Goal: Information Seeking & Learning: Check status

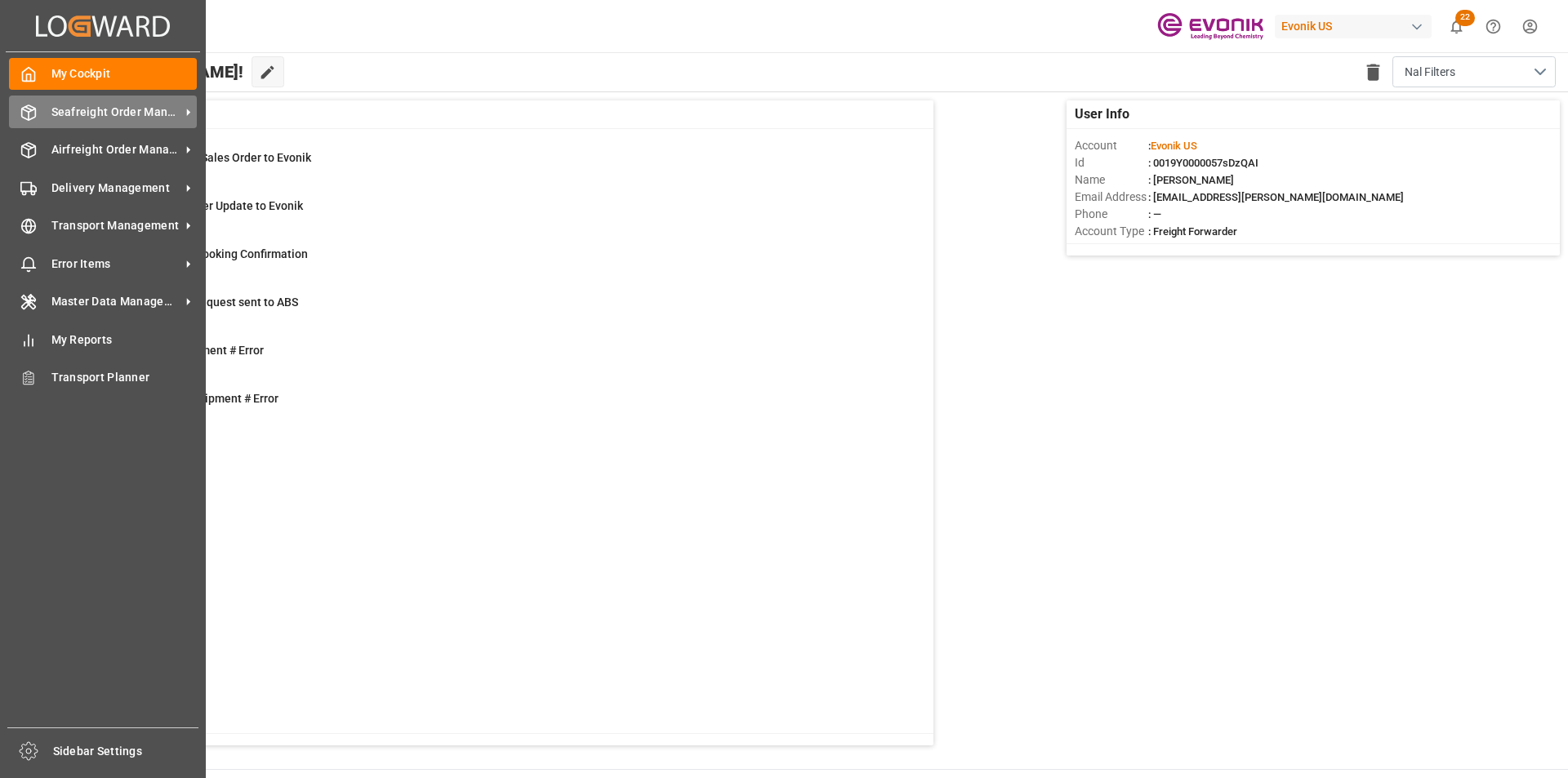
click at [60, 114] on span "Seafreight Order Management" at bounding box center [116, 112] width 129 height 17
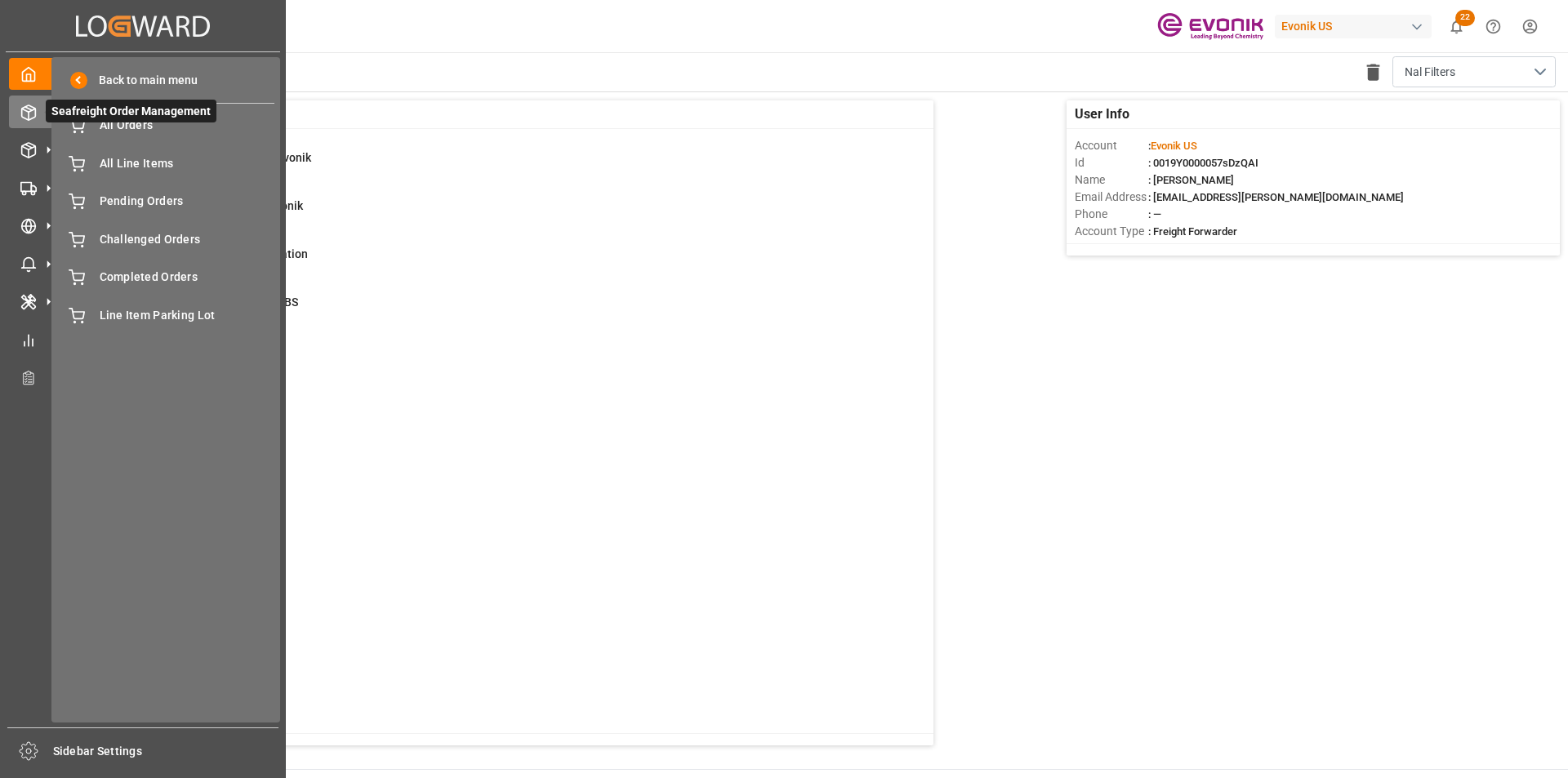
click at [114, 122] on span "Seafreight Order Management" at bounding box center [130, 110] width 170 height 23
click at [80, 128] on icon at bounding box center [77, 124] width 15 height 11
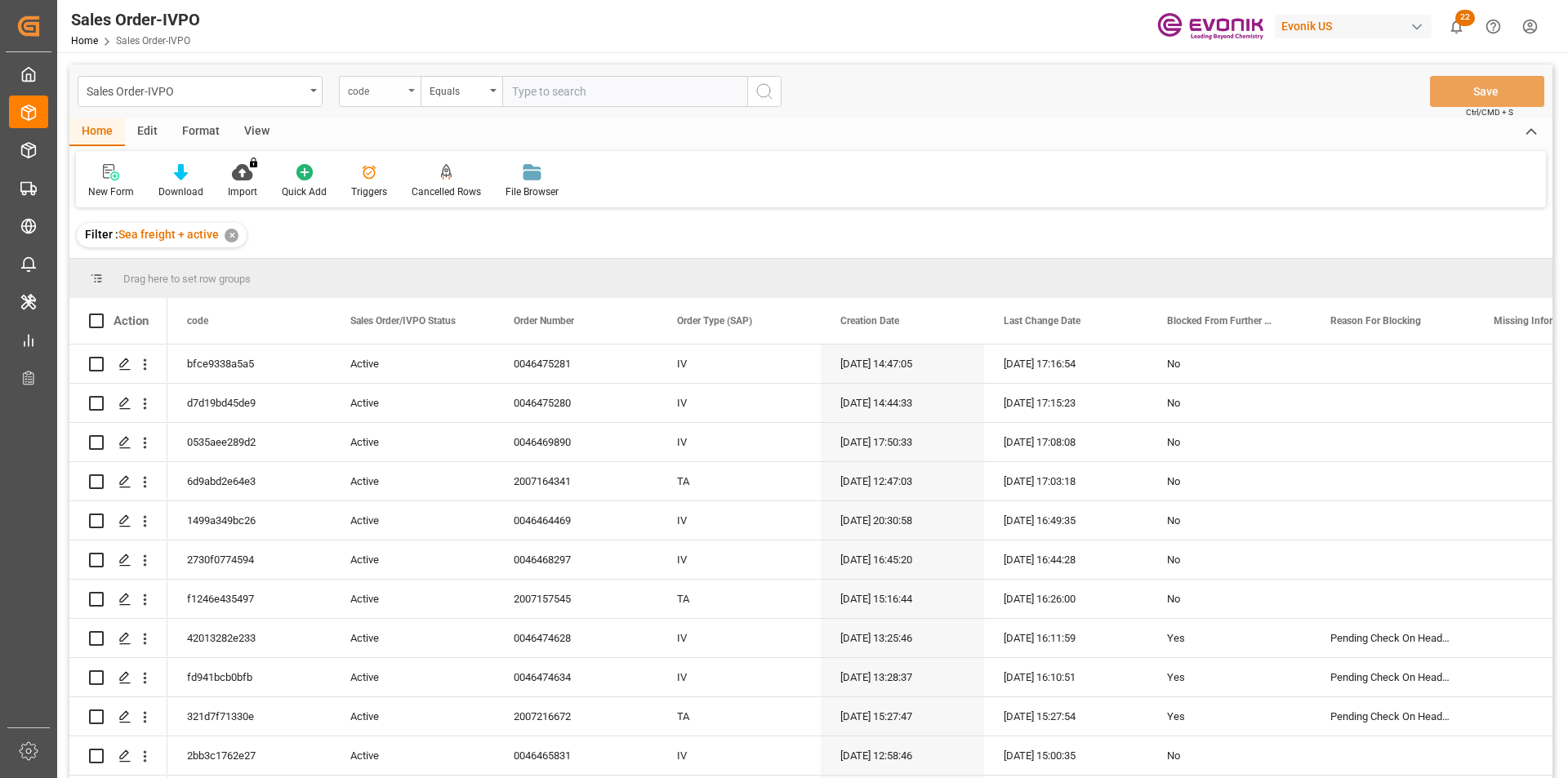
click at [384, 92] on div "code" at bounding box center [375, 89] width 56 height 19
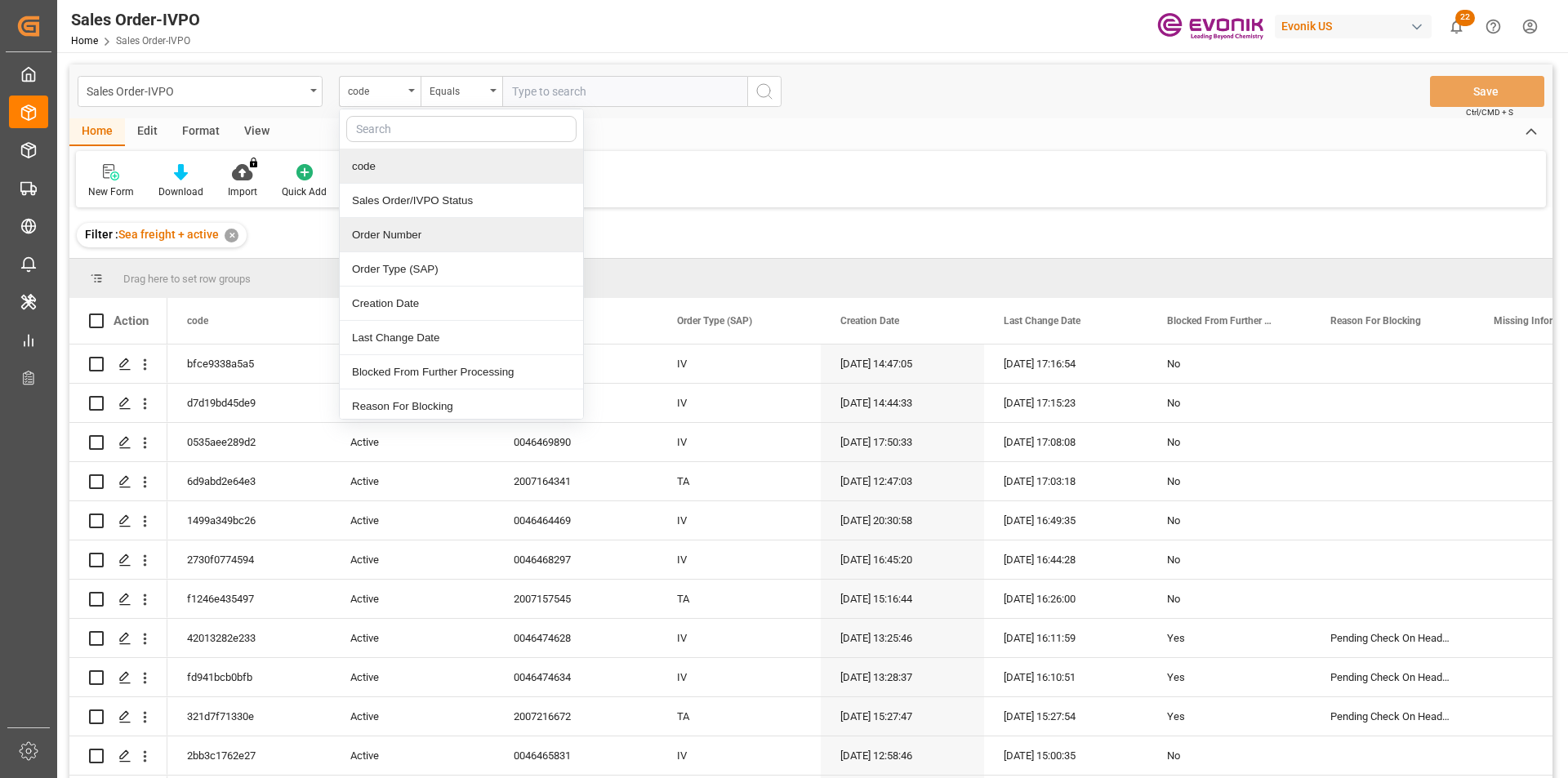
click at [378, 230] on div "Order Number" at bounding box center [461, 235] width 243 height 35
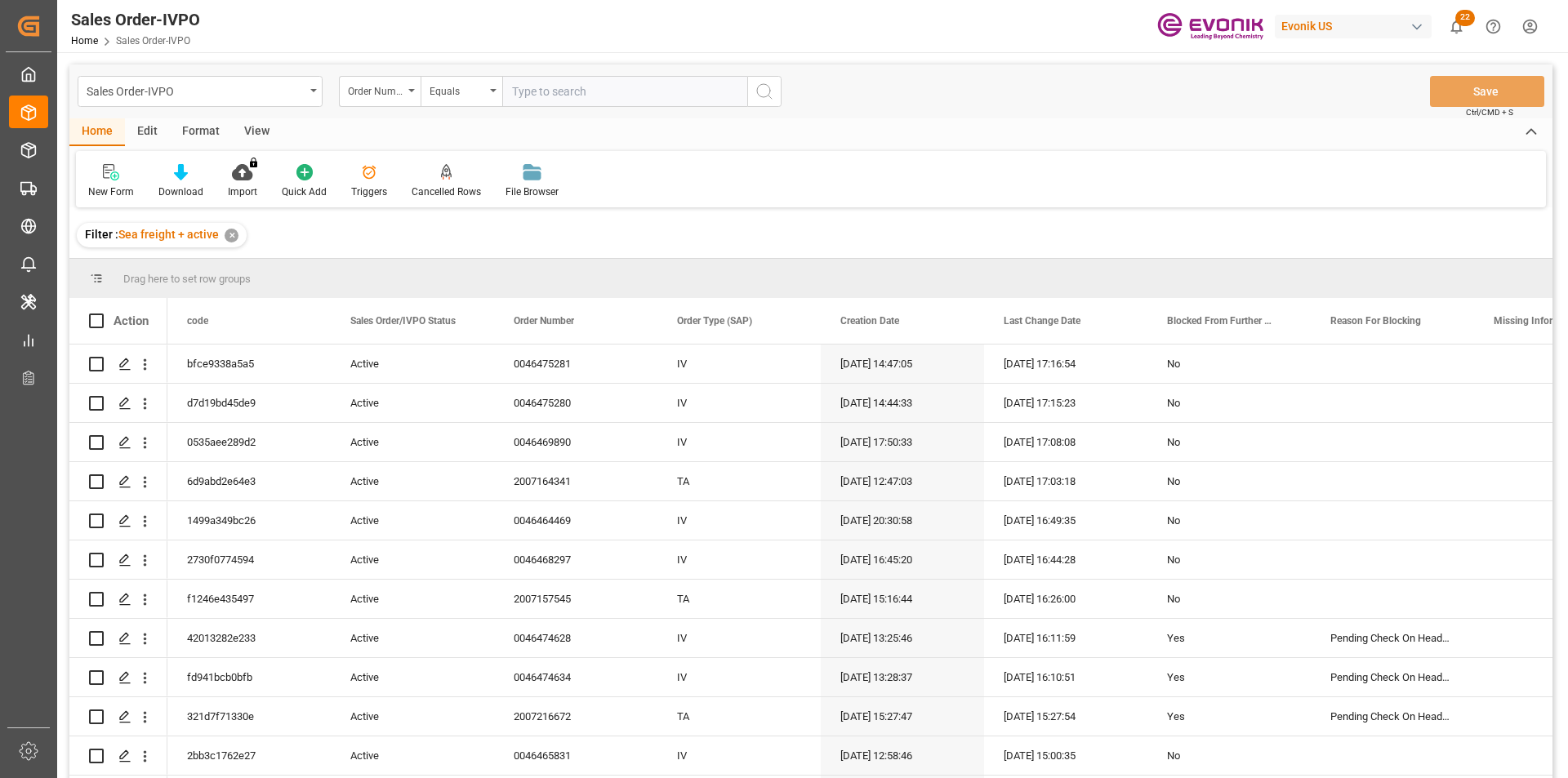
click at [550, 90] on input "text" at bounding box center [624, 91] width 245 height 31
paste input "2007139118"
type input "2007139118"
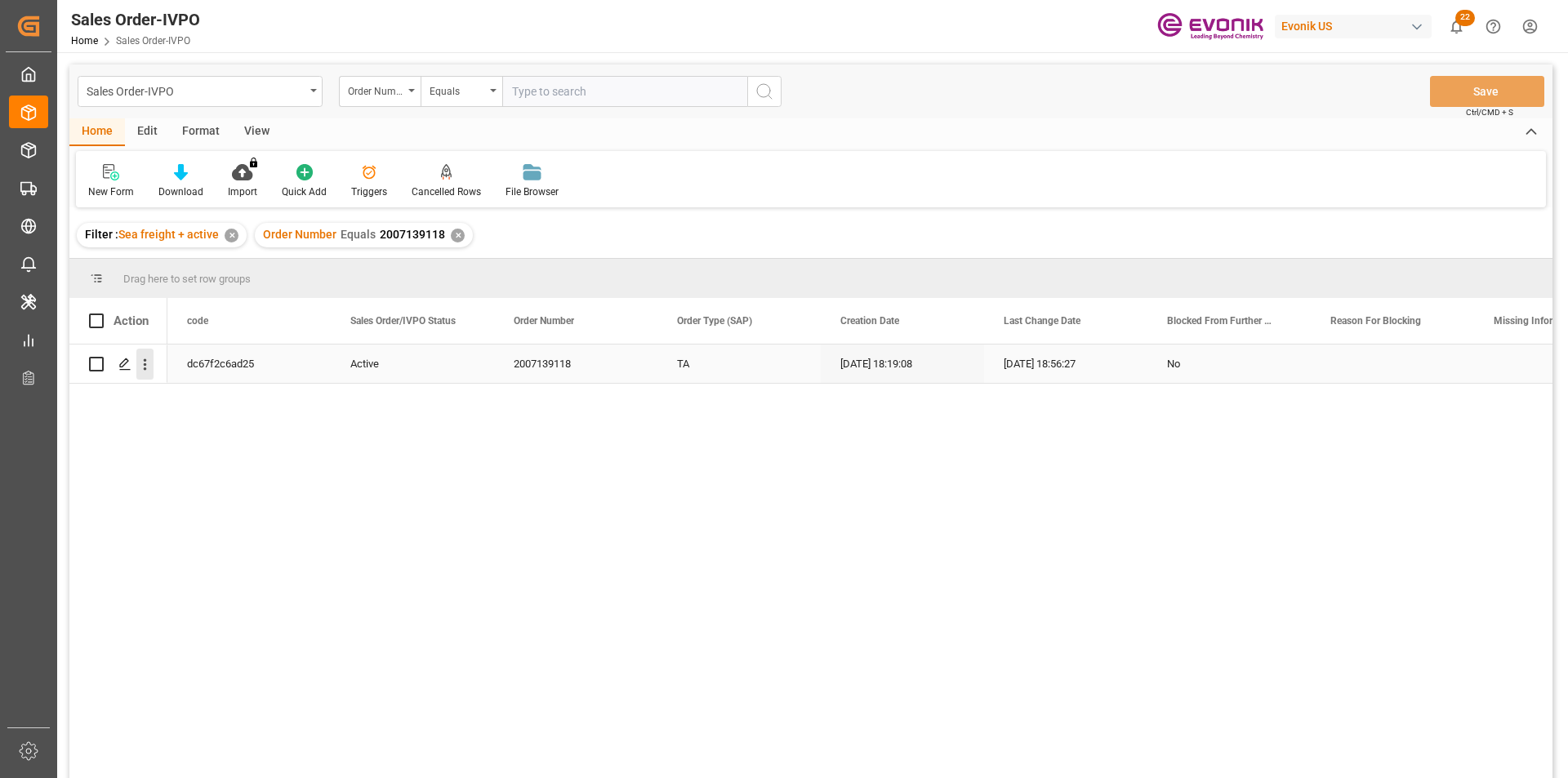
click at [146, 367] on icon "open menu" at bounding box center [145, 364] width 17 height 17
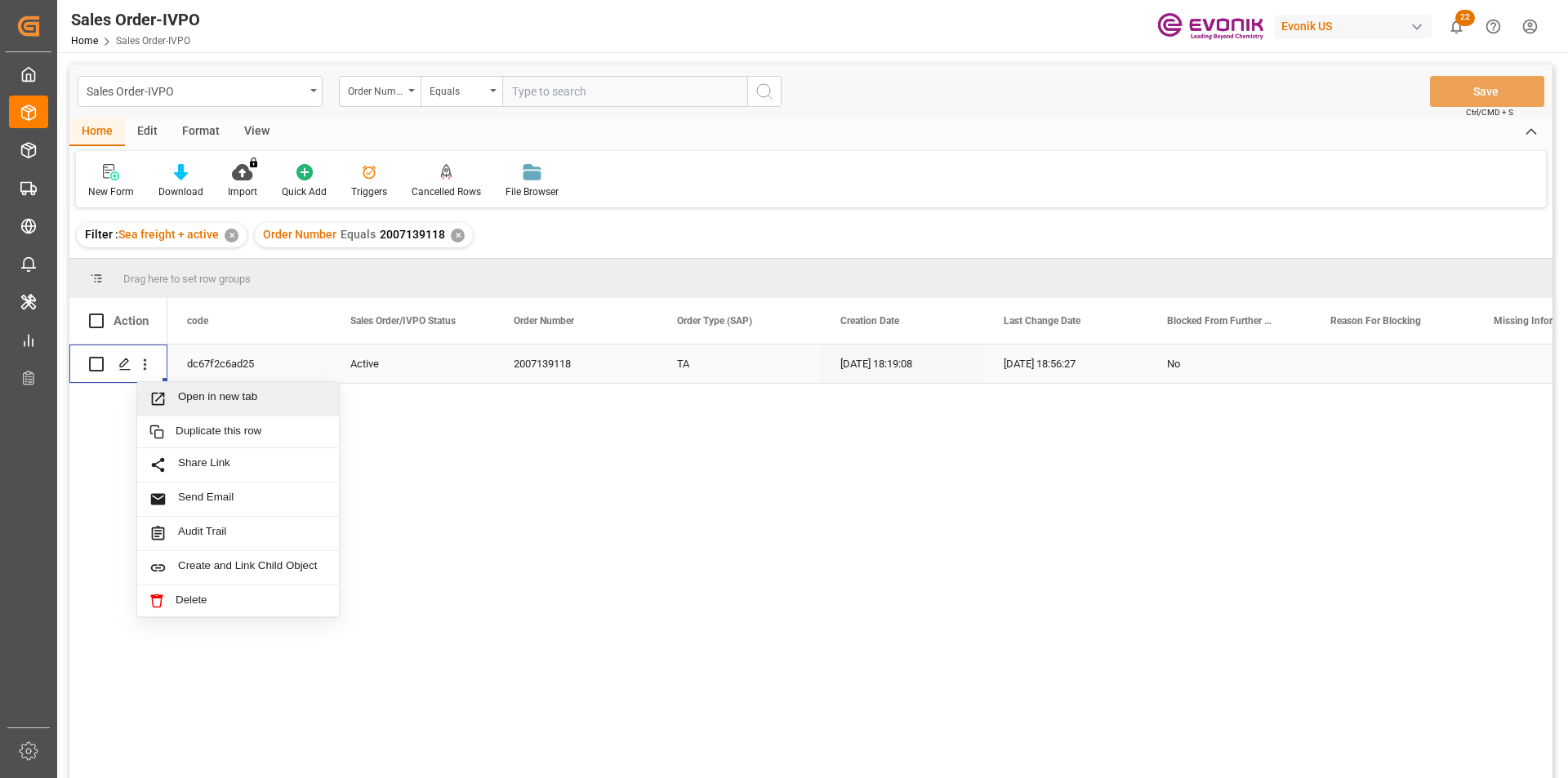
click at [264, 400] on span "Open in new tab" at bounding box center [251, 398] width 149 height 17
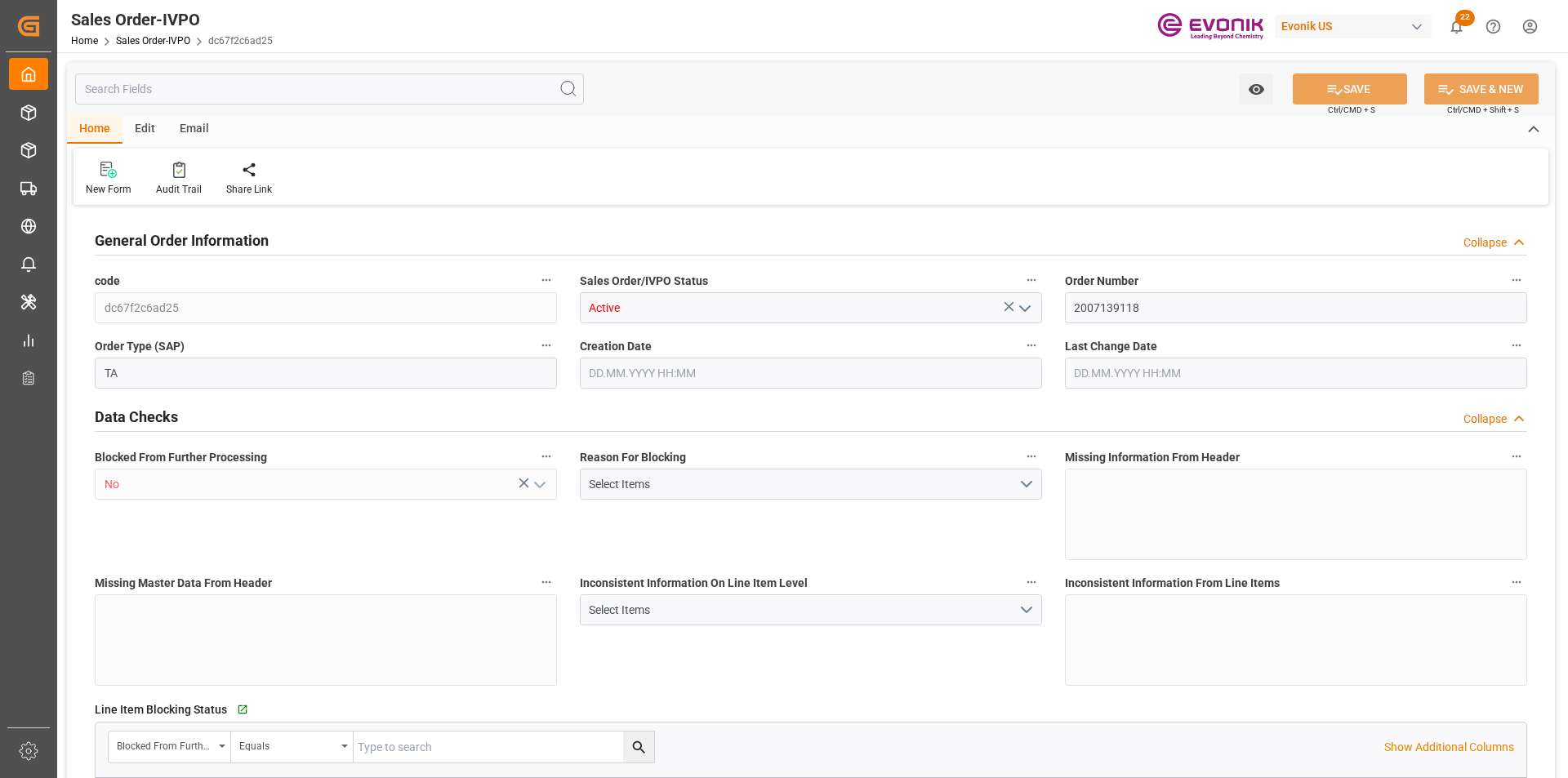
type input "COPUL"
type input "0"
type input "1"
type input "2"
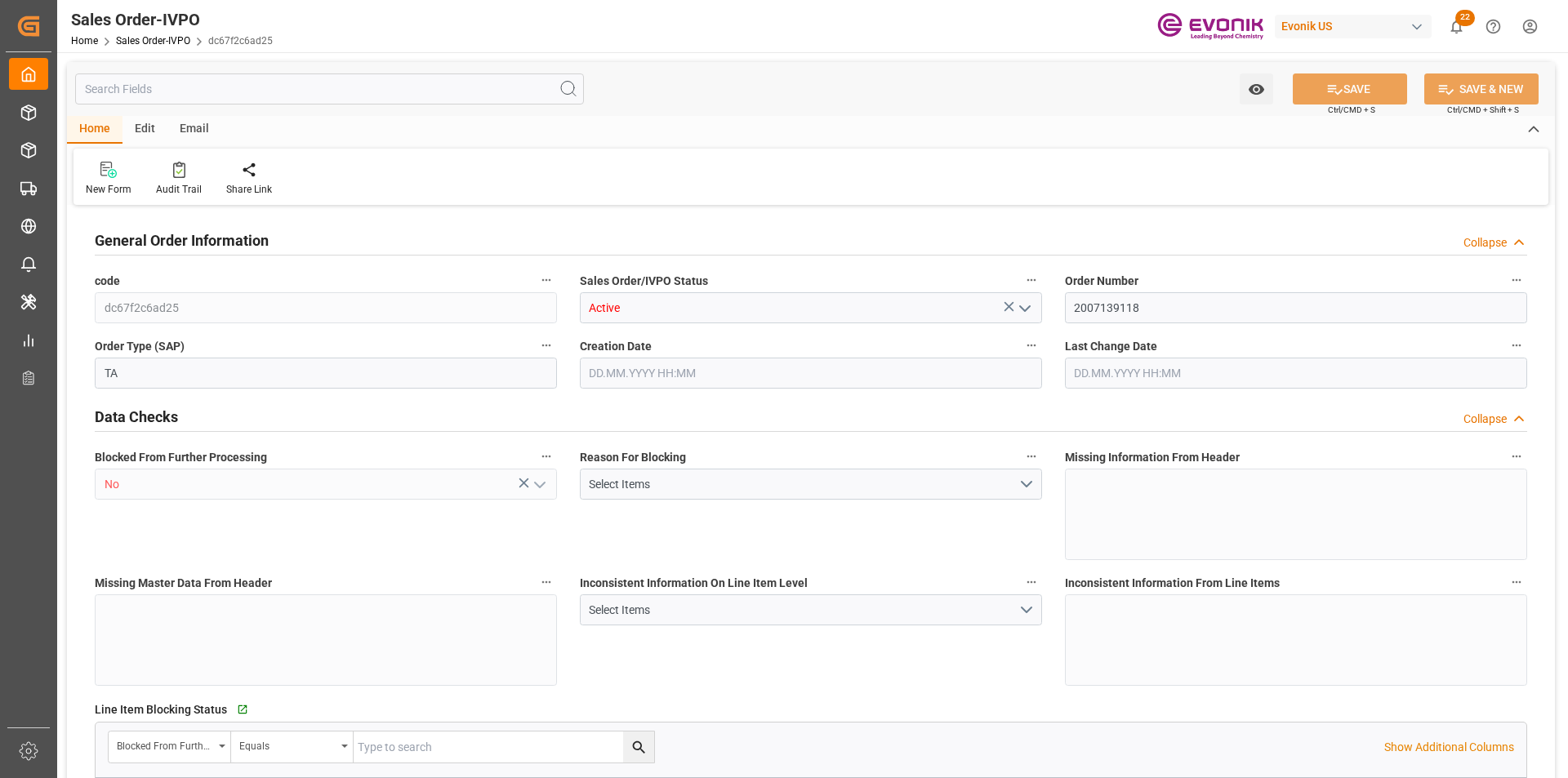
type input "17074"
type input "44.544"
type input "17000"
type input "30"
type input "[DATE] 18:19"
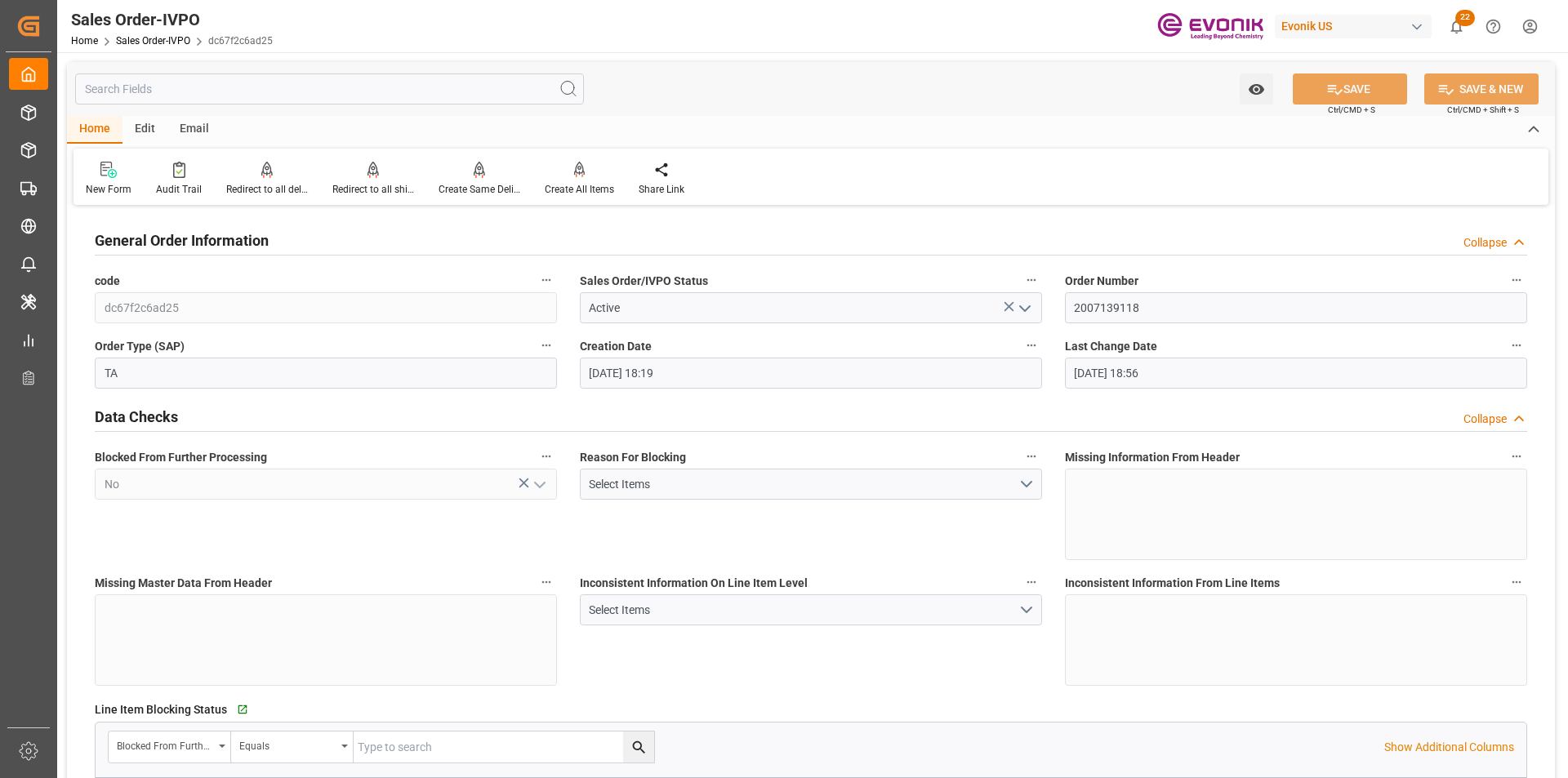
type input "[DATE] 18:56"
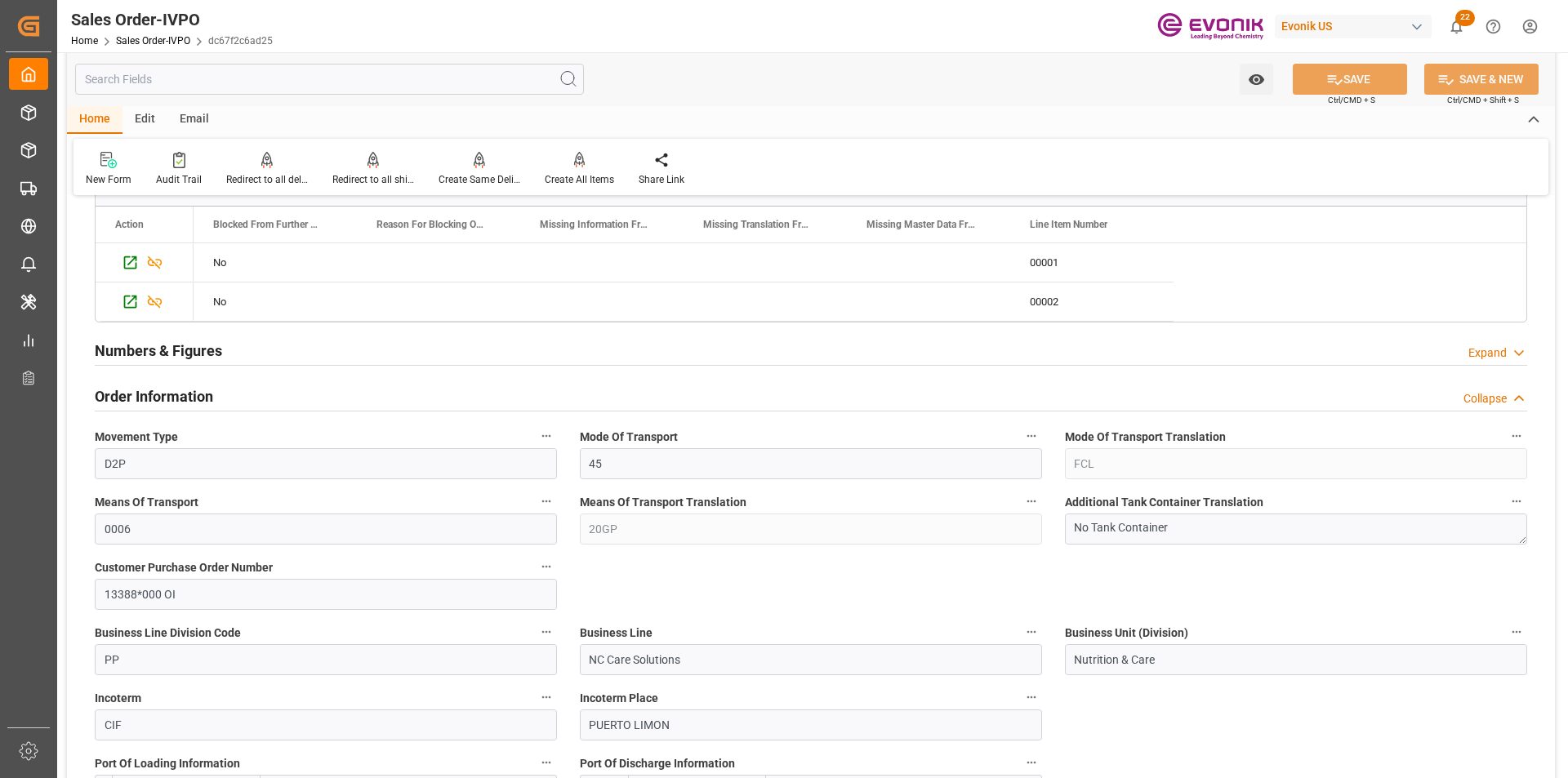
scroll to position [408, 0]
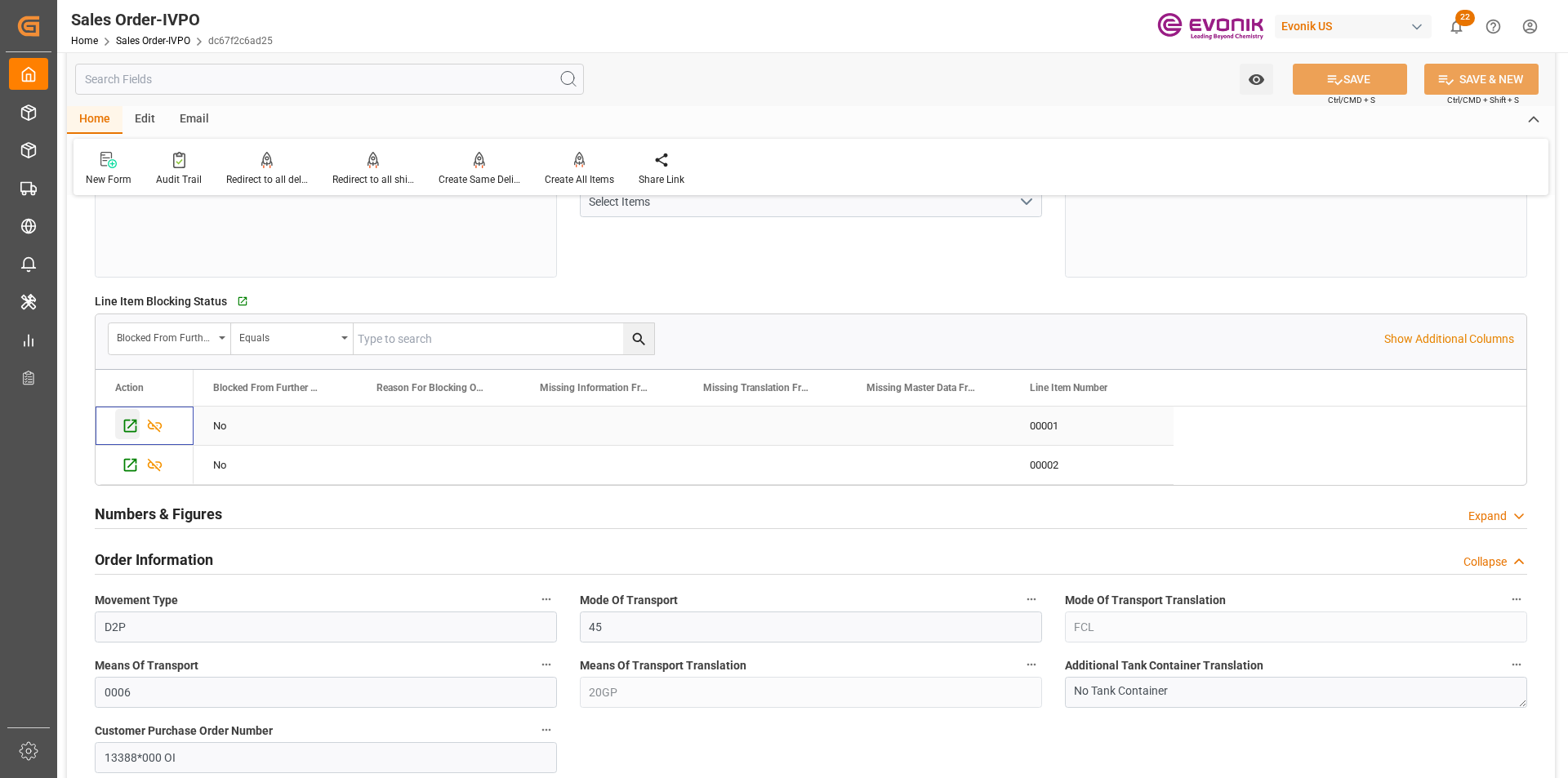
click at [130, 427] on icon "Press SPACE to select this row." at bounding box center [130, 425] width 17 height 17
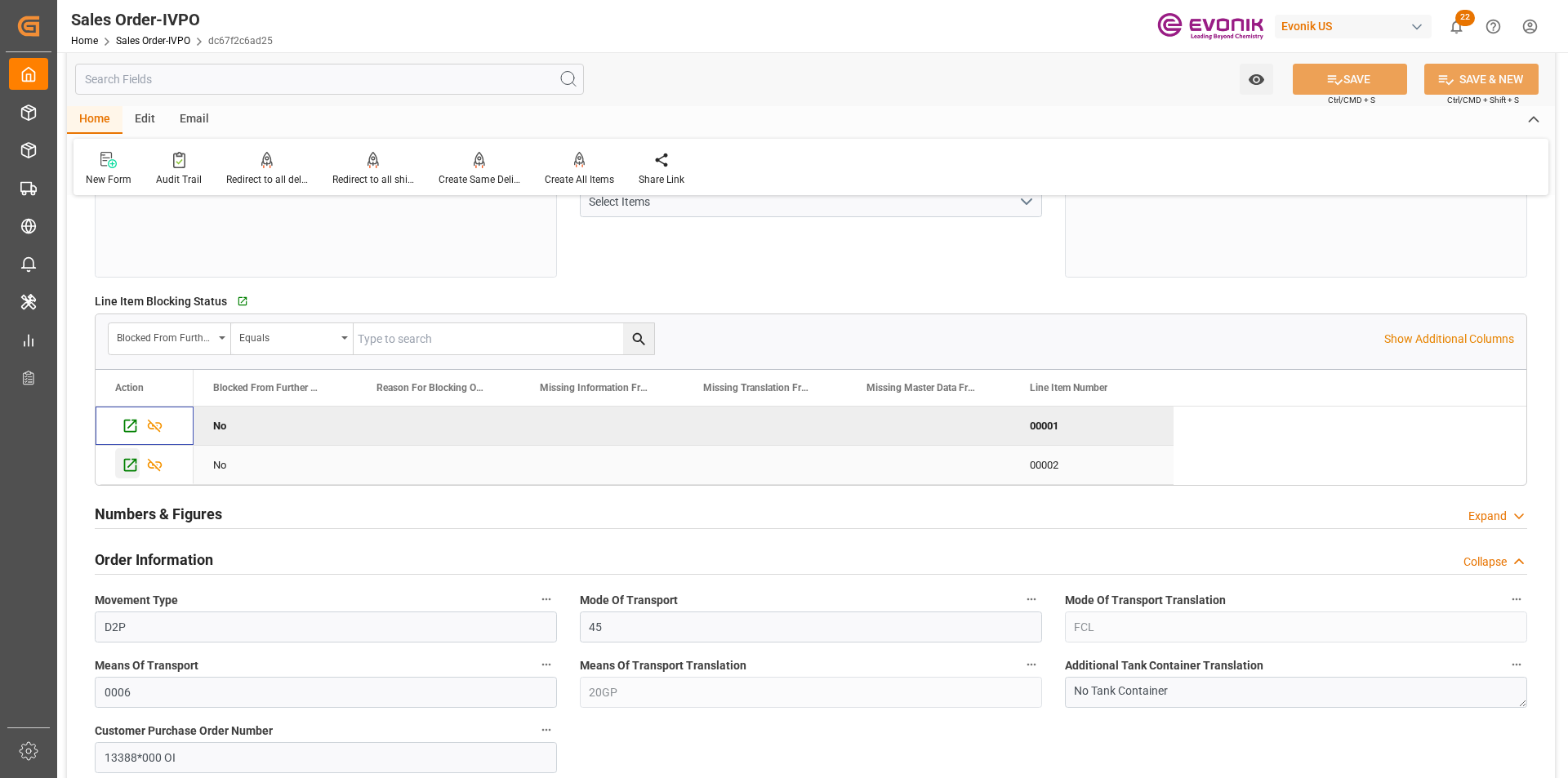
click at [124, 462] on icon "Press SPACE to select this row." at bounding box center [130, 466] width 13 height 13
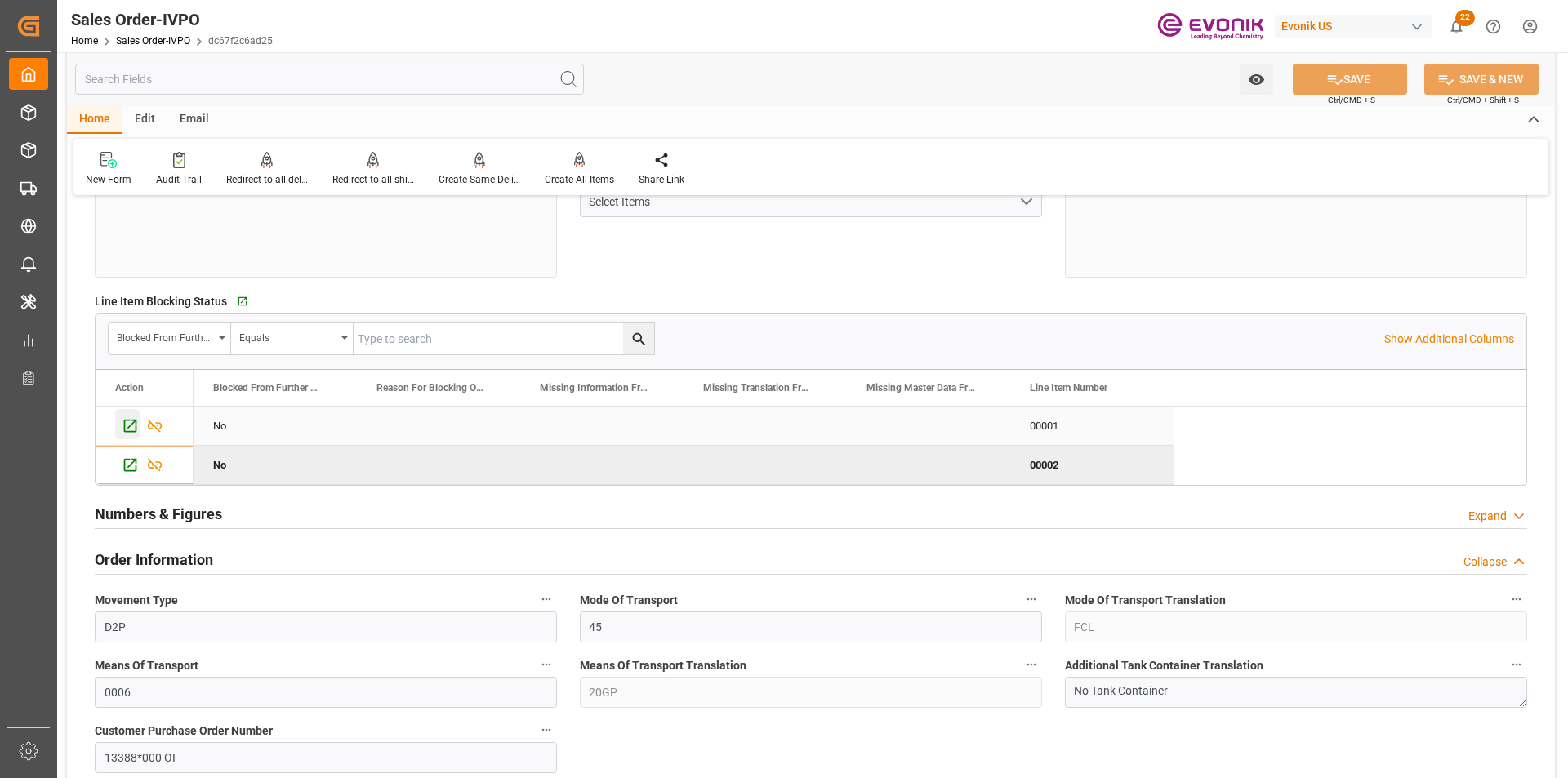
click at [132, 430] on icon "Press SPACE to select this row." at bounding box center [130, 425] width 17 height 17
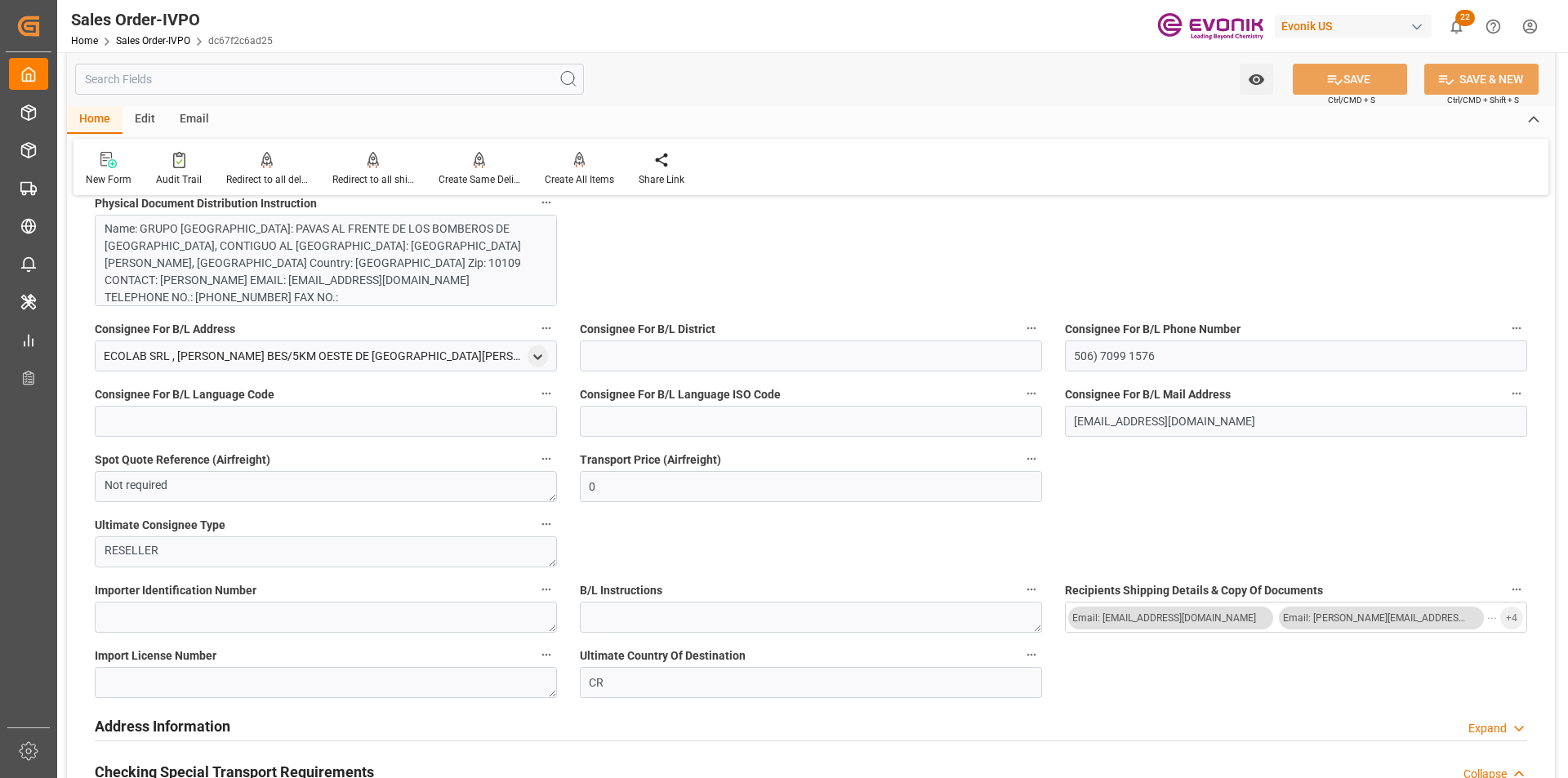
scroll to position [1306, 0]
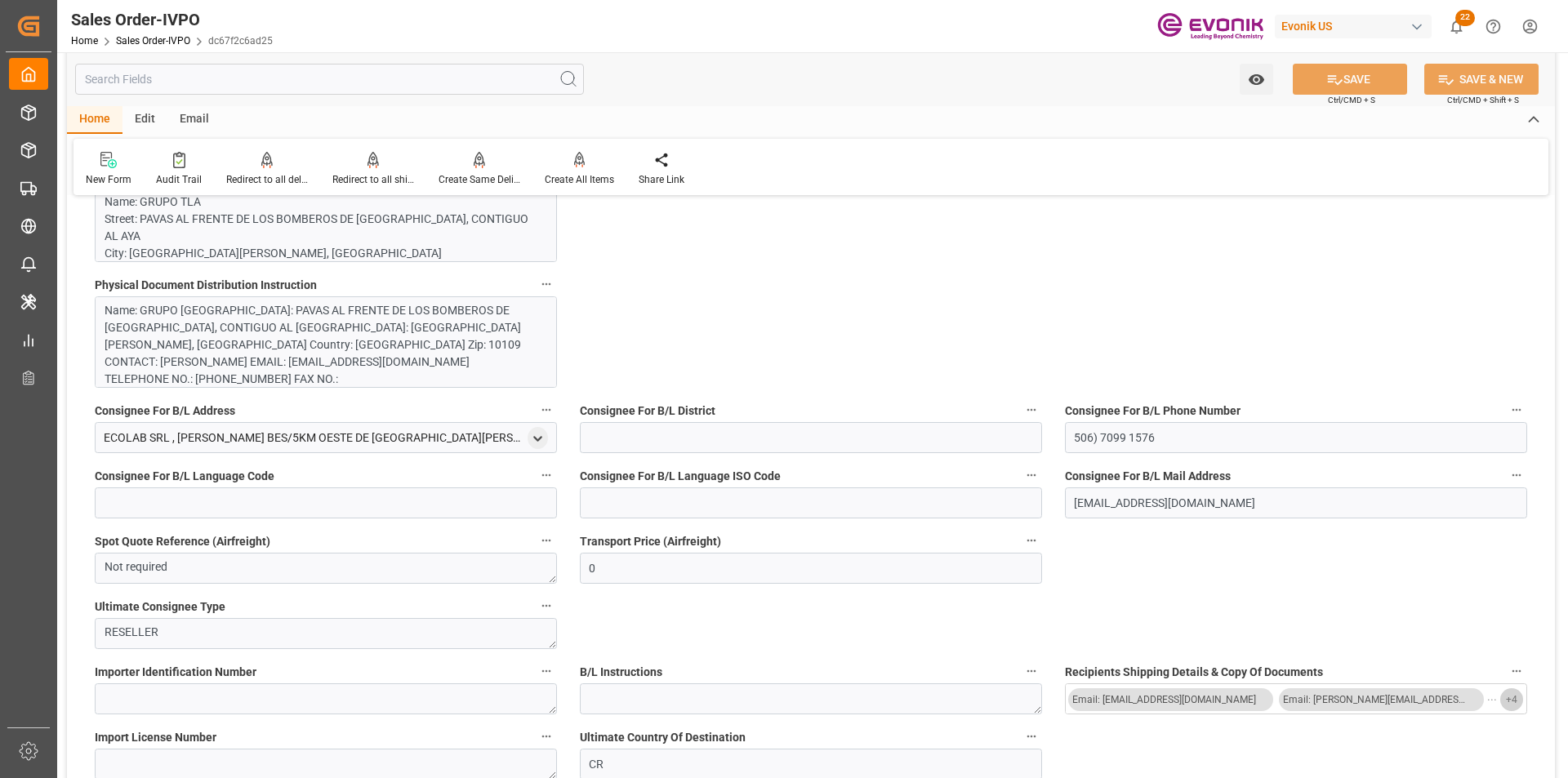
click at [1512, 701] on span "+ 4" at bounding box center [1512, 700] width 12 height 26
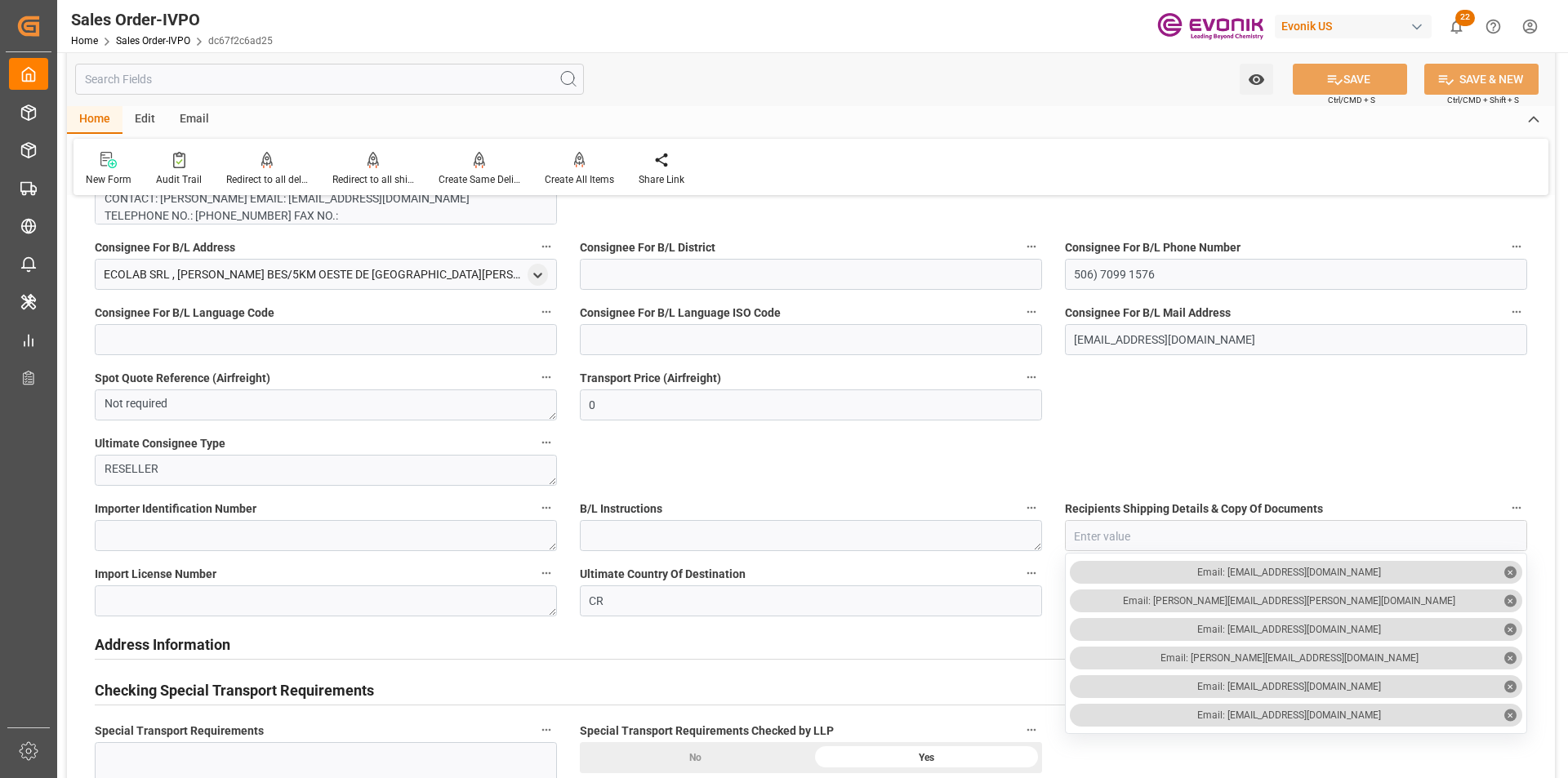
scroll to position [1551, 0]
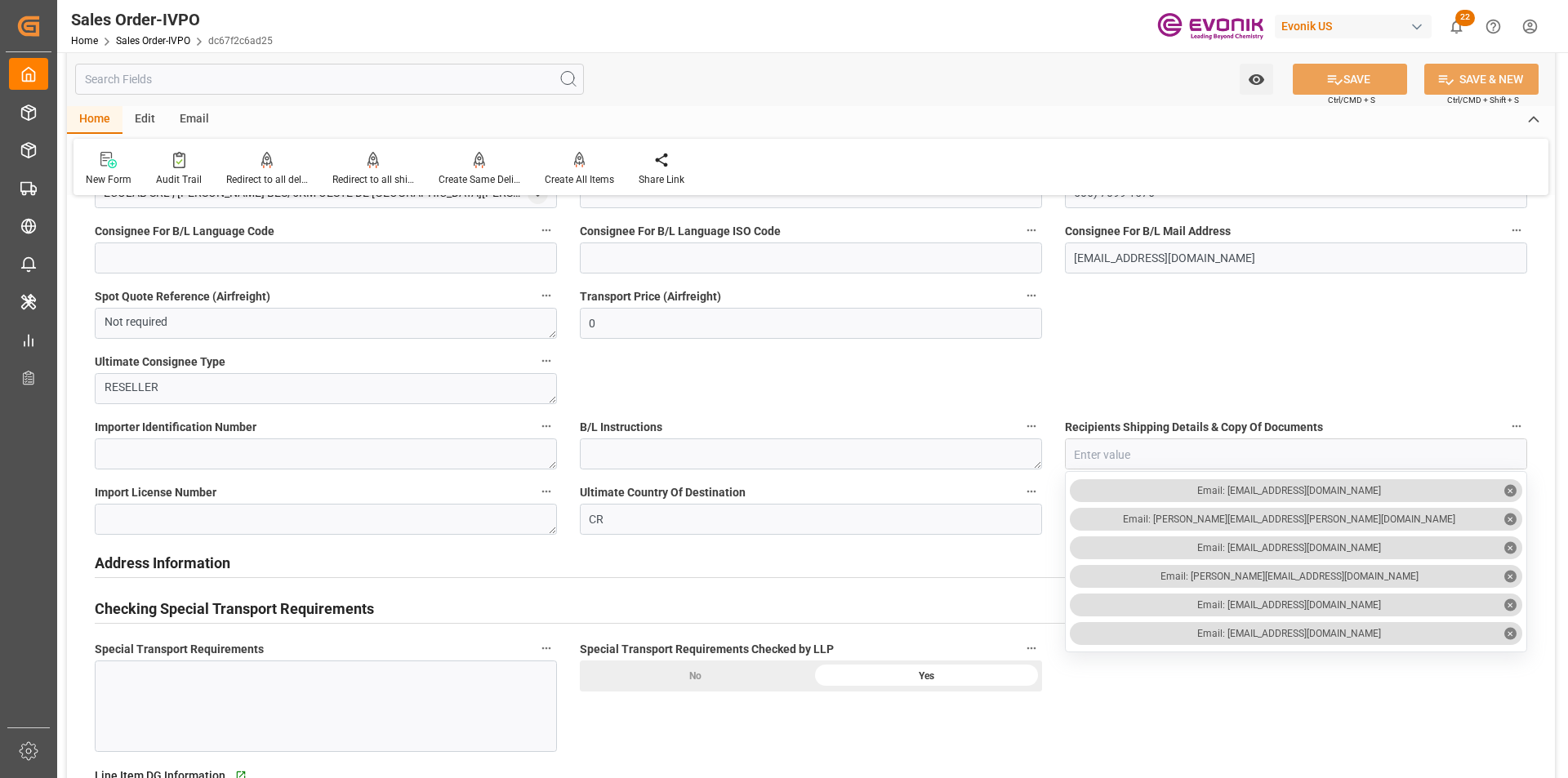
click at [225, 73] on input "text" at bounding box center [329, 79] width 508 height 31
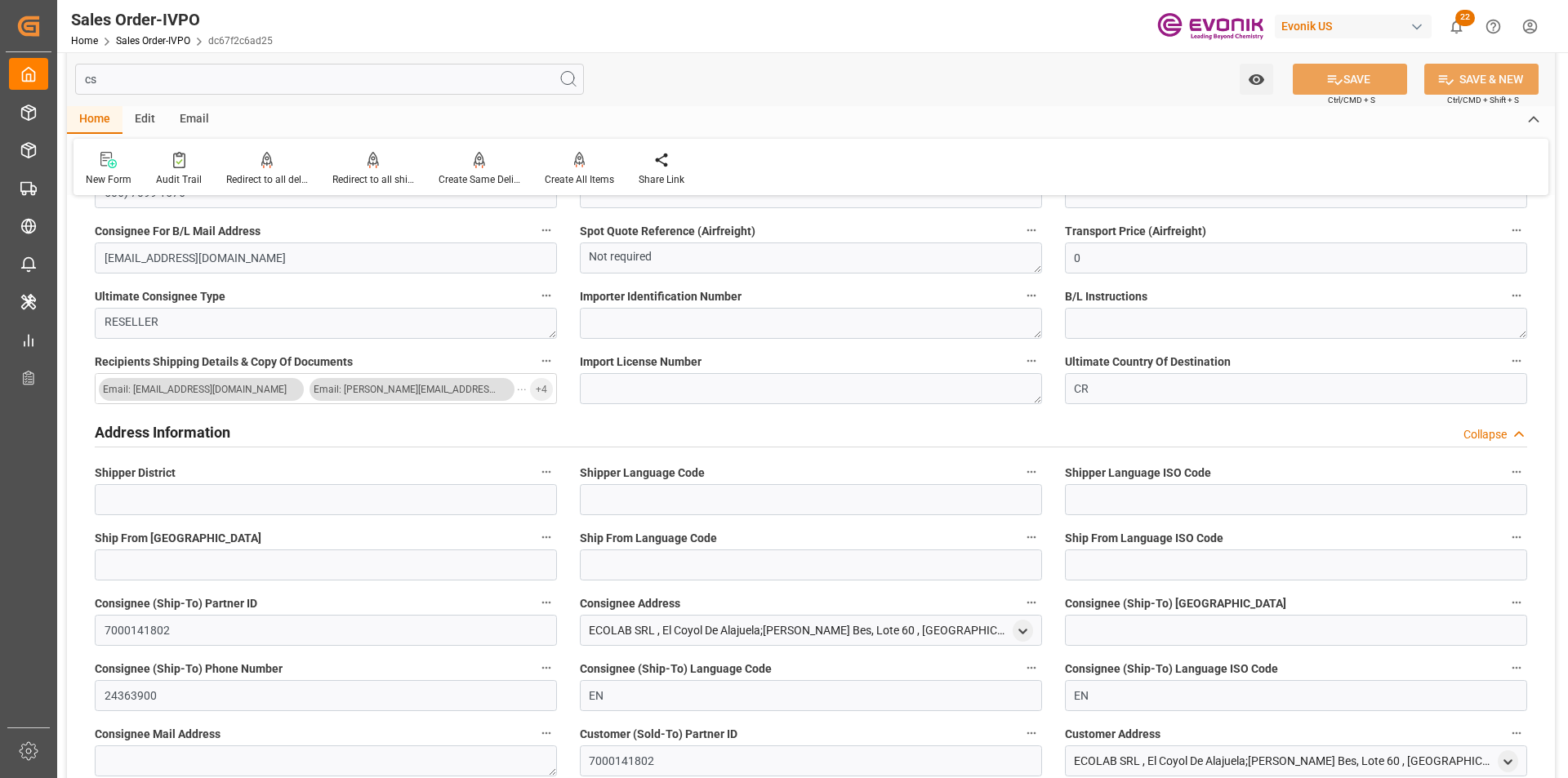
scroll to position [0, 0]
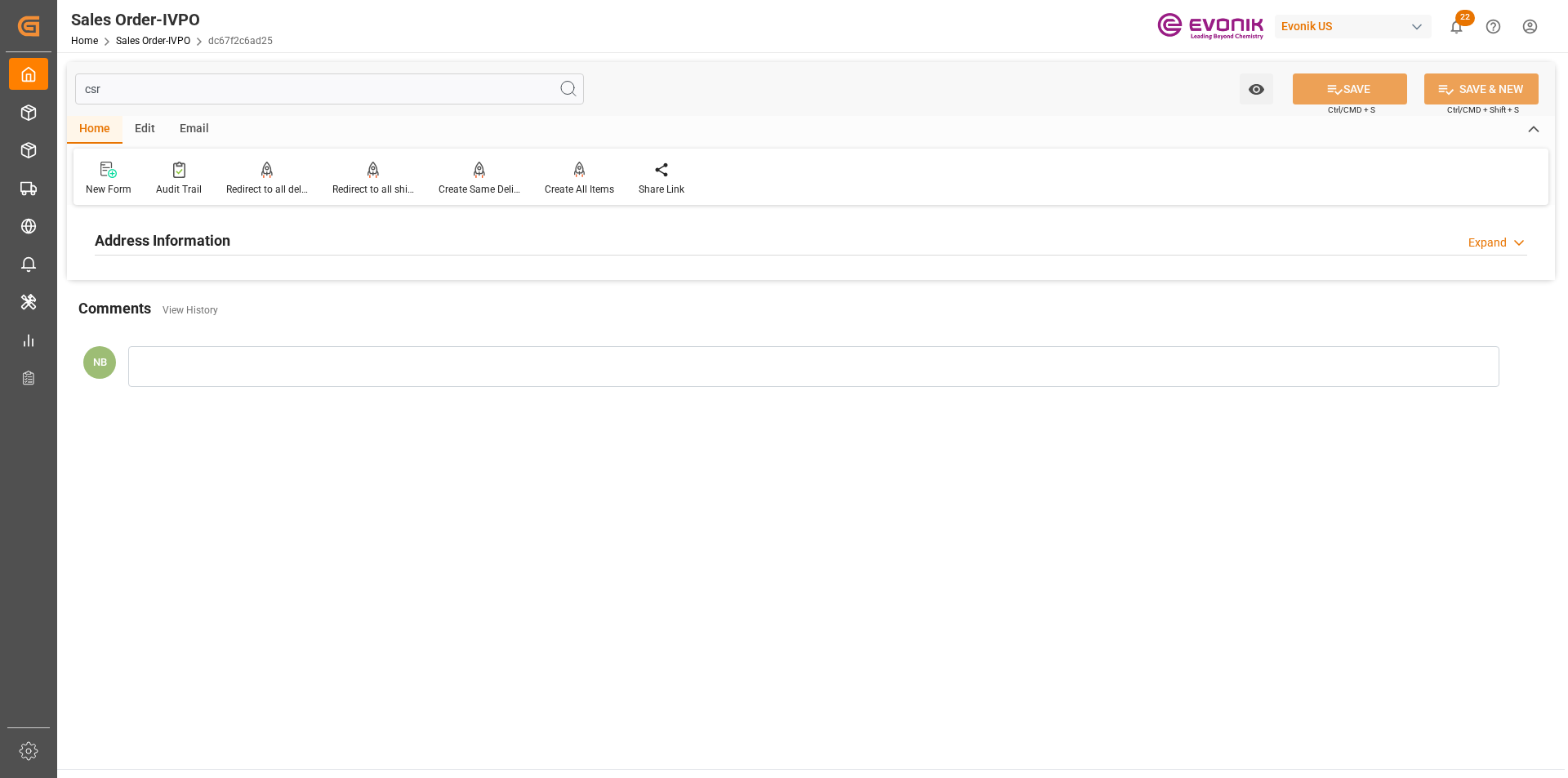
type input "csr"
click at [1485, 239] on div "Expand" at bounding box center [1488, 242] width 38 height 17
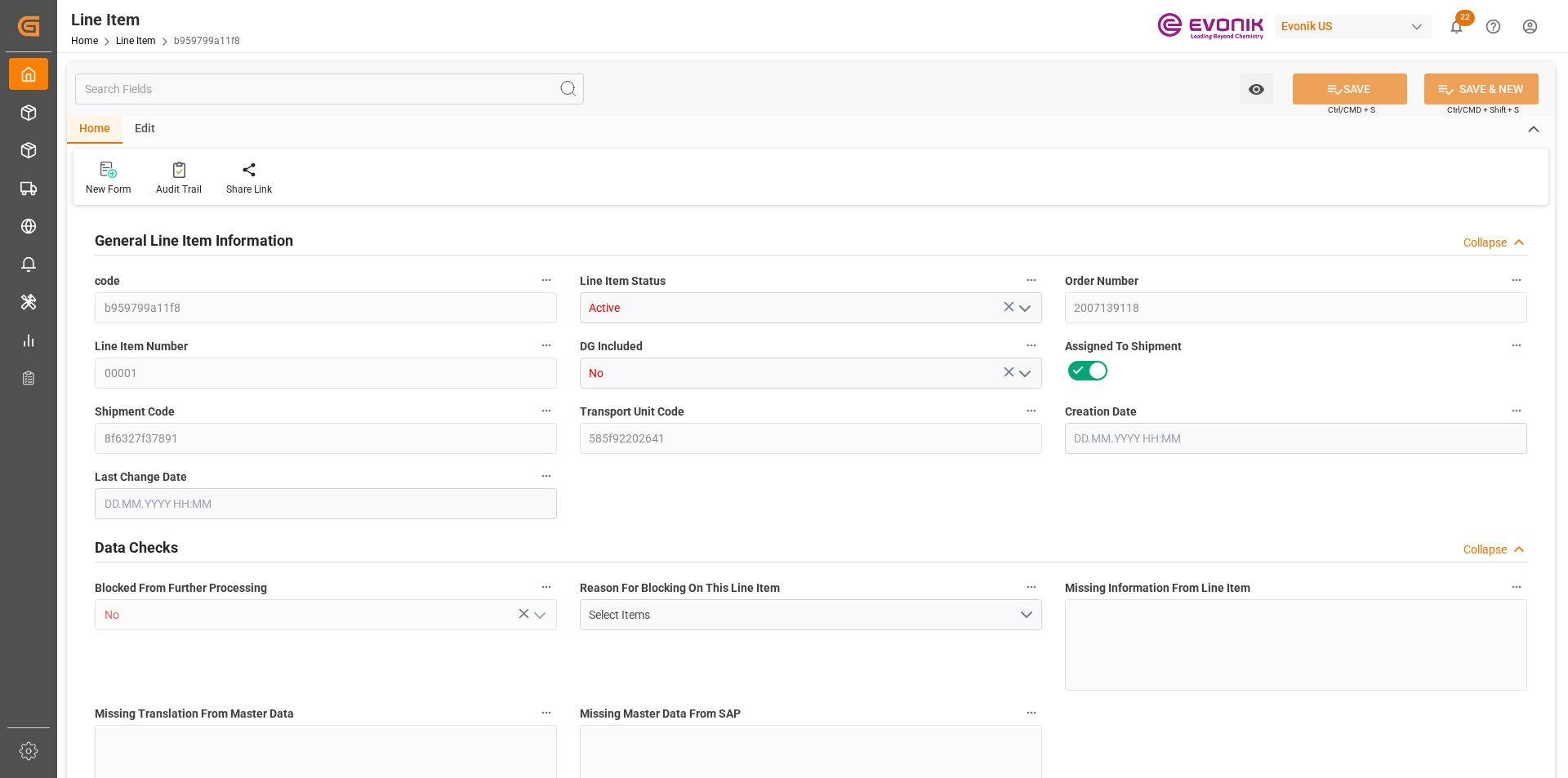
type input "15"
type input "16005"
type input "15180"
type input "20.88"
type input "15"
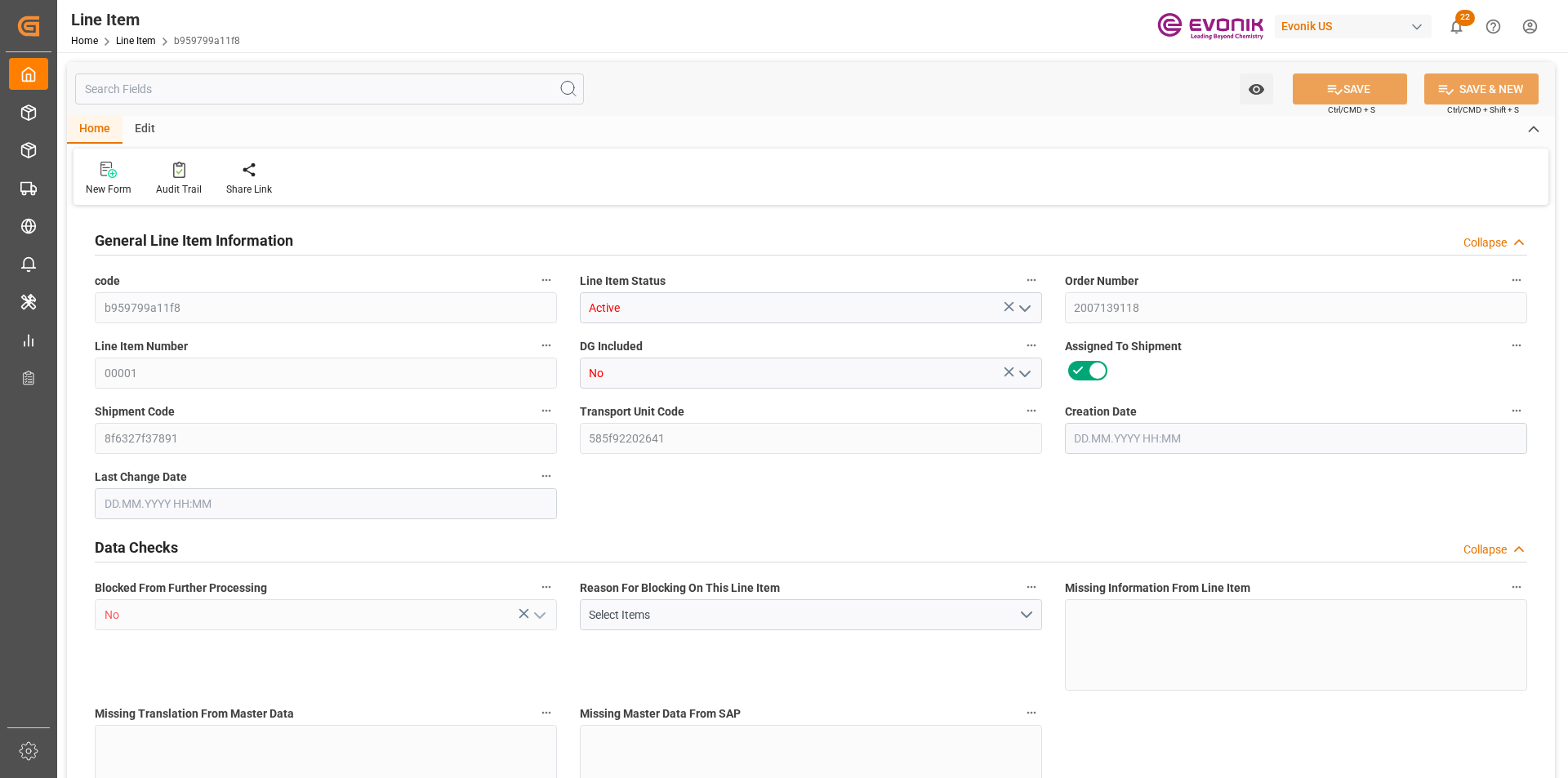
type input "15180"
type input "15"
type input "16005"
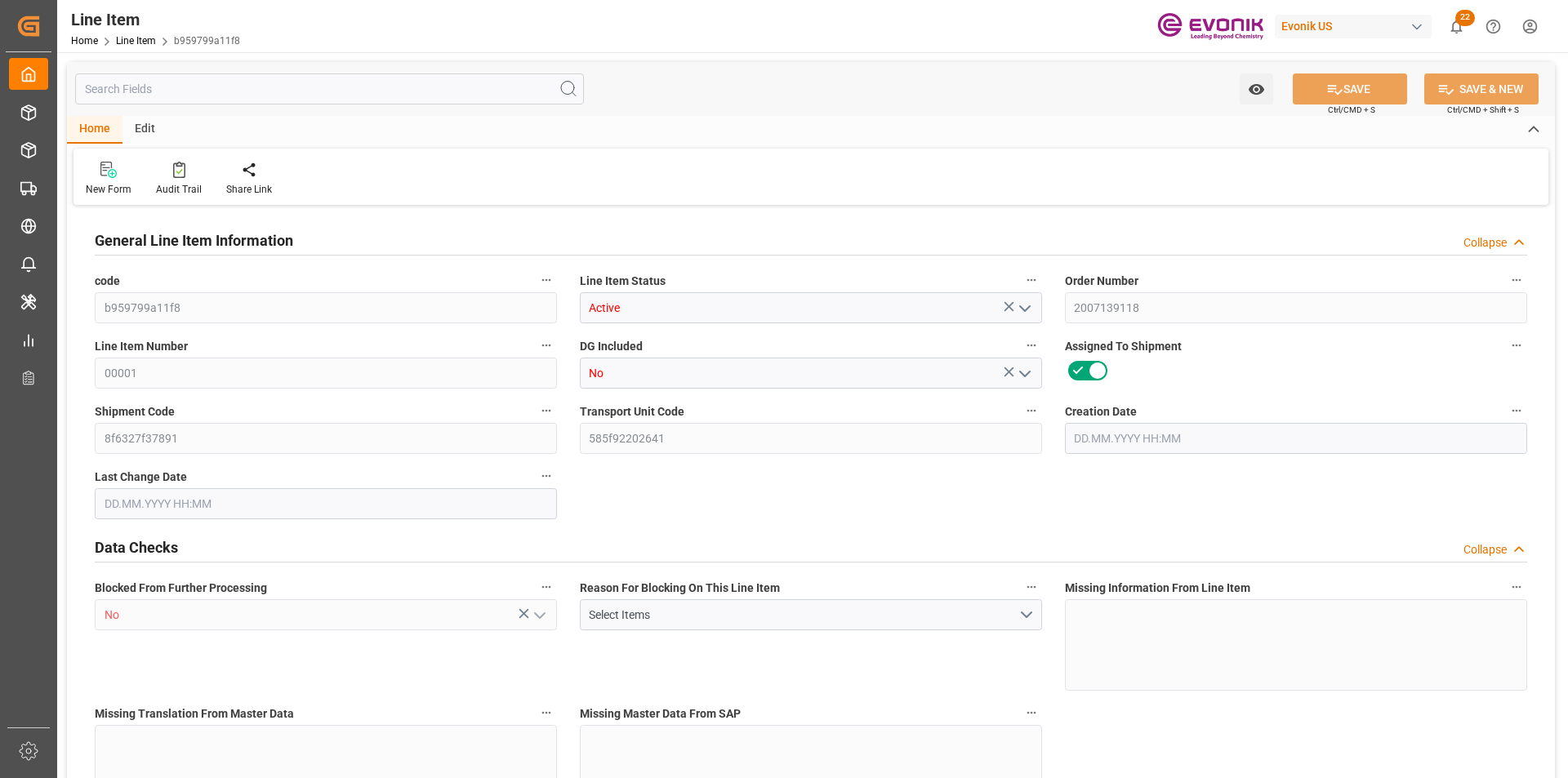
type input "16005"
type input "15180"
type input "20.88"
type input "20880"
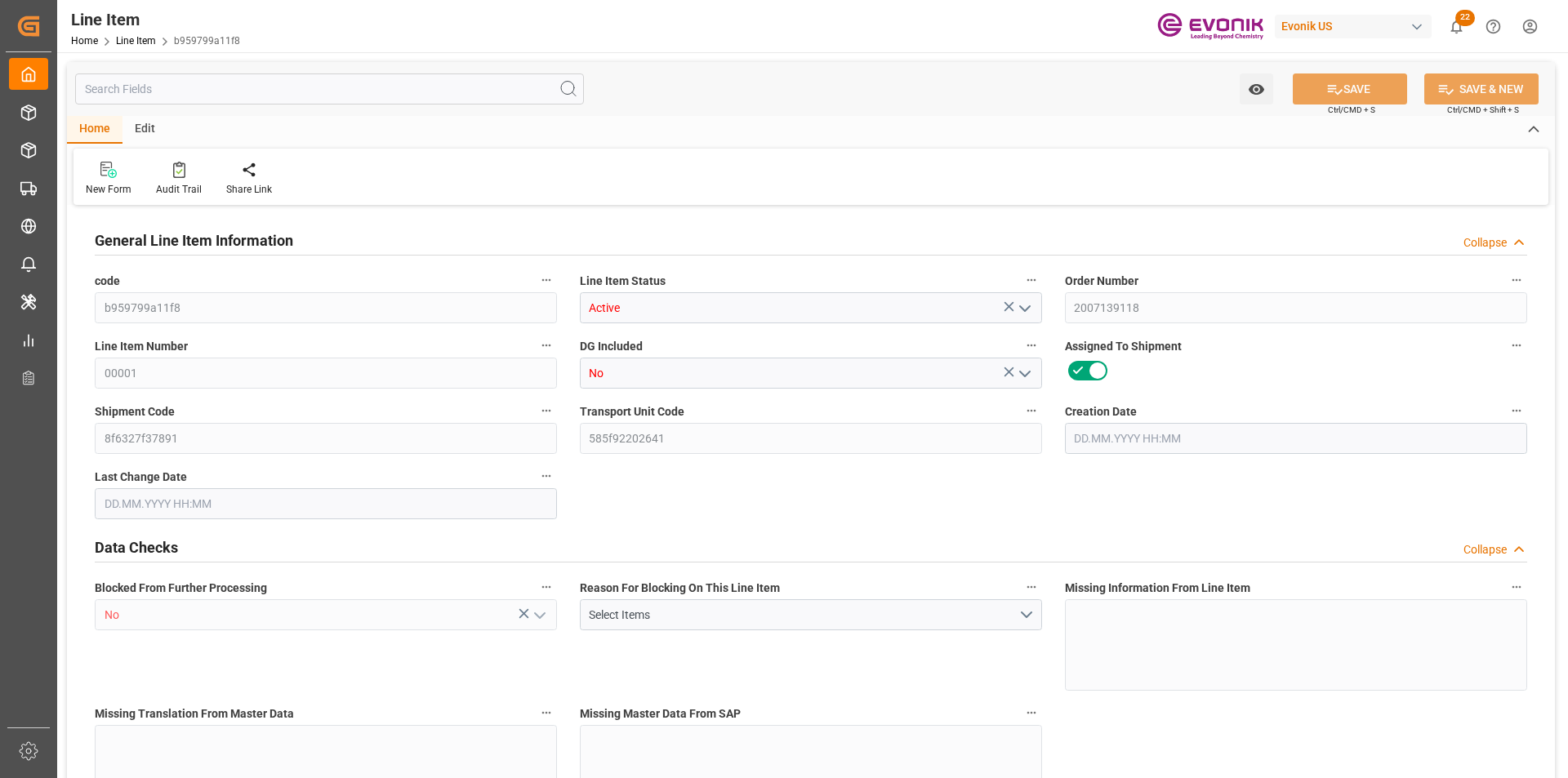
type input "15"
type input "16005"
type input "15180"
type input "20.88"
type input "13.08.2025 18:19"
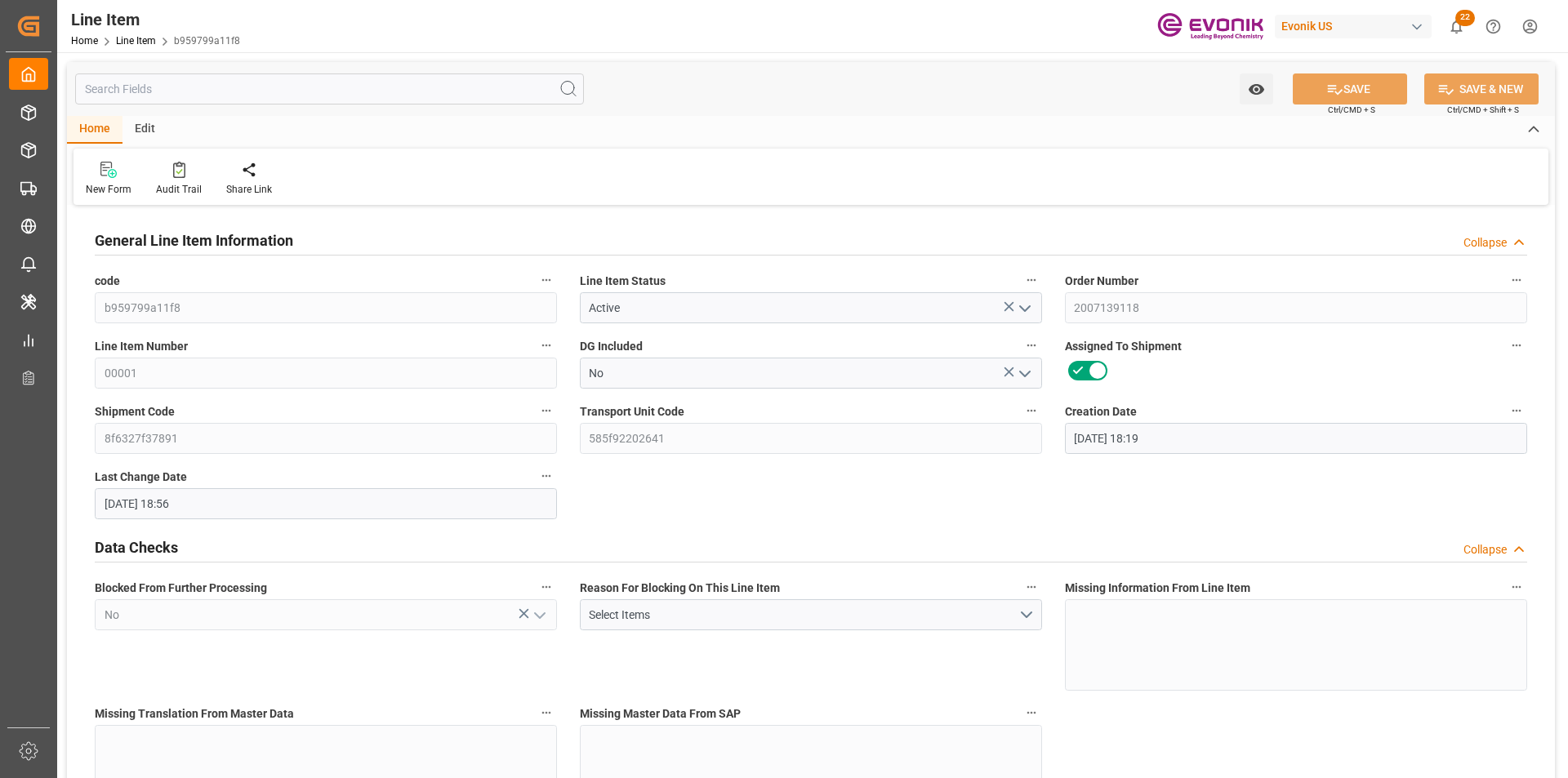
type input "23.09.2025 18:56"
type input "24.11.2025"
type input "03.10.2025"
type input "26.09.2025"
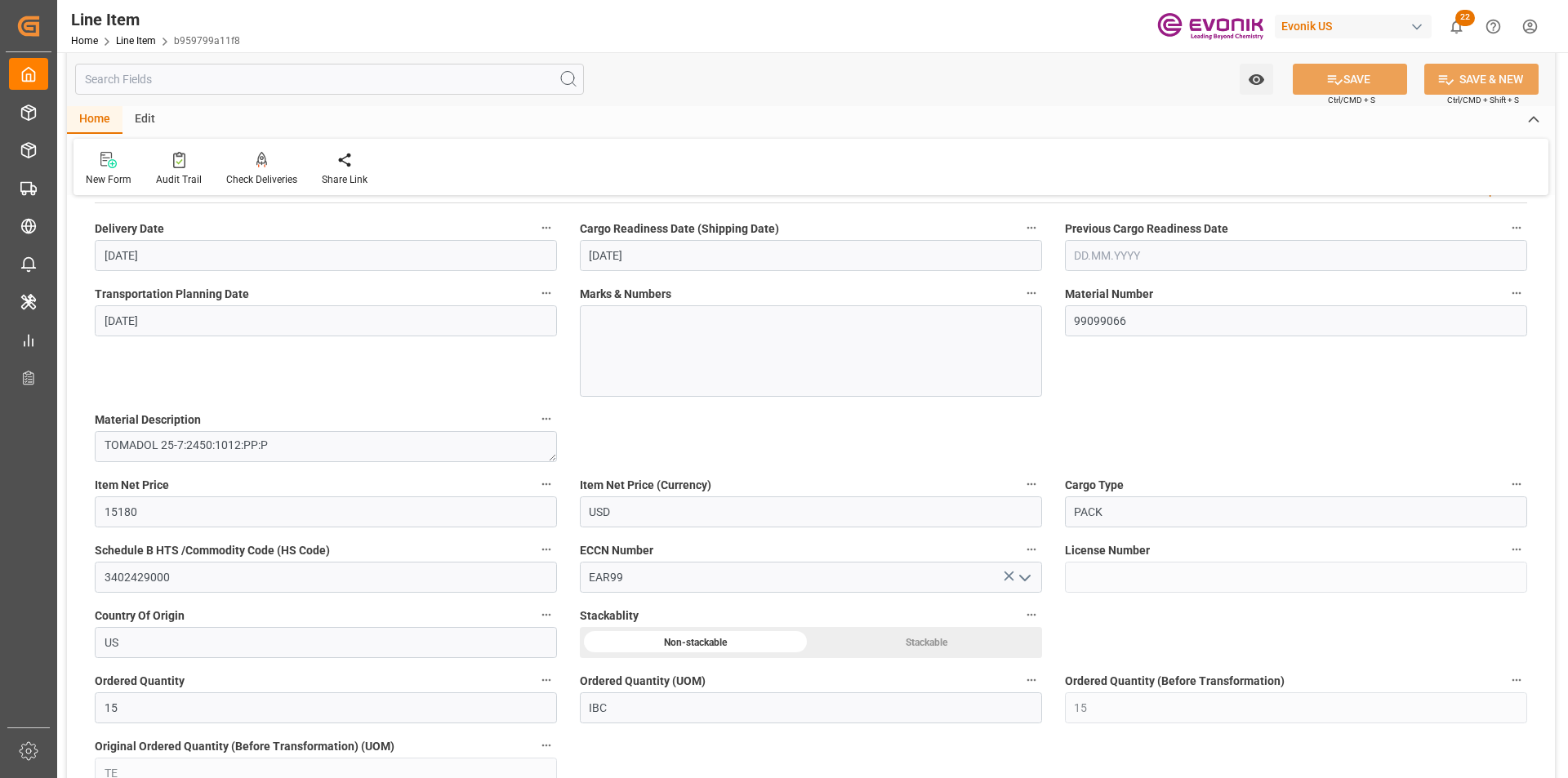
scroll to position [490, 0]
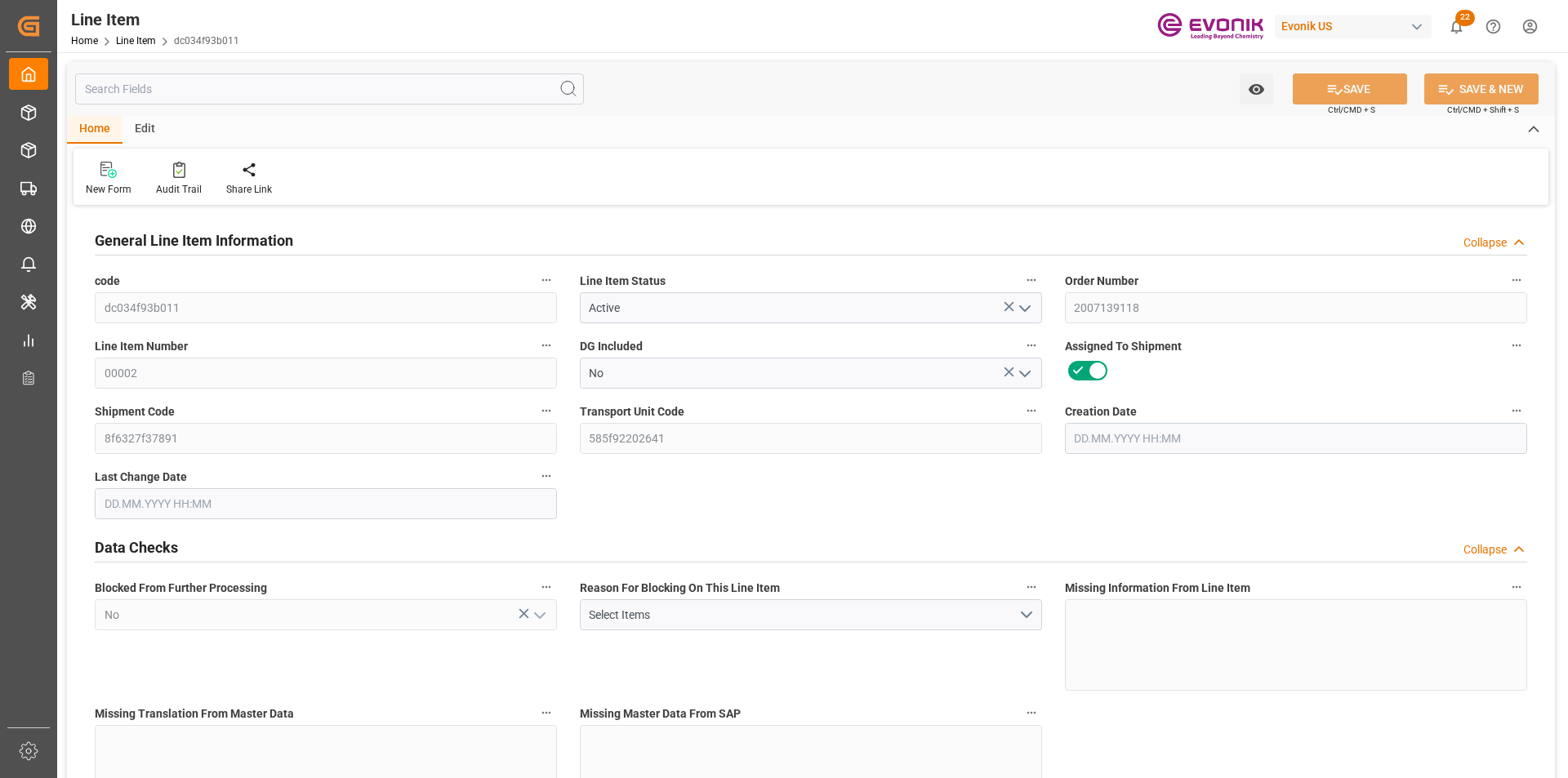
type input "1"
type input "1069"
type input "1014"
type input "1.392"
type input "1"
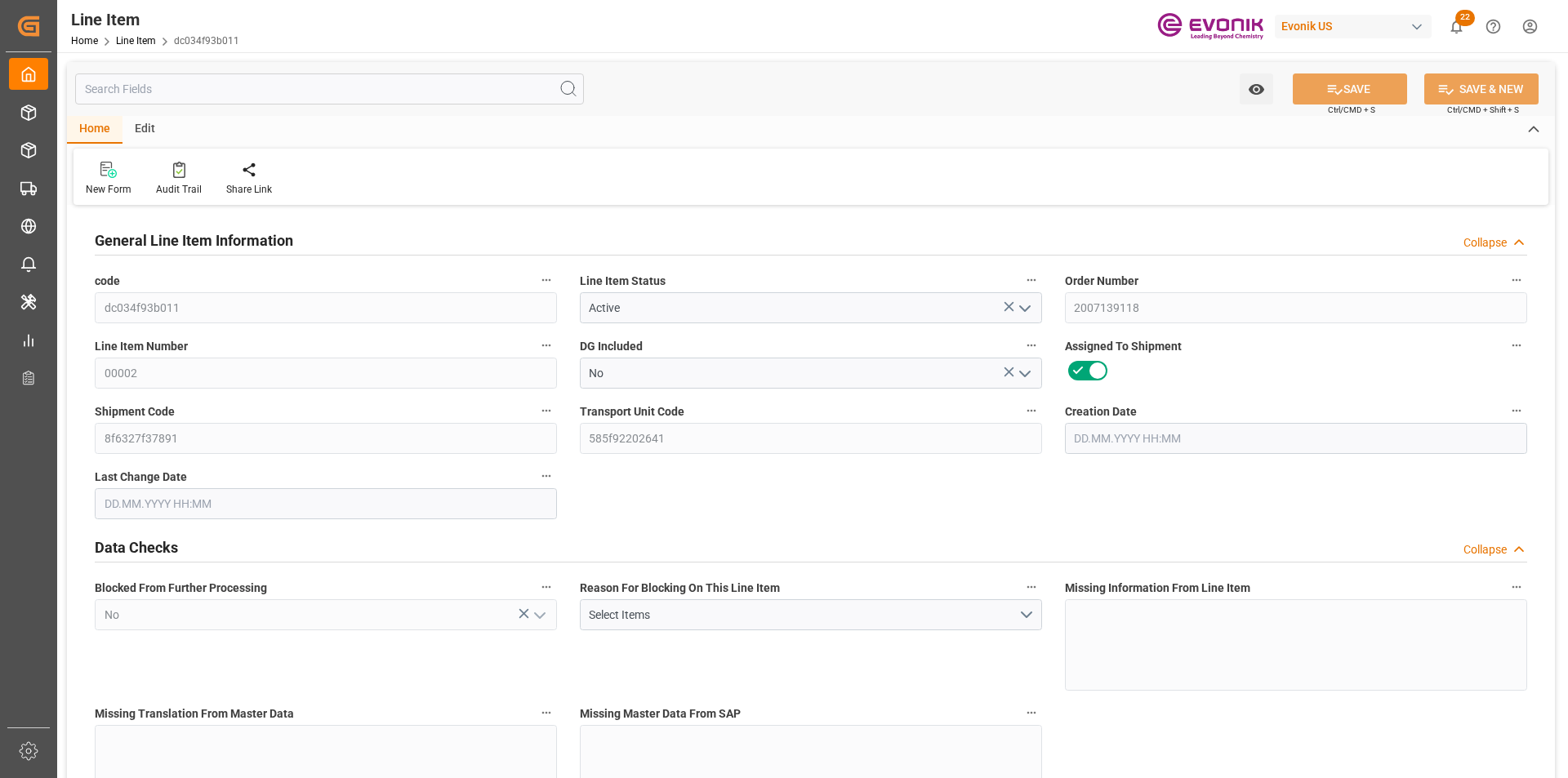
type input "1014"
type input "1"
type input "1069"
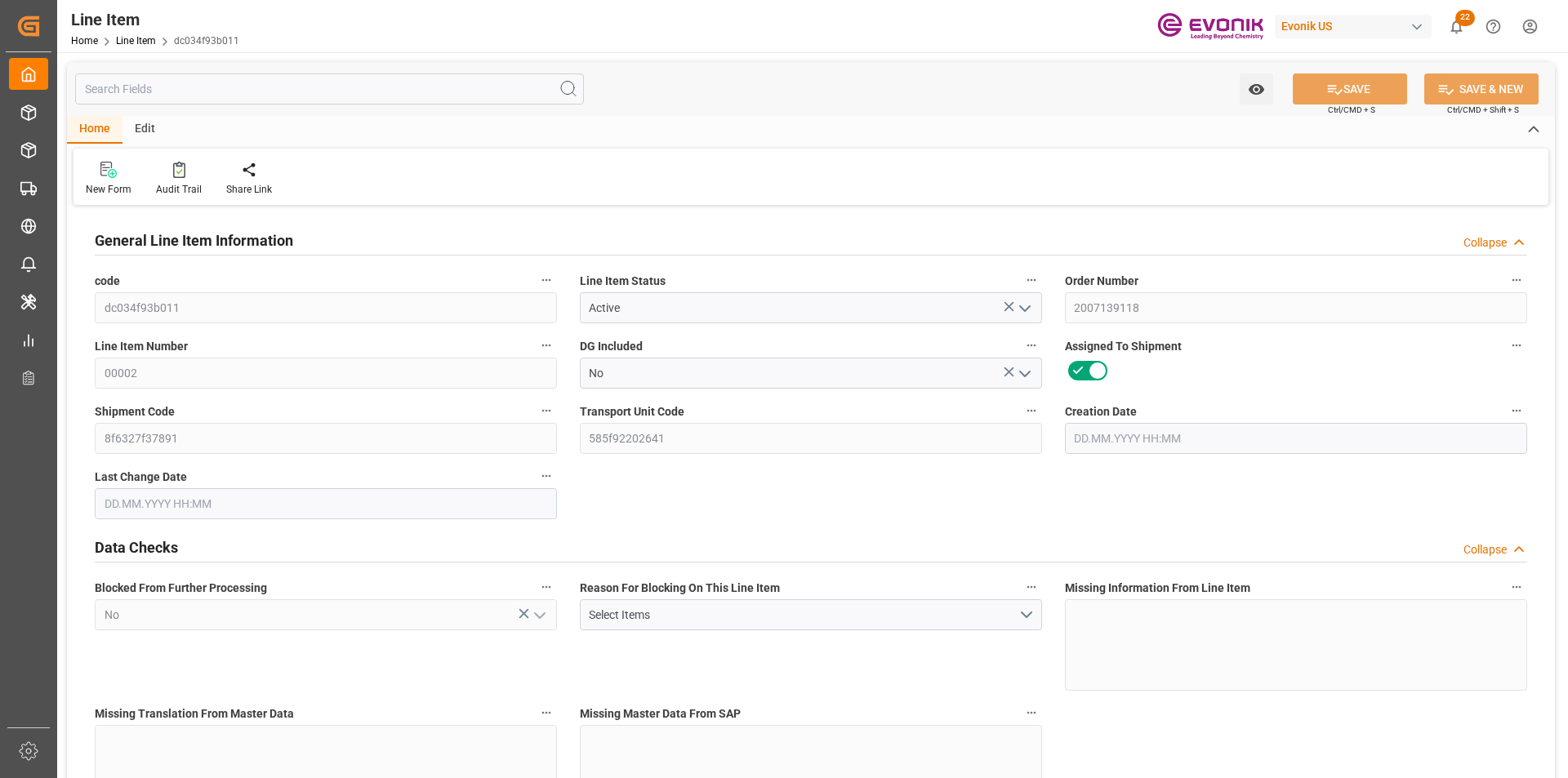
type input "1069"
type input "1014"
type input "1.392"
type input "1392"
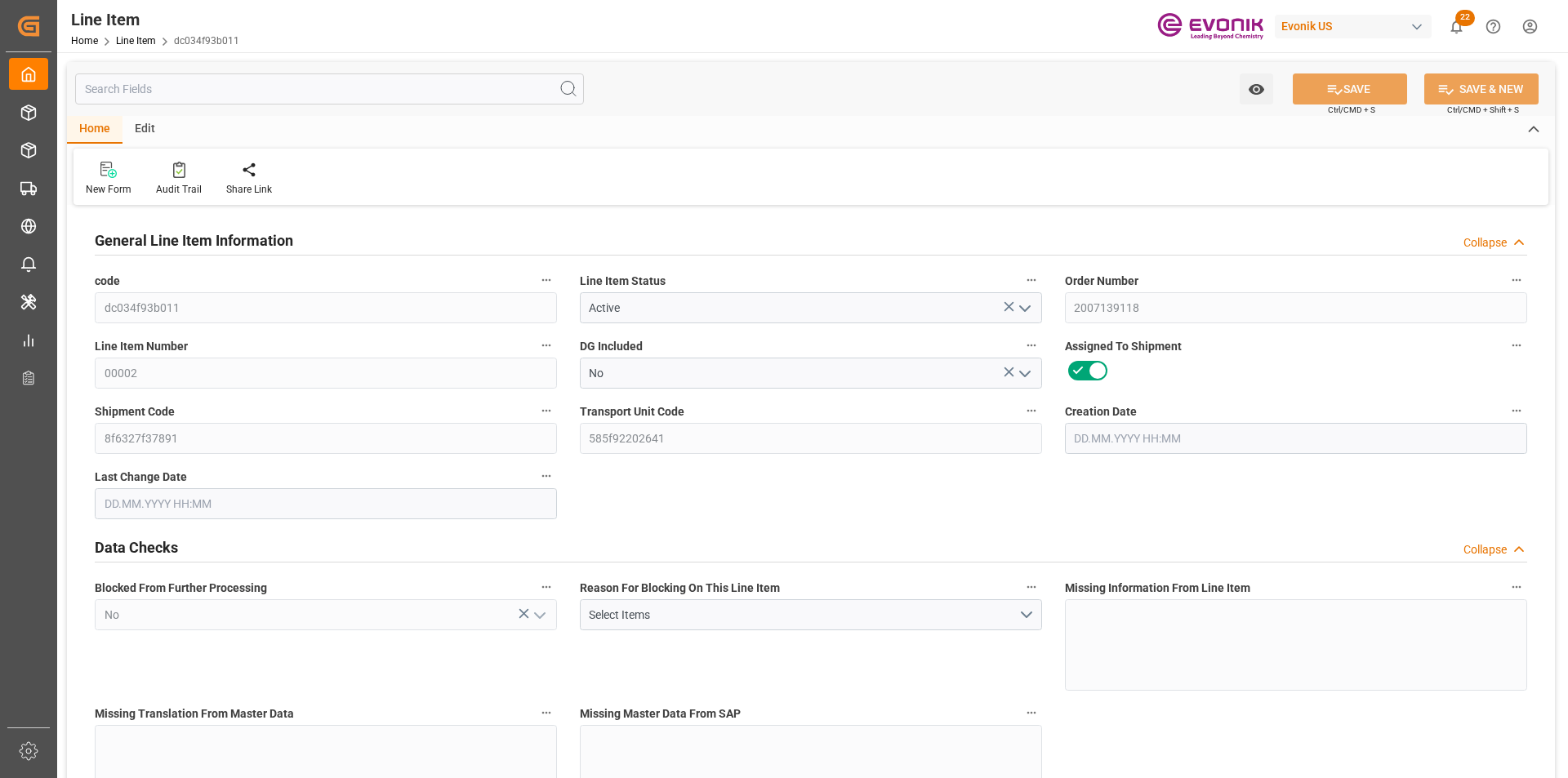
type input "1"
type input "1069"
type input "1014"
type input "1.392"
type input "[DATE] 18:19"
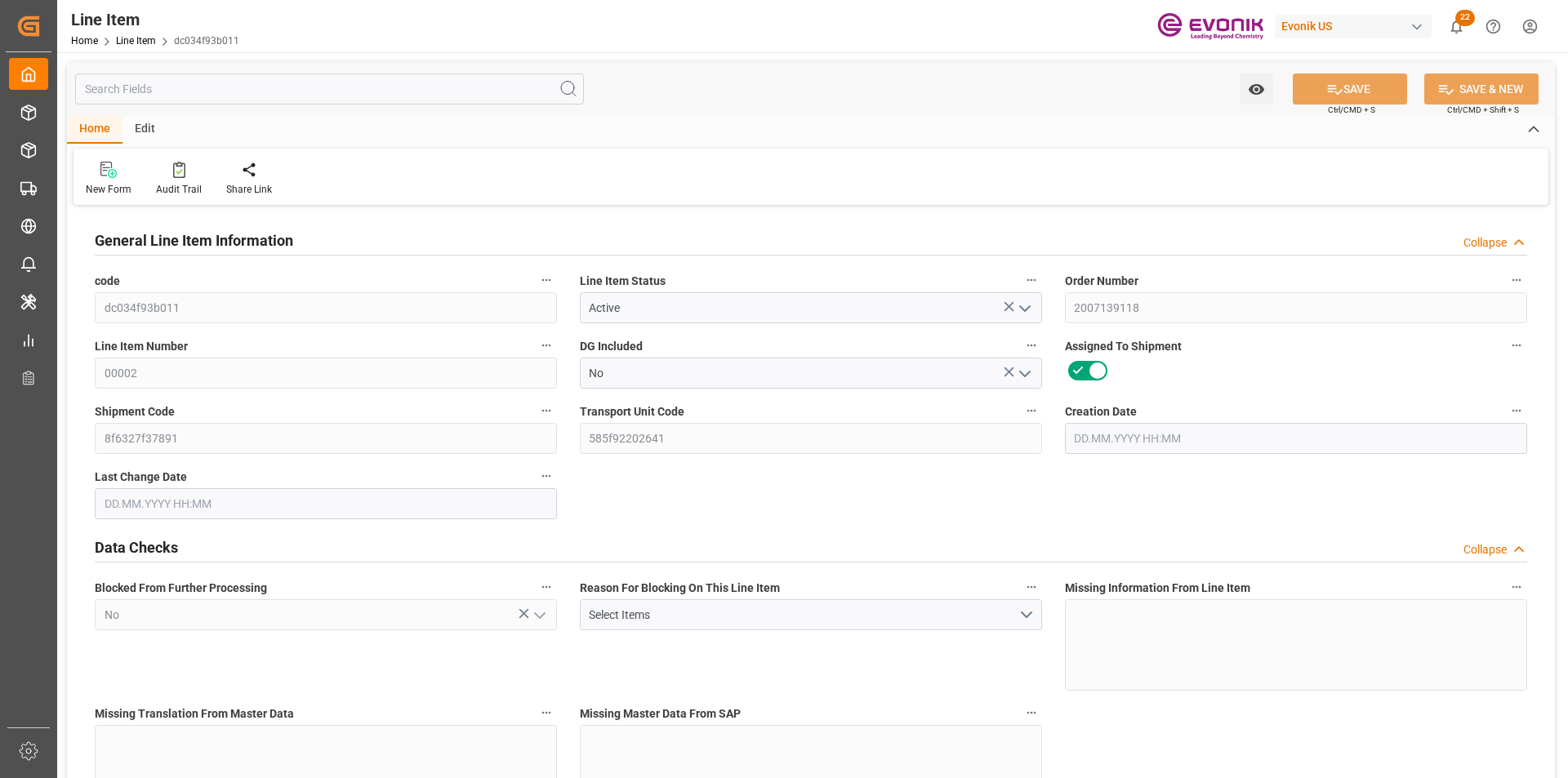
type input "[DATE] 18:56"
type input "[DATE]"
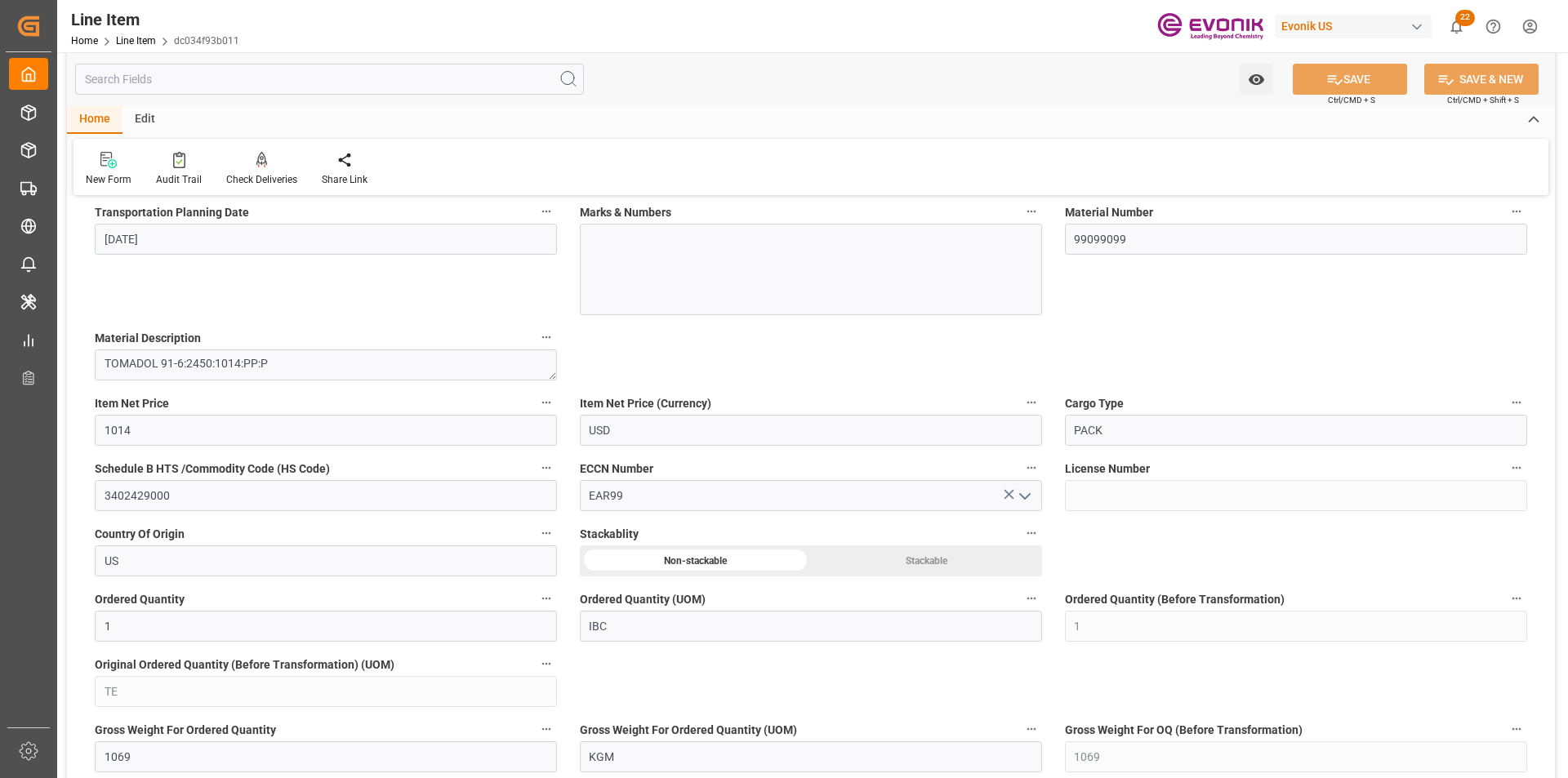
scroll to position [1225, 0]
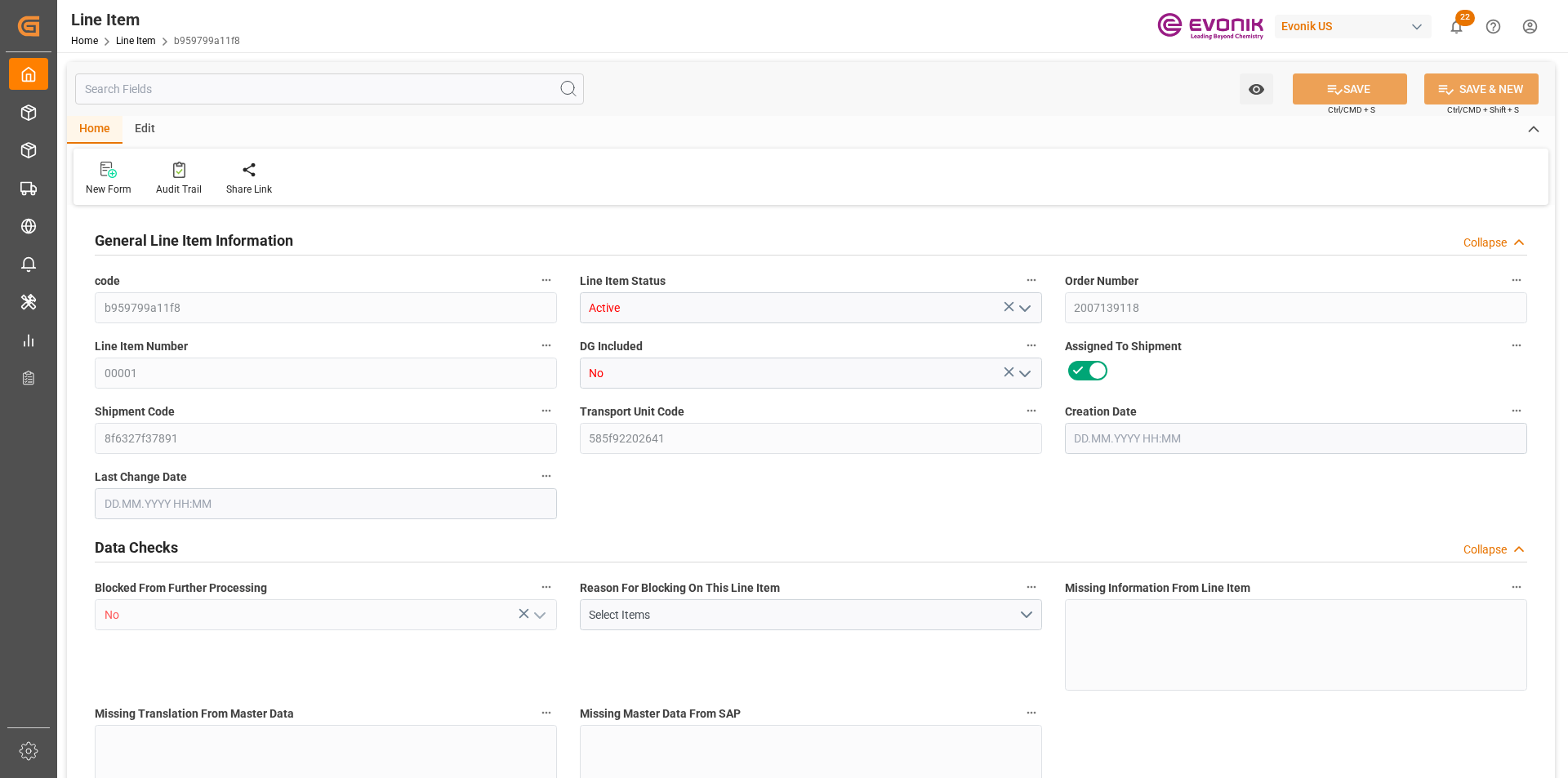
type input "15"
type input "16005"
type input "15180"
type input "20.88"
type input "15"
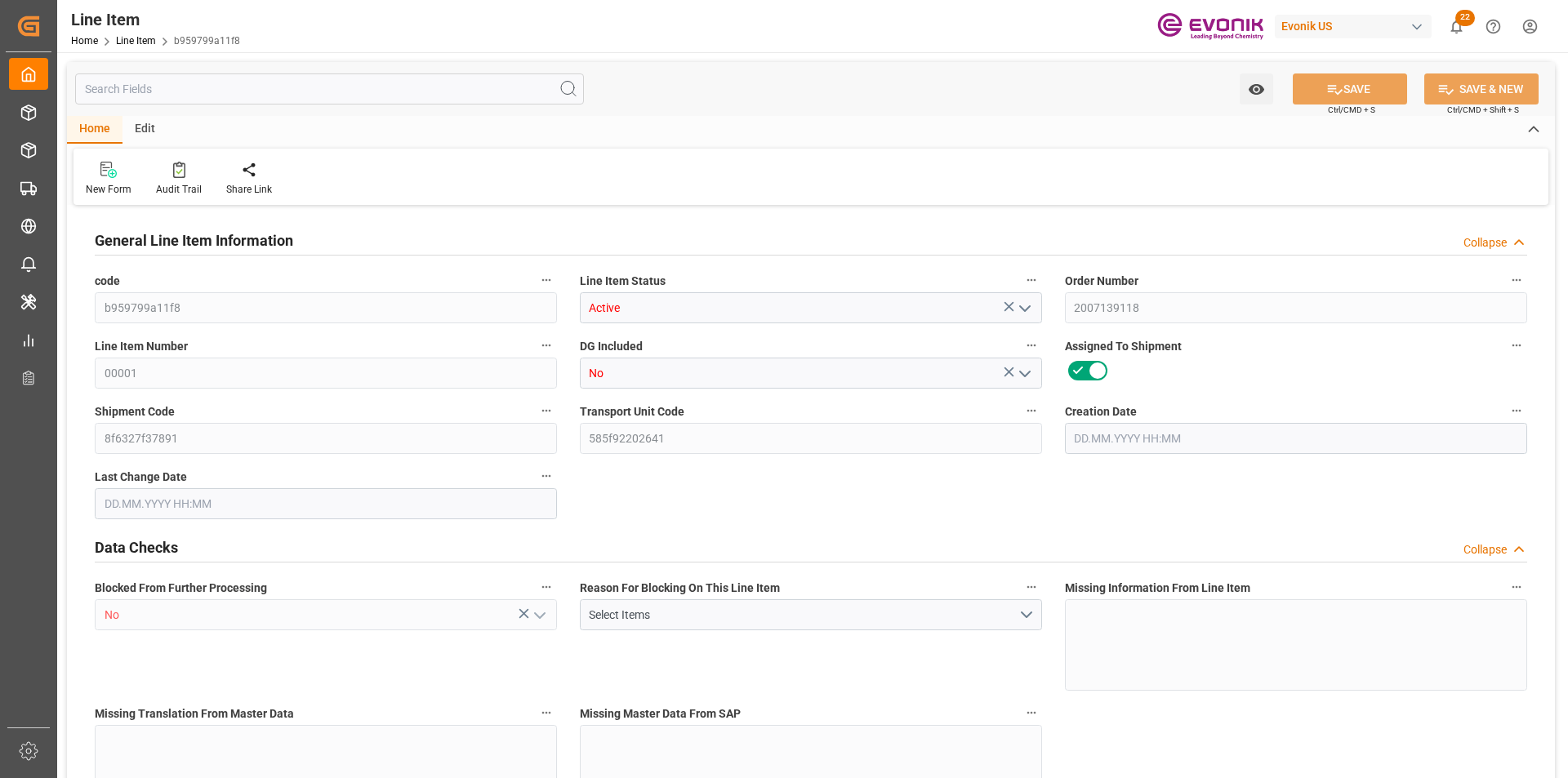
type input "15180"
type input "15"
type input "16005"
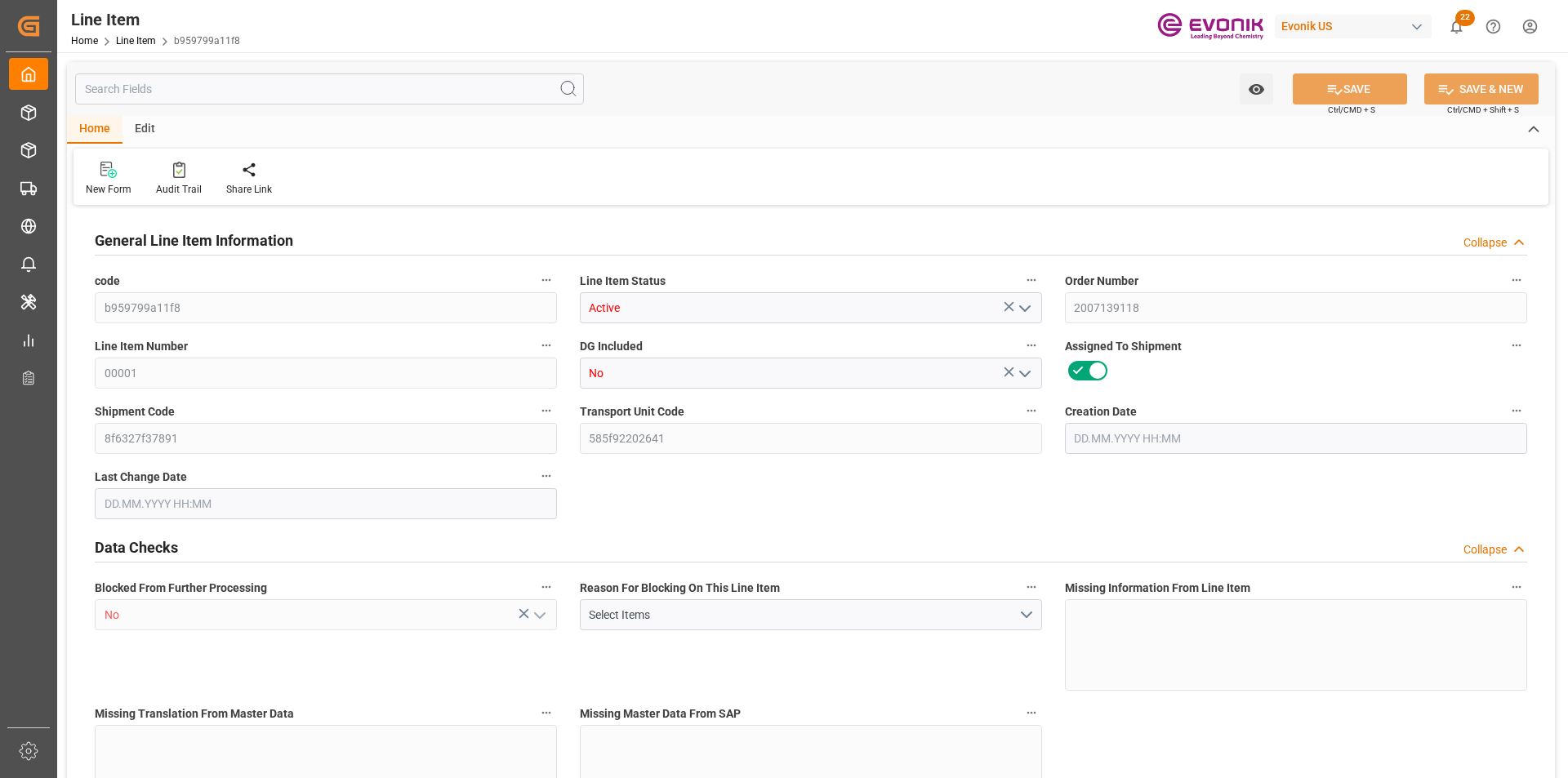
type input "16005"
type input "15180"
type input "20.88"
type input "20880"
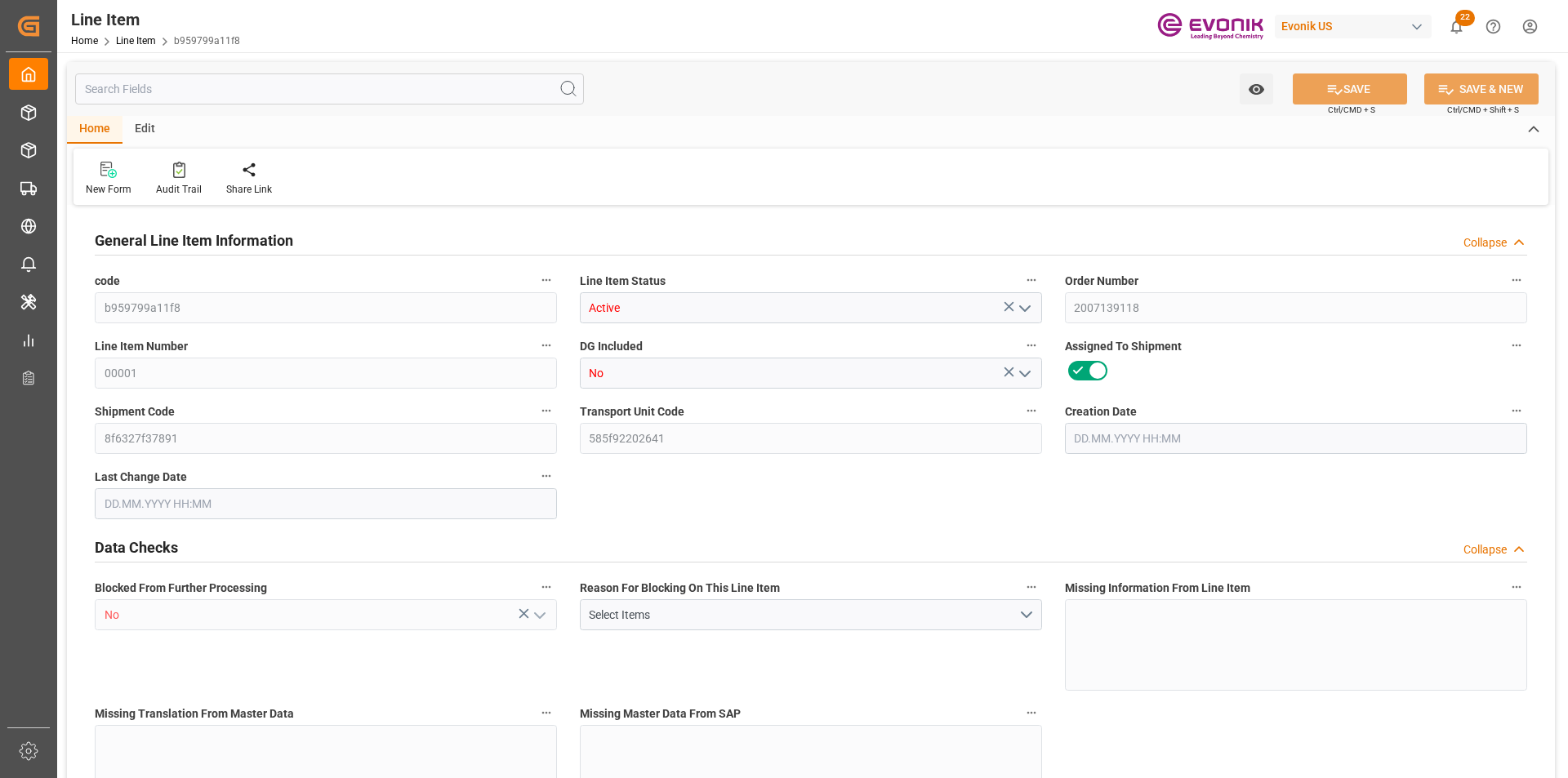
type input "15"
type input "16005"
type input "15180"
type input "20.88"
type input "[DATE] 18:19"
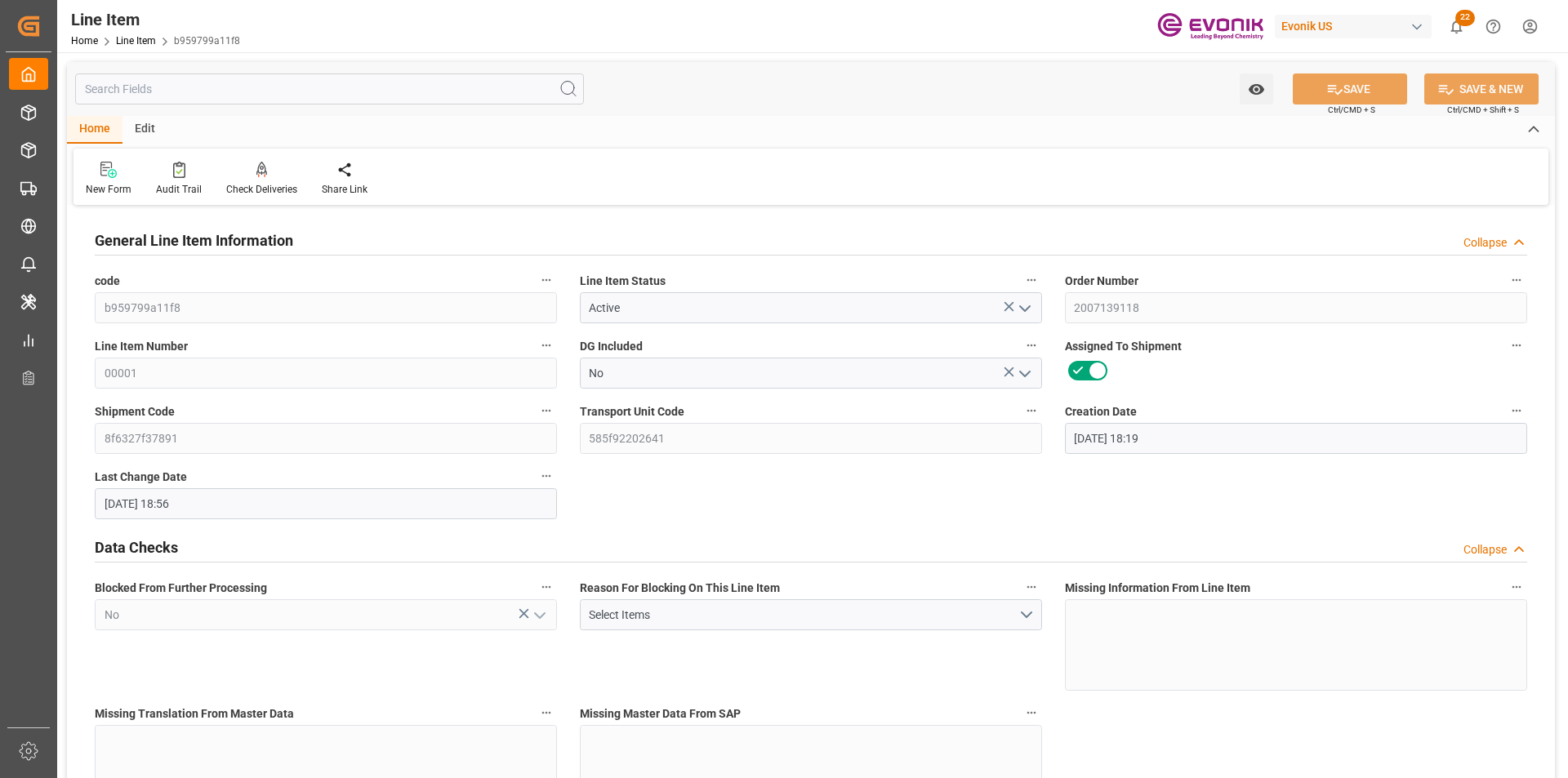
type input "[DATE] 18:56"
type input "24.11.2025"
type input "03.10.2025"
type input "26.09.2025"
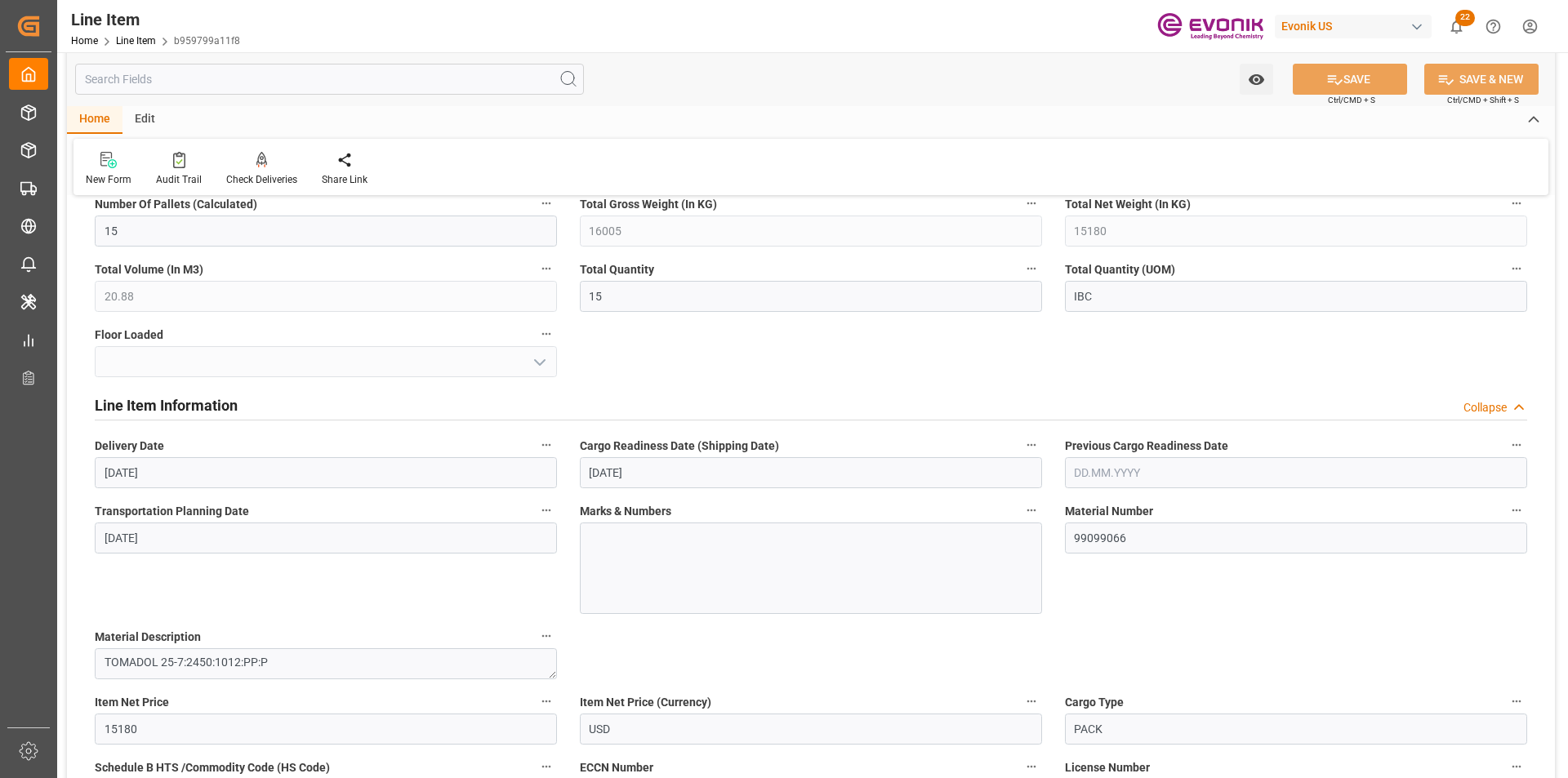
scroll to position [109, 0]
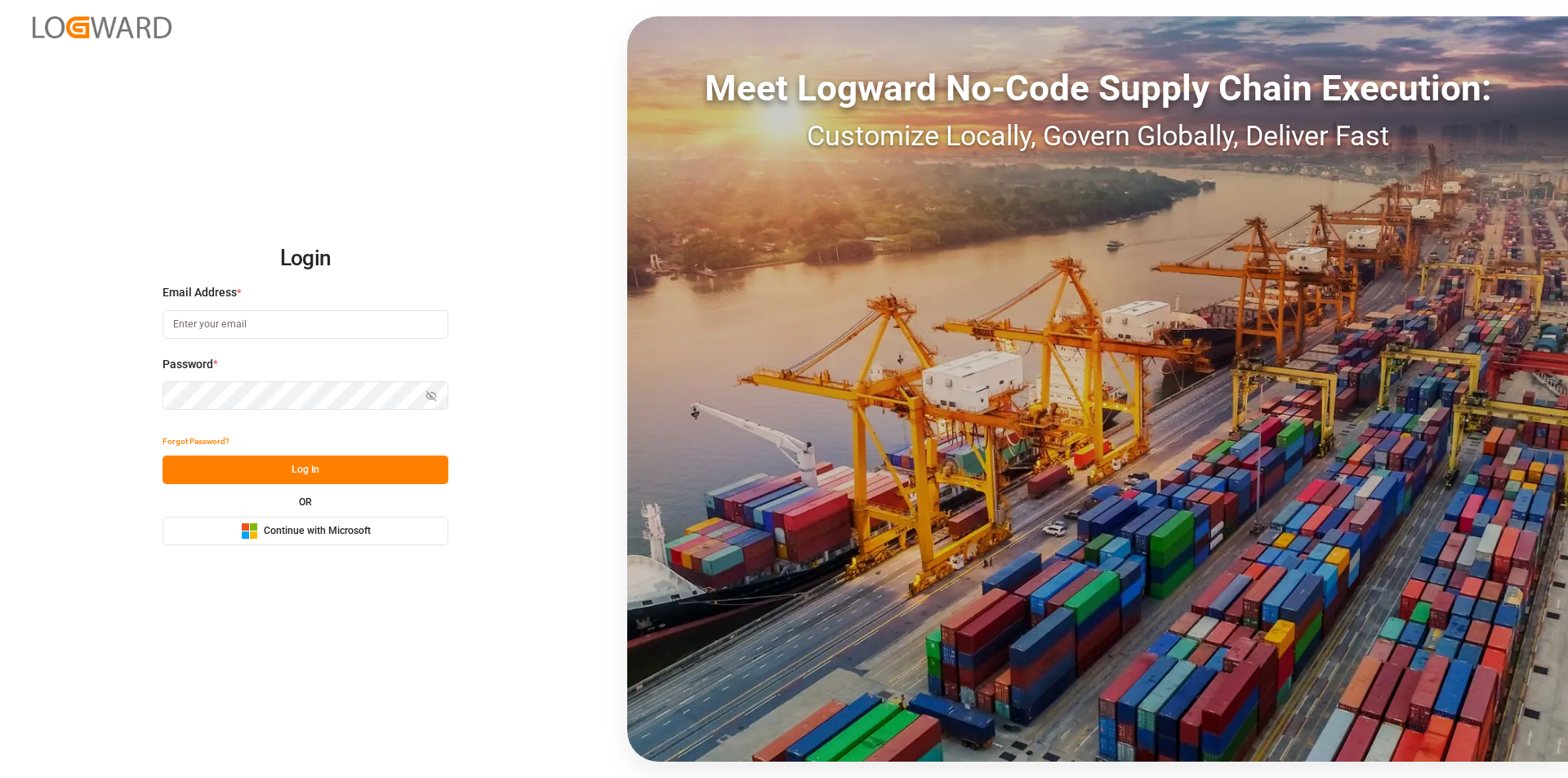
type input "[EMAIL_ADDRESS][PERSON_NAME][DOMAIN_NAME]"
click at [282, 467] on button "Log In" at bounding box center [305, 469] width 286 height 28
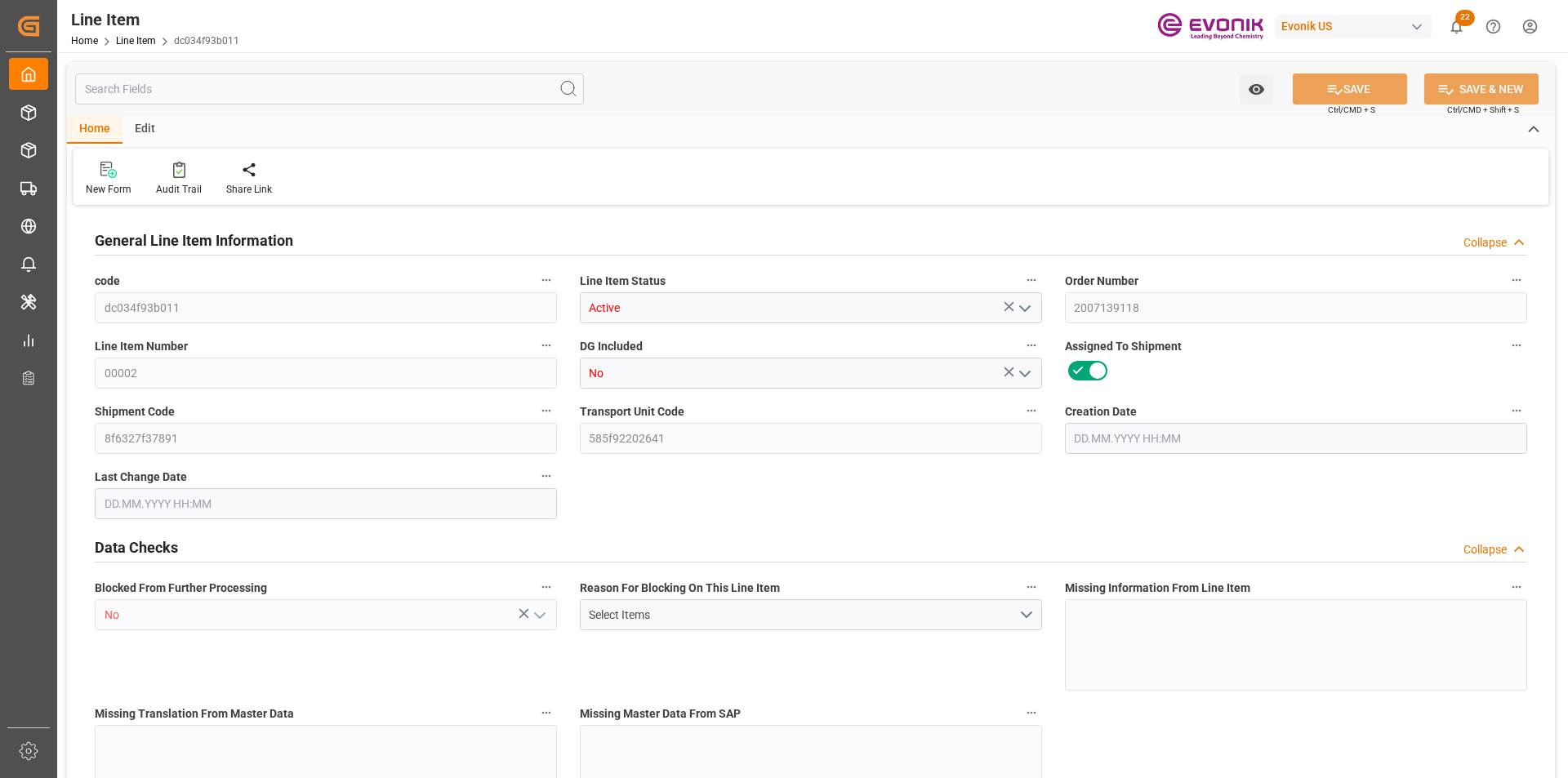
type input "dc034f93b011"
type input "Active"
type input "2007139118"
type input "00002"
type input "No"
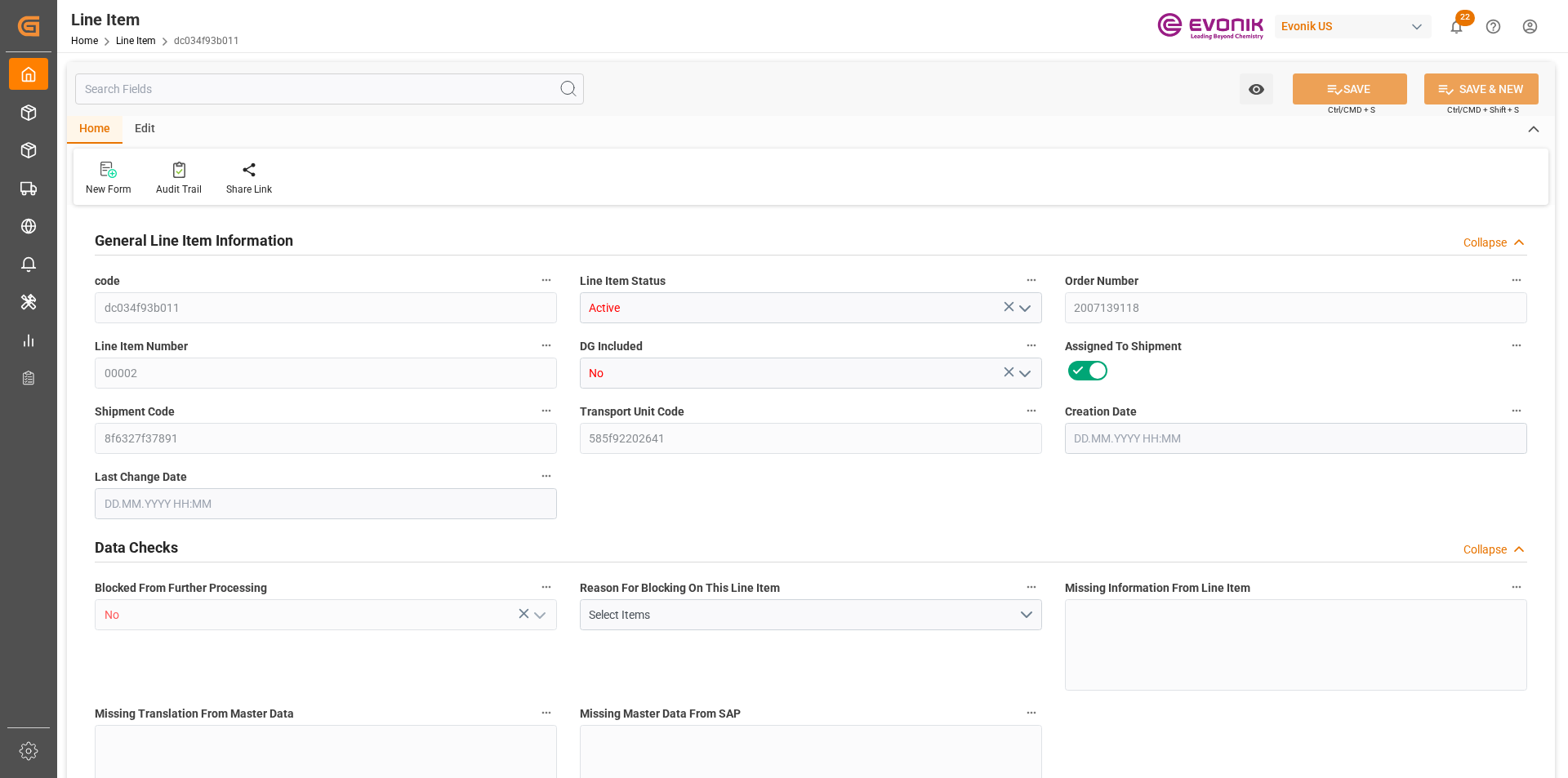
type input "8f6327f37891"
type input "585f92202641"
type input "No"
type input "IBC"
type input "99099099"
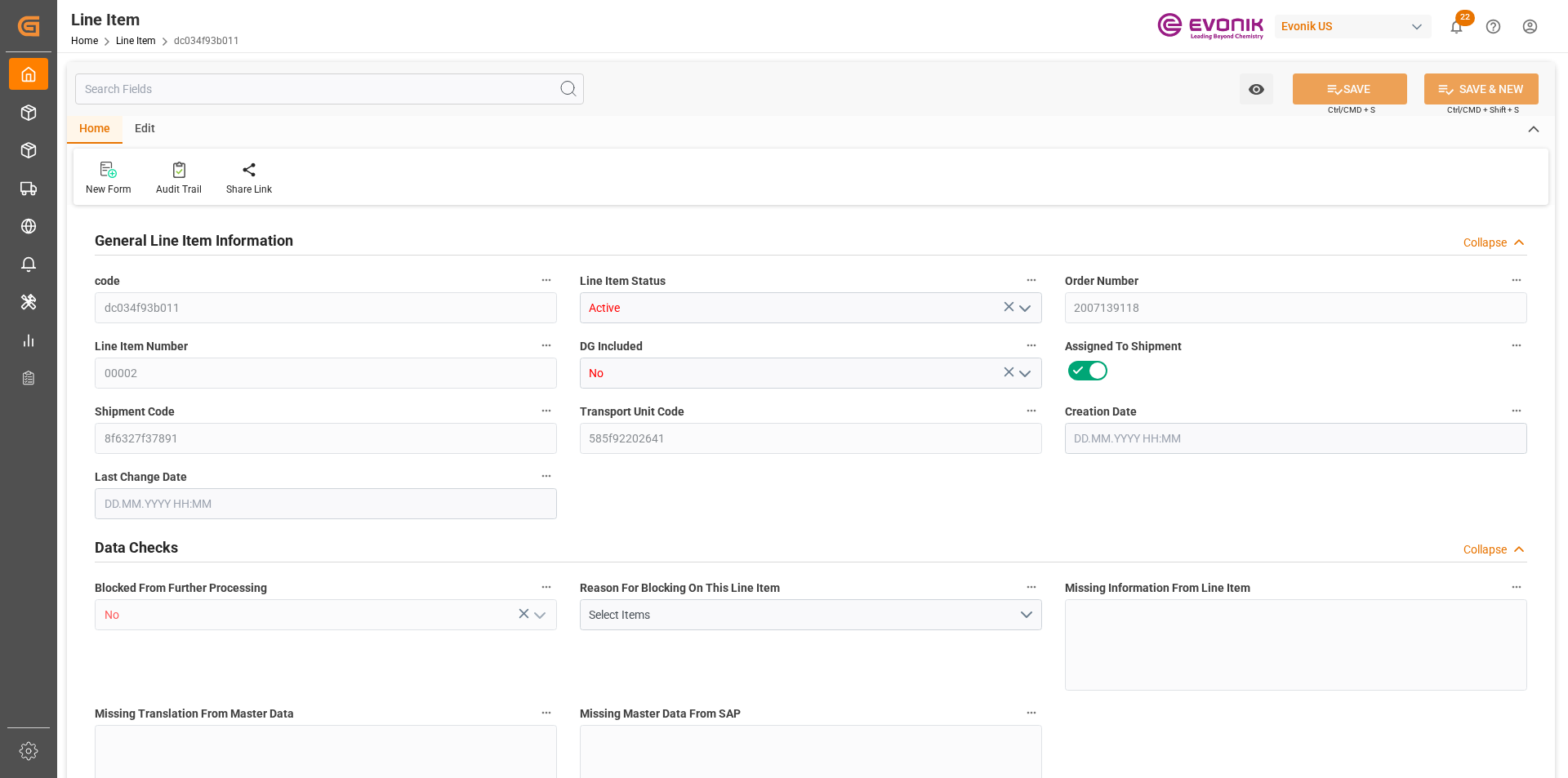
type textarea "TOMADOL 91-6:2450:1014:PP:P"
type input "USD"
type input "PACK"
type input "3402429000"
type input "EAR99"
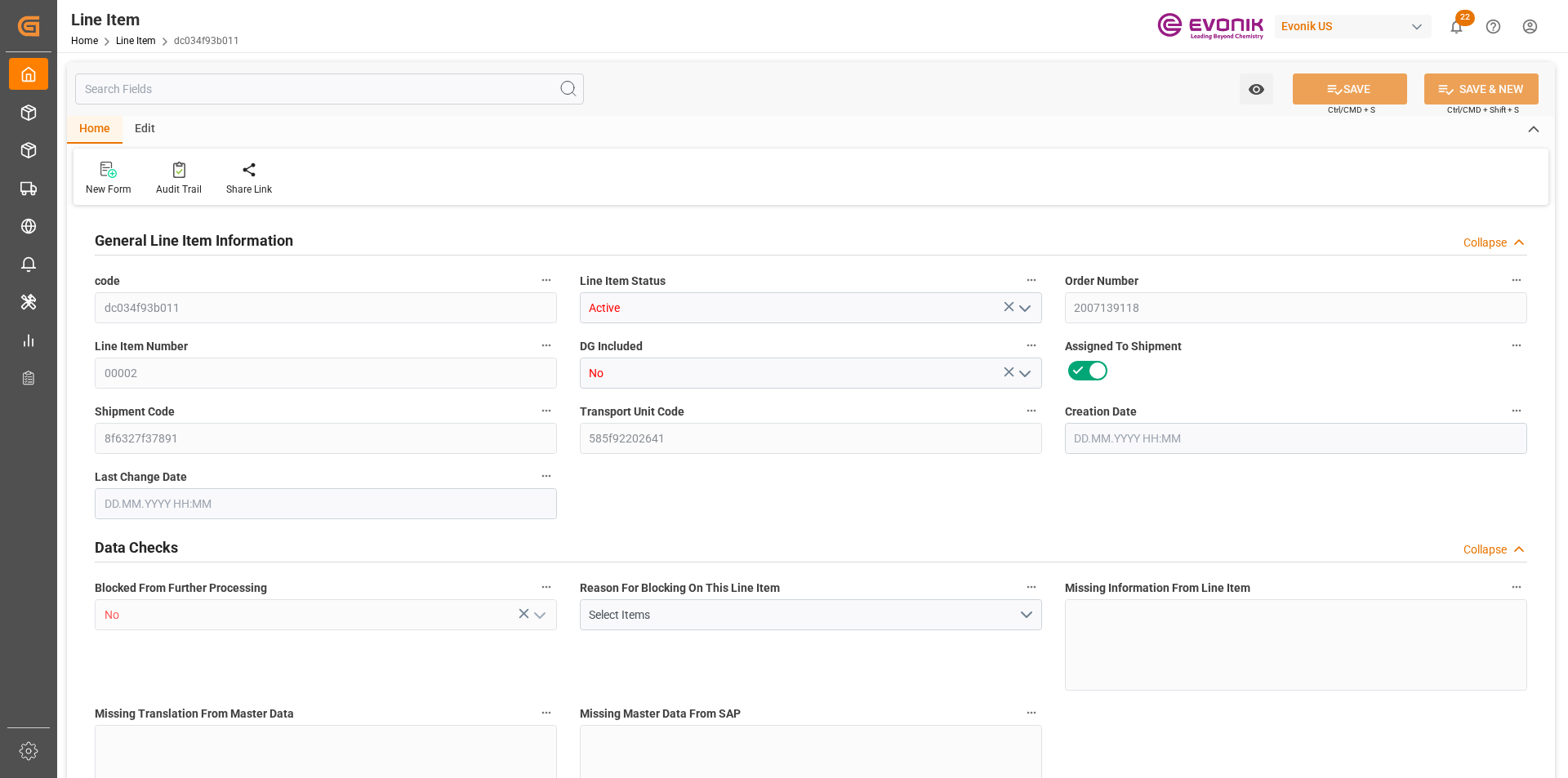
type input "US"
type input "IBC"
type input "TE"
type input "KGM"
type textarea "KGM"
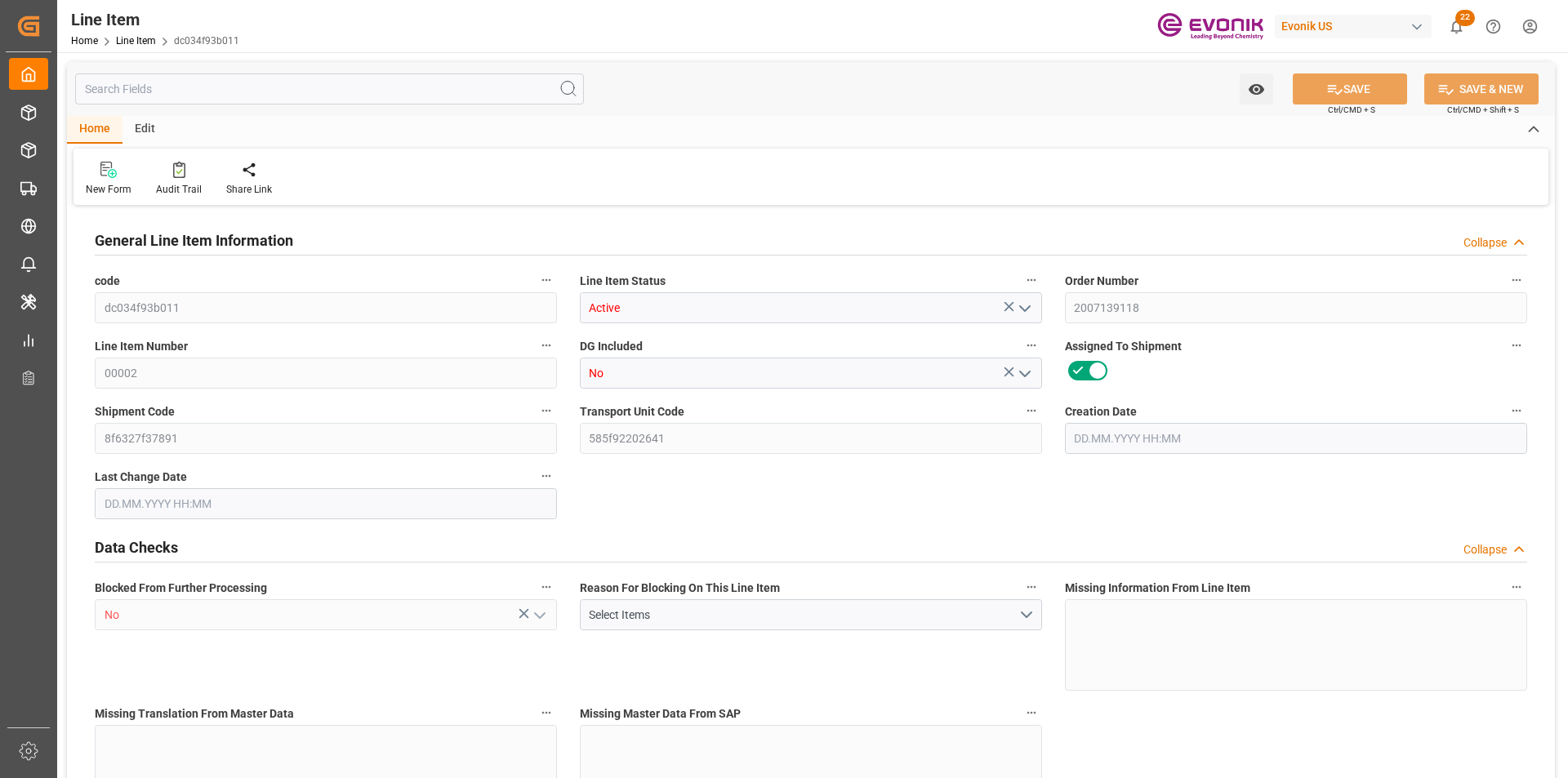
type input "KGM"
type textarea "KGM"
type input "M3"
type textarea "DMQ"
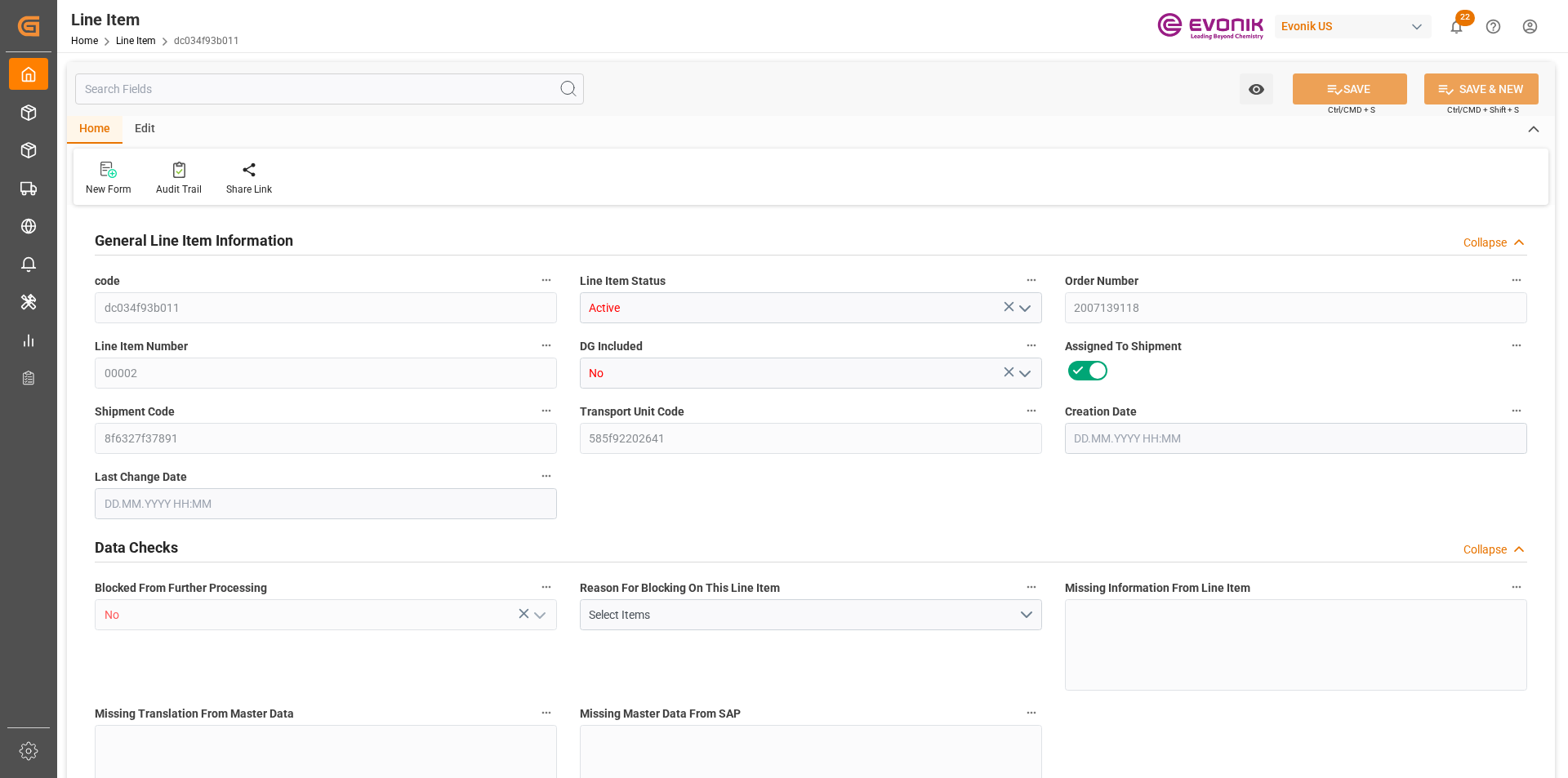
type input "M3"
type input "IBC"
type input "KGM"
type input "M3"
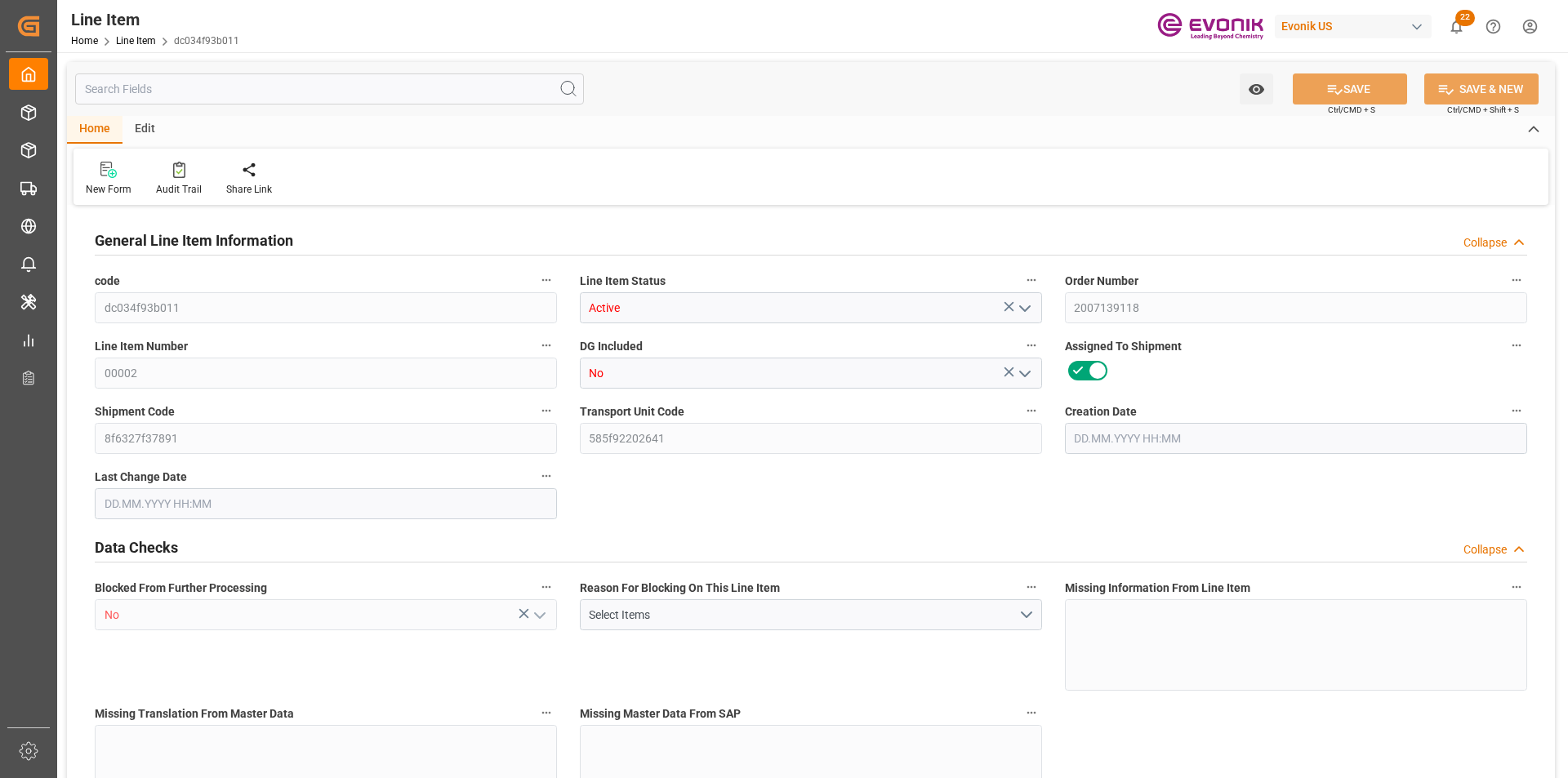
type input "1"
type input "1069"
type input "1014"
type input "1.392"
type input "1"
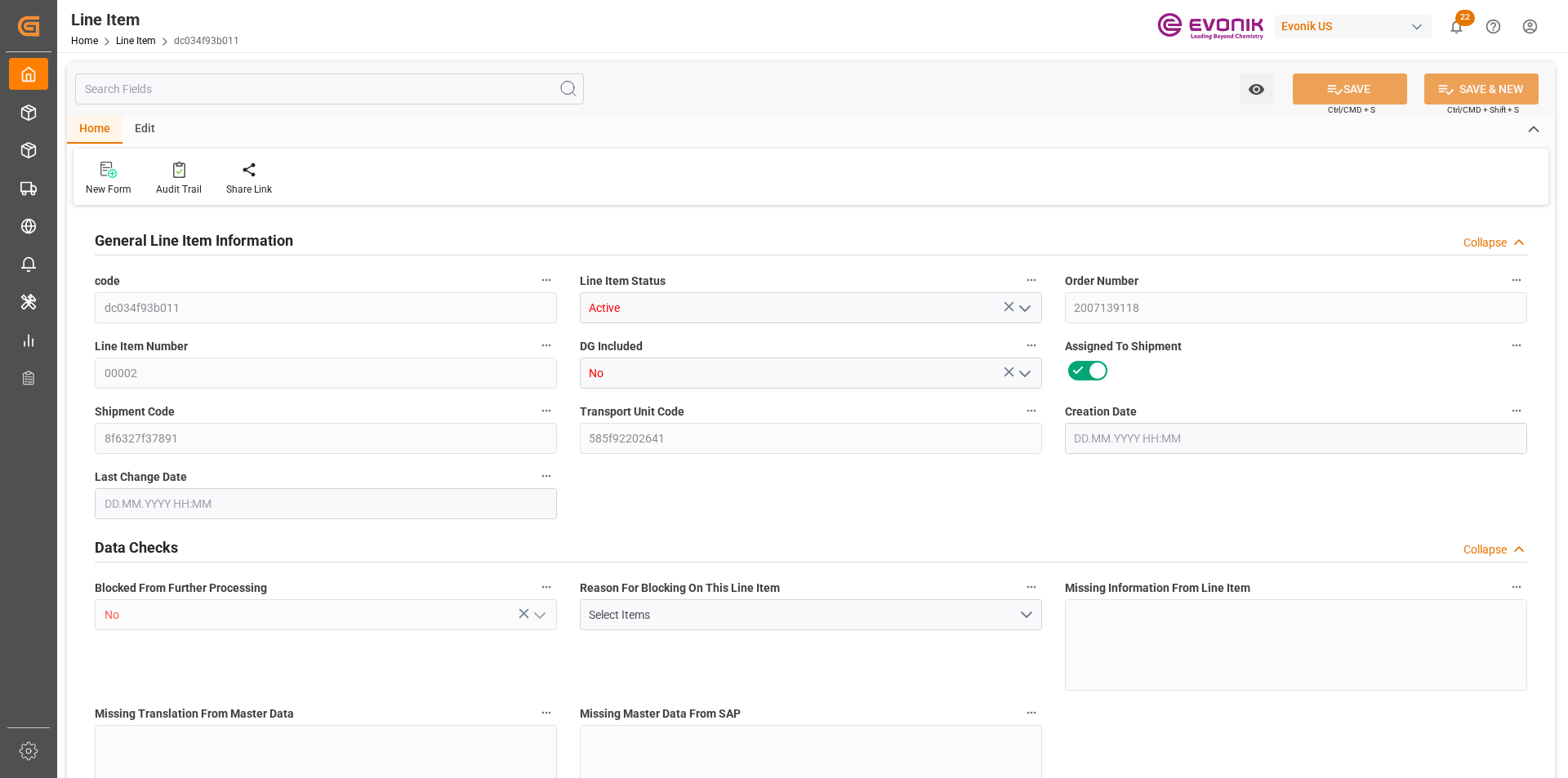
type input "1014"
type input "1"
type input "1069"
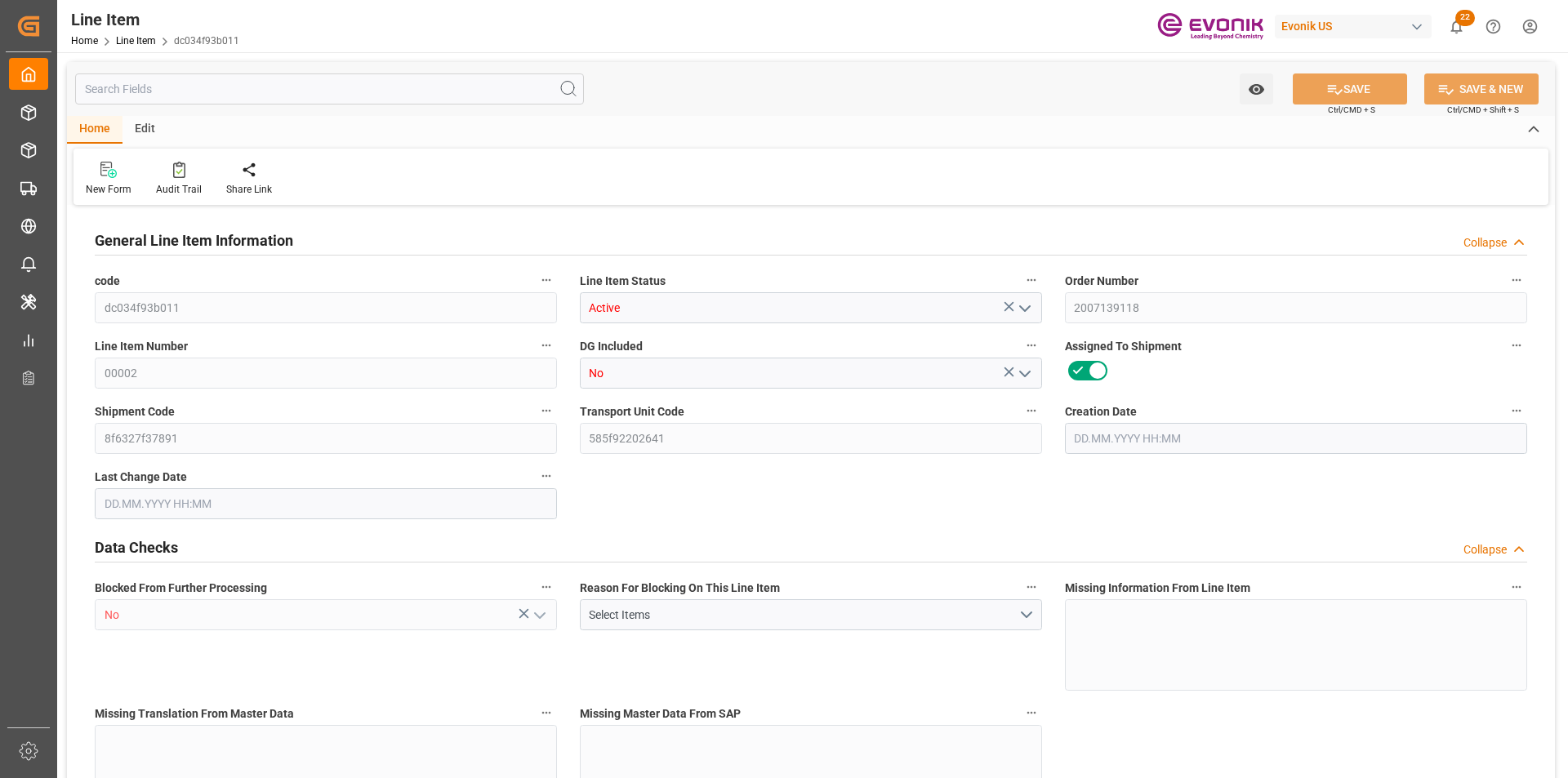
type input "1069"
type input "1014"
type input "1.392"
type input "1392"
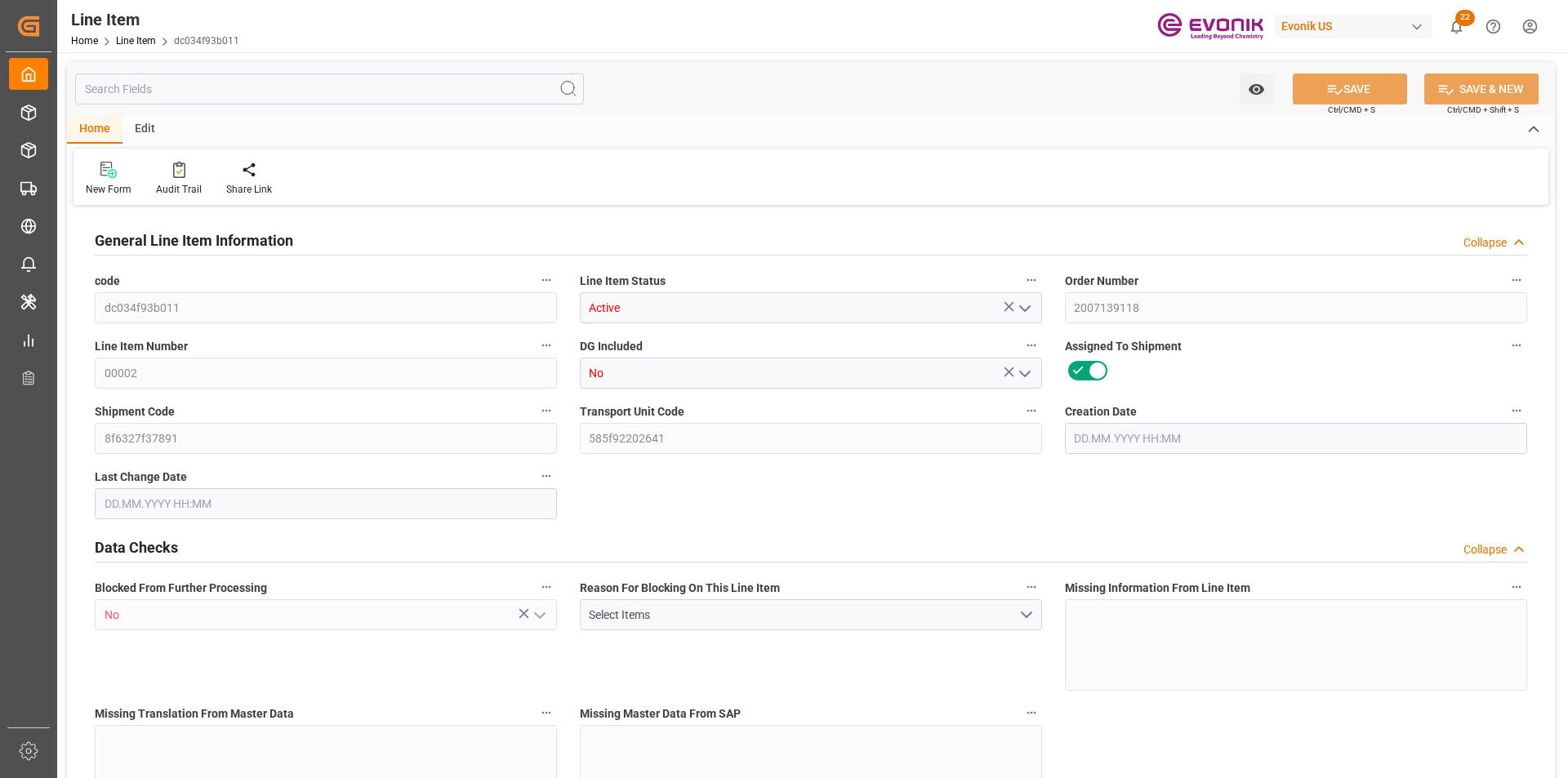
type input "1"
type input "1069"
type input "1014"
type input "1.392"
type input "13.08.2025 18:19"
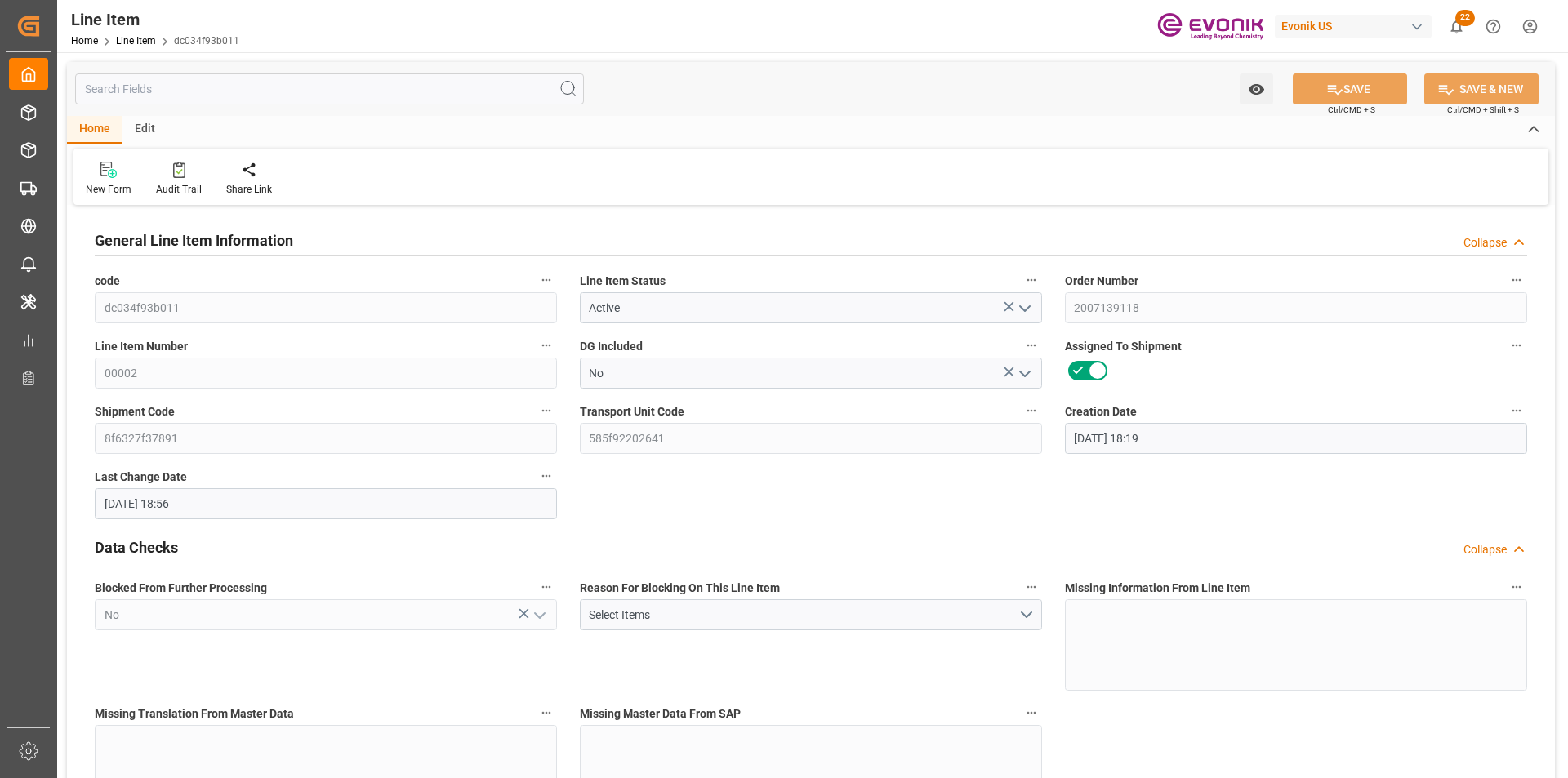
type input "23.09.2025 18:56"
type input "24.11.2025"
type input "03.10.2025"
type input "26.09.2025"
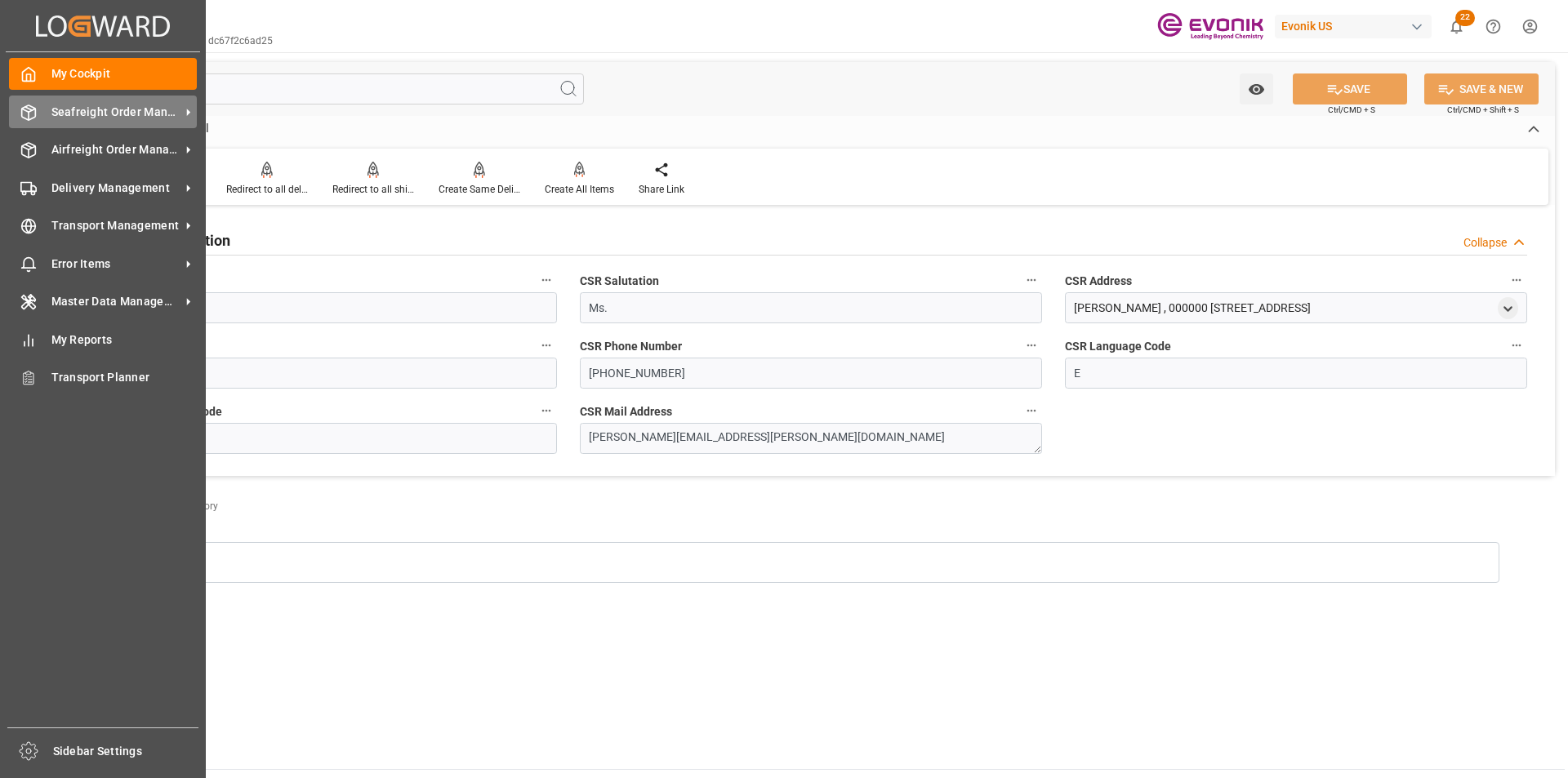
click at [40, 114] on div "Seafreight Order Management Seafreight Order Management" at bounding box center [103, 111] width 188 height 32
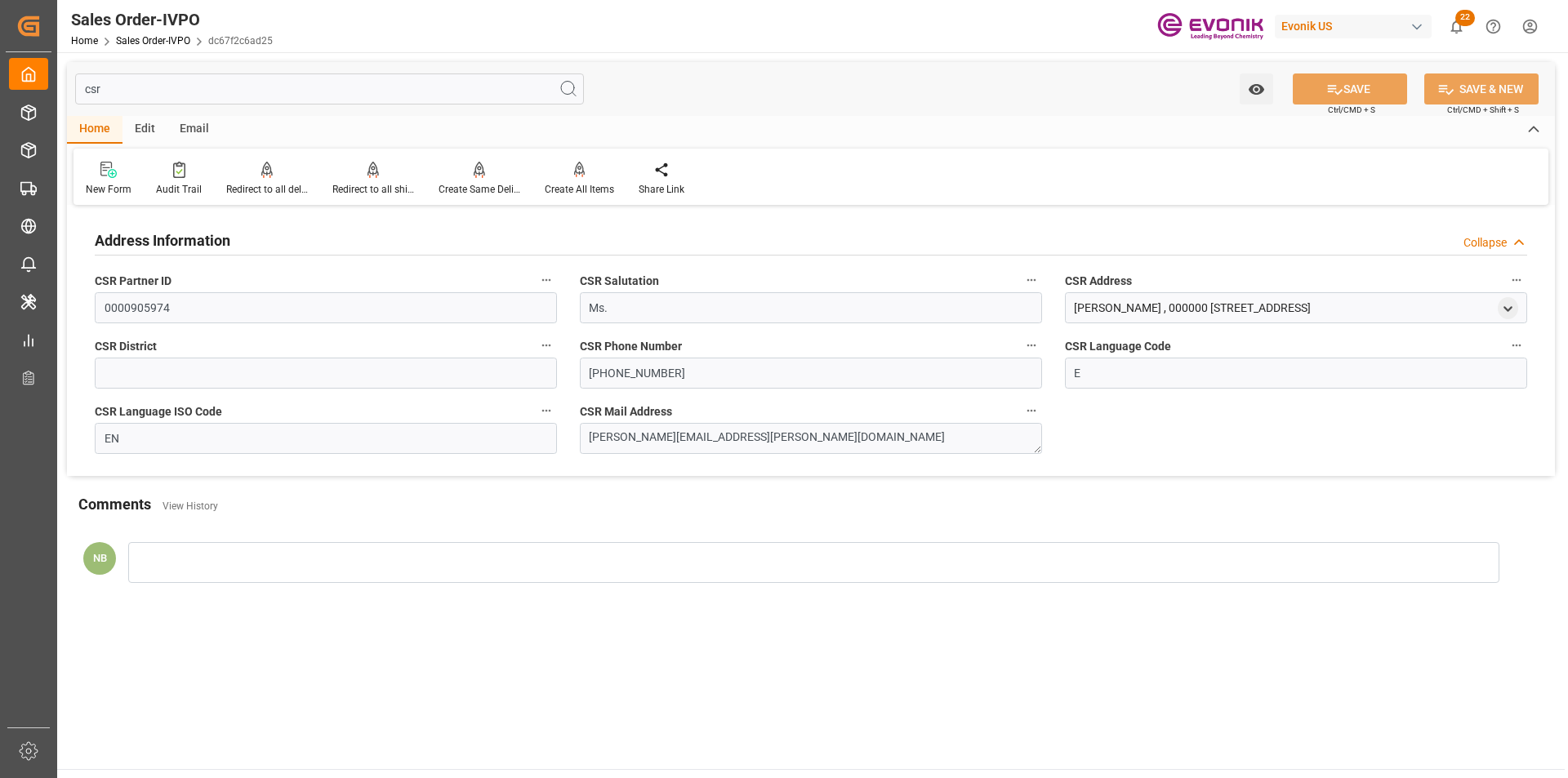
click at [161, 92] on input "csr" at bounding box center [329, 89] width 508 height 31
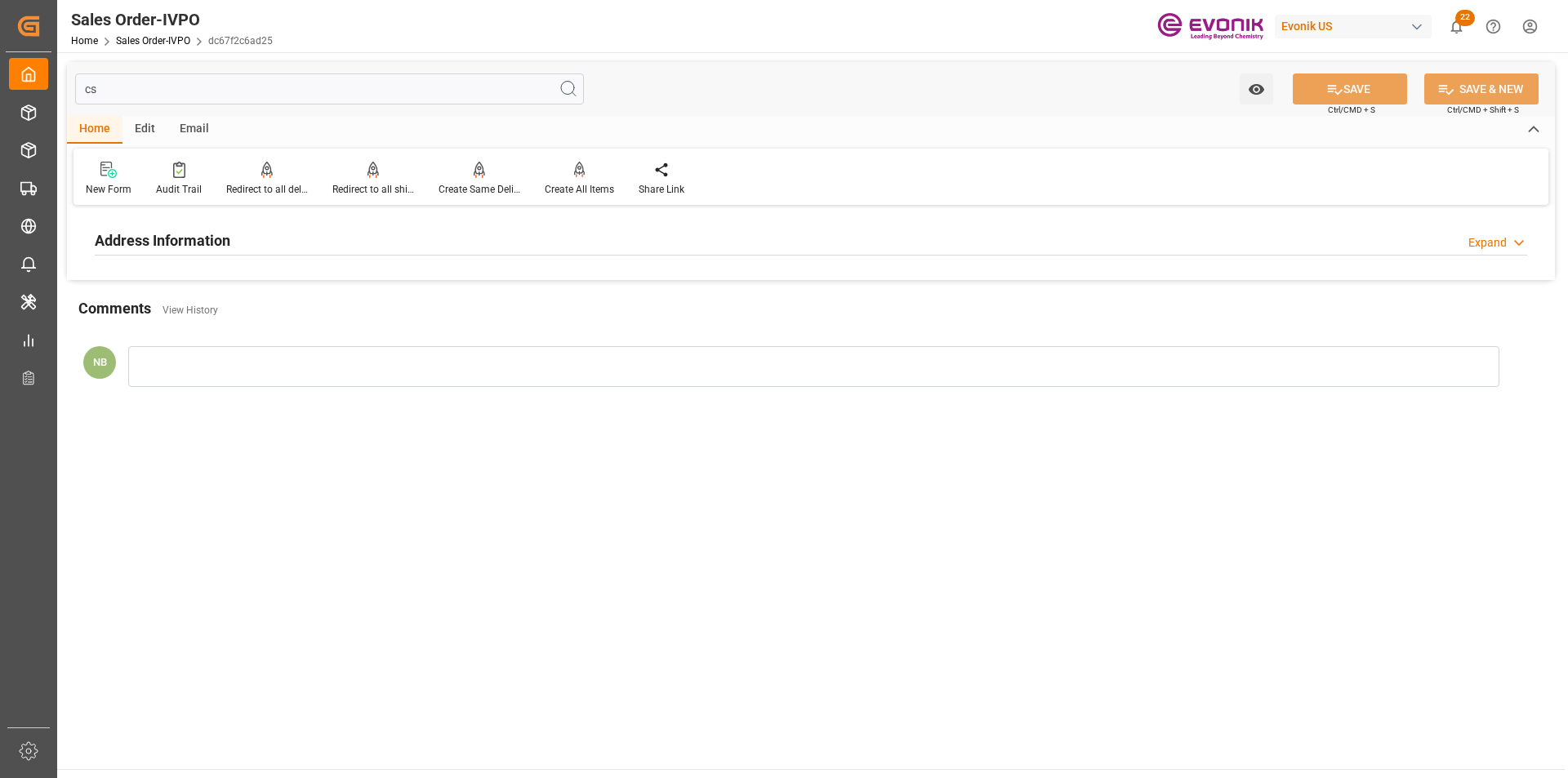
type input "c"
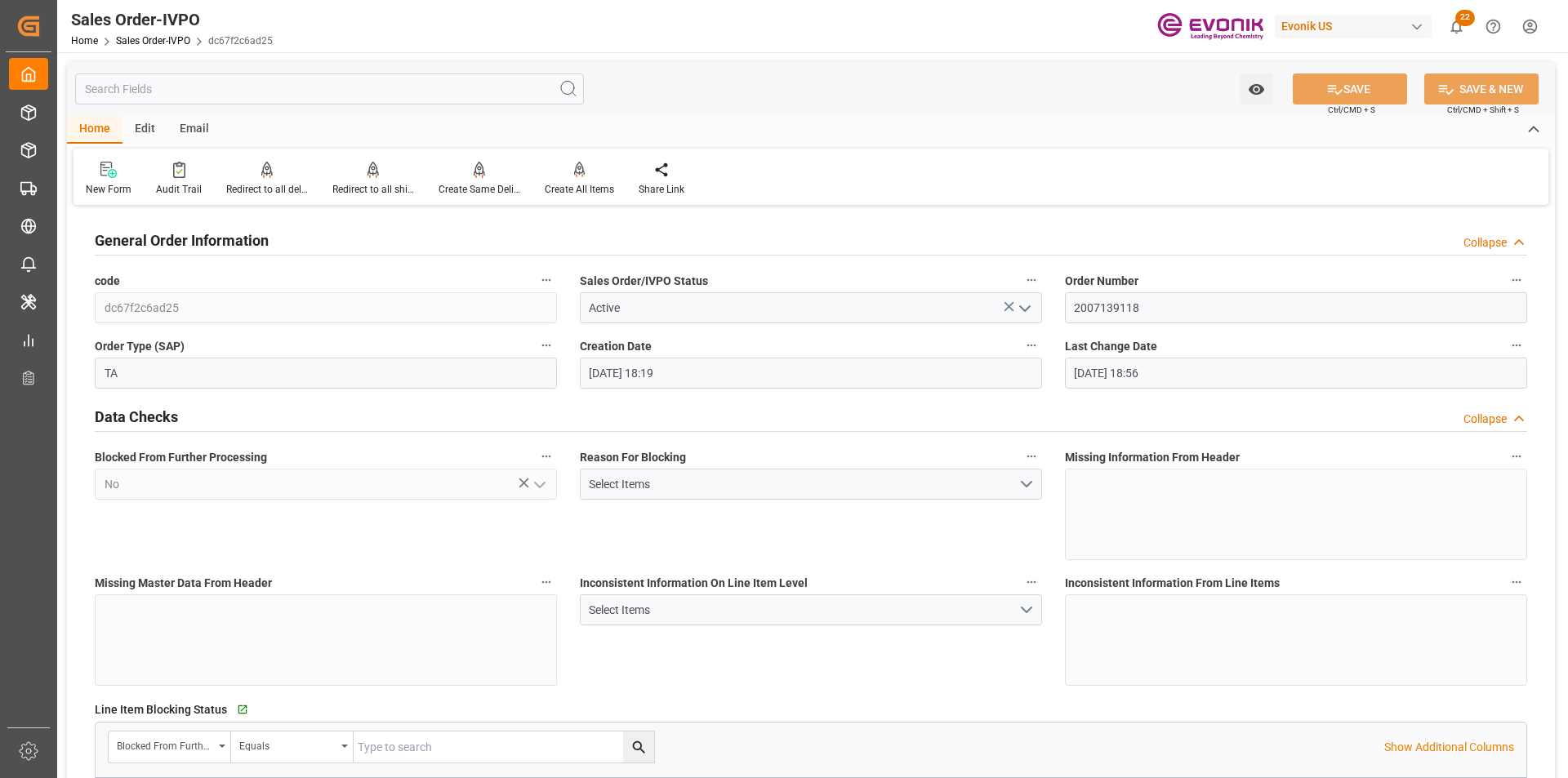
type input "[DATE] 18:19"
type input "[DATE] 18:56"
type input "17074"
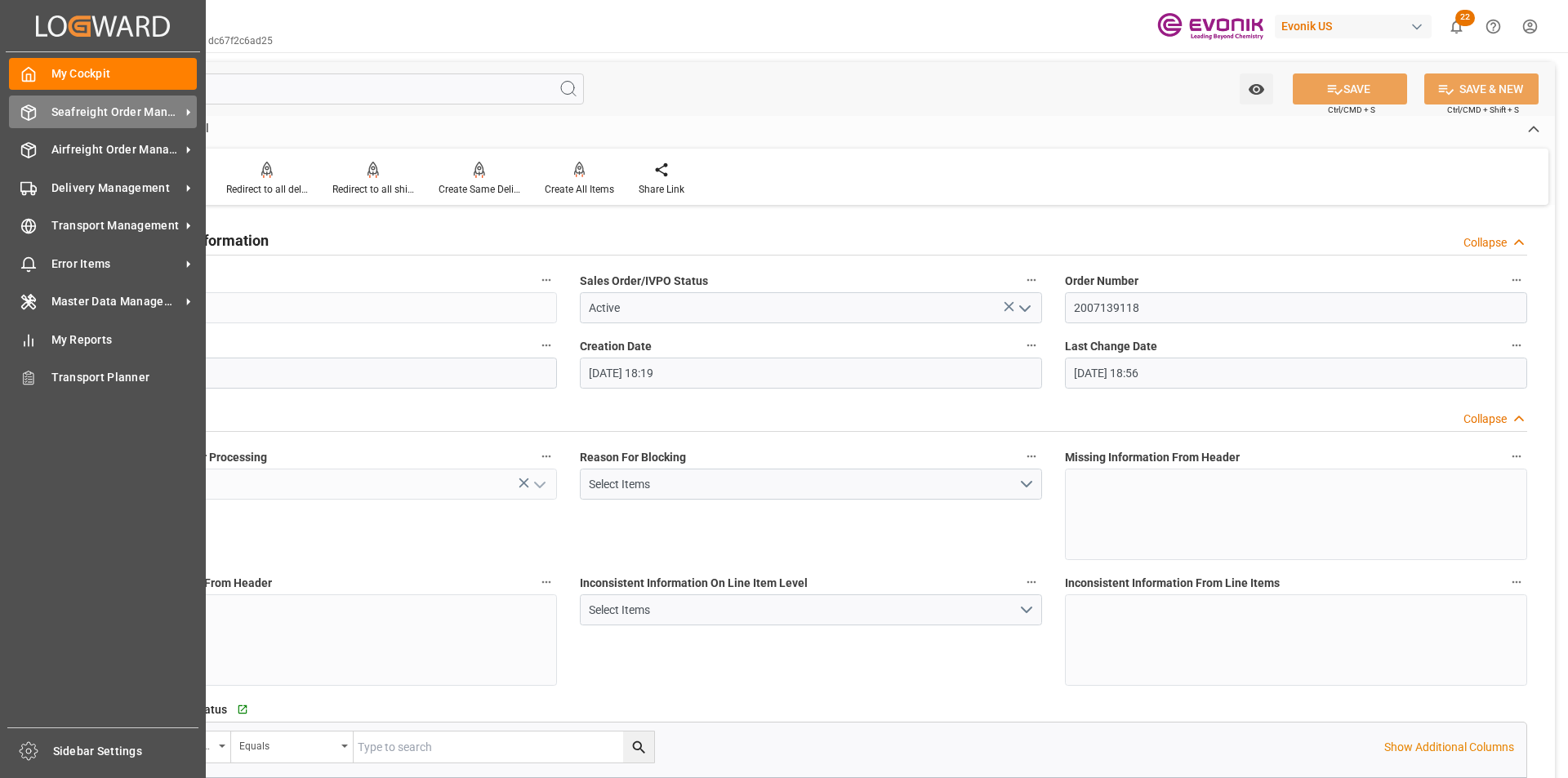
click at [65, 118] on span "Seafreight Order Management" at bounding box center [116, 112] width 129 height 17
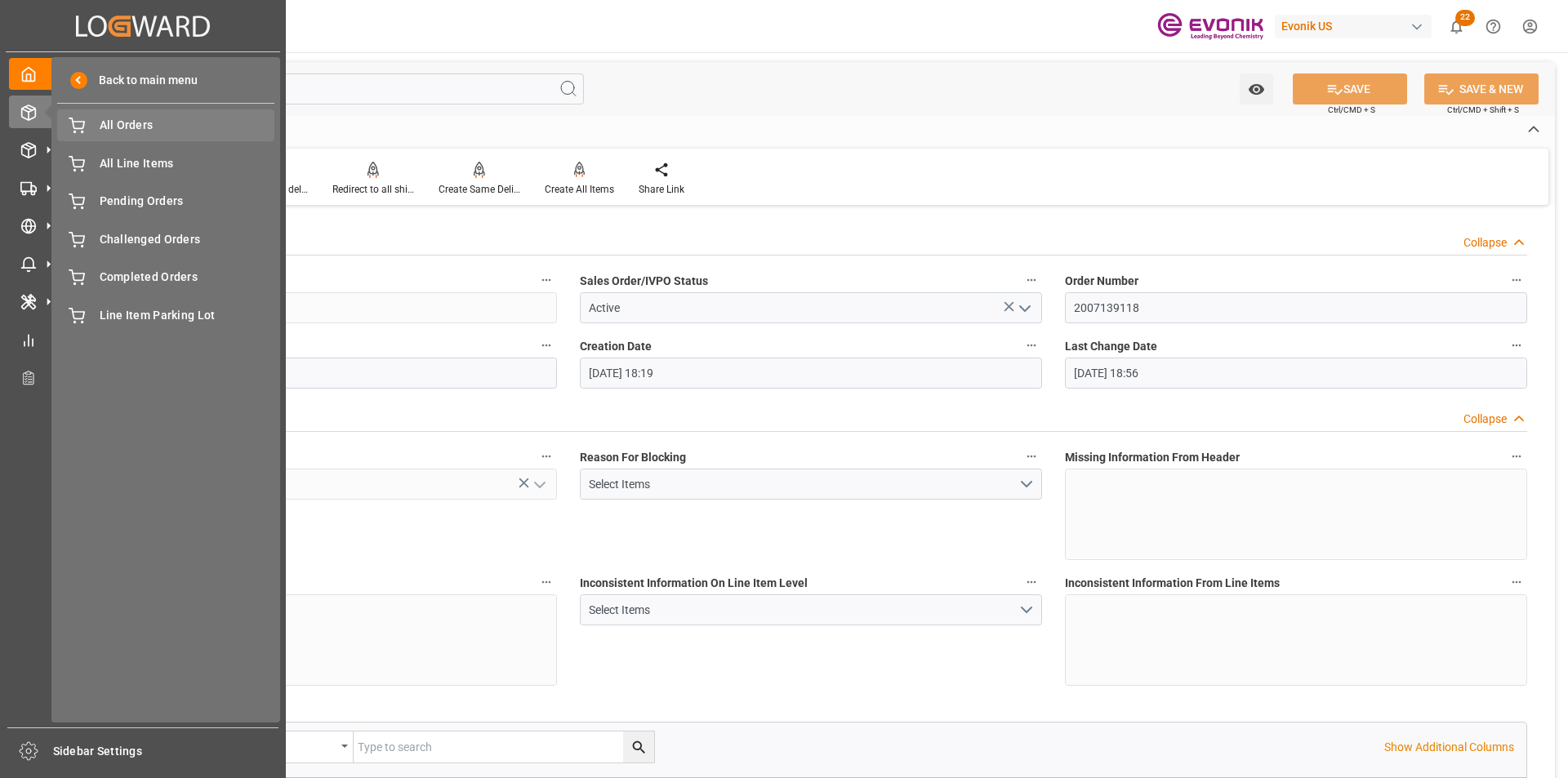
click at [120, 138] on div "All Orders All Orders" at bounding box center [166, 125] width 217 height 32
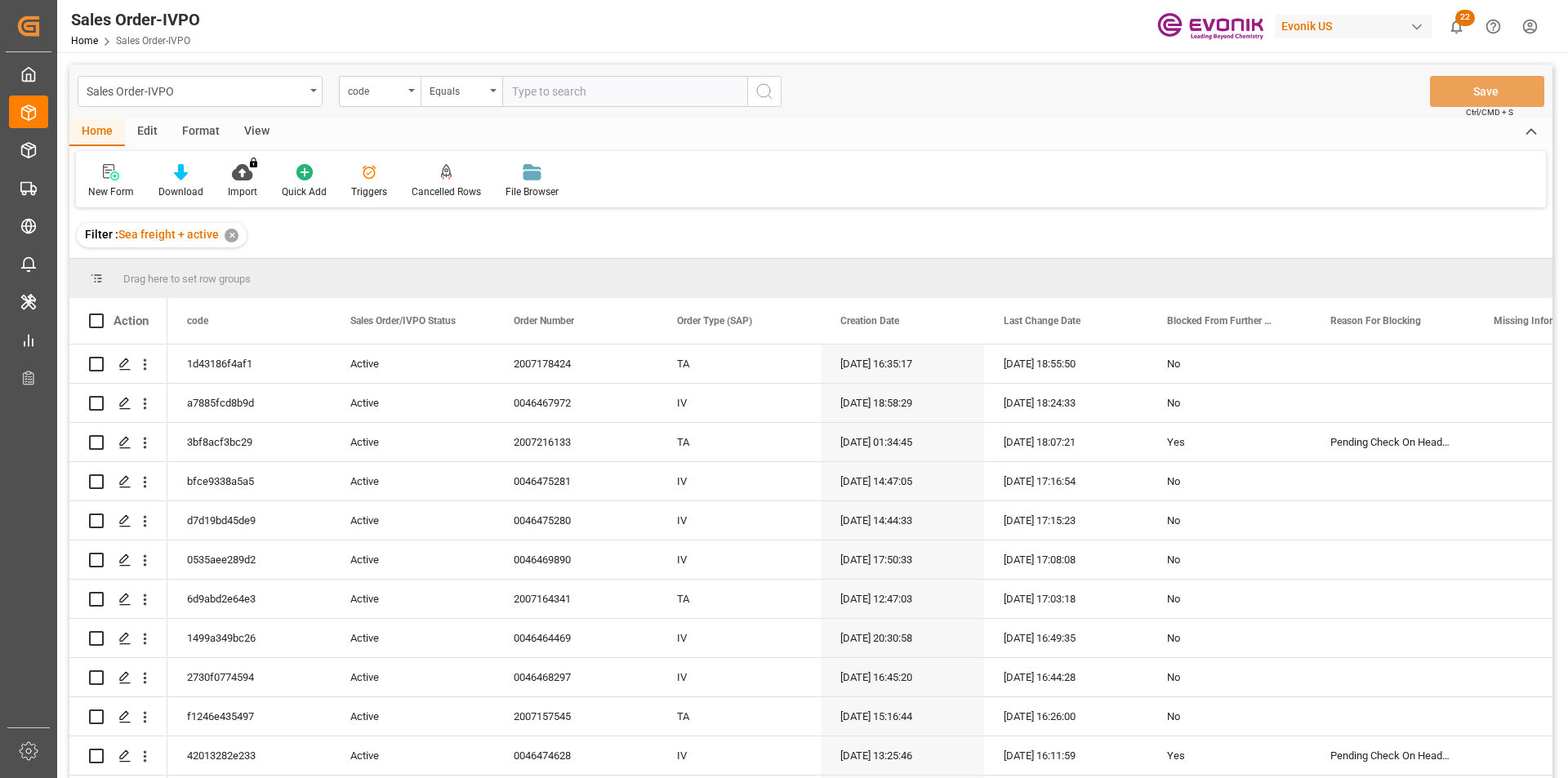
click at [383, 97] on div "code" at bounding box center [375, 89] width 56 height 19
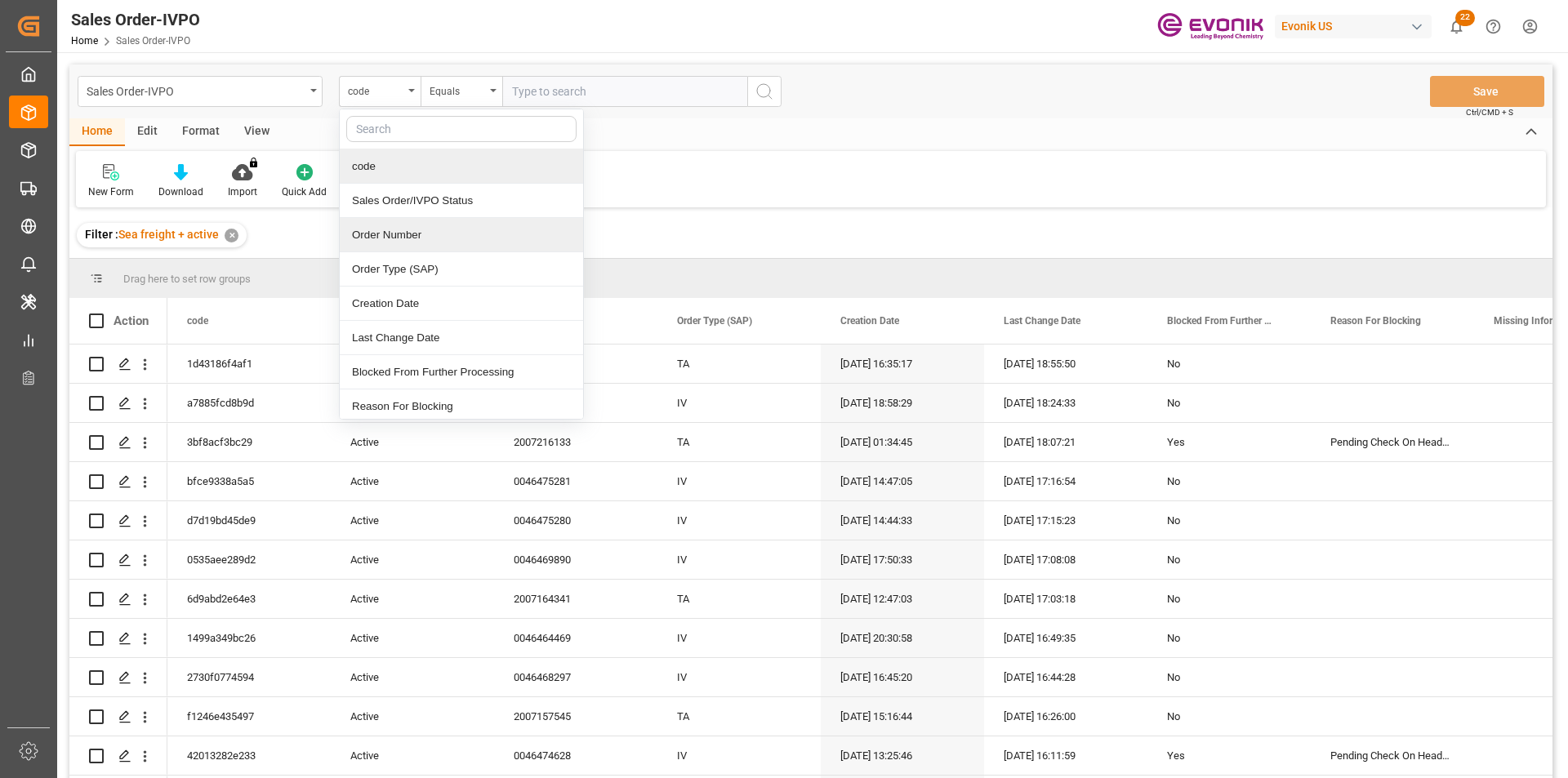
click at [438, 227] on div "Order Number" at bounding box center [461, 235] width 243 height 35
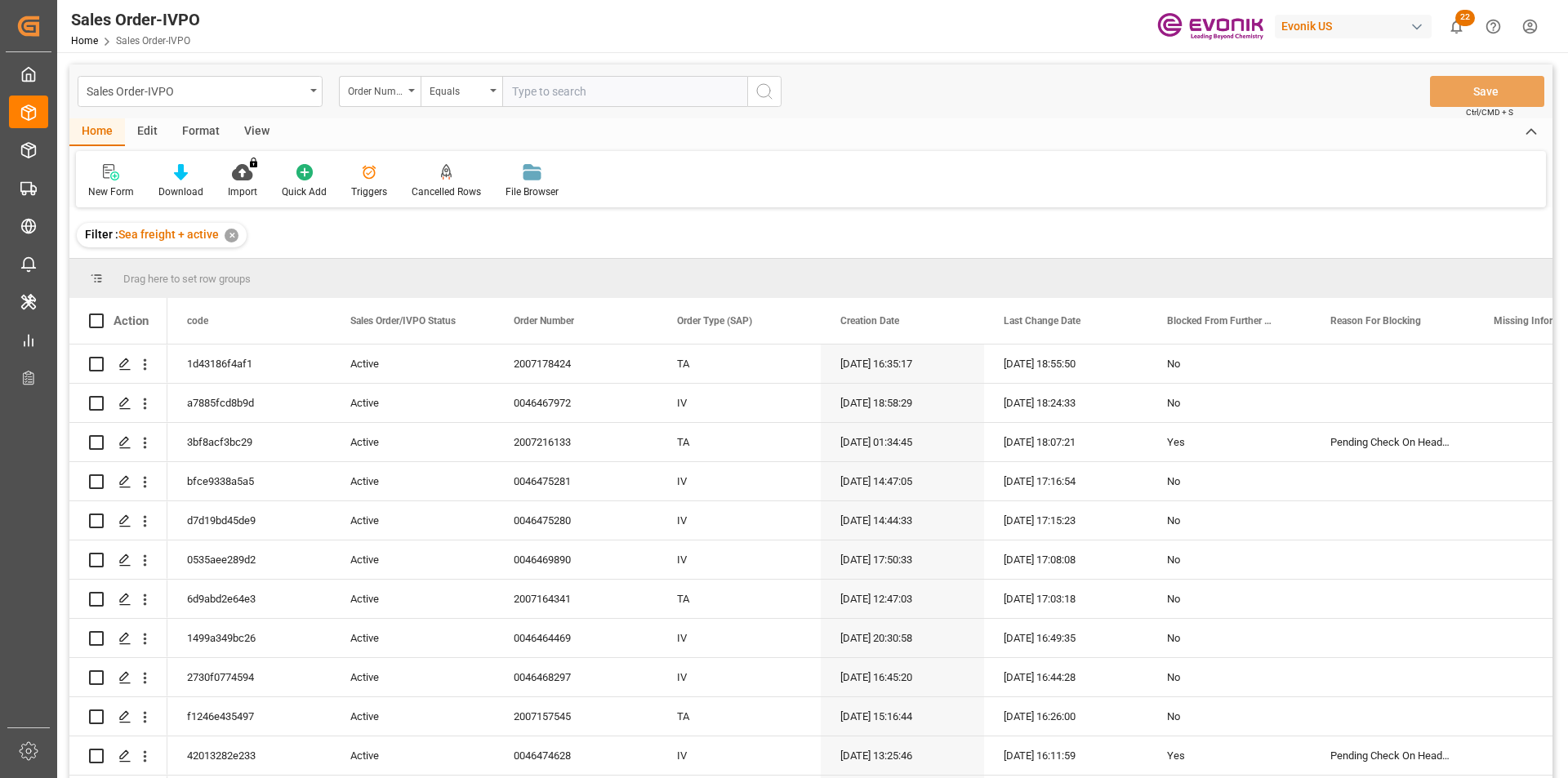
click at [572, 90] on input "text" at bounding box center [624, 91] width 245 height 31
paste input "0046473429"
type input "0046473429"
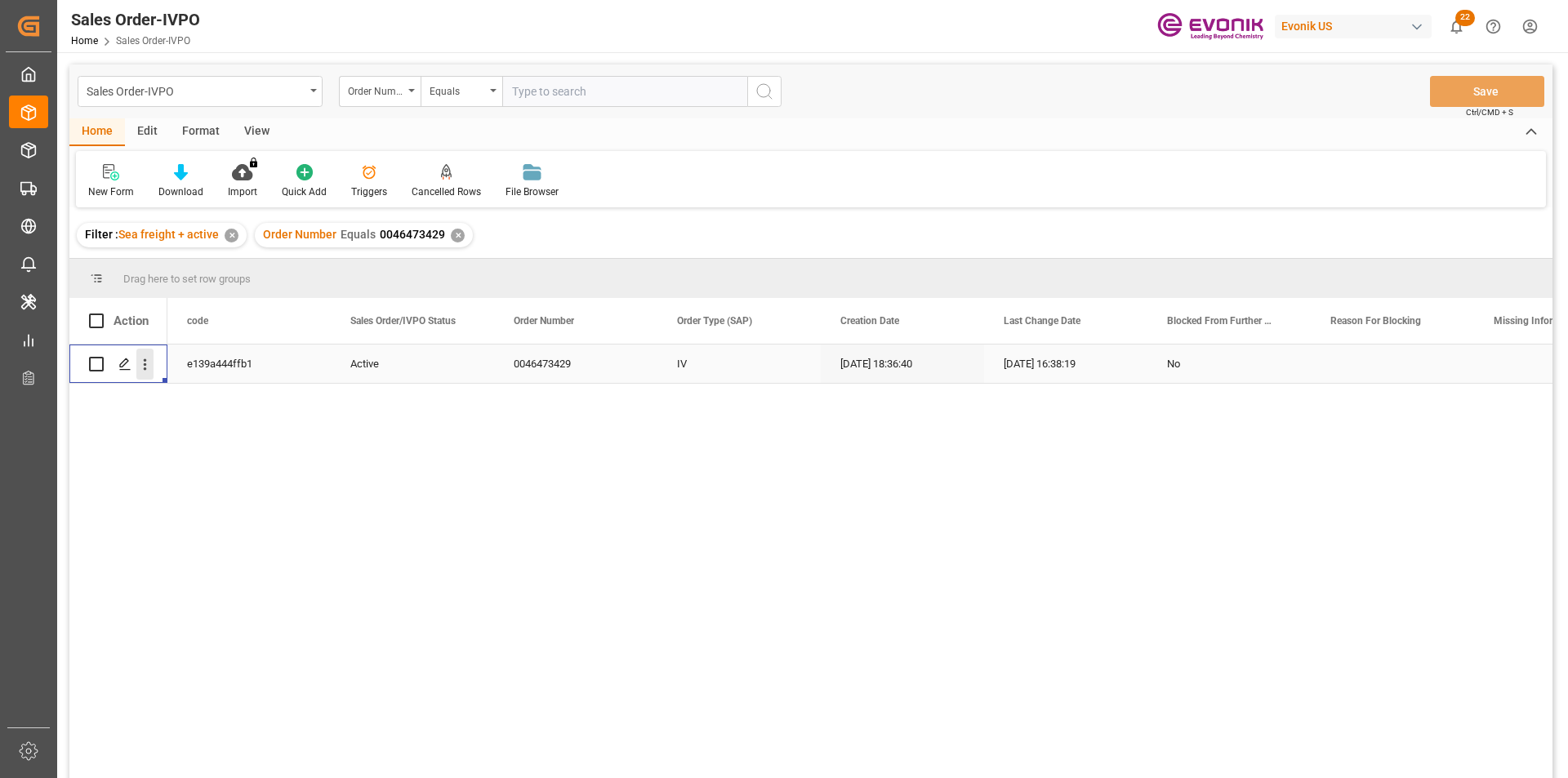
click at [144, 366] on icon "open menu" at bounding box center [145, 364] width 17 height 17
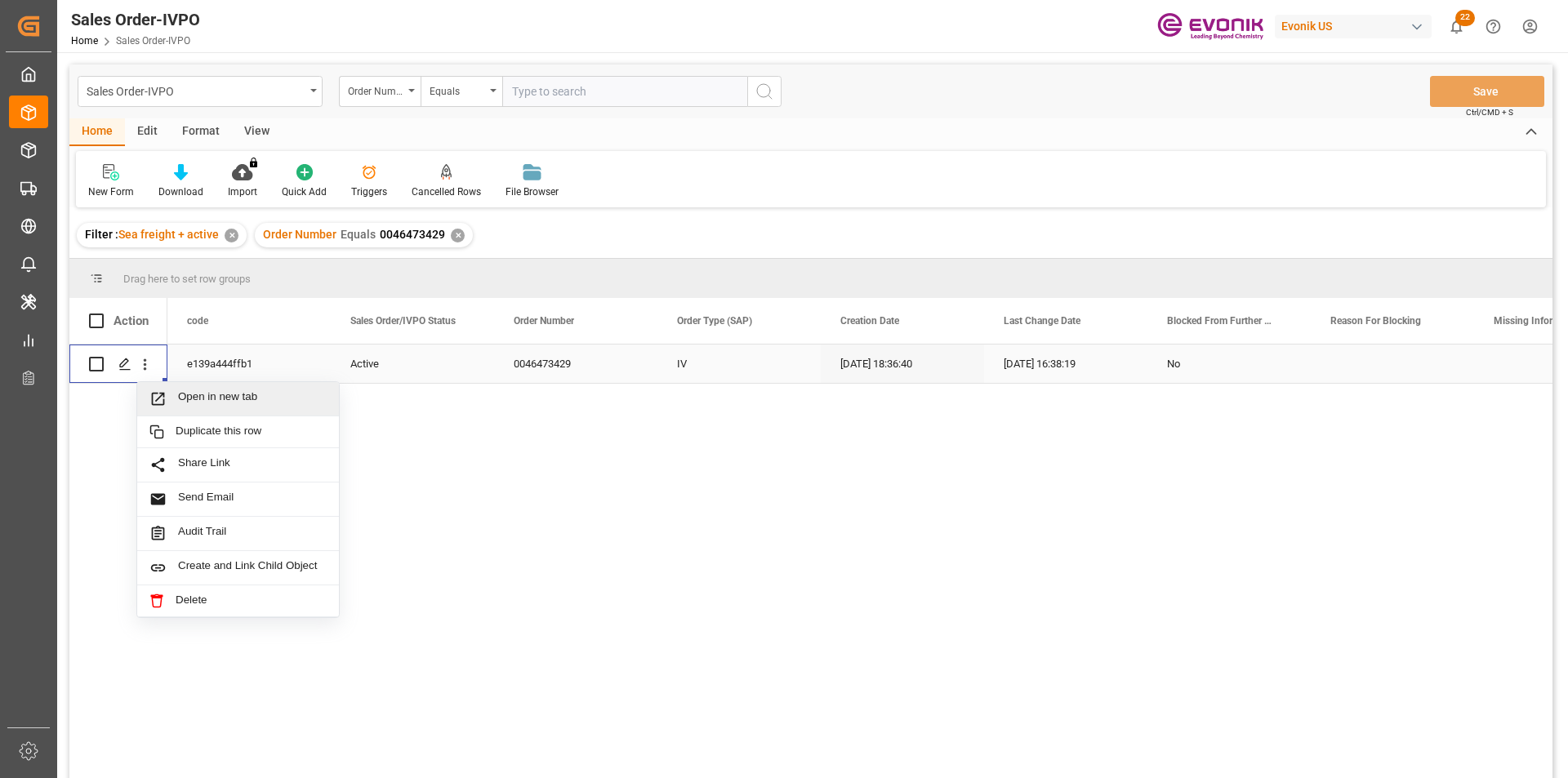
click at [198, 397] on span "Open in new tab" at bounding box center [251, 398] width 149 height 17
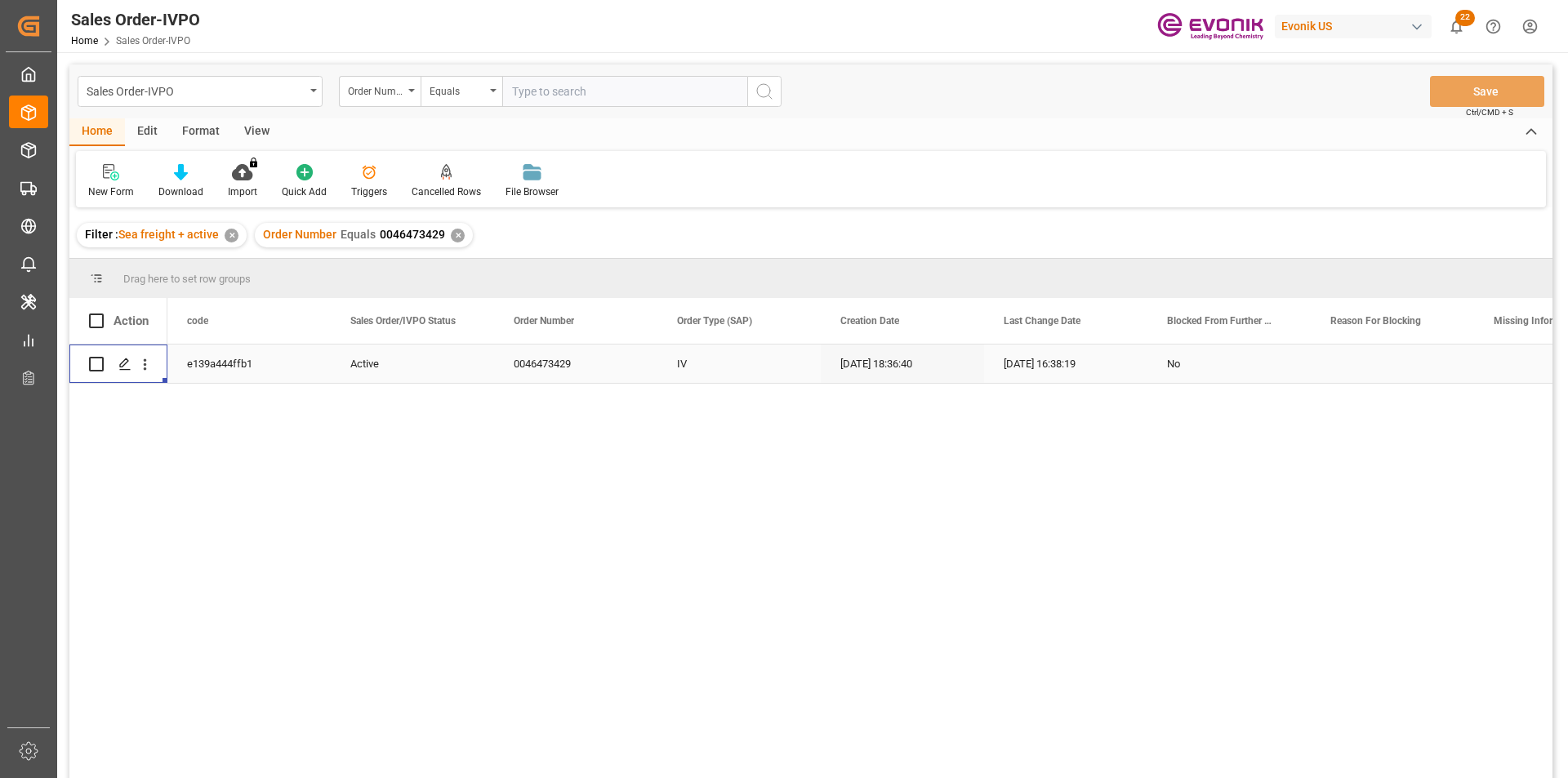
click at [456, 239] on div "✕" at bounding box center [457, 235] width 14 height 14
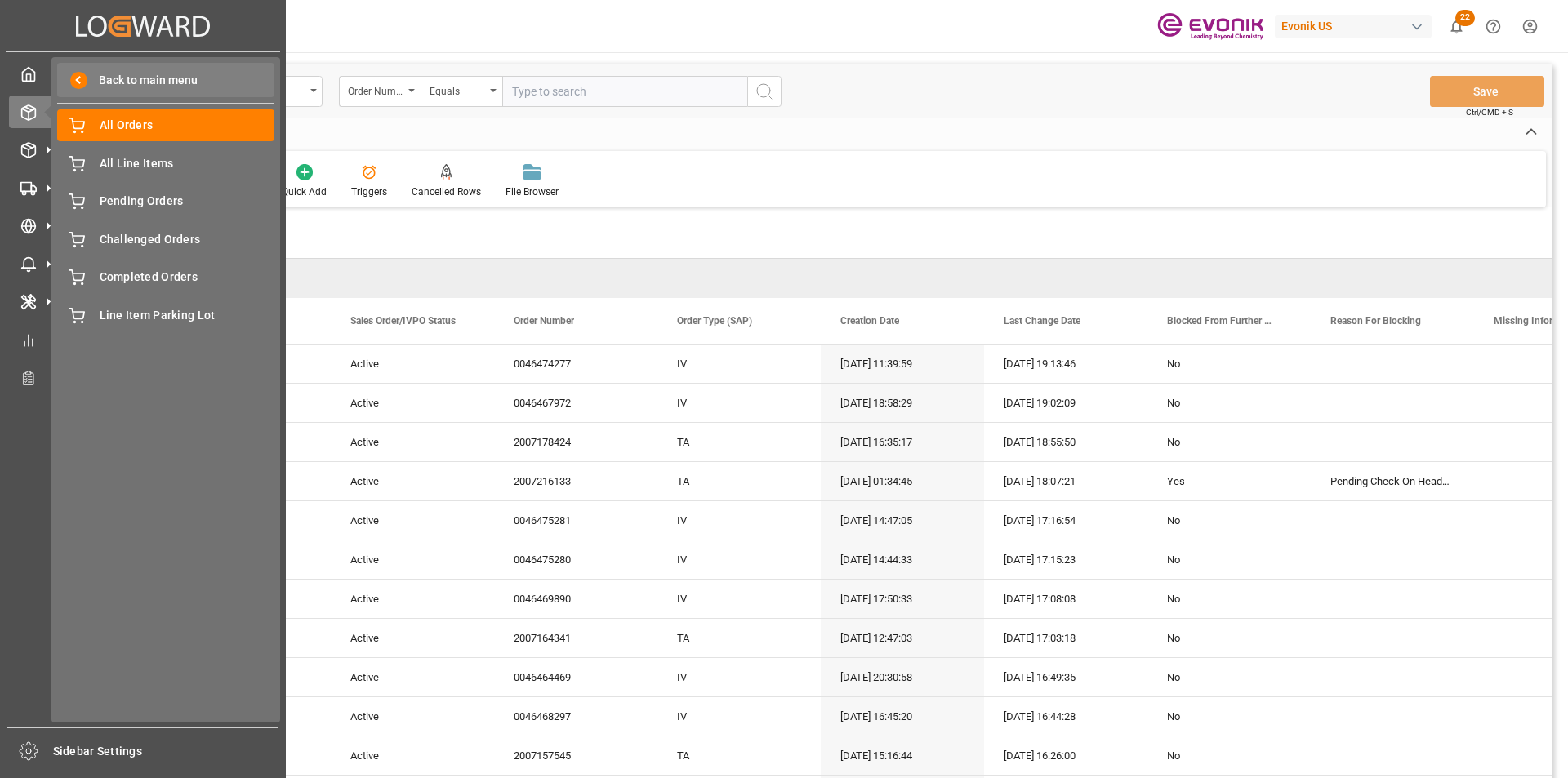
click at [77, 70] on div "Back to main menu" at bounding box center [166, 80] width 217 height 35
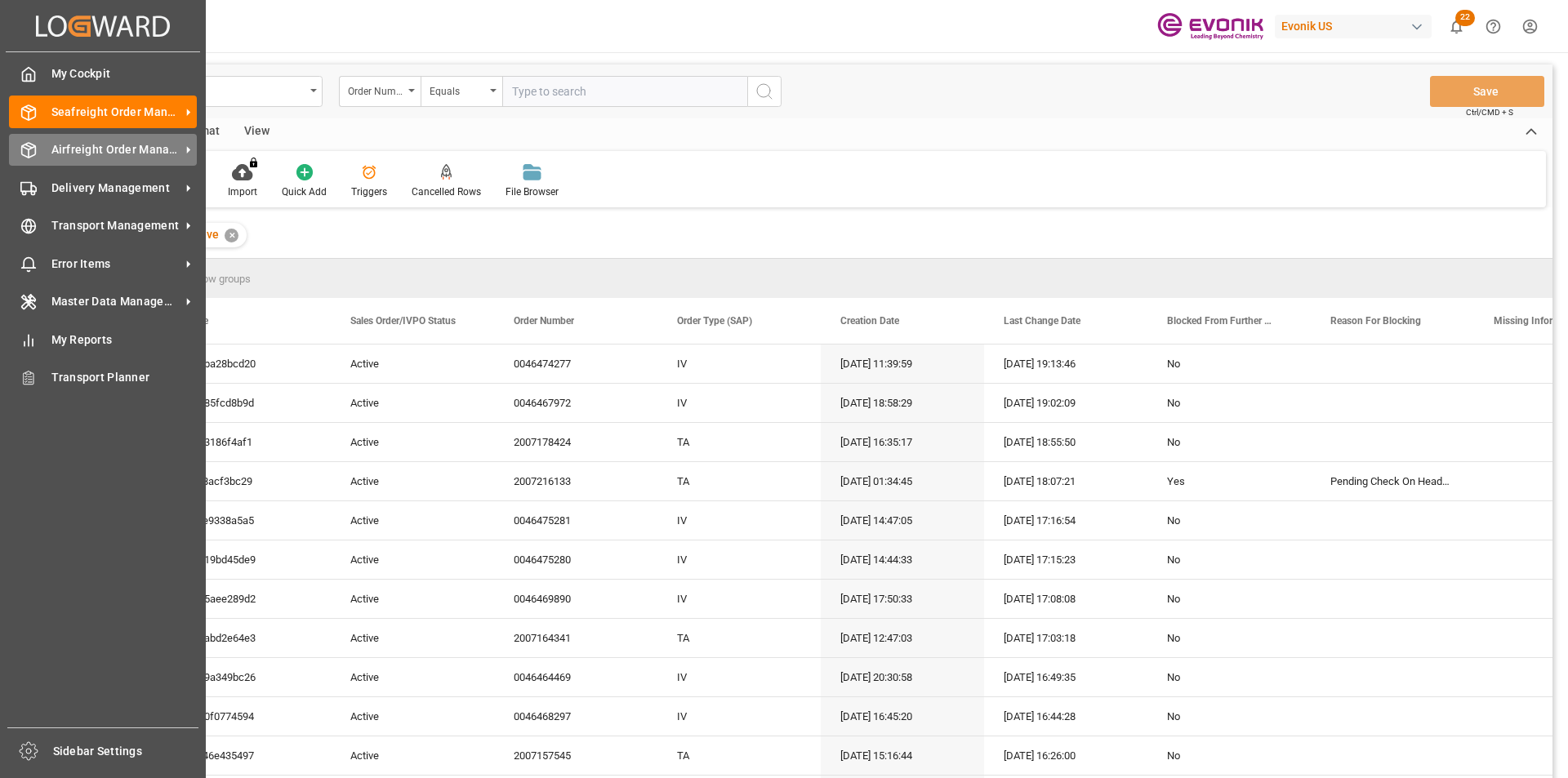
click at [59, 149] on span "Airfreight Order Management" at bounding box center [116, 149] width 129 height 17
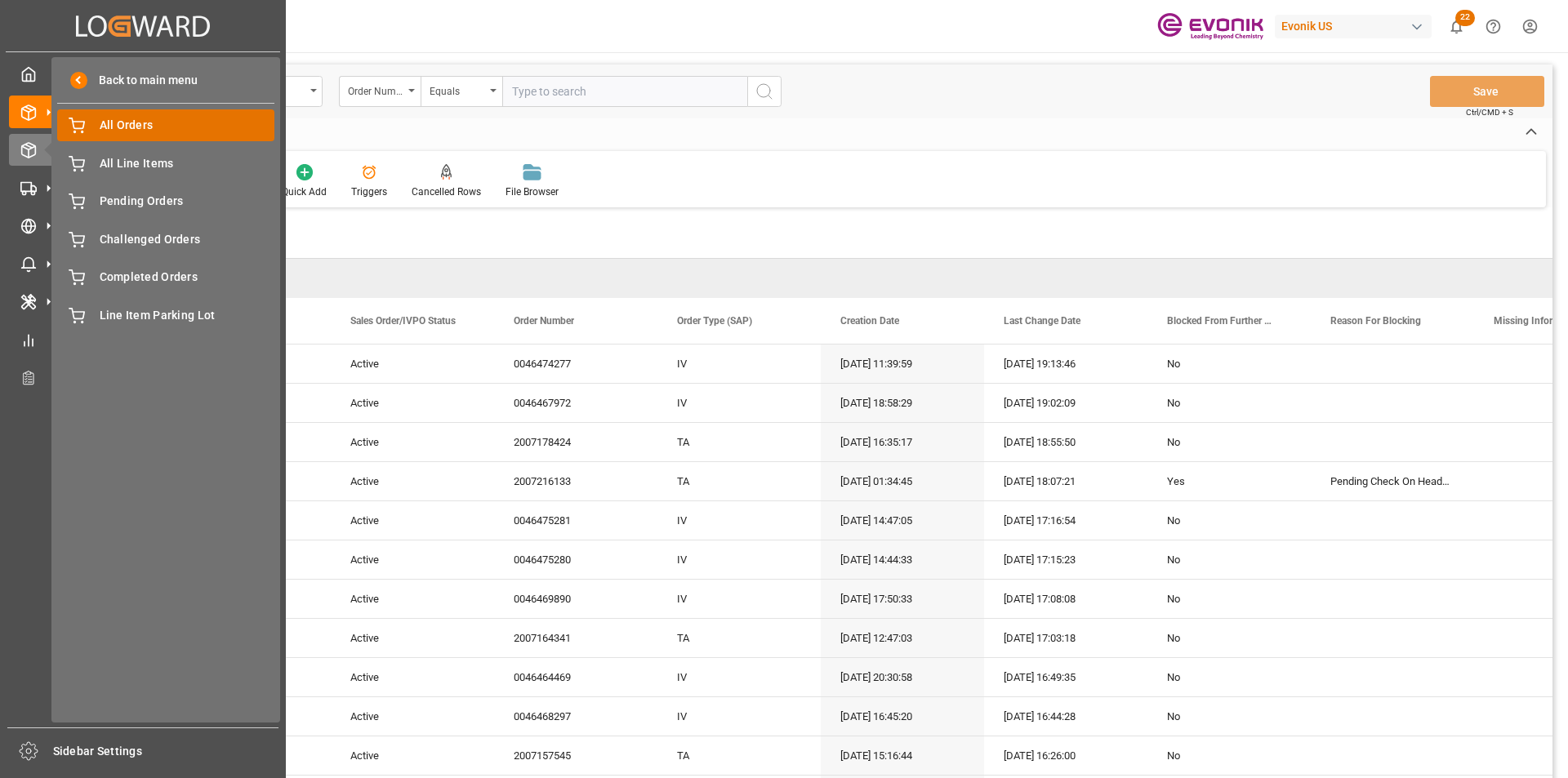
click at [143, 130] on span "All Orders" at bounding box center [187, 125] width 176 height 17
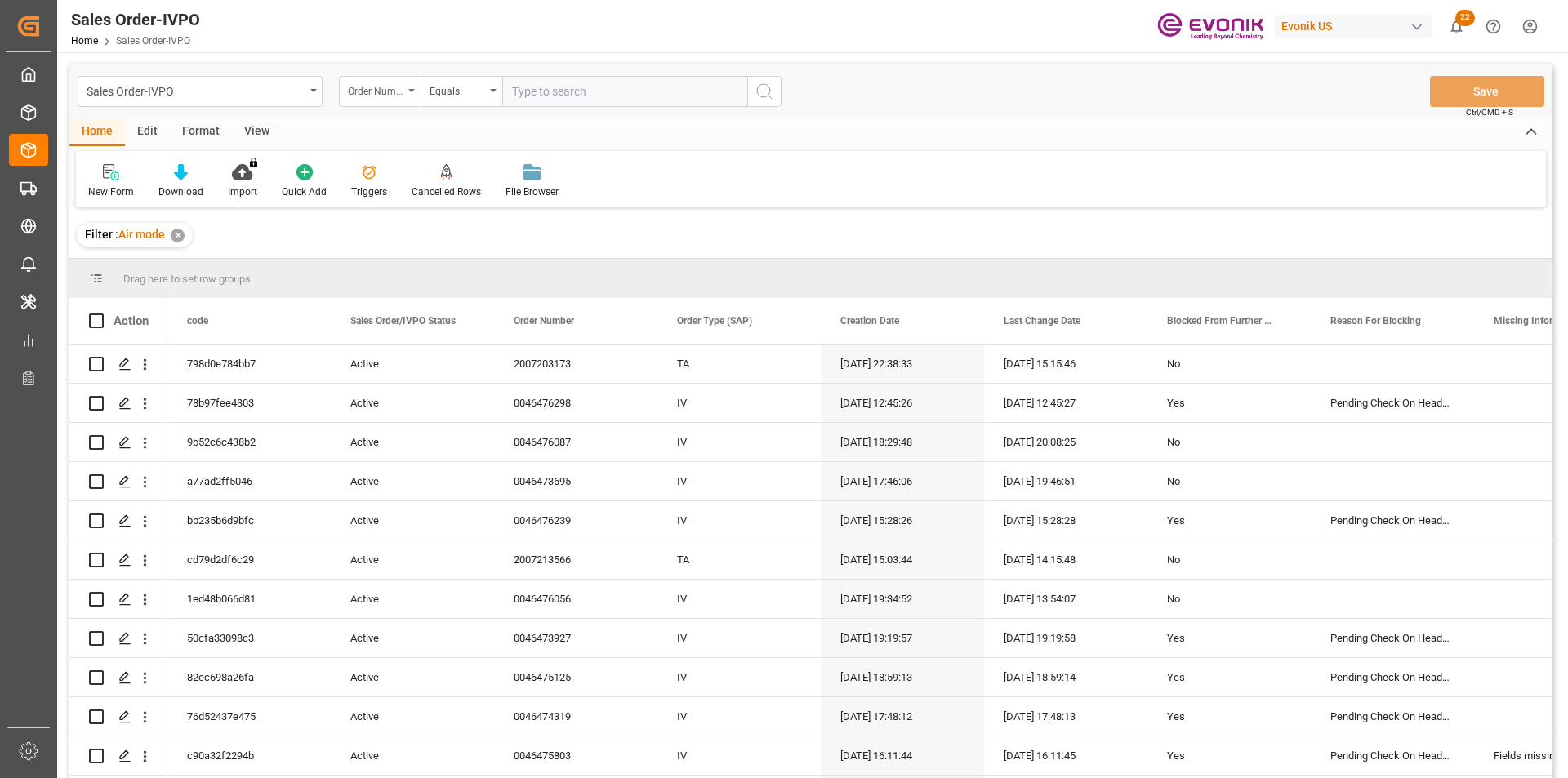
click at [364, 97] on div "Order Number" at bounding box center [375, 89] width 56 height 19
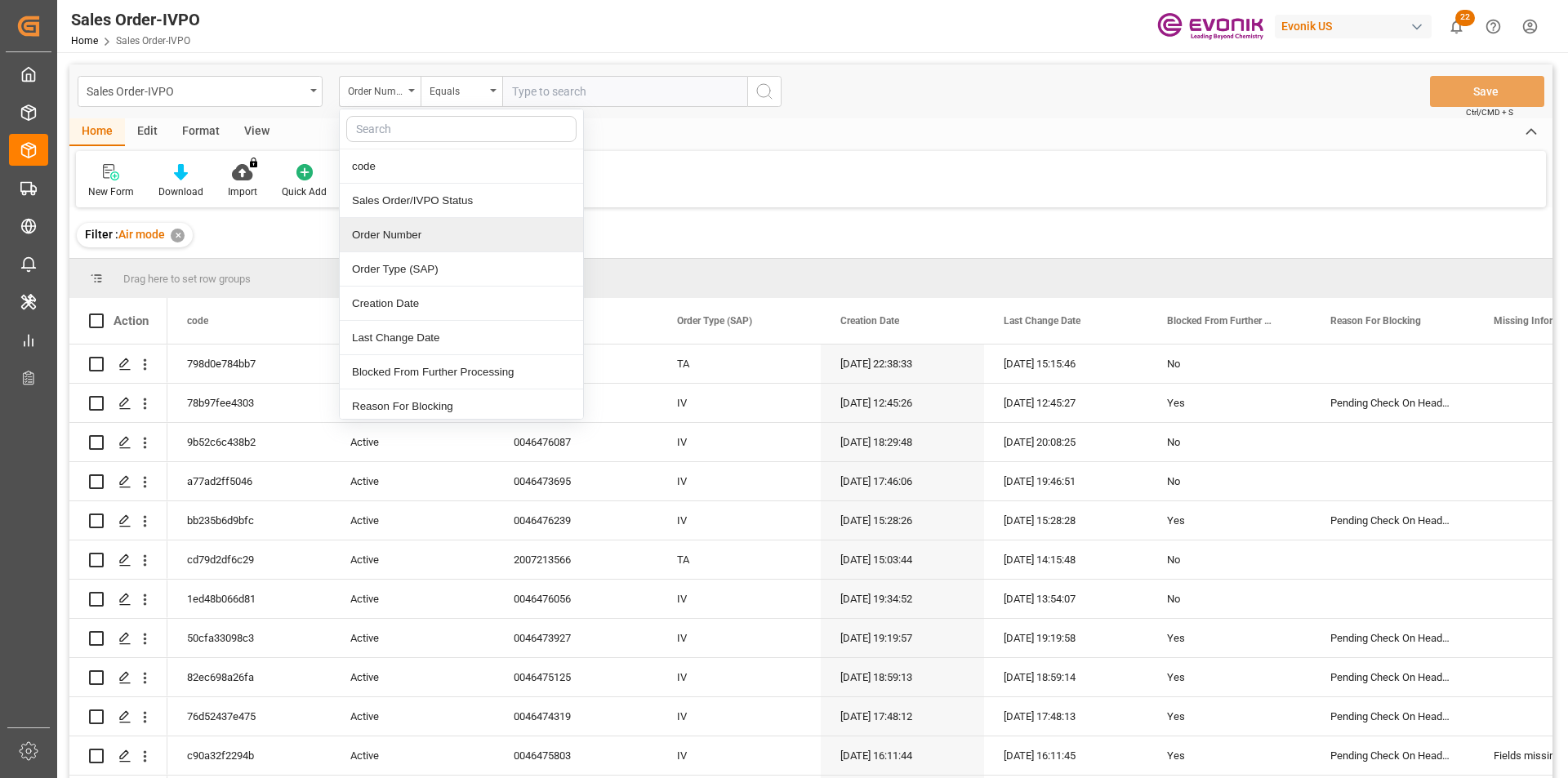
click at [435, 226] on div "Order Number" at bounding box center [461, 235] width 243 height 35
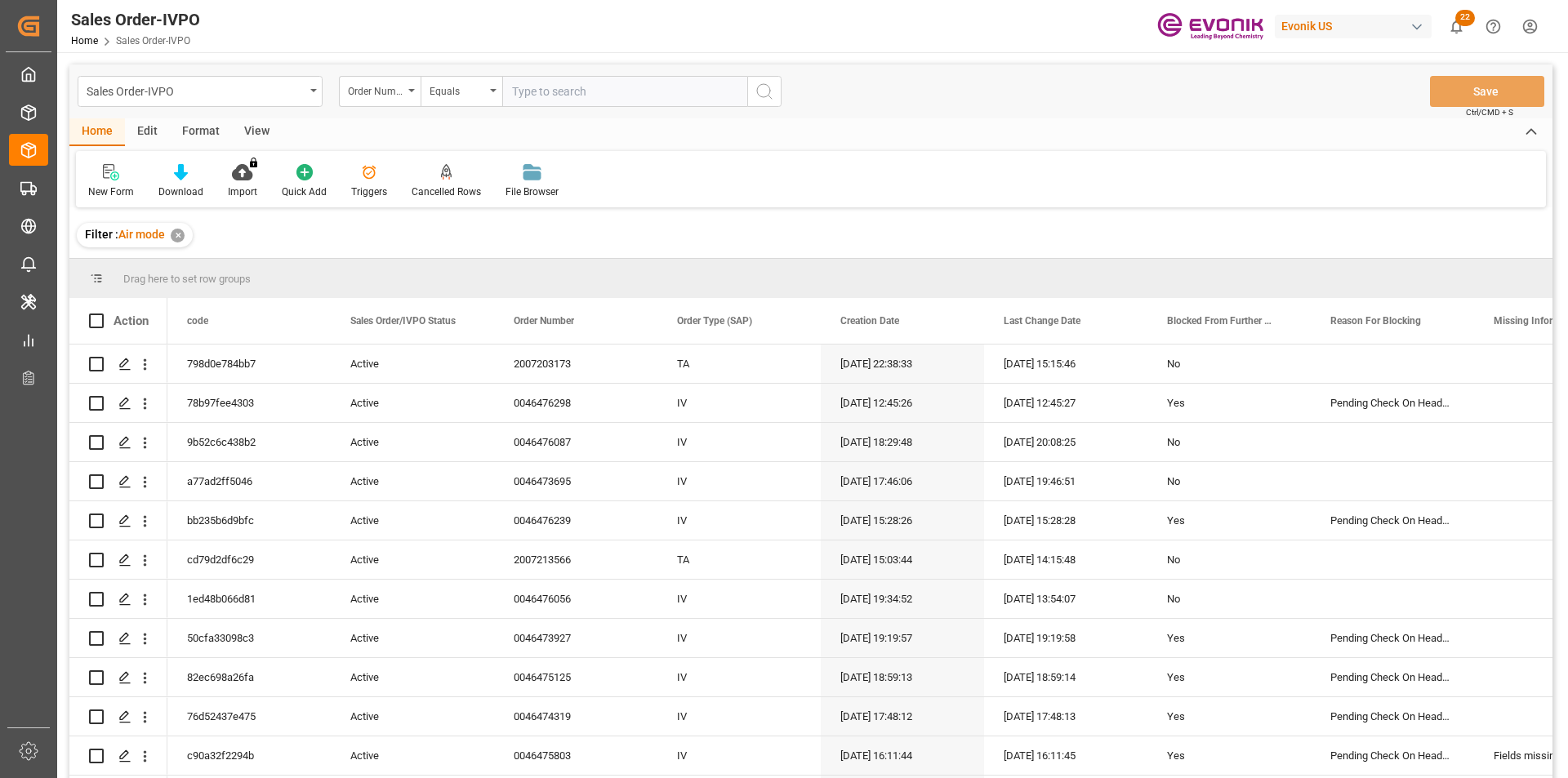
click at [597, 92] on input "text" at bounding box center [624, 91] width 245 height 31
paste input "2007213566"
type input "2007213566"
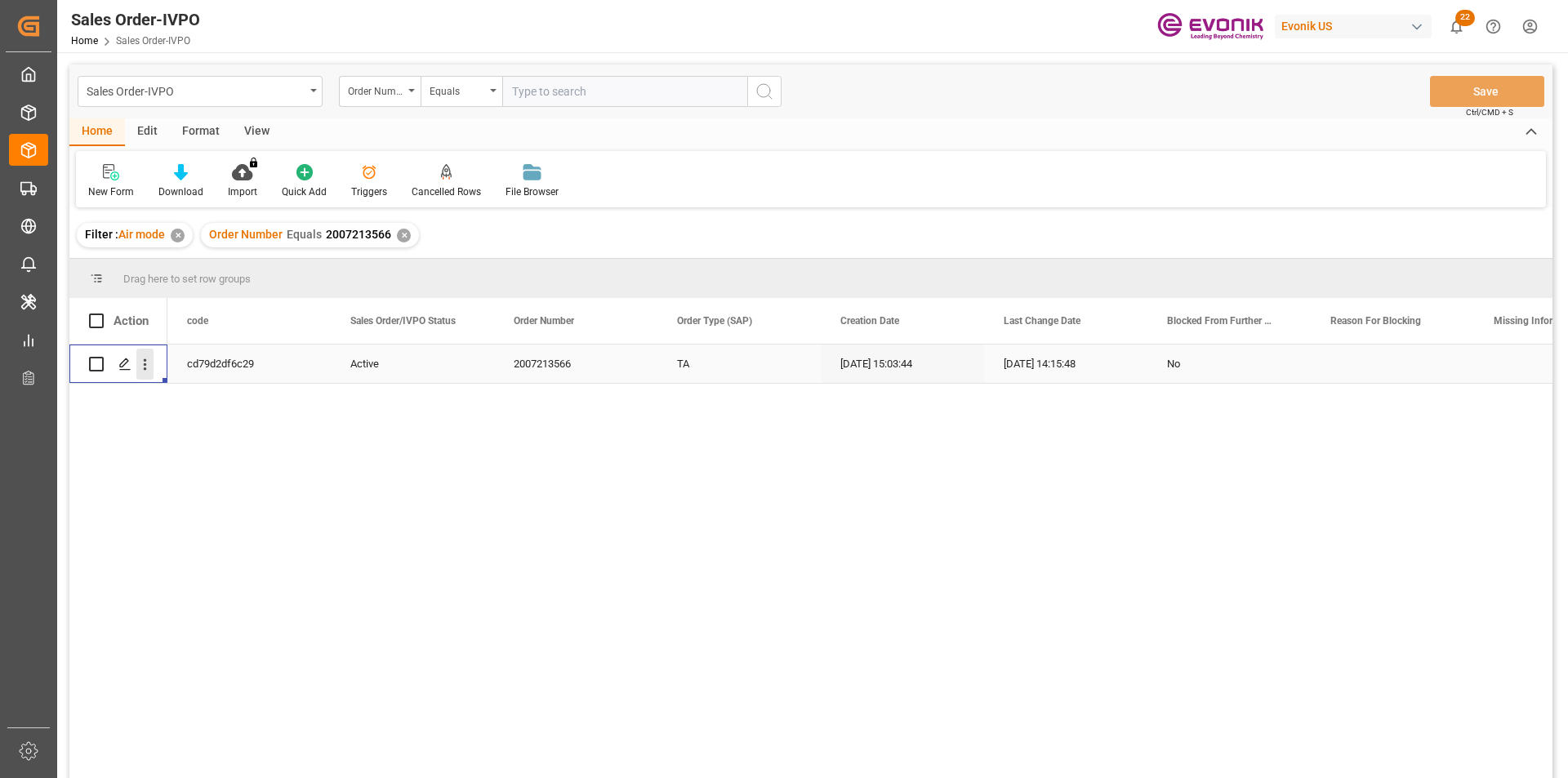
click at [139, 366] on icon "open menu" at bounding box center [145, 364] width 17 height 17
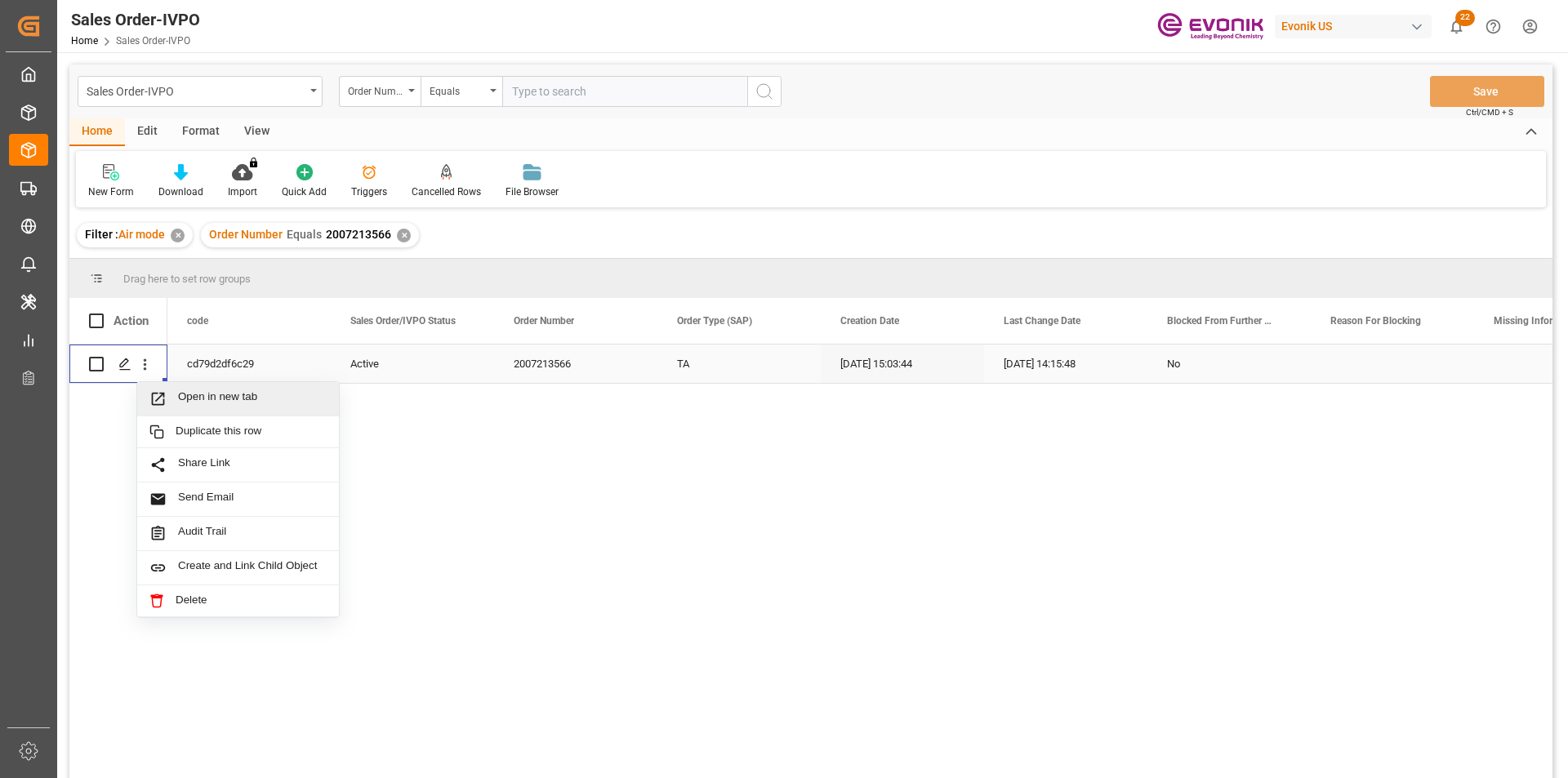
click at [214, 404] on span "Open in new tab" at bounding box center [251, 398] width 149 height 17
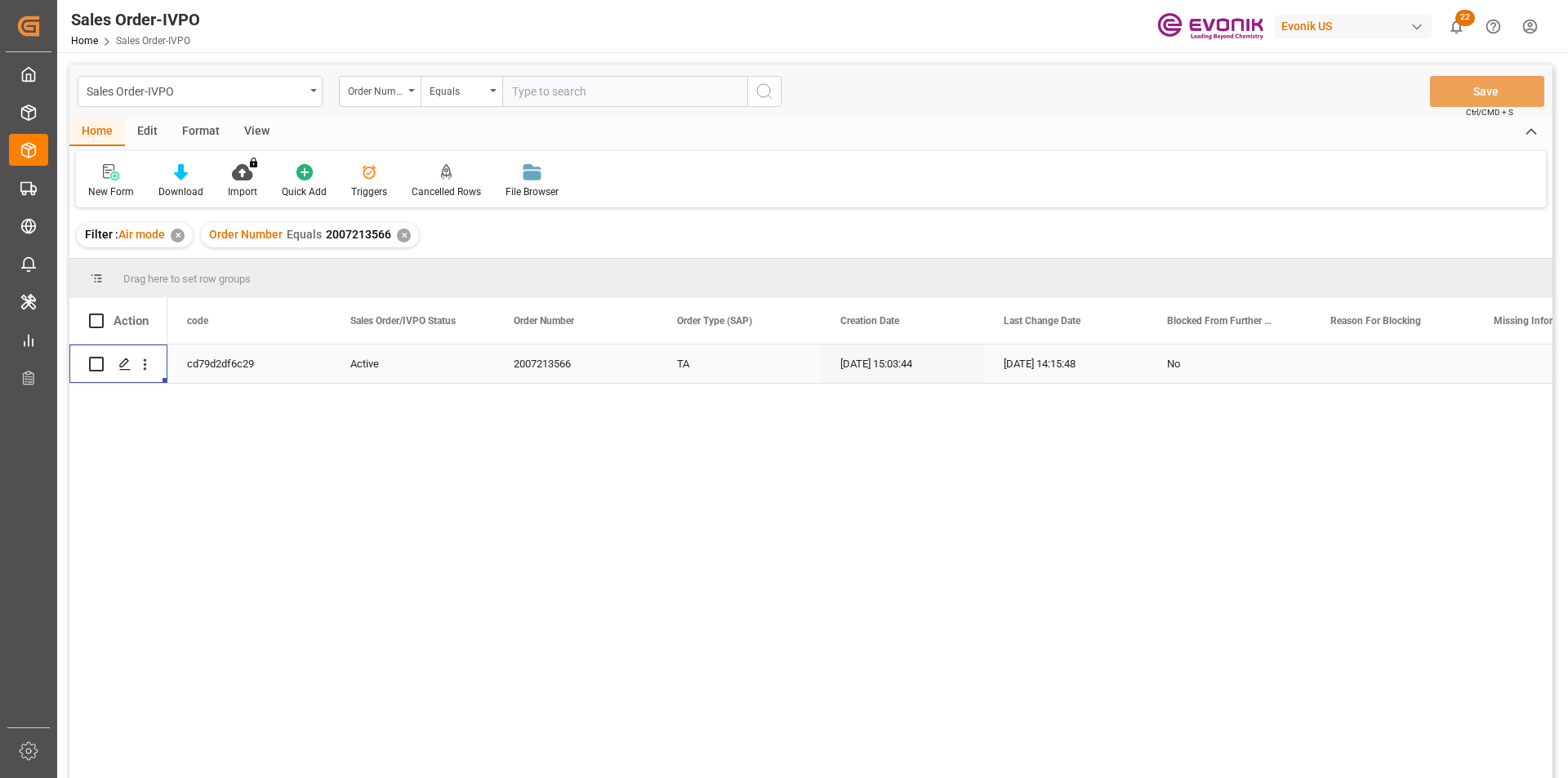
click at [399, 236] on div "✕" at bounding box center [404, 235] width 14 height 14
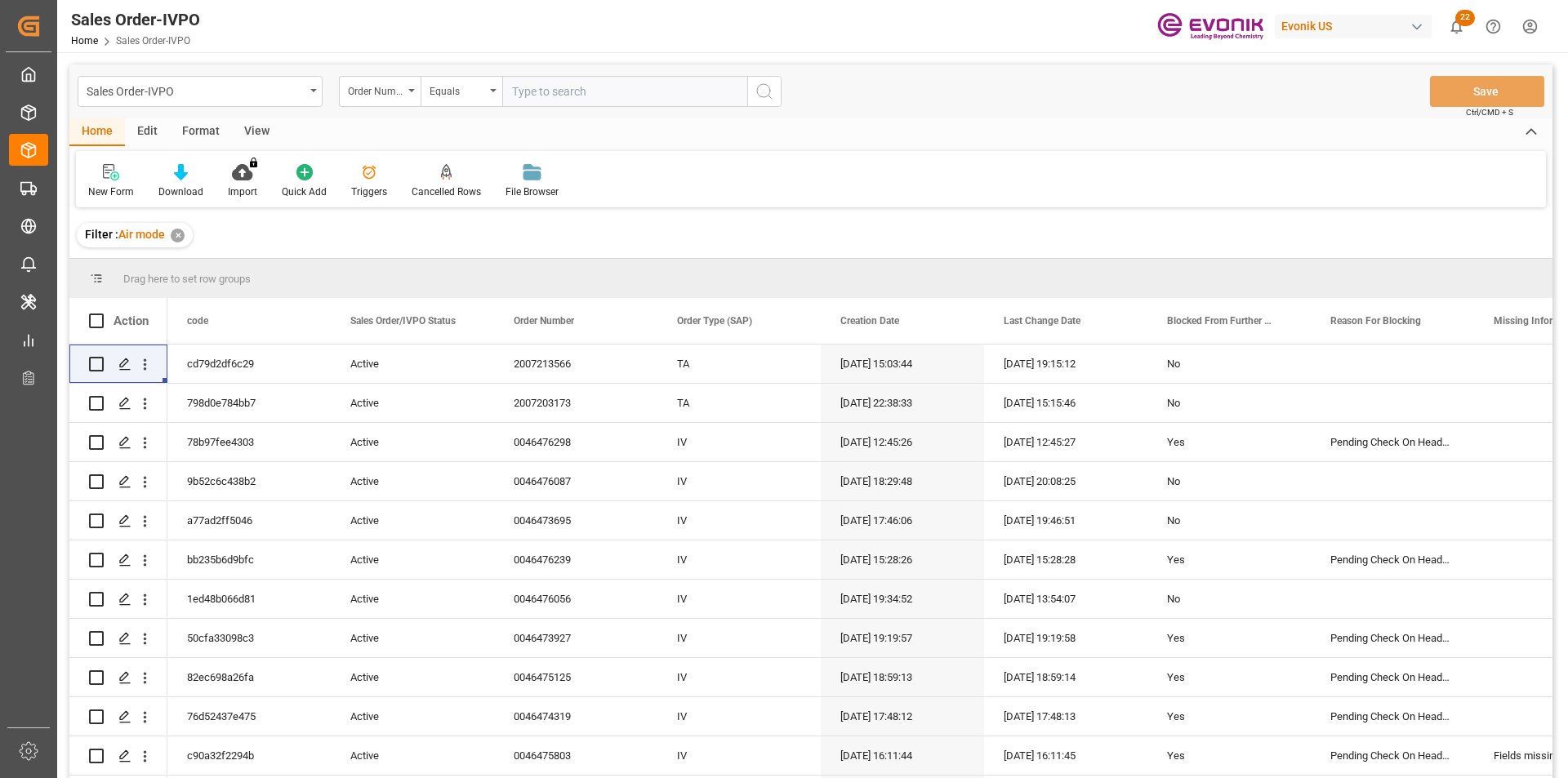
click at [616, 91] on input "text" at bounding box center [624, 91] width 245 height 31
paste input "2007054749"
type input "2007054749"
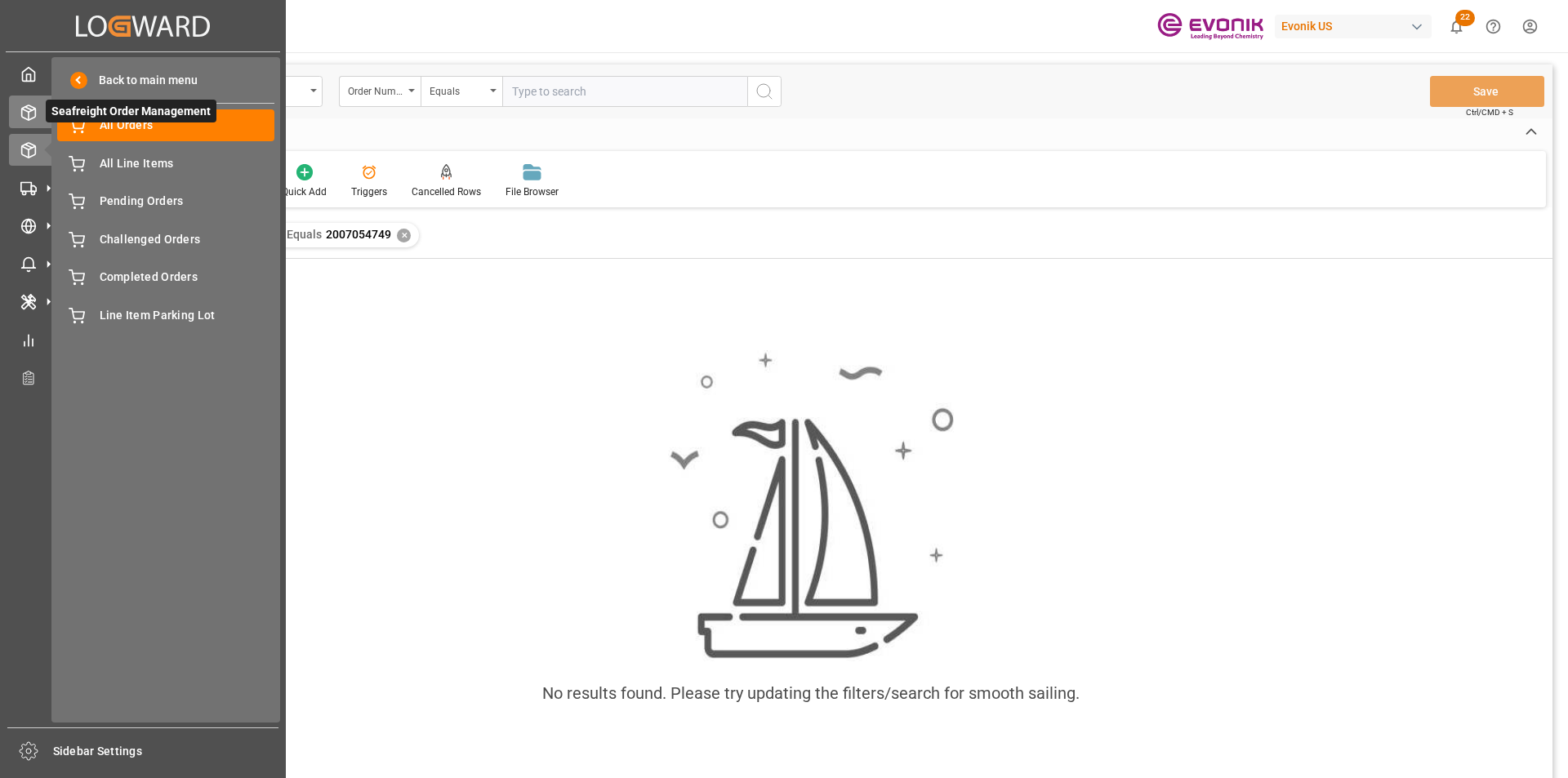
click at [40, 110] on icon at bounding box center [48, 112] width 17 height 17
click at [26, 107] on line at bounding box center [28, 108] width 6 height 4
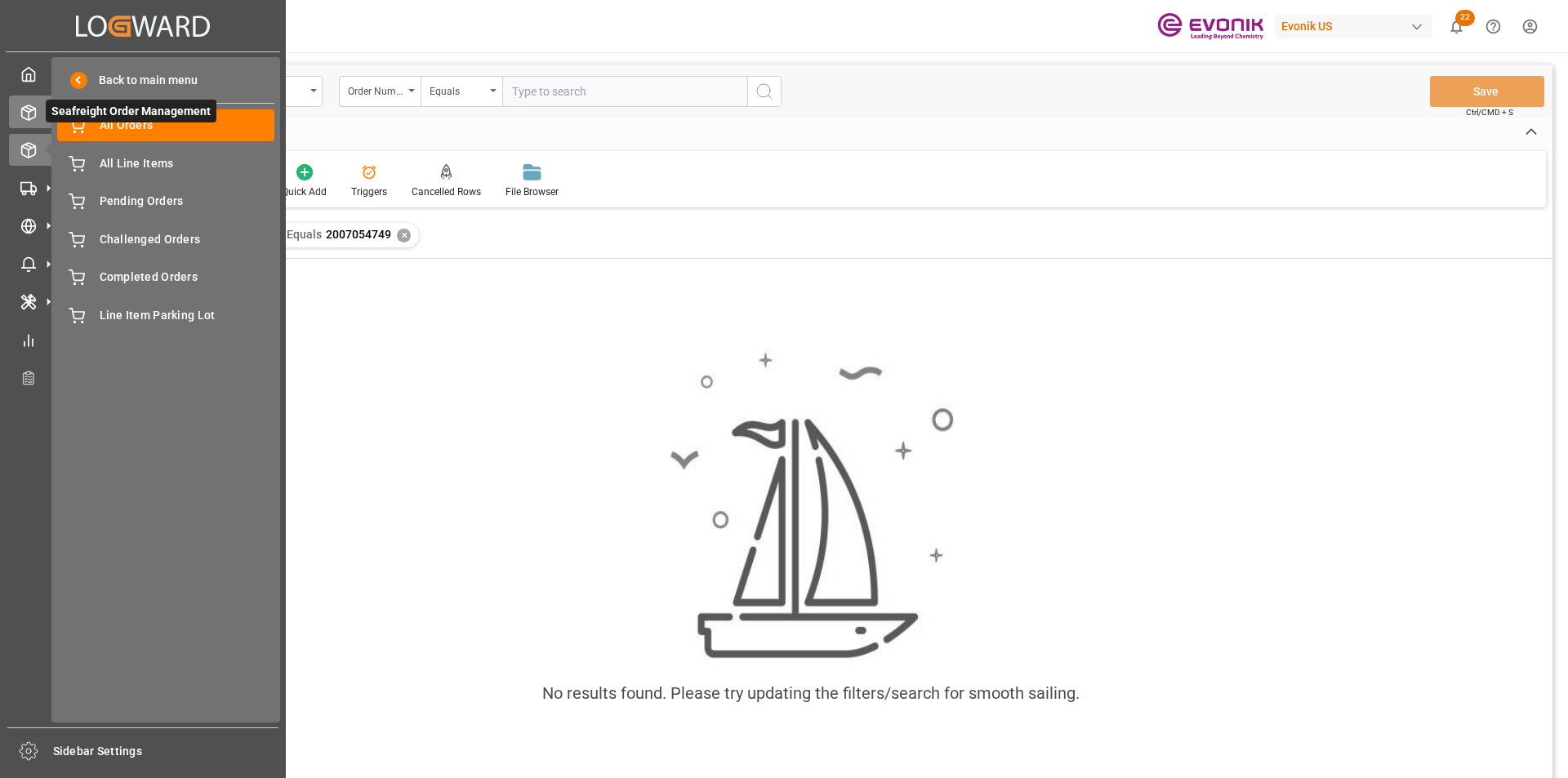
click at [31, 105] on icon at bounding box center [28, 113] width 16 height 16
click at [109, 78] on span "Back to main menu" at bounding box center [142, 80] width 110 height 17
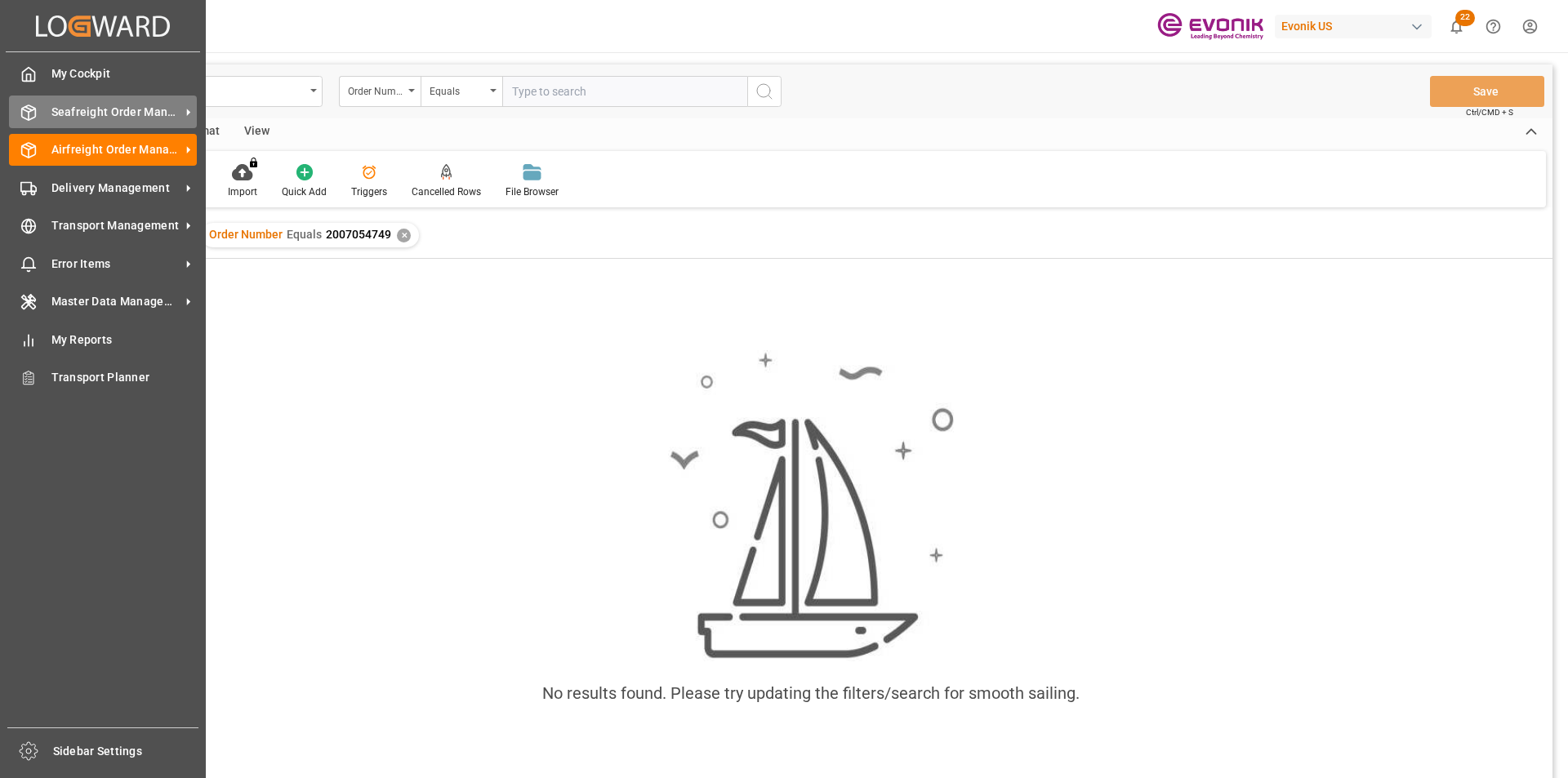
click at [85, 107] on span "Seafreight Order Management" at bounding box center [116, 112] width 129 height 17
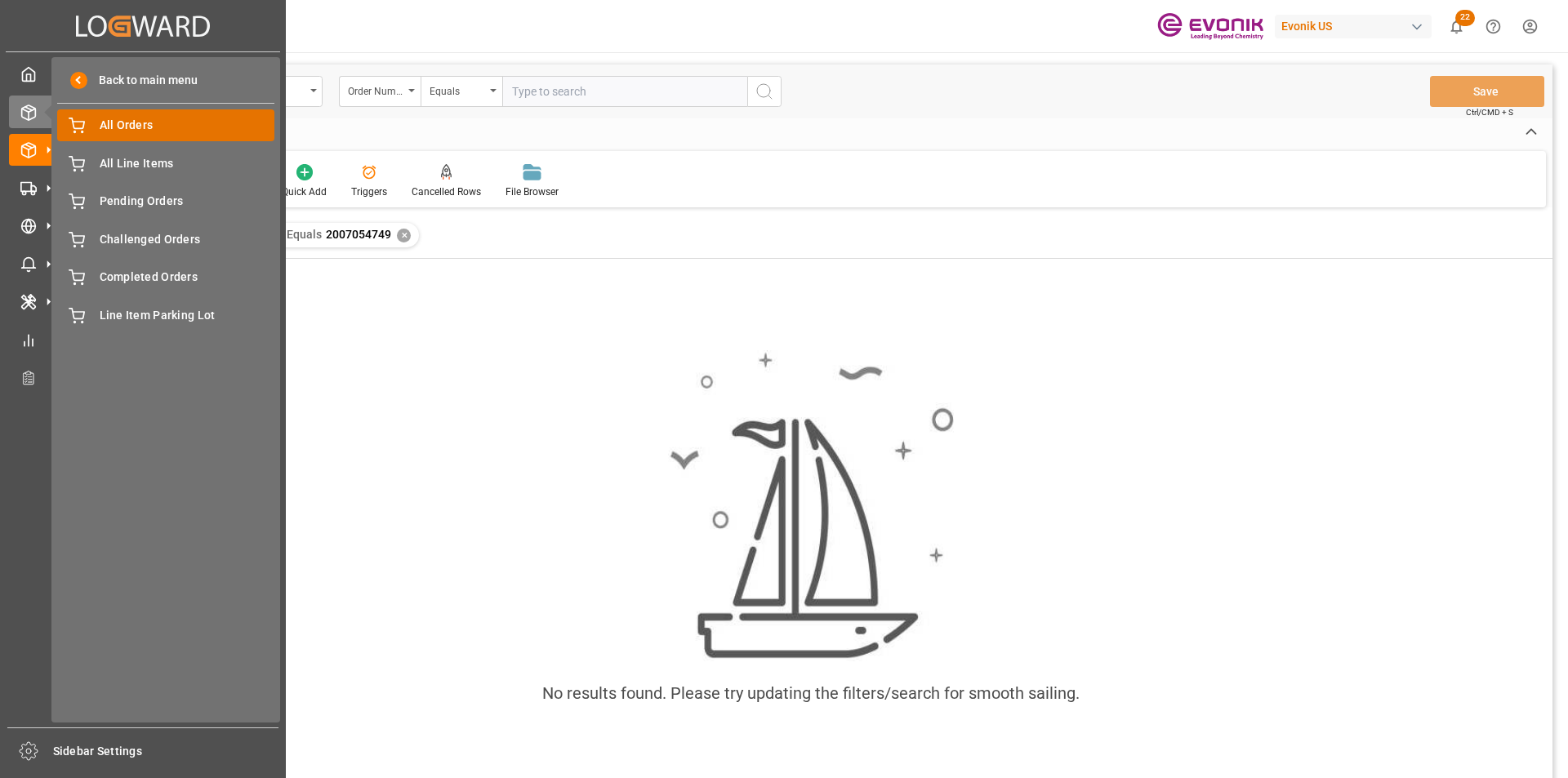
click at [137, 124] on span "All Orders" at bounding box center [187, 125] width 176 height 17
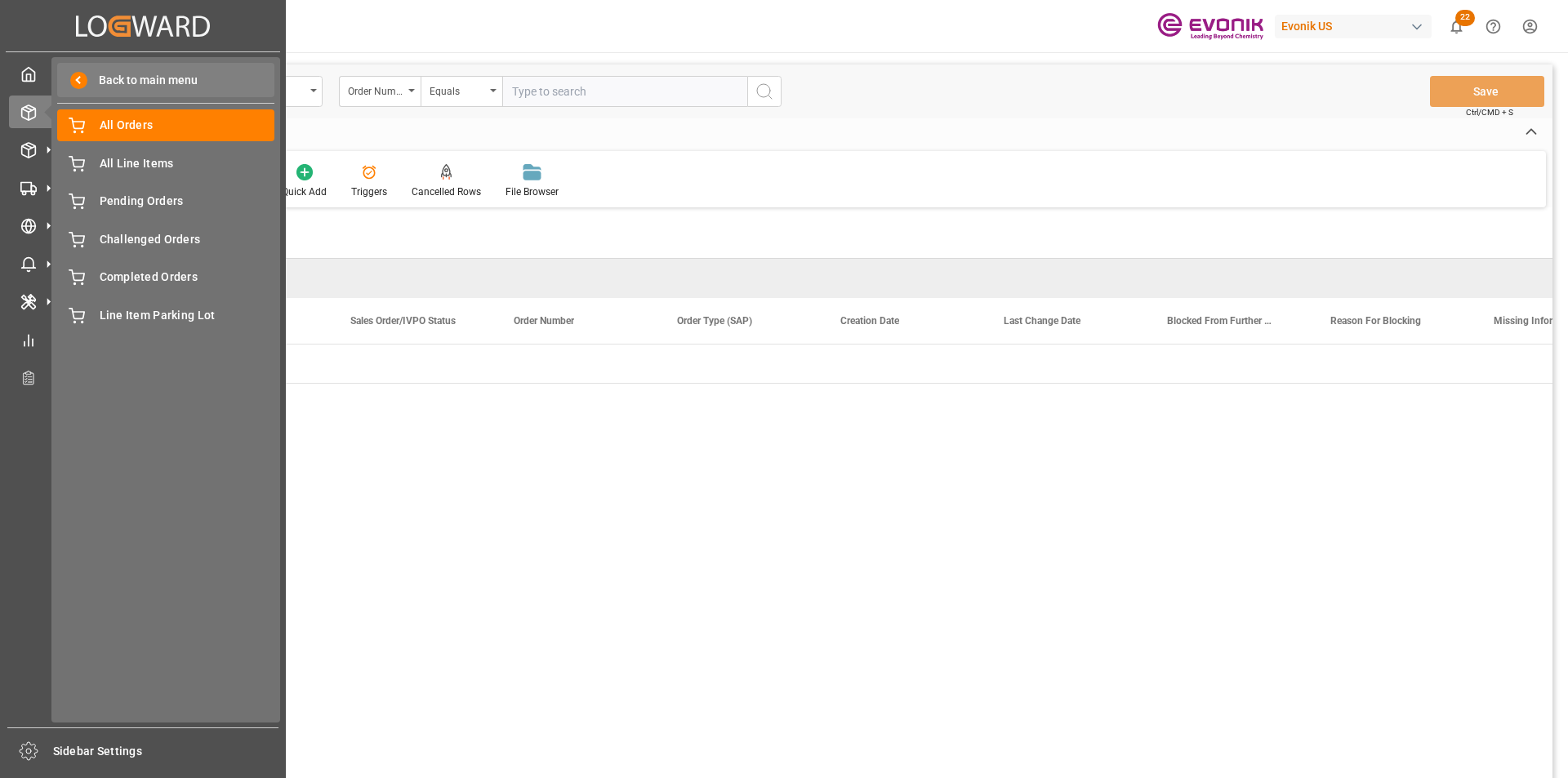
click at [147, 75] on span "Back to main menu" at bounding box center [142, 80] width 110 height 17
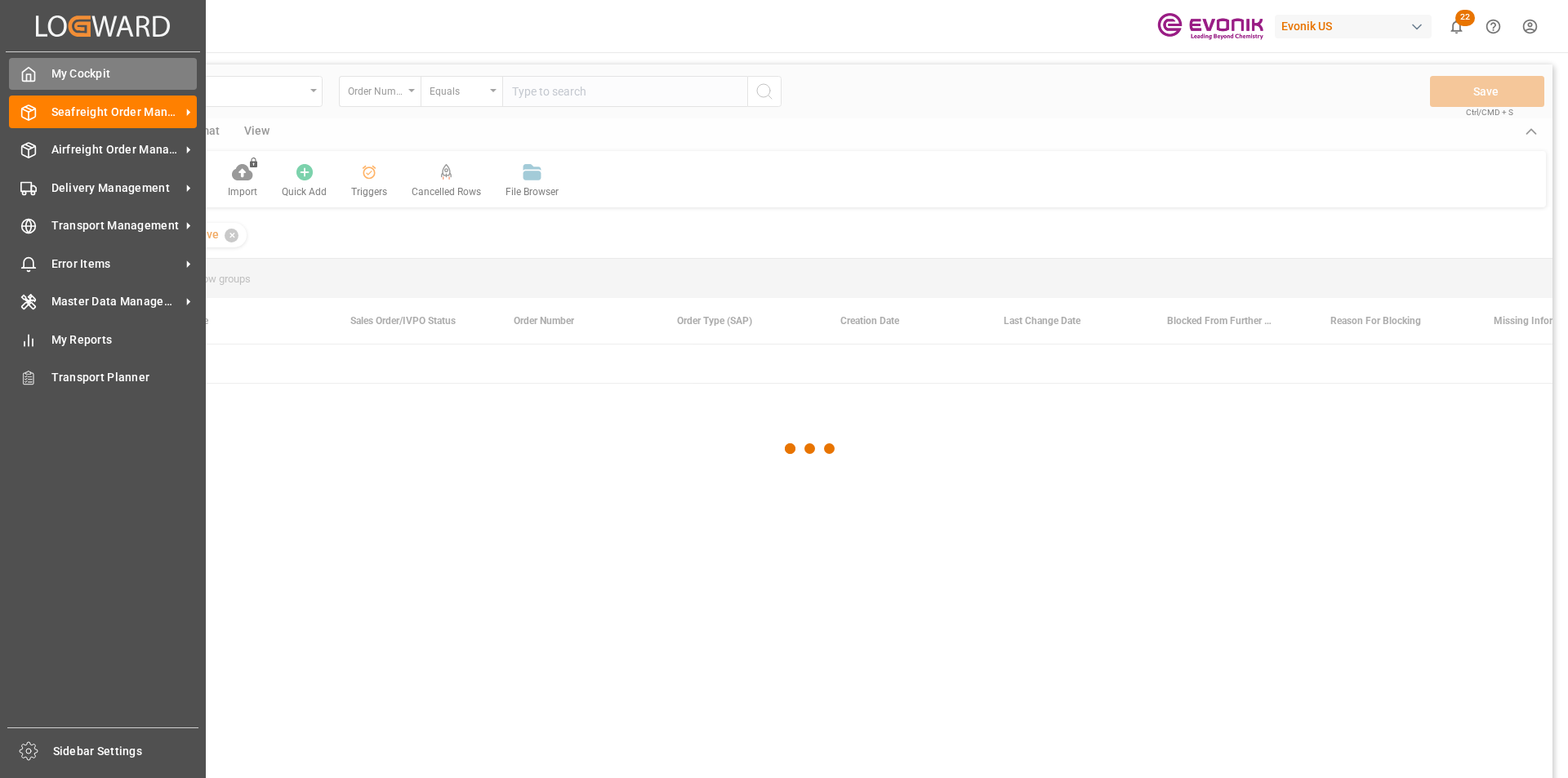
click at [93, 75] on span "My Cockpit" at bounding box center [124, 74] width 146 height 17
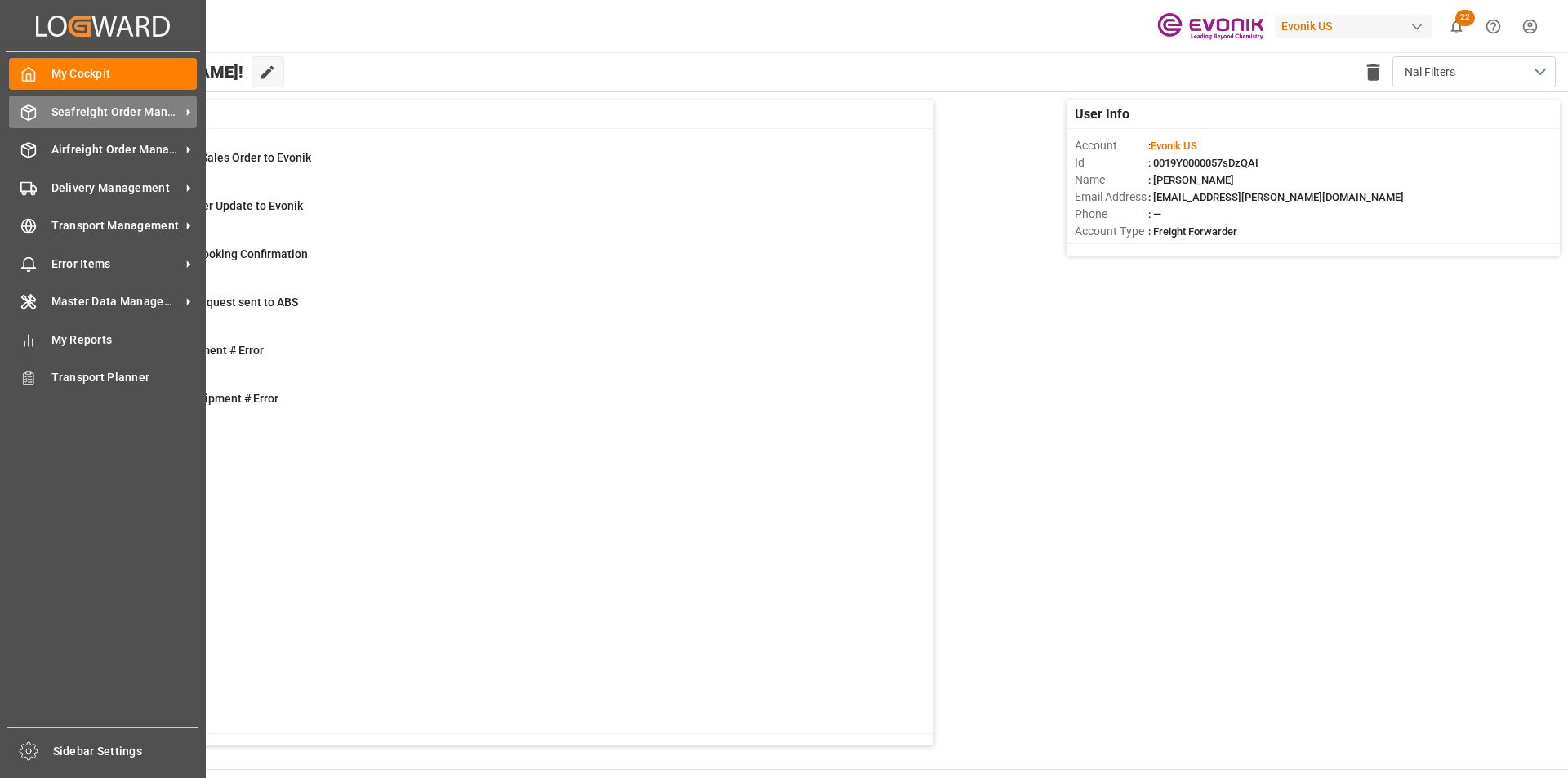
click at [42, 112] on div "Seafreight Order Management Seafreight Order Management" at bounding box center [103, 111] width 188 height 32
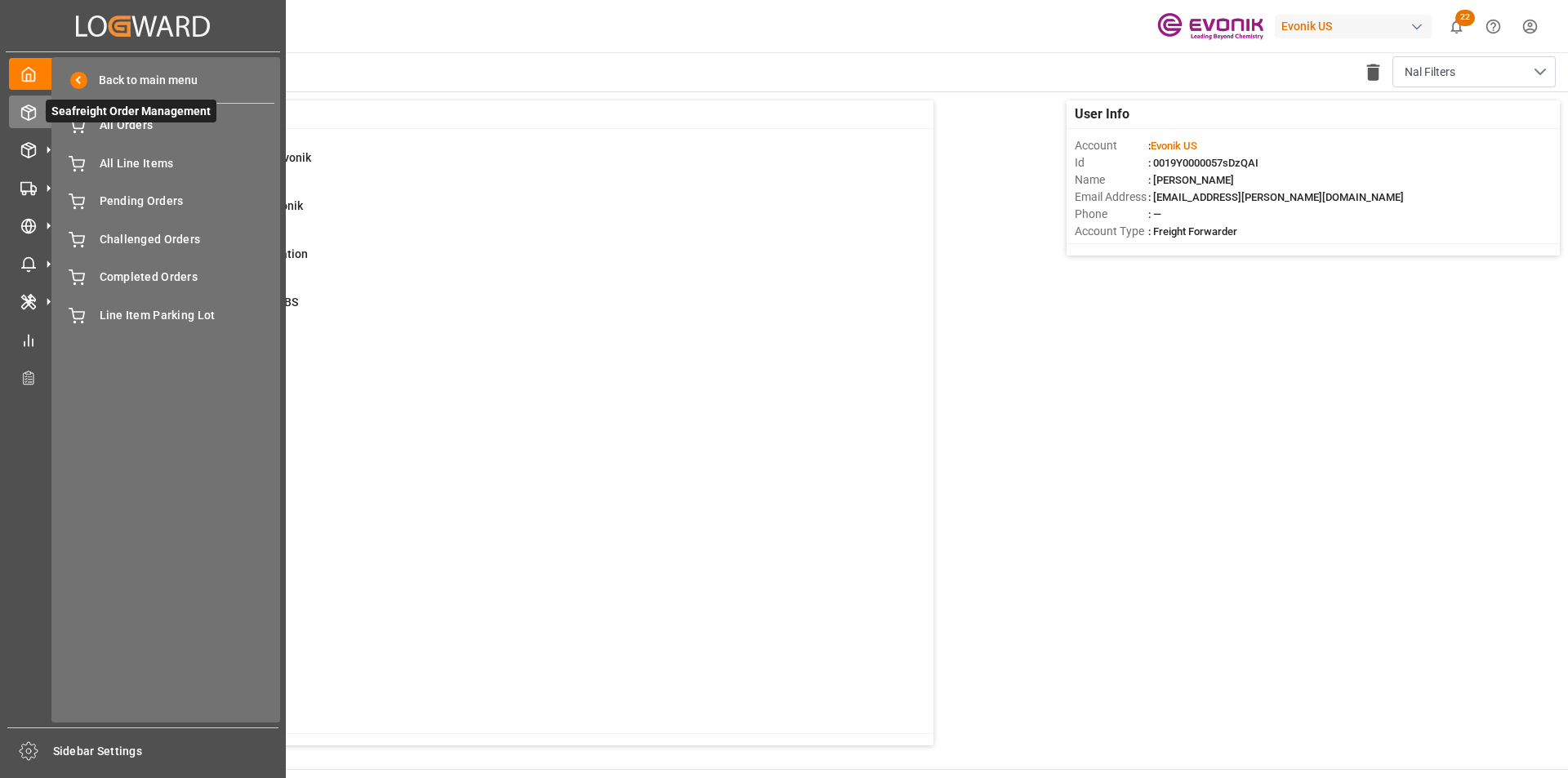
click at [85, 118] on span "Seafreight Order Management" at bounding box center [130, 110] width 170 height 23
click at [98, 125] on div "All Orders All Orders" at bounding box center [166, 125] width 217 height 32
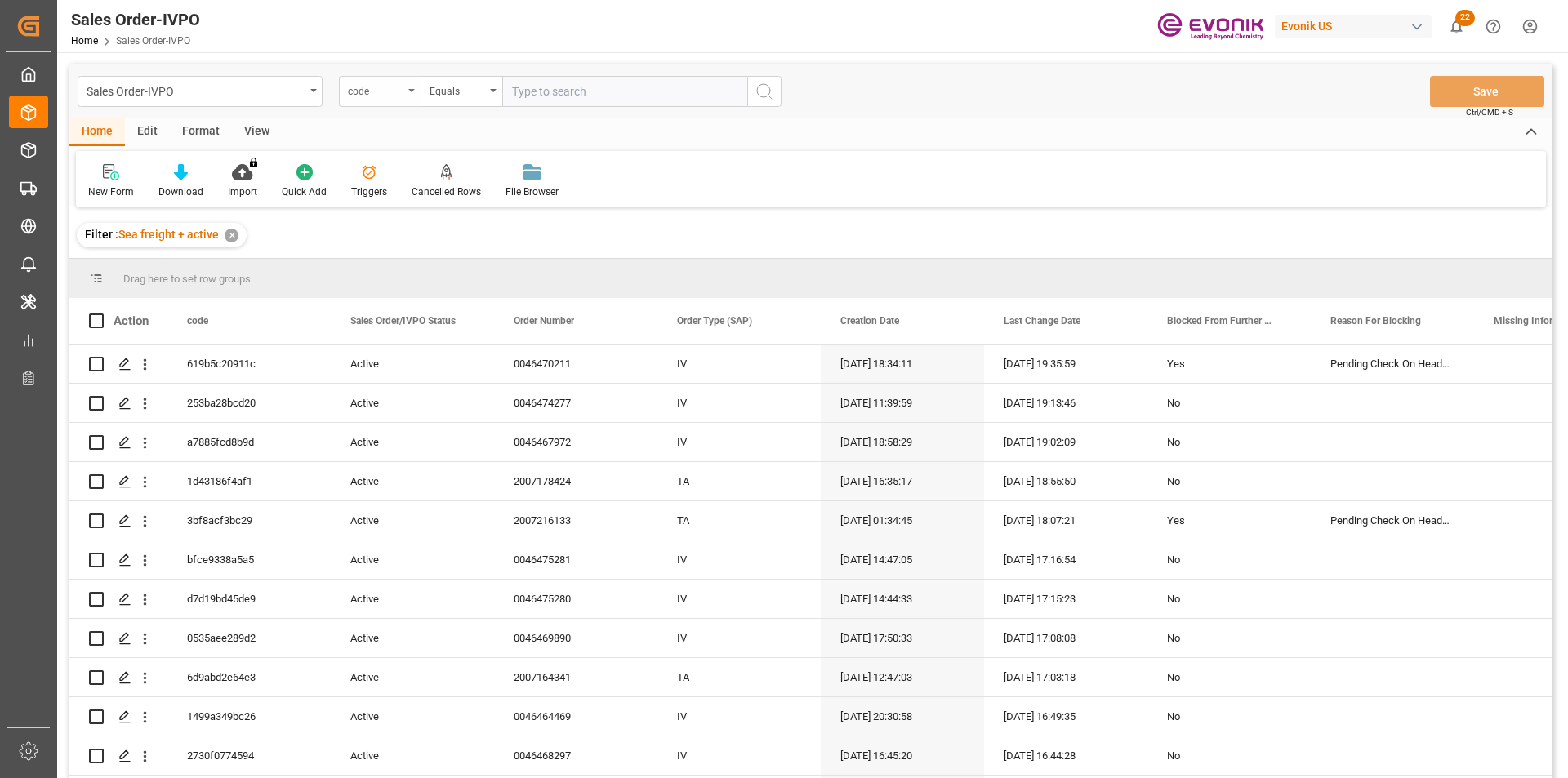
click at [405, 97] on div "code" at bounding box center [380, 91] width 82 height 31
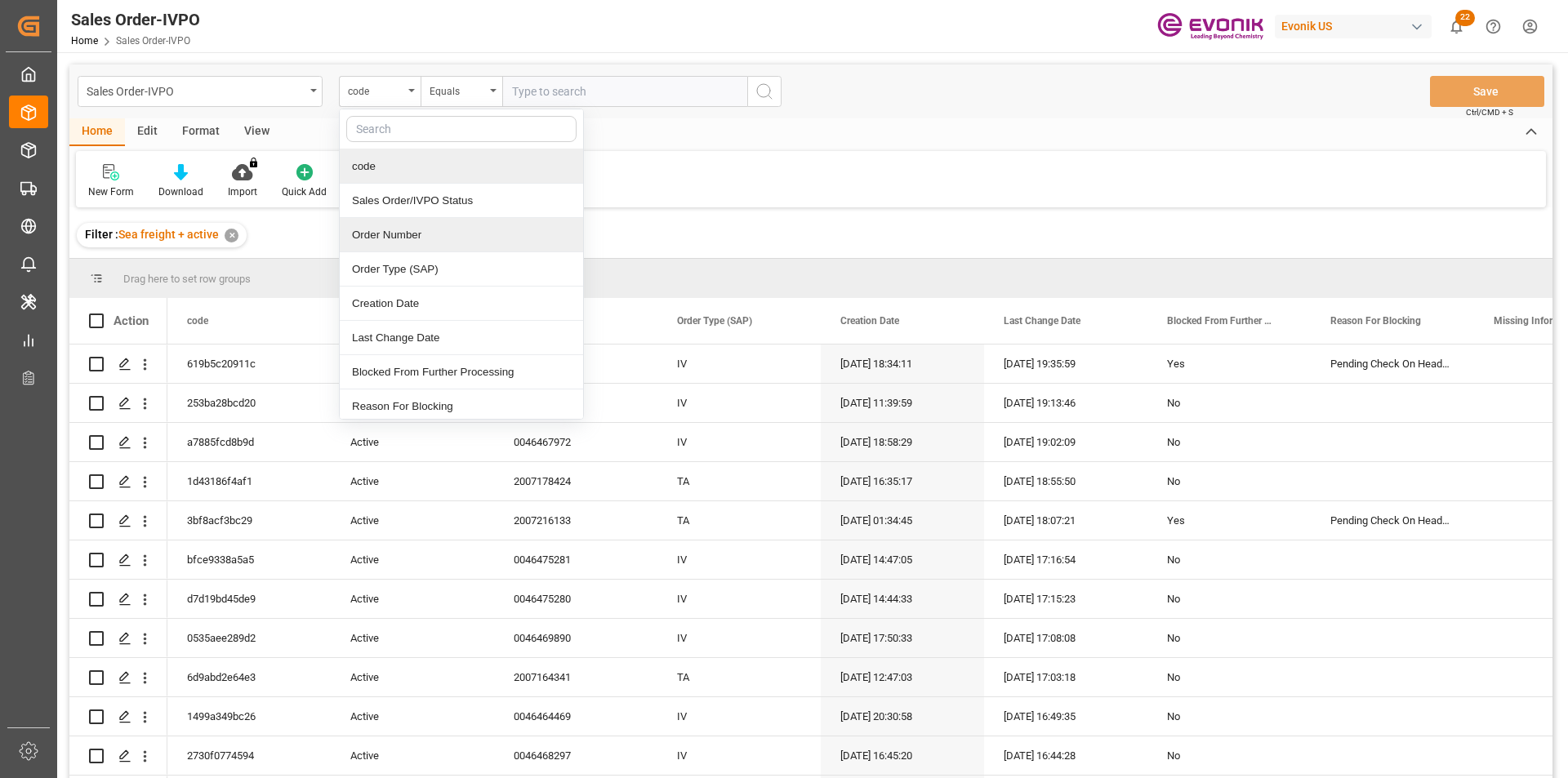
click at [407, 249] on div "Order Number" at bounding box center [461, 235] width 243 height 35
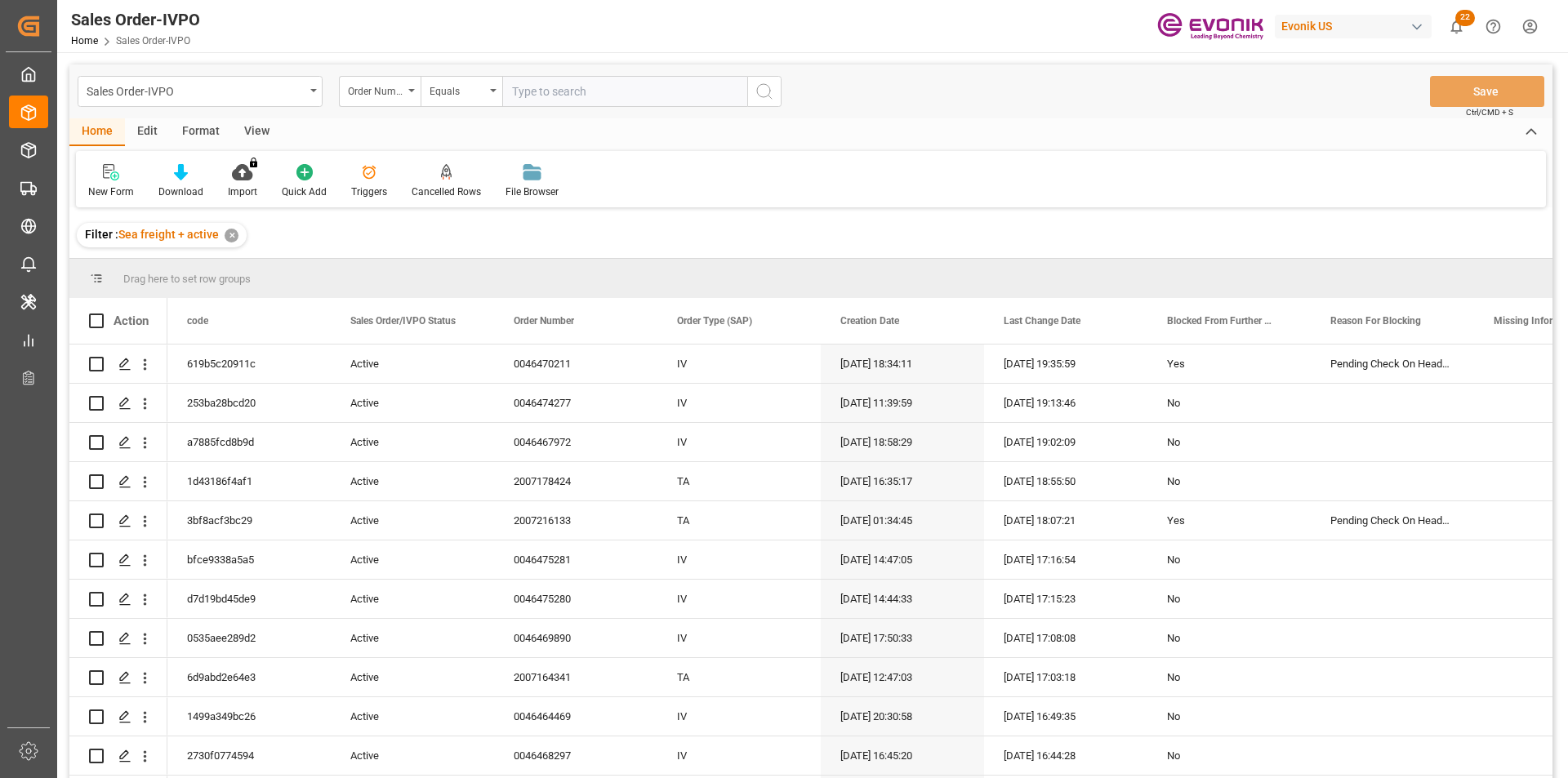
click at [634, 96] on input "text" at bounding box center [624, 91] width 245 height 31
paste input "2007054749"
type input "2007054749"
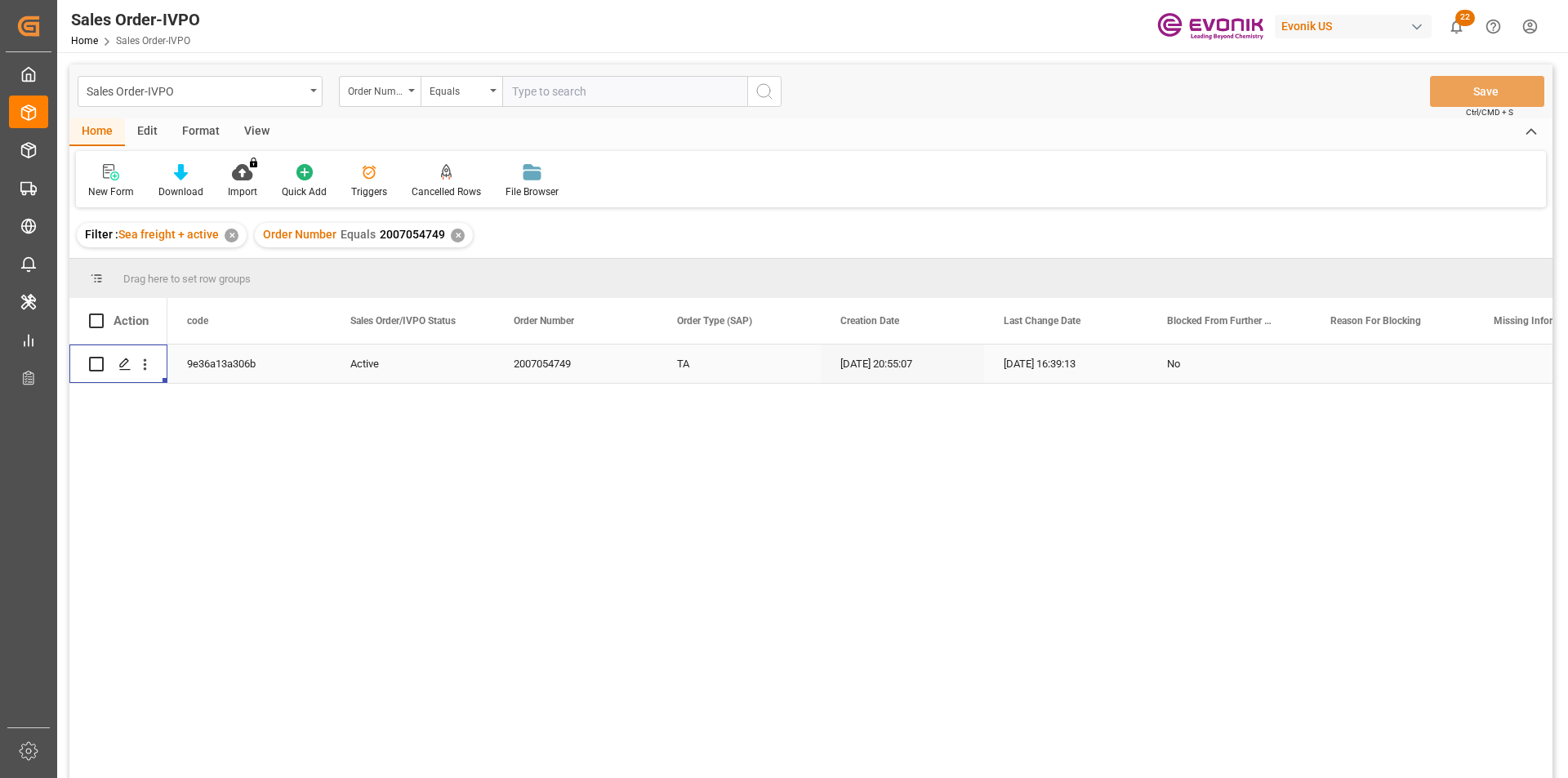
click at [154, 364] on div "Press SPACE to select this row." at bounding box center [145, 364] width 42 height 31
click at [148, 369] on icon "open menu" at bounding box center [145, 364] width 17 height 17
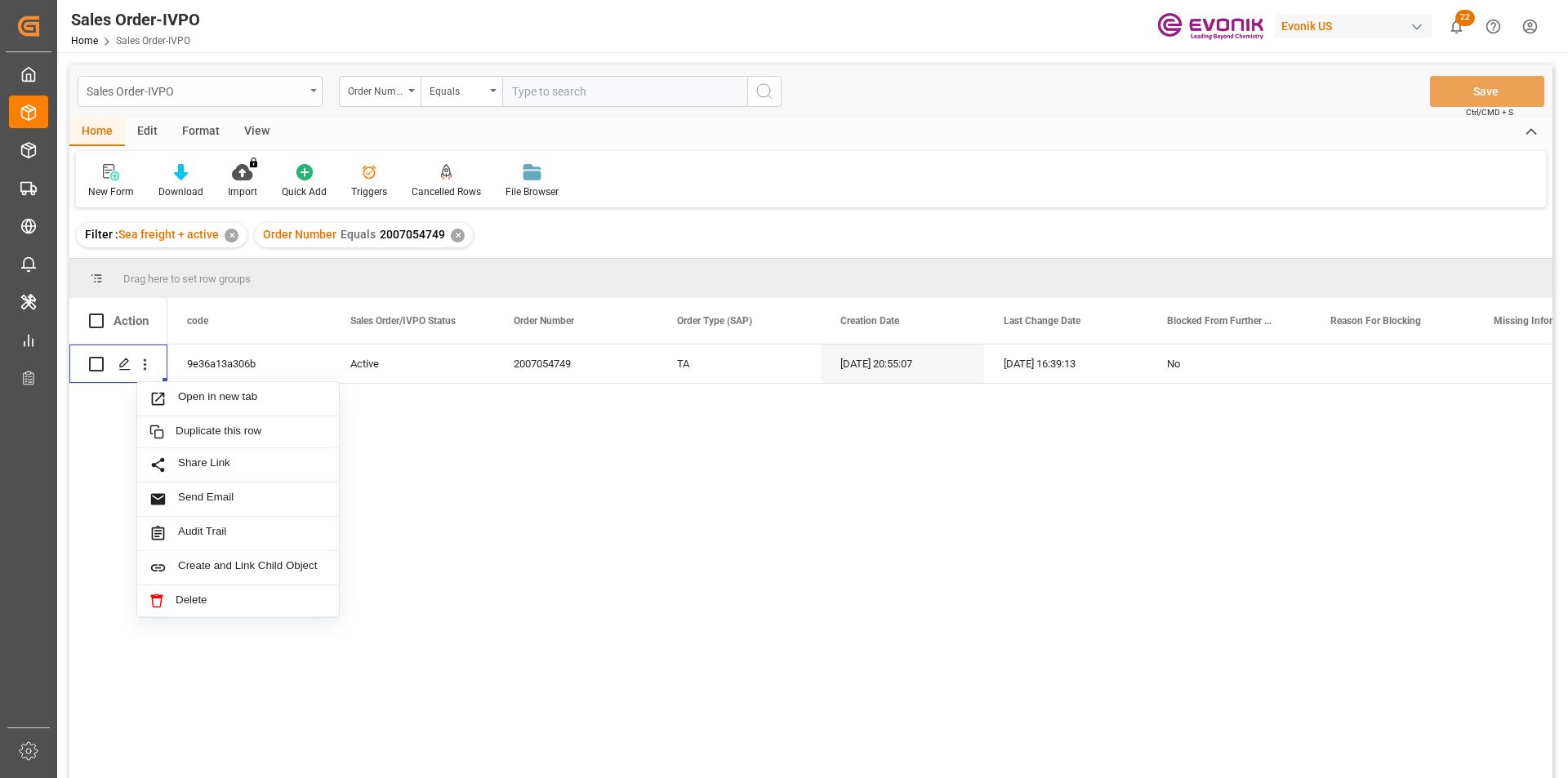
click at [172, 90] on div "Sales Order-IVPO" at bounding box center [195, 90] width 218 height 20
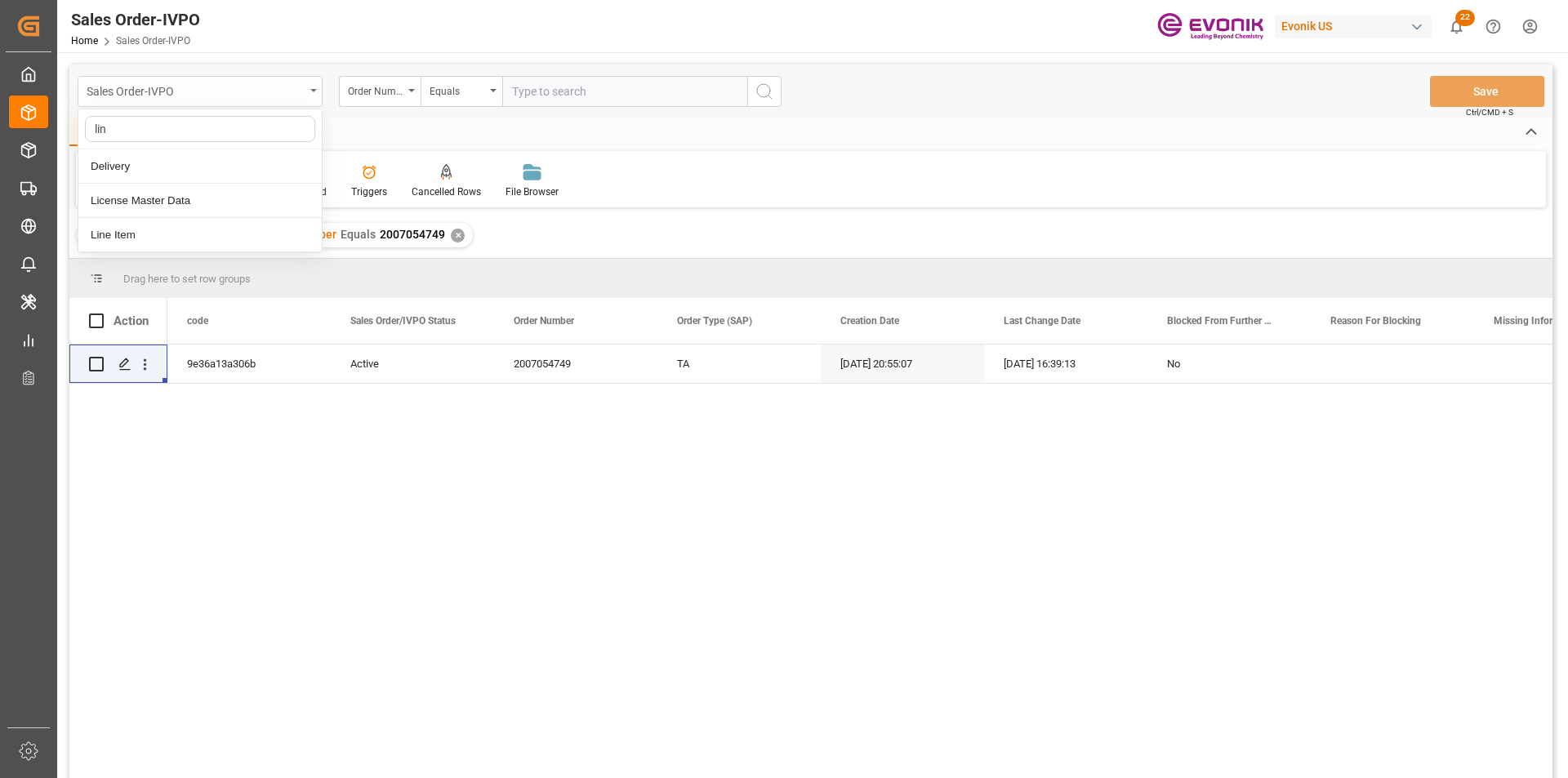
type input "line"
click at [129, 161] on div "Line Item" at bounding box center [200, 167] width 243 height 35
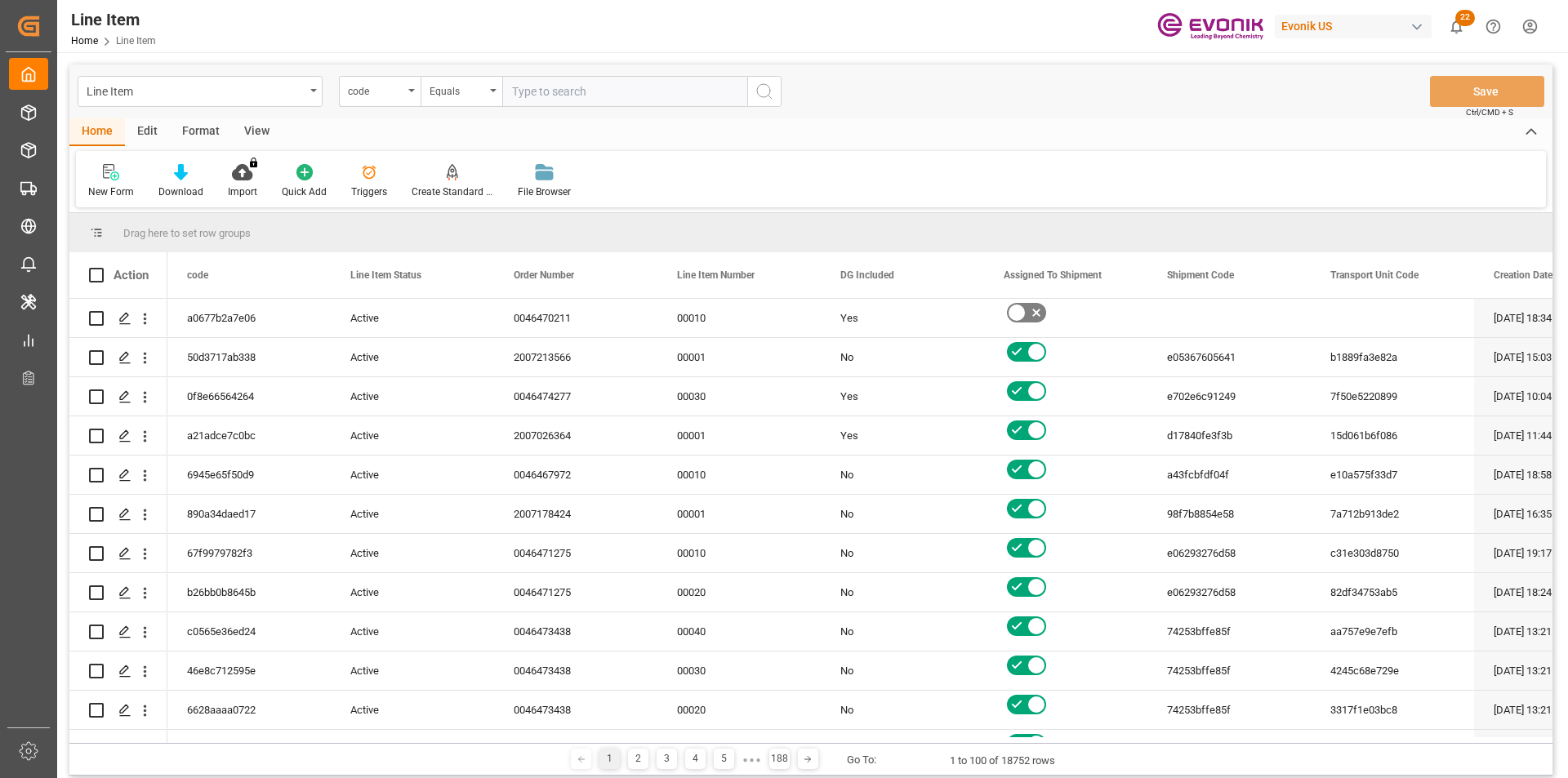
click at [547, 93] on input "text" at bounding box center [624, 91] width 245 height 31
click at [402, 98] on div "code" at bounding box center [375, 89] width 56 height 19
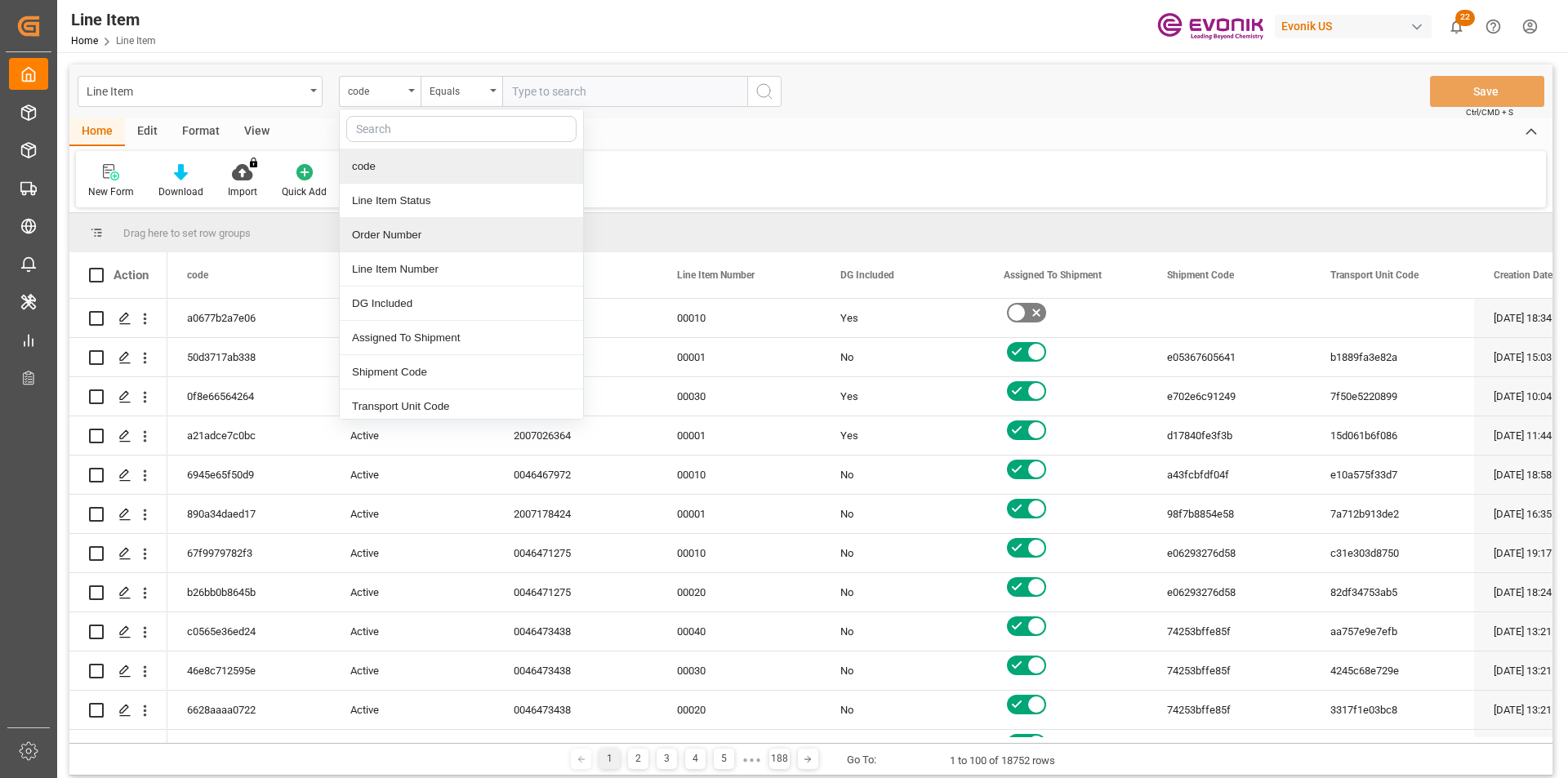
click at [435, 243] on div "Order Number" at bounding box center [461, 235] width 243 height 35
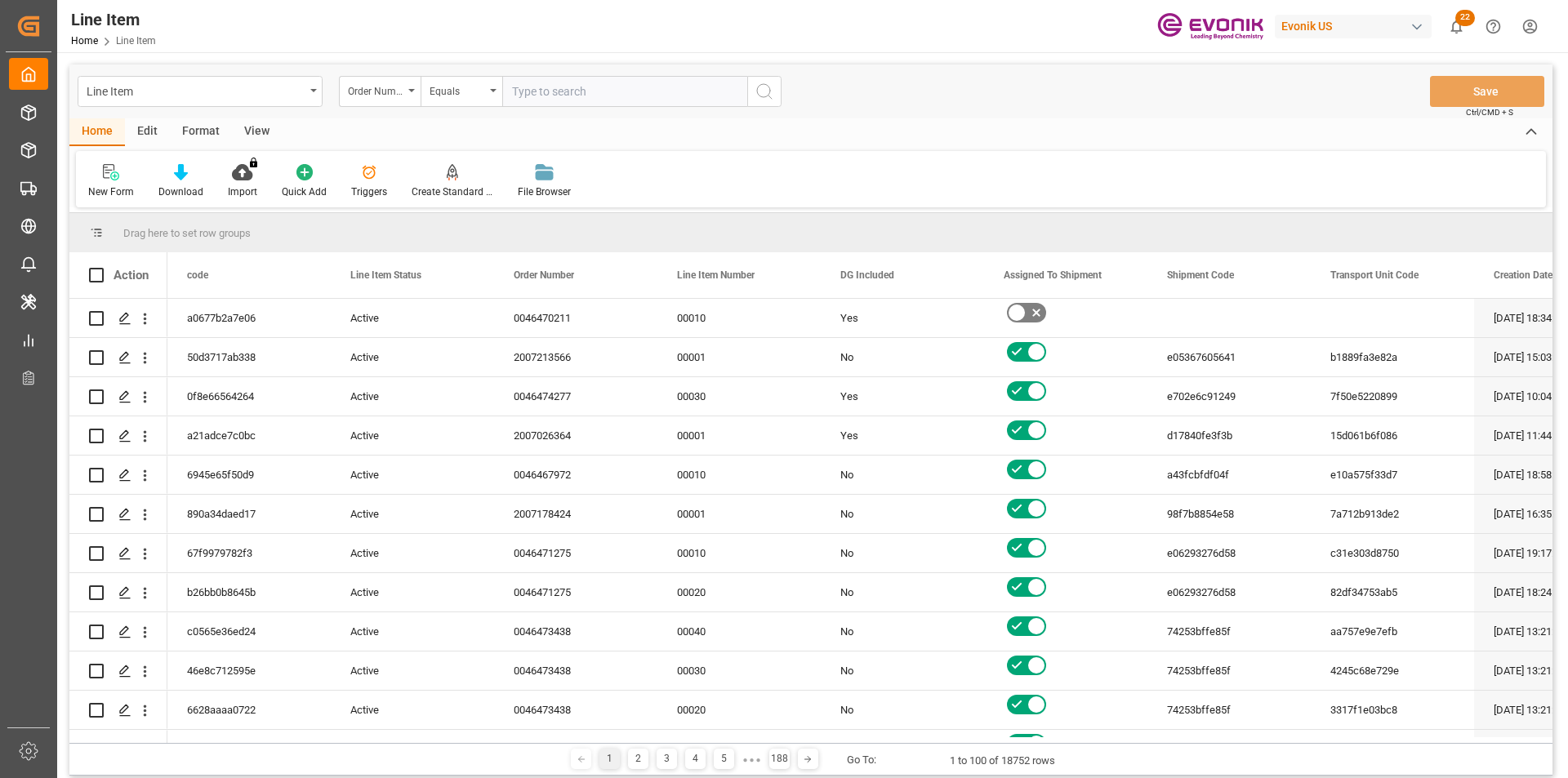
click at [612, 87] on input "text" at bounding box center [624, 91] width 245 height 31
paste input "2007054749"
type input "2007054749"
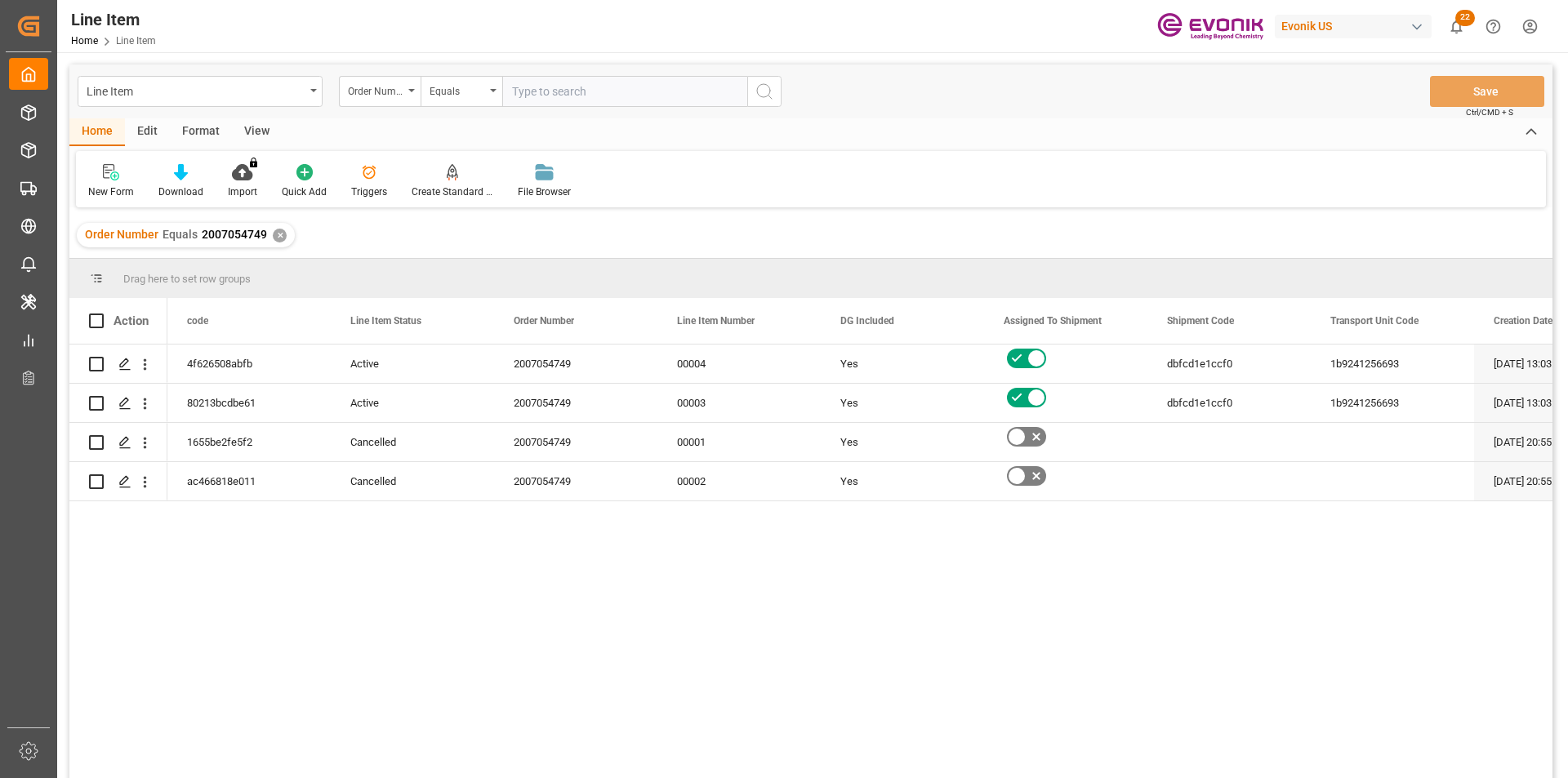
click at [257, 137] on div "View" at bounding box center [257, 132] width 50 height 27
click at [193, 176] on div at bounding box center [186, 171] width 82 height 17
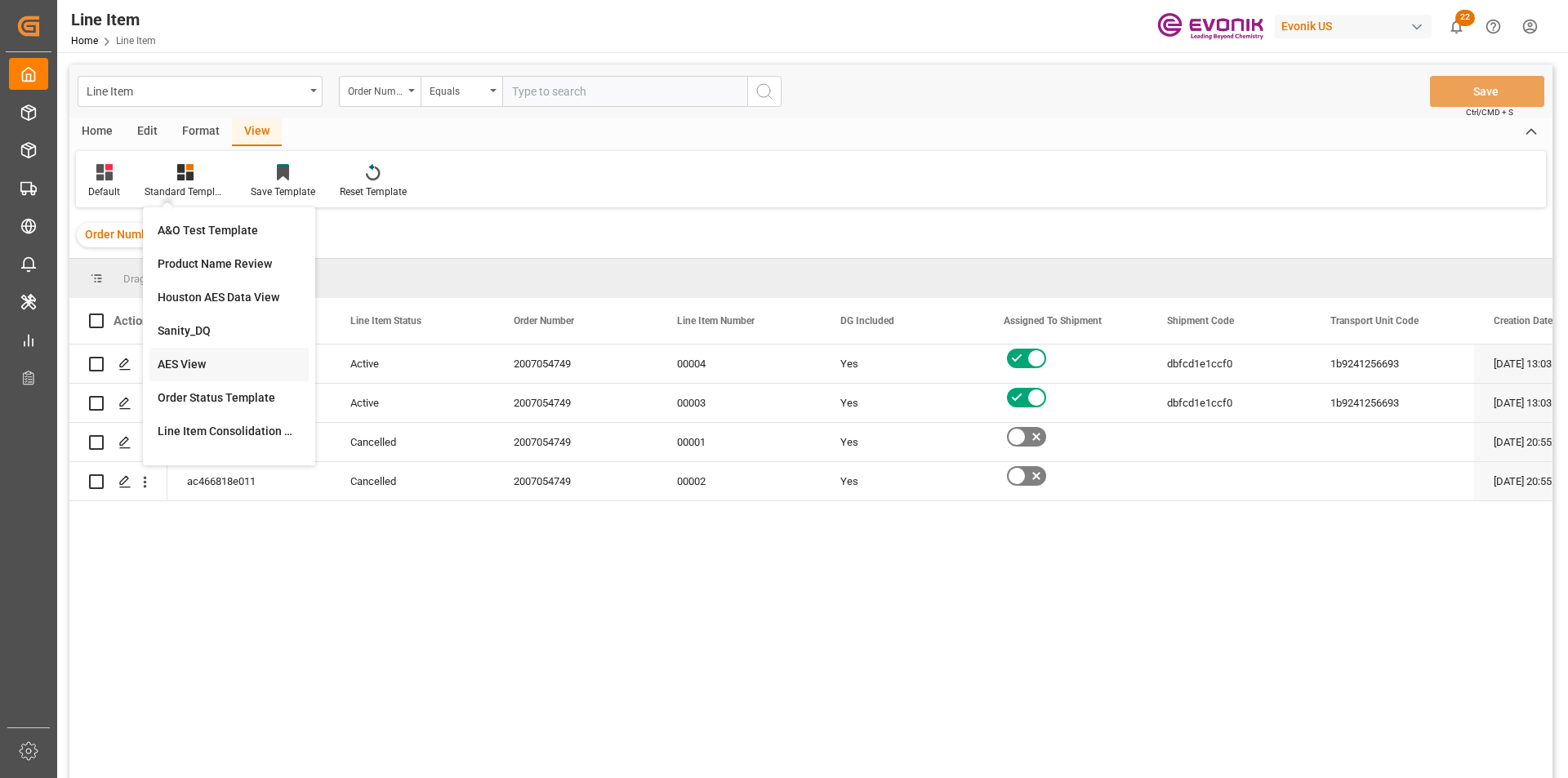
click at [210, 373] on div "AES View" at bounding box center [229, 364] width 143 height 17
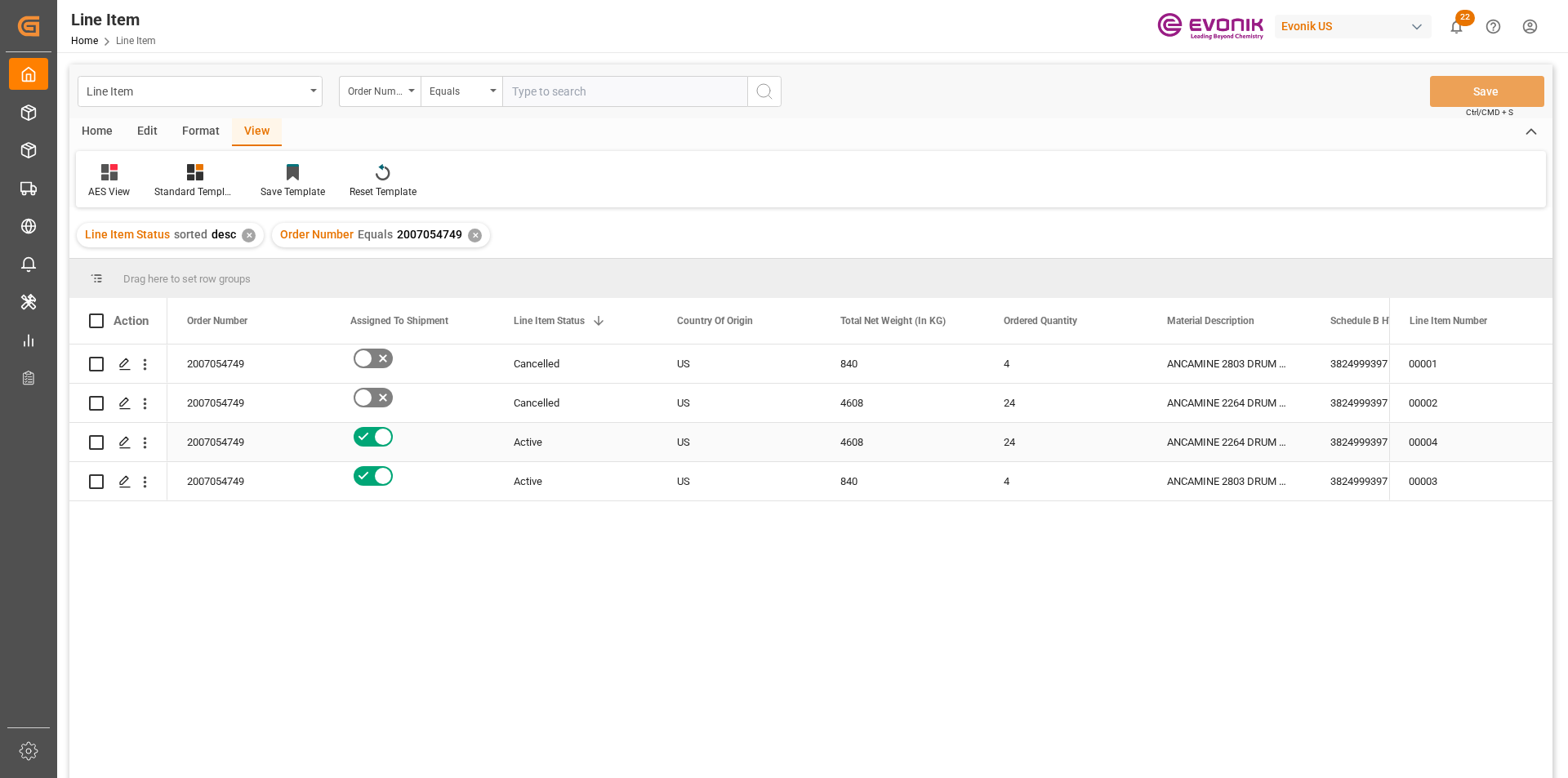
click at [589, 449] on div "Active" at bounding box center [576, 442] width 124 height 37
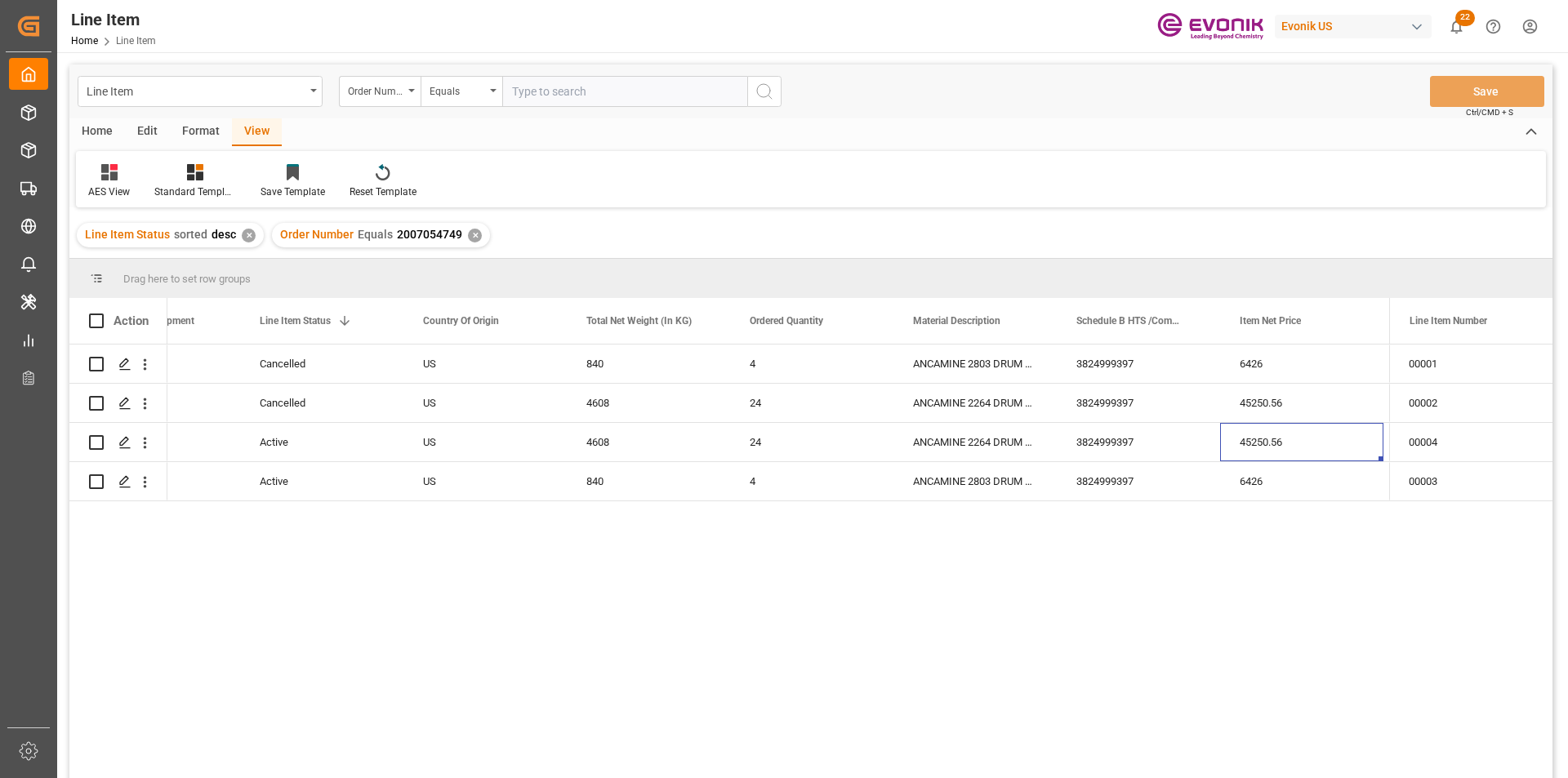
click at [468, 239] on div "✕" at bounding box center [475, 235] width 14 height 14
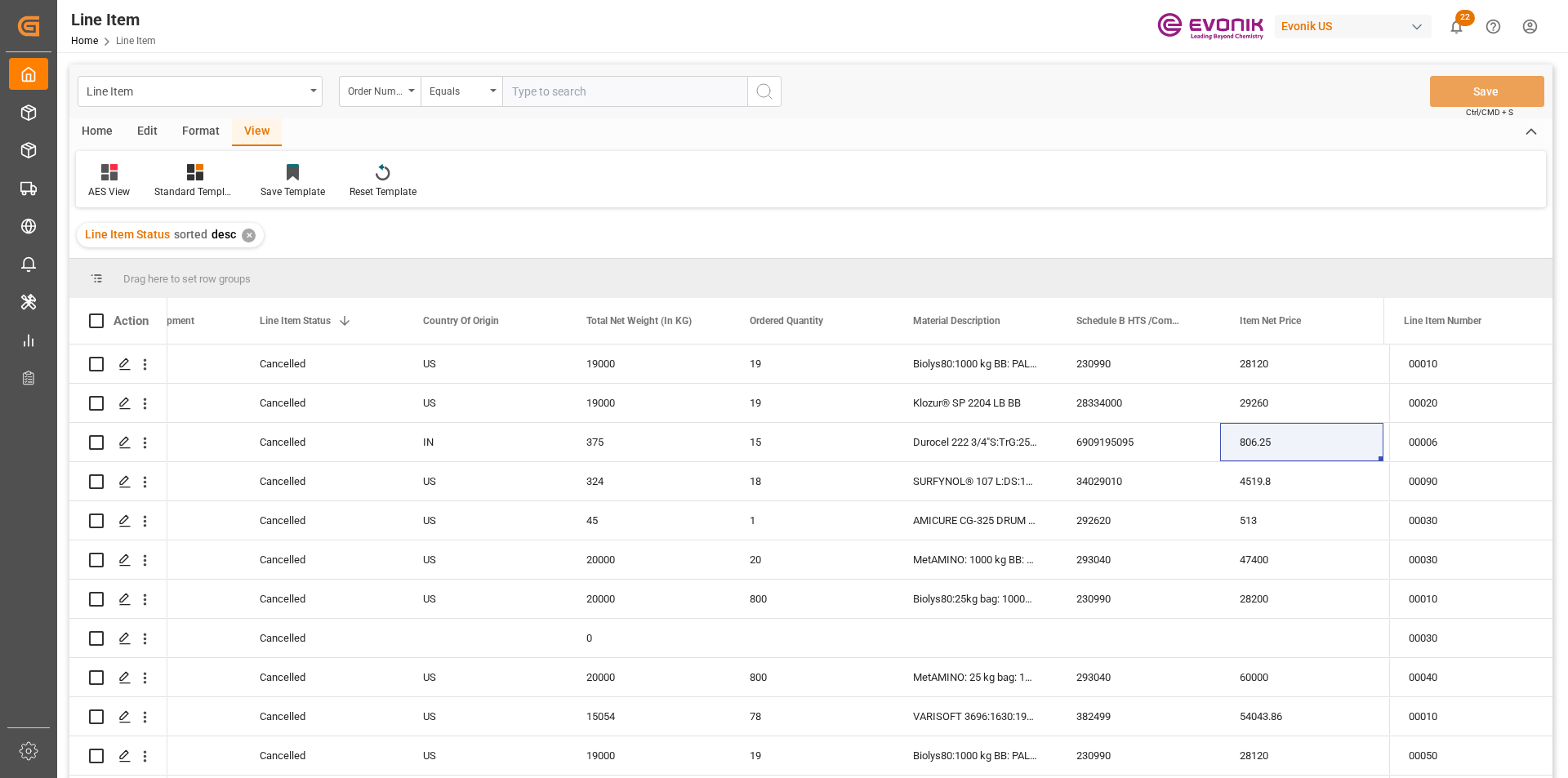
click at [550, 87] on input "text" at bounding box center [624, 91] width 245 height 31
paste input "2007102590"
type input "2007102590"
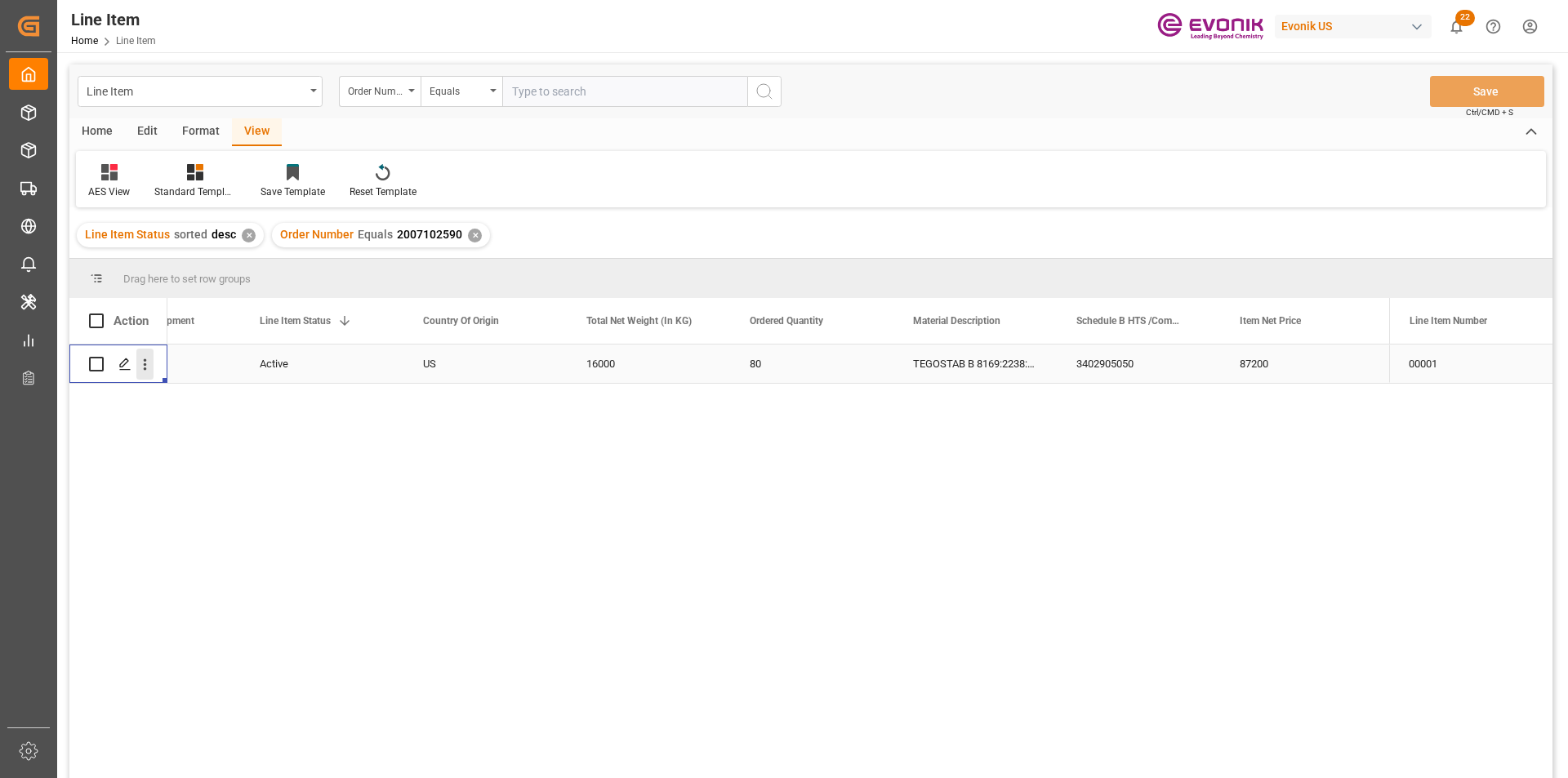
click at [143, 363] on icon "open menu" at bounding box center [145, 364] width 17 height 17
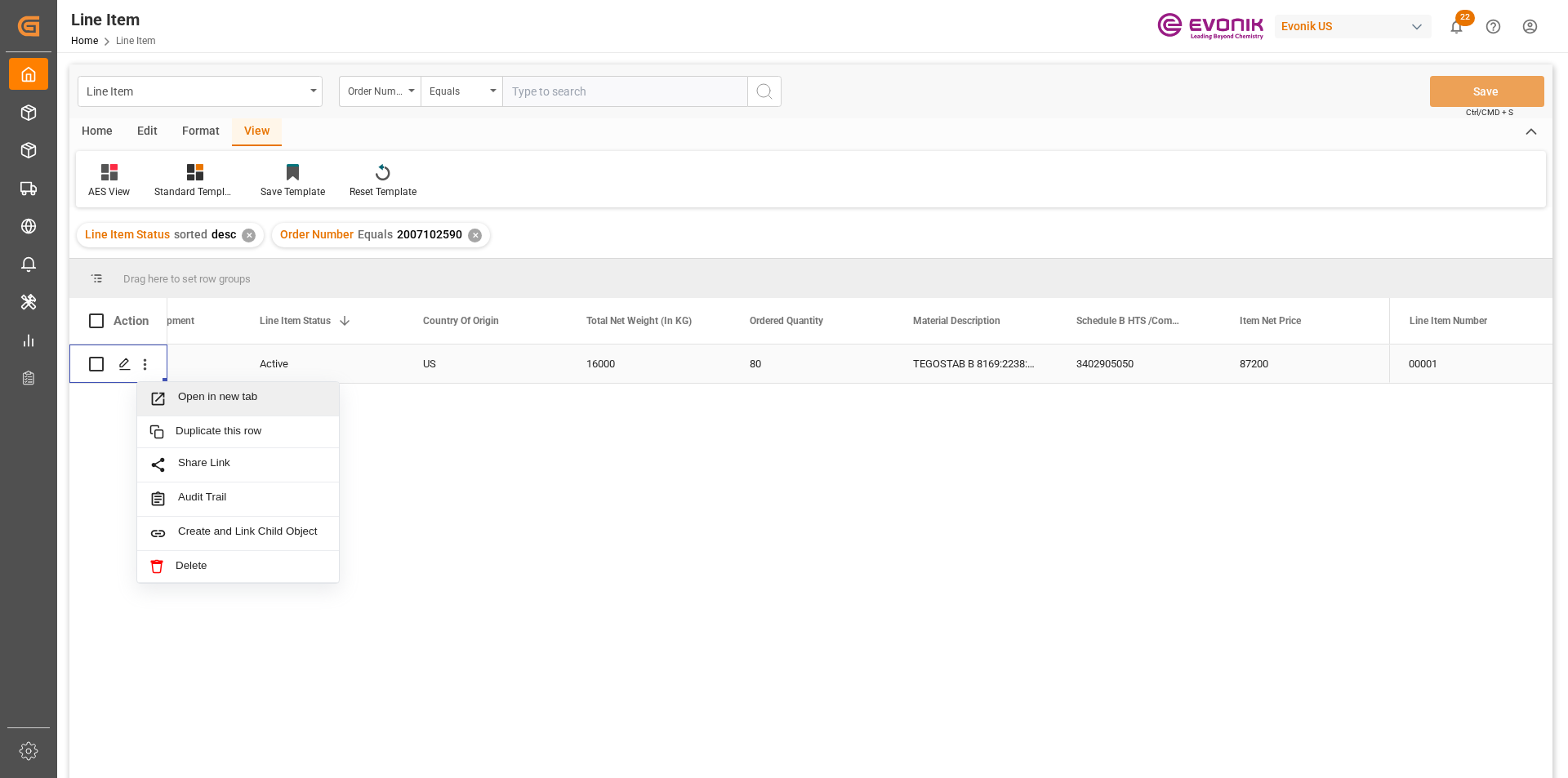
click at [231, 402] on span "Open in new tab" at bounding box center [251, 398] width 149 height 17
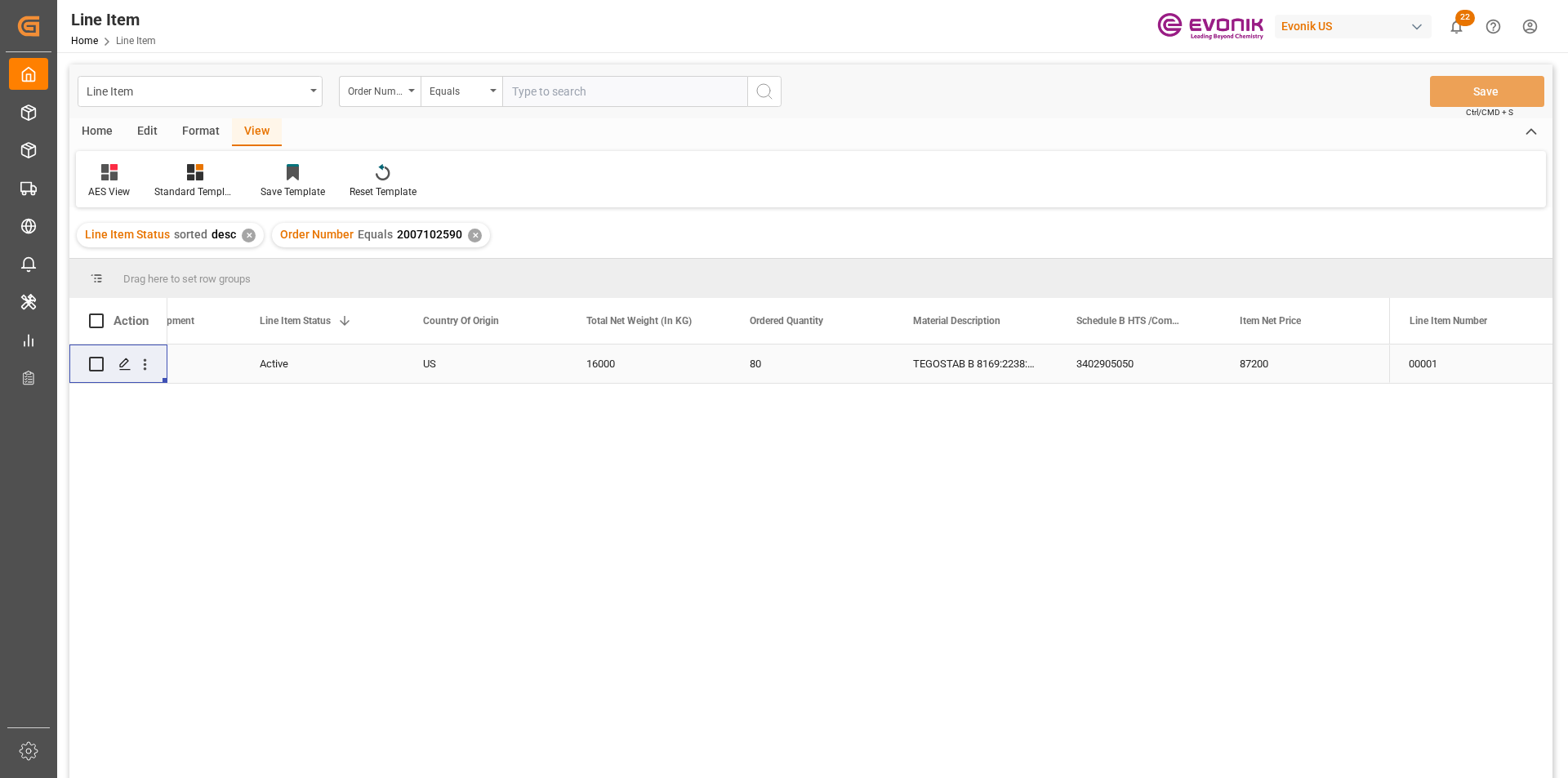
click at [468, 235] on div "✕" at bounding box center [475, 235] width 14 height 14
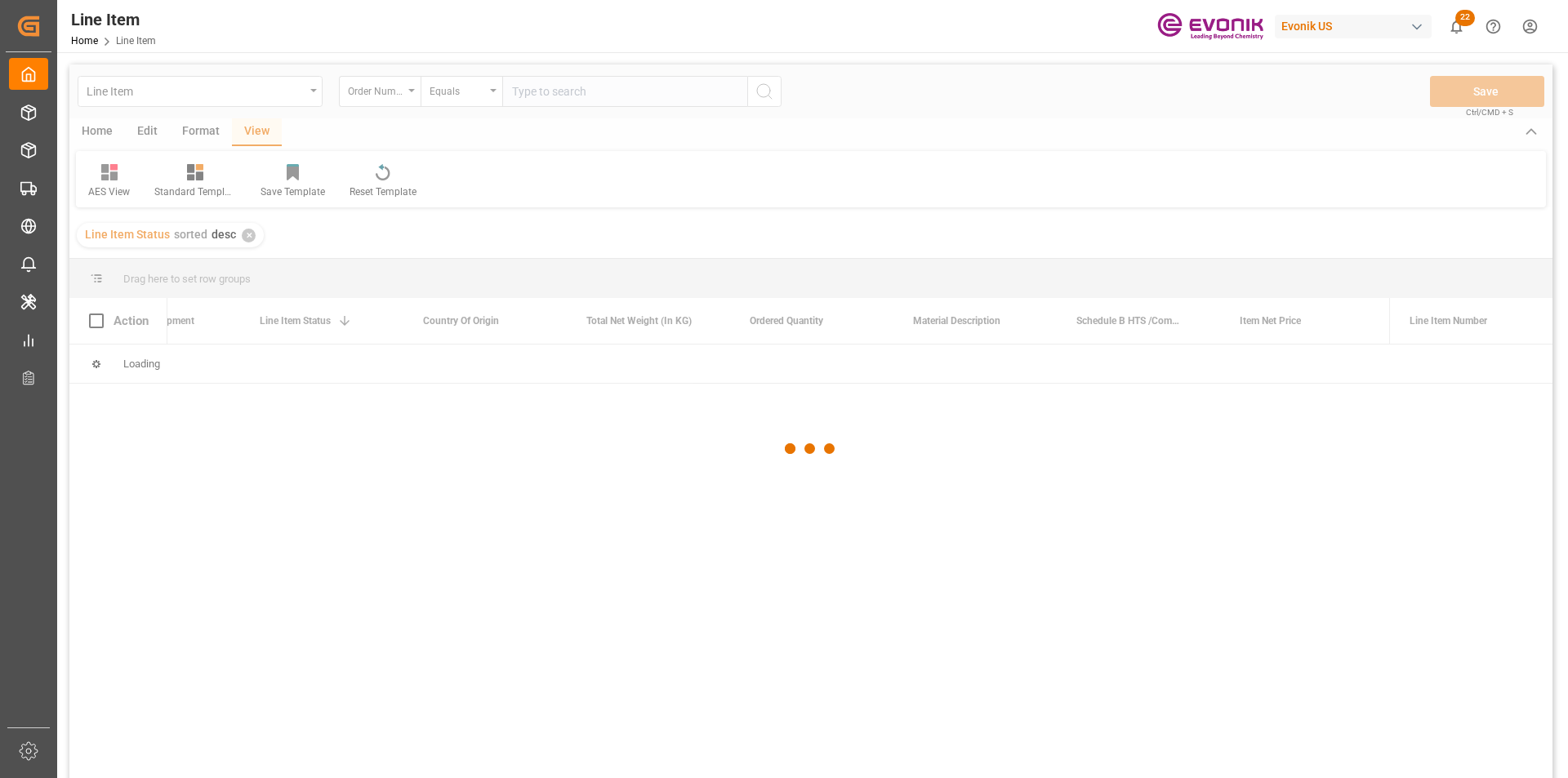
click at [210, 102] on div at bounding box center [811, 448] width 1483 height 768
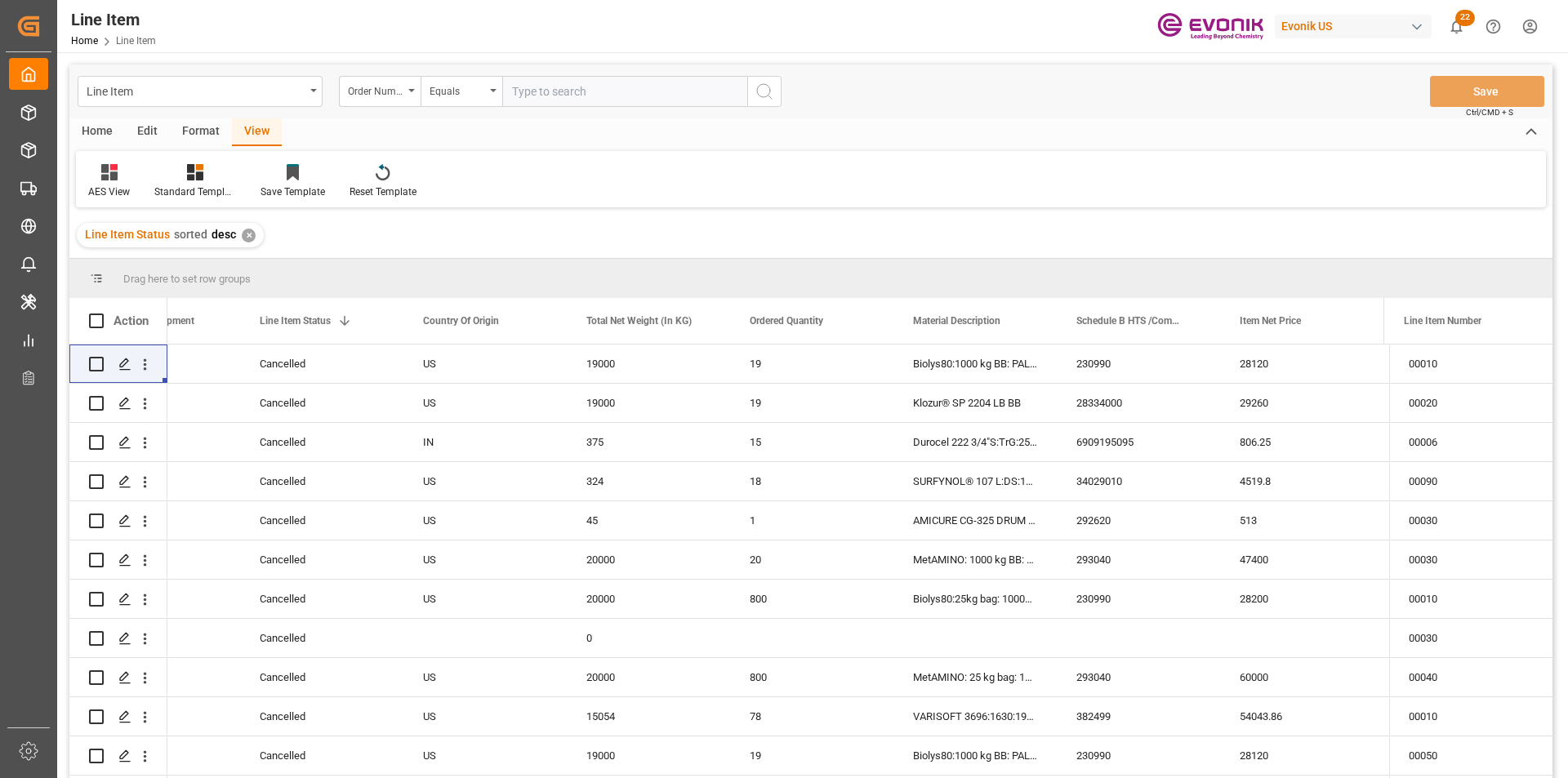
click at [218, 94] on div "Line Item" at bounding box center [195, 90] width 218 height 20
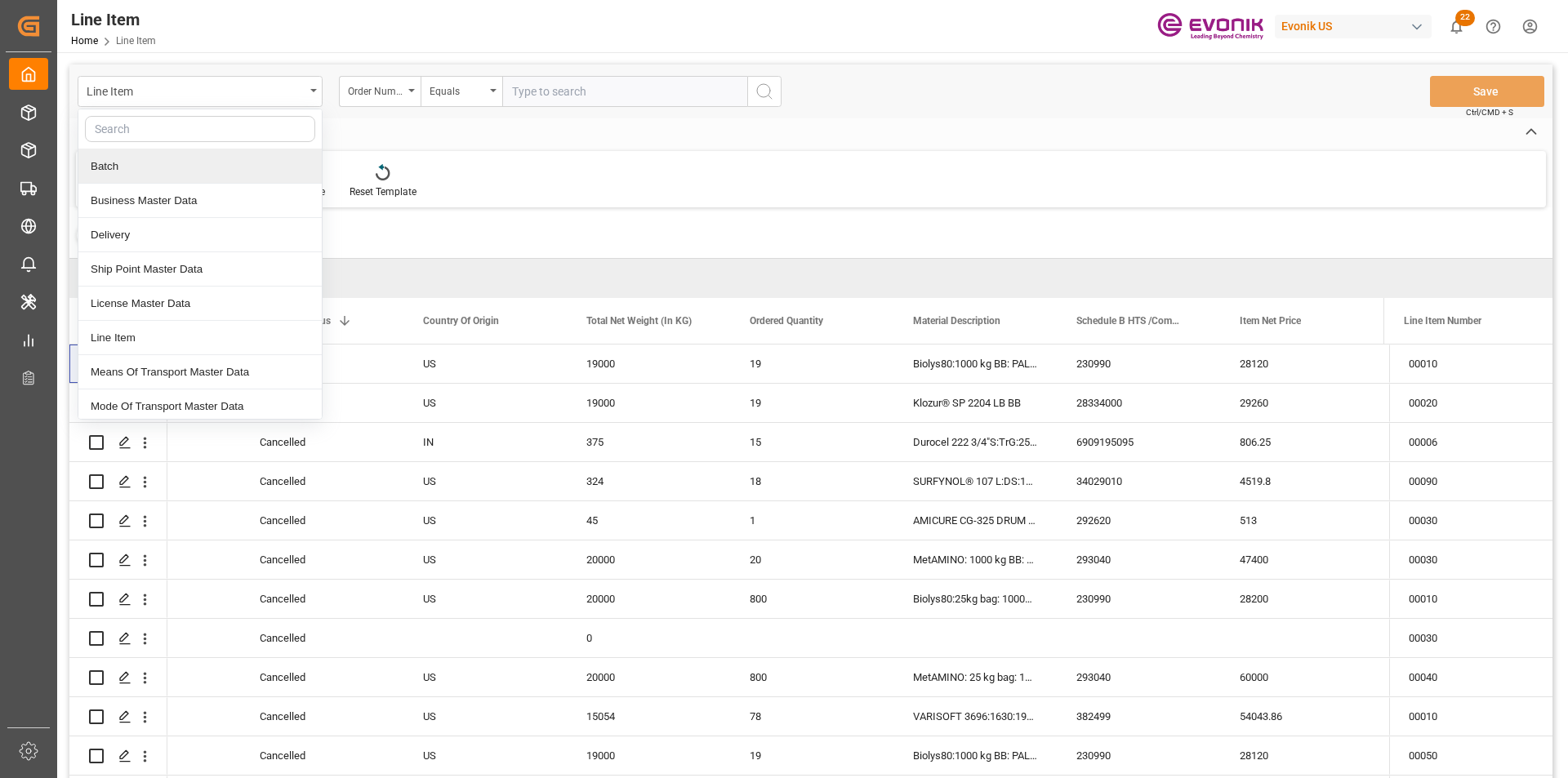
click at [176, 137] on input "text" at bounding box center [200, 128] width 231 height 26
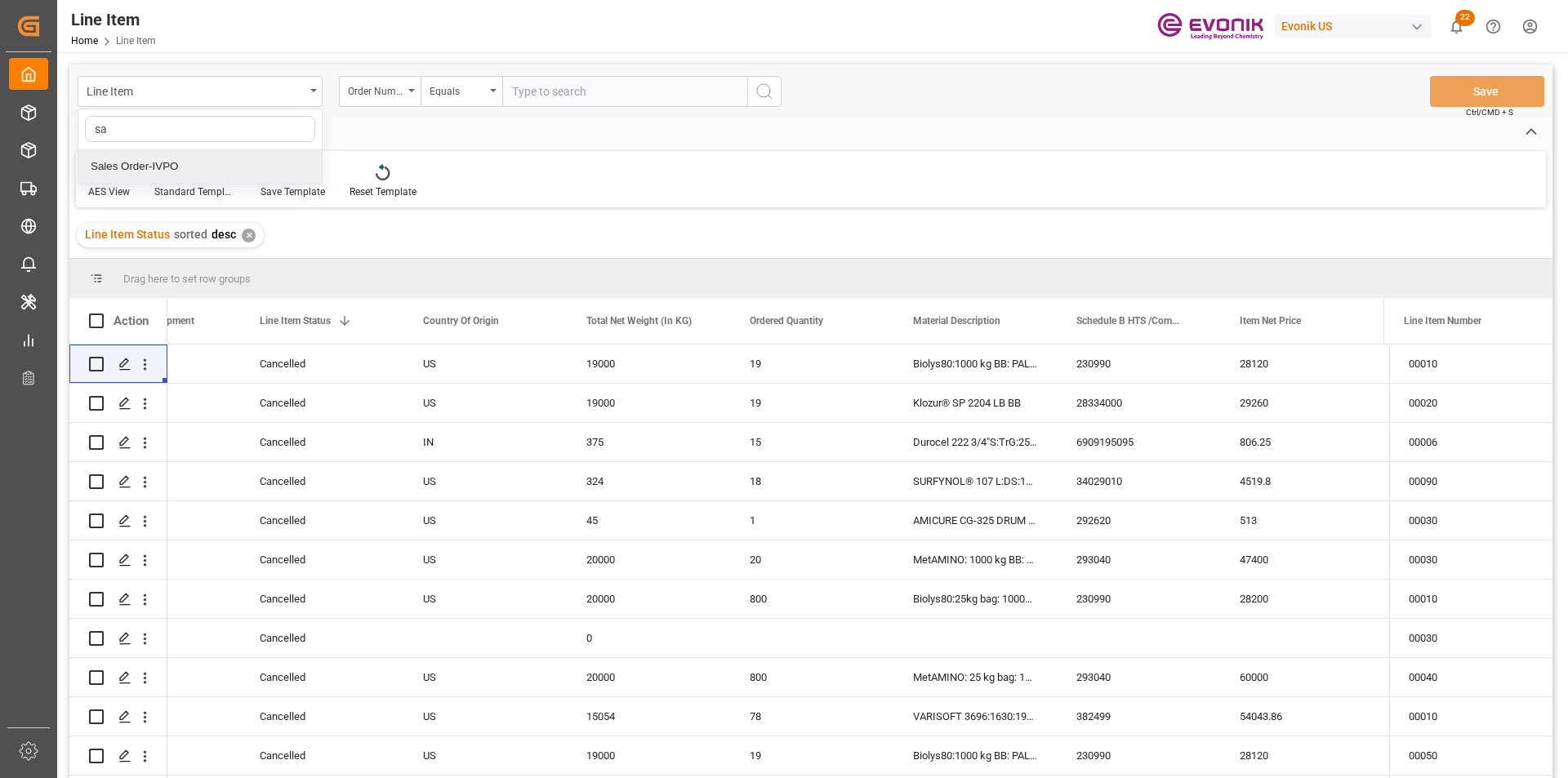
type input "sal"
click at [175, 168] on div "Sales Order-IVPO" at bounding box center [200, 167] width 243 height 35
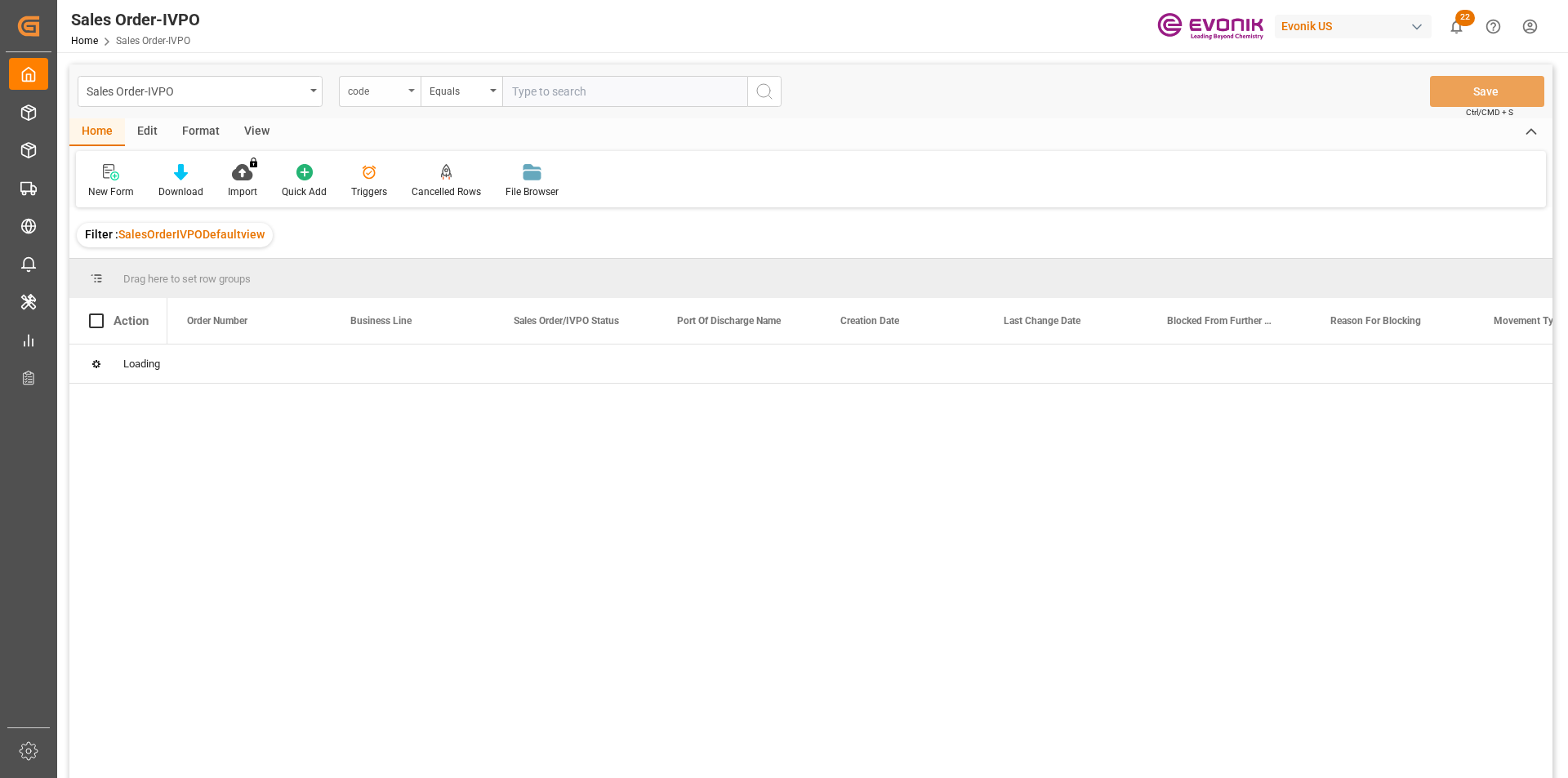
click at [401, 93] on div "code" at bounding box center [375, 89] width 56 height 19
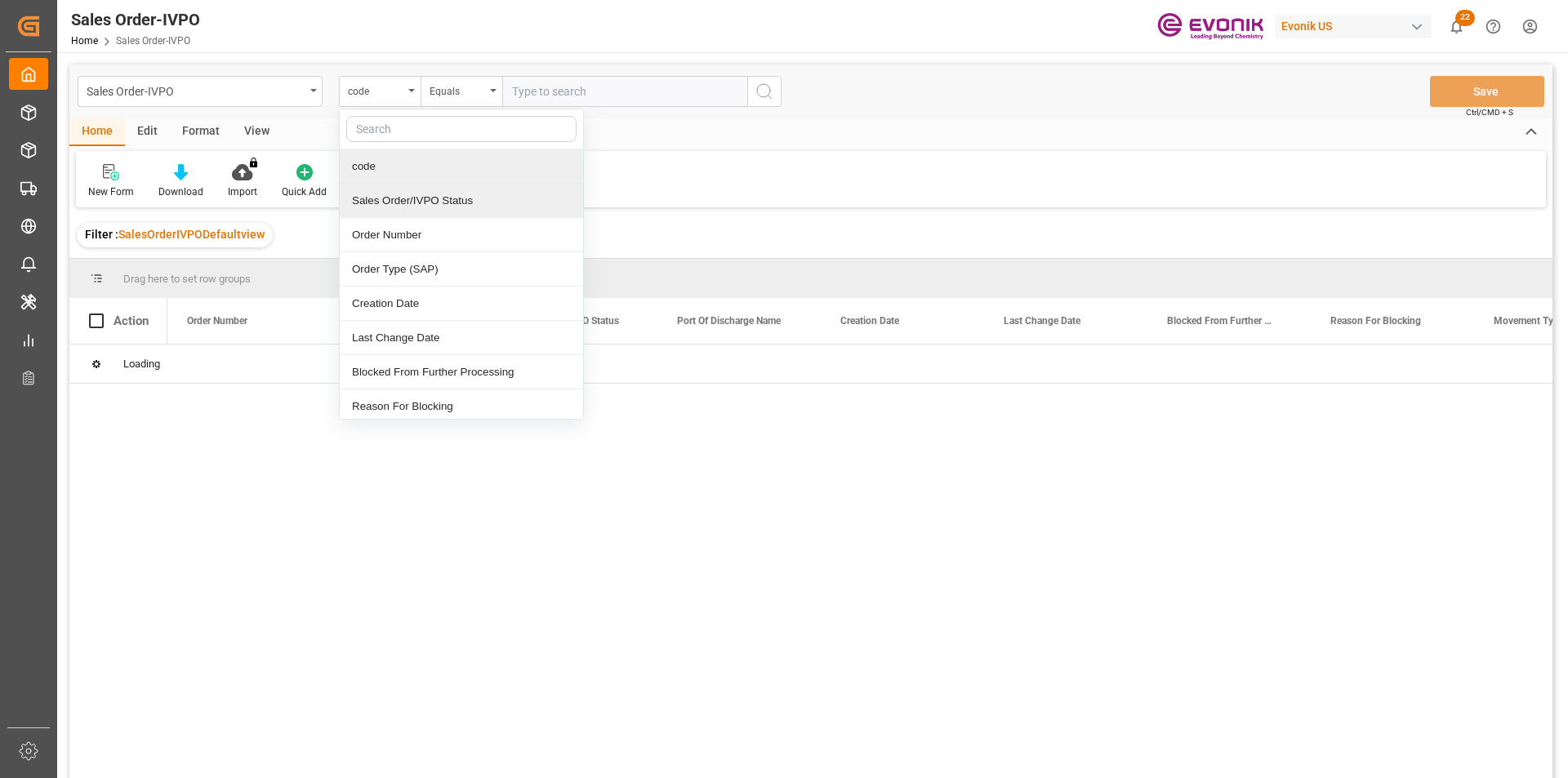
click at [390, 209] on div "Sales Order/IVPO Status" at bounding box center [461, 201] width 243 height 35
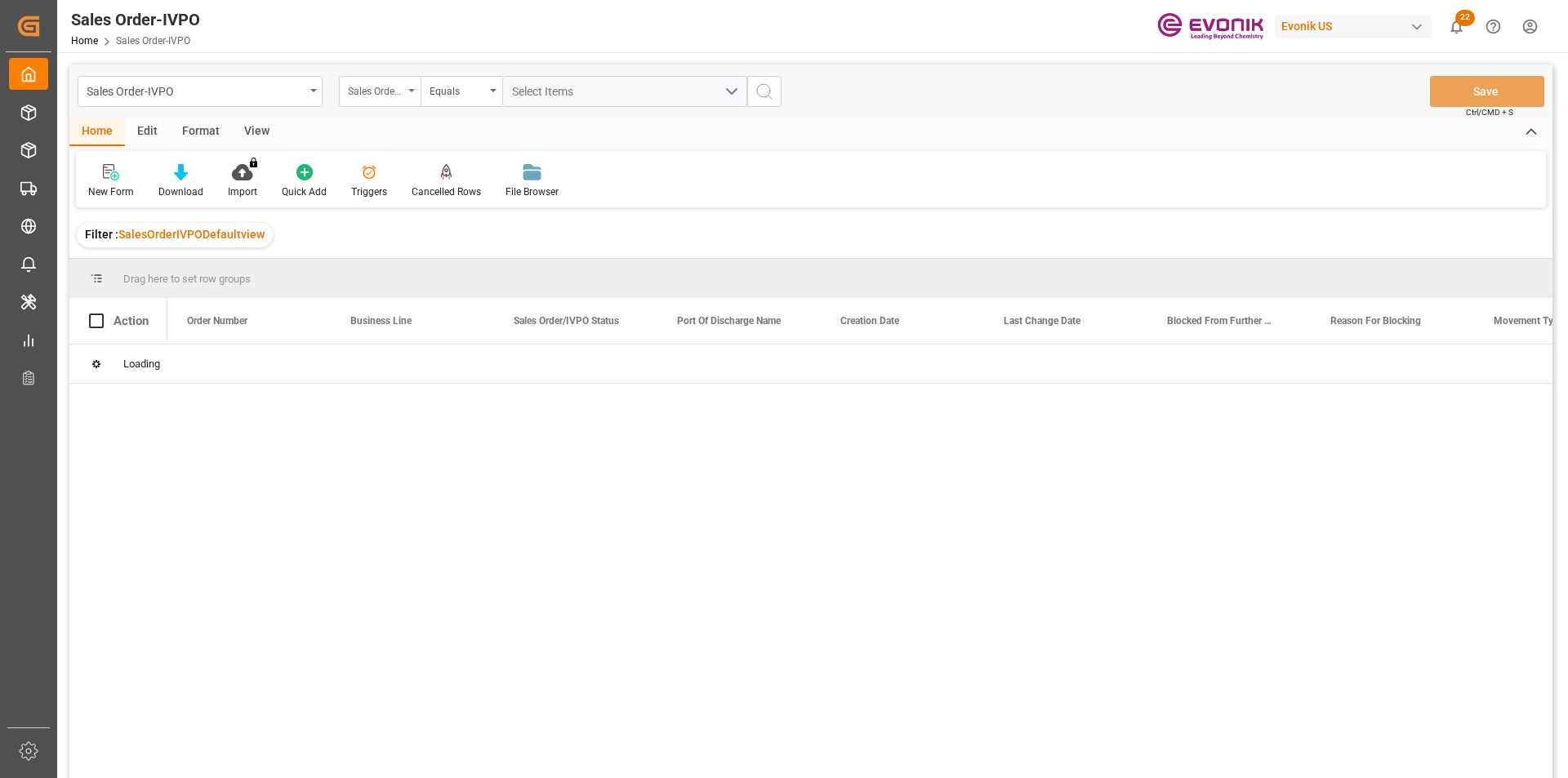
click at [392, 98] on div "Sales Order/IVPO Status" at bounding box center [375, 89] width 56 height 19
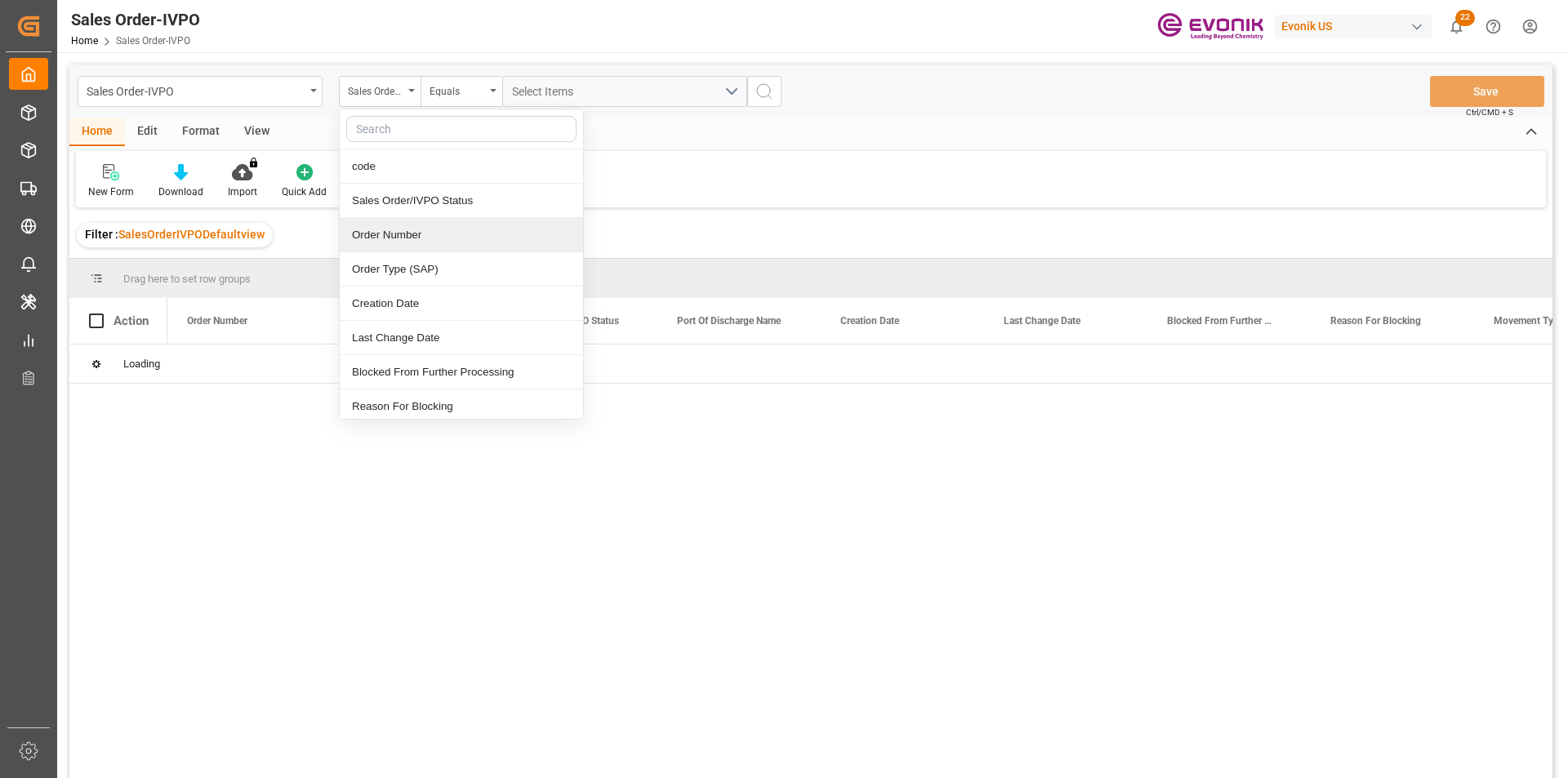
click at [382, 241] on div "Order Number" at bounding box center [461, 235] width 243 height 35
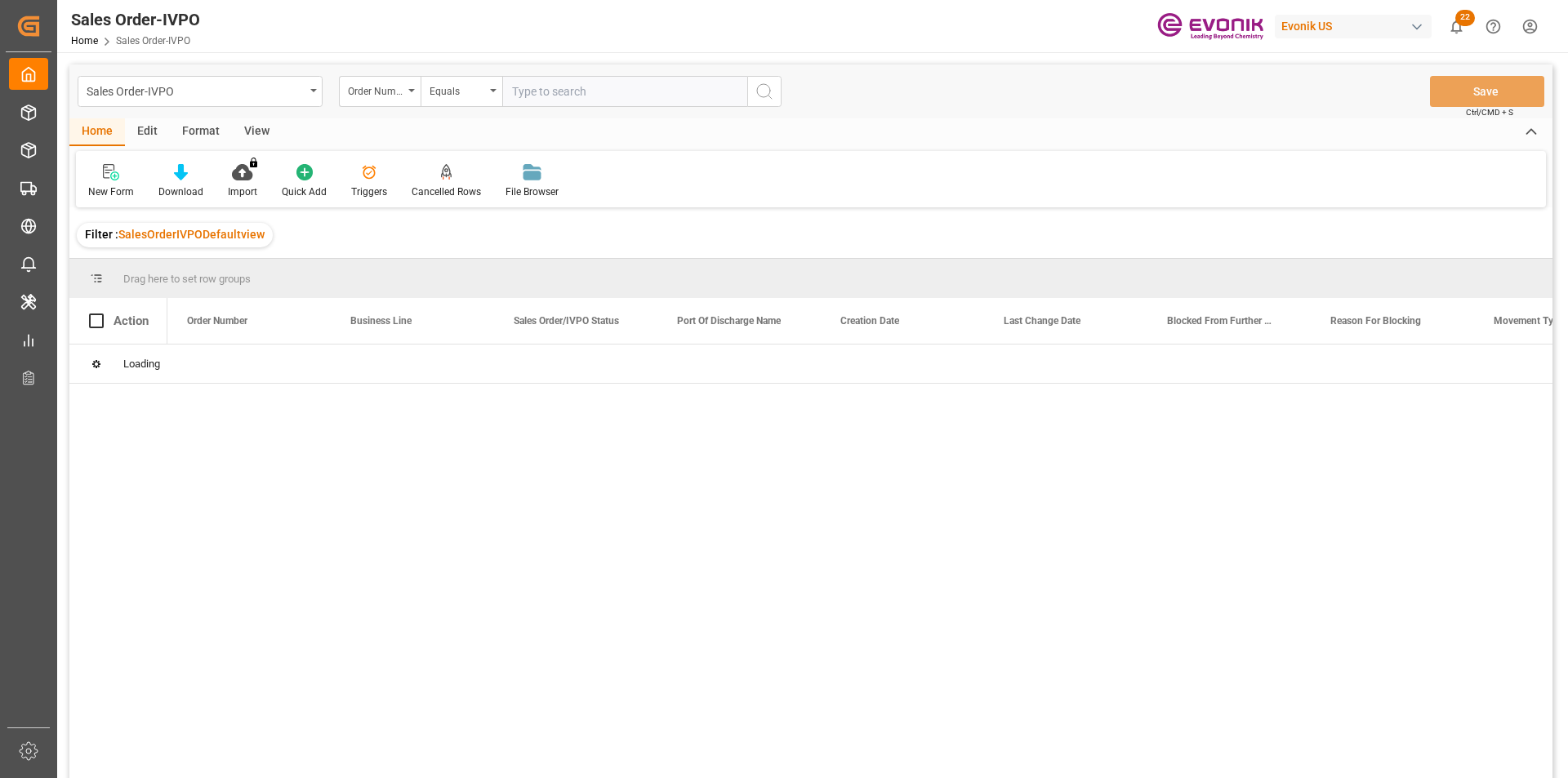
click at [574, 94] on input "text" at bounding box center [624, 91] width 245 height 31
type input "2007102590"
click at [148, 371] on icon "open menu" at bounding box center [145, 364] width 17 height 17
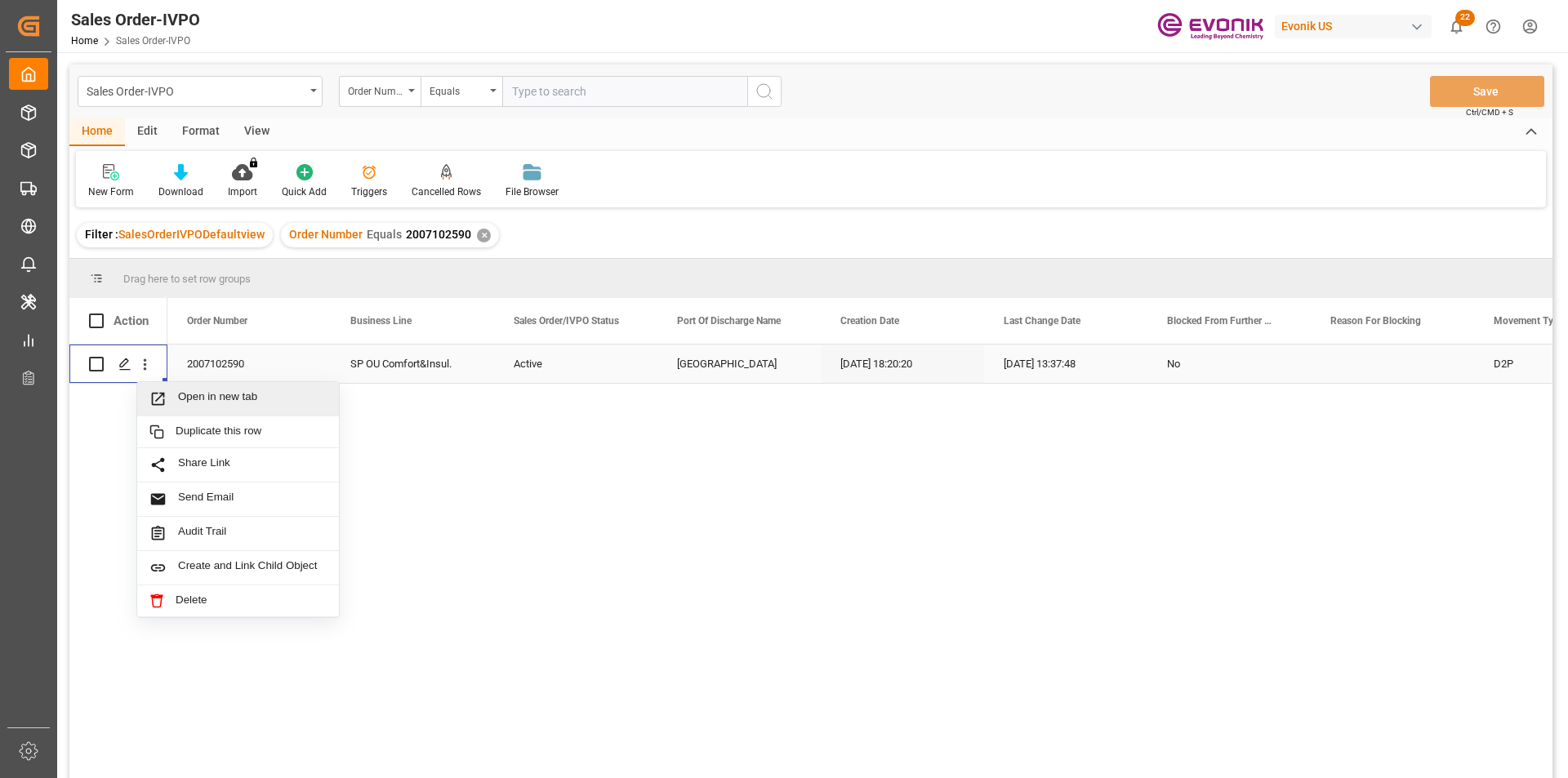
click at [178, 398] on span "Press SPACE to select this row." at bounding box center [163, 398] width 28 height 17
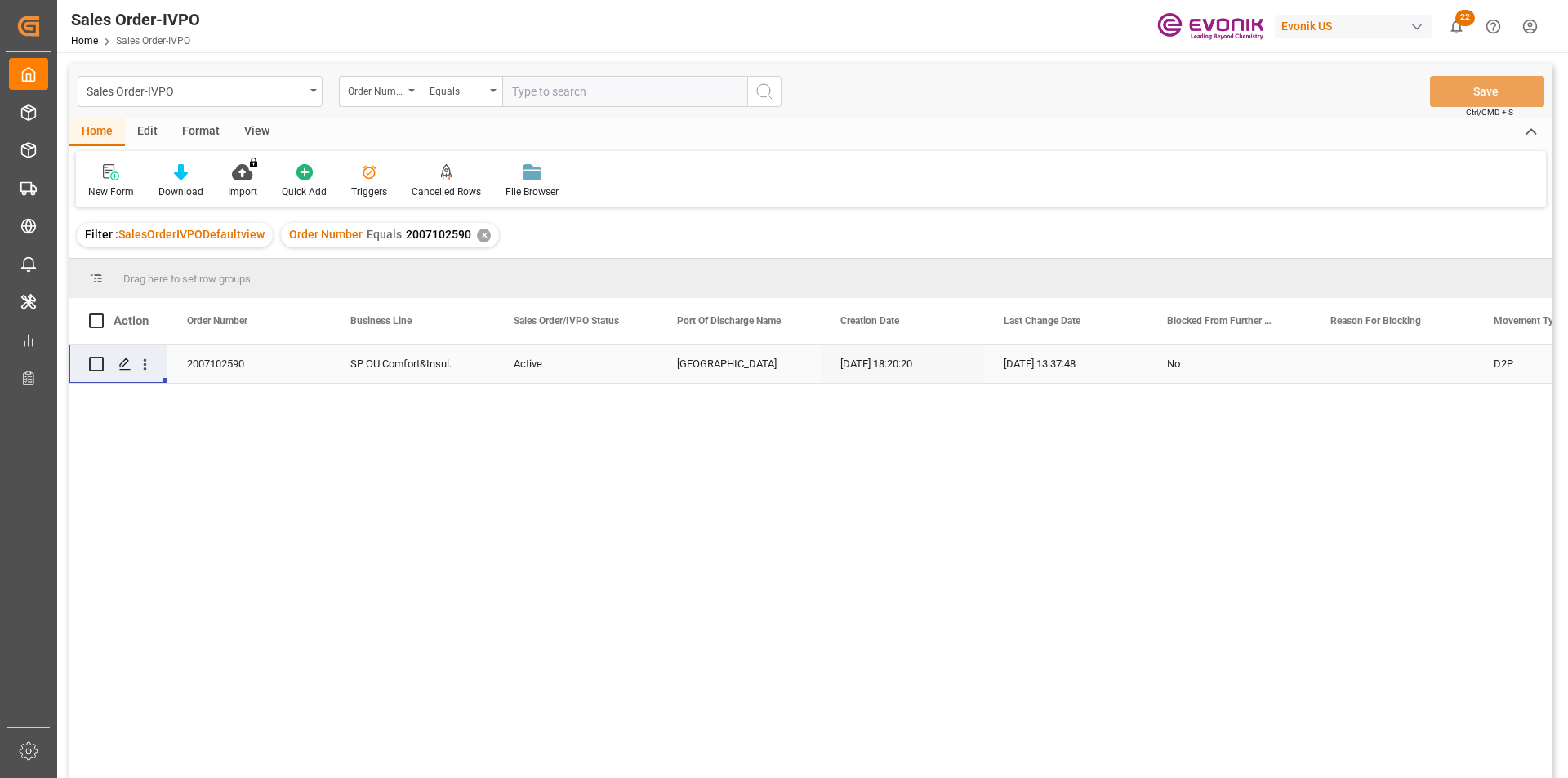
click at [477, 230] on div "✕" at bounding box center [483, 235] width 14 height 14
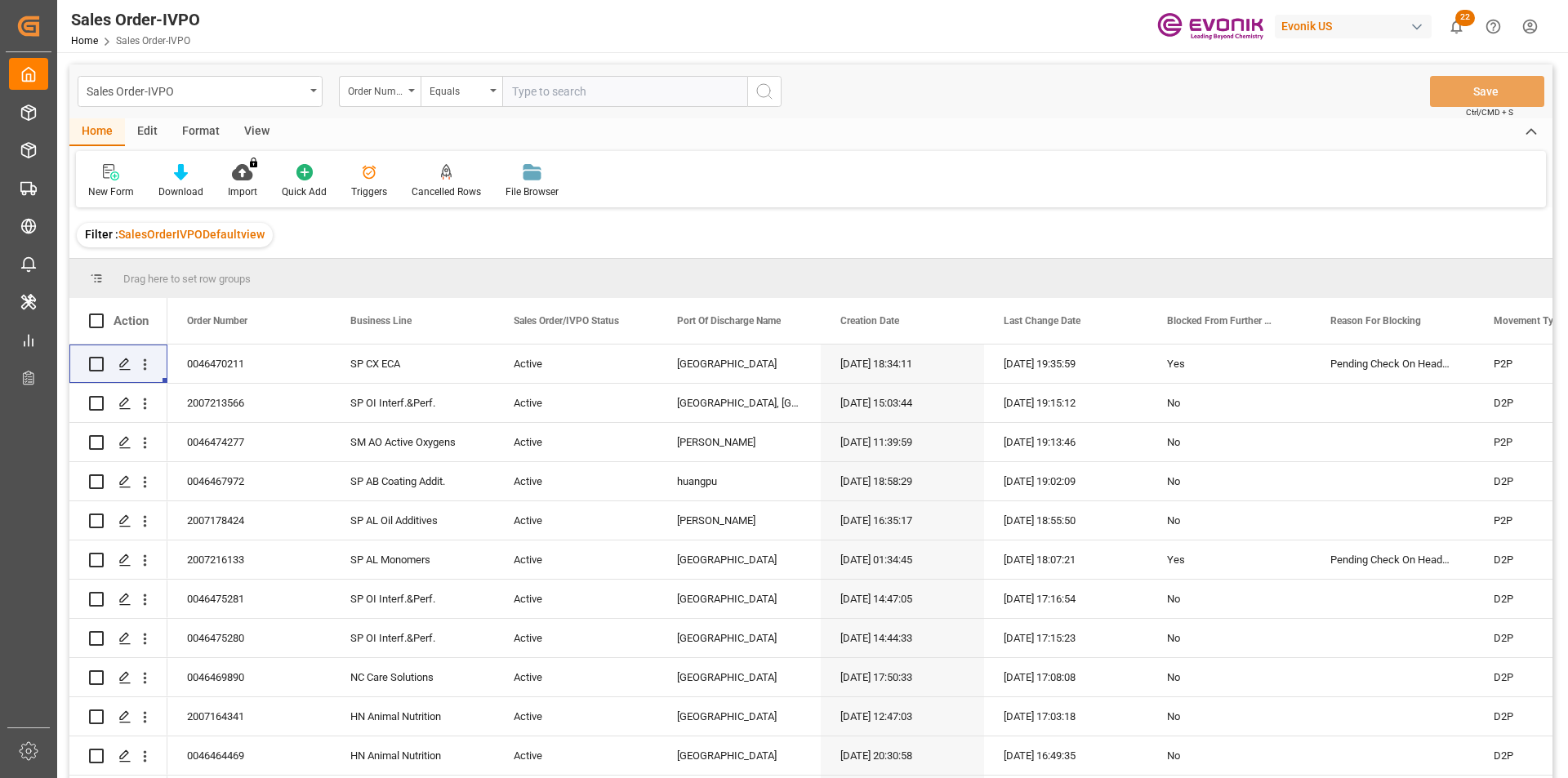
click at [559, 88] on input "text" at bounding box center [624, 91] width 245 height 31
paste input "46475846"
type input "0046475846"
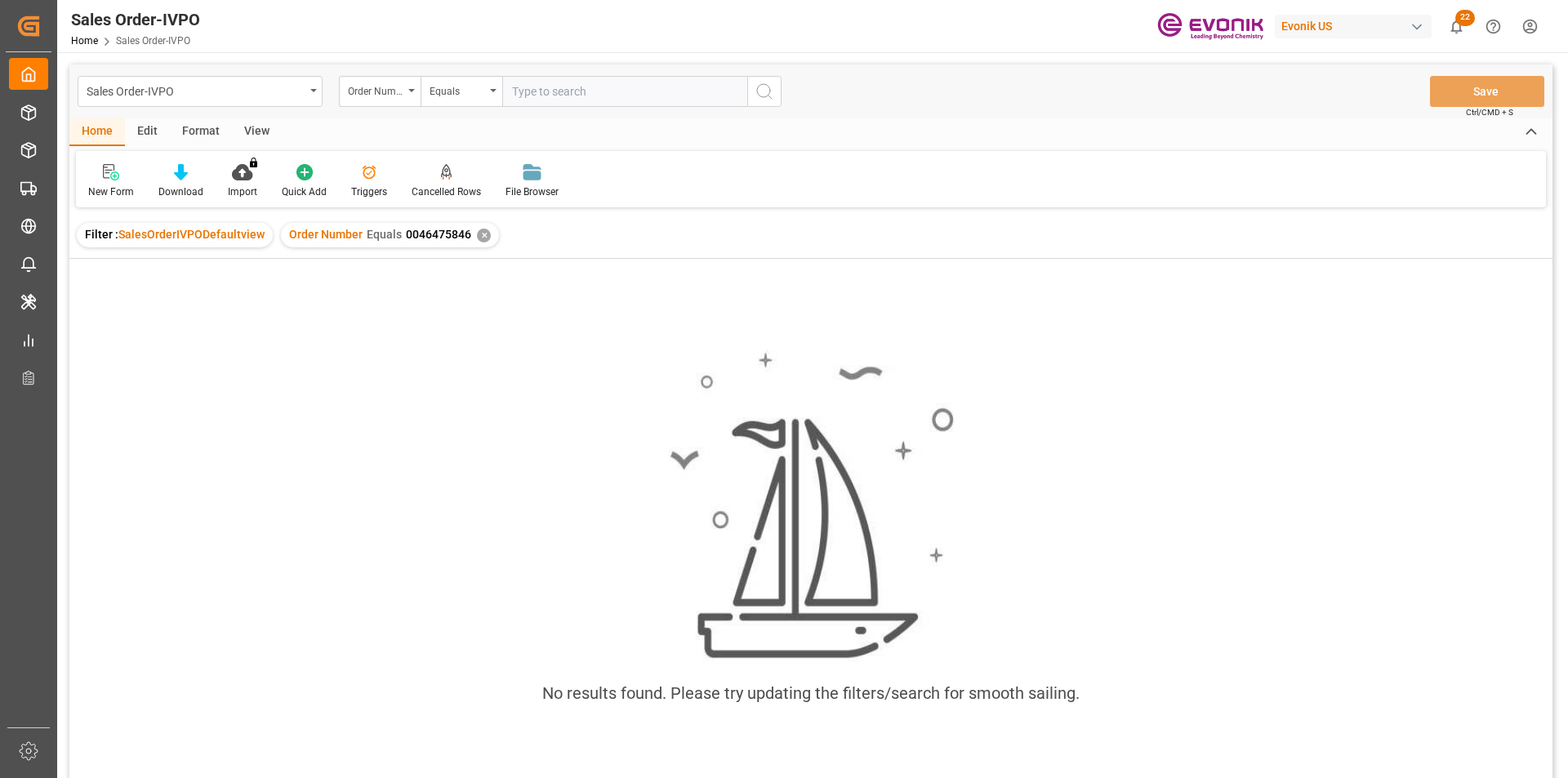
click at [600, 89] on input "text" at bounding box center [624, 91] width 245 height 31
click at [477, 233] on div "✕" at bounding box center [483, 235] width 14 height 14
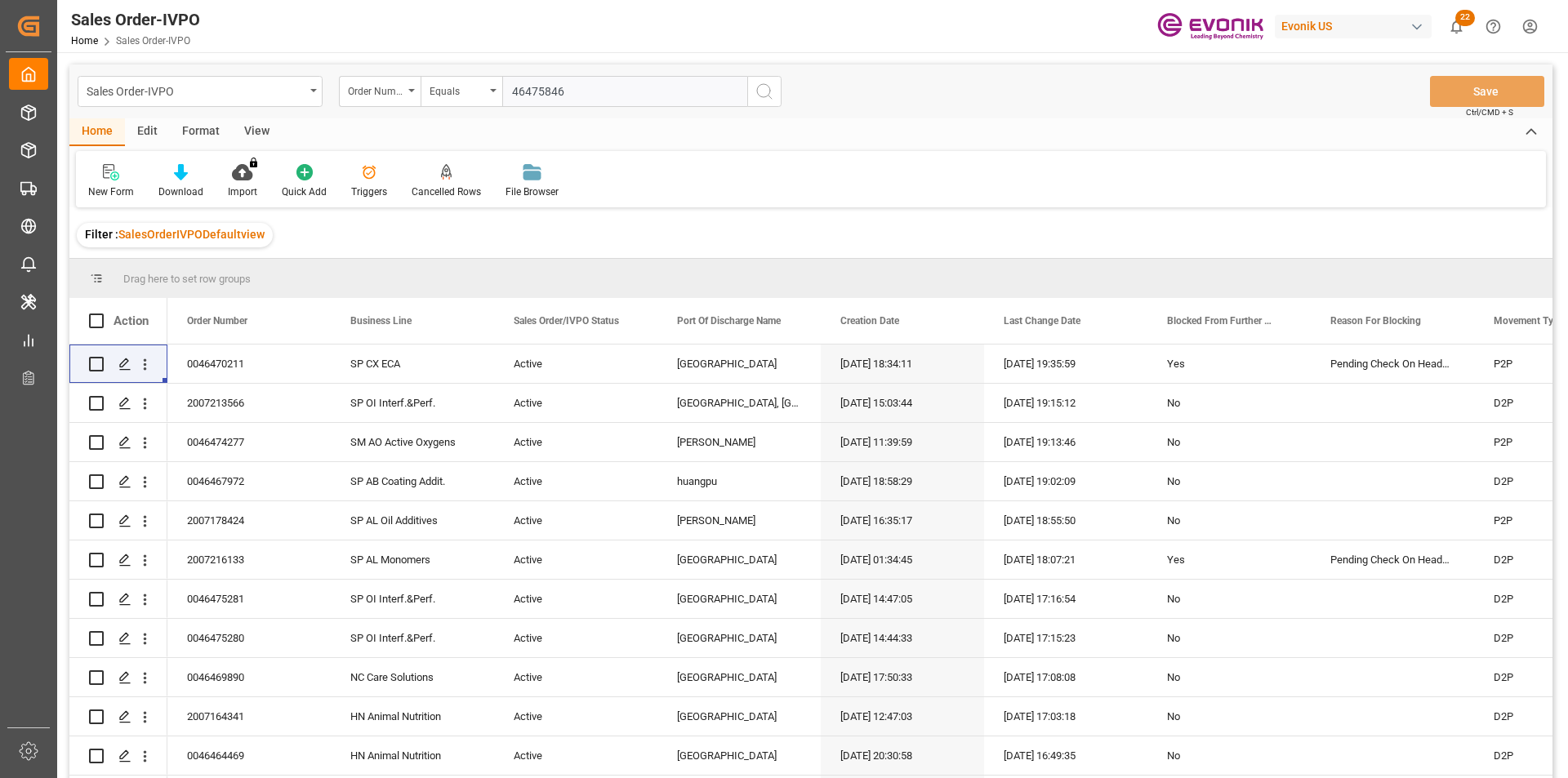
click at [510, 91] on input "46475846" at bounding box center [624, 91] width 245 height 31
type input "0046475846"
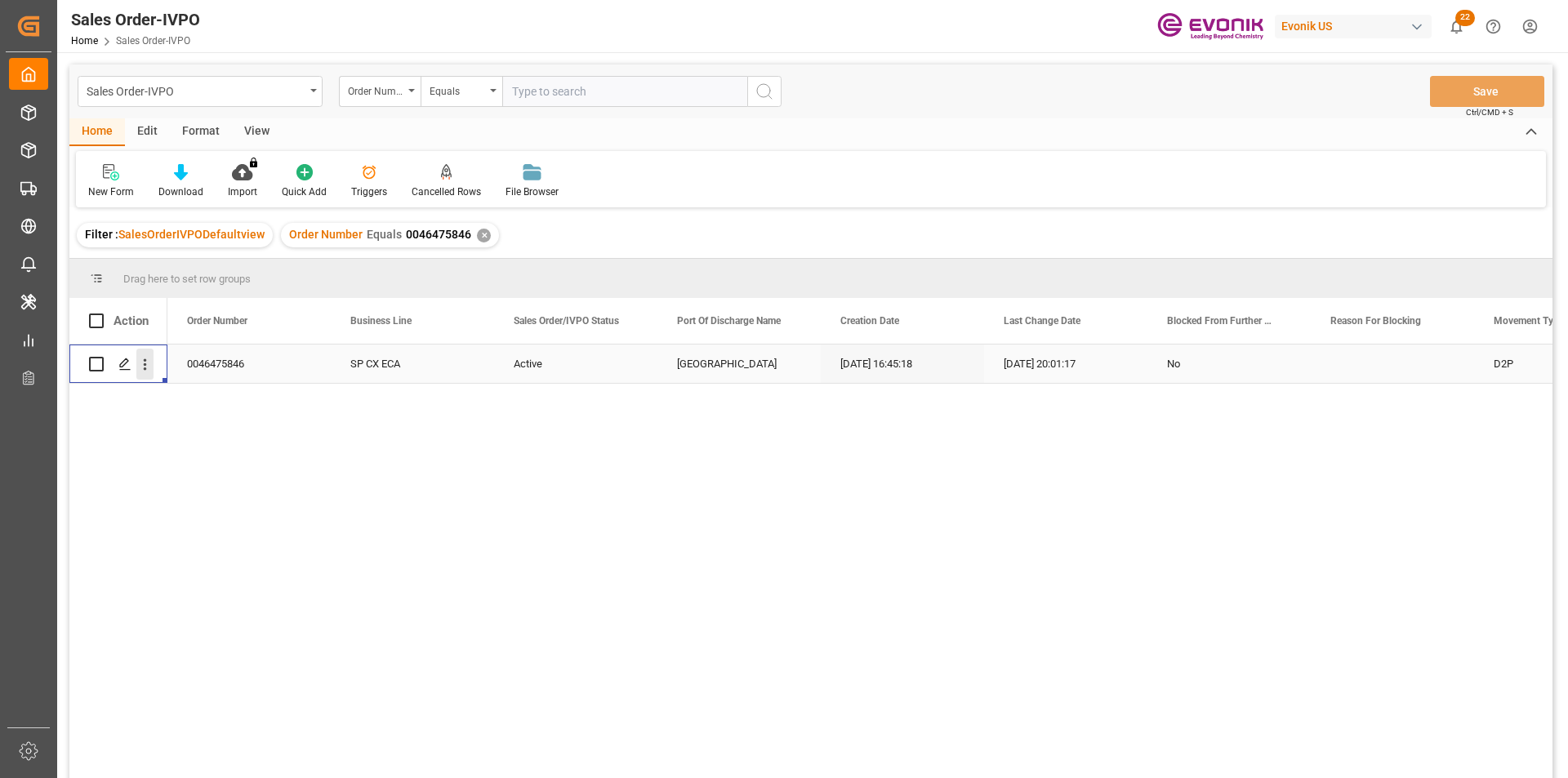
click at [152, 363] on icon "open menu" at bounding box center [145, 364] width 17 height 17
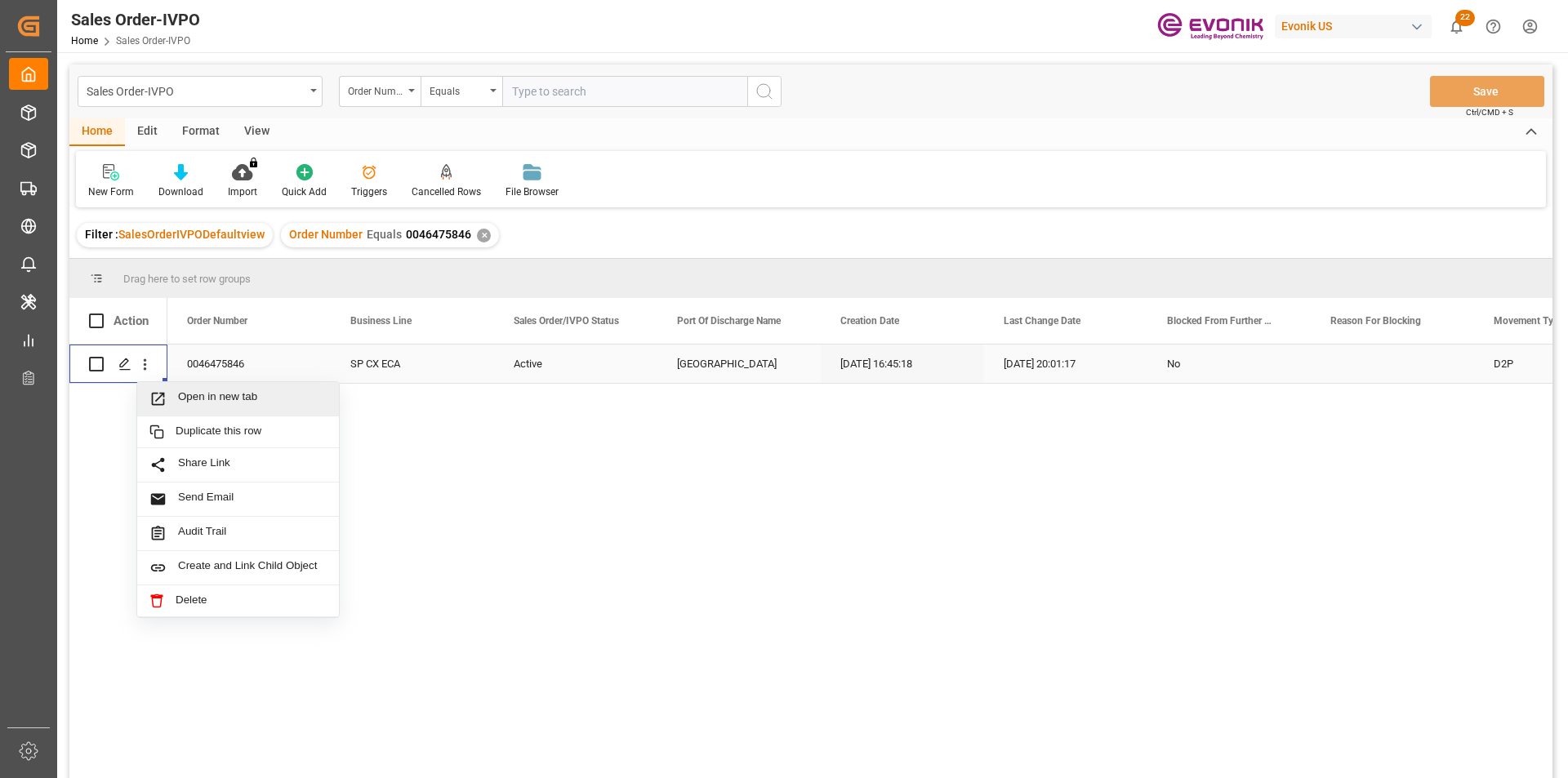
click at [305, 392] on span "Open in new tab" at bounding box center [251, 398] width 149 height 17
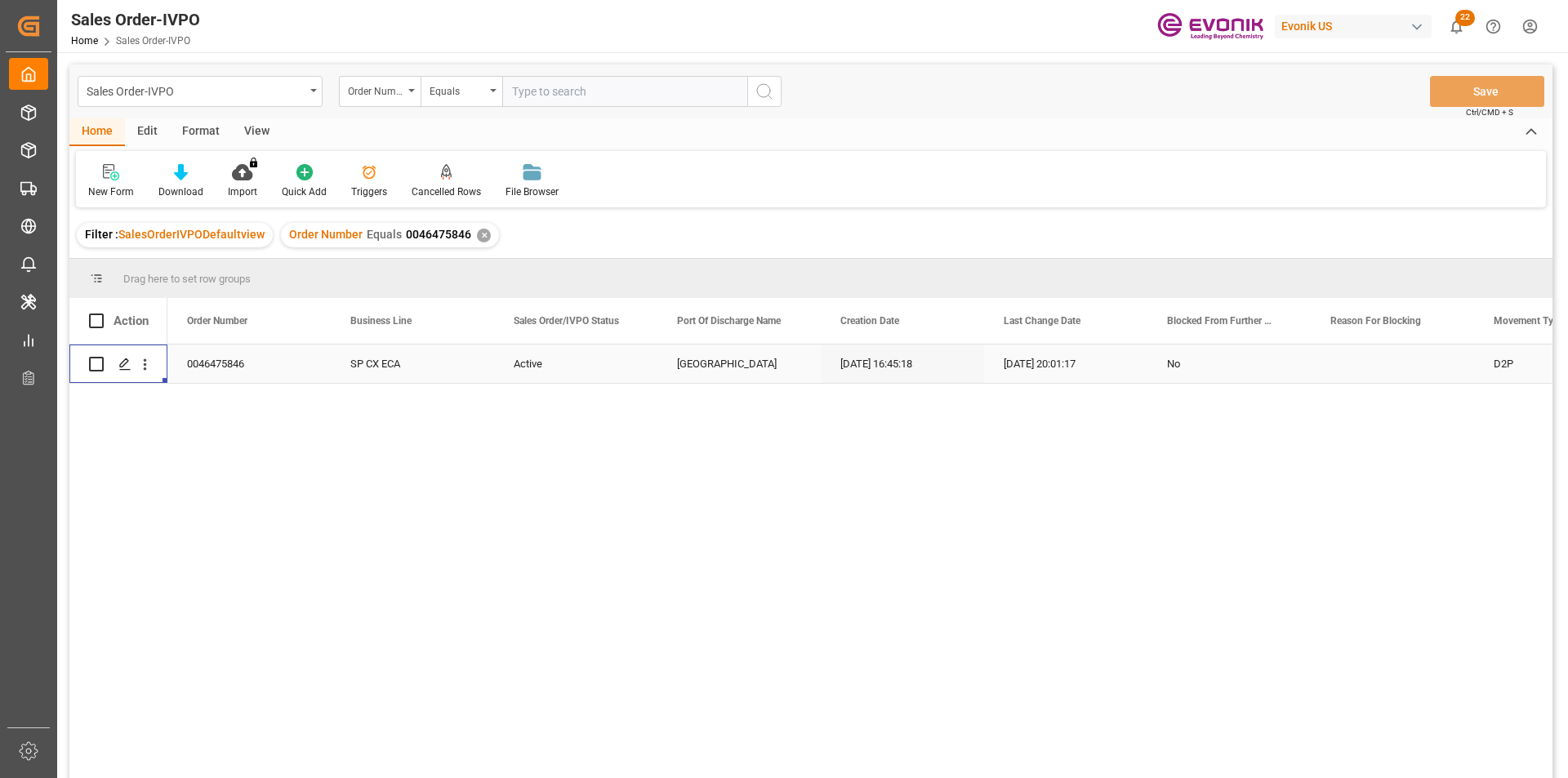
click at [482, 232] on div "✕" at bounding box center [483, 235] width 14 height 14
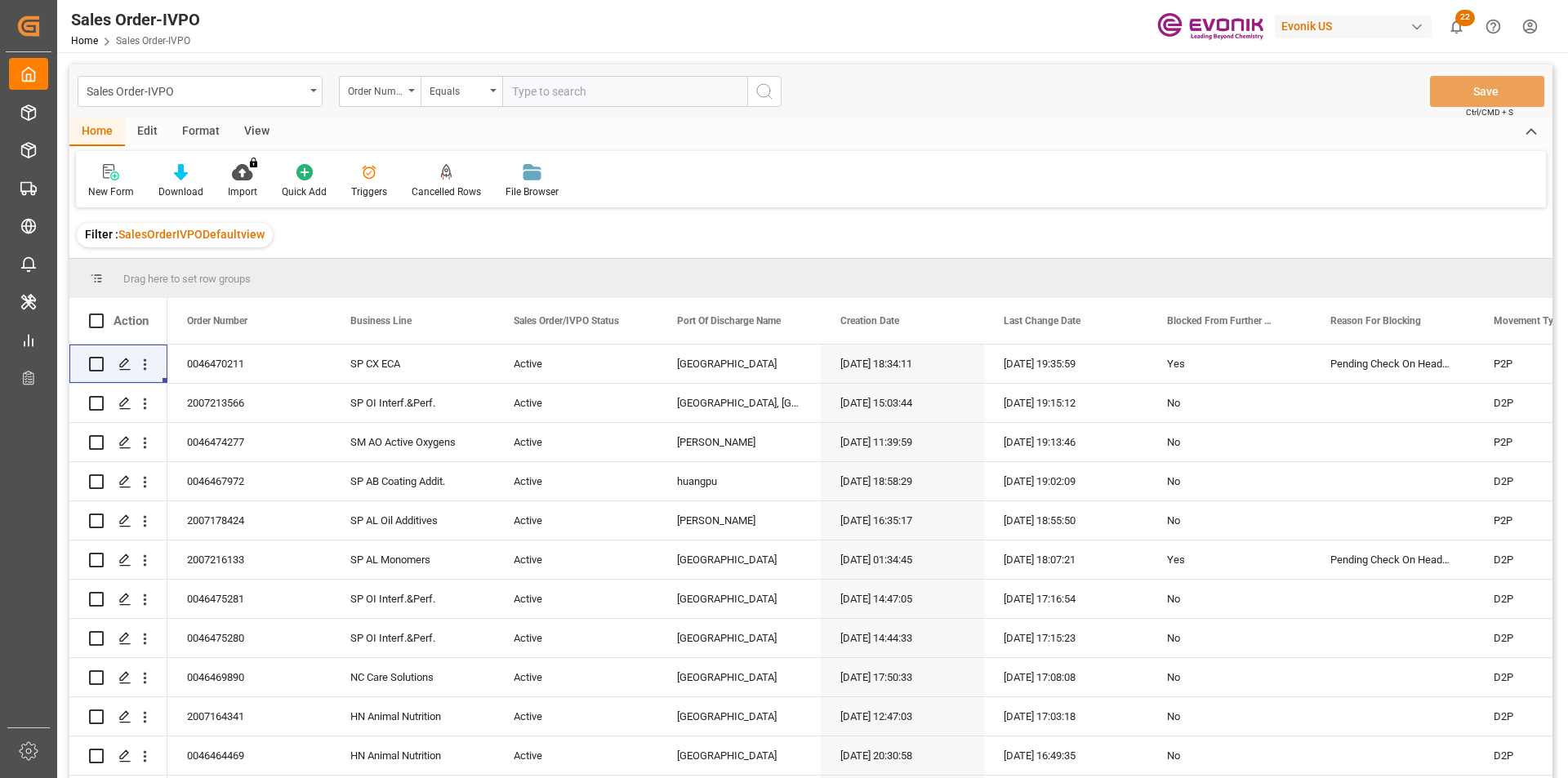
click at [578, 97] on input "text" at bounding box center [624, 91] width 245 height 31
paste input "46475849"
type input "0046475849"
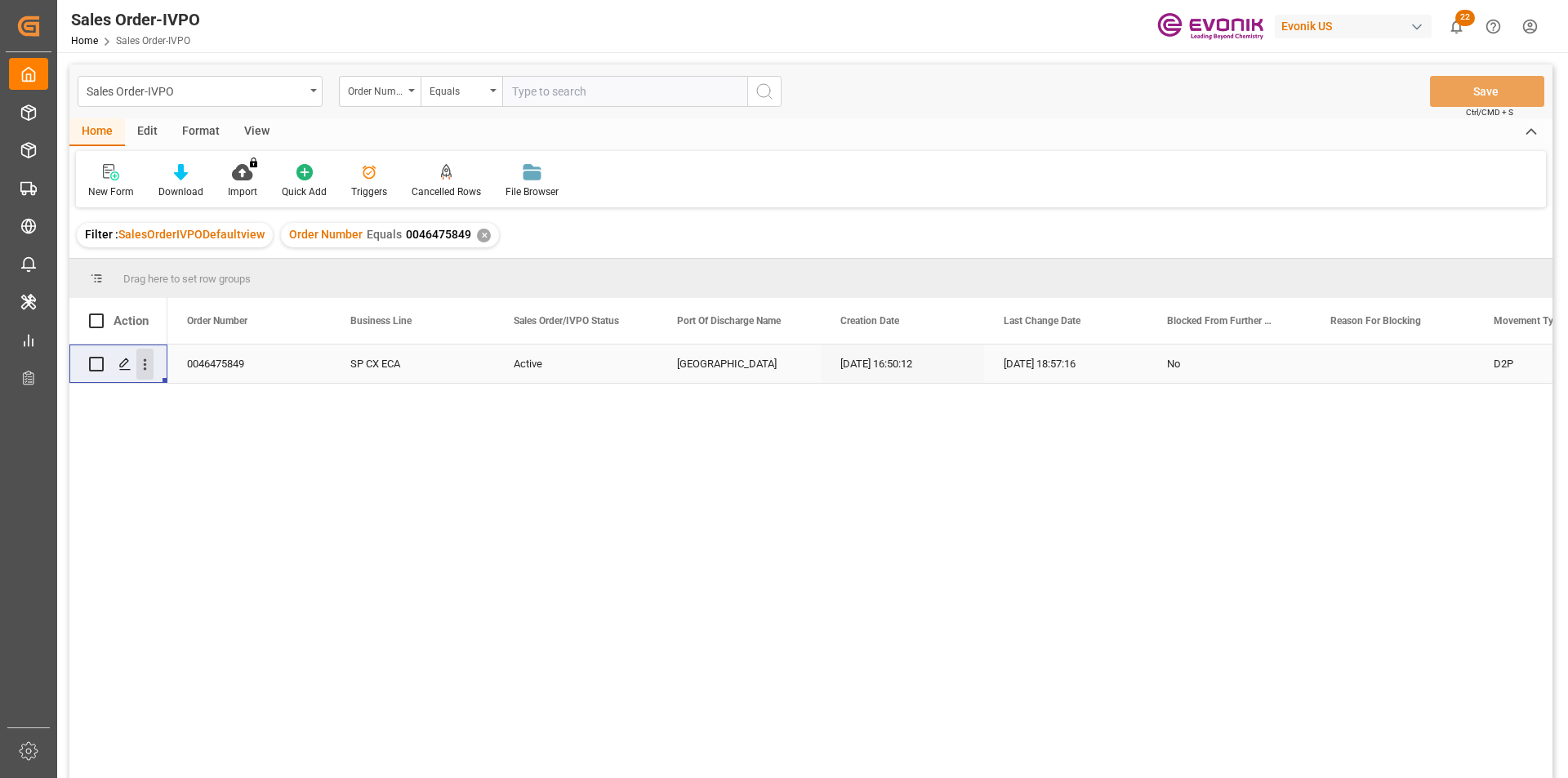
click at [147, 371] on icon "open menu" at bounding box center [145, 364] width 17 height 17
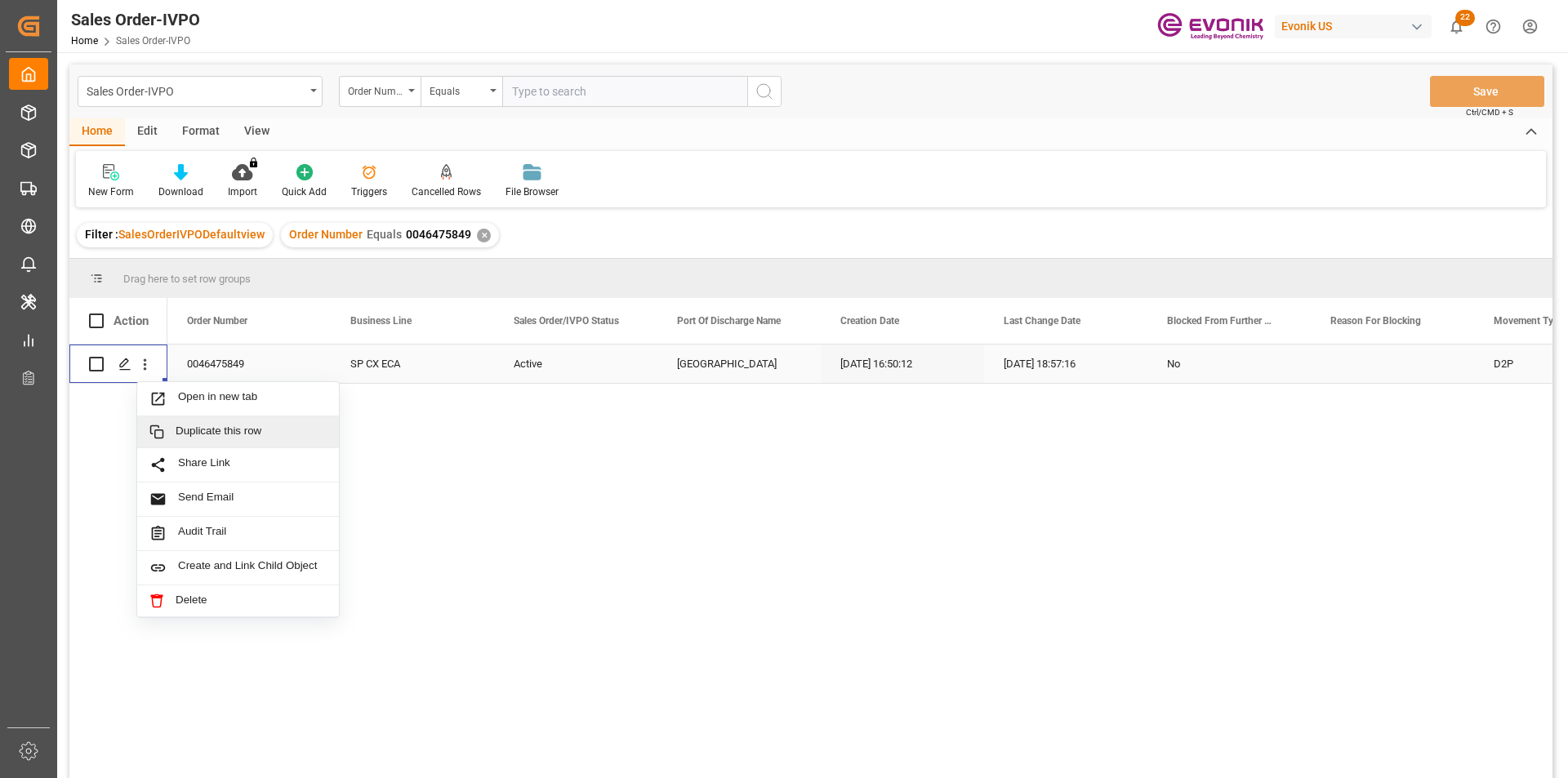
click at [303, 417] on div "Duplicate this row" at bounding box center [238, 432] width 201 height 32
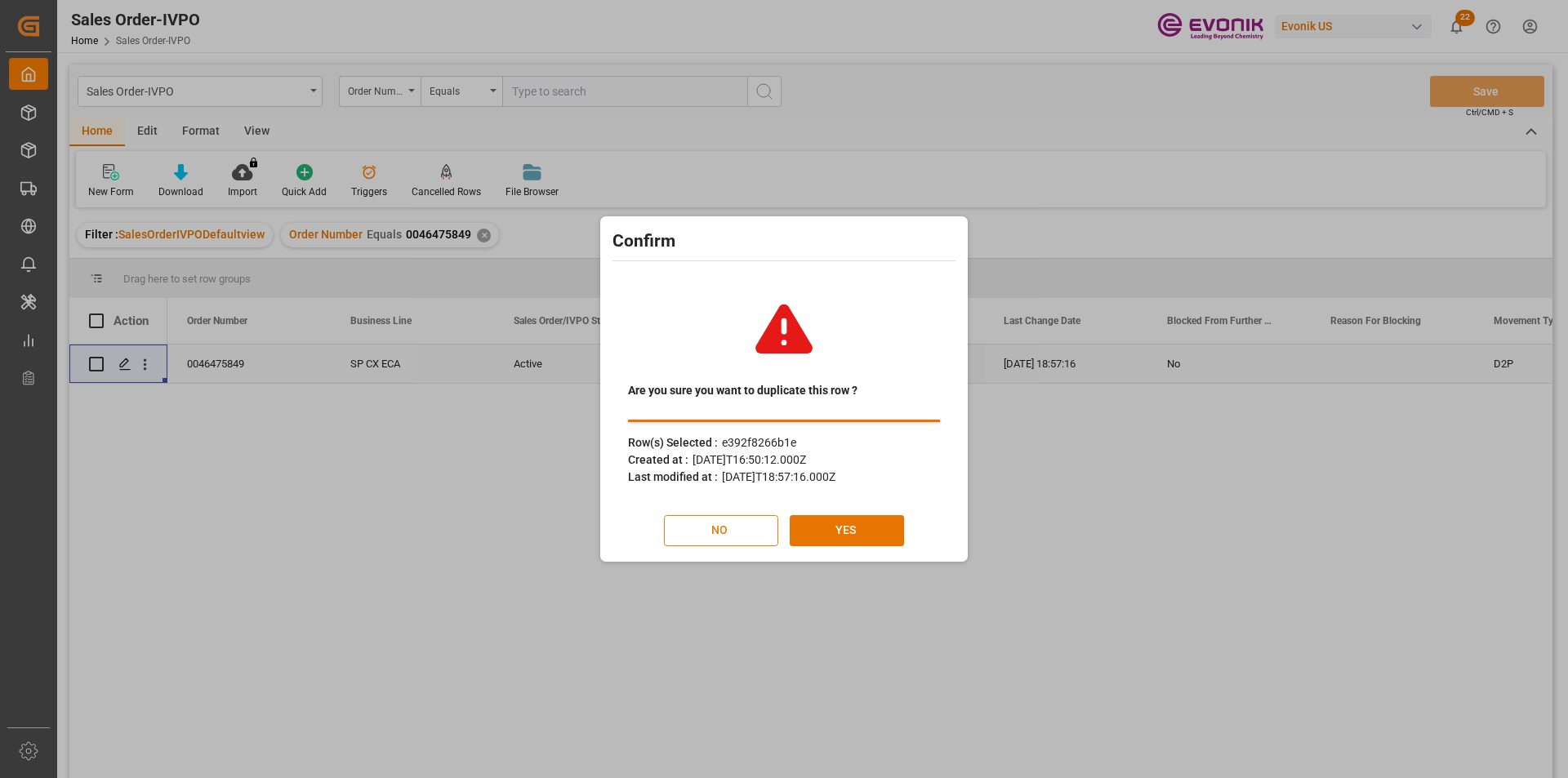
click at [752, 543] on button "NO" at bounding box center [721, 531] width 114 height 31
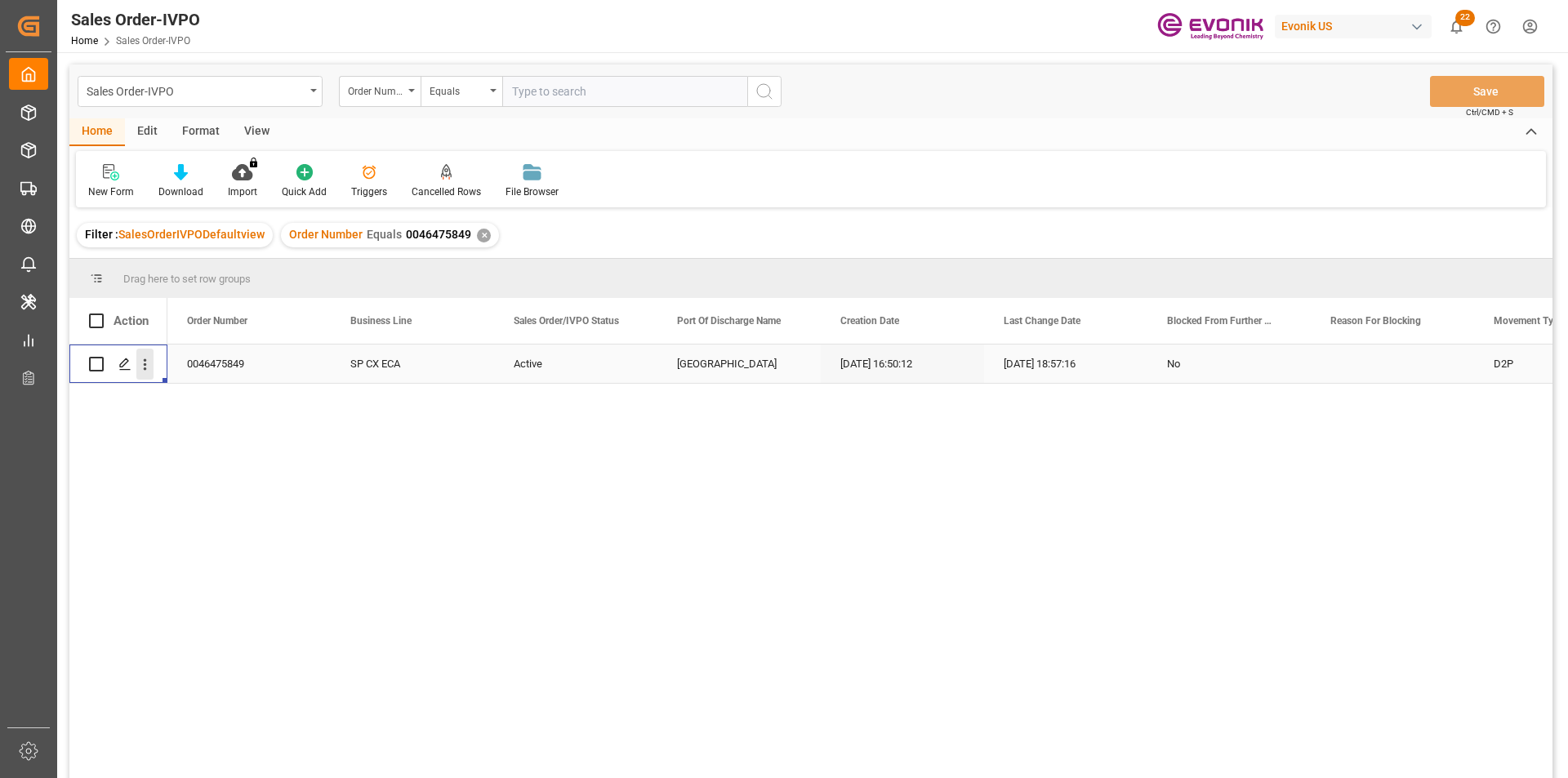
click at [138, 363] on icon "open menu" at bounding box center [145, 364] width 17 height 17
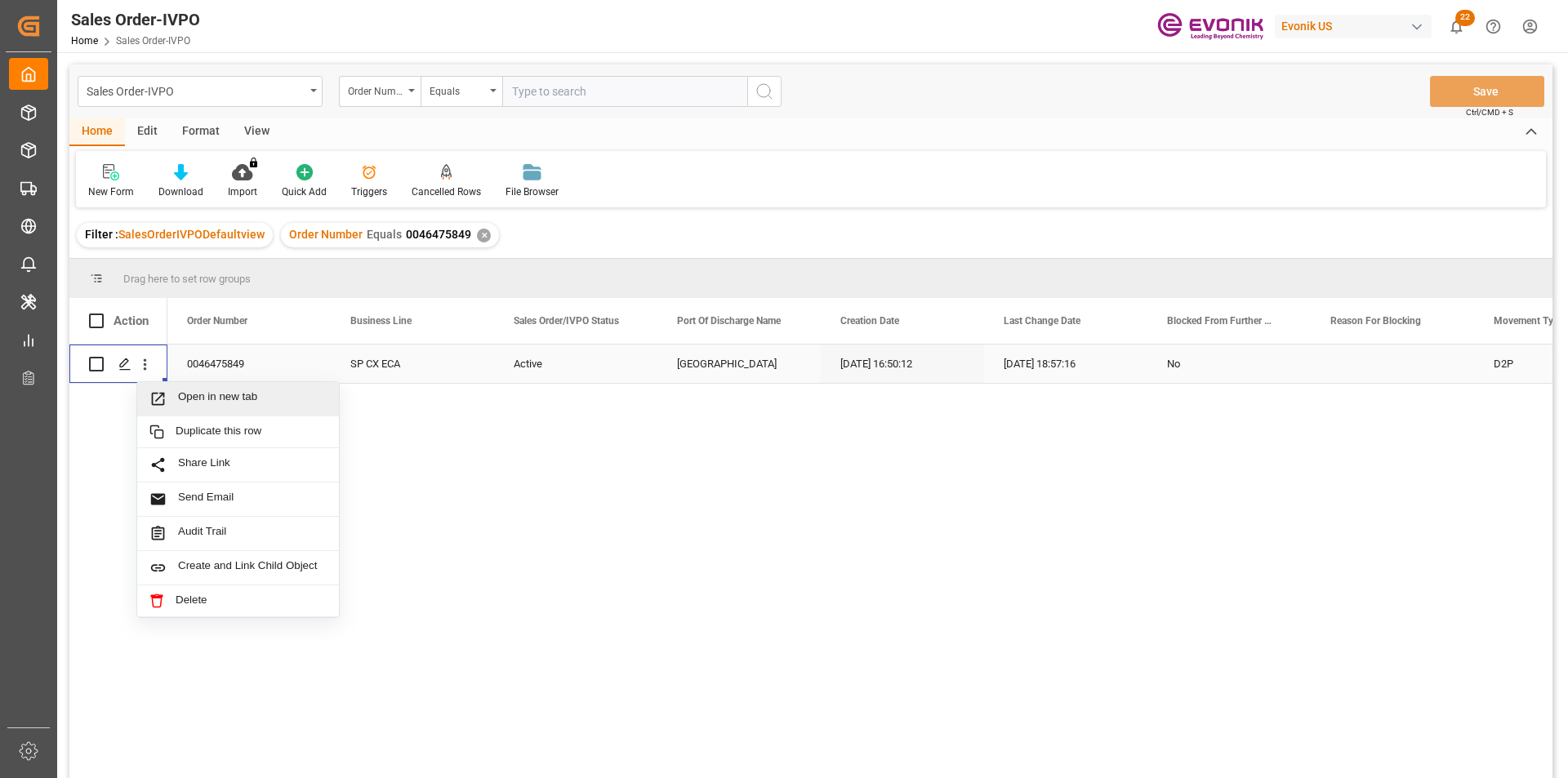
click at [224, 394] on span "Open in new tab" at bounding box center [251, 398] width 149 height 17
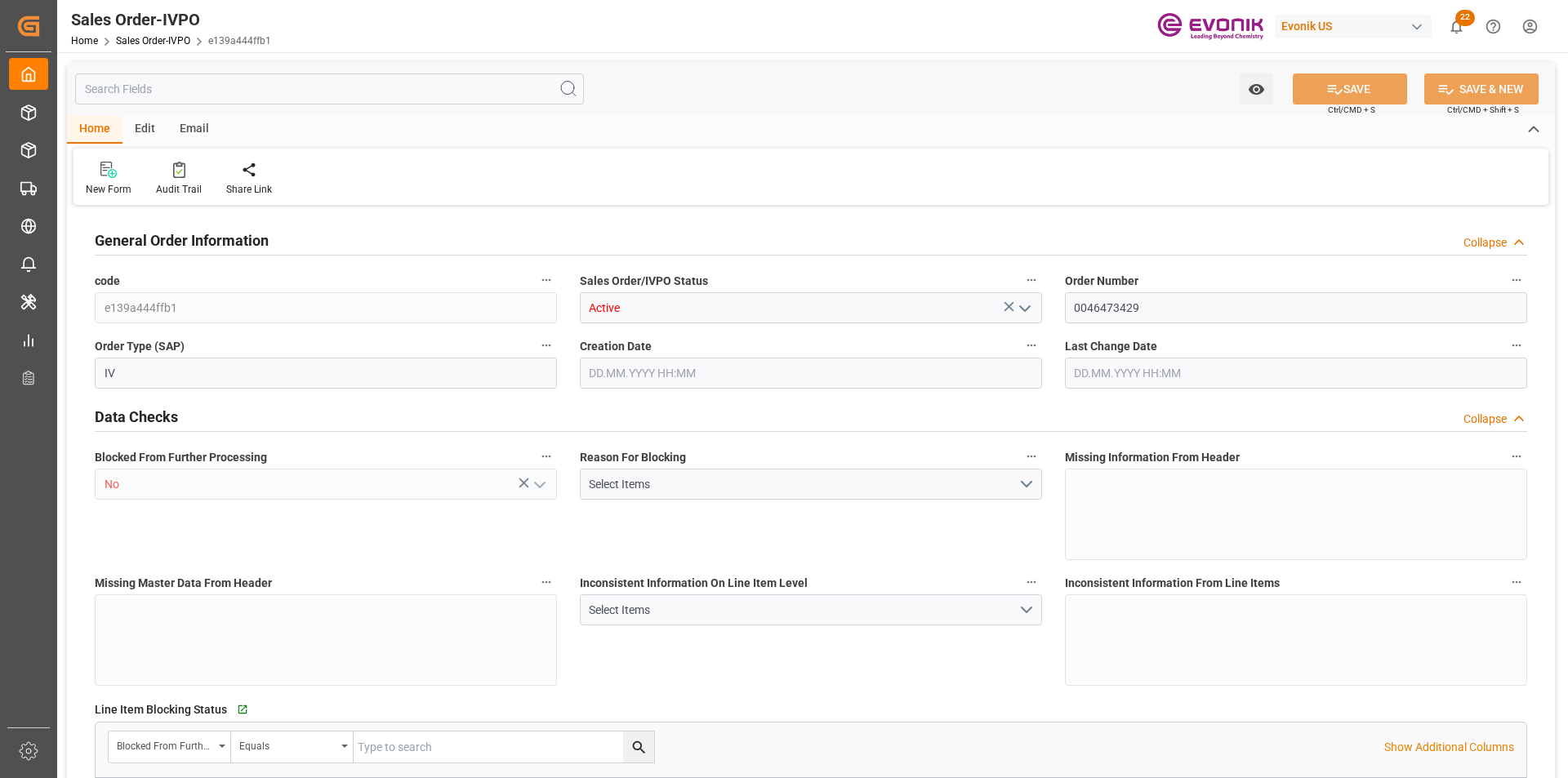
type input "NLRTM"
type input "0"
type input "1"
type input "2"
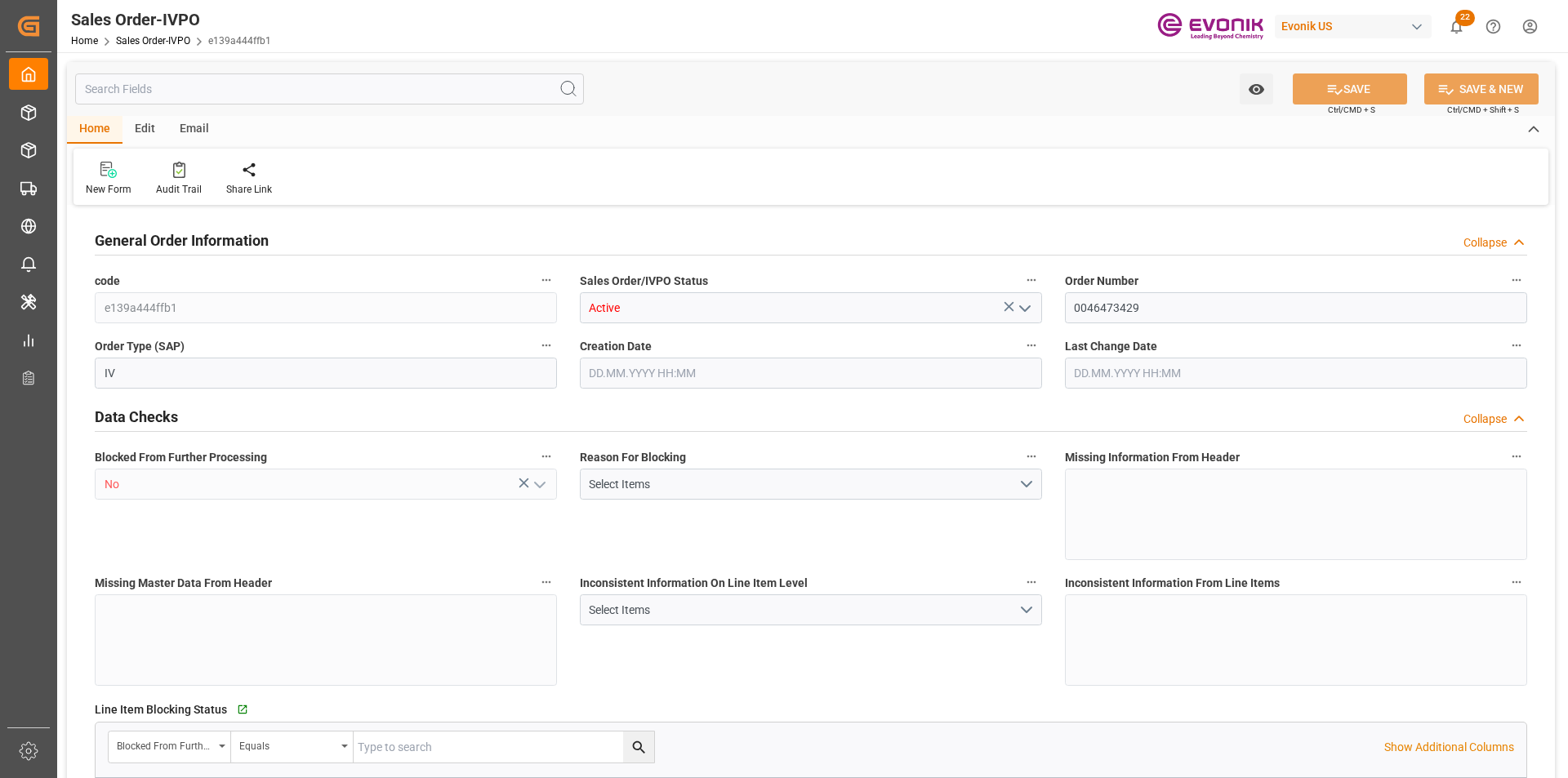
type input "15187.6"
type input "46.1798"
type input "17000"
type input "30"
type input "[DATE] 18:36"
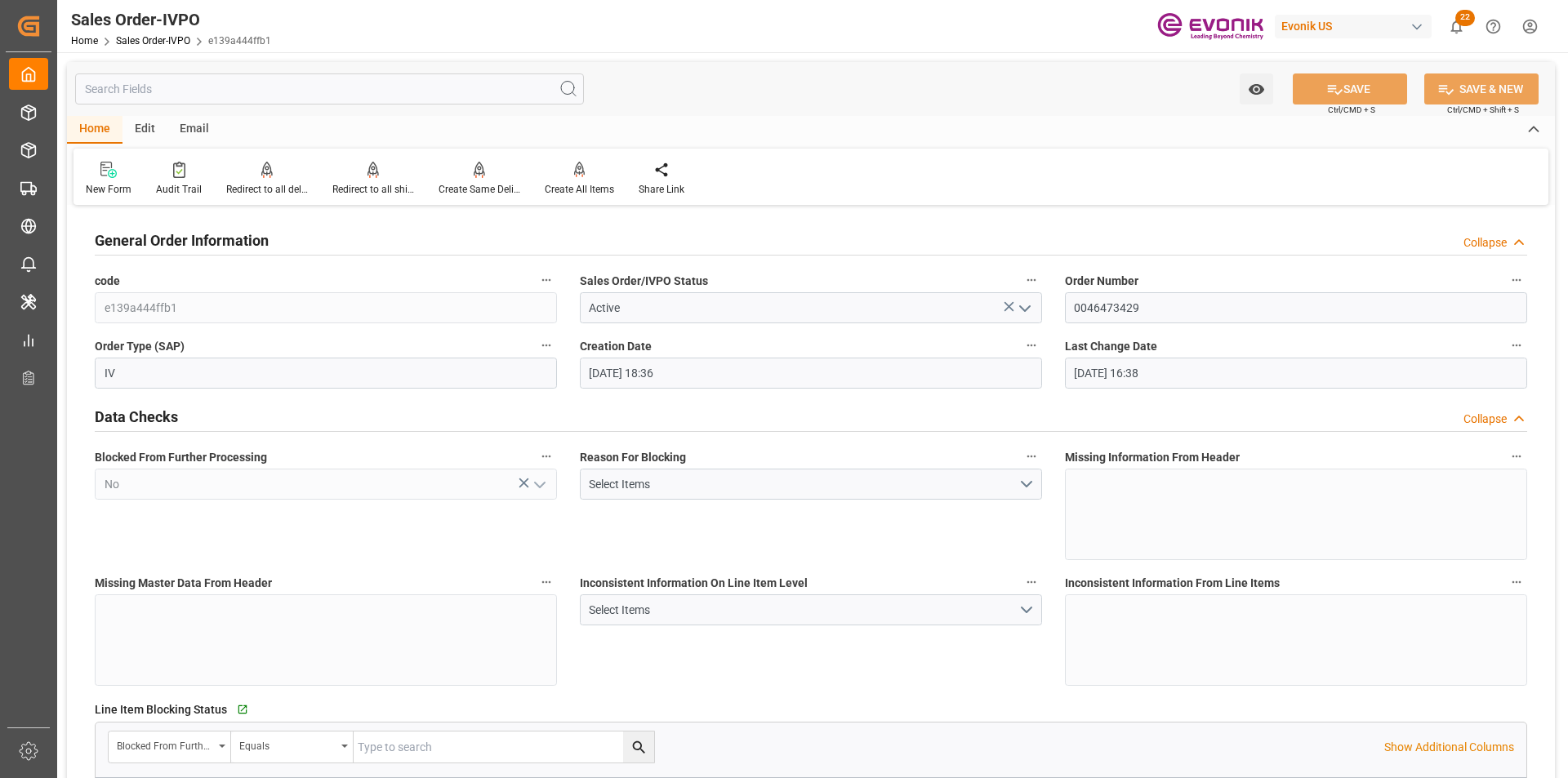
type input "[DATE] 16:38"
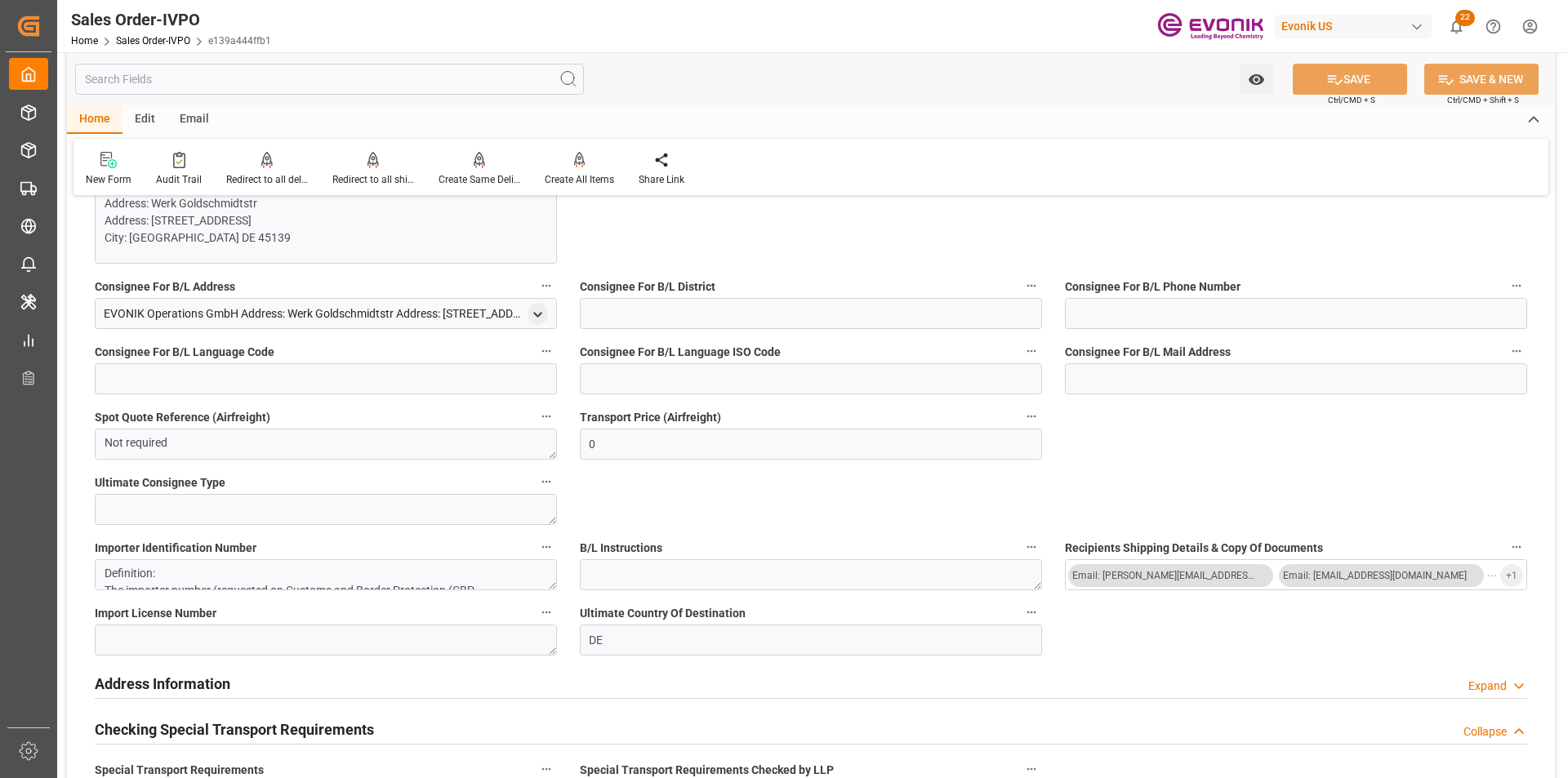
scroll to position [1797, 0]
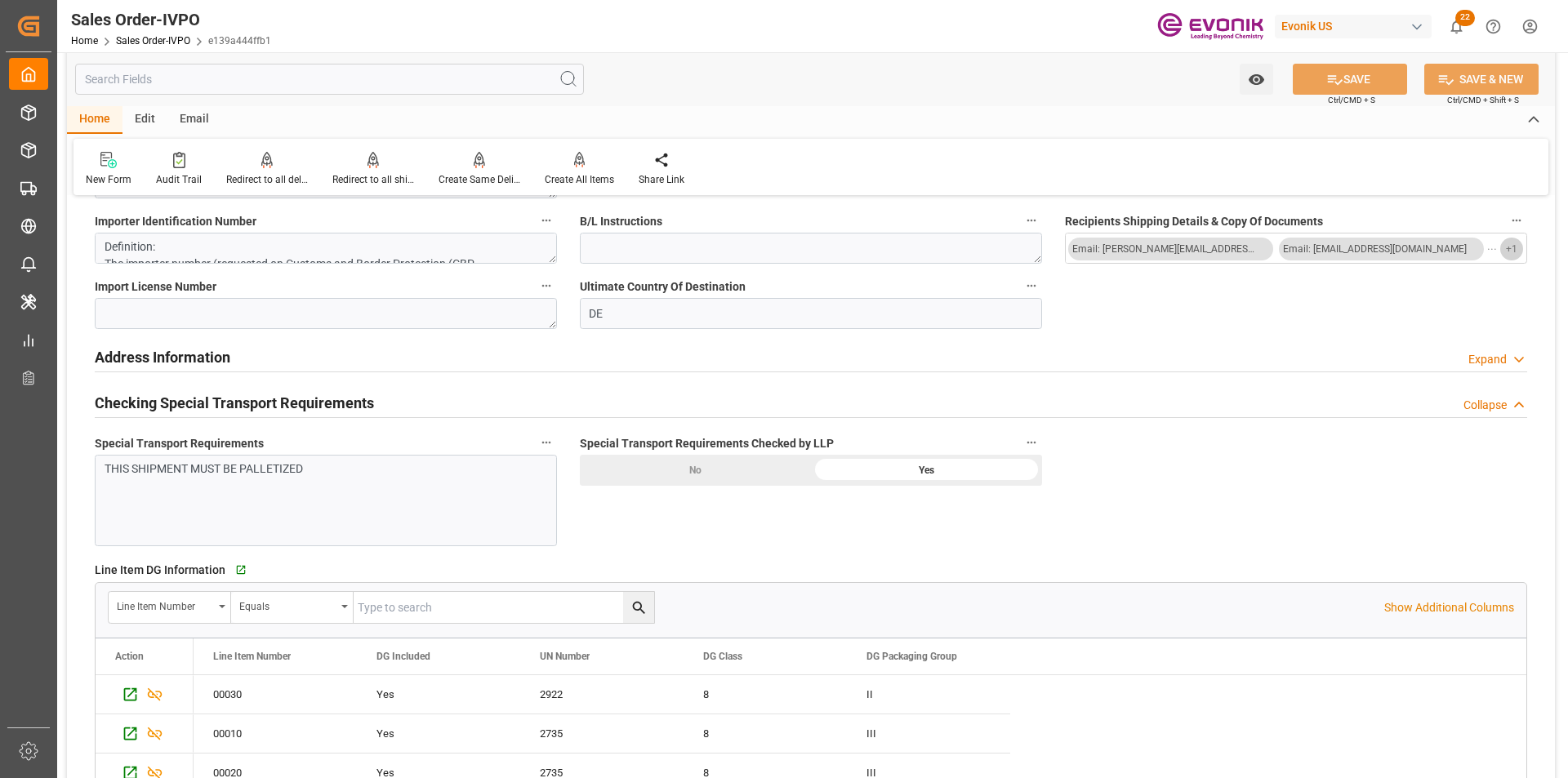
click at [1519, 246] on button "+ 1" at bounding box center [1512, 249] width 23 height 23
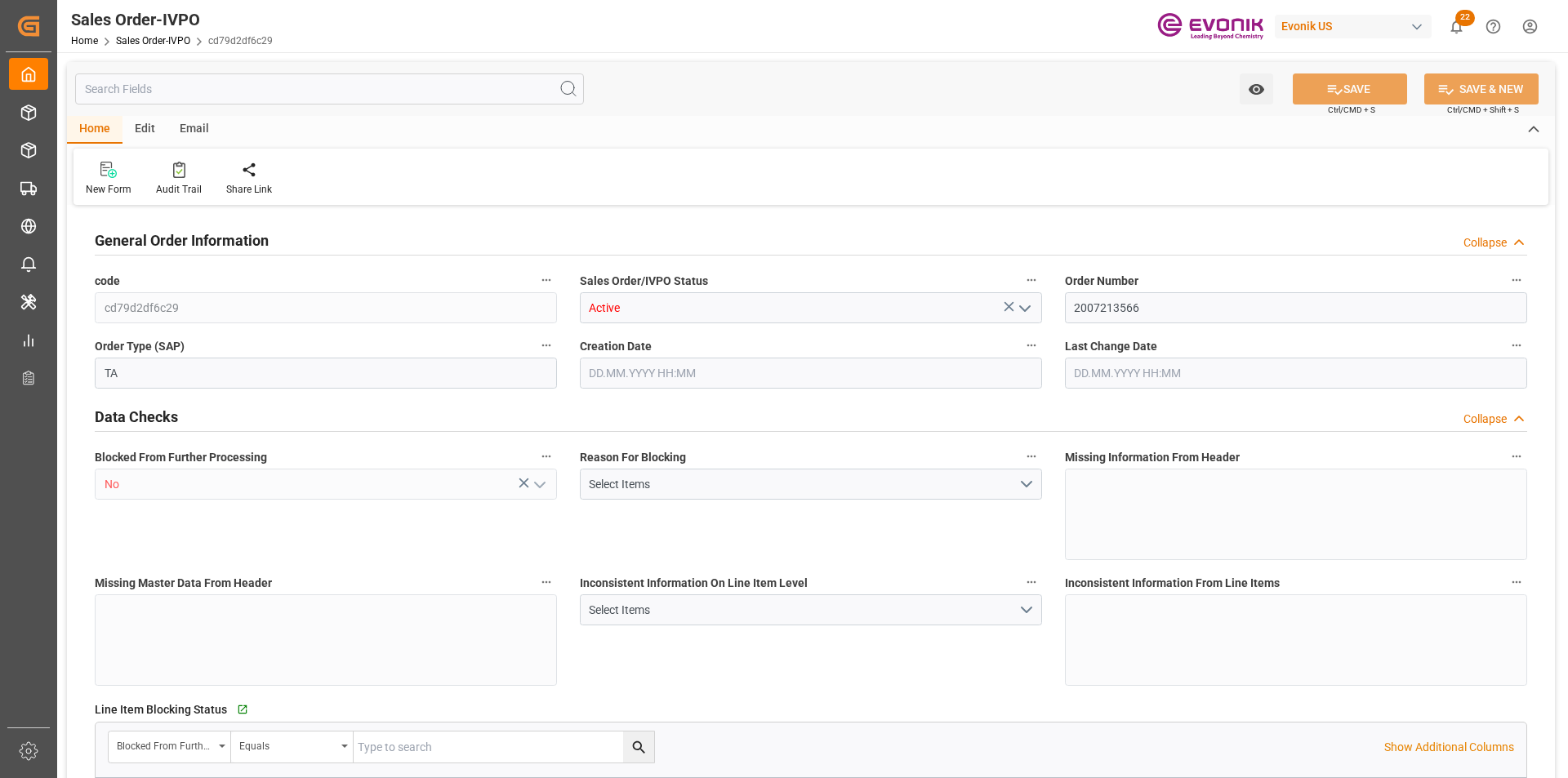
type input "IDJKT"
type input "ADIA_NUROKHMAN@JJSEA.COMARIT_BIRE@JJSEA.COMKARINA_LESTARI@JJSEA.COMTAX ID: 0018…"
type input "2993.6"
type input "1"
type input "456.4"
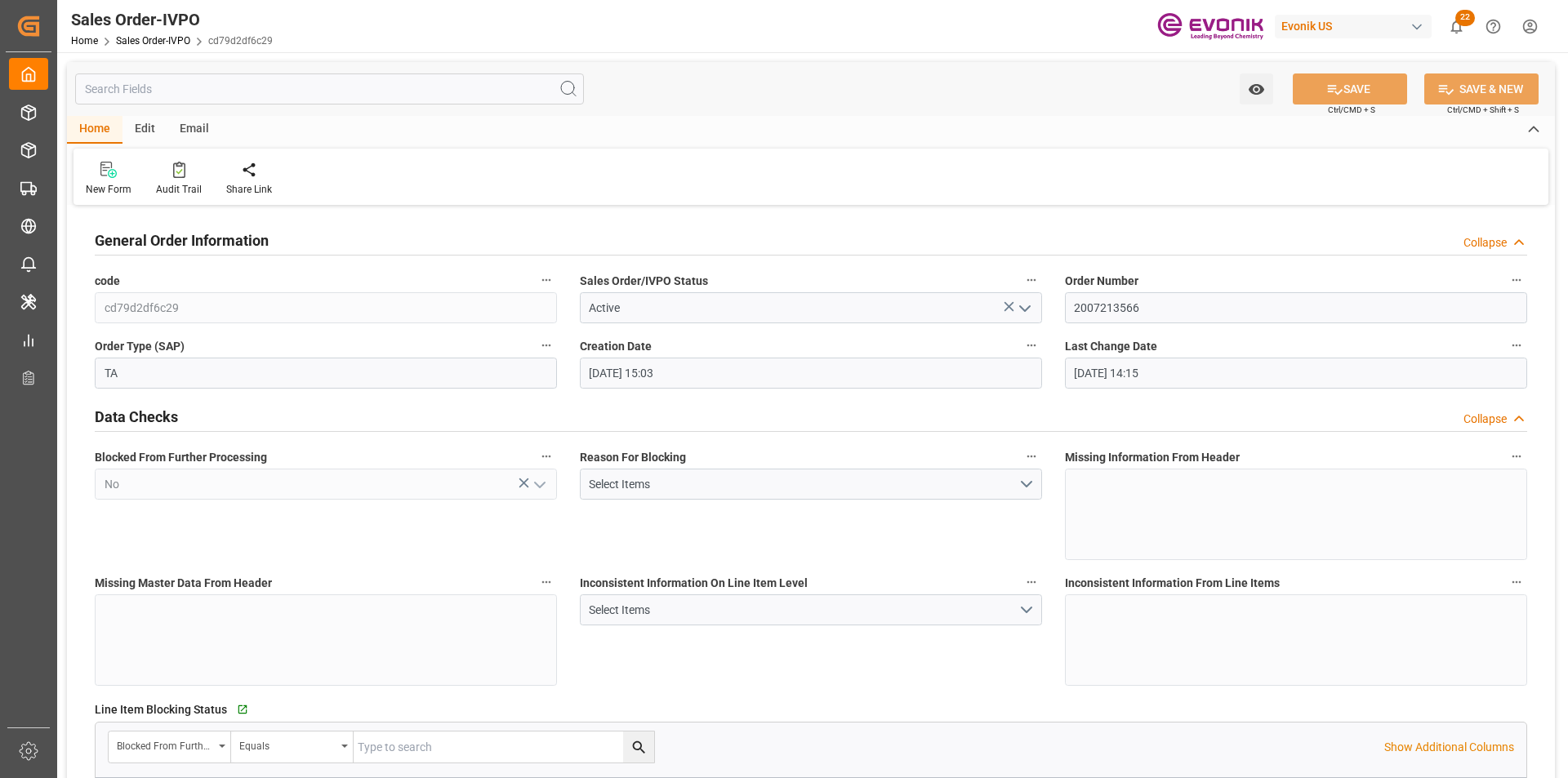
type input "06.10.2025 15:03"
type input "07.10.2025 14:15"
type input "ADIA_NUROKHMAN@JJSEA.COMARIT_BIRE@JJSEA.COMKARINA_LESTARI@JJSEA.COMTAX ID: 0018…"
click at [379, 185] on div "Redirect to all shipments" at bounding box center [374, 189] width 82 height 15
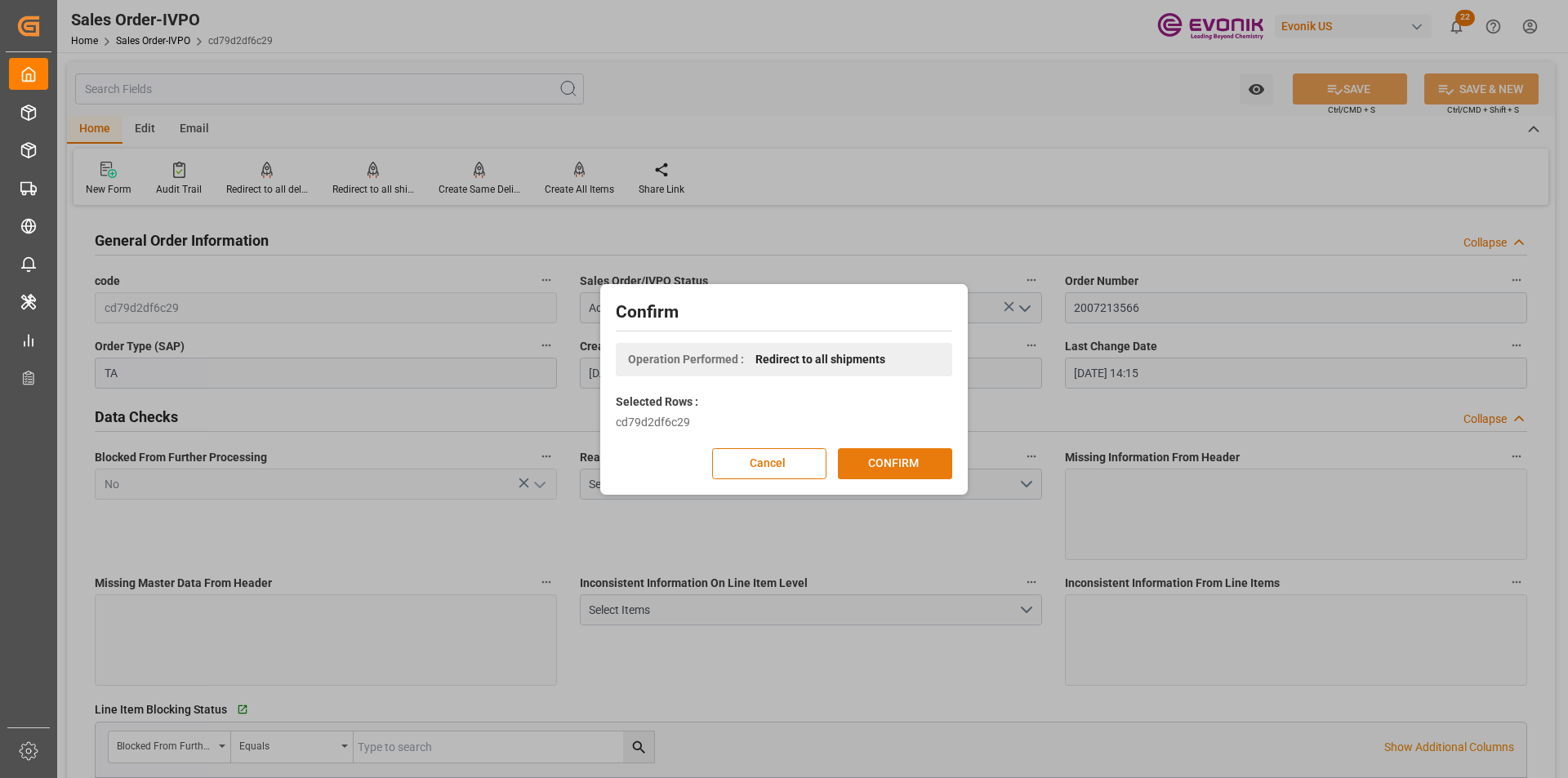
click at [889, 470] on button "CONFIRM" at bounding box center [895, 464] width 114 height 31
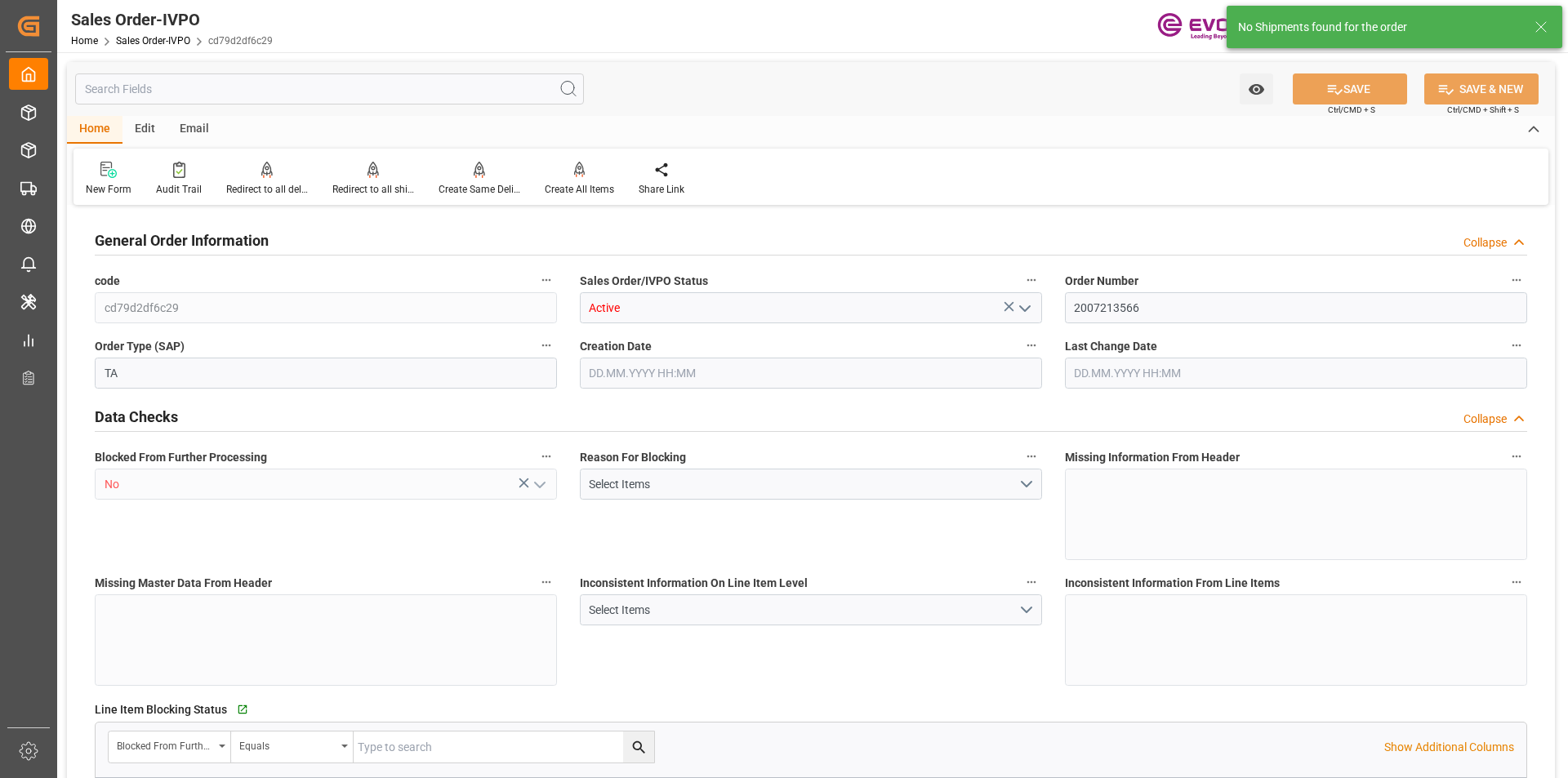
type input "IDJKT"
type input "ADIA_NUROKHMAN@JJSEA.COMARIT_BIRE@JJSEA.COMKARINA_LESTARI@JJSEA.COMTAX ID: 0018…"
type input "2993.6"
type input "1"
type input "456.4"
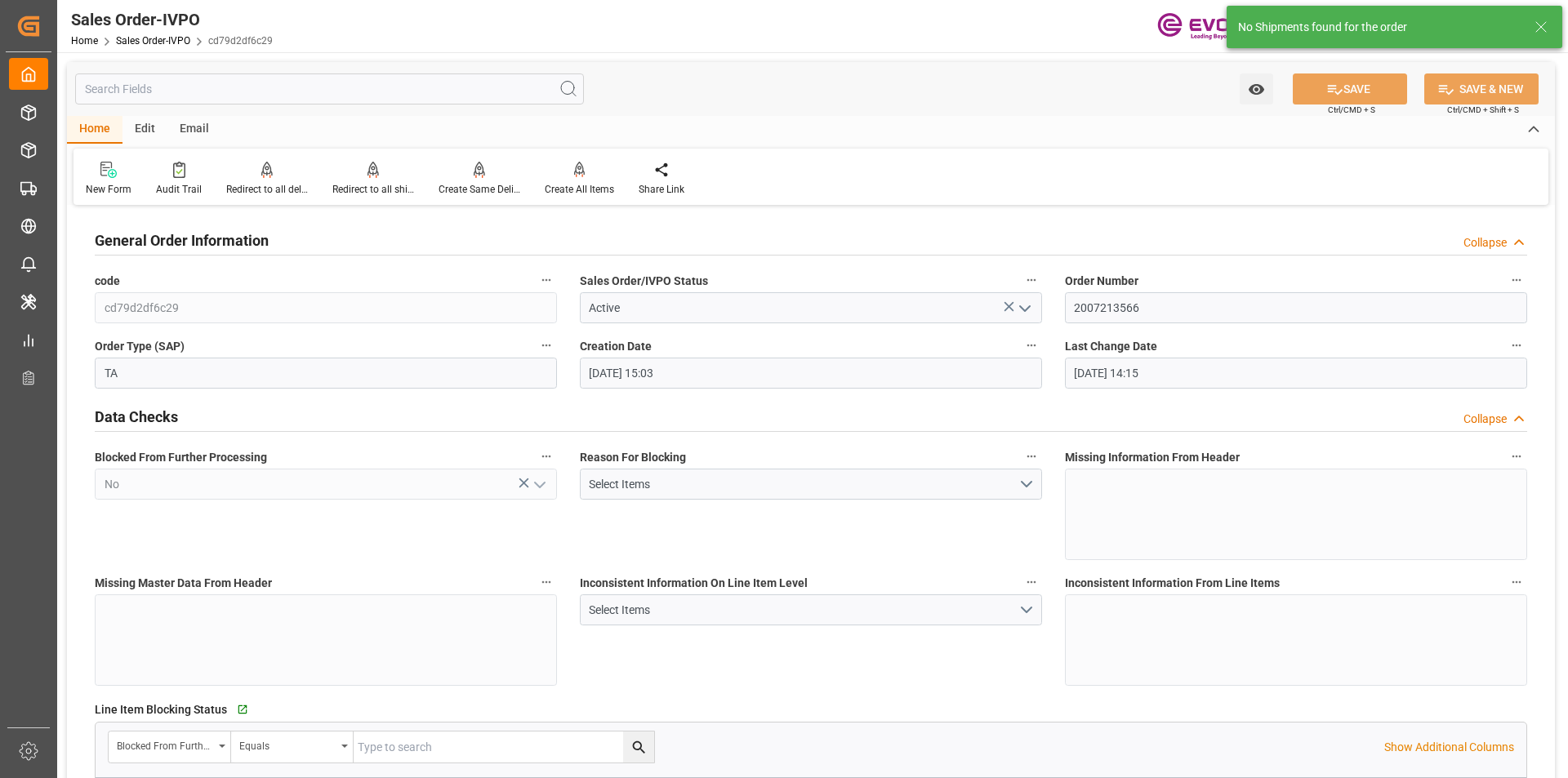
type input "06.10.2025 15:03"
type input "07.10.2025 14:15"
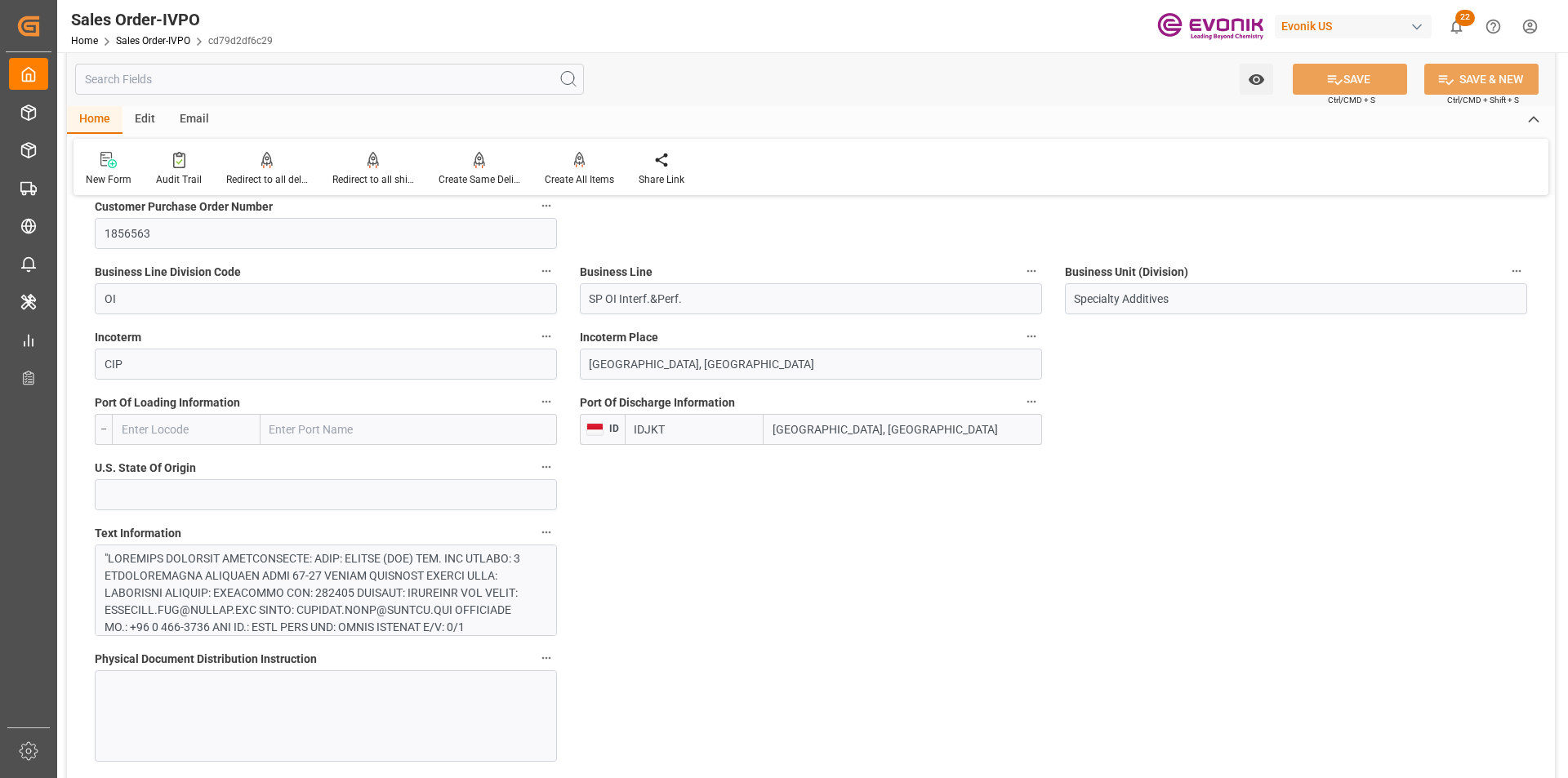
scroll to position [980, 0]
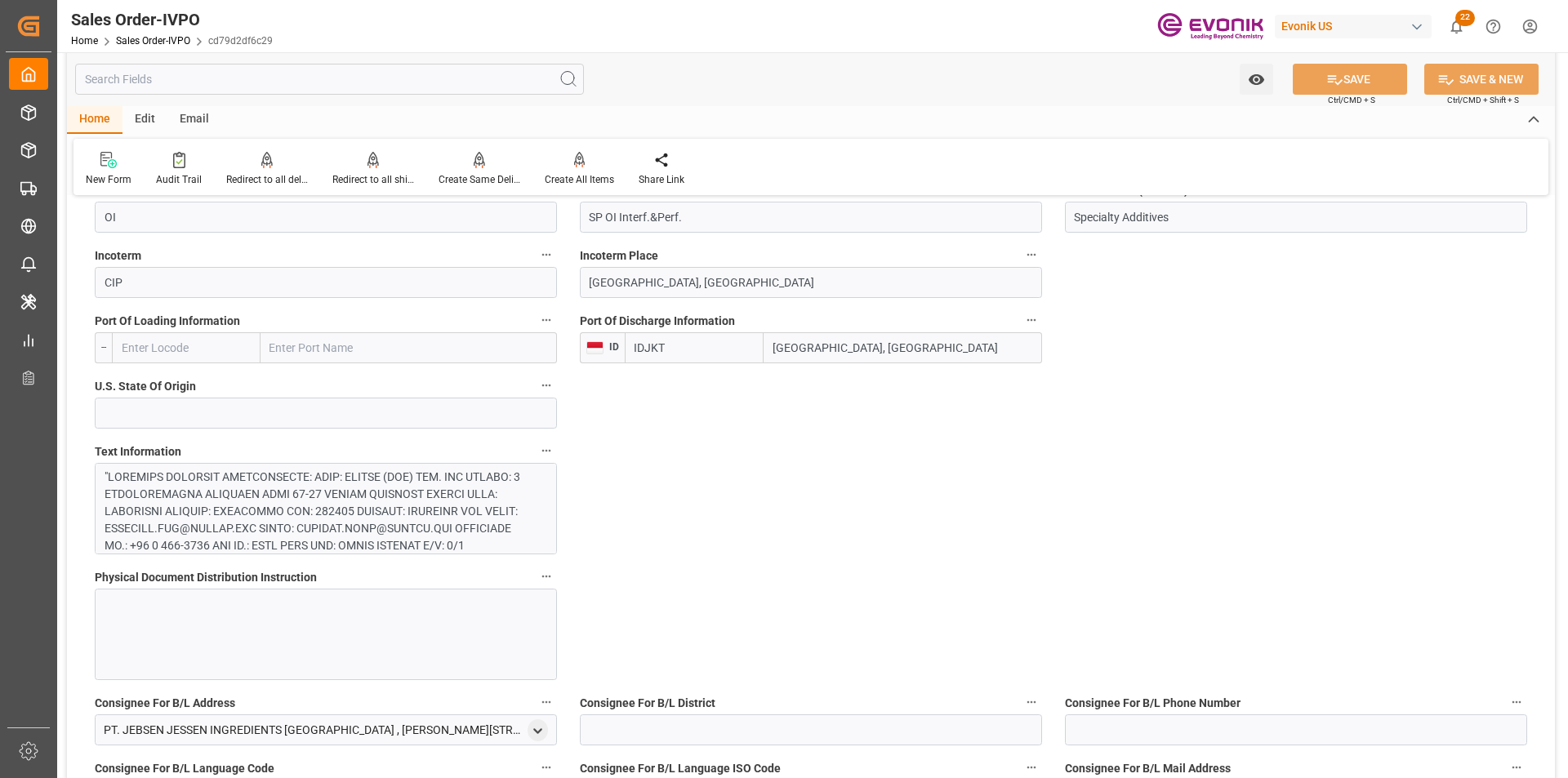
click at [313, 523] on div at bounding box center [320, 777] width 430 height 618
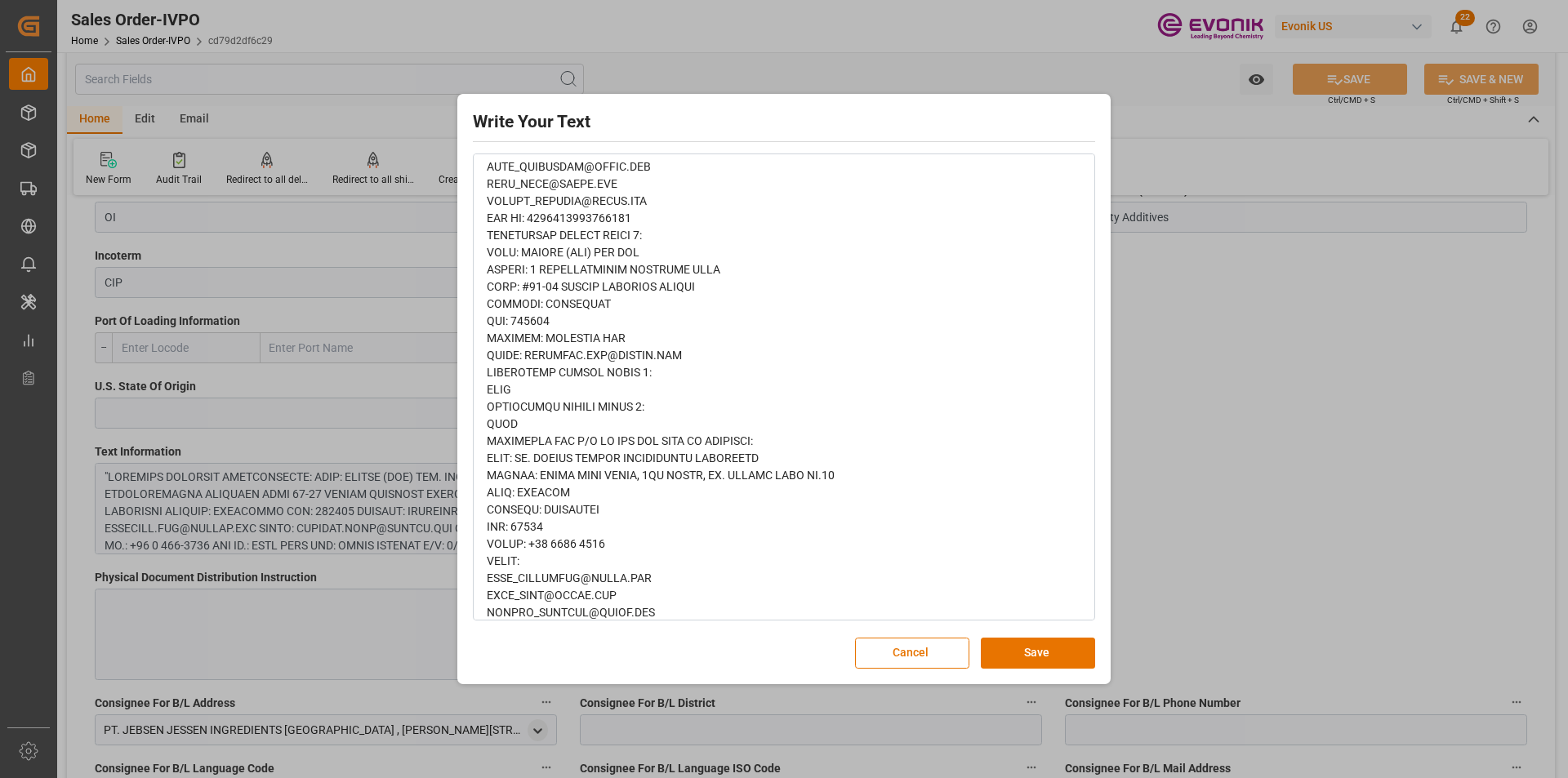
scroll to position [735, 0]
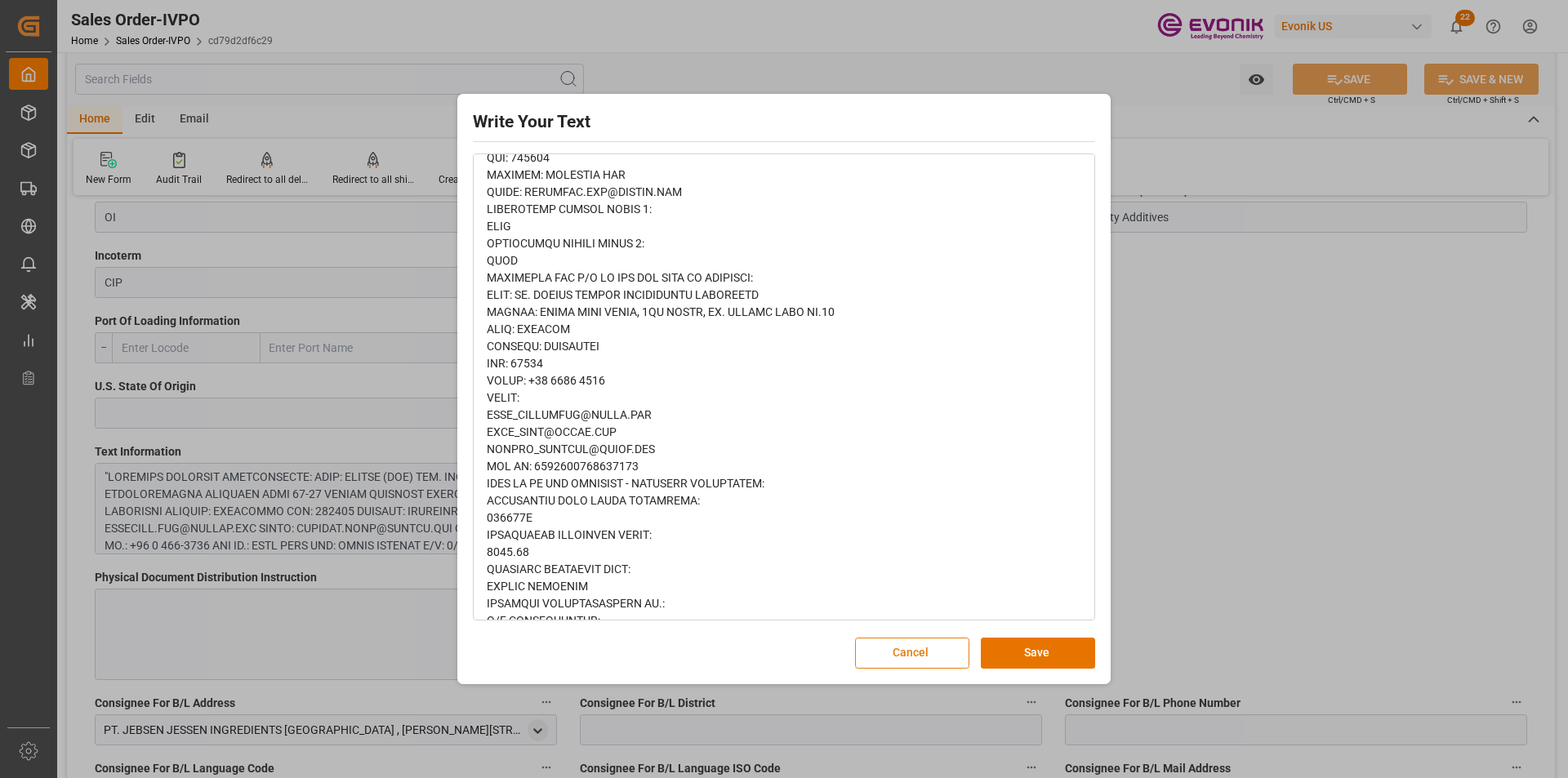
click at [941, 650] on button "Cancel" at bounding box center [911, 653] width 114 height 31
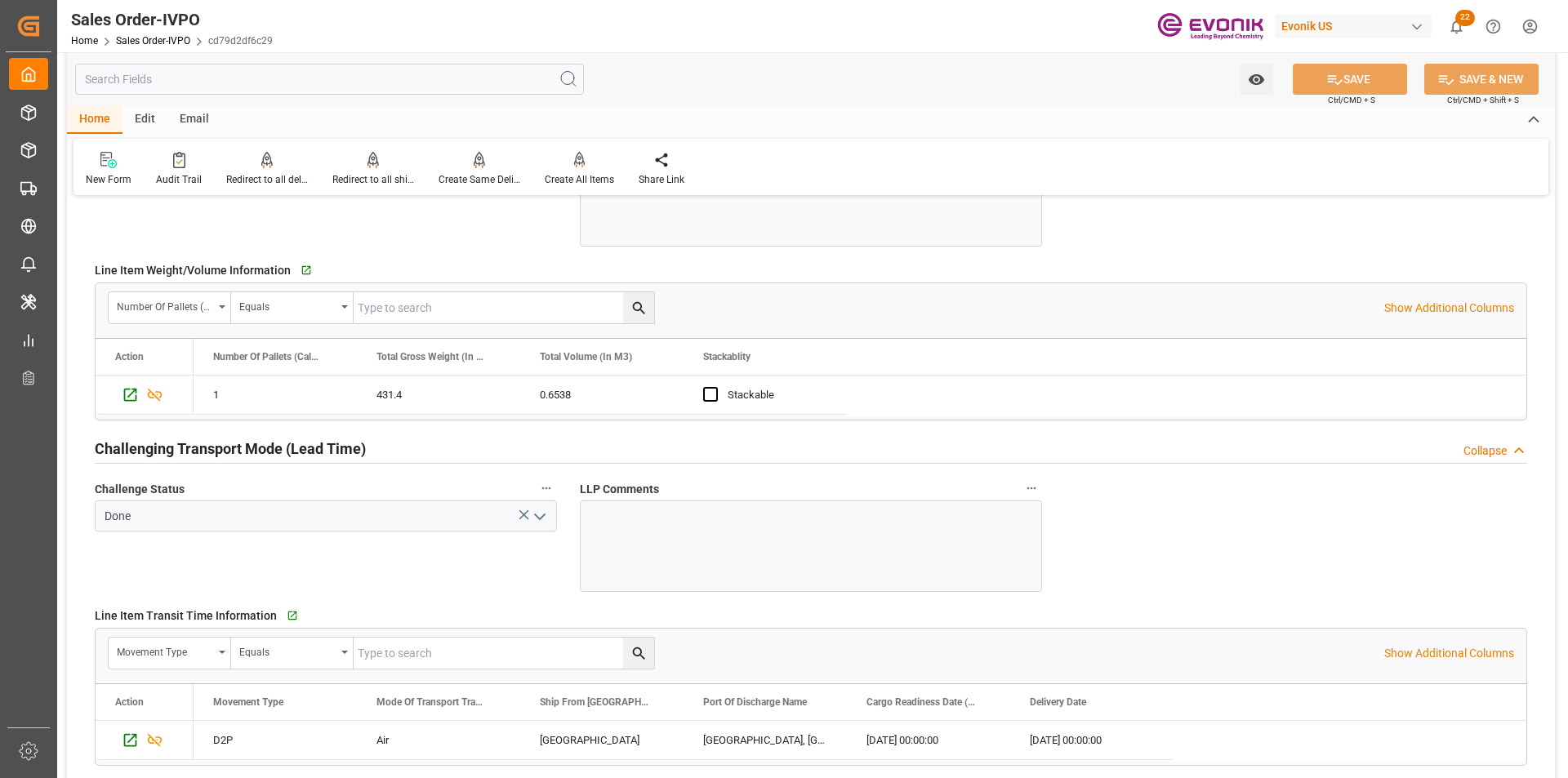
scroll to position [2450, 0]
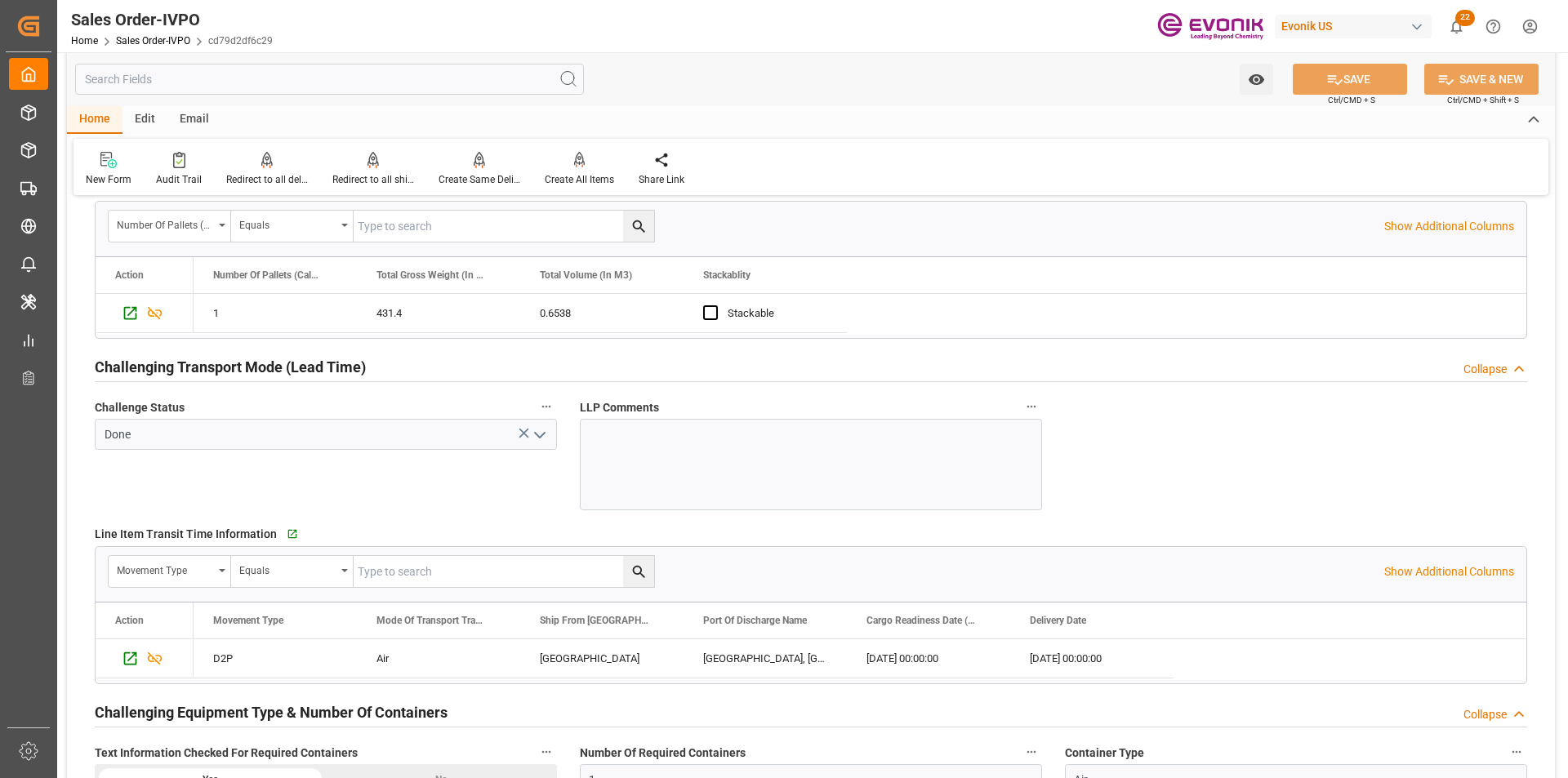
type input "ADIA_NUROKHMAN@JJSEA.COMARIT_BIRE@JJSEA.COMKARINA_LESTARI@JJSEA.COMTAX ID: 0018…"
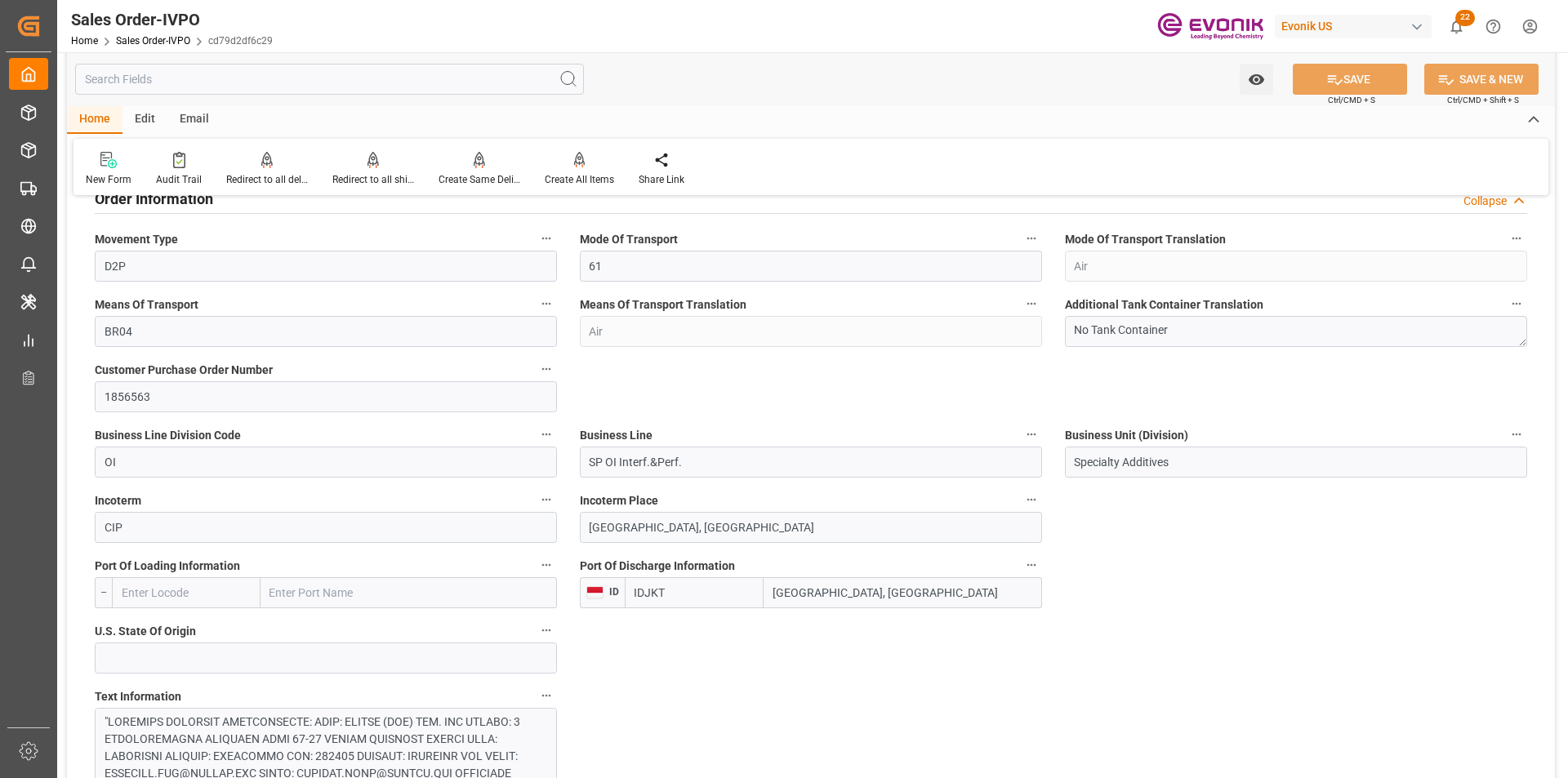
scroll to position [571, 0]
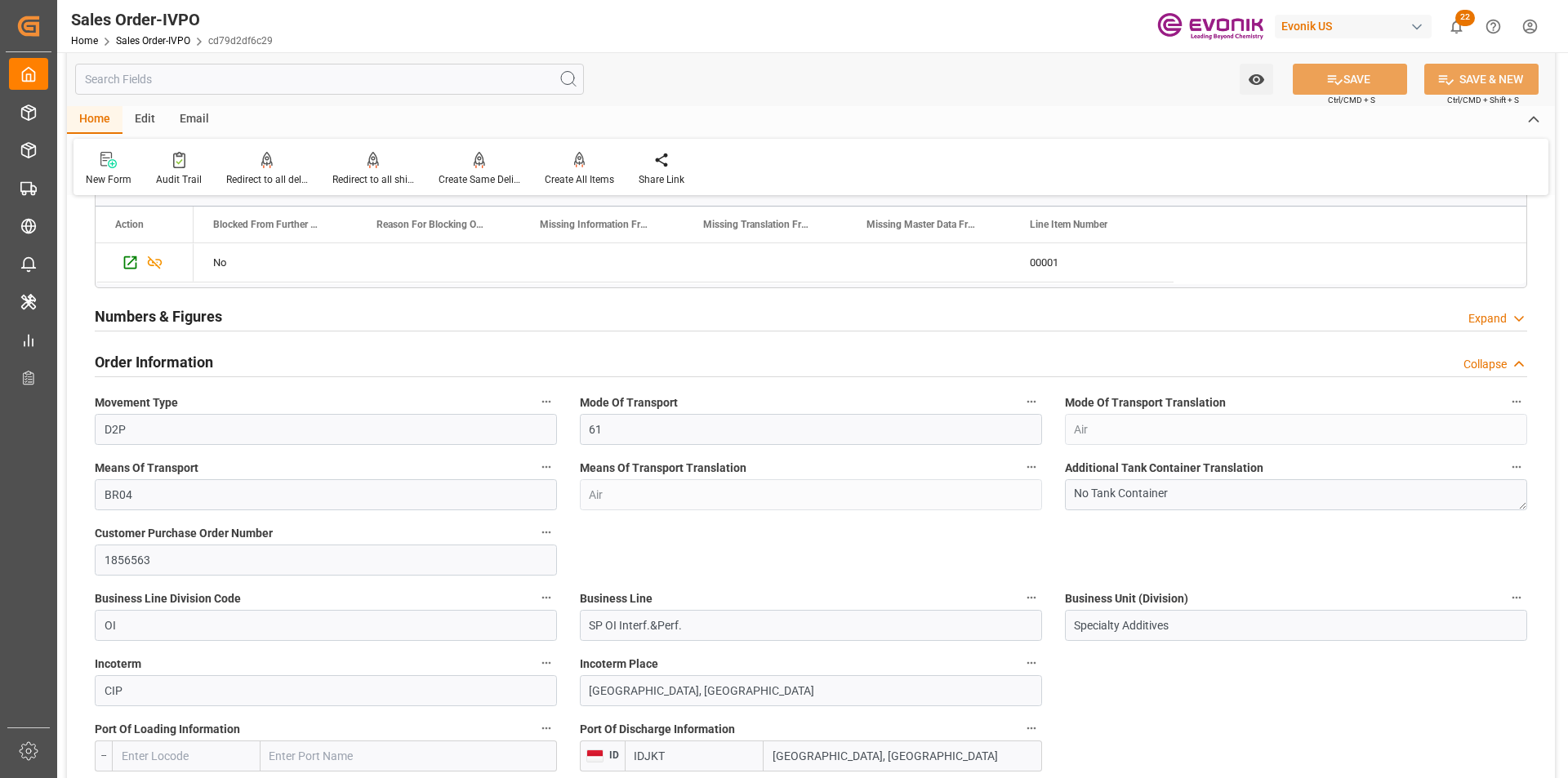
click at [189, 79] on input "text" at bounding box center [329, 79] width 508 height 31
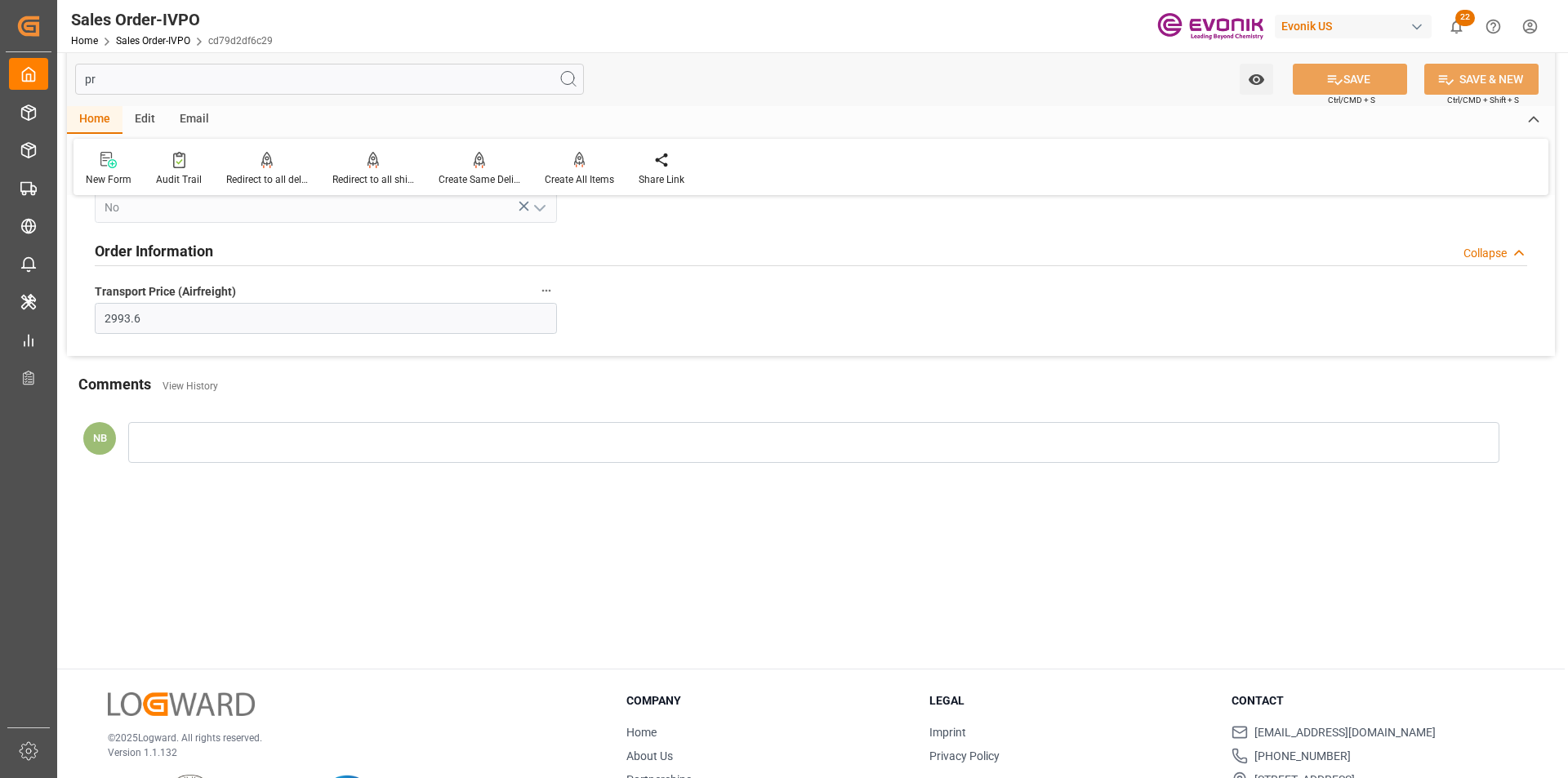
scroll to position [0, 0]
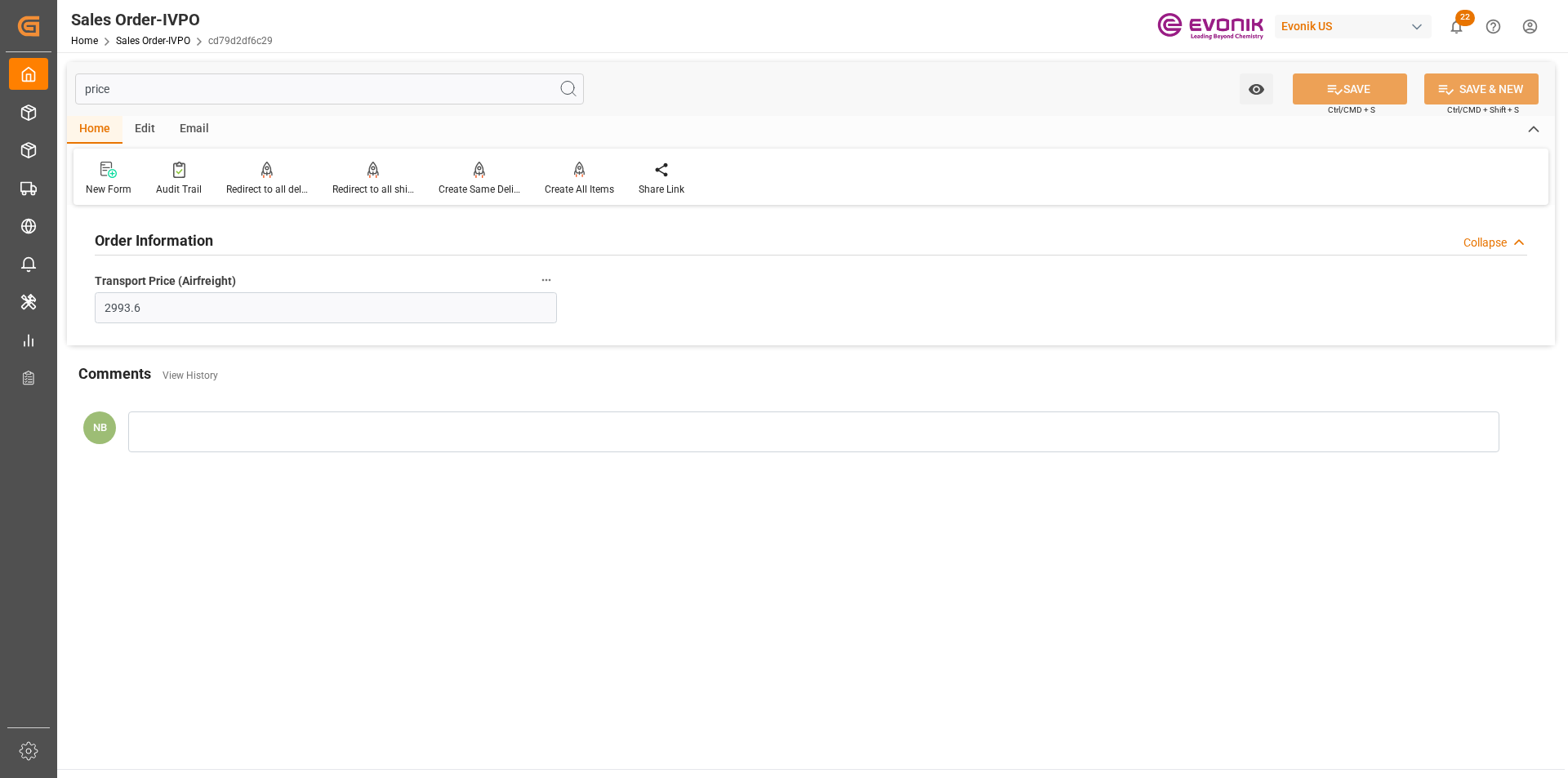
type input "price"
click at [327, 230] on div "Order Information Collapse" at bounding box center [811, 240] width 1432 height 31
click at [327, 230] on div "Order Information Expand" at bounding box center [811, 240] width 1432 height 31
drag, startPoint x: 144, startPoint y: 90, endPoint x: 42, endPoint y: 105, distance: 103.1
click at [42, 105] on div "Created by potrace 1.15, written by Peter Selinger 2001-2017 Created by potrace…" at bounding box center [784, 389] width 1568 height 778
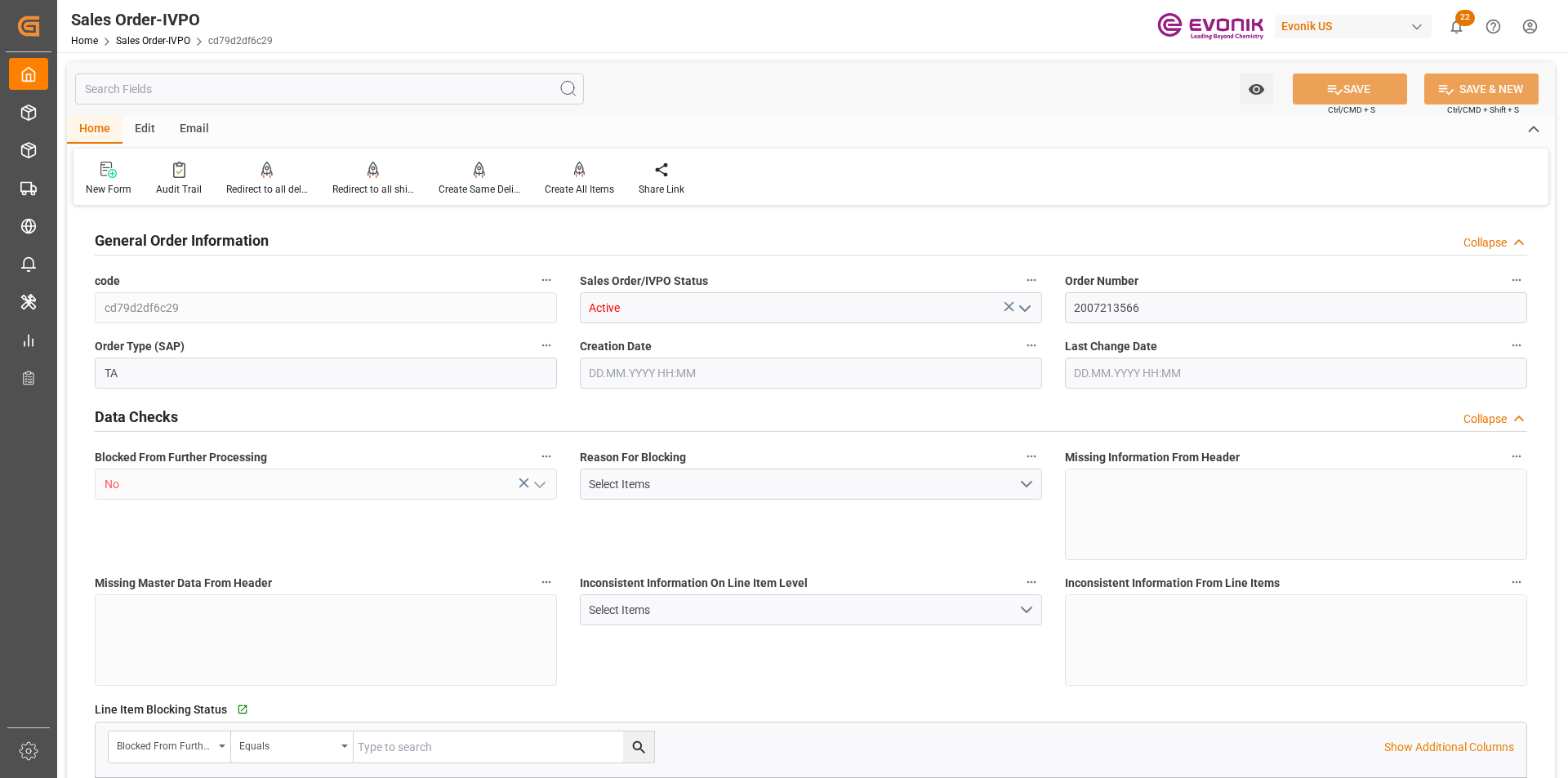
type input "IDJKT"
type input "ADIA_NUROKHMAN@JJSEA.COMARIT_BIRE@JJSEA.COMKARINA_LESTARI@JJSEA.COMTAX ID: 0018…"
type input "1"
type input "456.4"
type input "06.10.2025 15:03"
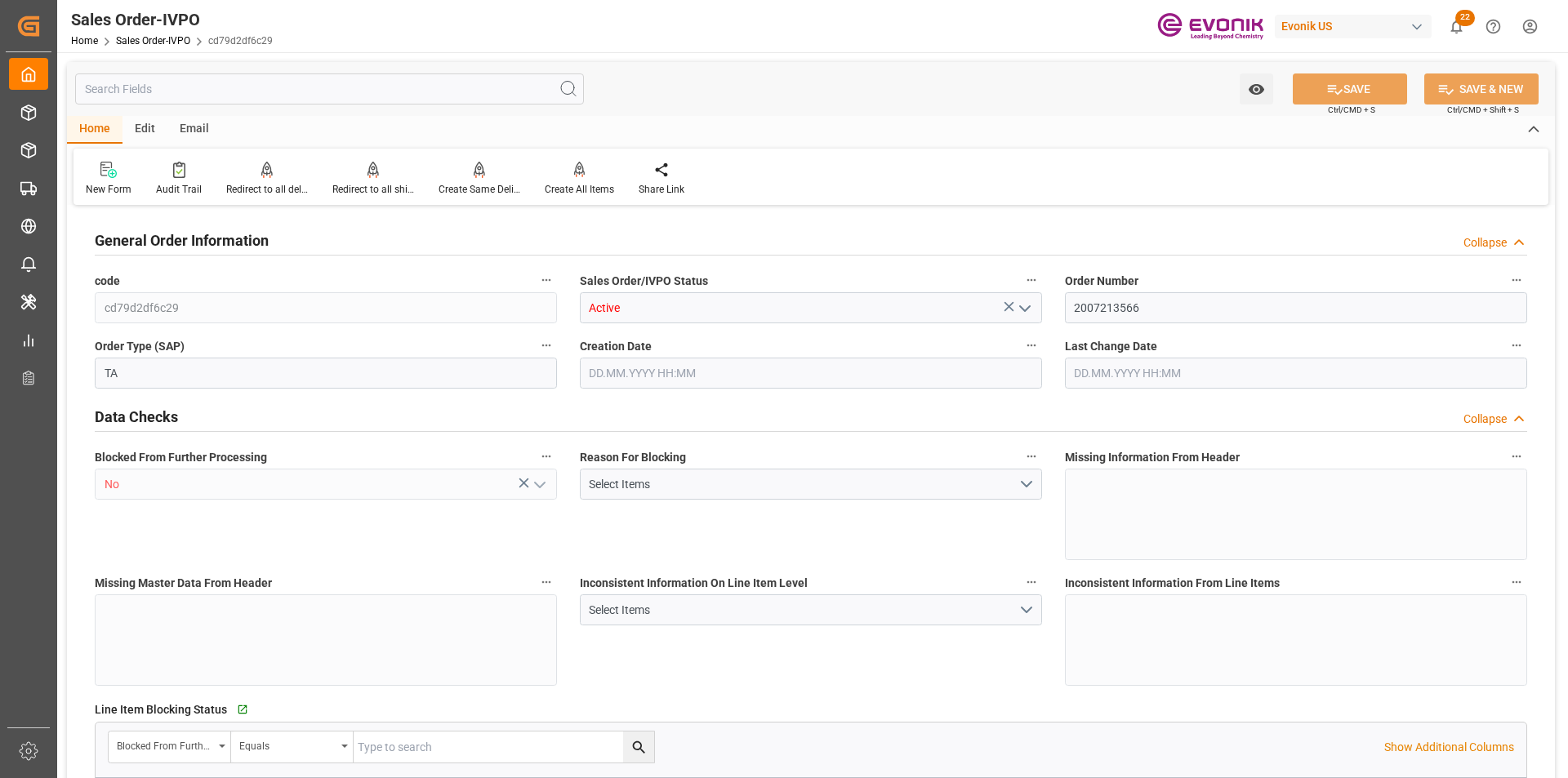
type input "07.10.2025 14:15"
click at [459, 174] on div at bounding box center [479, 169] width 82 height 17
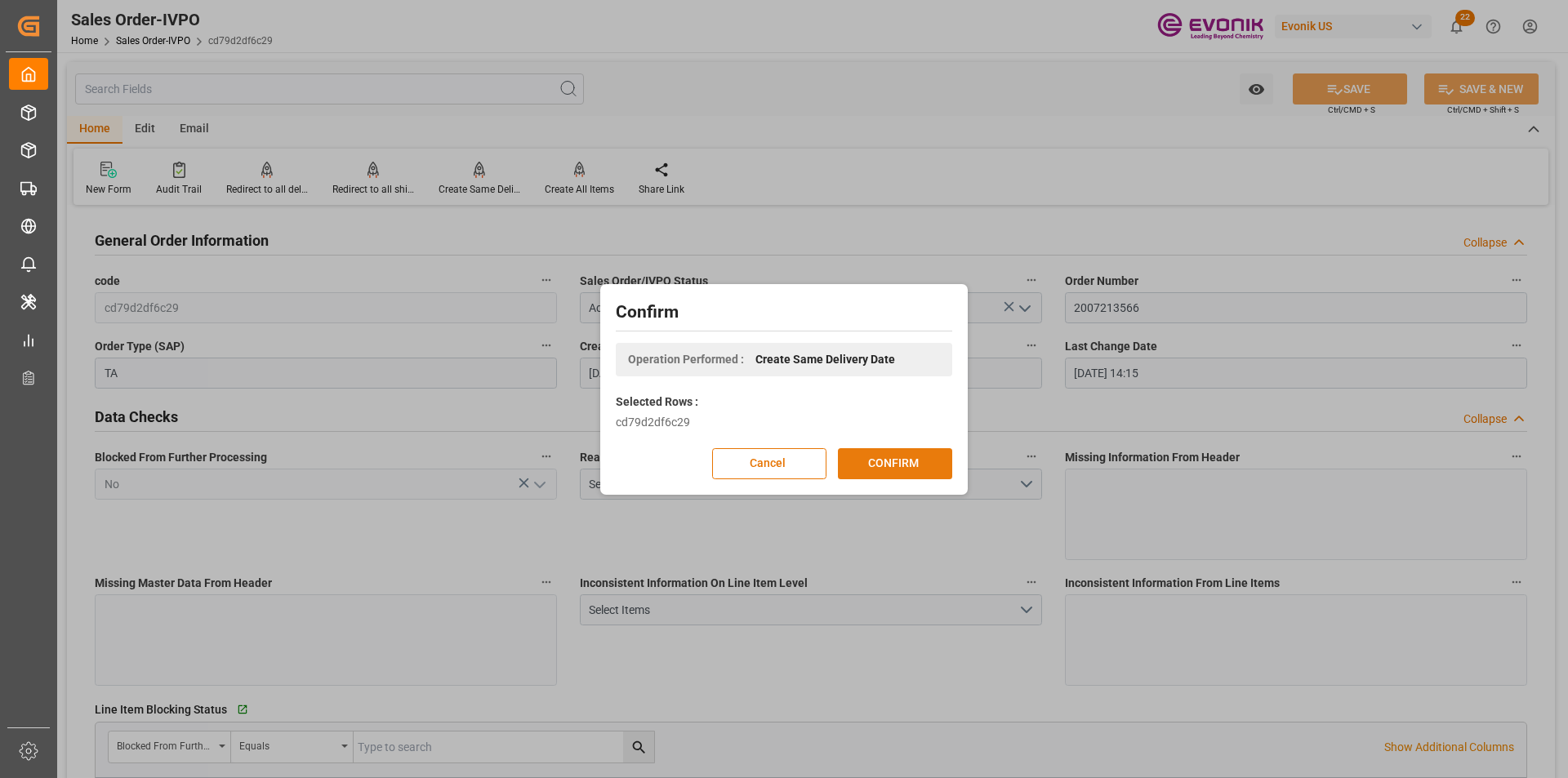
click at [907, 466] on button "CONFIRM" at bounding box center [895, 464] width 114 height 31
type input "ADIA_NUROKHMAN@JJSEA.COMARIT_BIRE@JJSEA.COMKARINA_LESTARI@JJSEA.COMTAX ID: 0018…"
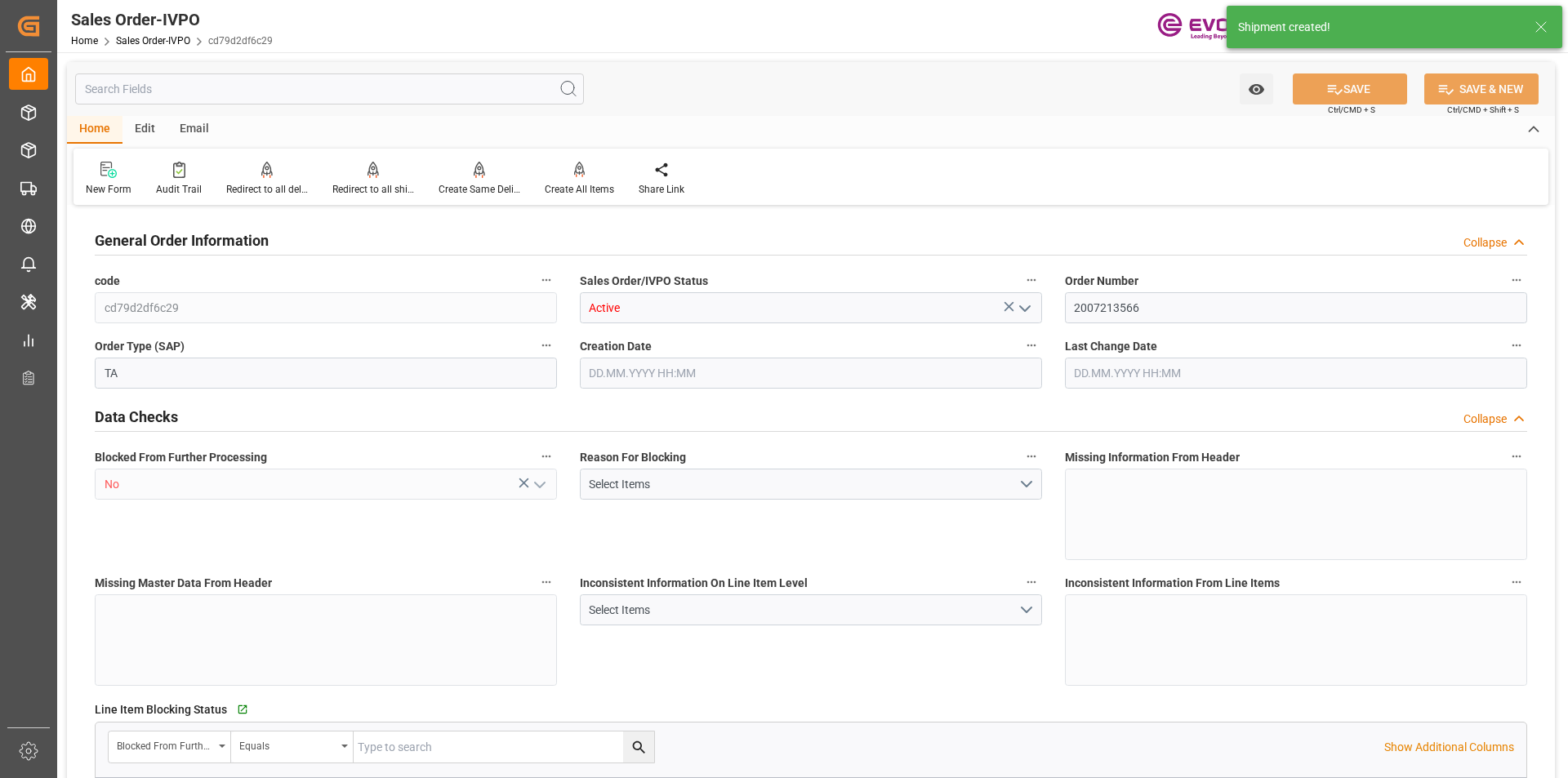
type input "IDJKT"
type input "ADIA_NUROKHMAN@JJSEA.COMARIT_BIRE@JJSEA.COMKARINA_LESTARI@JJSEA.COMTAX ID: 0018…"
type input "2993.6"
type input "1"
type input "456.4"
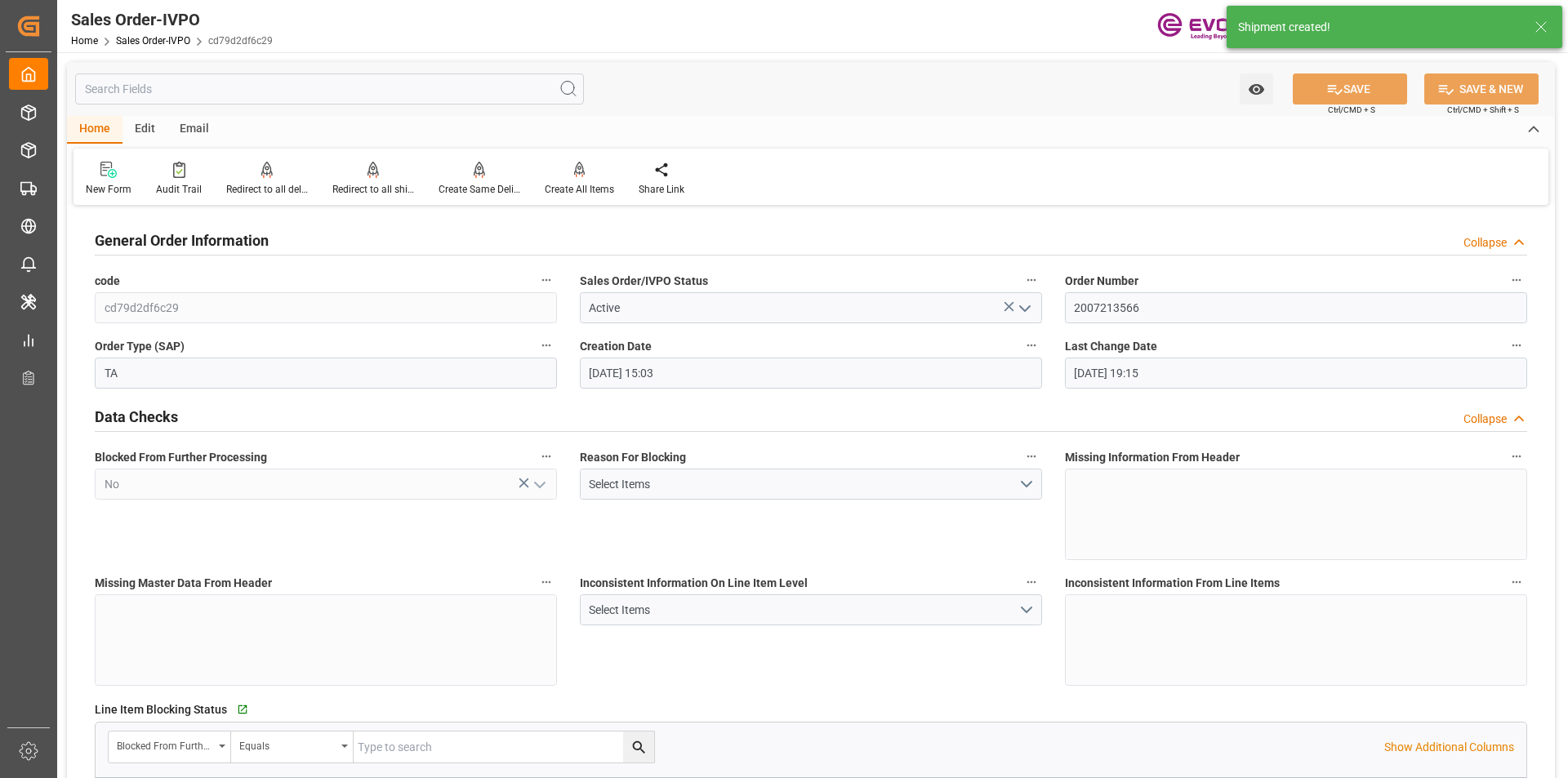
type input "06.10.2025 15:03"
type input "08.10.2025 19:15"
type input "ADIA_NUROKHMAN@JJSEA.COMARIT_BIRE@JJSEA.COMKARINA_LESTARI@JJSEA.COMTAX ID: 0018…"
click at [374, 185] on div "Redirect to all shipments" at bounding box center [374, 189] width 82 height 15
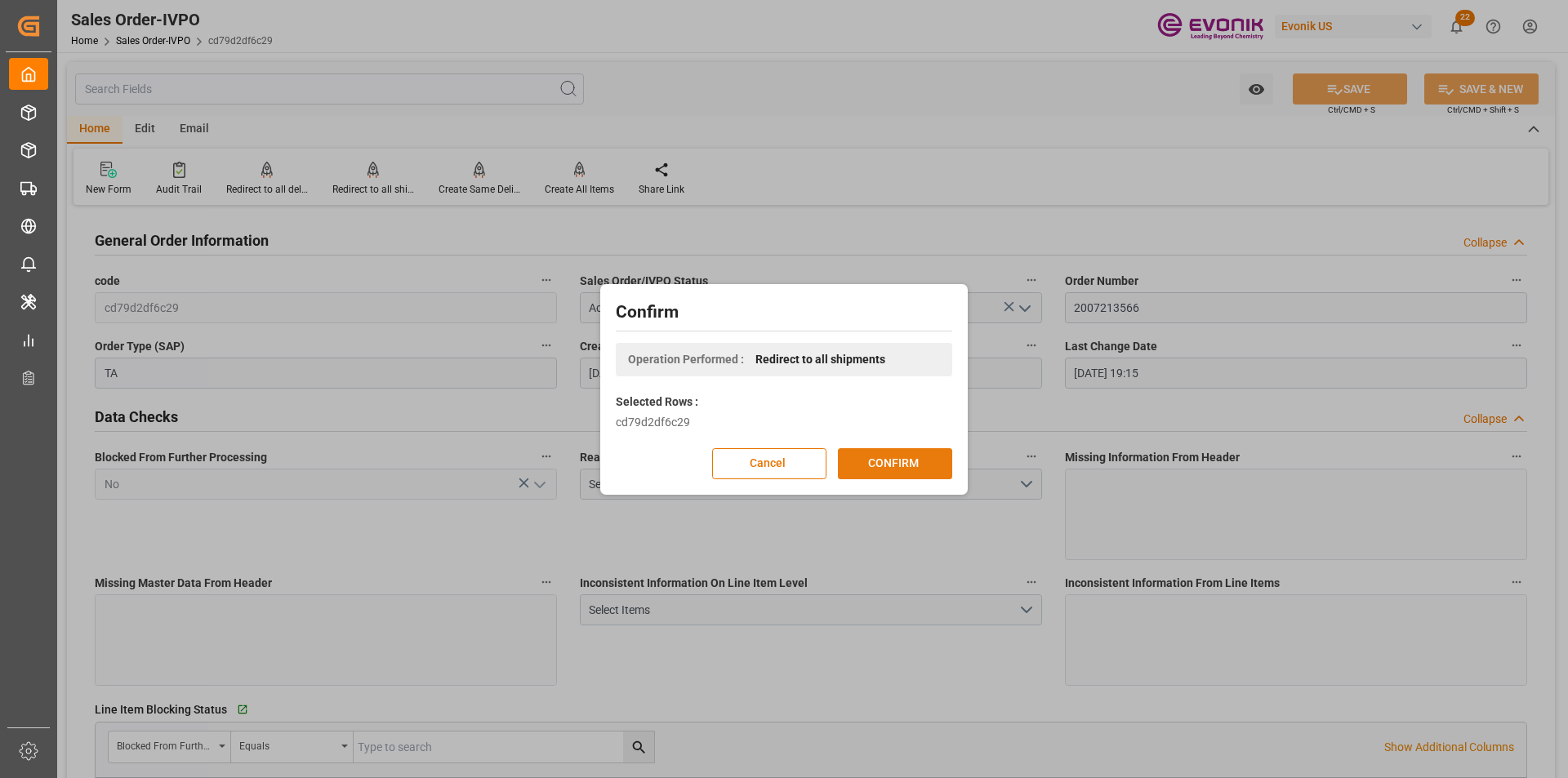
click at [864, 458] on button "CONFIRM" at bounding box center [895, 464] width 114 height 31
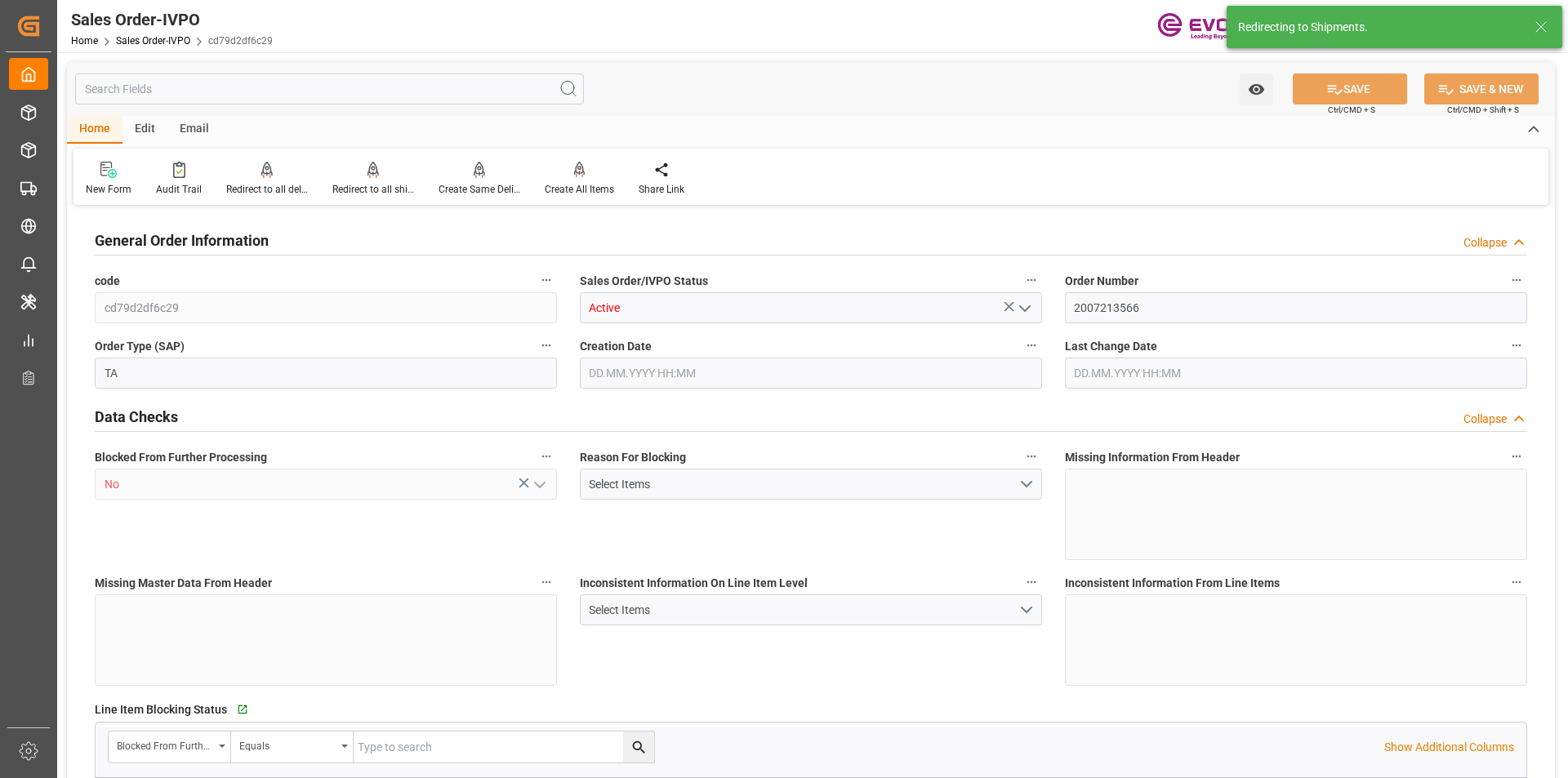
type input "IDJKT"
type input "ADIA_NUROKHMAN@JJSEA.COMARIT_BIRE@JJSEA.COMKARINA_LESTARI@JJSEA.COMTAX ID: 0018…"
type input "2993.6"
type input "1"
type input "456.4"
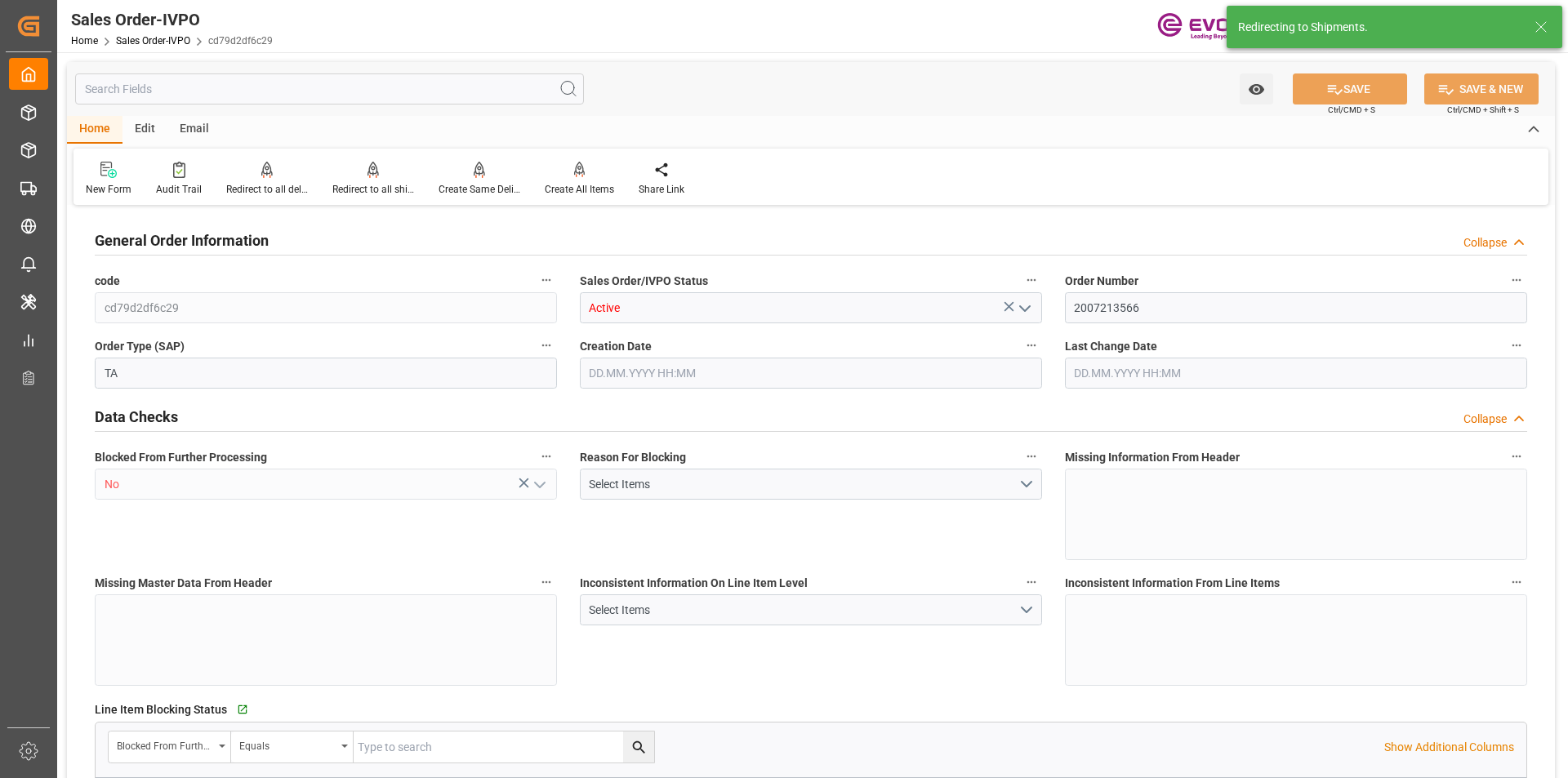
type input "06.10.2025 15:03"
type input "08.10.2025 19:15"
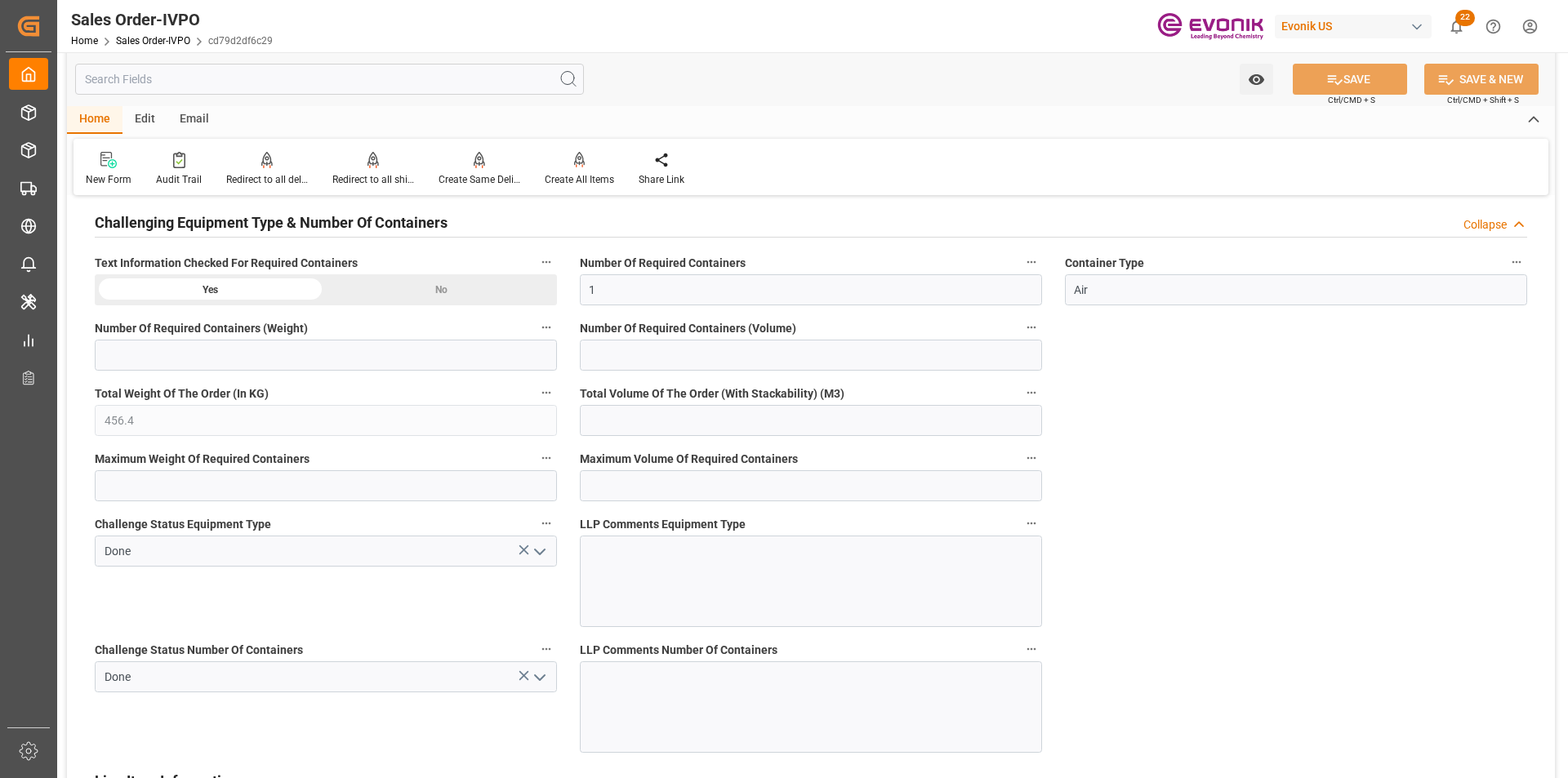
scroll to position [2695, 0]
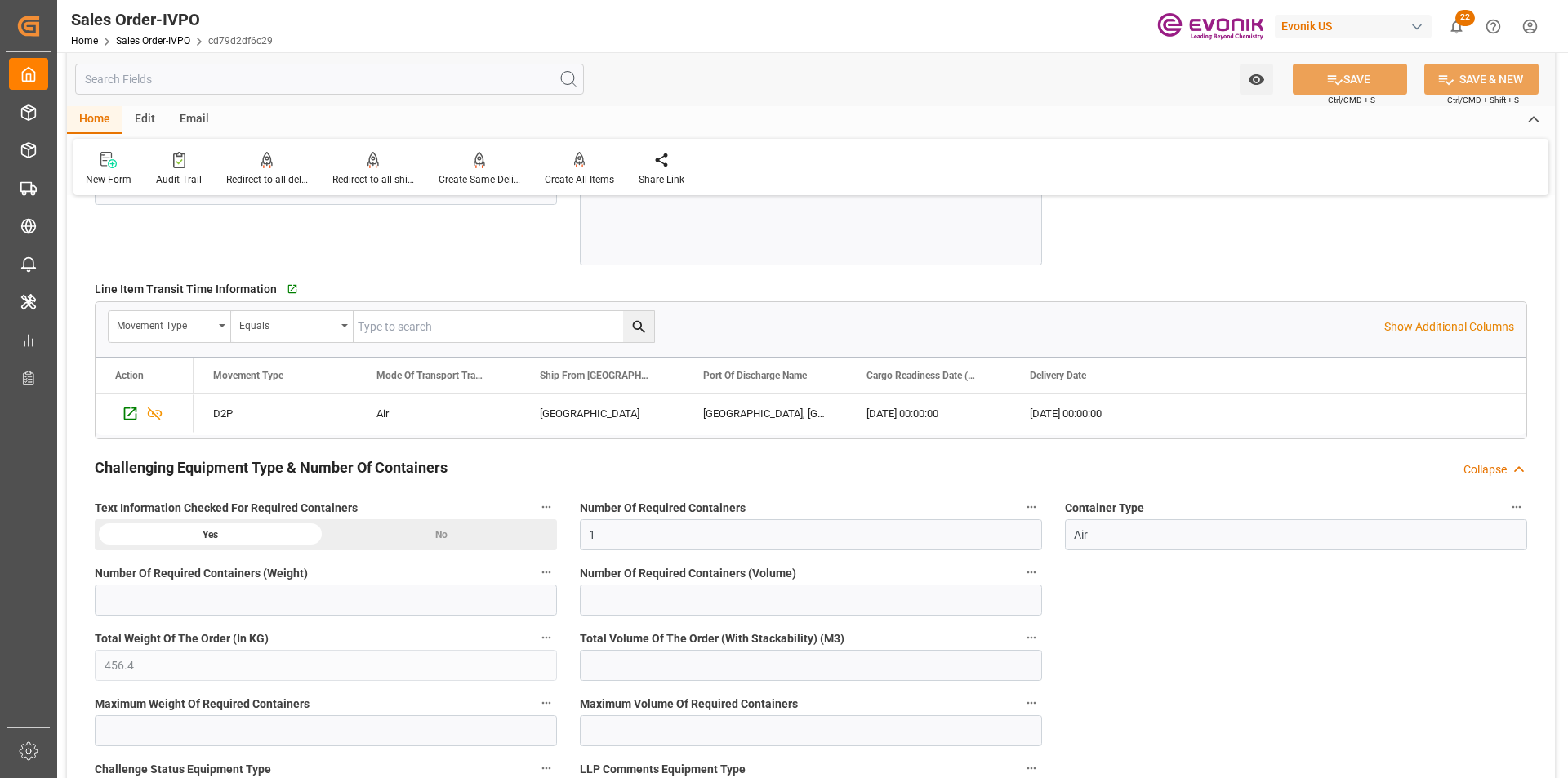
type input "ADIA_NUROKHMAN@JJSEA.COMARIT_BIRE@JJSEA.COMKARINA_LESTARI@JJSEA.COMTAX ID: 0018…"
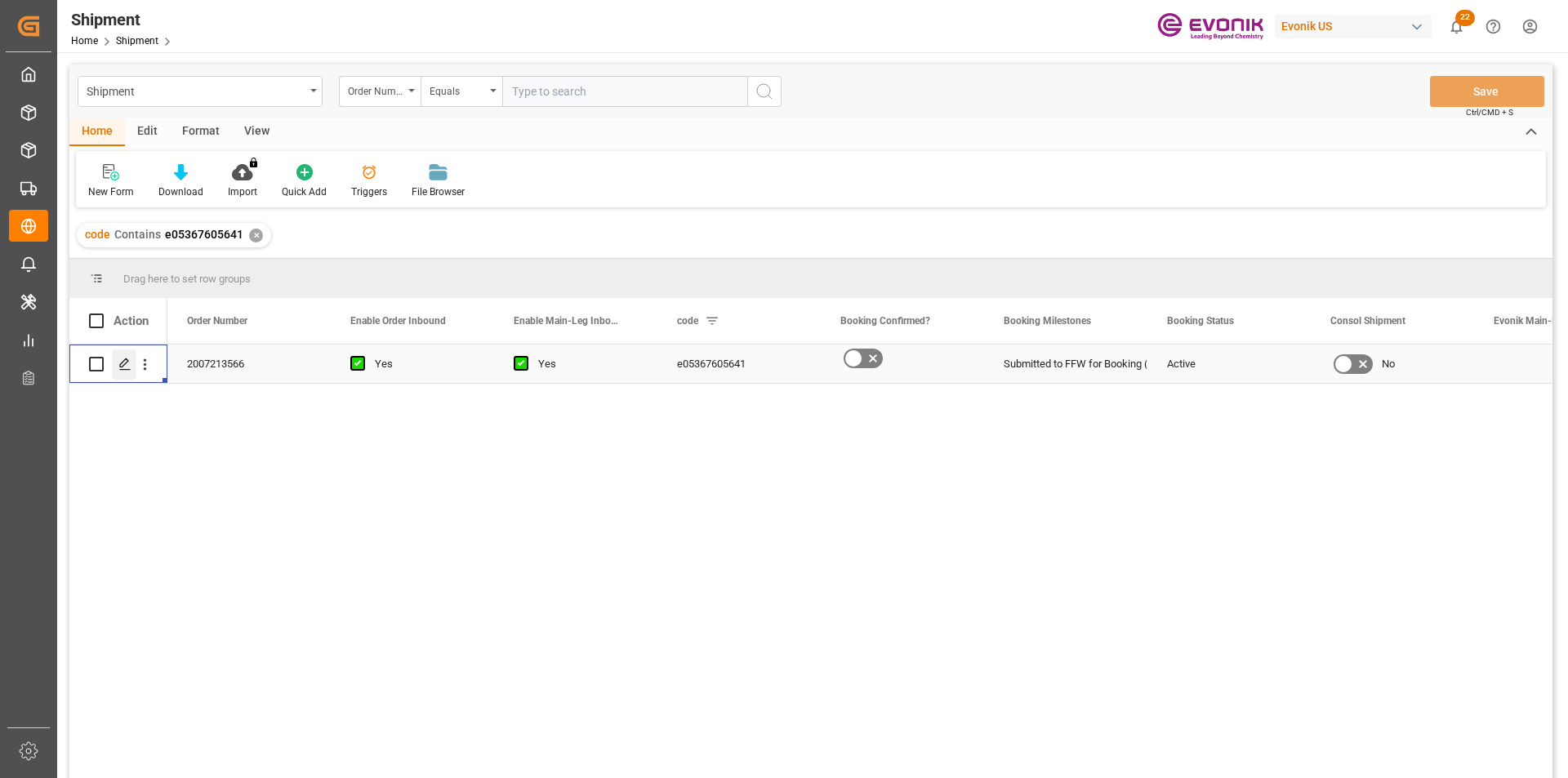
click at [124, 366] on icon "Press SPACE to select this row." at bounding box center [125, 364] width 13 height 13
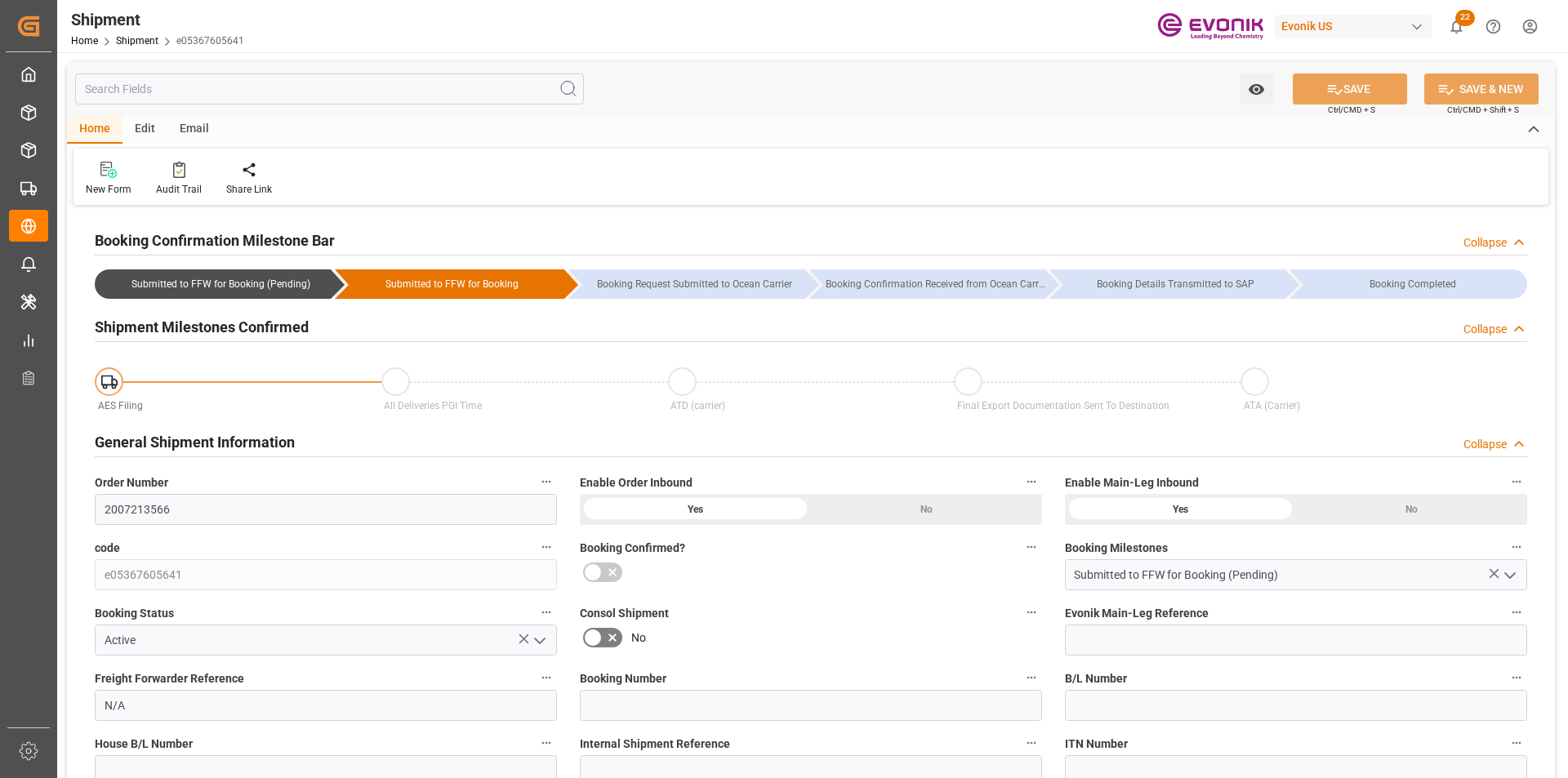
type input "[DATE] 00:00"
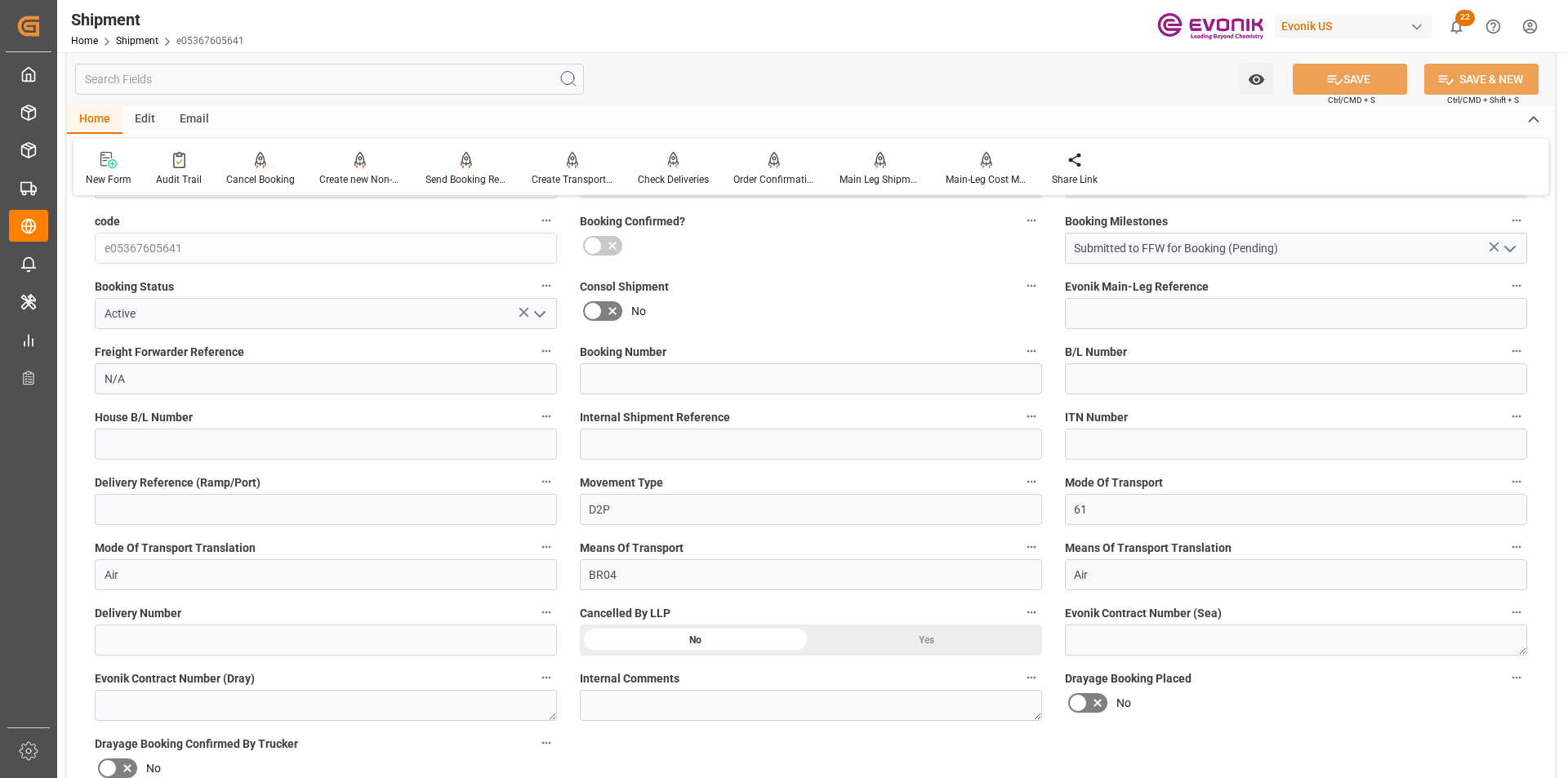
scroll to position [653, 0]
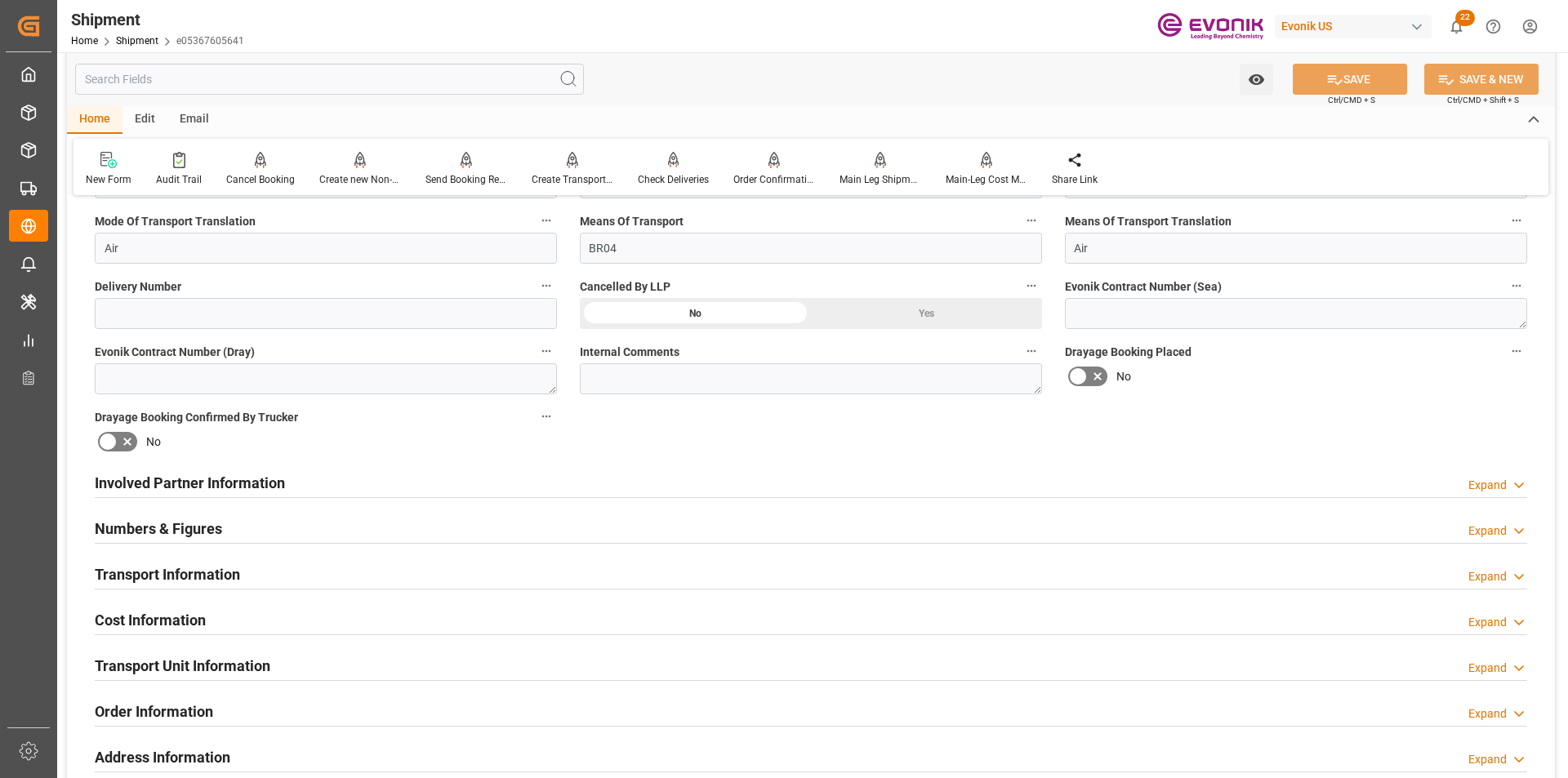
click at [1501, 569] on div "Expand" at bounding box center [1488, 577] width 38 height 17
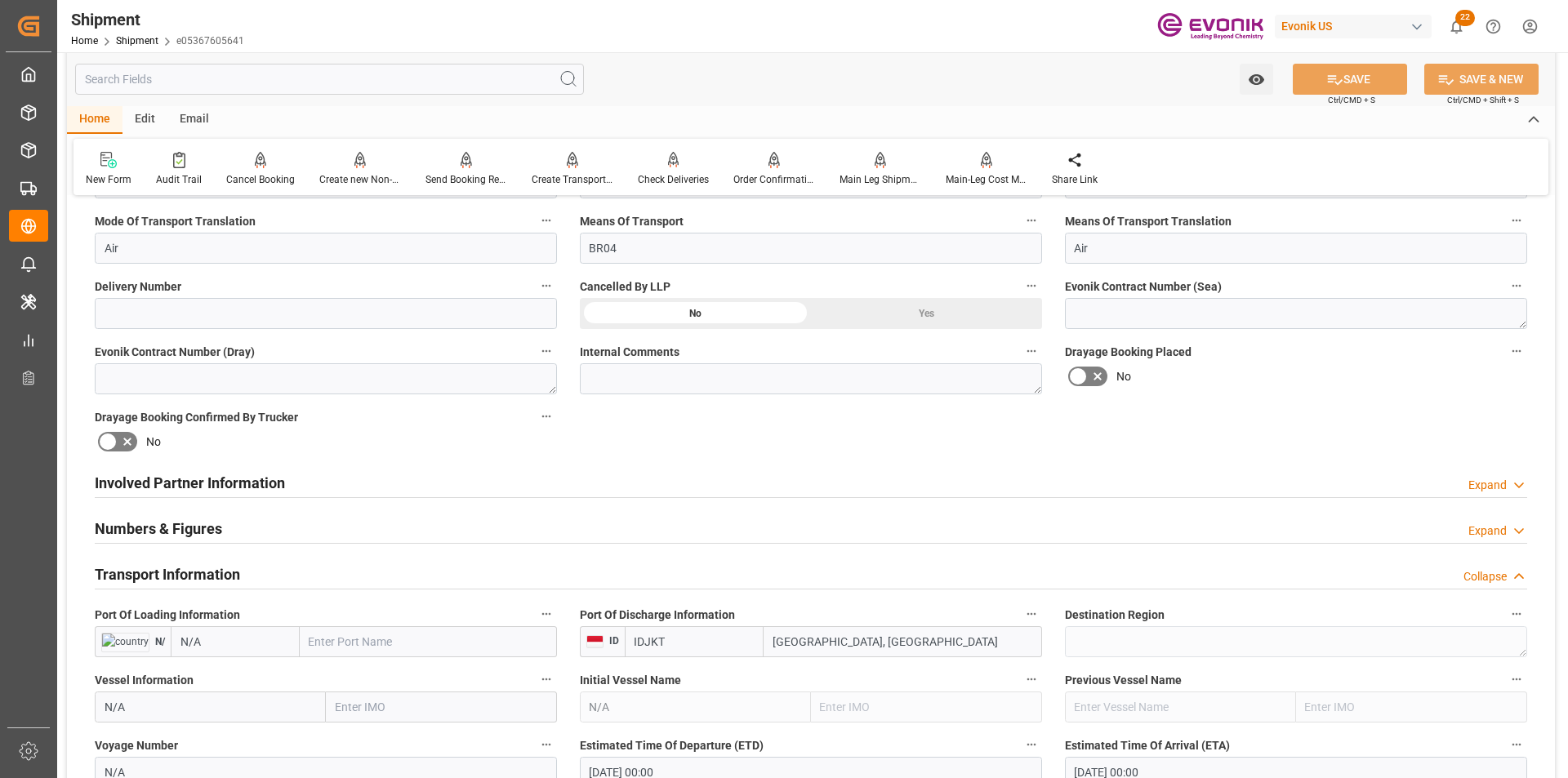
scroll to position [898, 0]
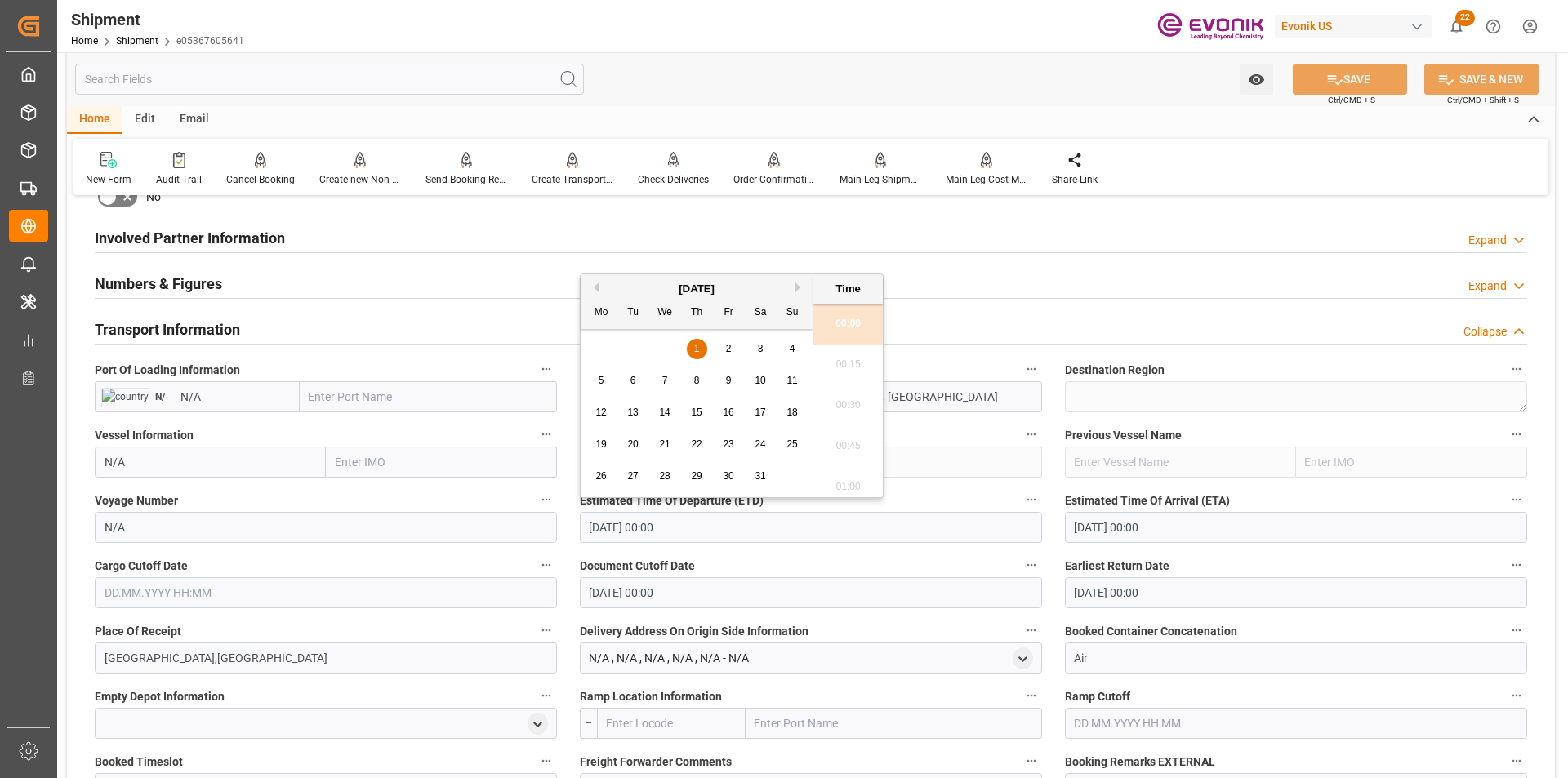
drag, startPoint x: 709, startPoint y: 524, endPoint x: 492, endPoint y: 510, distance: 217.5
click at [492, 510] on div "Booking Confirmation Milestone Bar Collapse Submitted to FFW for Booking (Pendi…" at bounding box center [810, 415] width 1488 height 2206
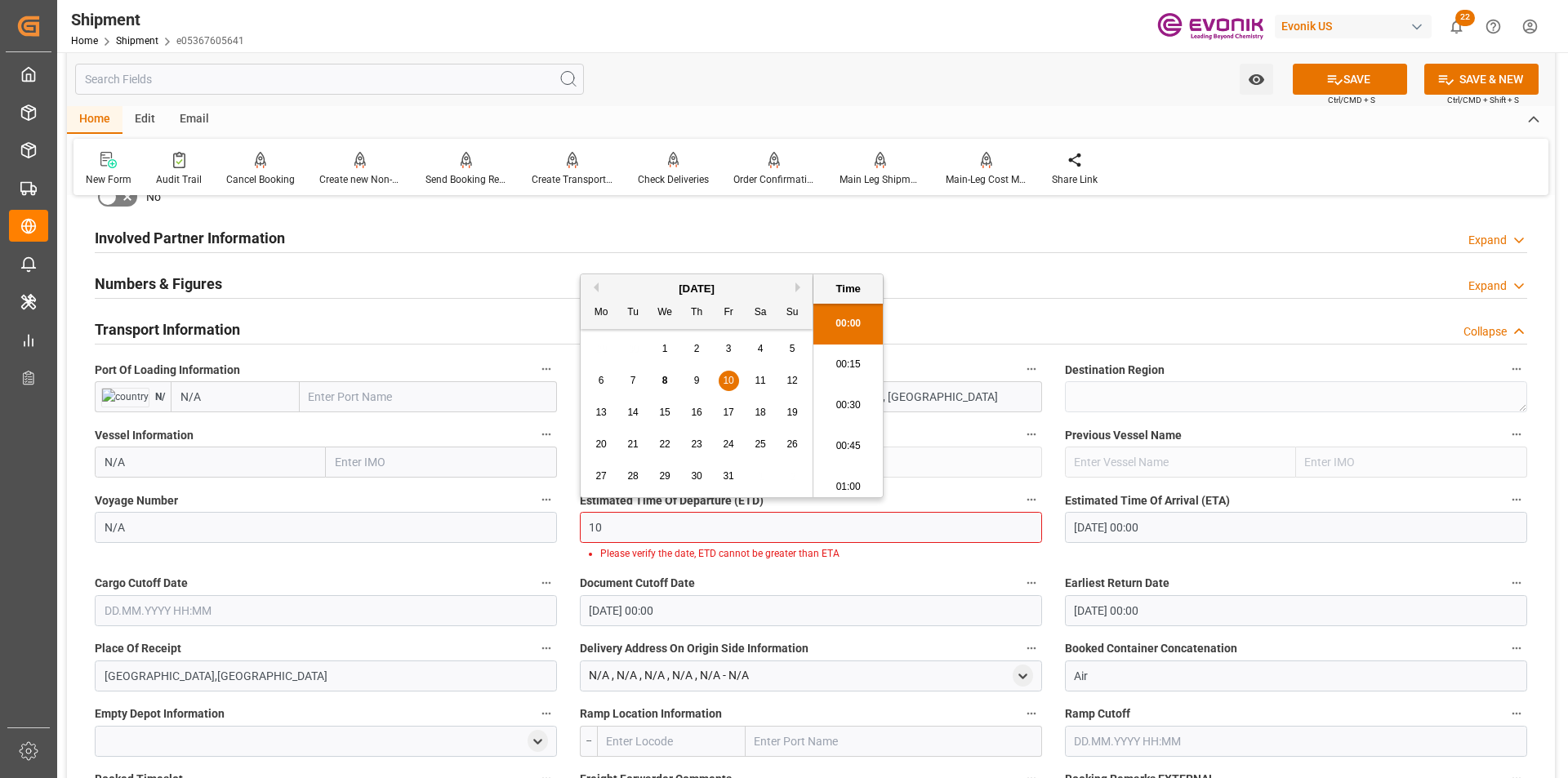
click at [628, 474] on span "28" at bounding box center [632, 476] width 11 height 12
type input "28.10.2025 00:00"
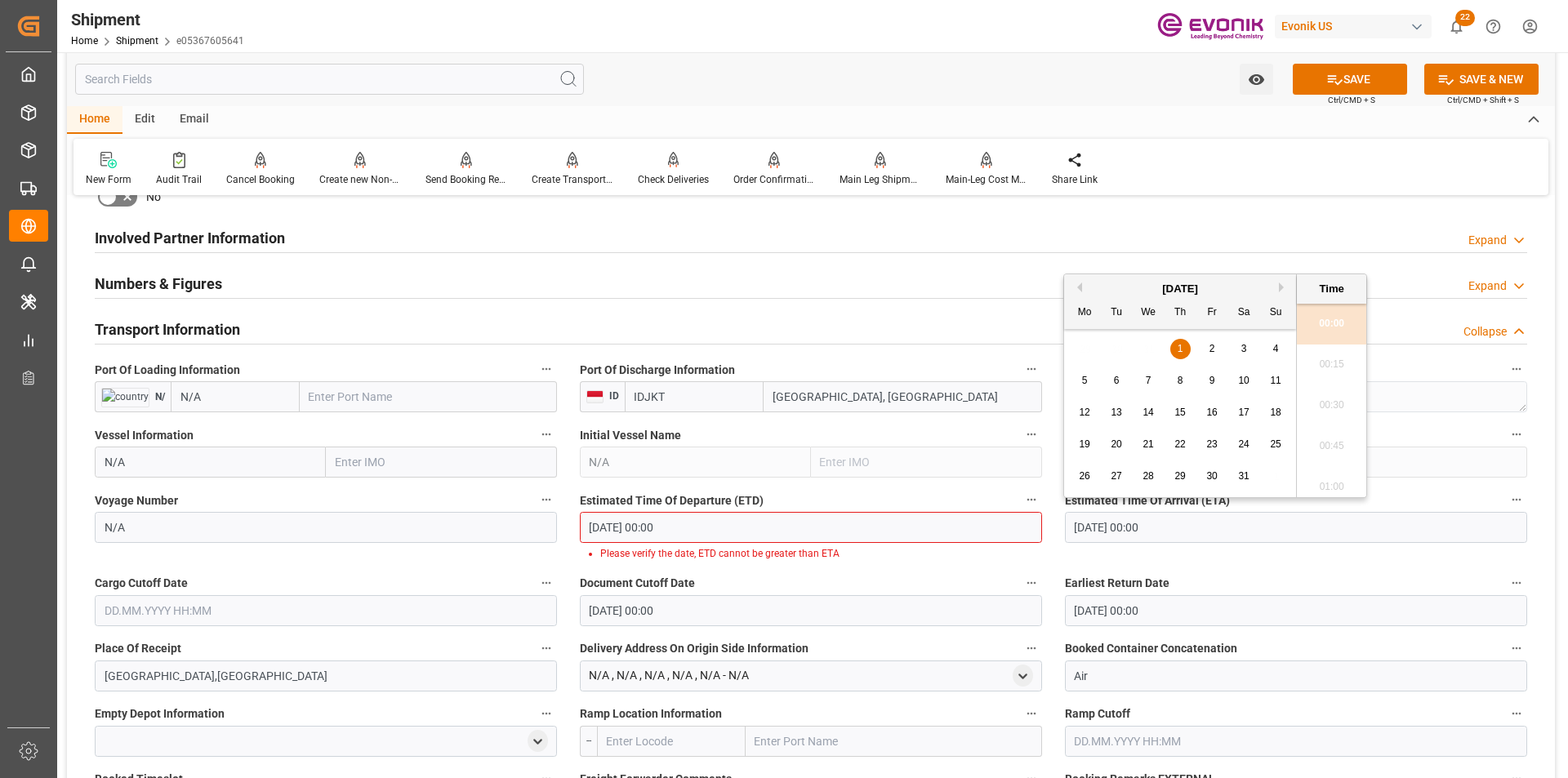
click at [1197, 525] on input "01.01.1970 00:00" at bounding box center [1296, 527] width 462 height 31
drag, startPoint x: 1198, startPoint y: 525, endPoint x: 1018, endPoint y: 527, distance: 180.0
click at [1018, 527] on div "Booking Confirmation Milestone Bar Collapse Submitted to FFW for Booking (Pendi…" at bounding box center [810, 424] width 1488 height 2225
click at [1271, 343] on div "5" at bounding box center [1277, 350] width 20 height 20
type input "05.10.2025 00:00"
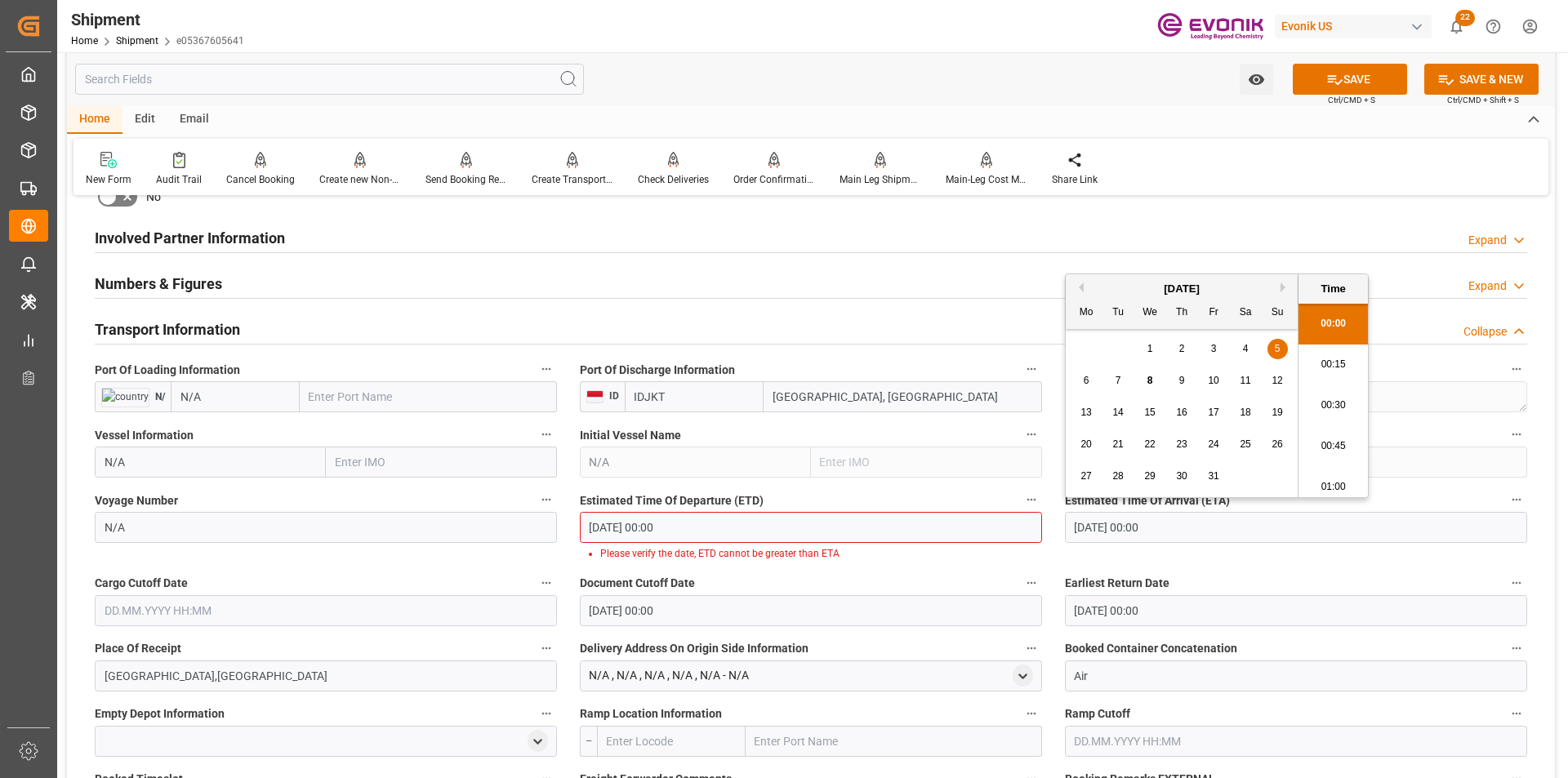
click at [267, 602] on input "text" at bounding box center [325, 610] width 462 height 31
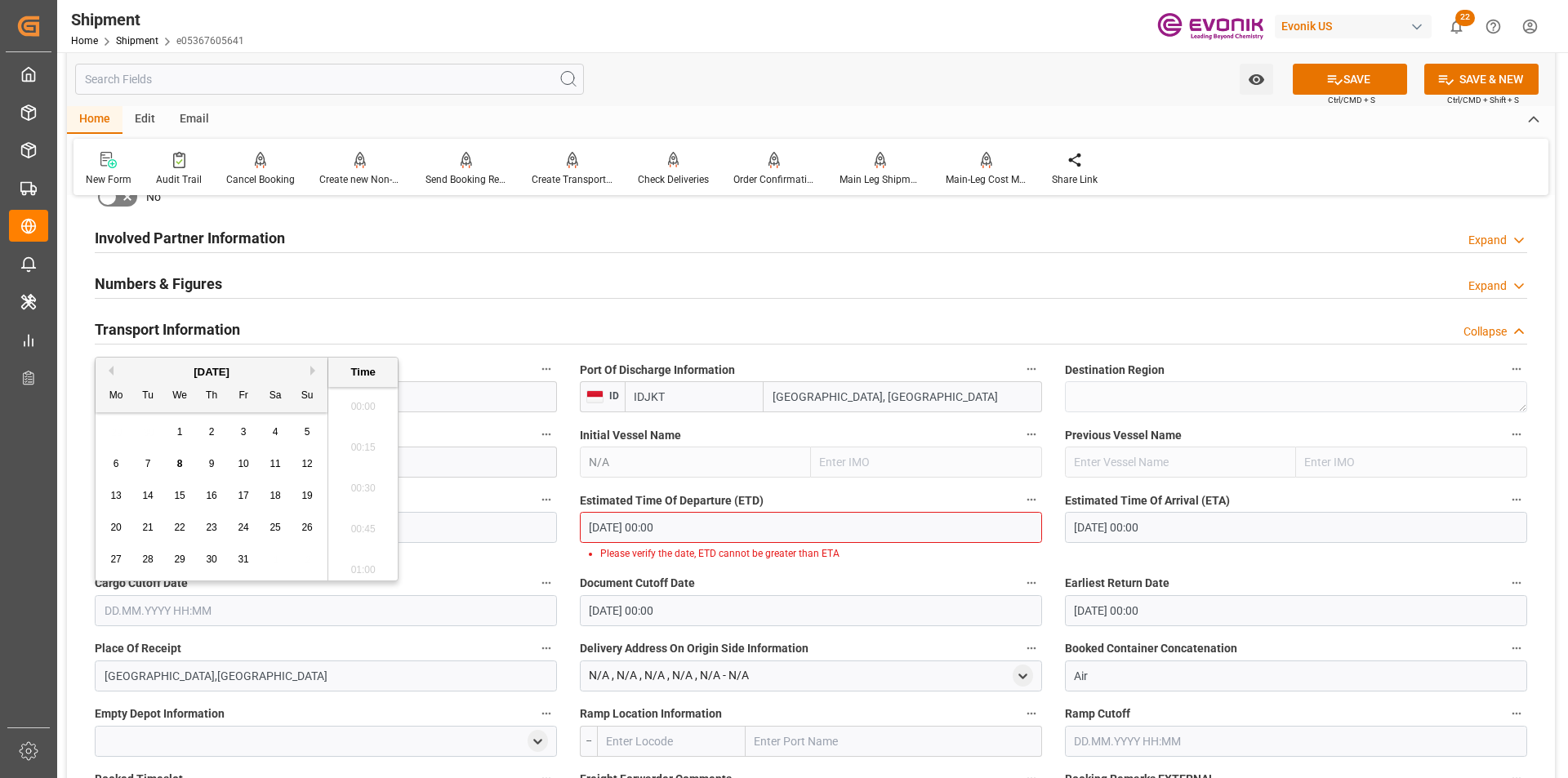
scroll to position [2414, 0]
click at [154, 556] on div "28" at bounding box center [148, 560] width 20 height 20
type input "28.10.2025 00:00"
click at [702, 612] on input "01.01.1970 00:00" at bounding box center [810, 610] width 462 height 31
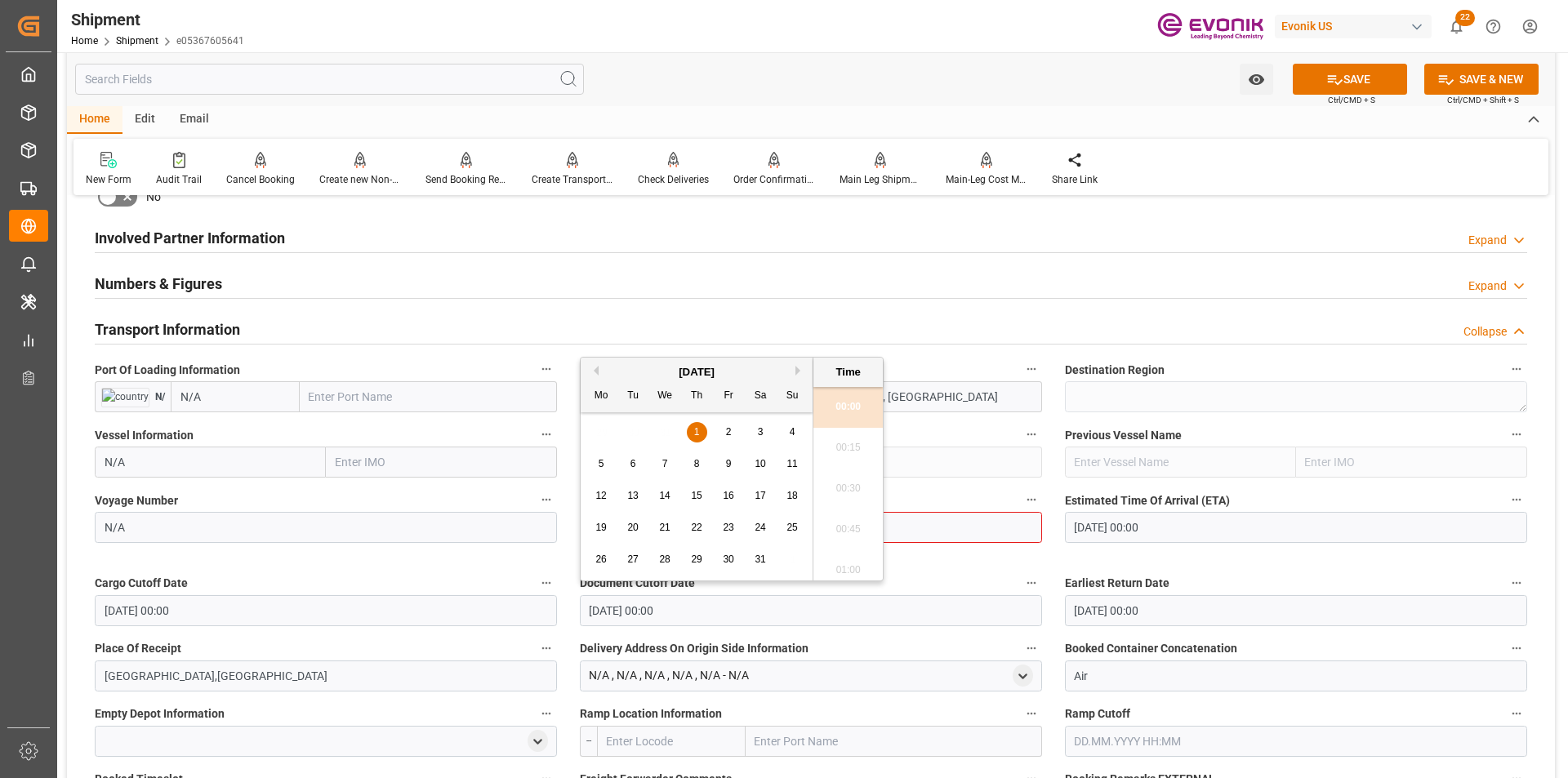
drag, startPoint x: 711, startPoint y: 611, endPoint x: 485, endPoint y: 603, distance: 226.1
click at [485, 603] on div "Booking Confirmation Milestone Bar Collapse Submitted to FFW for Booking (Pendi…" at bounding box center [810, 424] width 1488 height 2225
click at [638, 560] on span "28" at bounding box center [632, 559] width 11 height 12
type input "28.10.2025 00:00"
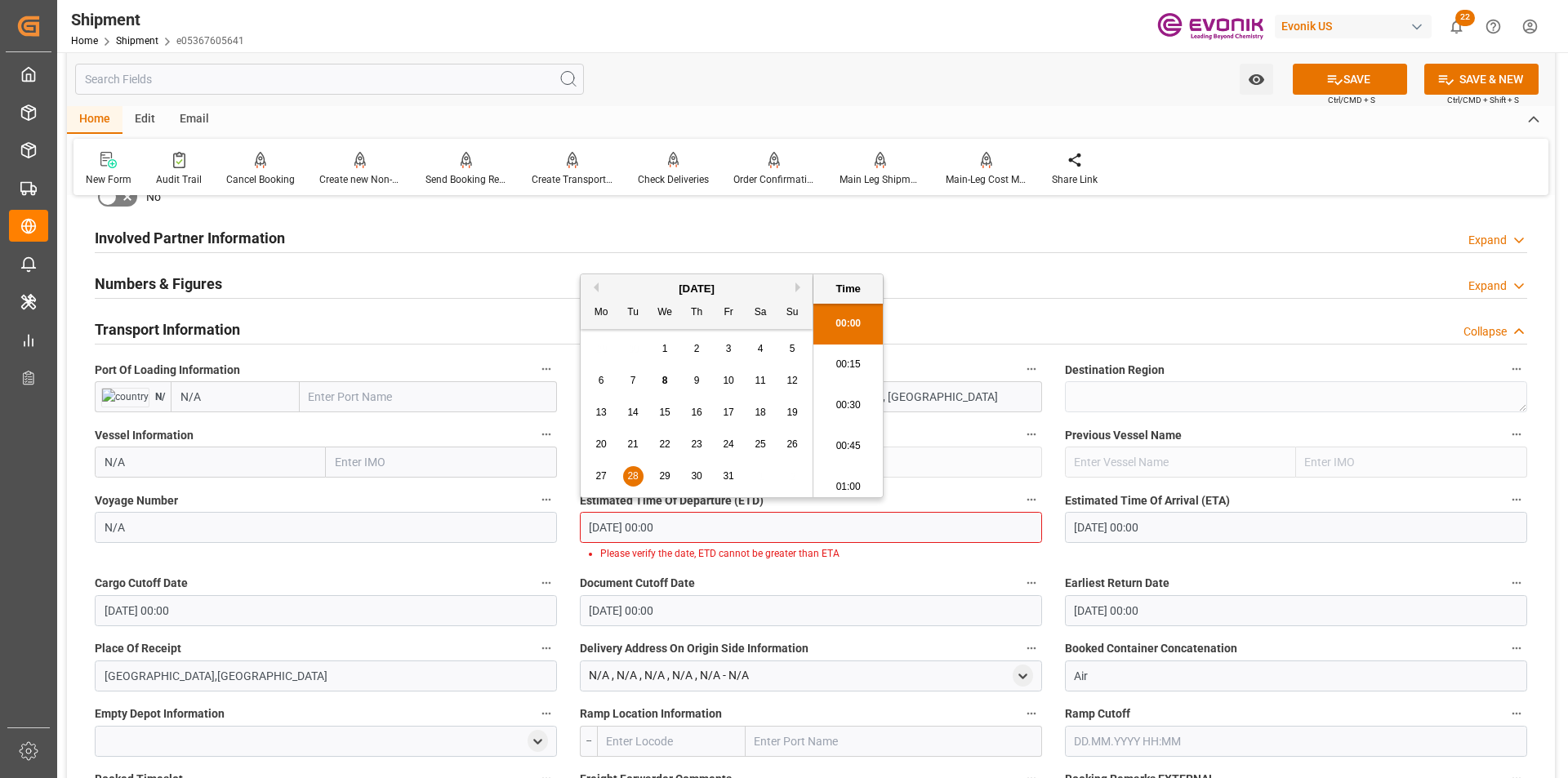
click at [970, 530] on input "28.10.2025 00:00" at bounding box center [810, 527] width 462 height 31
click at [850, 354] on li "00:15" at bounding box center [848, 364] width 69 height 41
type input "28.10.2025 00:15"
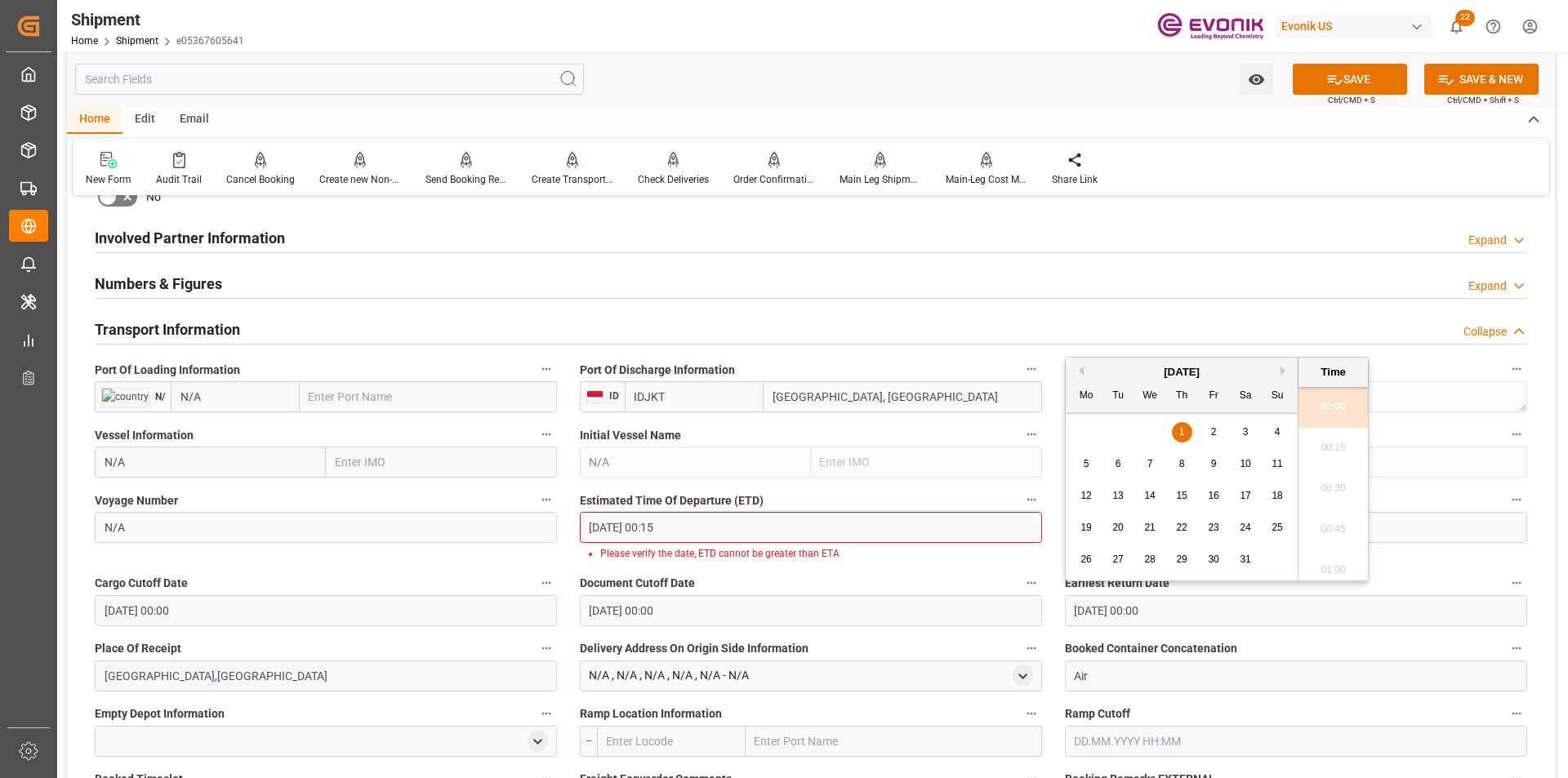
drag, startPoint x: 1173, startPoint y: 611, endPoint x: 918, endPoint y: 618, distance: 255.1
click at [919, 618] on div "Booking Confirmation Milestone Bar Collapse Submitted to FFW for Booking (Pendi…" at bounding box center [810, 424] width 1488 height 2225
click at [1112, 558] on div "28" at bounding box center [1118, 560] width 20 height 20
type input "28.10.2025 00:00"
click at [827, 531] on input "28.10.2025 00:15" at bounding box center [810, 527] width 462 height 31
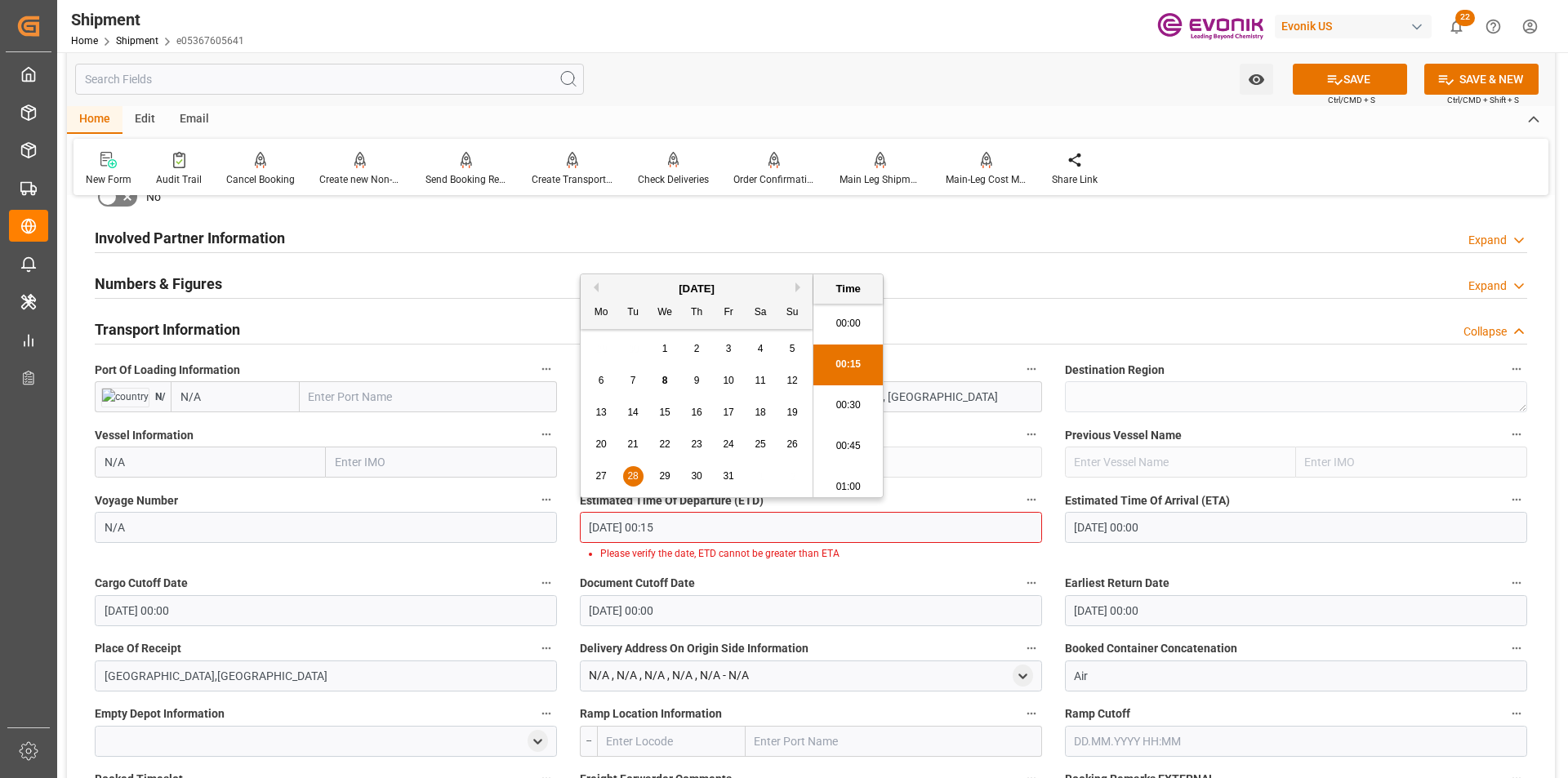
click at [832, 410] on li "00:30" at bounding box center [848, 405] width 69 height 41
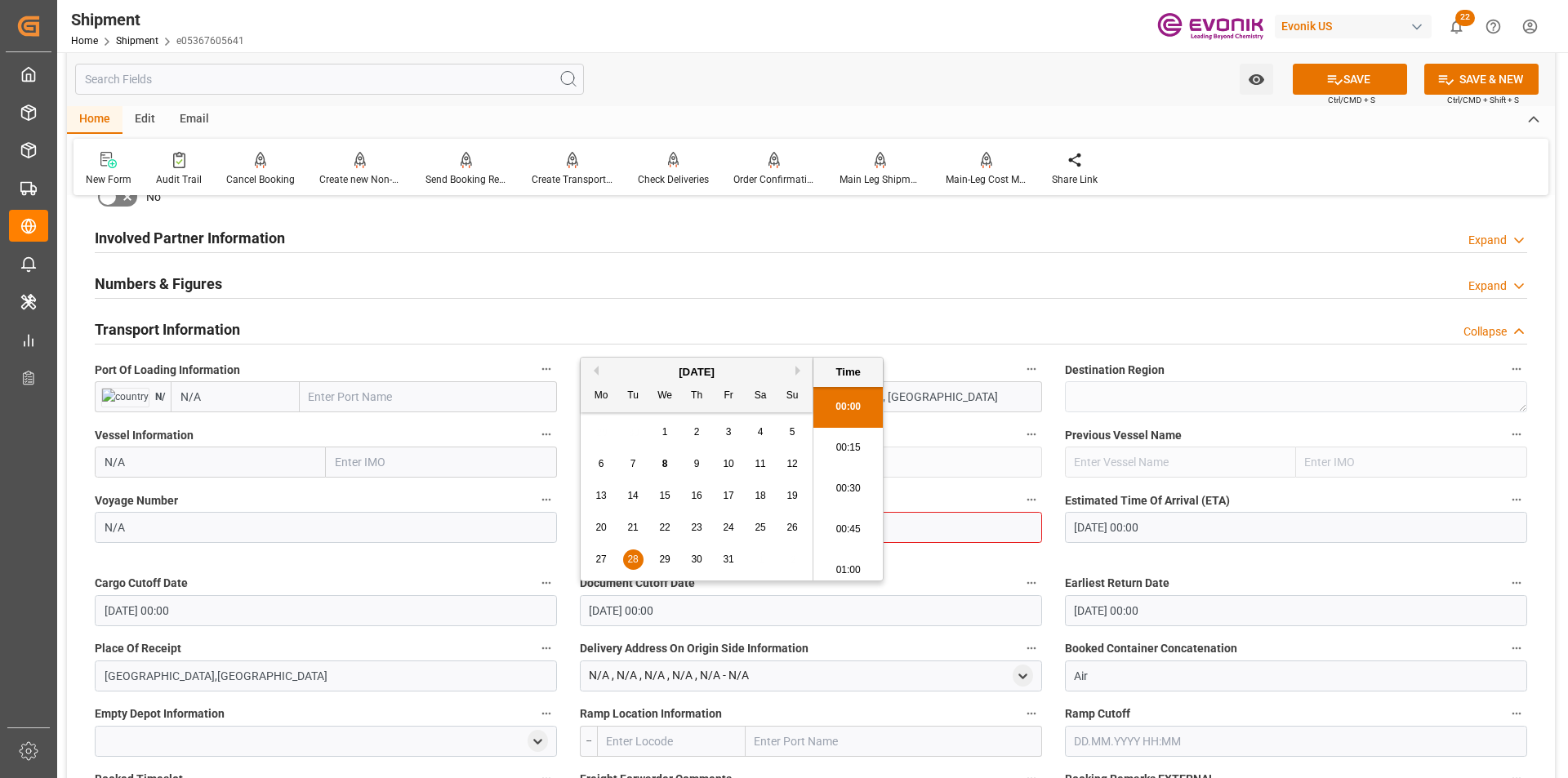
click at [769, 610] on input "28.10.2025 00:00" at bounding box center [810, 610] width 462 height 31
click at [478, 600] on input "28.10.2025 00:00" at bounding box center [325, 610] width 462 height 31
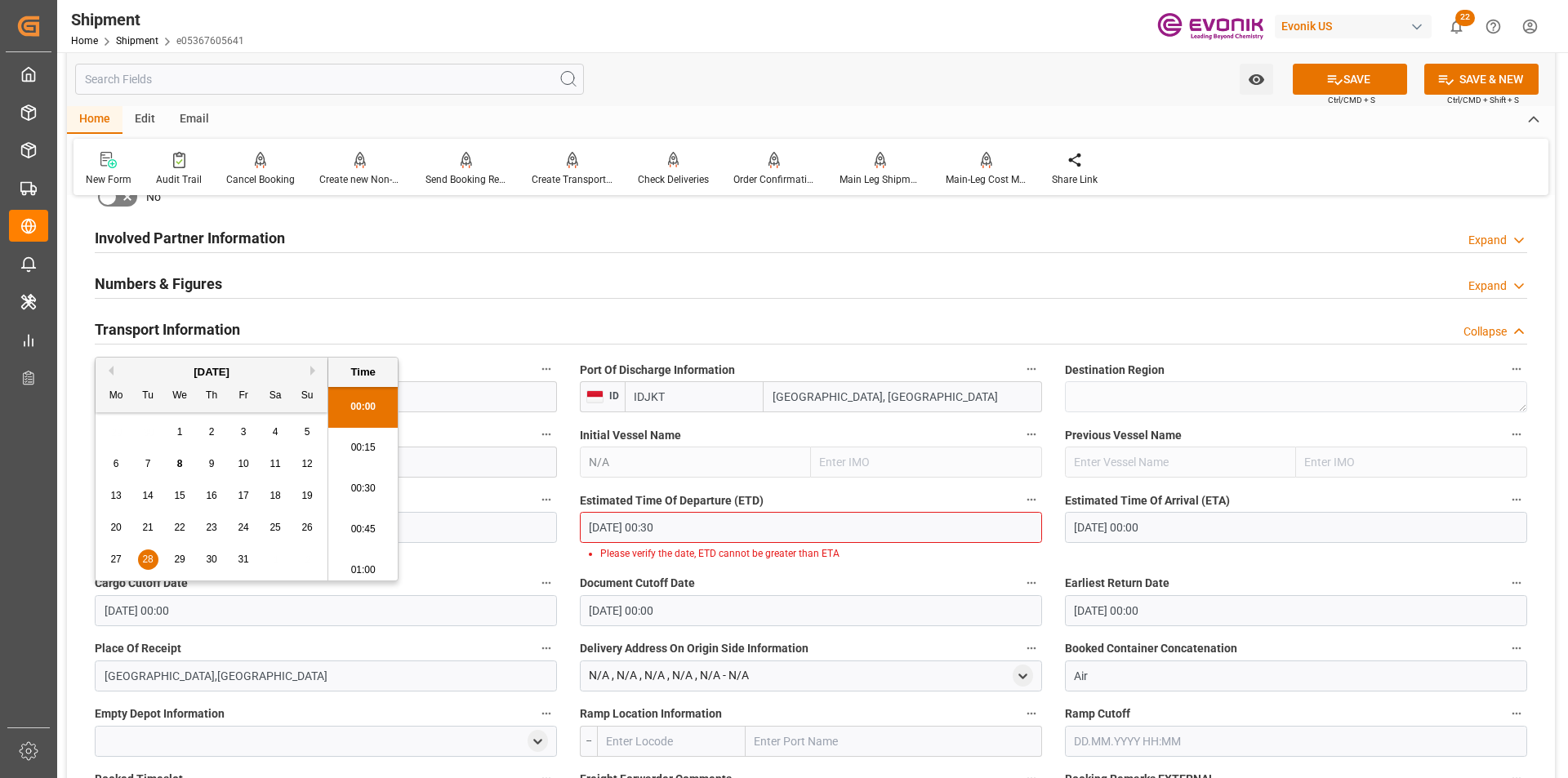
click at [805, 518] on input "28.10.2025 00:30" at bounding box center [810, 527] width 462 height 31
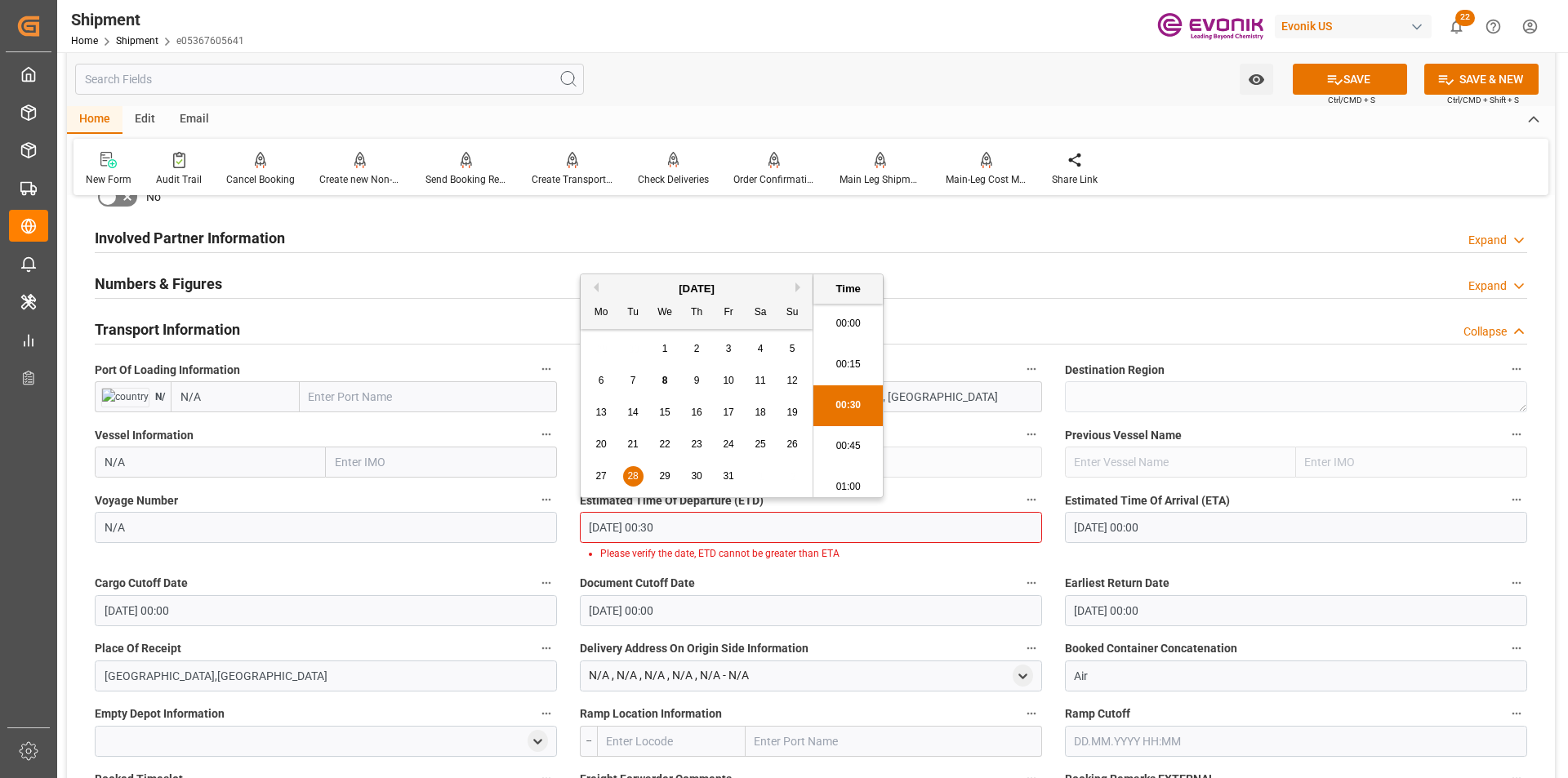
scroll to position [5, 0]
drag, startPoint x: 673, startPoint y: 530, endPoint x: 484, endPoint y: 525, distance: 189.1
click at [477, 528] on div "Booking Confirmation Milestone Bar Collapse Submitted to FFW for Booking (Pendi…" at bounding box center [810, 424] width 1488 height 2225
click at [630, 473] on span "28" at bounding box center [632, 476] width 11 height 12
click at [842, 402] on li "00:30" at bounding box center [848, 400] width 69 height 41
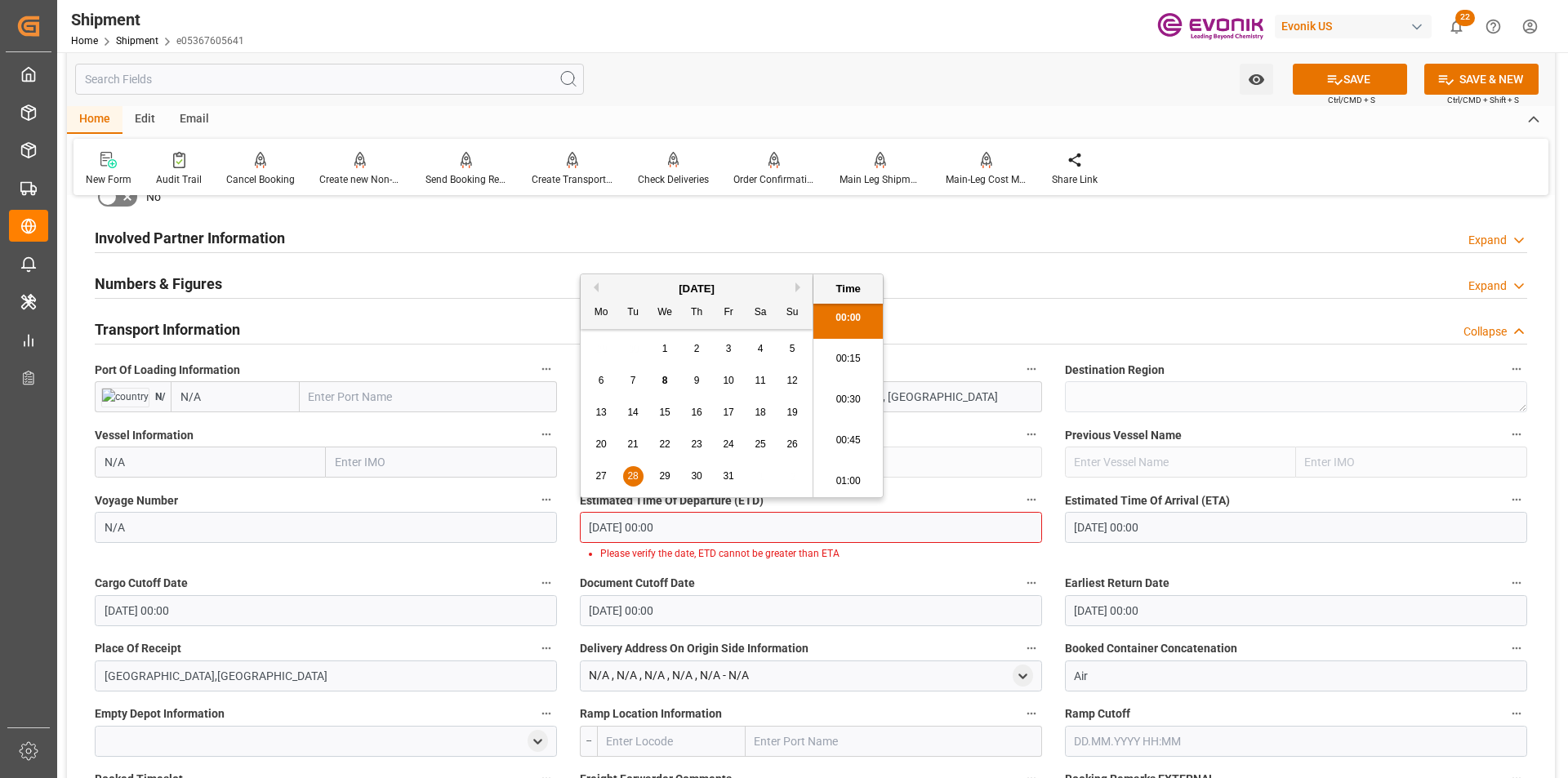
type input "28.10.2025 00:30"
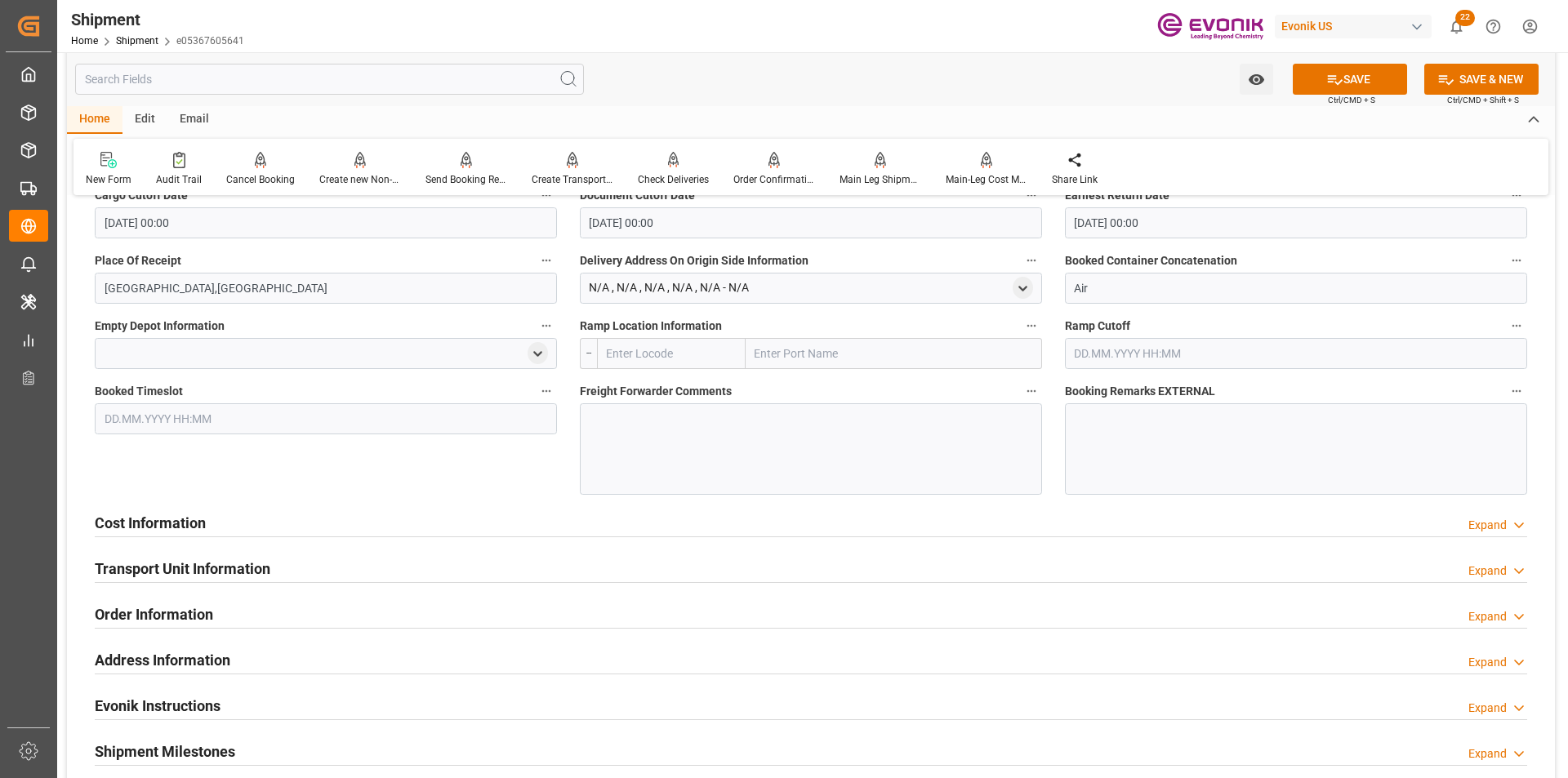
scroll to position [959, 0]
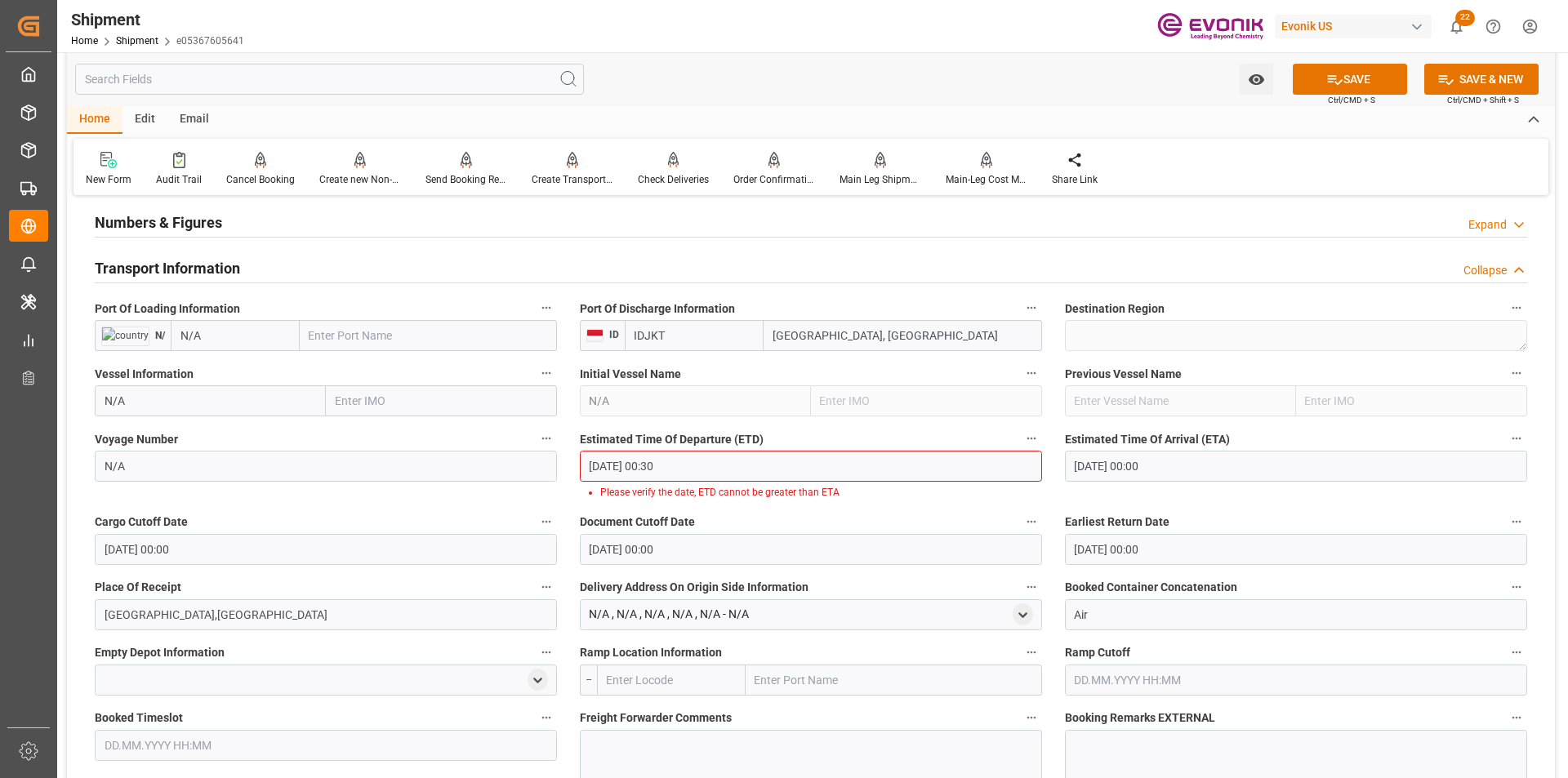
click at [1273, 479] on input "05.10.2025 00:00" at bounding box center [1296, 466] width 462 height 31
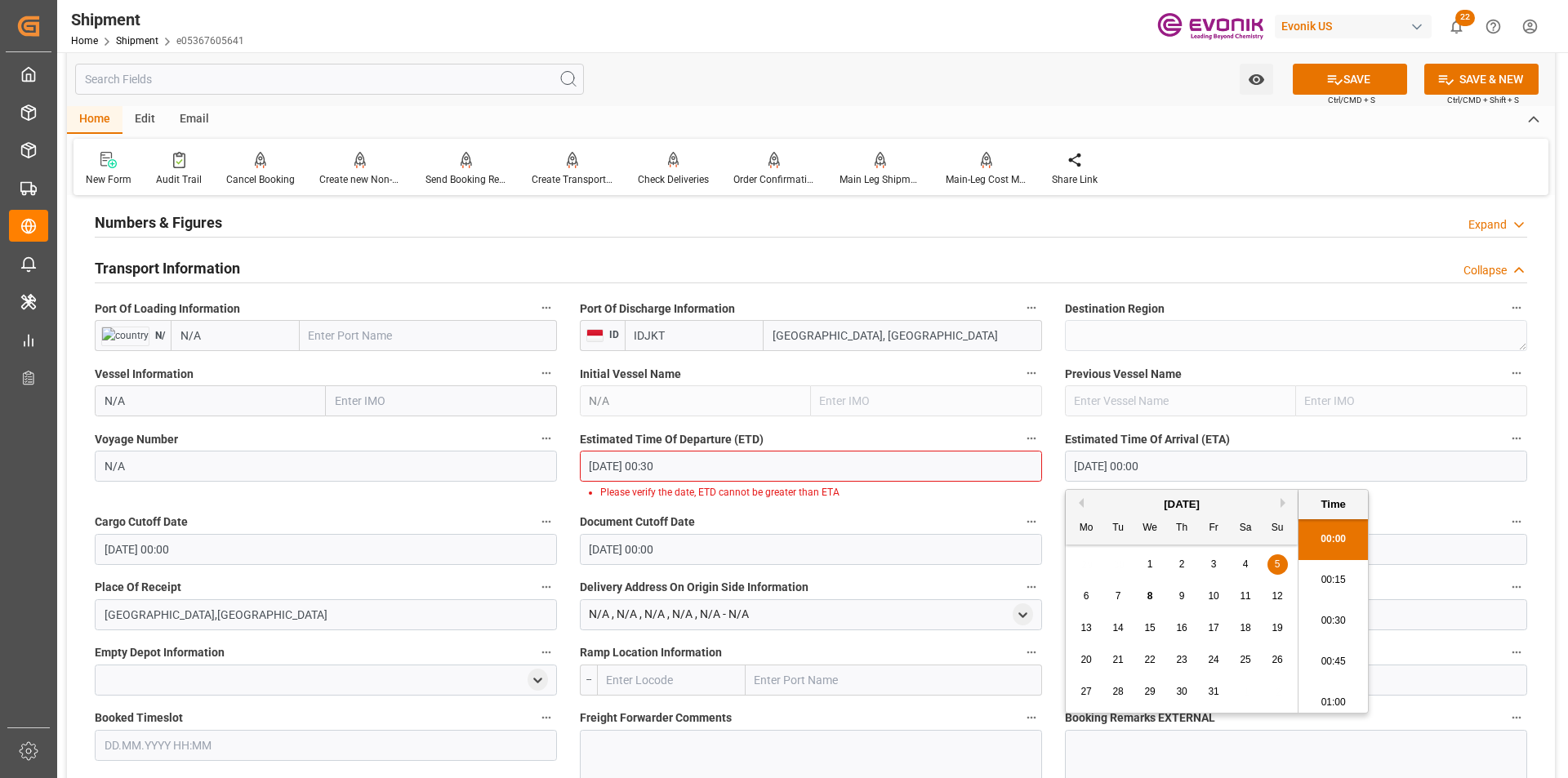
click at [1283, 507] on button "Next Month" at bounding box center [1285, 503] width 10 height 10
click at [1154, 599] on div "5" at bounding box center [1150, 597] width 20 height 20
type input "05.11.2025 00:00"
click at [1351, 548] on li "00:00" at bounding box center [1333, 539] width 69 height 41
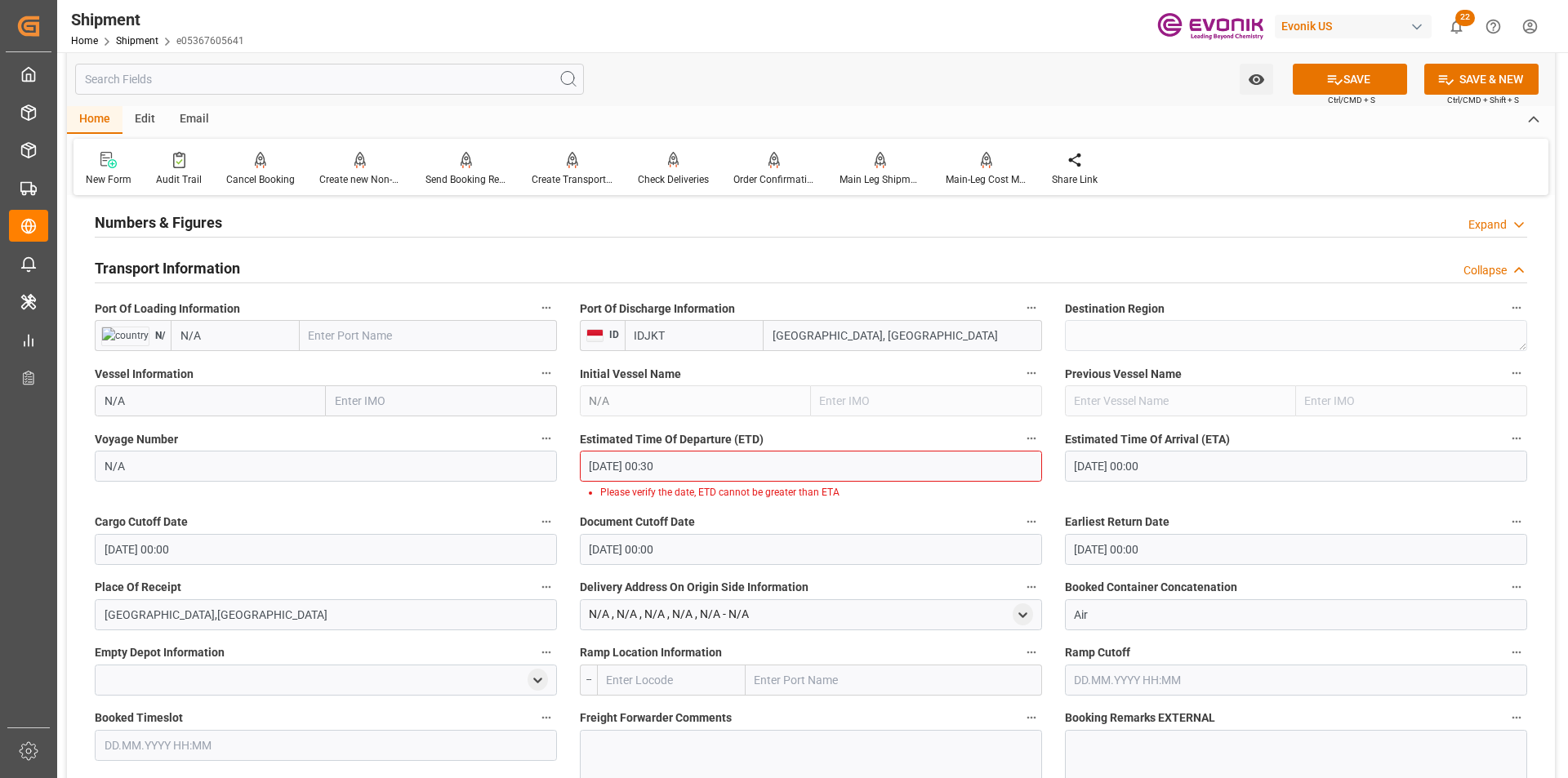
click at [890, 507] on div "Document Cutoff Date 28.10.2025 00:00" at bounding box center [811, 538] width 485 height 66
click at [1191, 553] on input "28.10.2025 00:00" at bounding box center [1296, 549] width 462 height 31
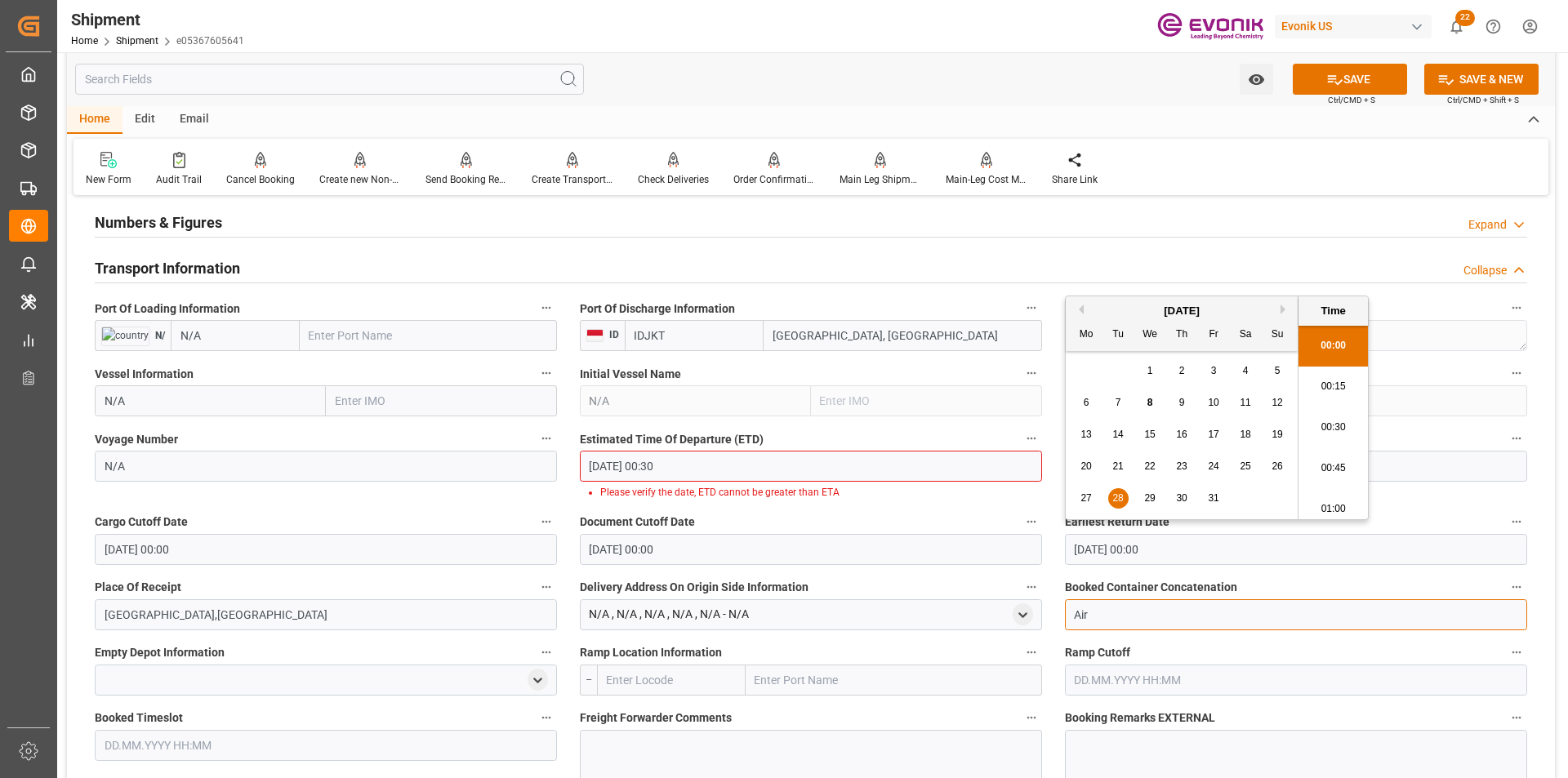
click at [1128, 611] on input "Air" at bounding box center [1296, 615] width 462 height 31
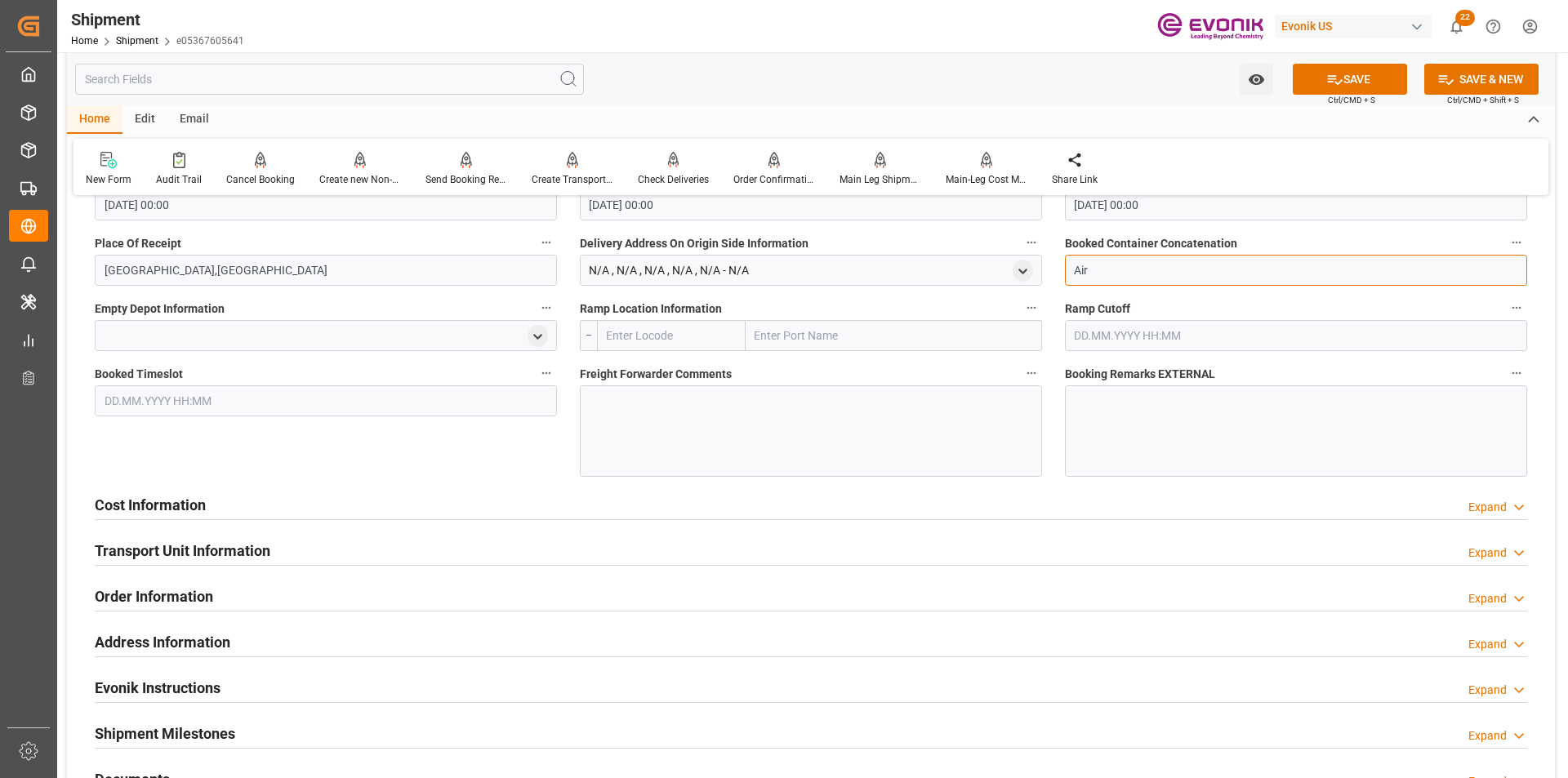
scroll to position [1449, 0]
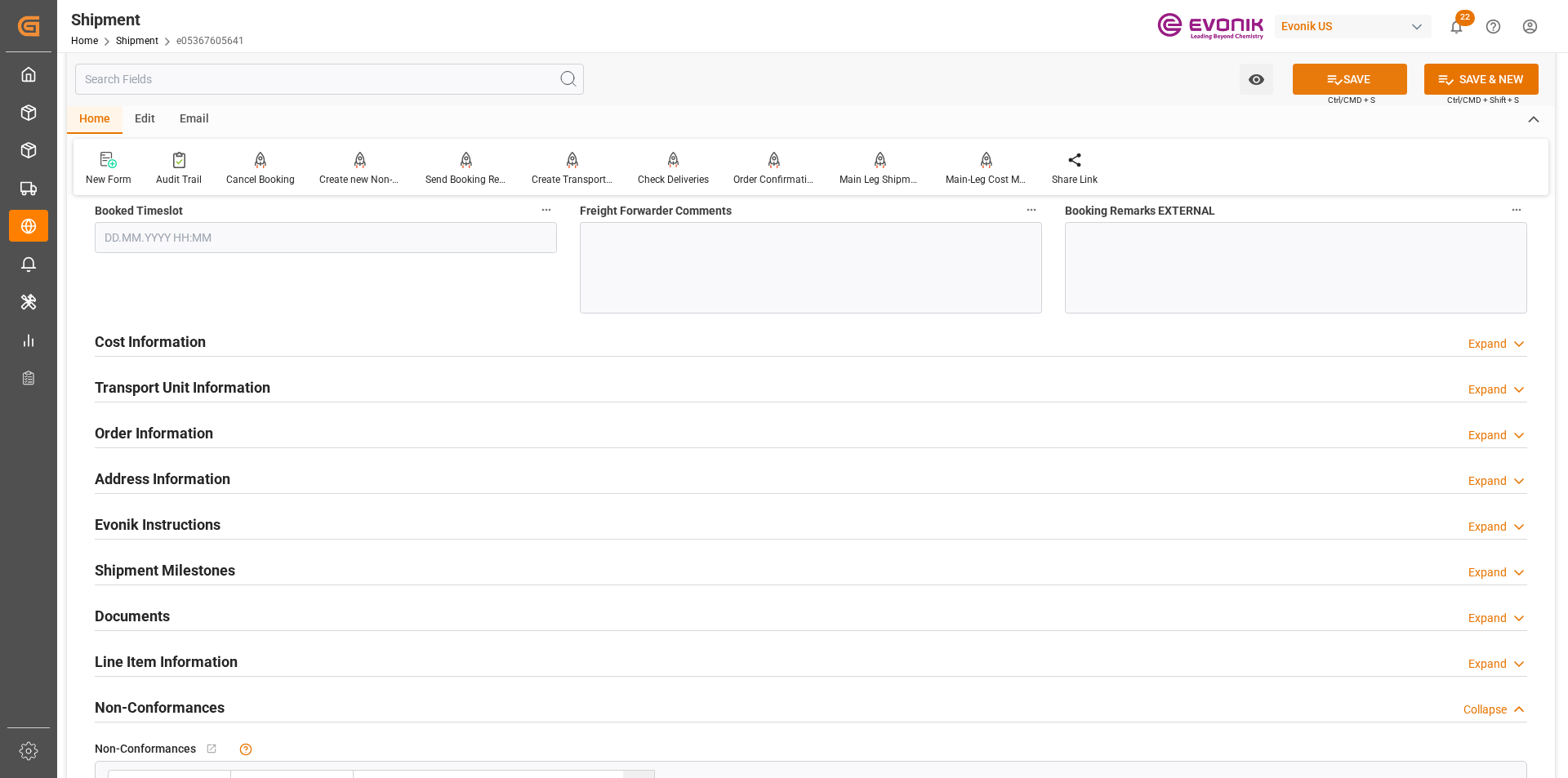
drag, startPoint x: 1338, startPoint y: 79, endPoint x: 1410, endPoint y: 197, distance: 138.2
click at [1341, 79] on button "SAVE" at bounding box center [1349, 79] width 114 height 31
click at [1481, 341] on div "Expand" at bounding box center [1488, 343] width 38 height 17
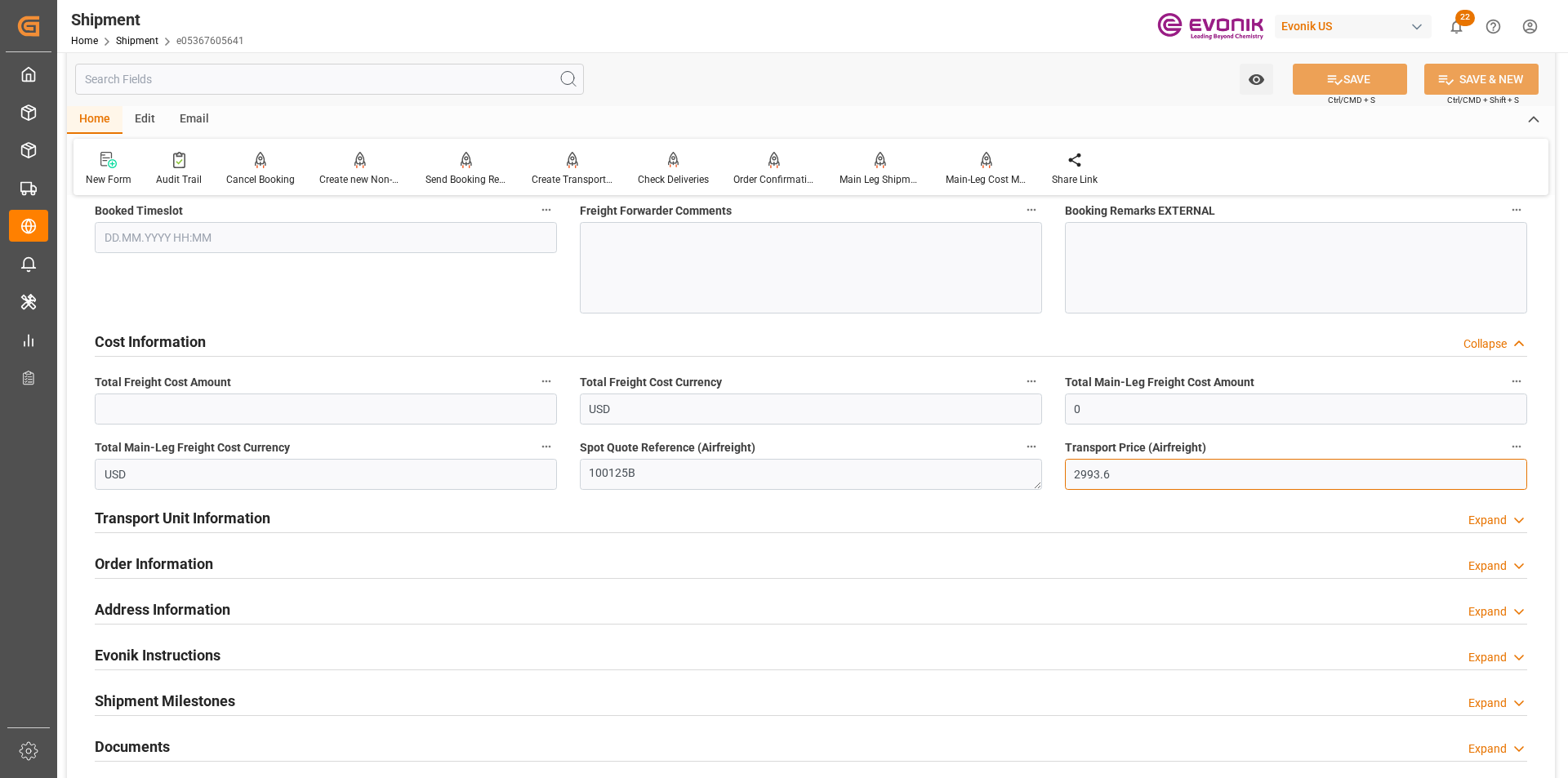
drag, startPoint x: 1191, startPoint y: 468, endPoint x: 1013, endPoint y: 462, distance: 178.1
click at [287, 415] on input "text" at bounding box center [325, 409] width 462 height 31
paste input "2993.6"
type input "2993.6"
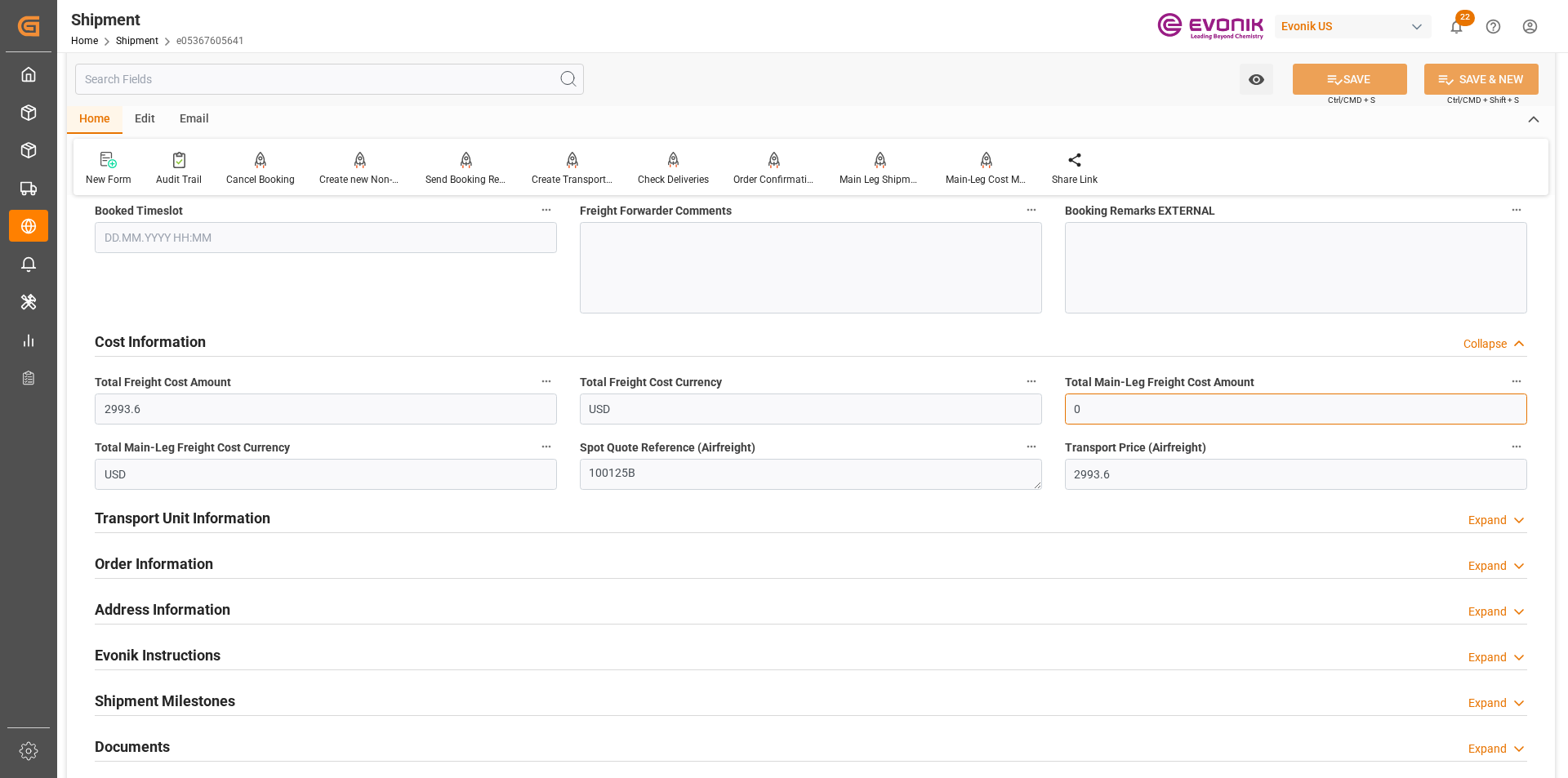
drag, startPoint x: 1097, startPoint y: 412, endPoint x: 1005, endPoint y: 414, distance: 92.0
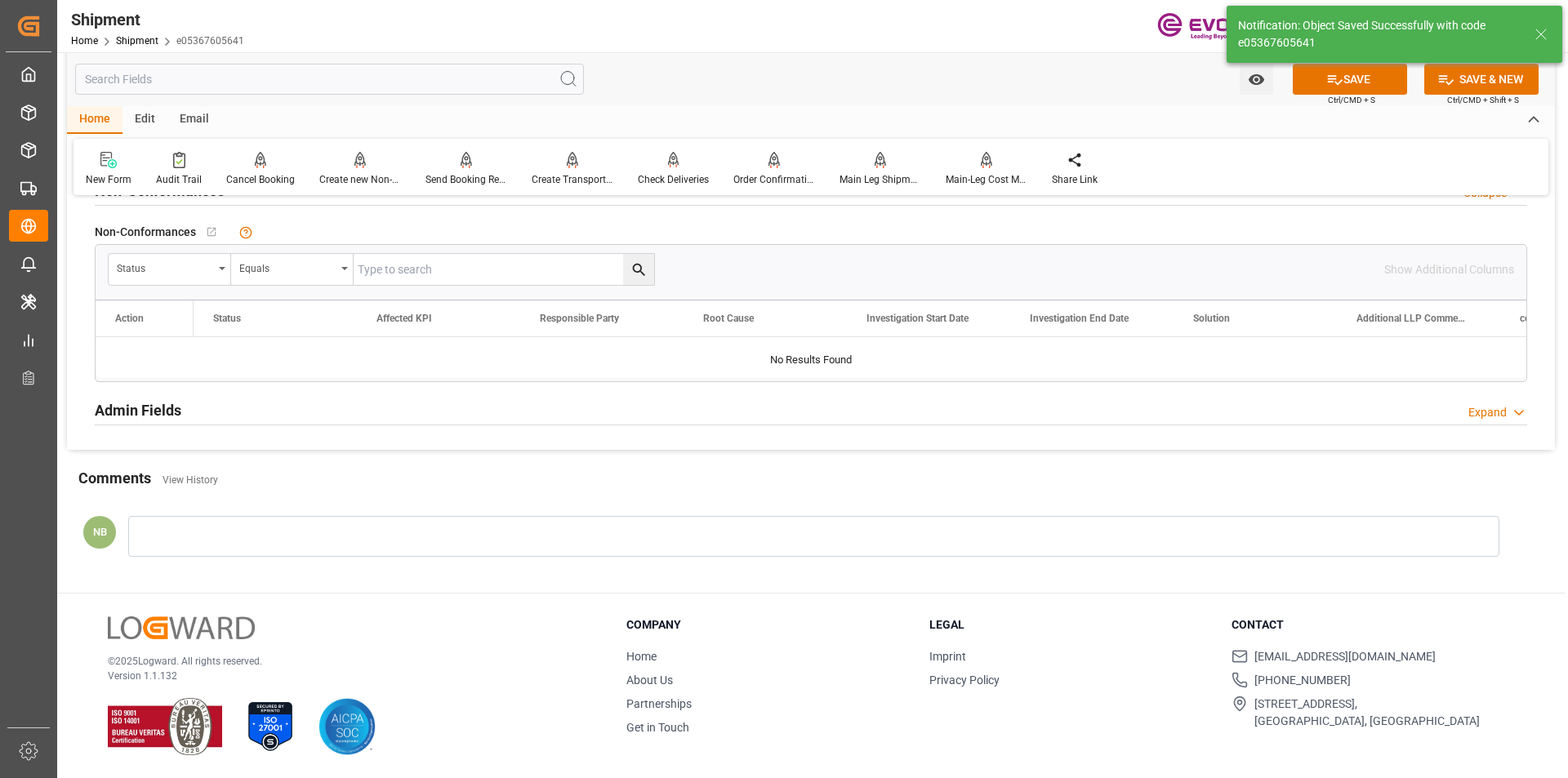
type input "2993.6"
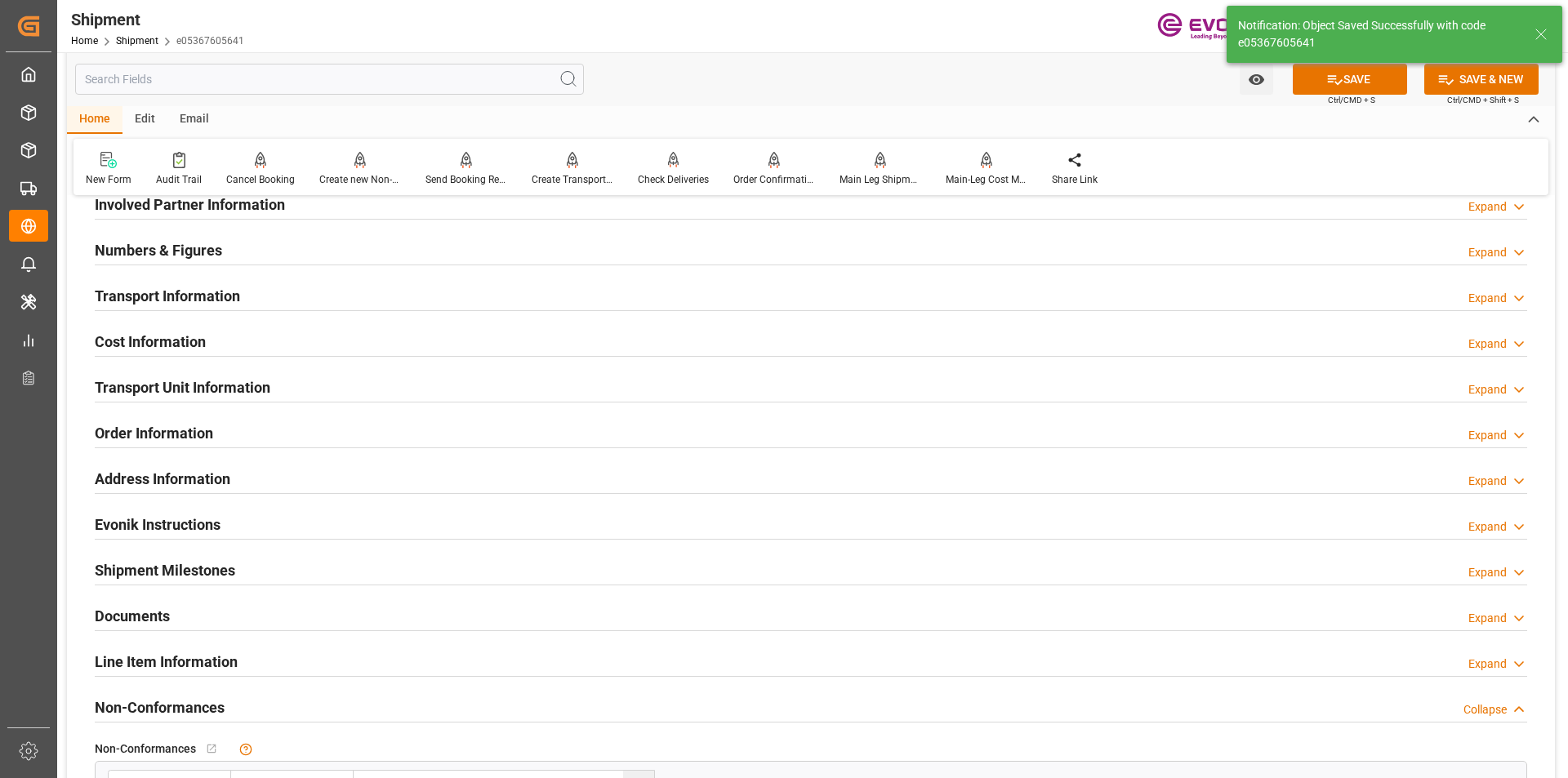
click at [1485, 338] on div "Expand" at bounding box center [1488, 343] width 38 height 17
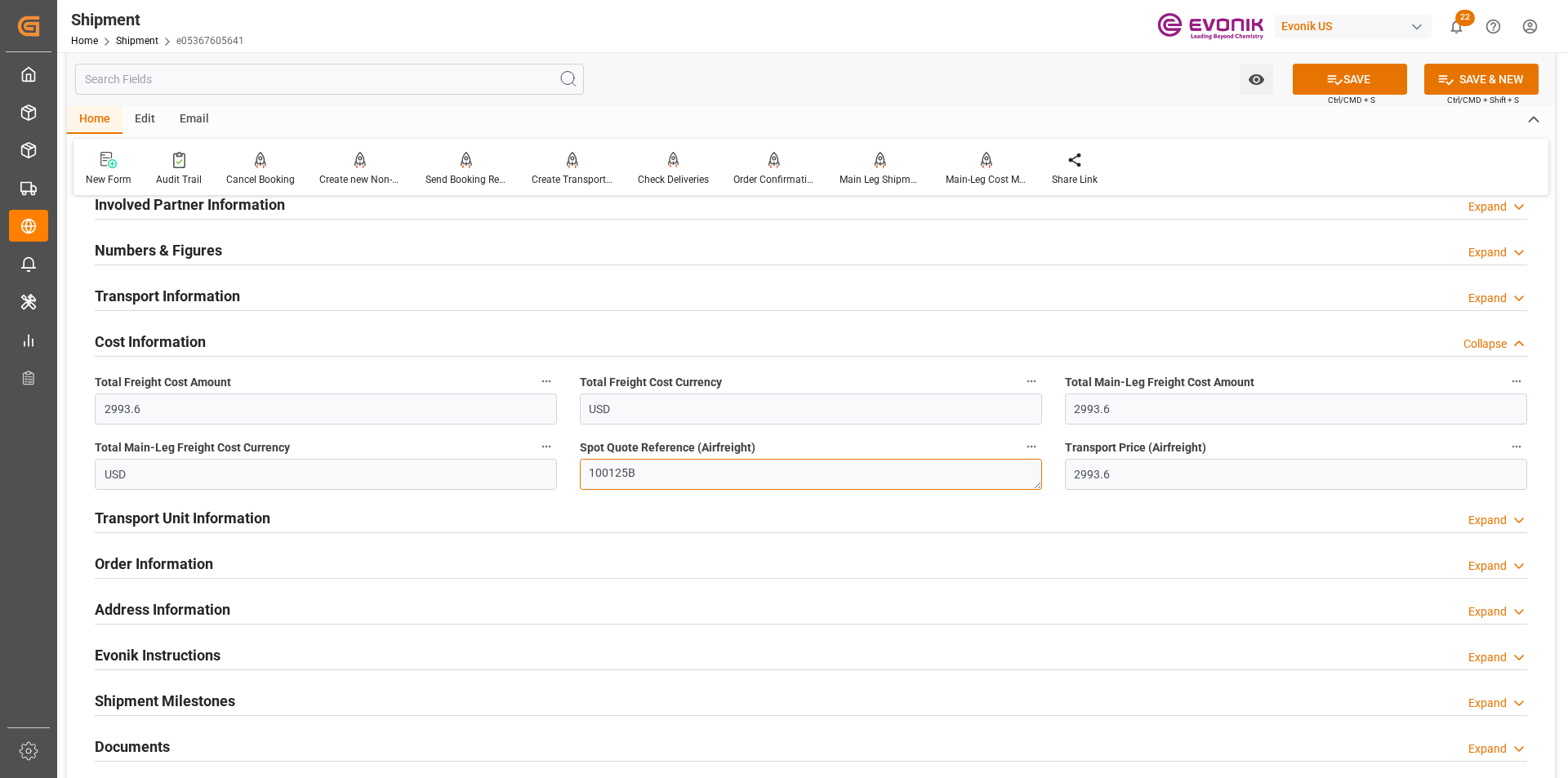
drag, startPoint x: 651, startPoint y: 468, endPoint x: 489, endPoint y: 463, distance: 162.1
click at [489, 463] on div "Booking Confirmation Milestone Bar Collapse Submitted to FFW for Booking (Pendi…" at bounding box center [810, 188] width 1488 height 1819
click at [1346, 76] on button "SAVE" at bounding box center [1349, 79] width 114 height 31
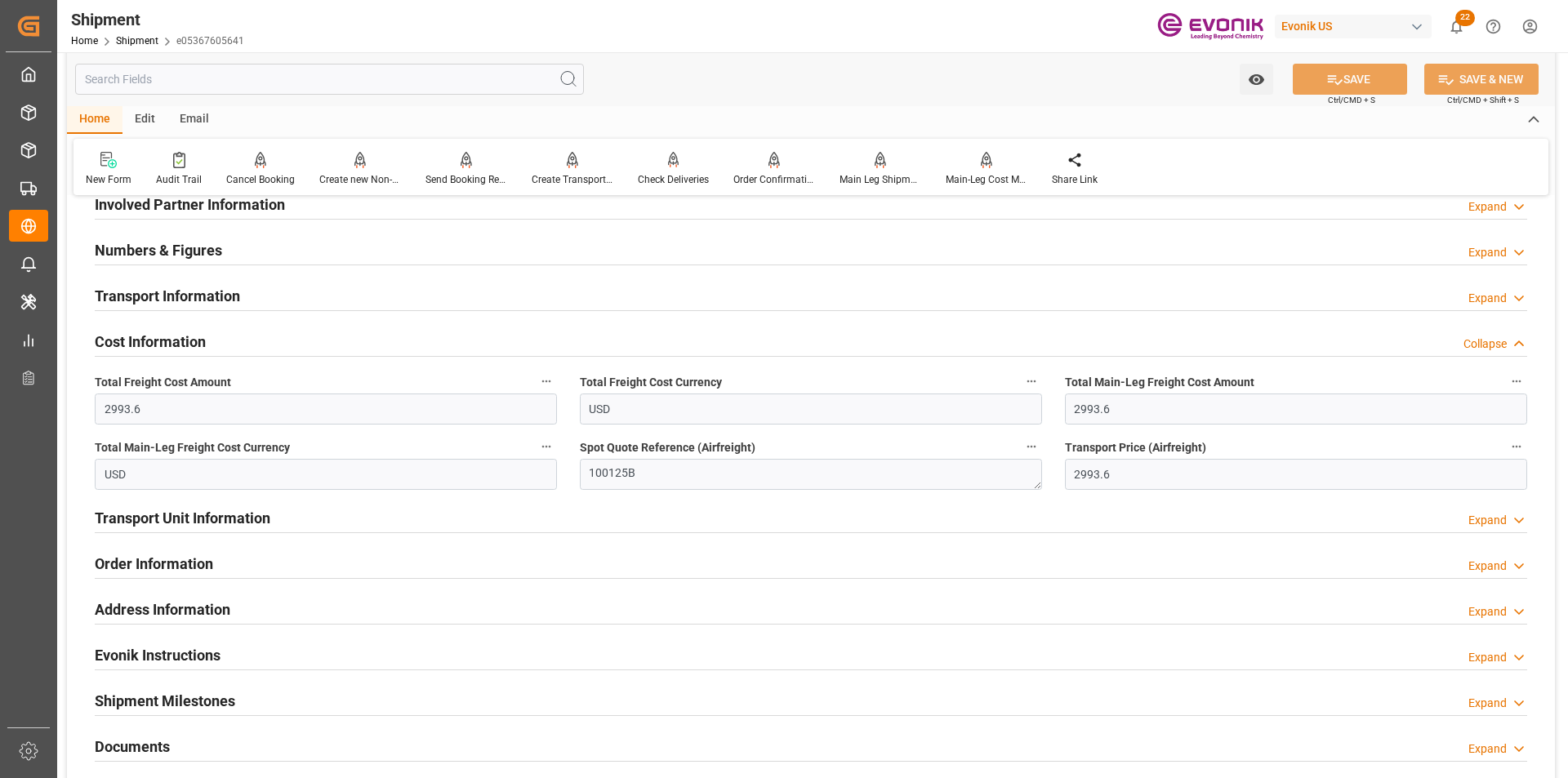
drag, startPoint x: 1483, startPoint y: 348, endPoint x: 1028, endPoint y: 331, distance: 455.3
click at [1483, 347] on div "Collapse" at bounding box center [1485, 343] width 44 height 17
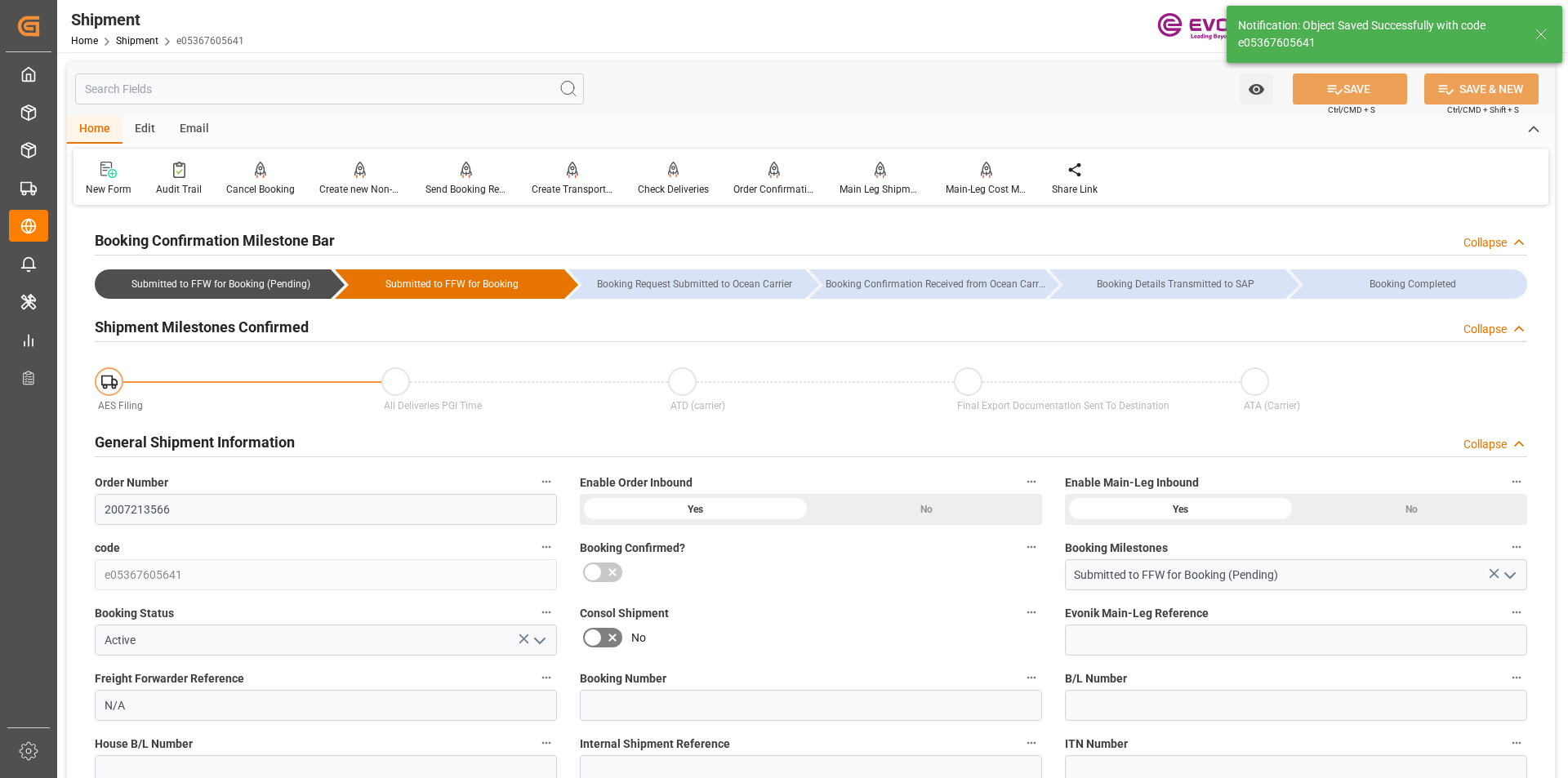
scroll to position [327, 0]
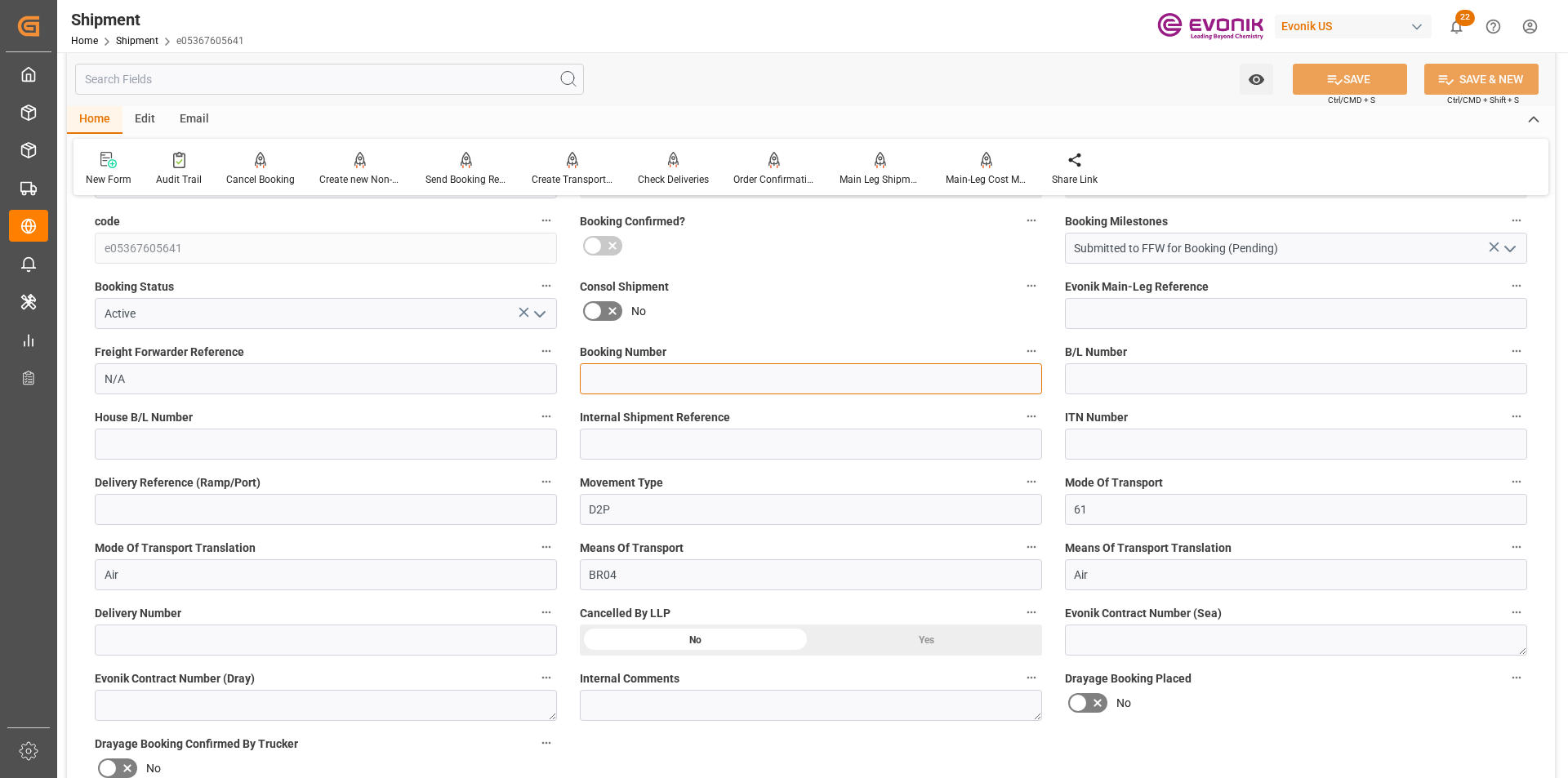
click at [615, 374] on input at bounding box center [810, 379] width 462 height 31
paste input "100125B"
type input "100125B"
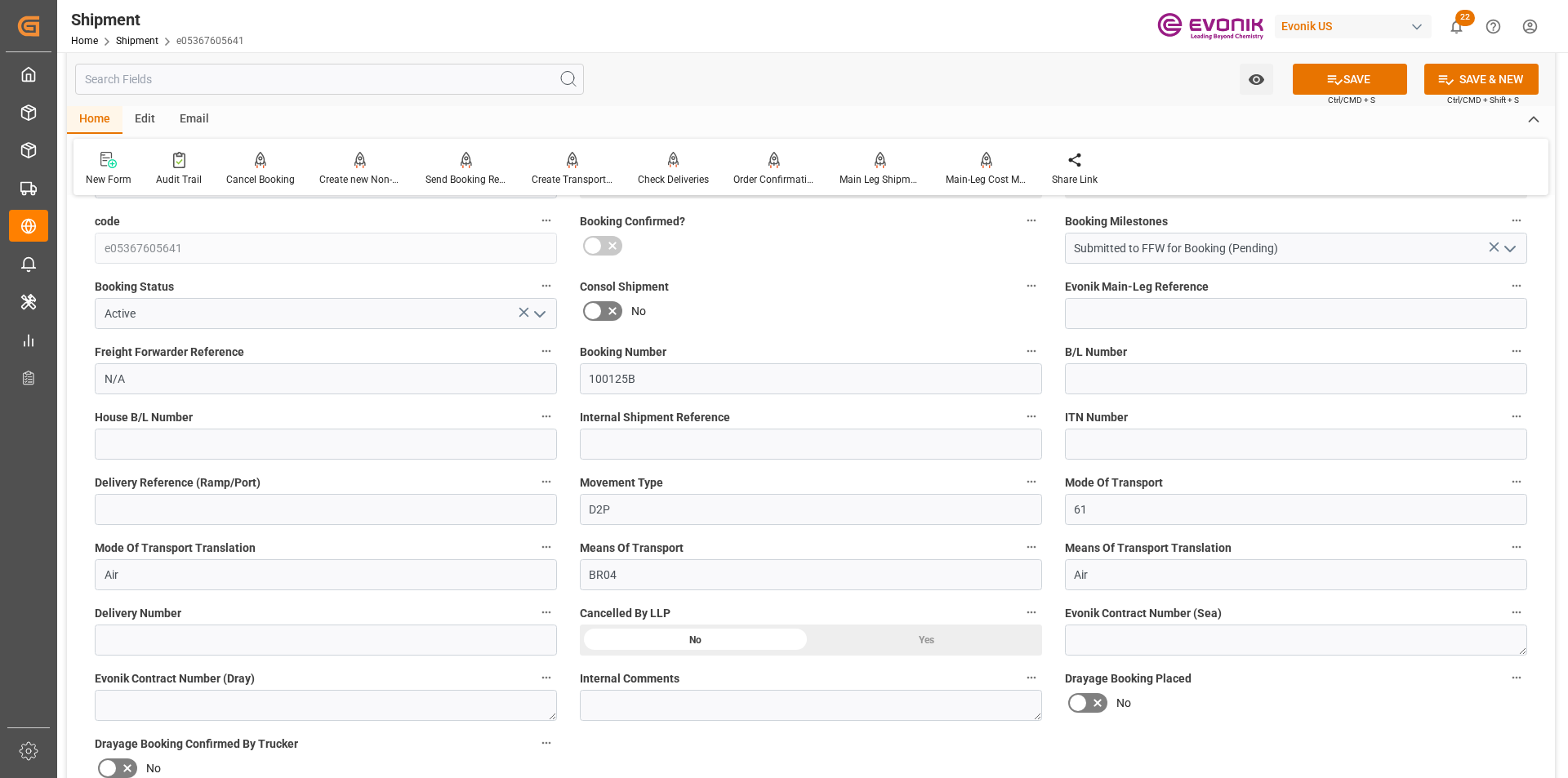
click at [1344, 87] on button "SAVE" at bounding box center [1349, 79] width 114 height 31
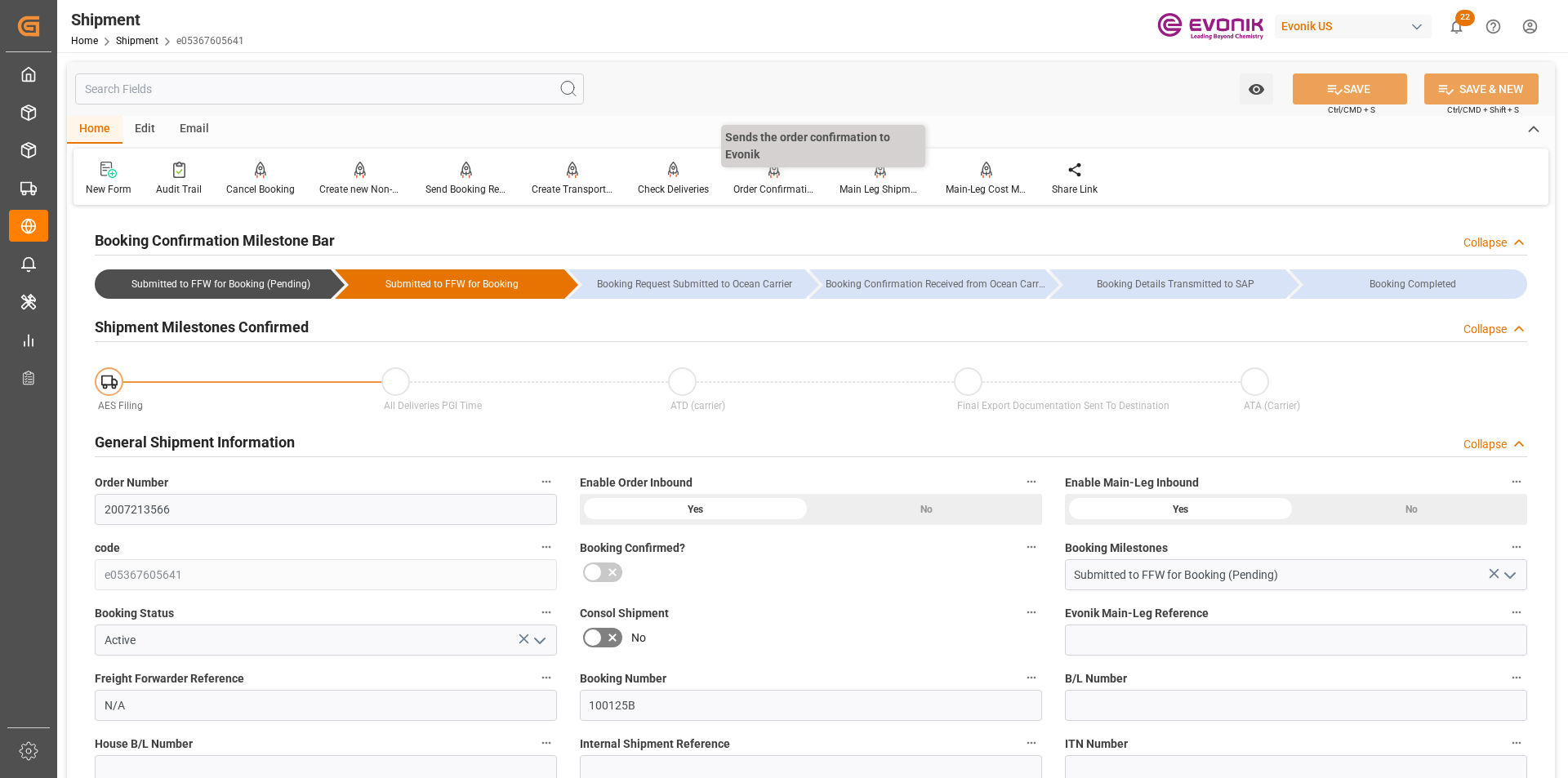
click at [783, 178] on div at bounding box center [774, 169] width 82 height 17
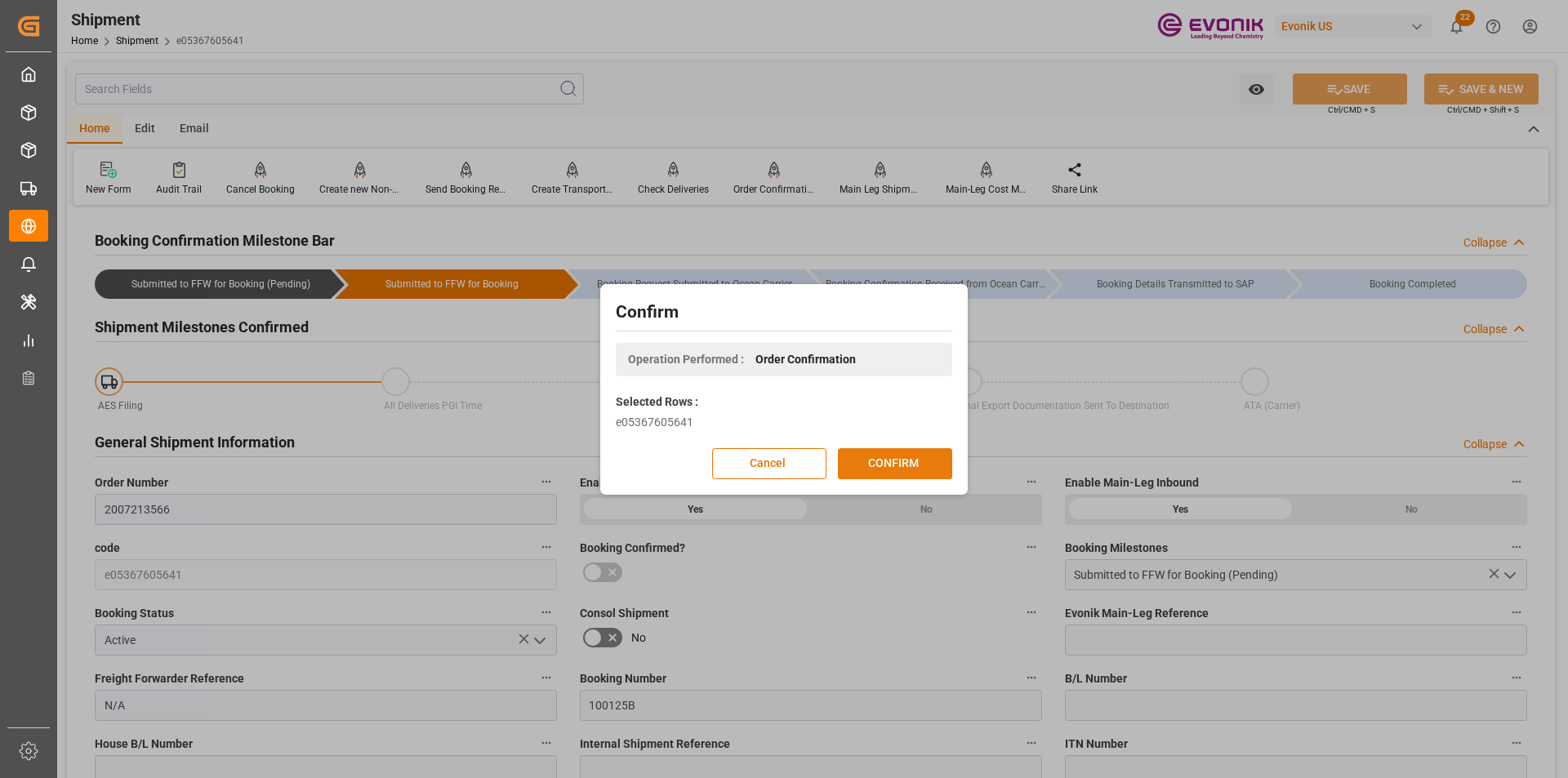
click at [901, 461] on button "CONFIRM" at bounding box center [895, 464] width 114 height 31
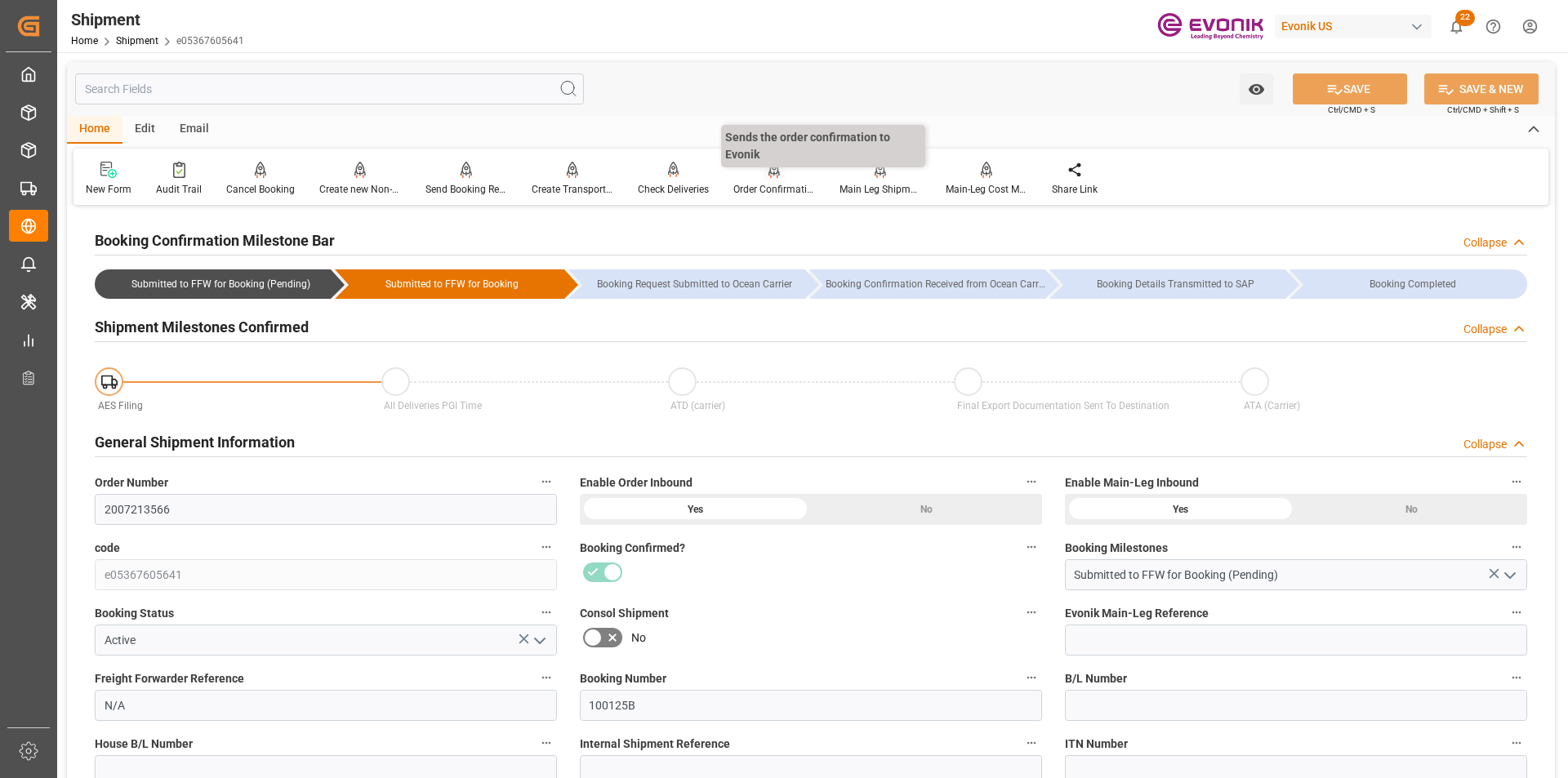
click at [776, 183] on div "Order Confirmation" at bounding box center [774, 189] width 82 height 15
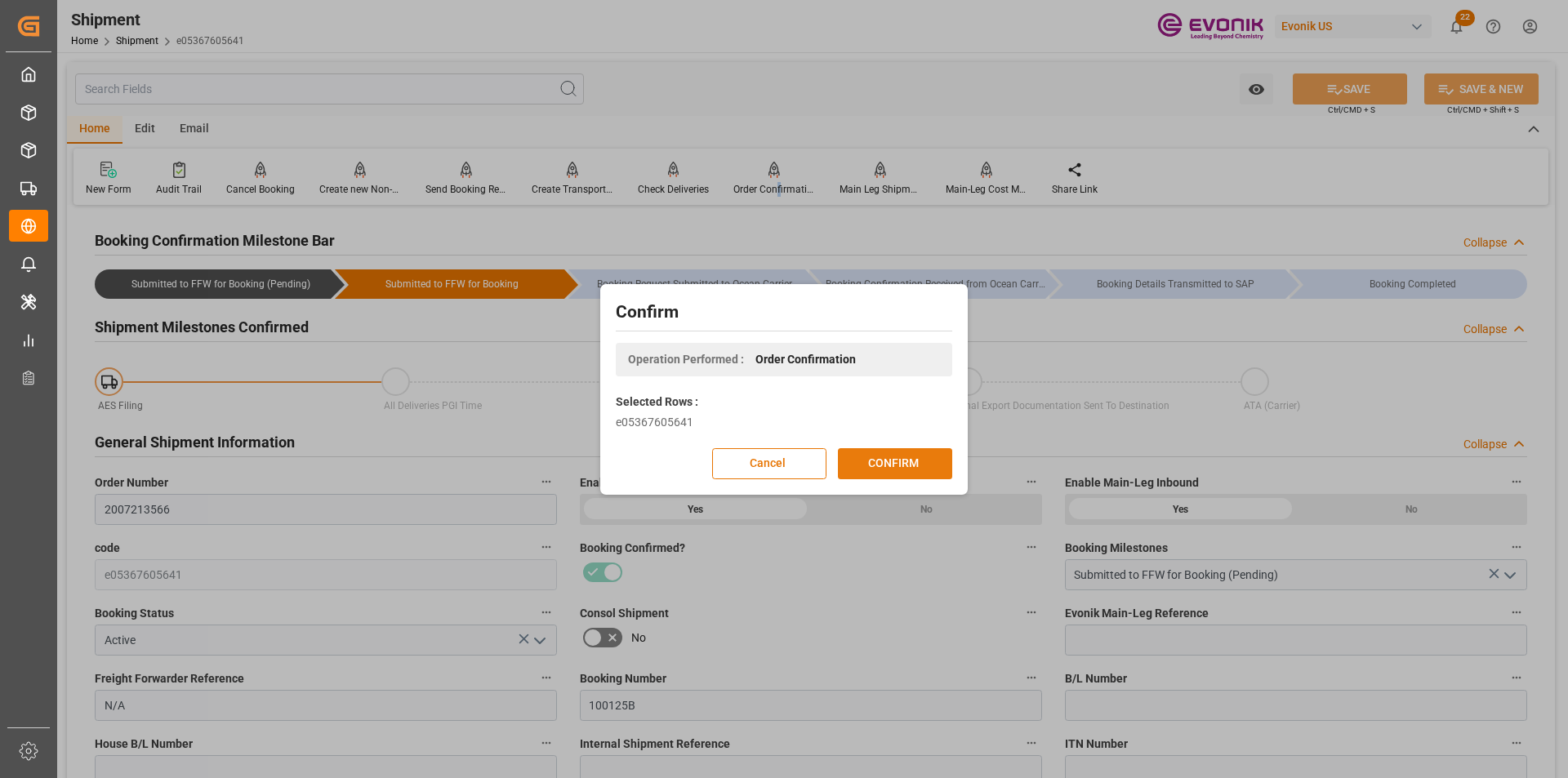
click at [886, 456] on button "CONFIRM" at bounding box center [895, 464] width 114 height 31
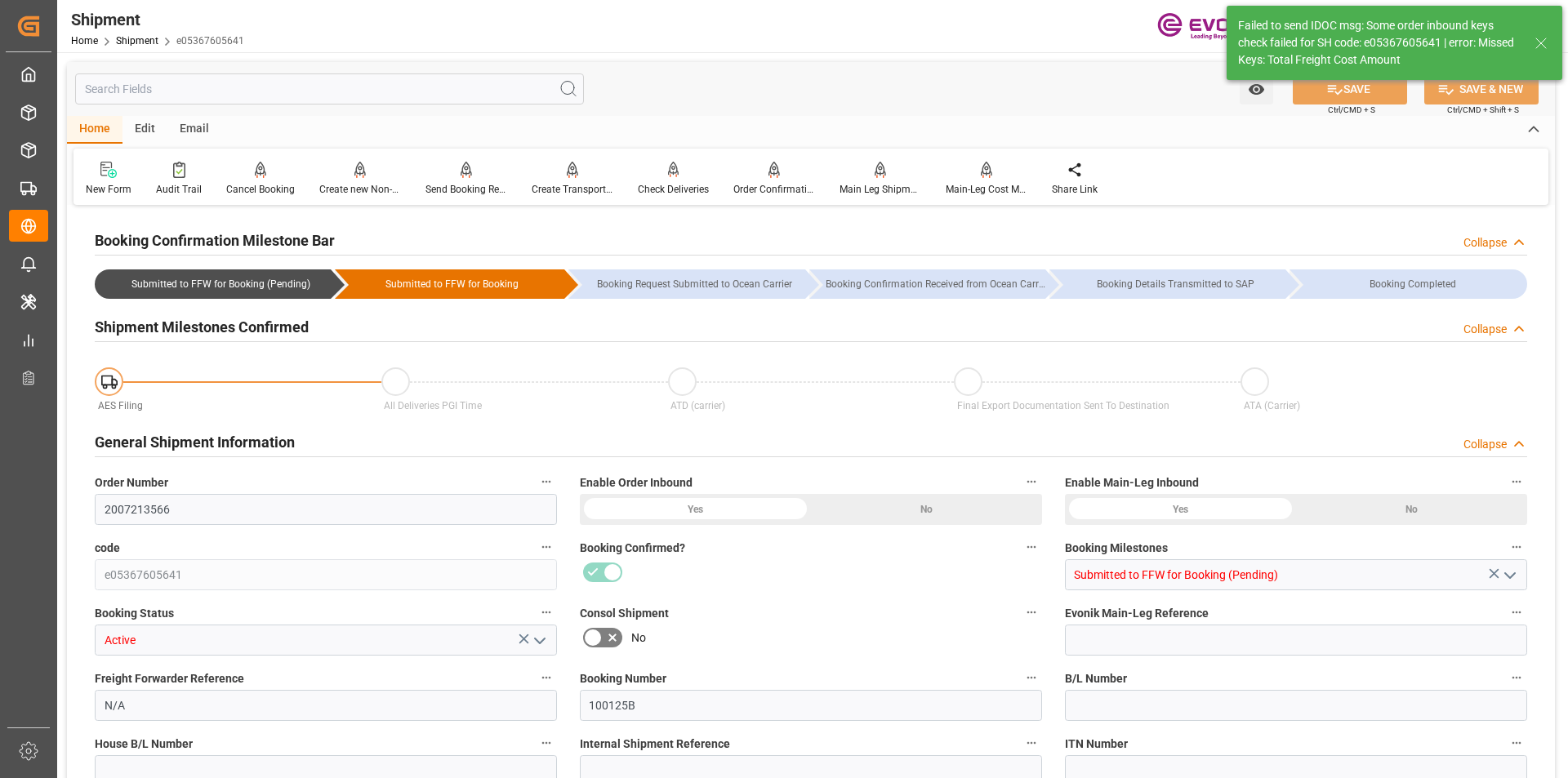
type input "2993.6"
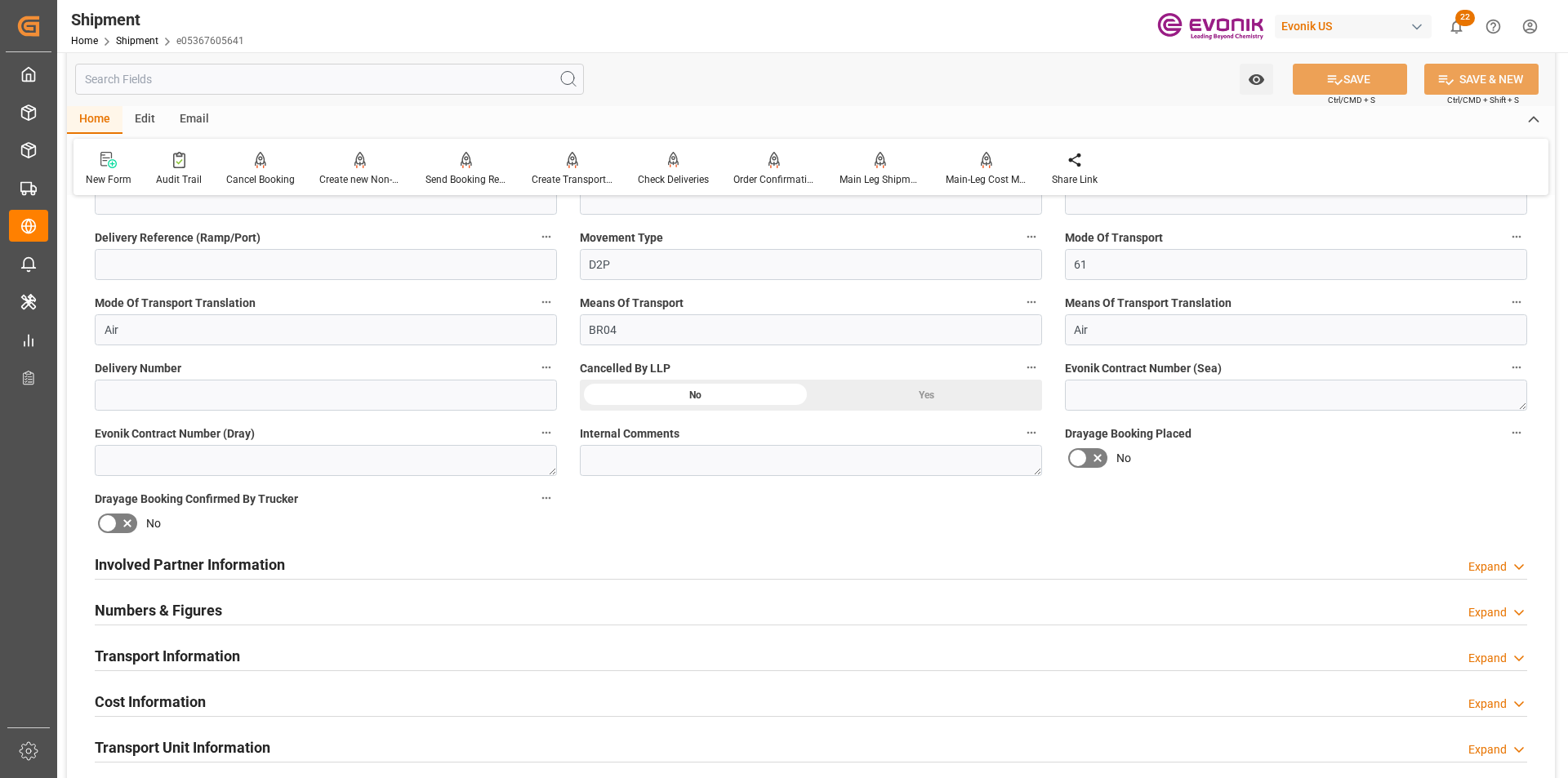
scroll to position [735, 0]
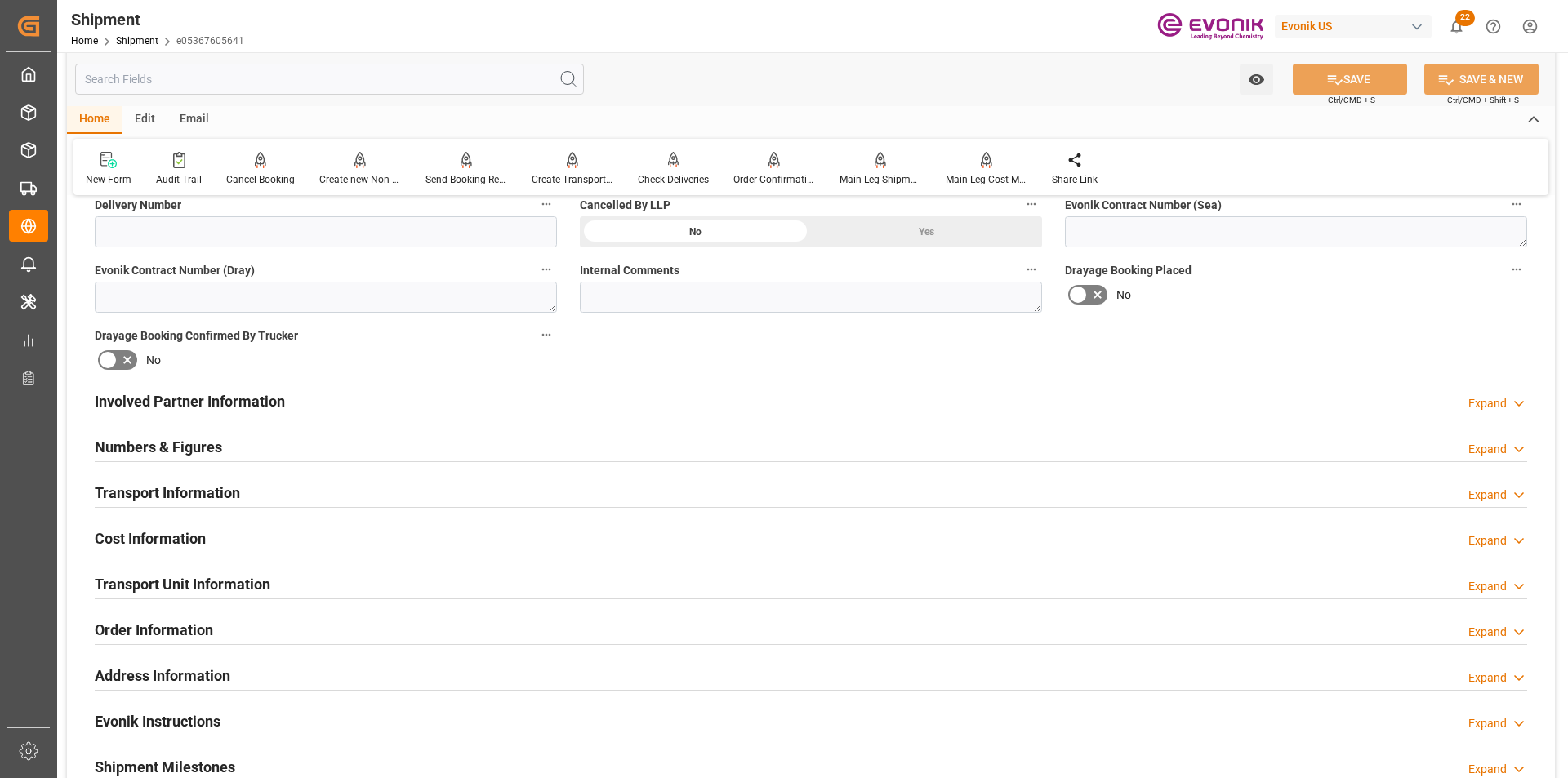
click at [1495, 540] on div "Expand" at bounding box center [1488, 540] width 38 height 17
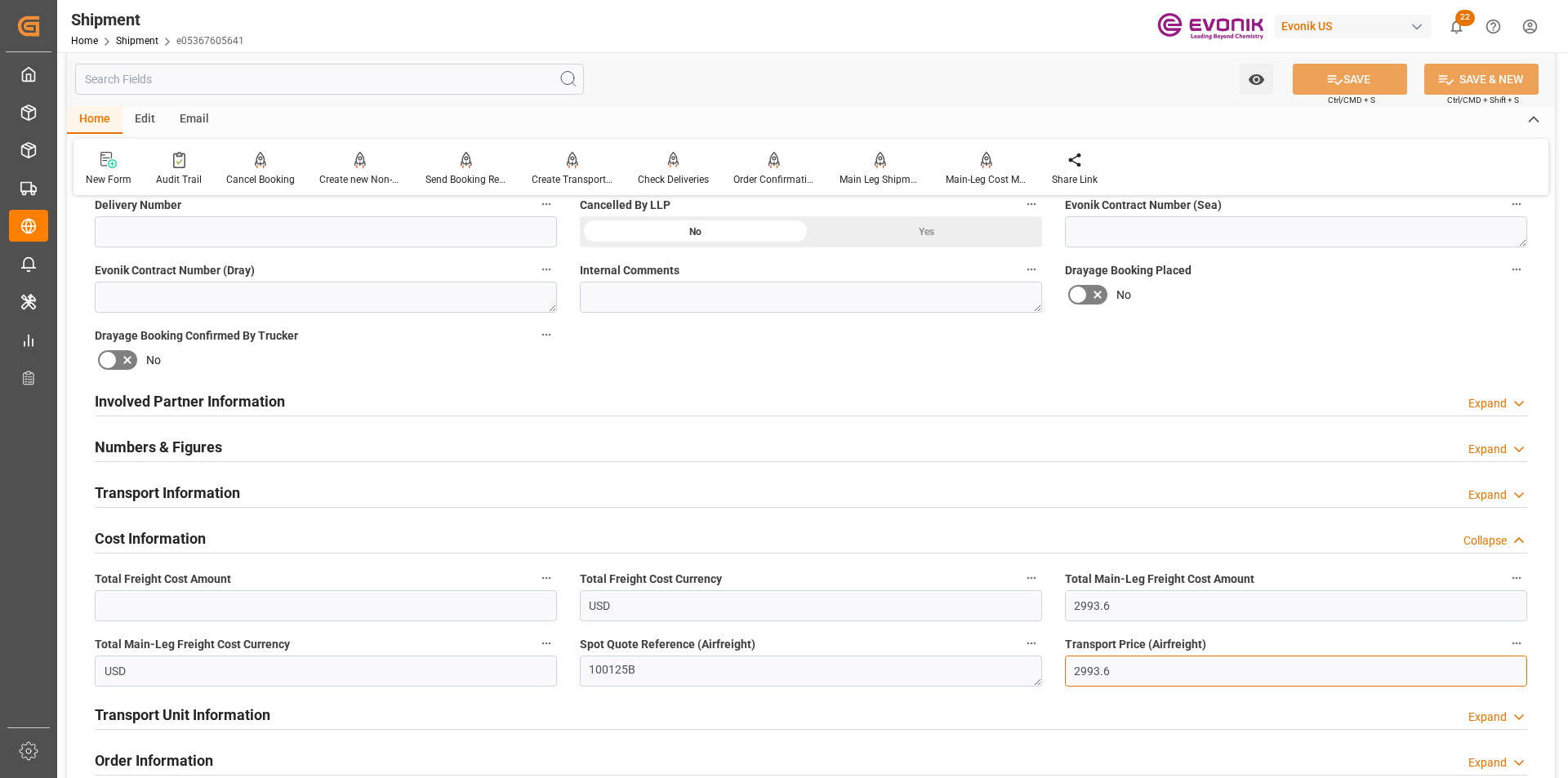
drag, startPoint x: 1138, startPoint y: 673, endPoint x: 968, endPoint y: 658, distance: 170.7
click at [968, 659] on div "Booking Confirmation Milestone Bar Collapse Submitted to FFW for Booking (Pendi…" at bounding box center [810, 384] width 1488 height 1819
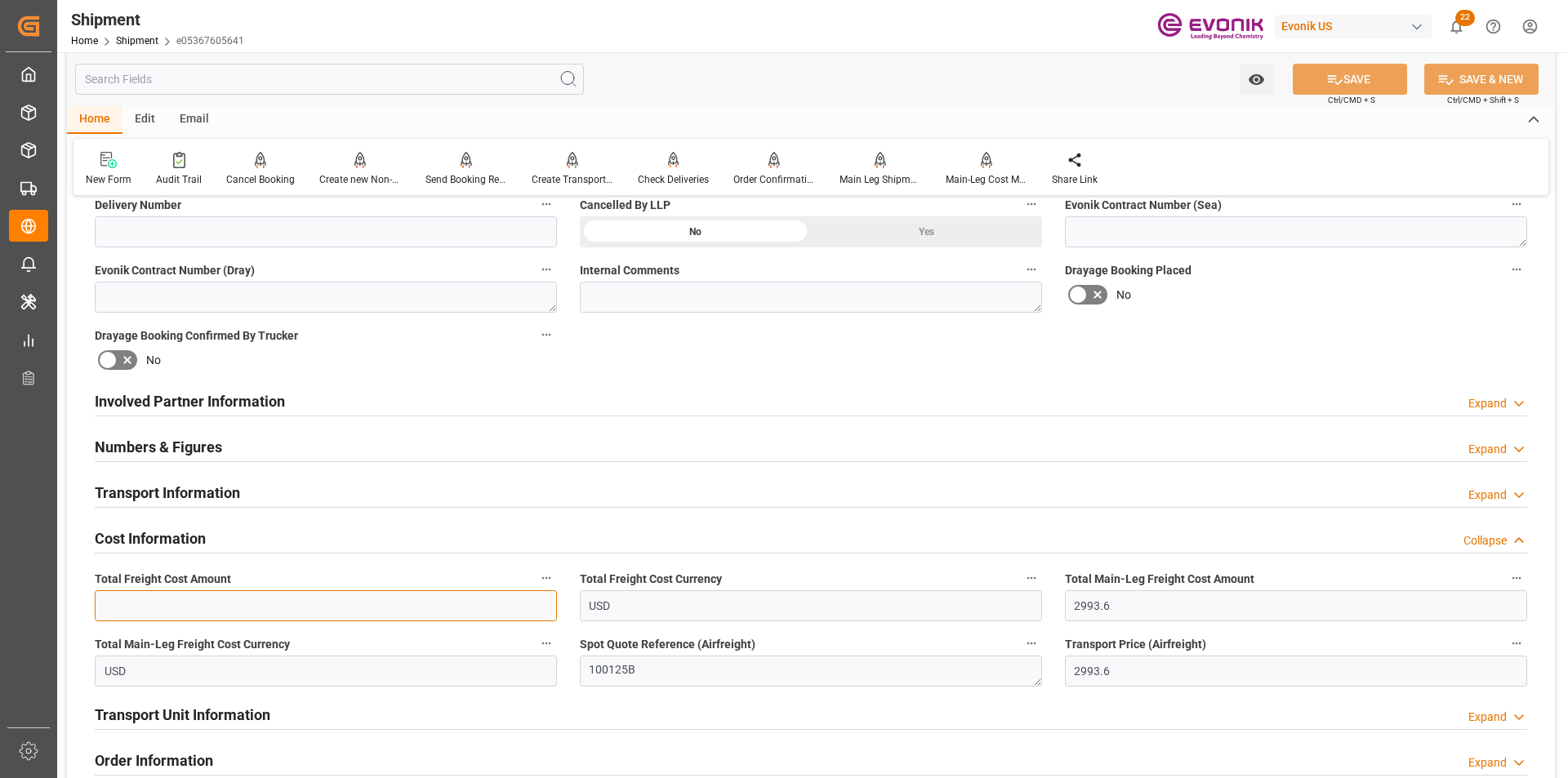
click at [278, 593] on input "text" at bounding box center [325, 606] width 462 height 31
paste input "2993.6"
type input "2993.6"
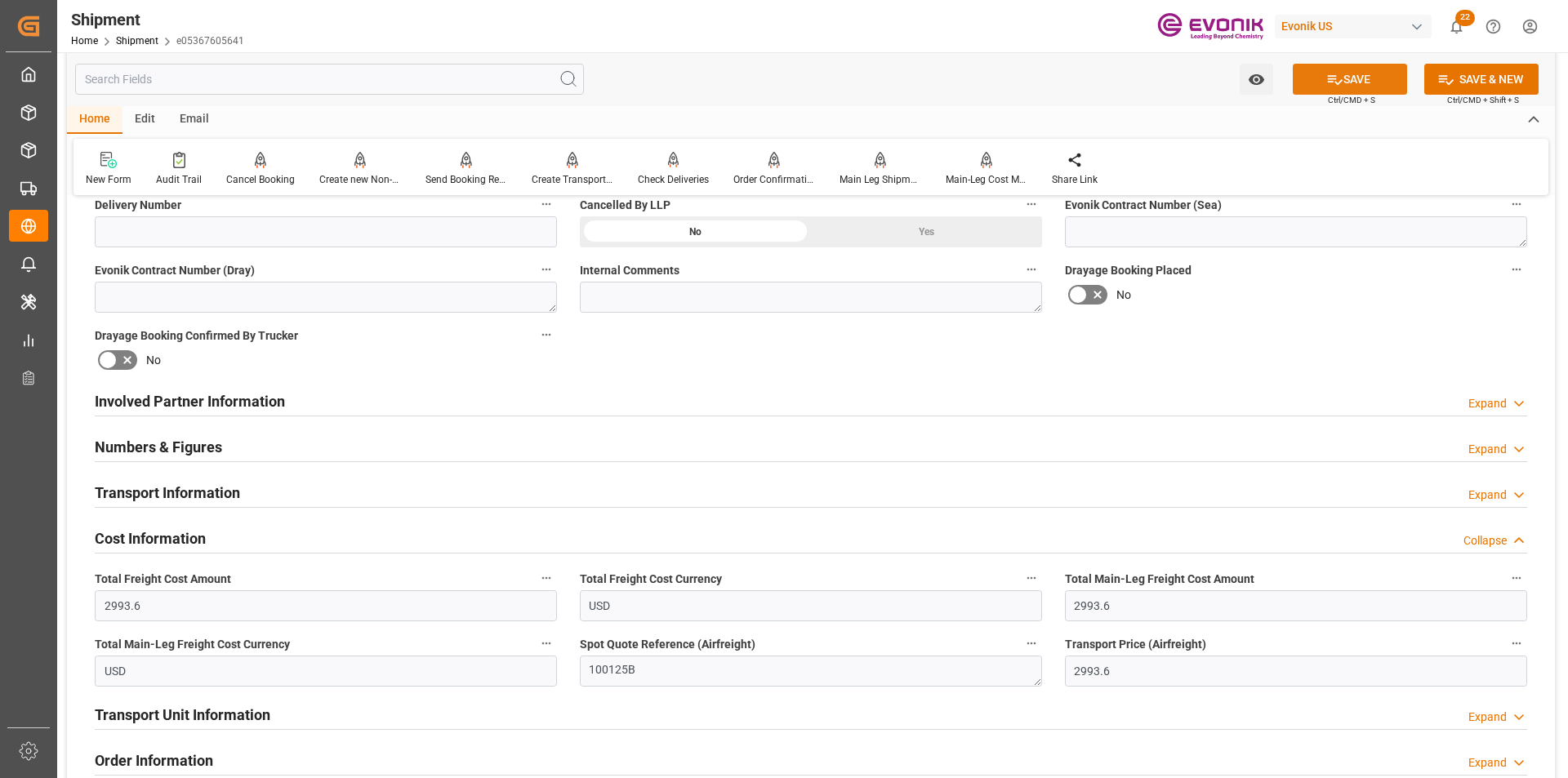
drag, startPoint x: 1348, startPoint y: 82, endPoint x: 1209, endPoint y: 276, distance: 238.7
click at [1347, 83] on button "SAVE" at bounding box center [1349, 79] width 114 height 31
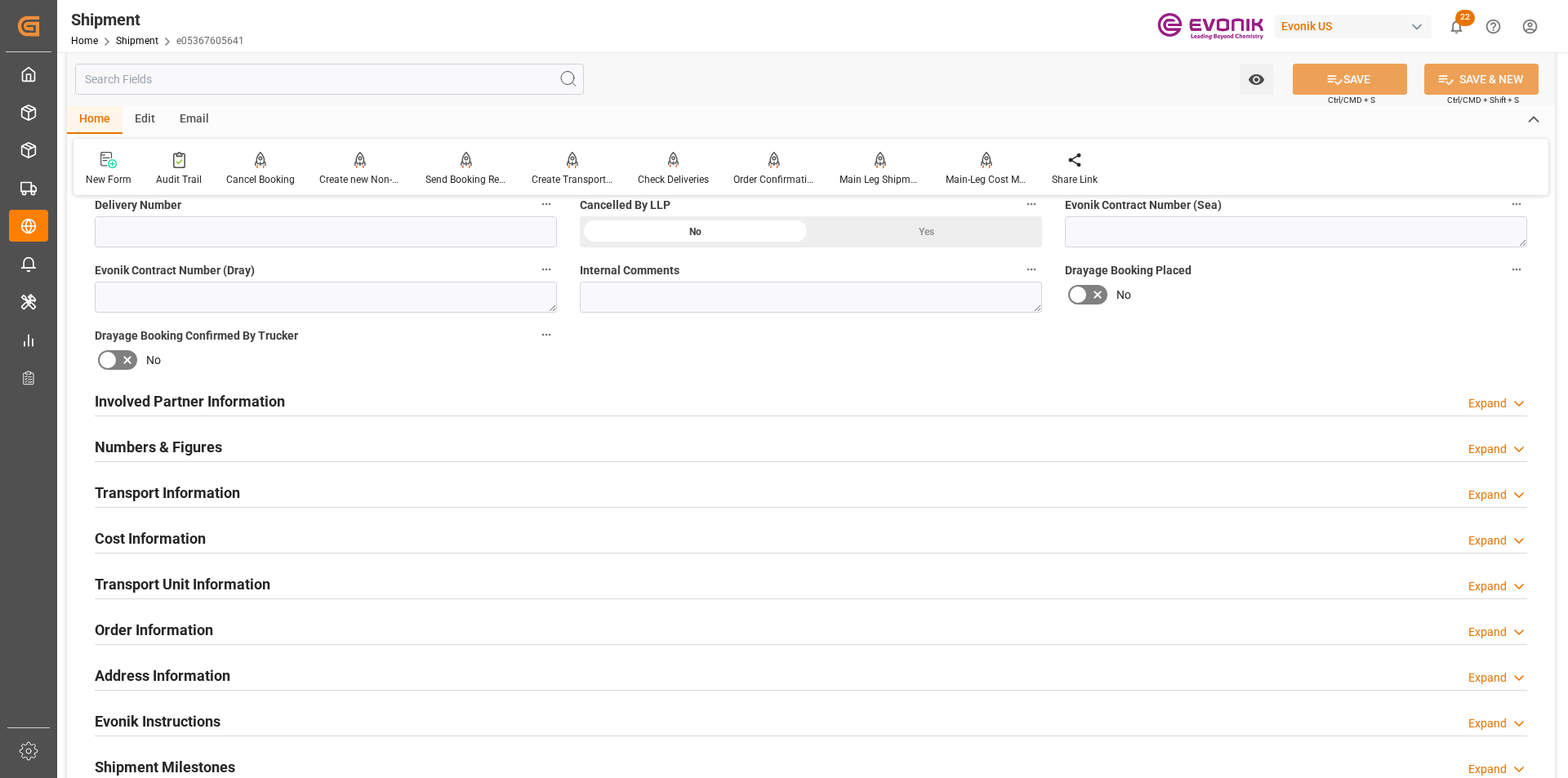
click at [1113, 369] on div "Booking Confirmation Milestone Bar Collapse Submitted to FFW for Booking (Pendi…" at bounding box center [810, 320] width 1488 height 1689
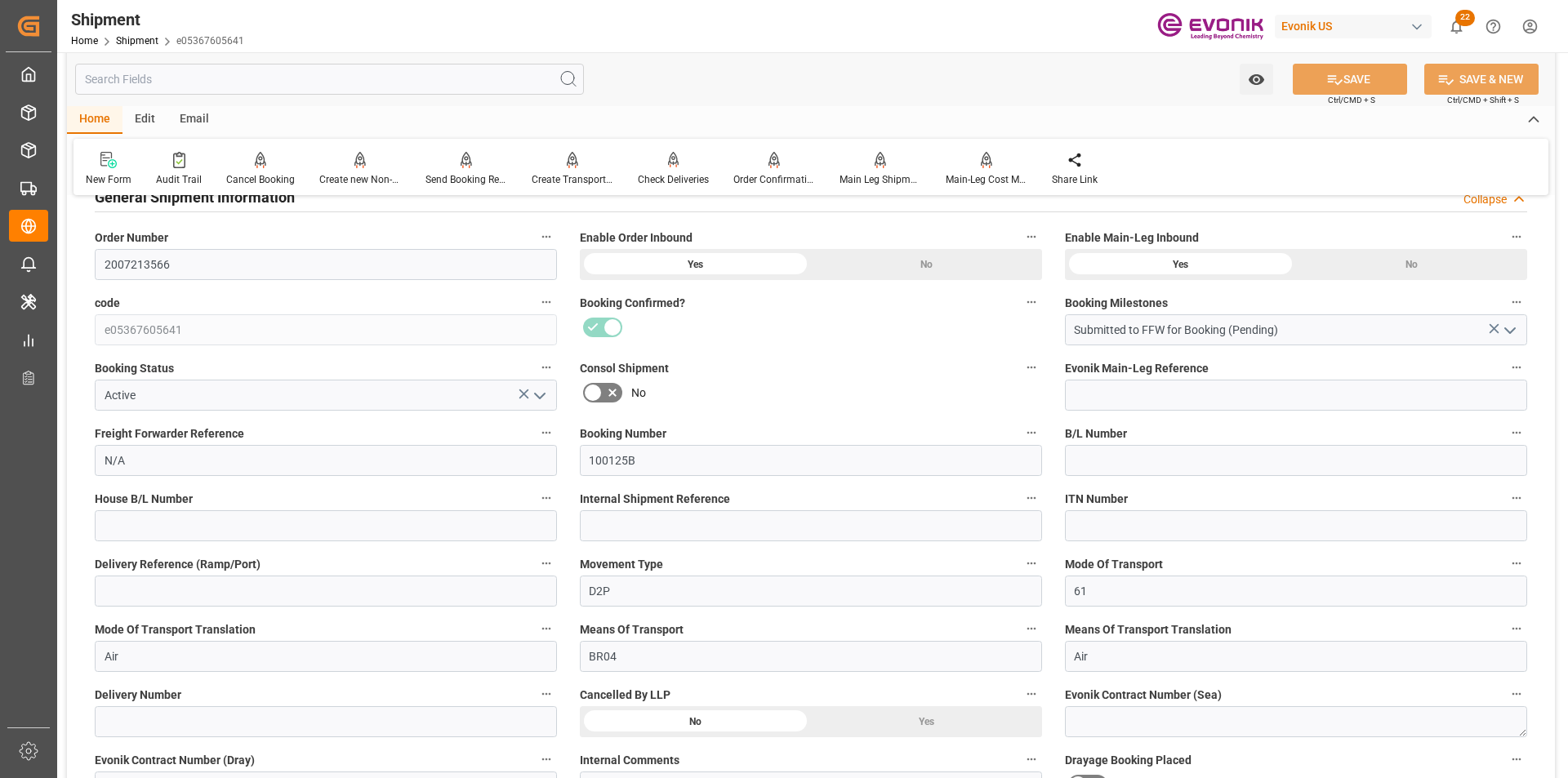
scroll to position [0, 0]
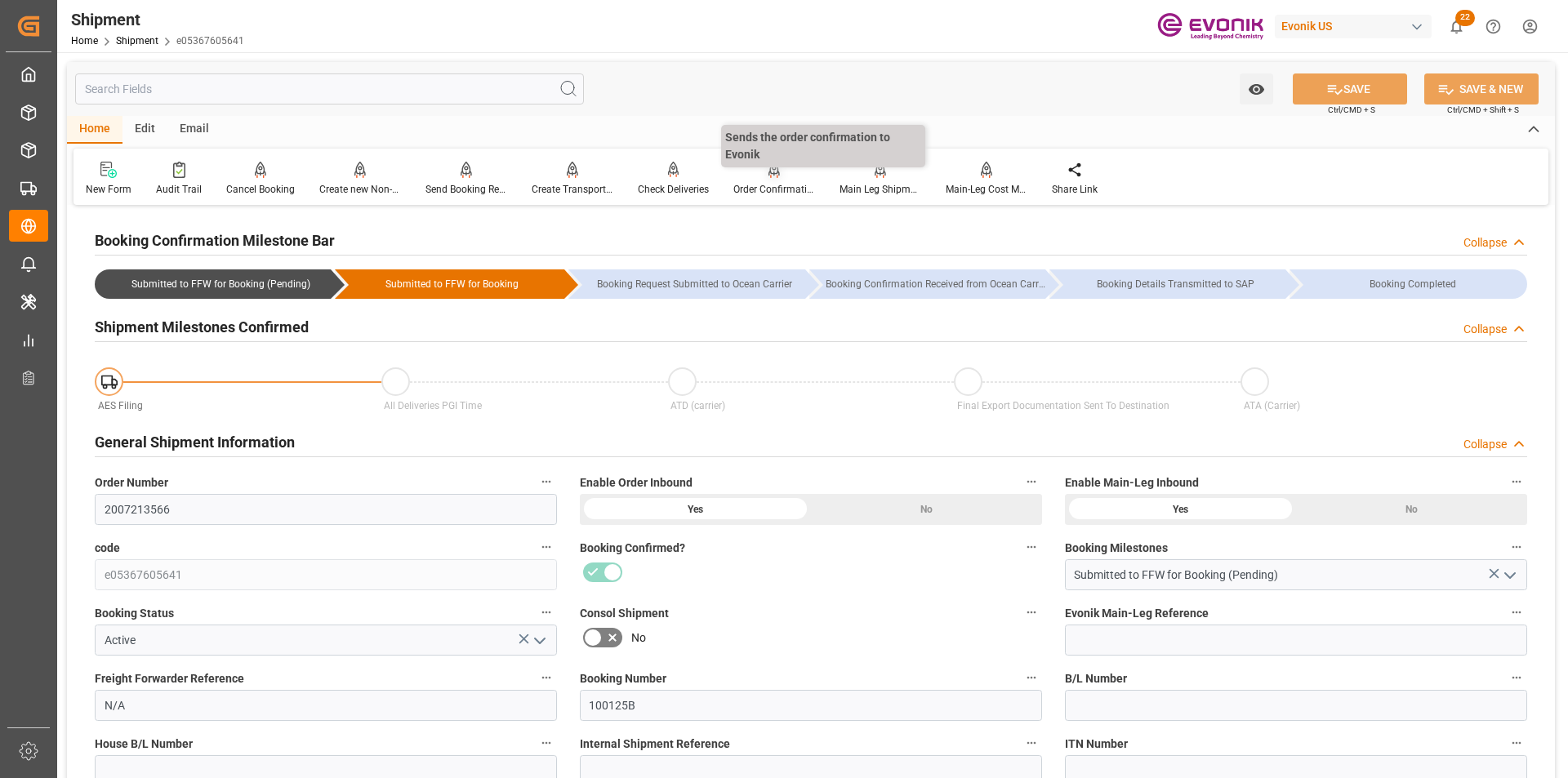
click at [768, 179] on div "Order Confirmation" at bounding box center [774, 179] width 107 height 36
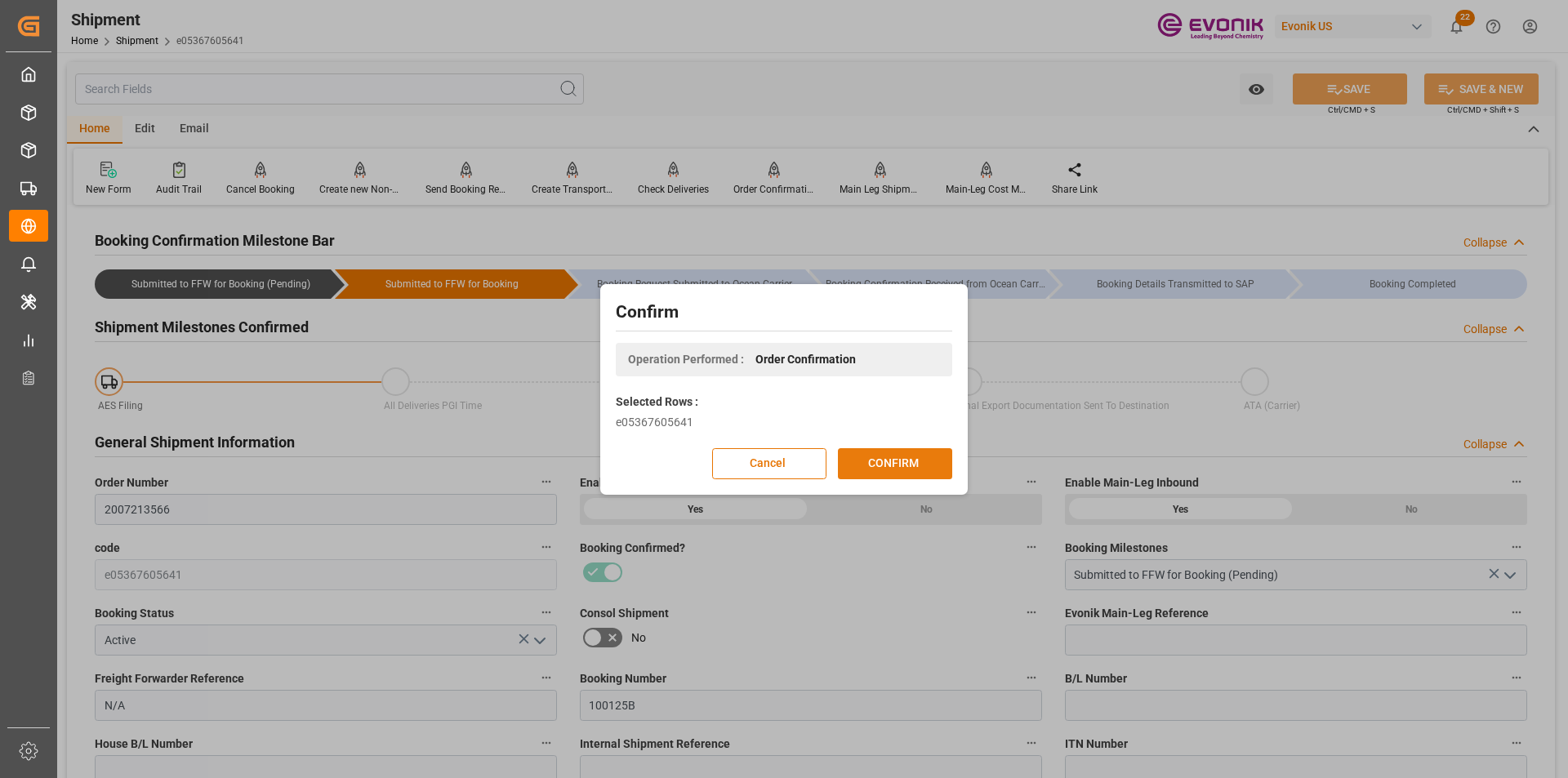
click at [896, 457] on button "CONFIRM" at bounding box center [895, 464] width 114 height 31
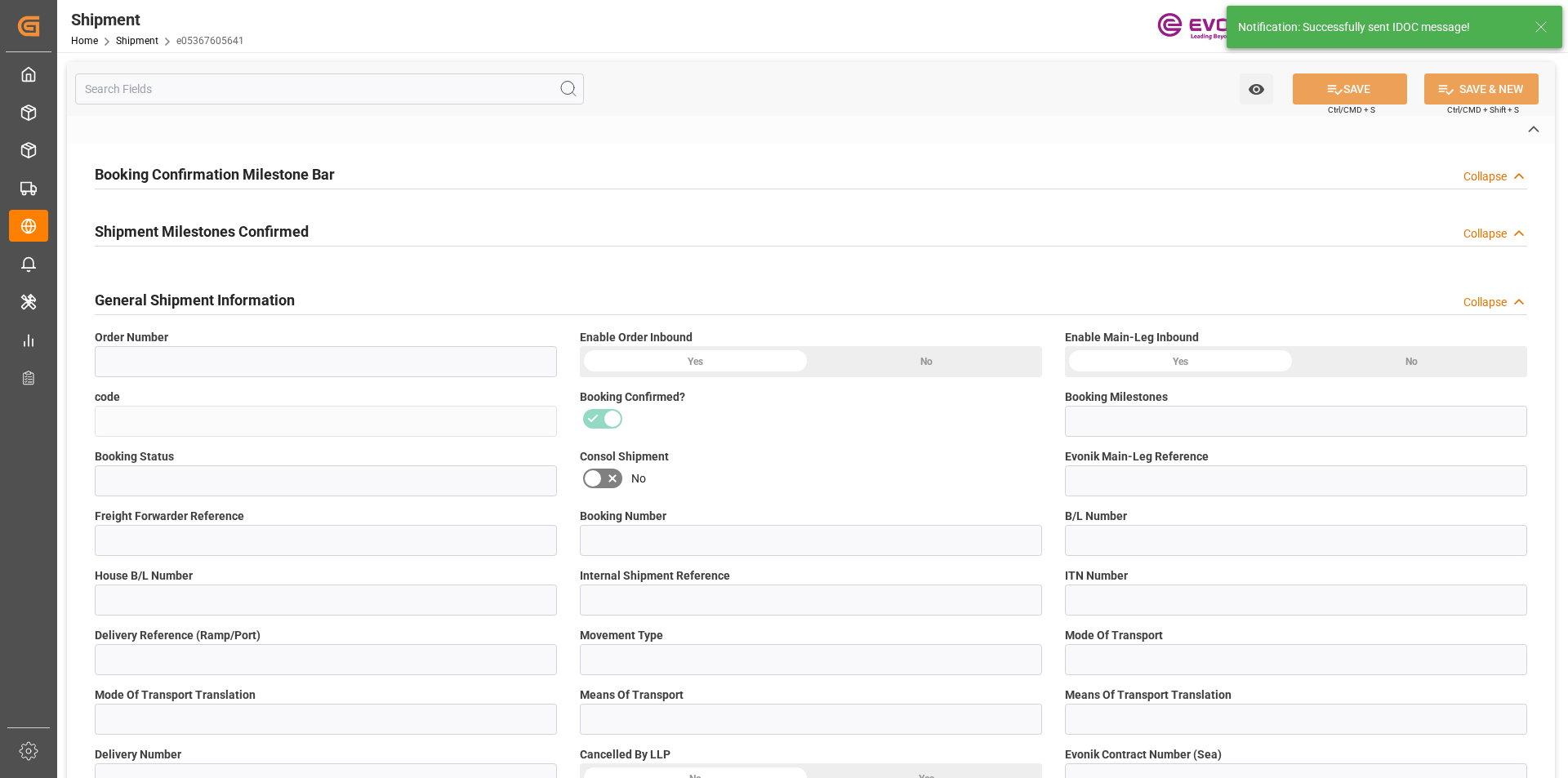
type input "2007213566"
type input "e05367605641"
type input "Submitted to FFW for Booking (Pending)"
type input "Active"
type input "N/A"
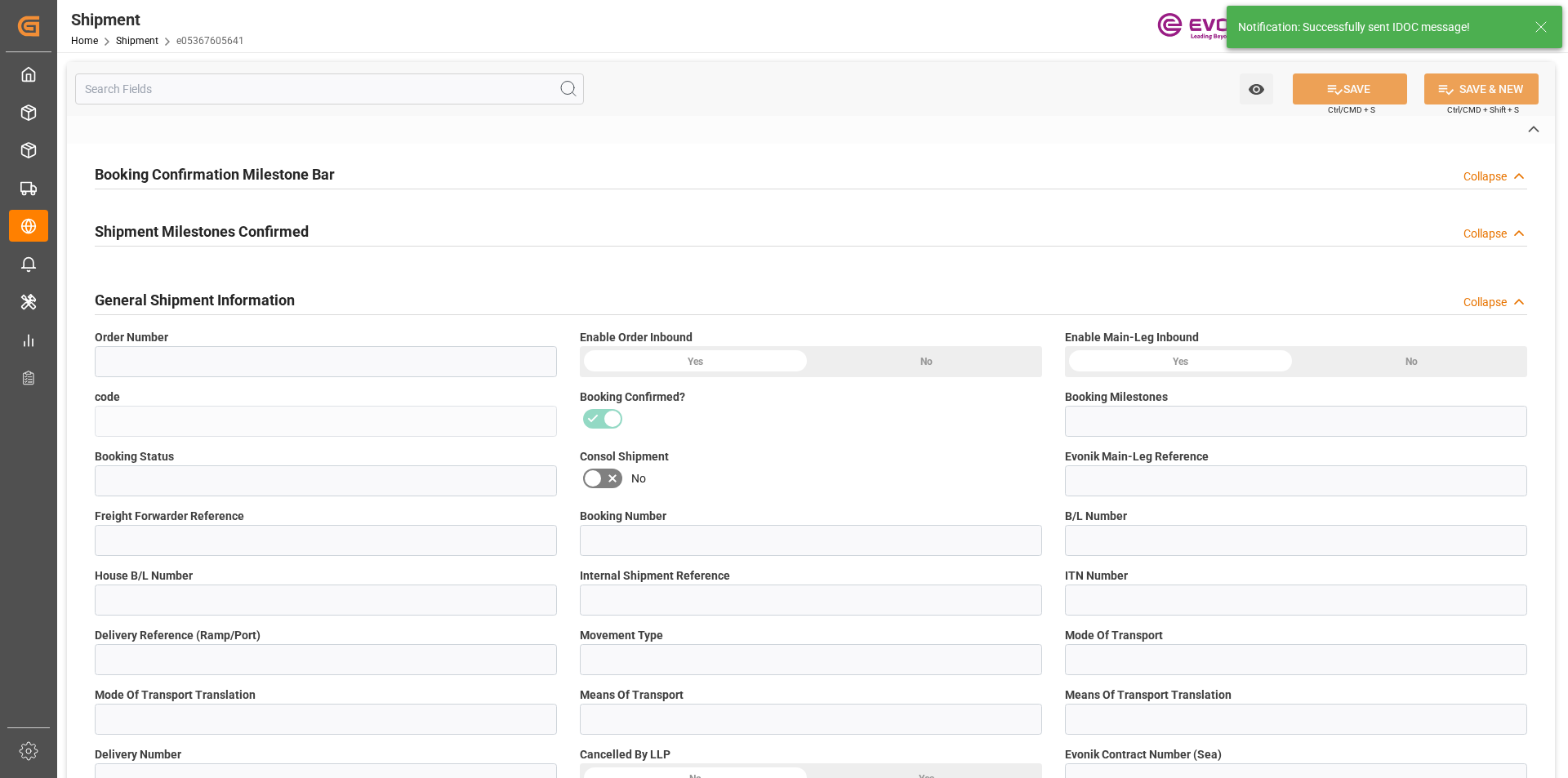
type input "100125B"
type input "D2P"
type input "61"
type input "Air"
type input "BR04"
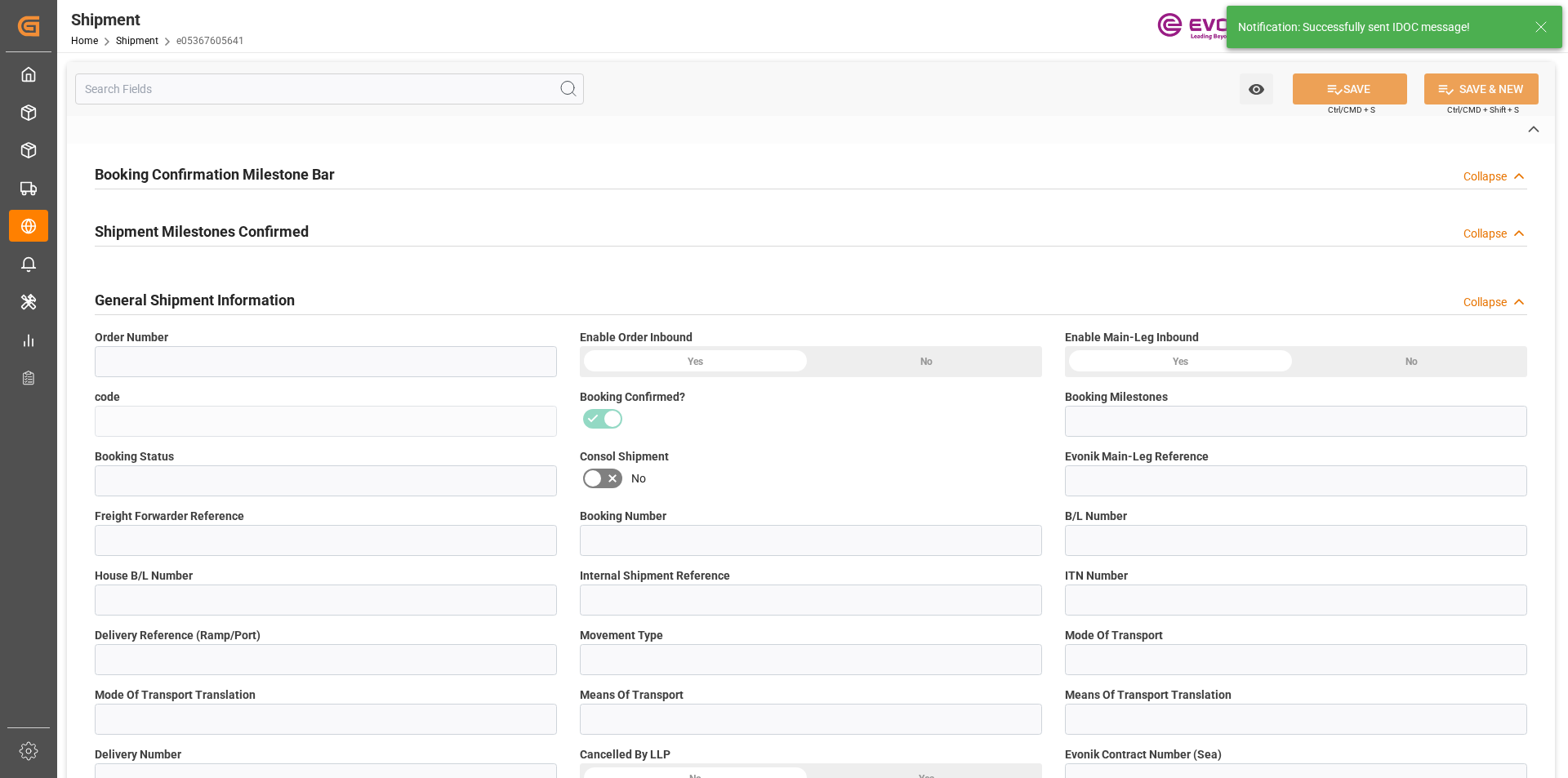
type input "Air"
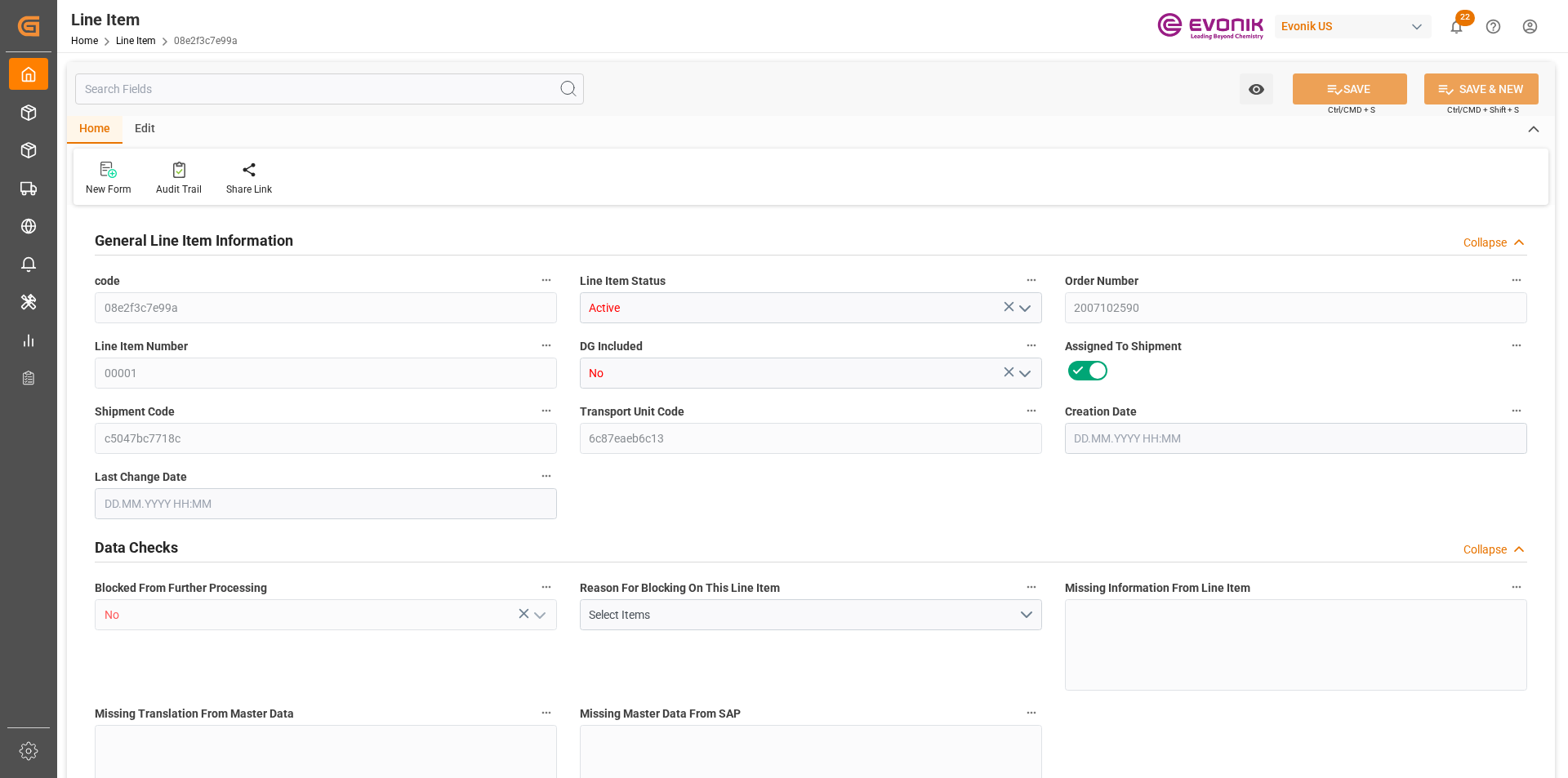
type input "20"
type input "17440"
type input "16000"
type input "27.0742"
type input "80"
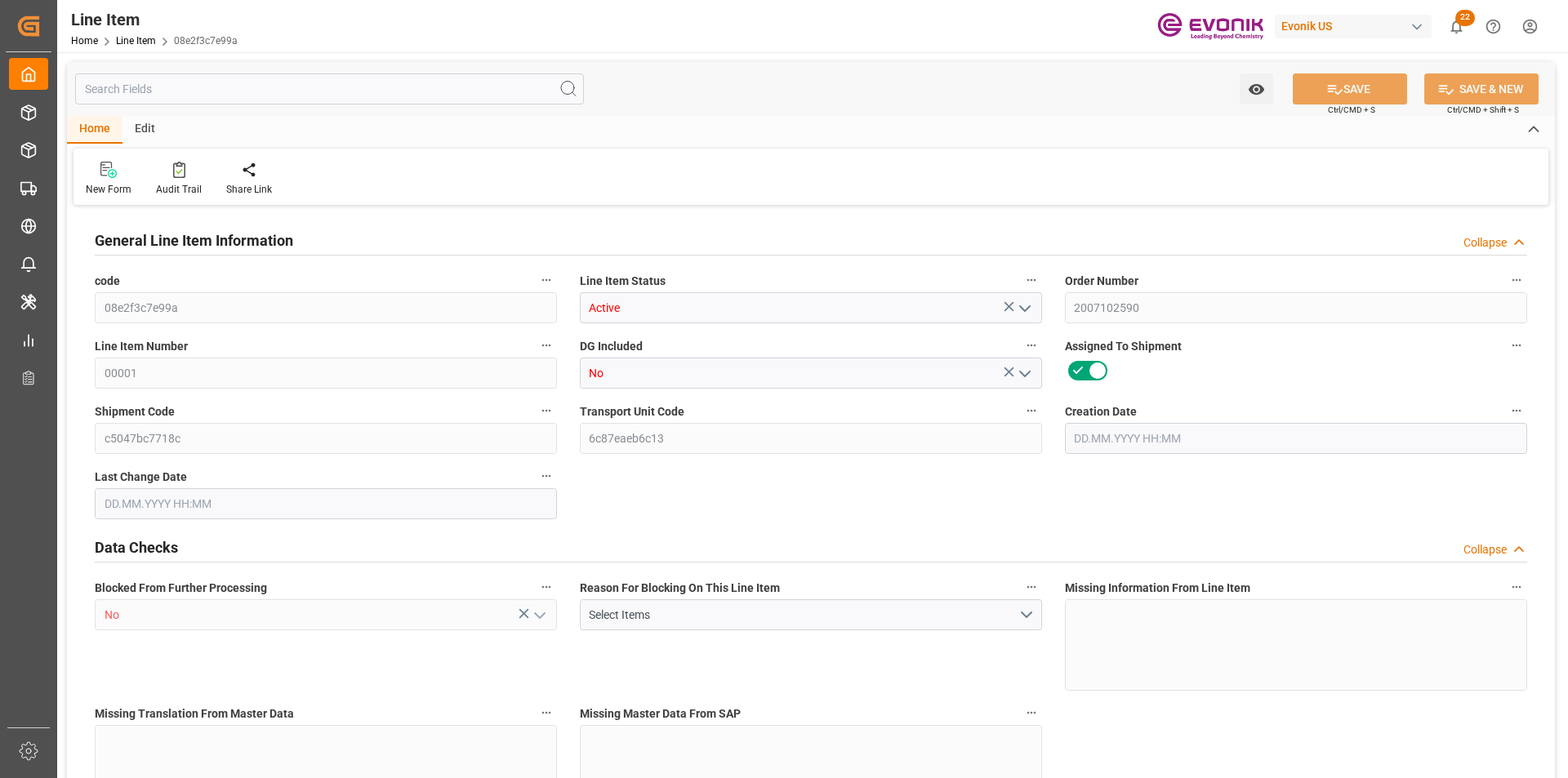
type input "87200"
type input "80"
type input "17440"
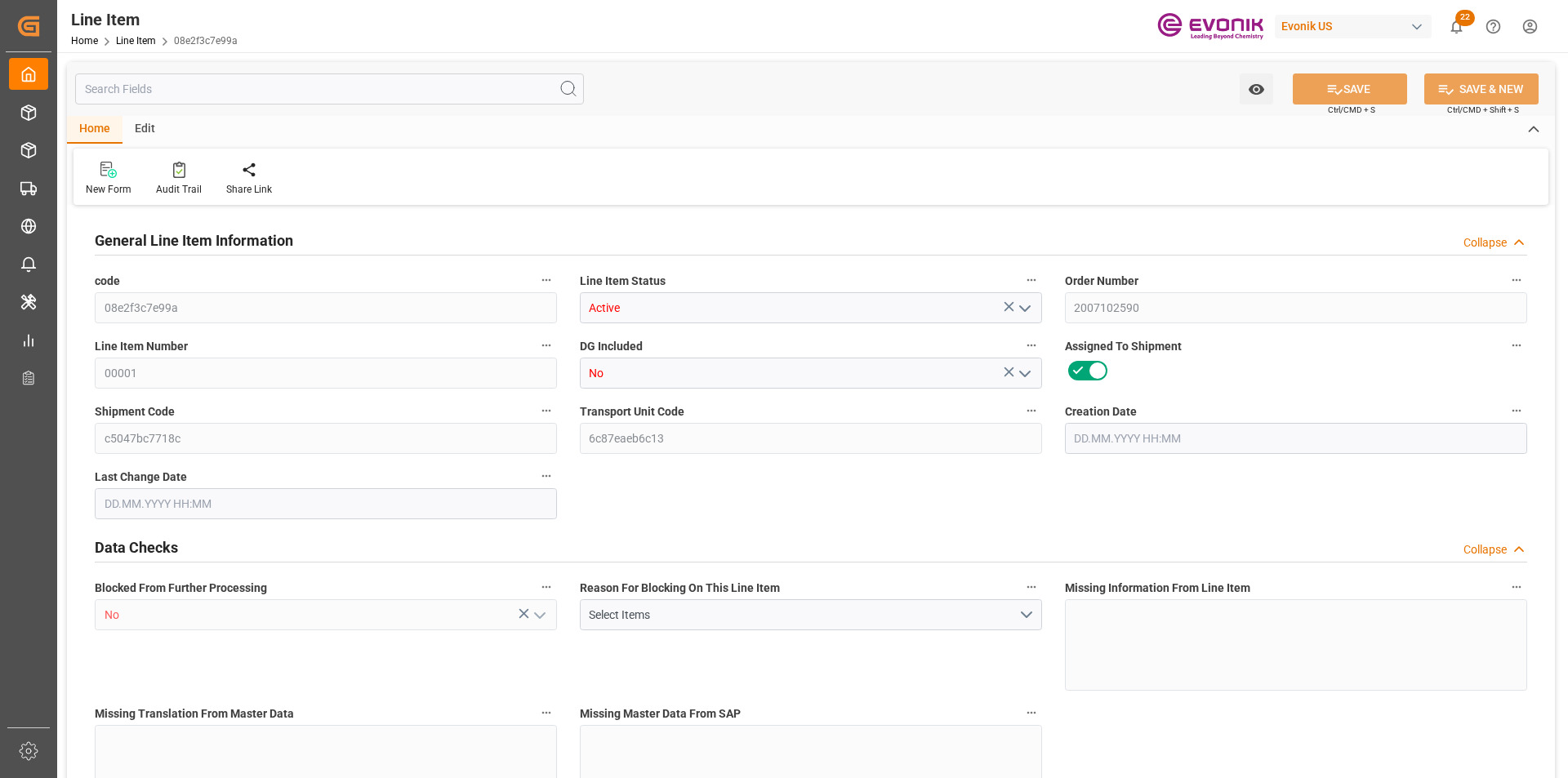
type input "18160"
type input "16000"
type input "27.0742"
type input "27074.24"
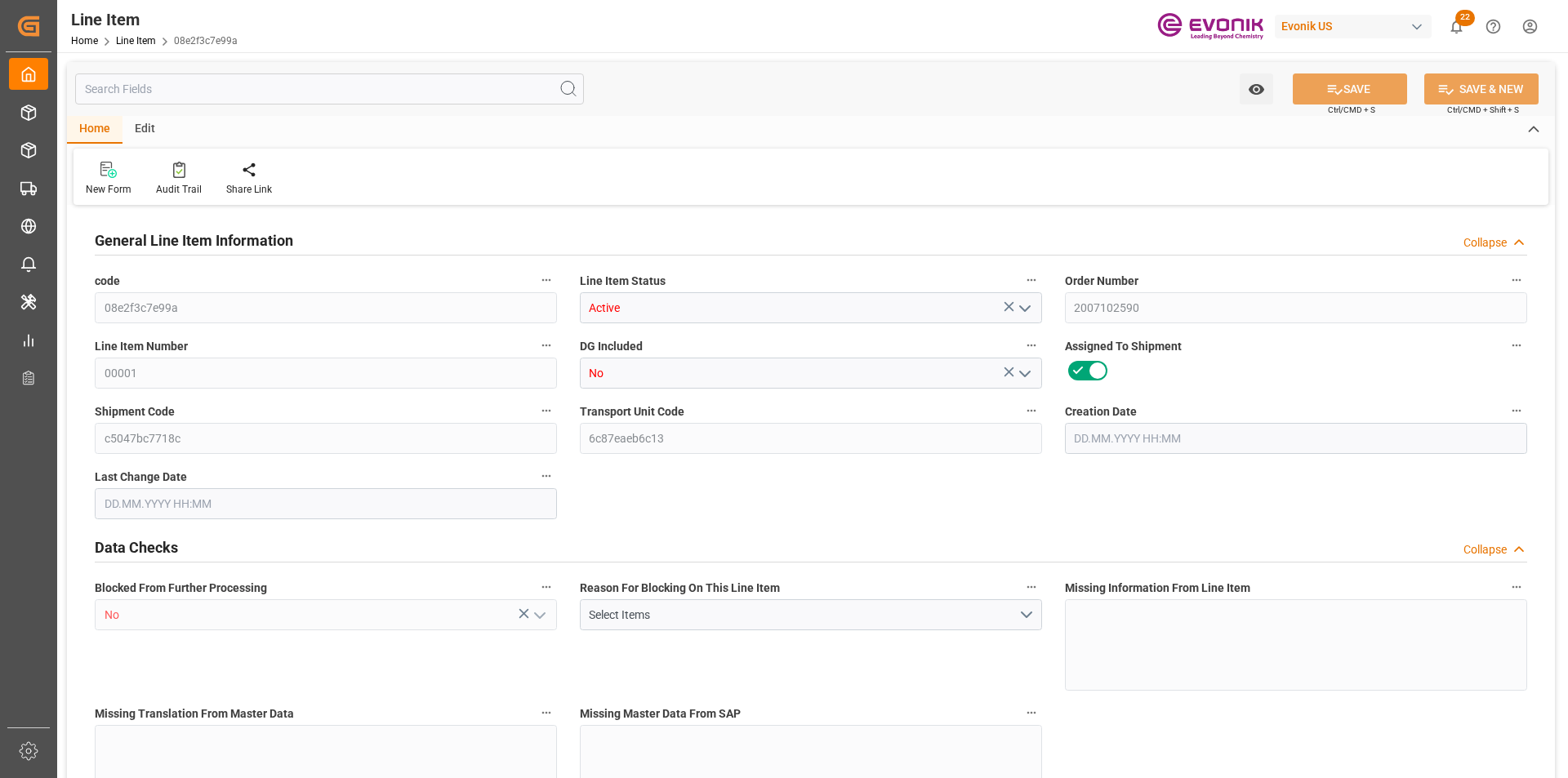
type input "80"
type input "17440"
type input "16000"
type input "27.0742"
type input "[DATE] 18:20"
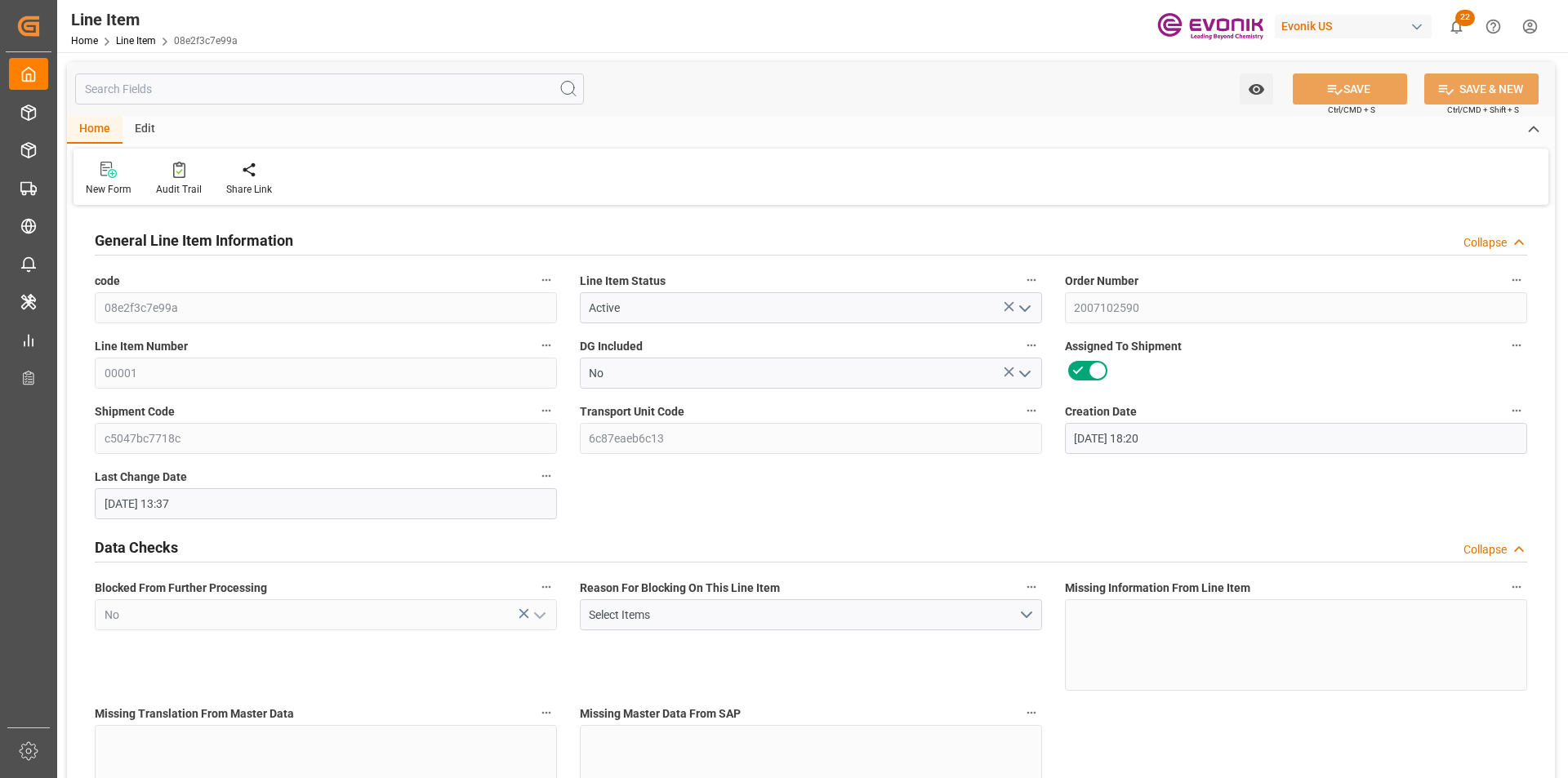
type input "[DATE] 13:37"
type input "[DATE]"
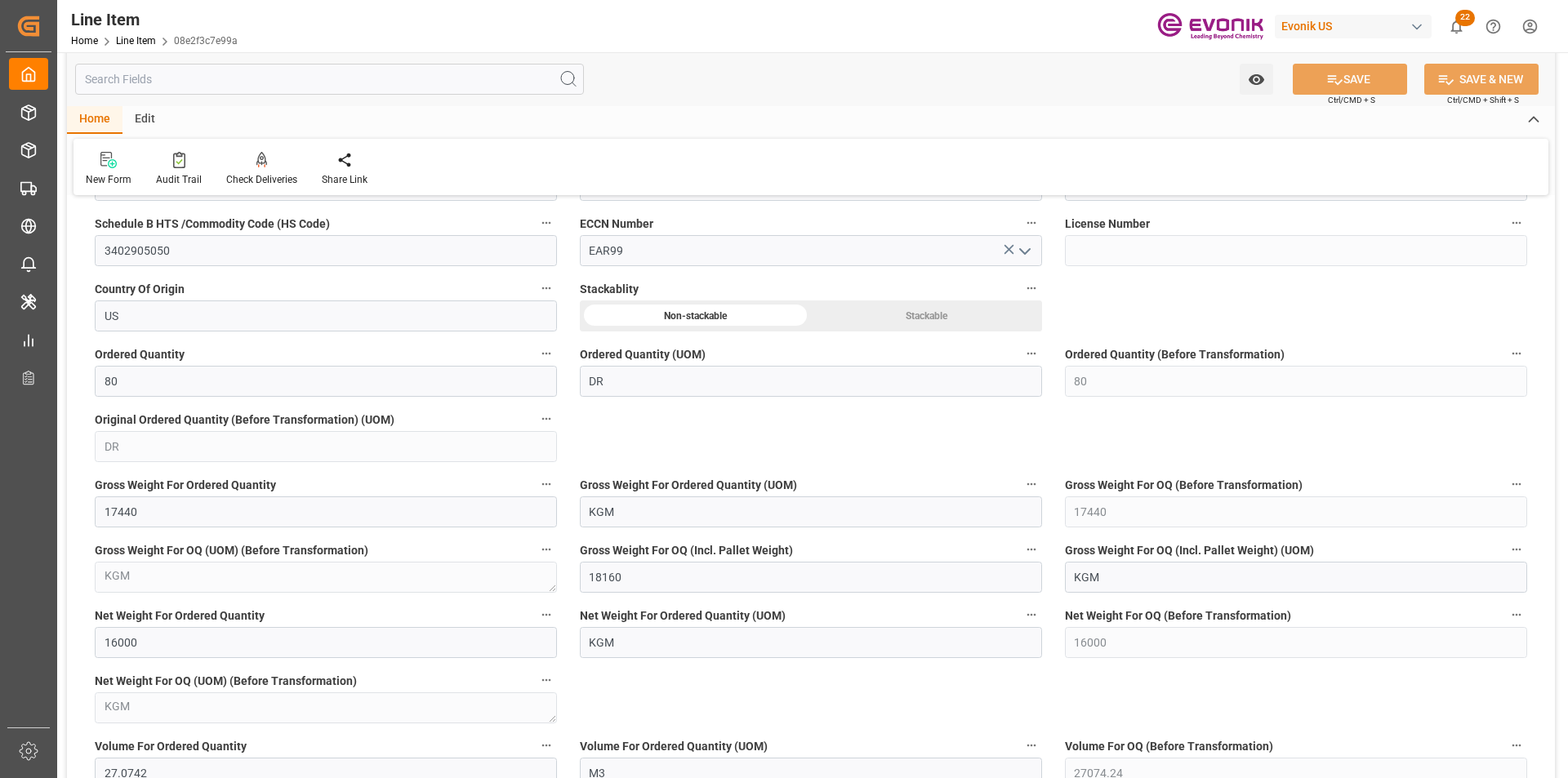
scroll to position [1143, 0]
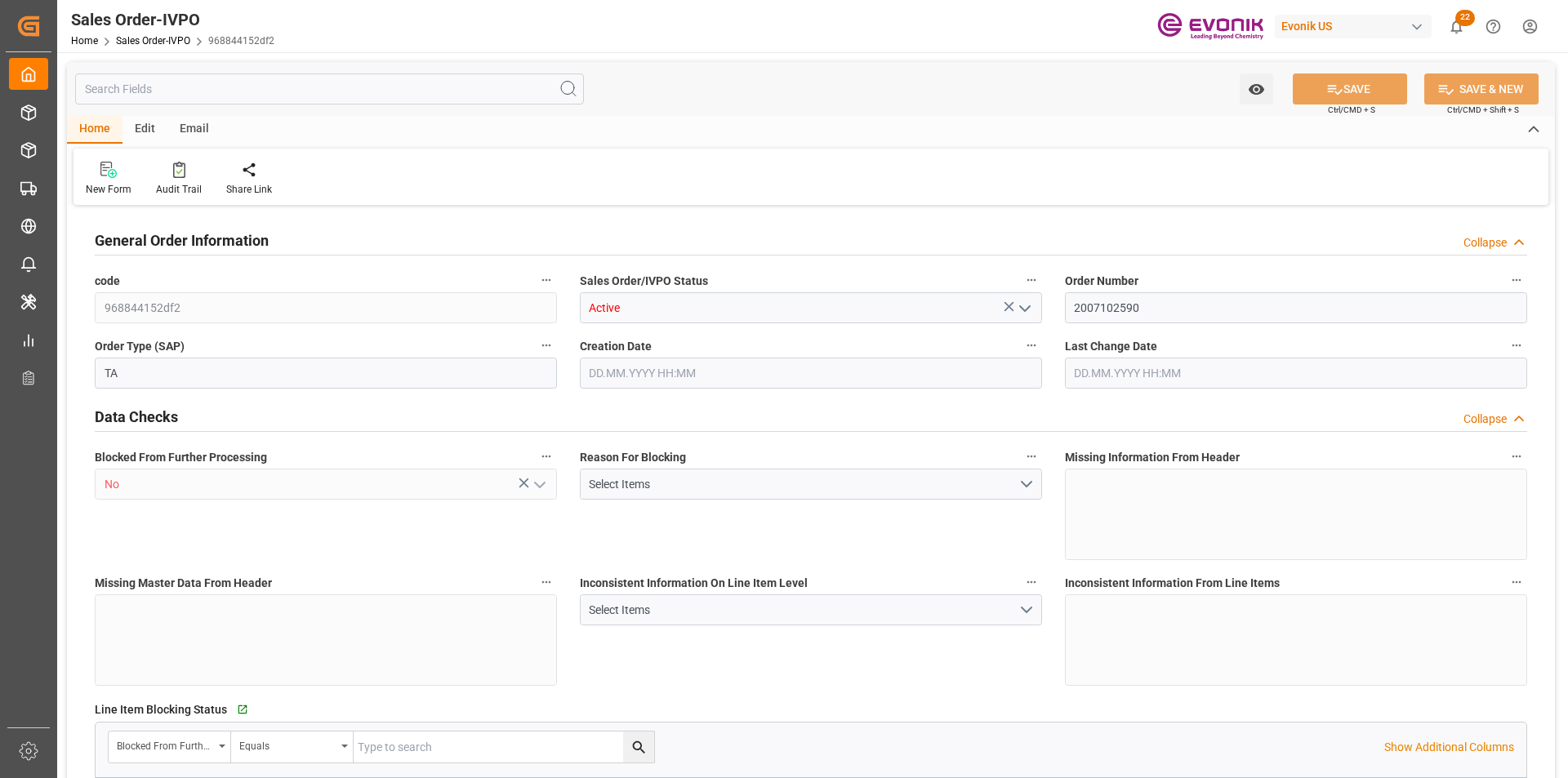
type input "COCTG"
type input "0"
type input "1"
type input "2"
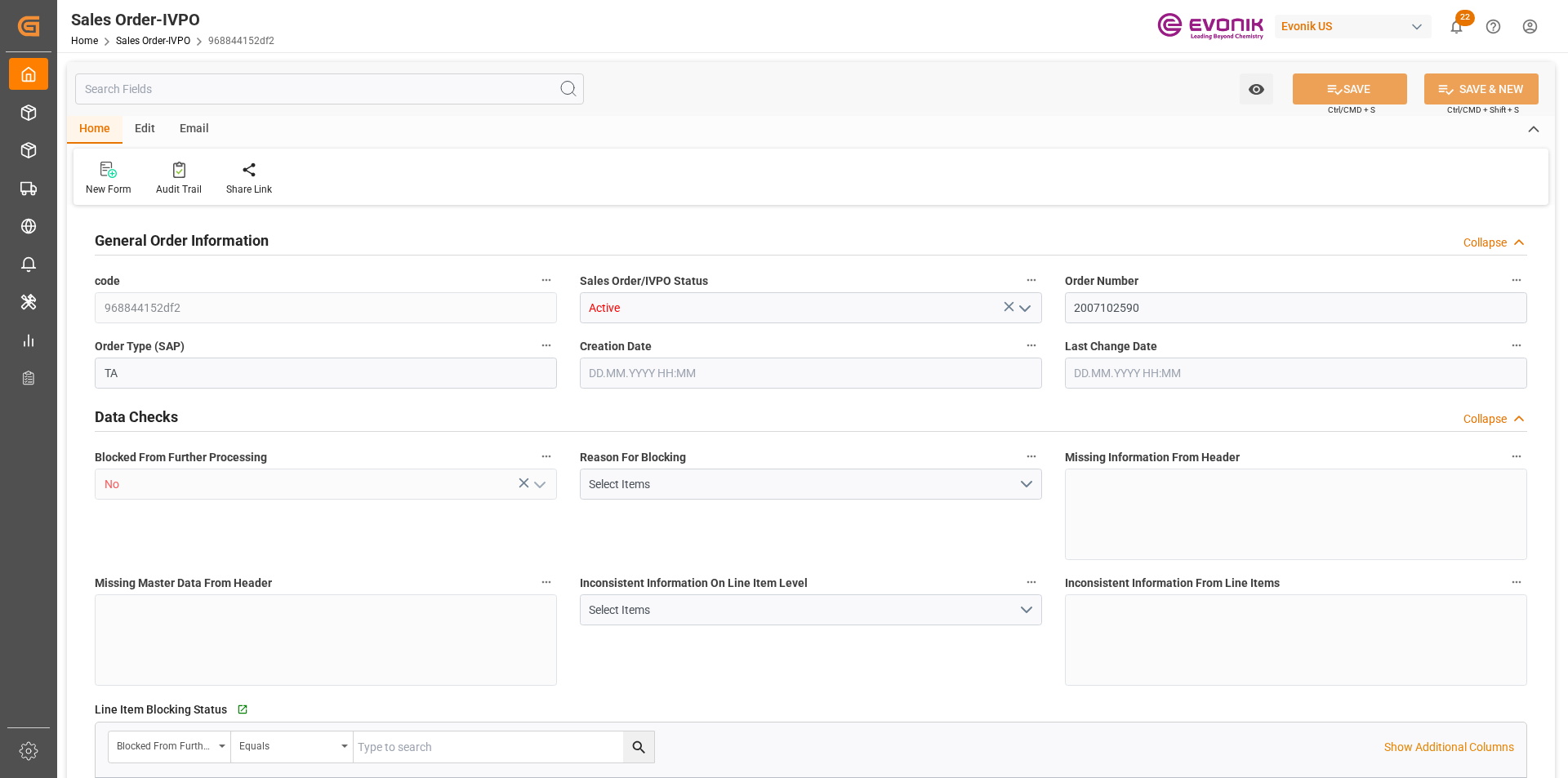
type input "18160"
type input "54.1484"
type input "17000"
type input "30"
type input "[DATE] 18:20"
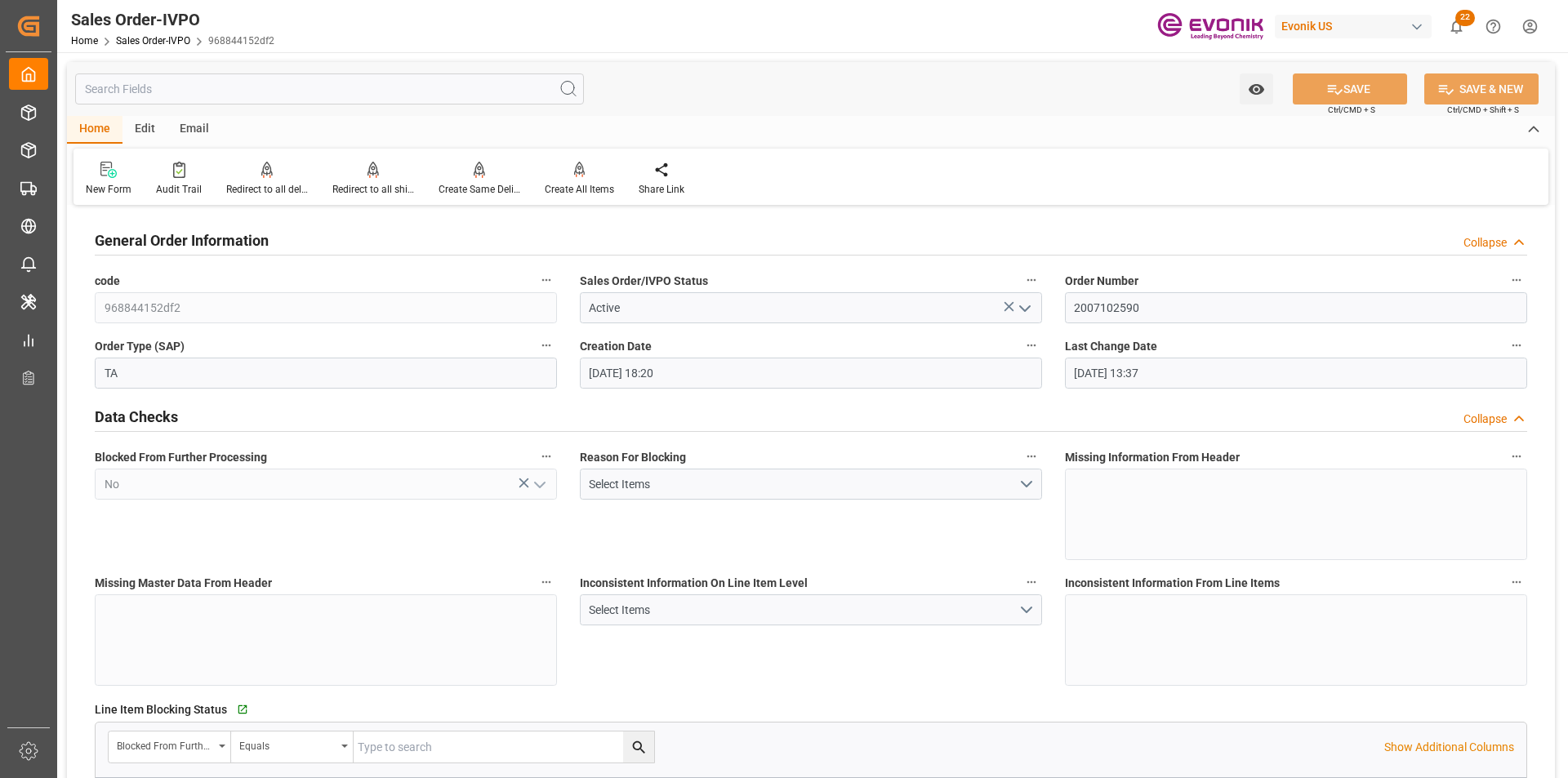
type input "[DATE] 13:37"
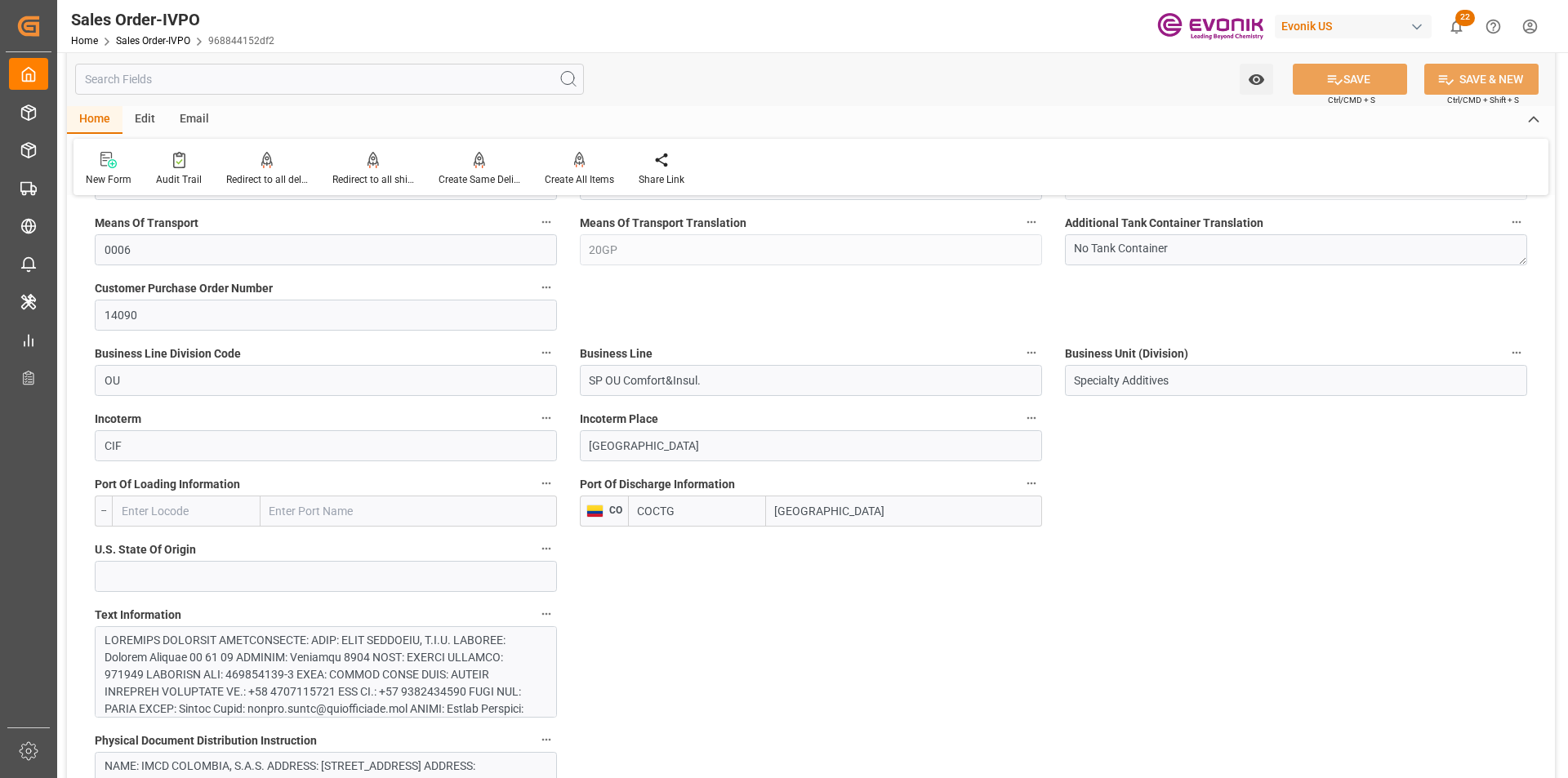
scroll to position [980, 0]
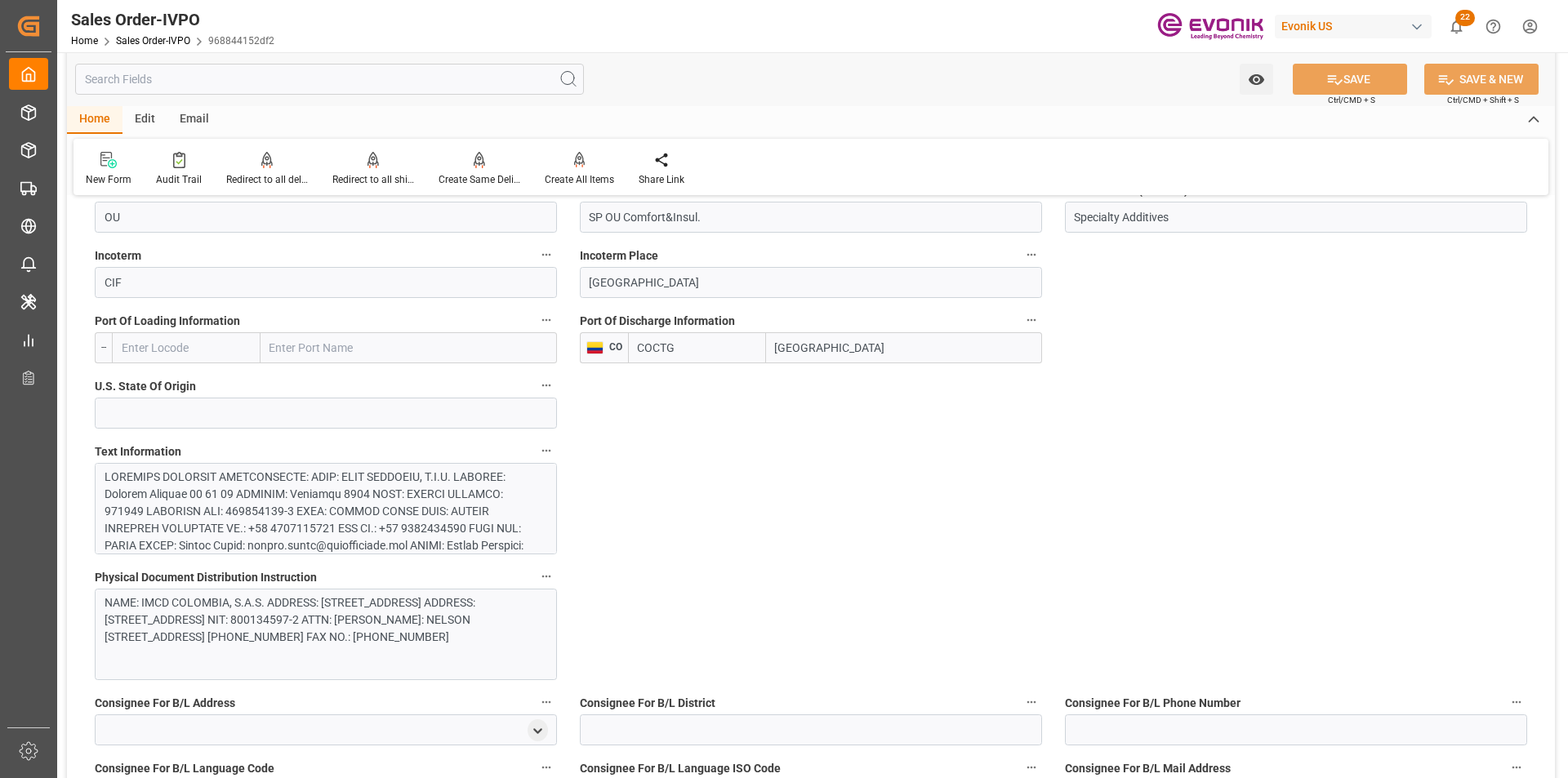
click at [446, 500] on div at bounding box center [320, 708] width 430 height 480
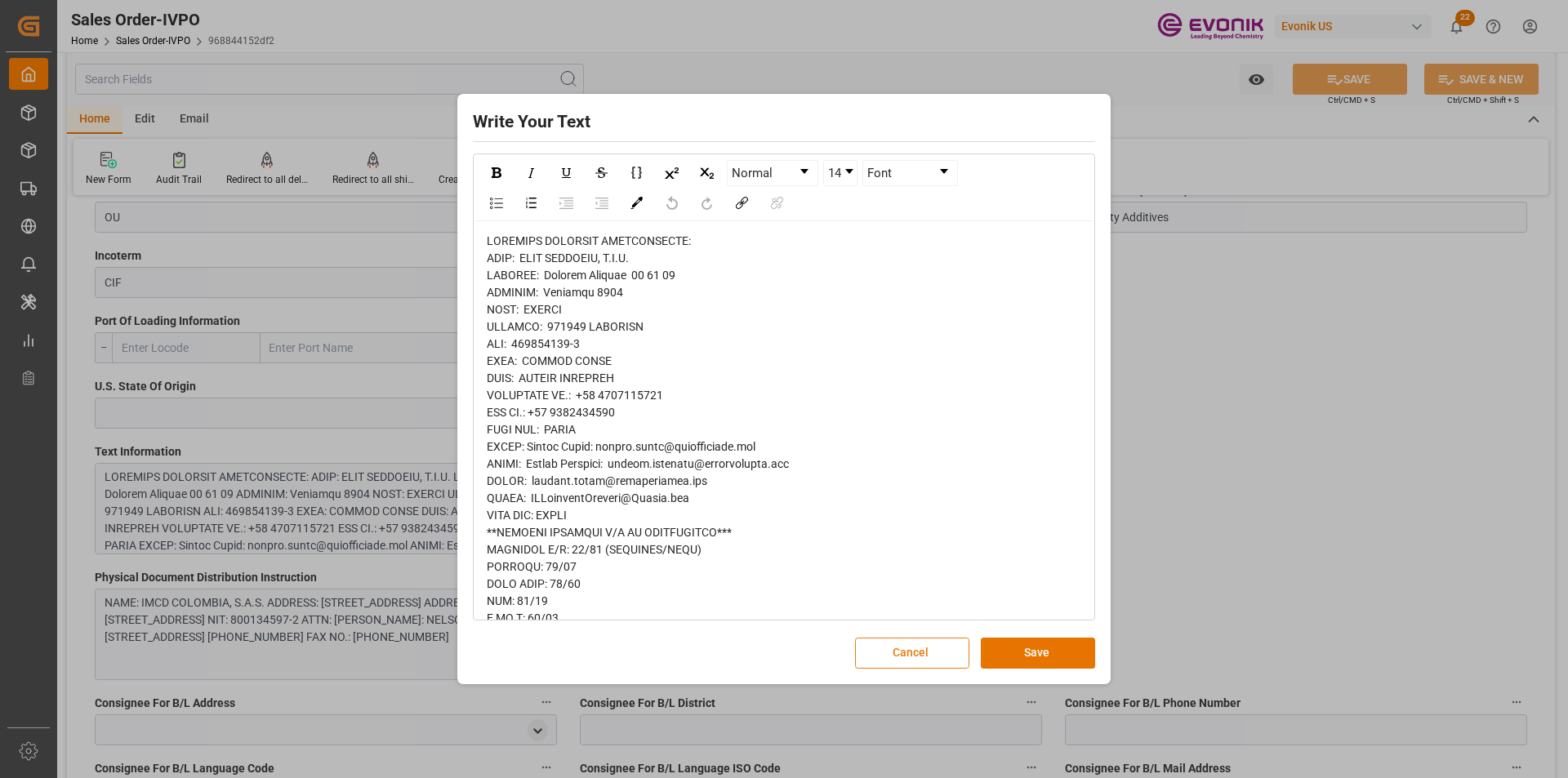
click at [896, 658] on button "Cancel" at bounding box center [911, 653] width 114 height 31
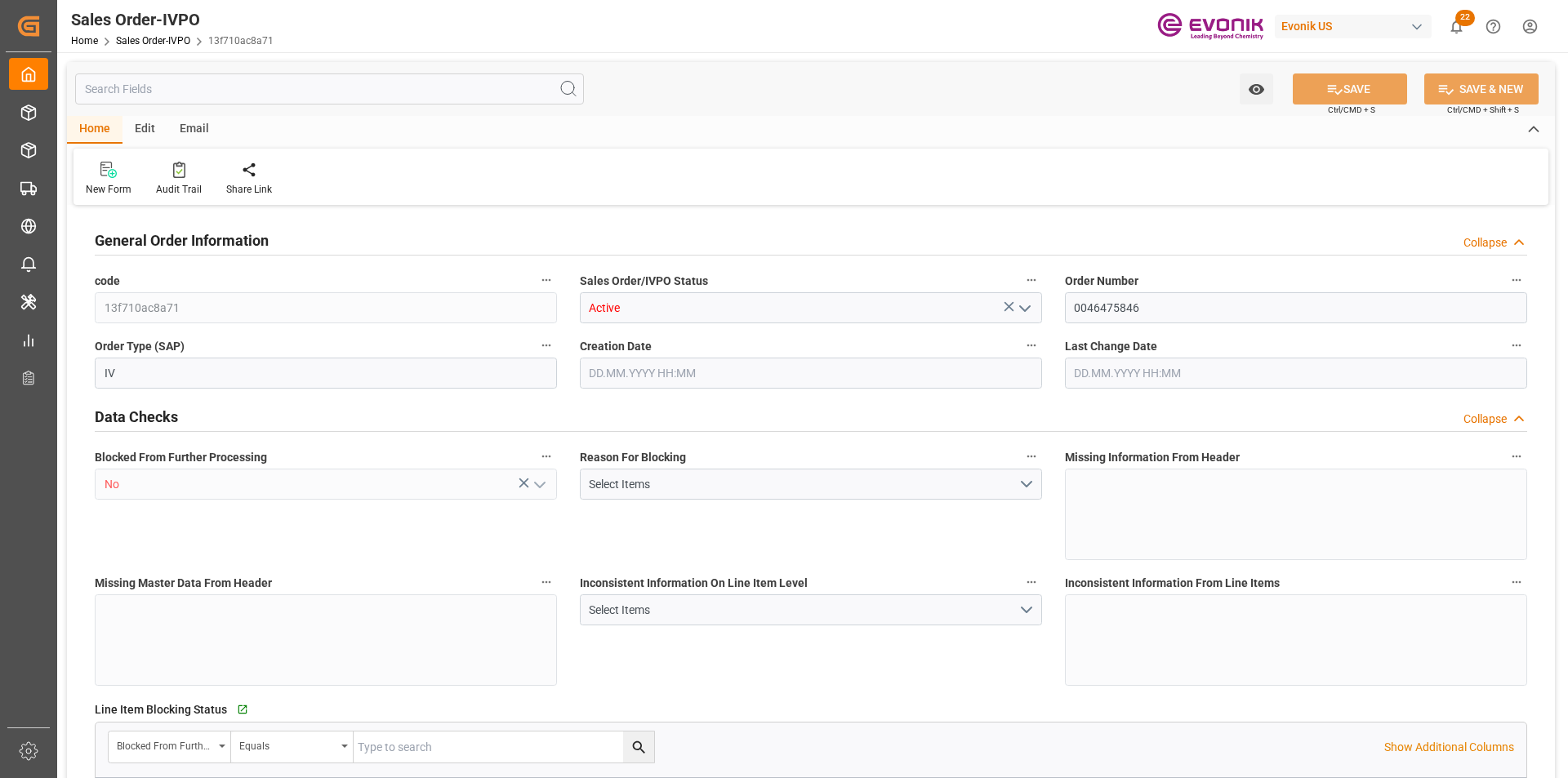
type input "NLRTM"
type input "[PERSON_NAME]@evonik.comTelephone: 49 2365 49 84486Fax No: N/A"
type input "0"
type input "1"
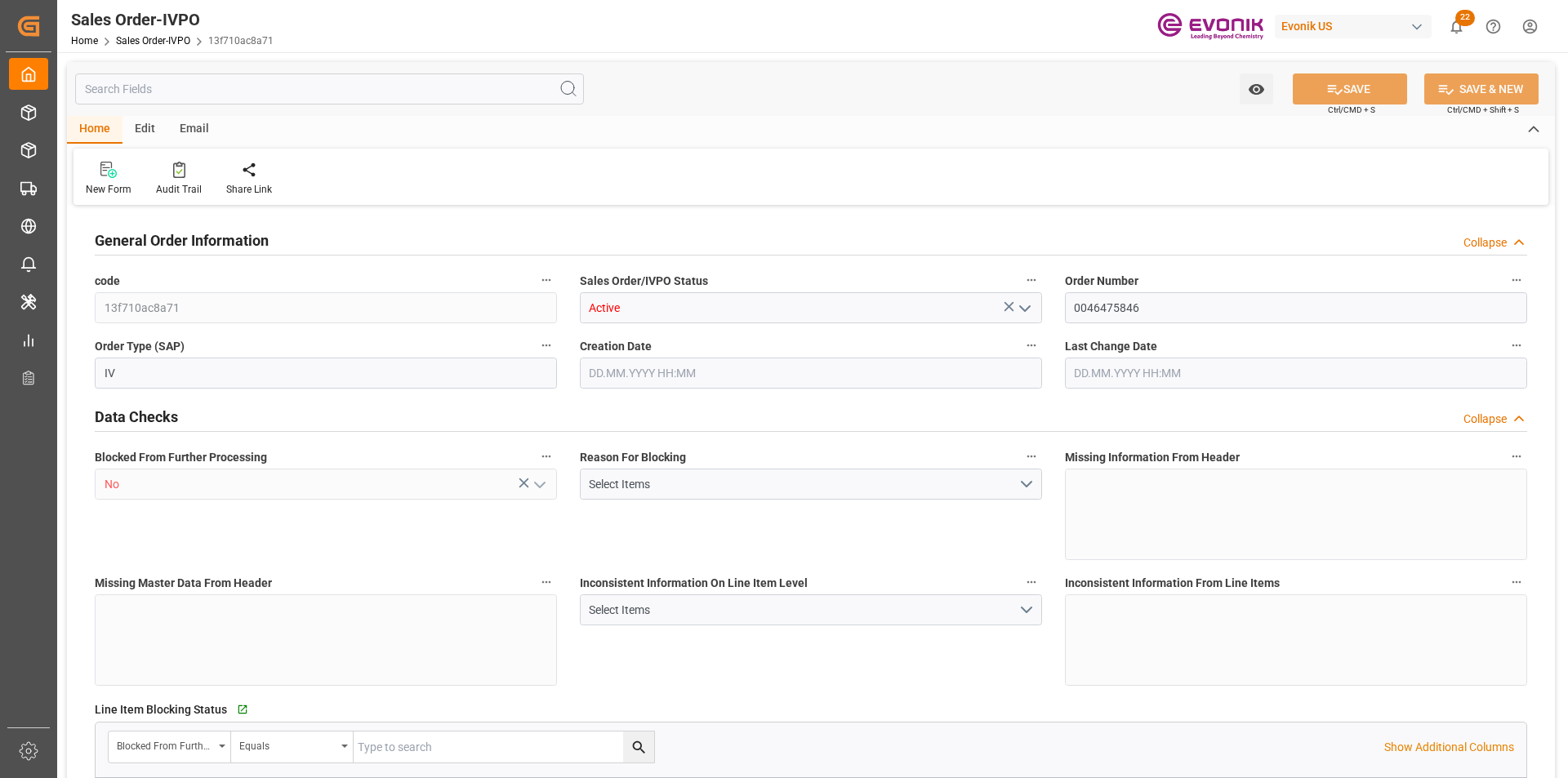
type input "1"
type input "17640"
type input "33.8254"
type input "19000"
type input "60"
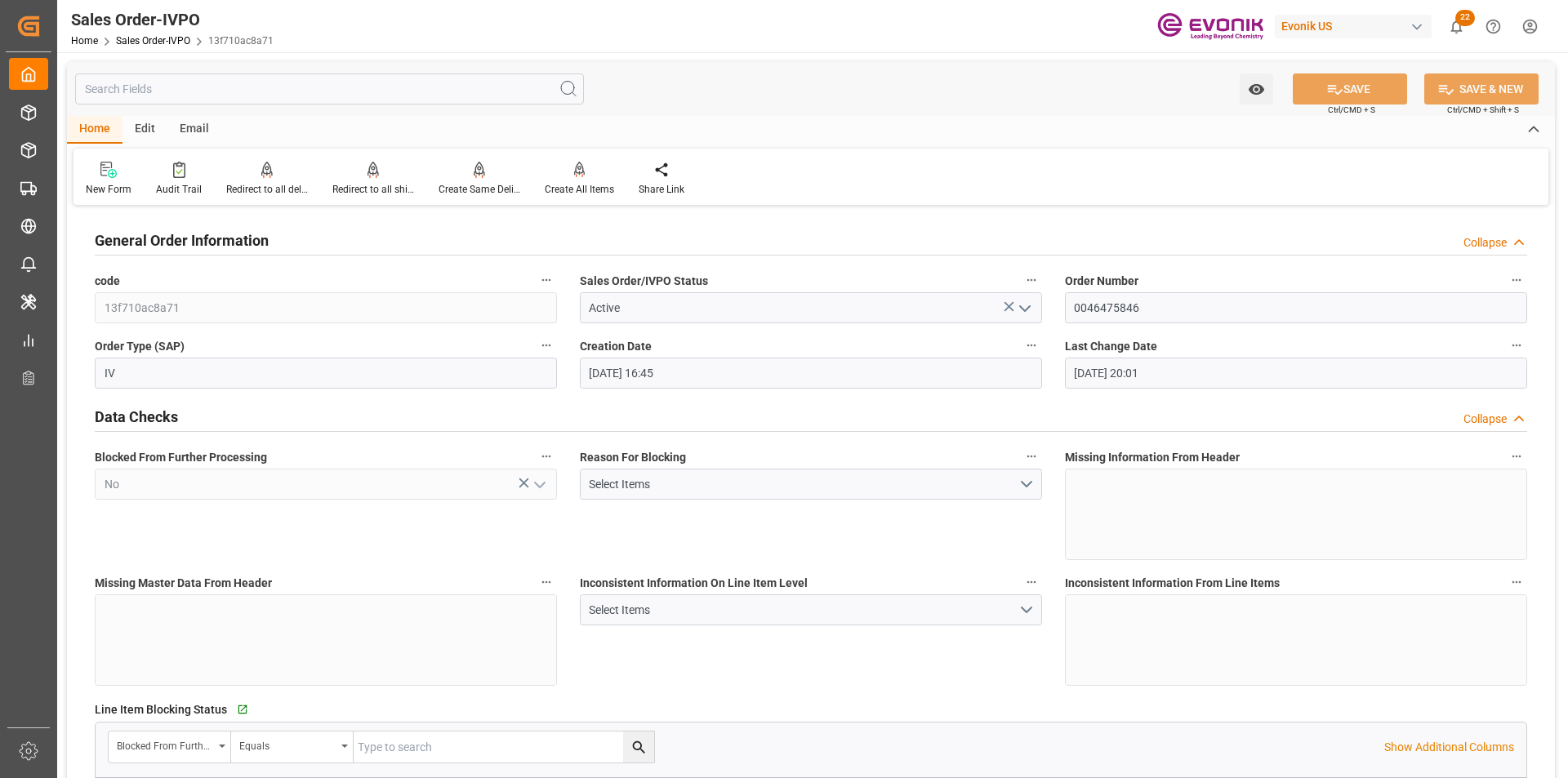
type input "[DATE] 16:45"
type input "[DATE] 20:01"
type input "[PERSON_NAME]@evonik.comTelephone: 49 2365 49 84486Fax No: N/A"
click at [374, 184] on div "Redirect to all shipments" at bounding box center [374, 189] width 82 height 15
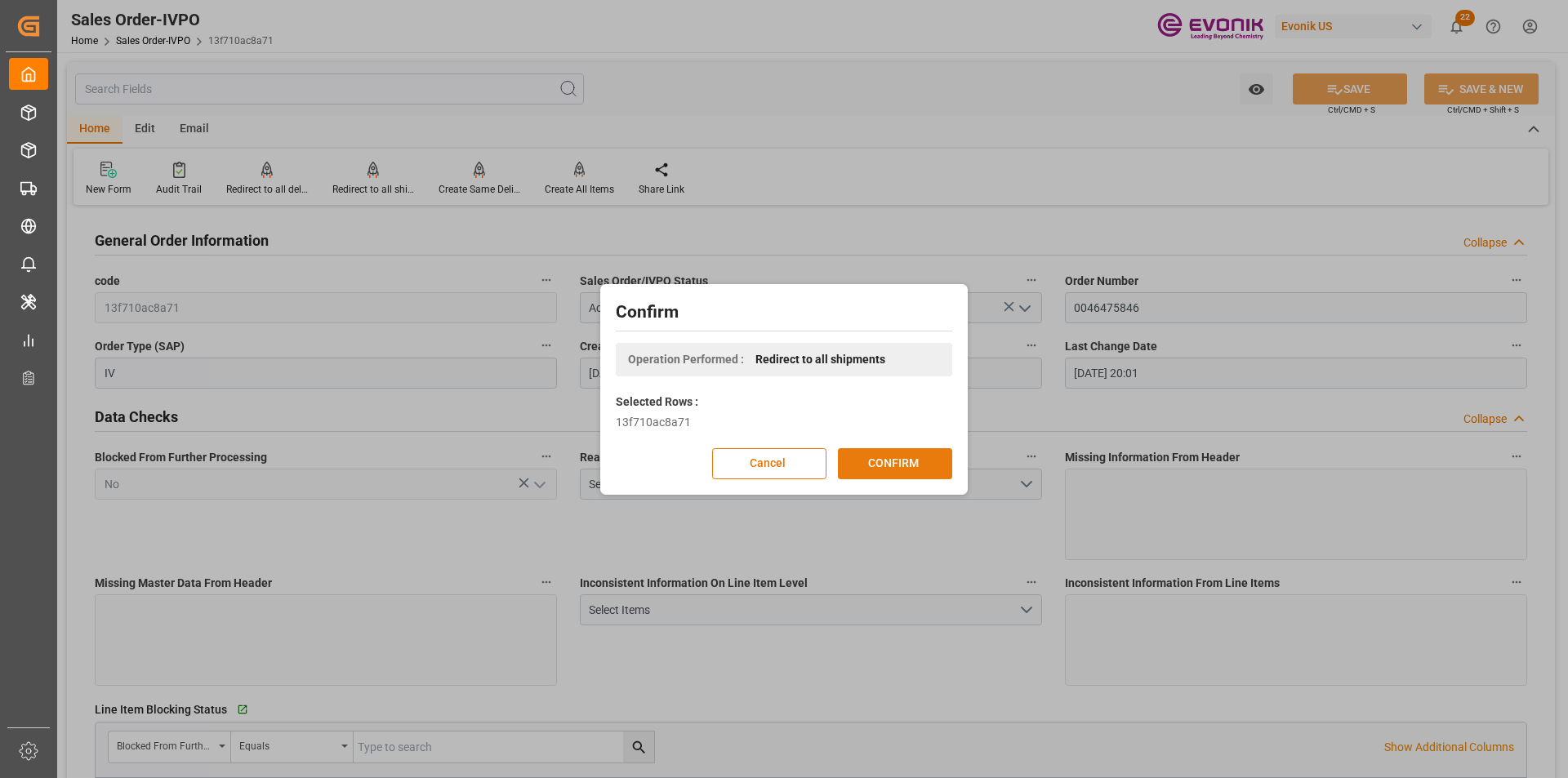
click at [893, 461] on button "CONFIRM" at bounding box center [895, 464] width 114 height 31
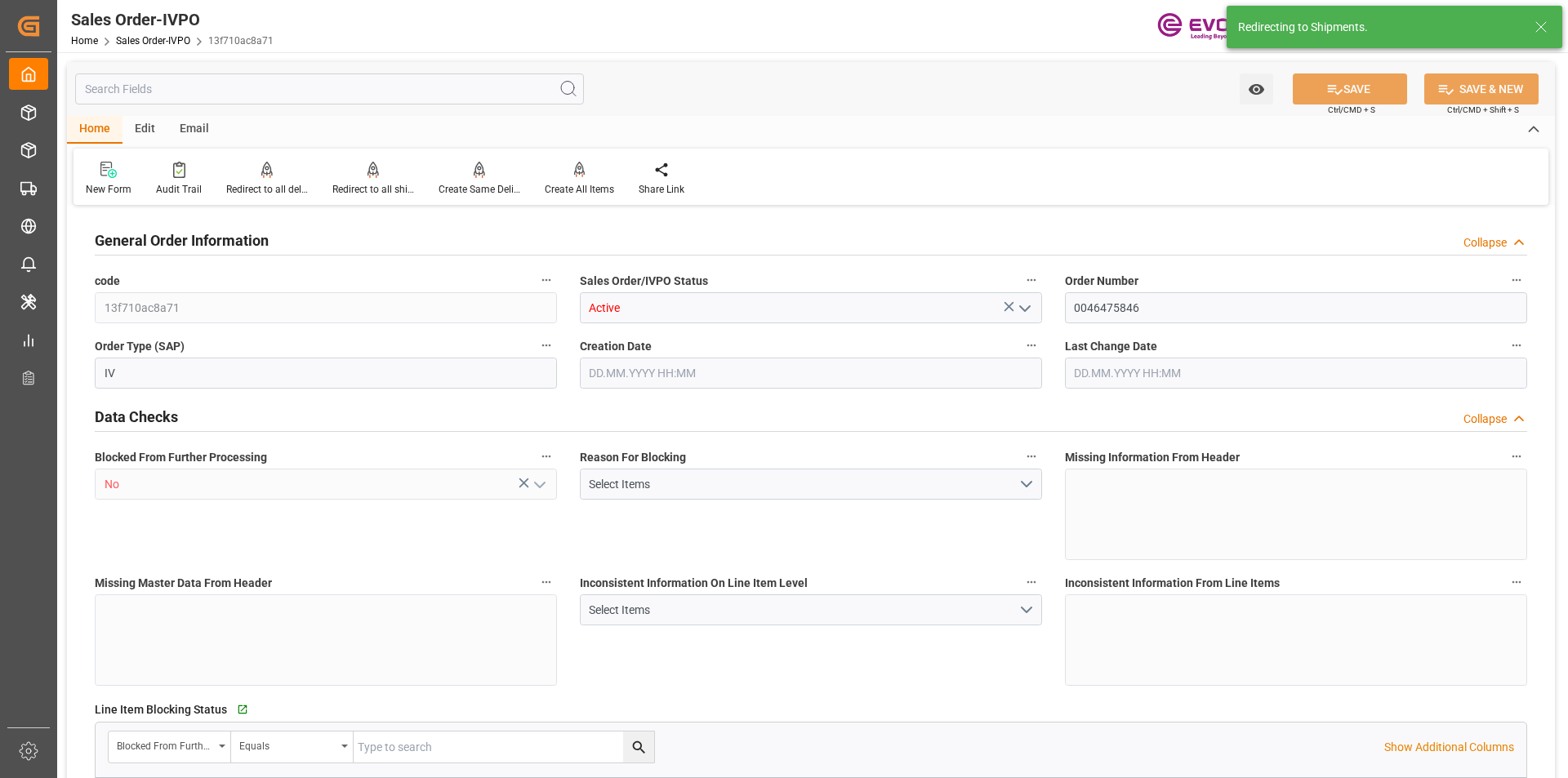
type input "NLRTM"
type input "[PERSON_NAME]@evonik.comTelephone: 49 2365 49 84486Fax No: N/A"
type input "0"
type input "1"
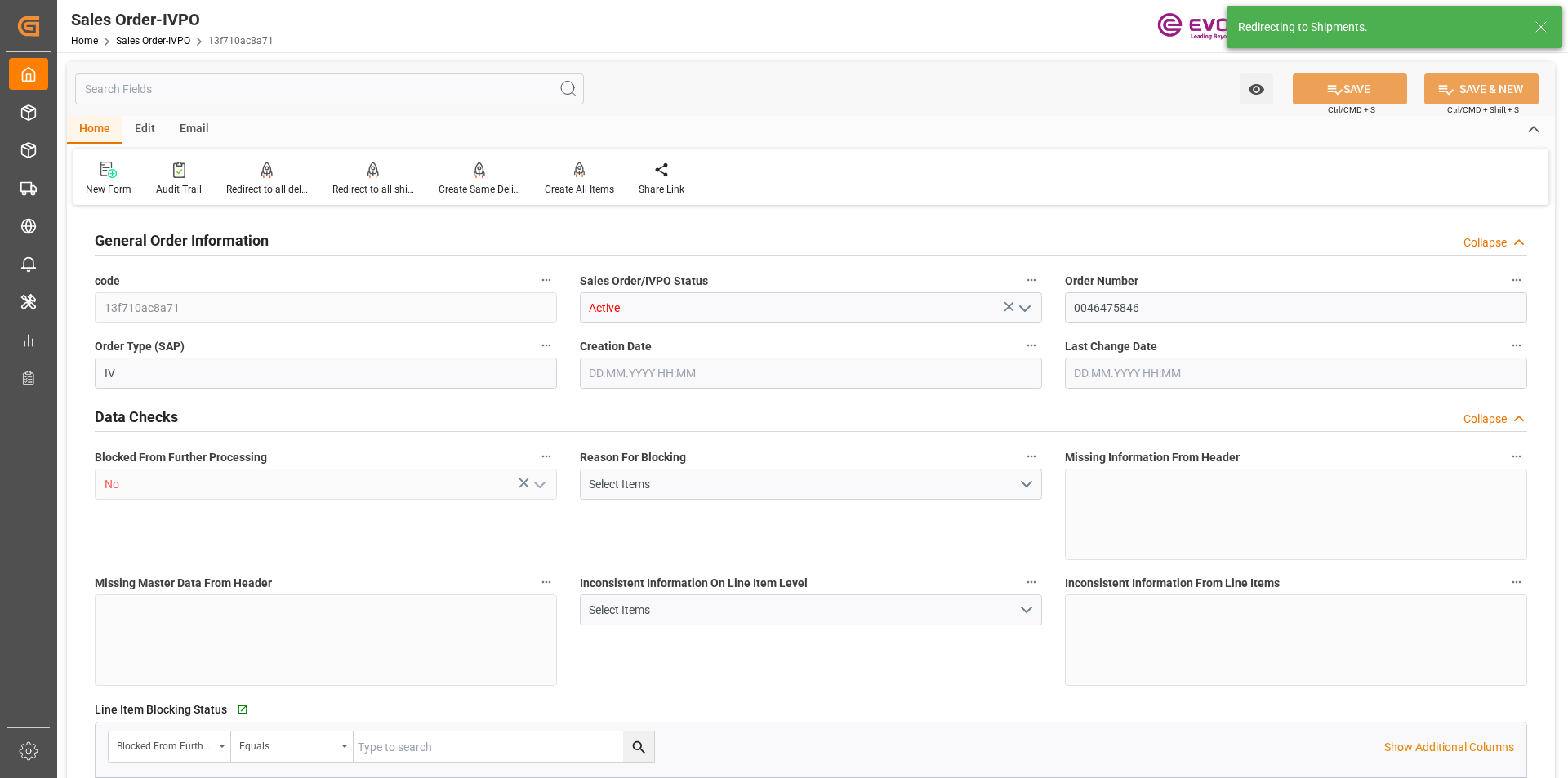
type input "1"
type input "17640"
type input "33.8254"
type input "19000"
type input "60"
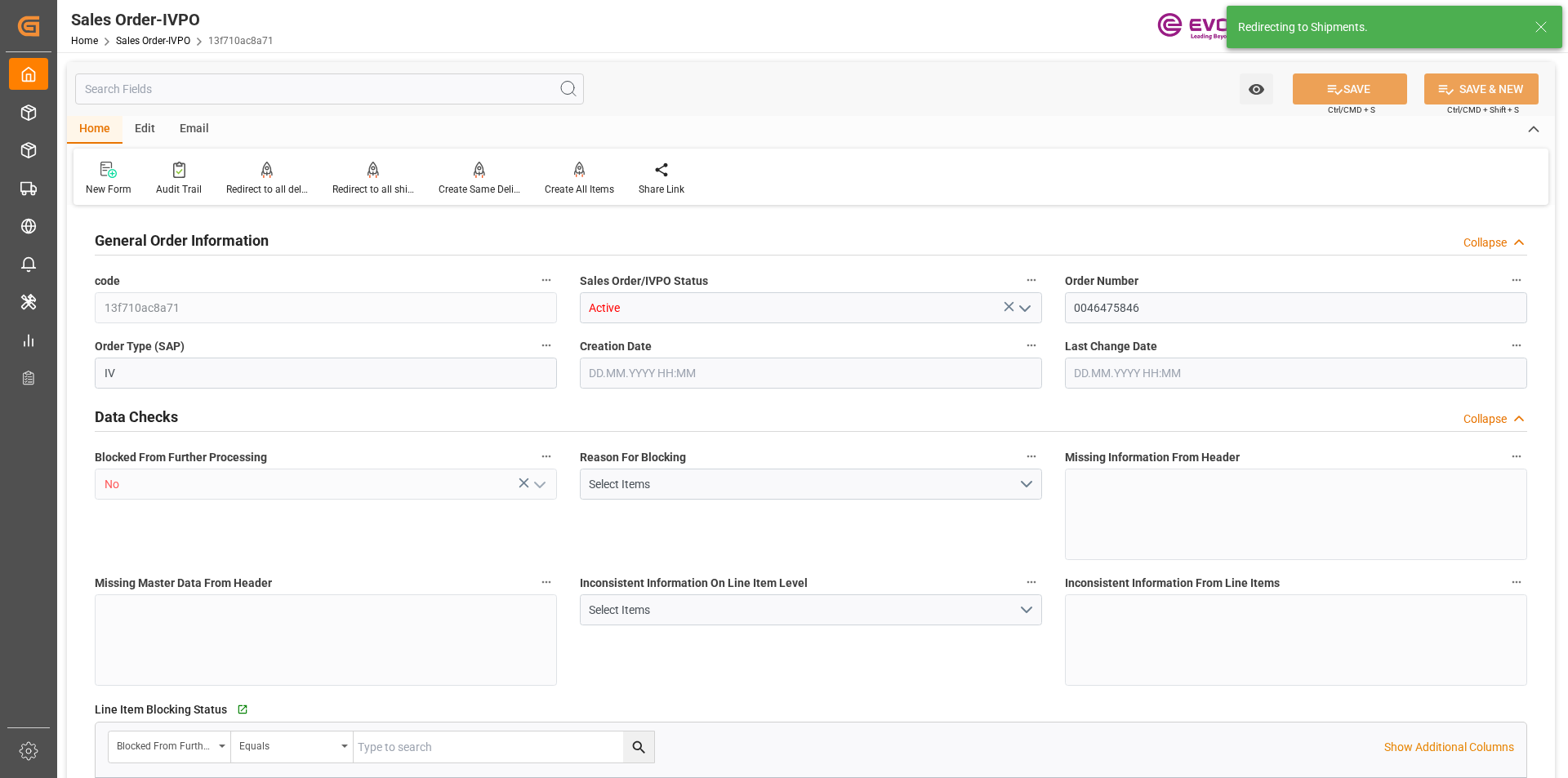
type input "[DATE] 16:45"
type input "[DATE] 20:01"
type input "[PERSON_NAME]@evonik.comTelephone: 49 2365 49 84486Fax No: N/A"
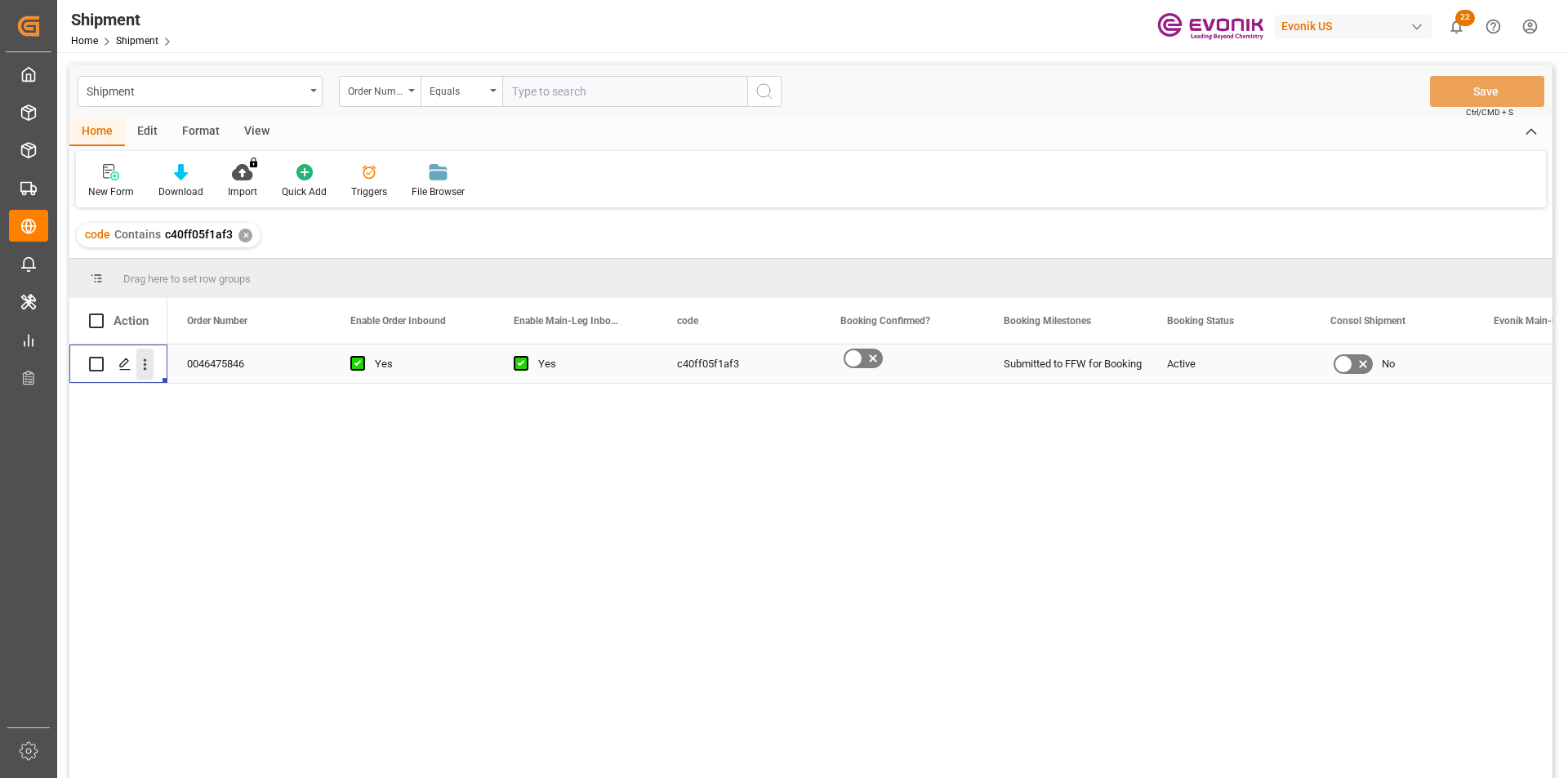
click at [149, 363] on icon "open menu" at bounding box center [145, 364] width 17 height 17
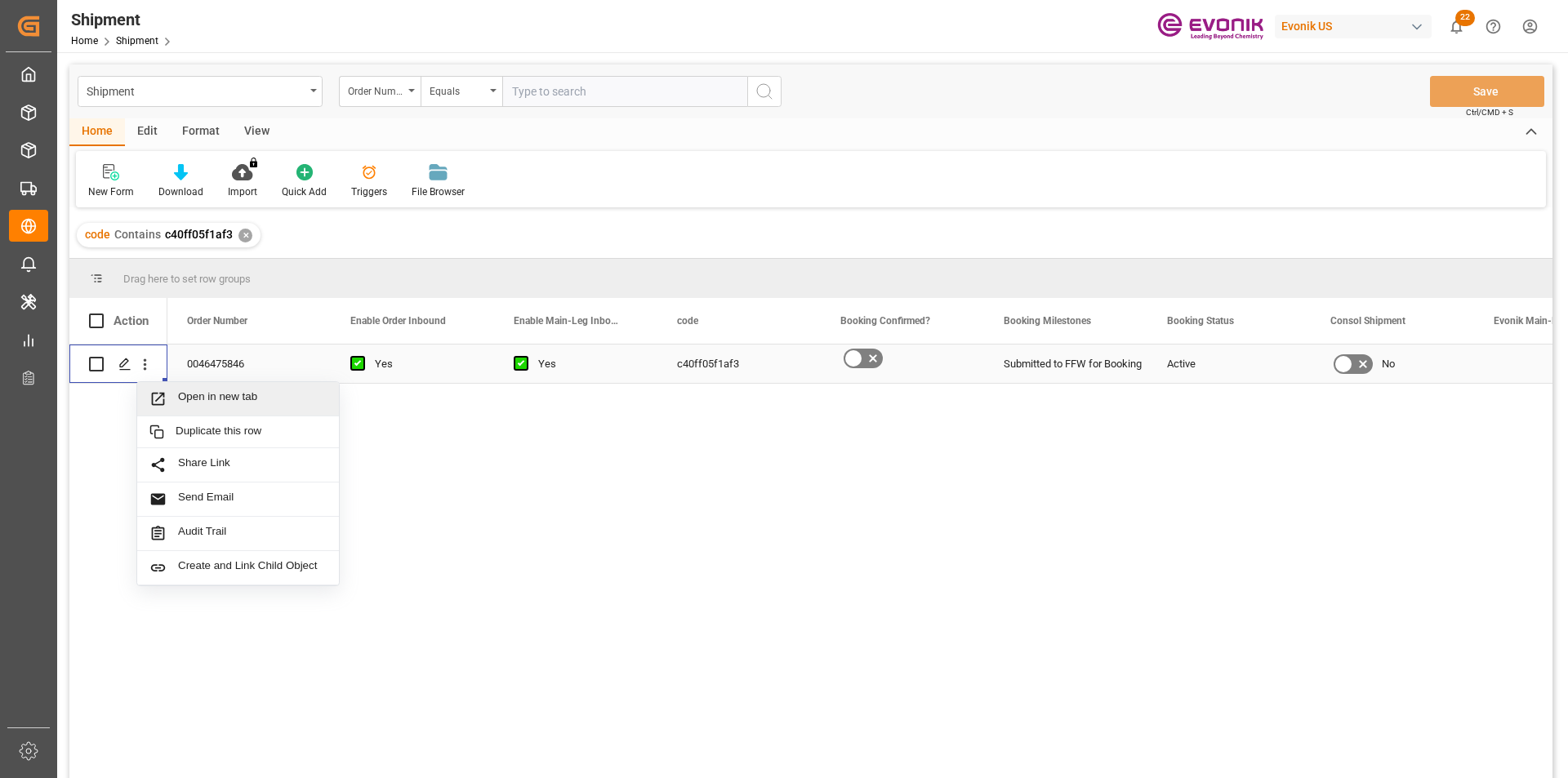
click at [224, 390] on span "Open in new tab" at bounding box center [251, 398] width 149 height 17
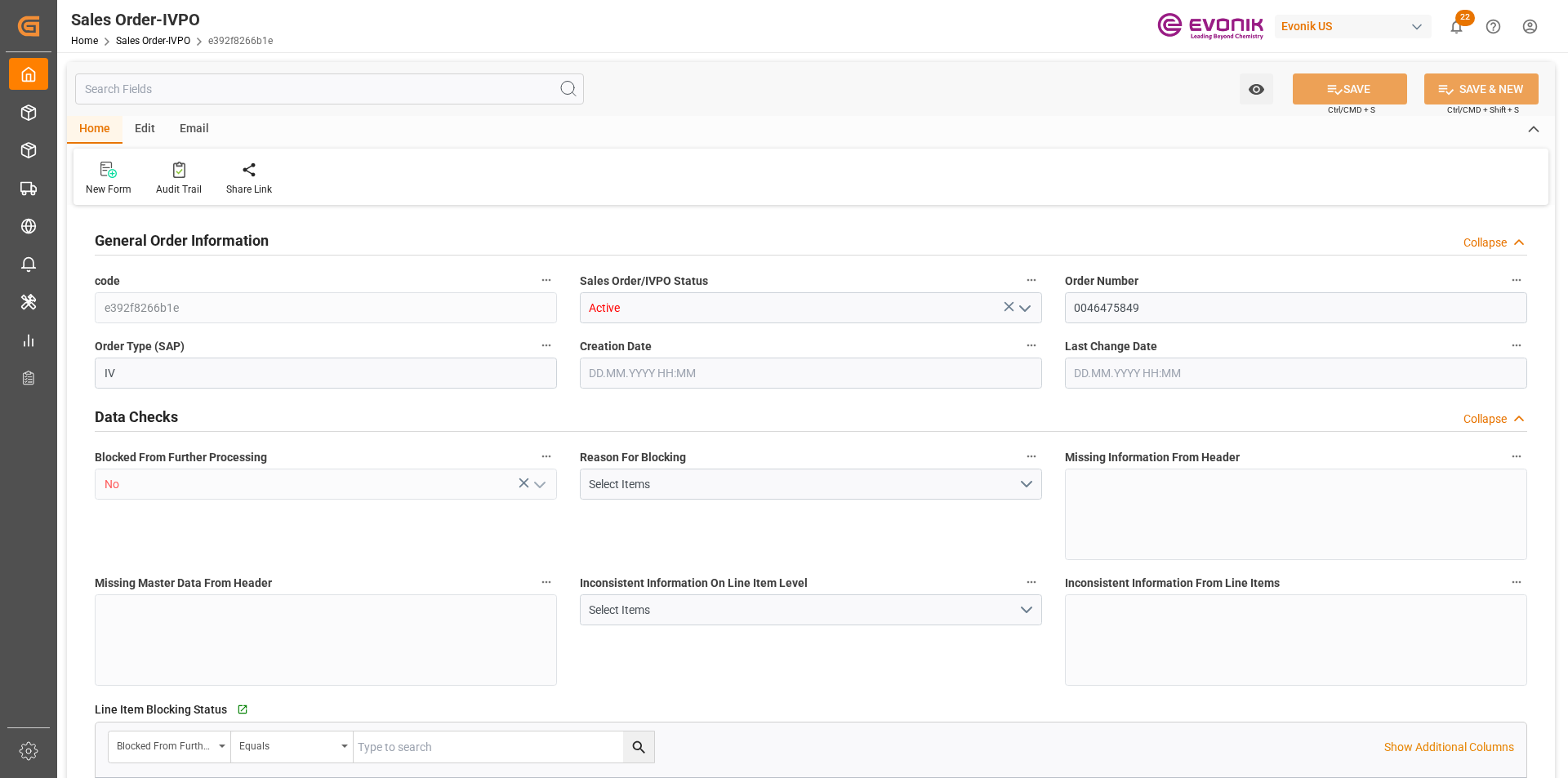
type input "NLRTM"
type input "[PERSON_NAME]@evonik.comTelephone: 49 2365 49 84486Fax No: N/A"
type input "0"
type input "1"
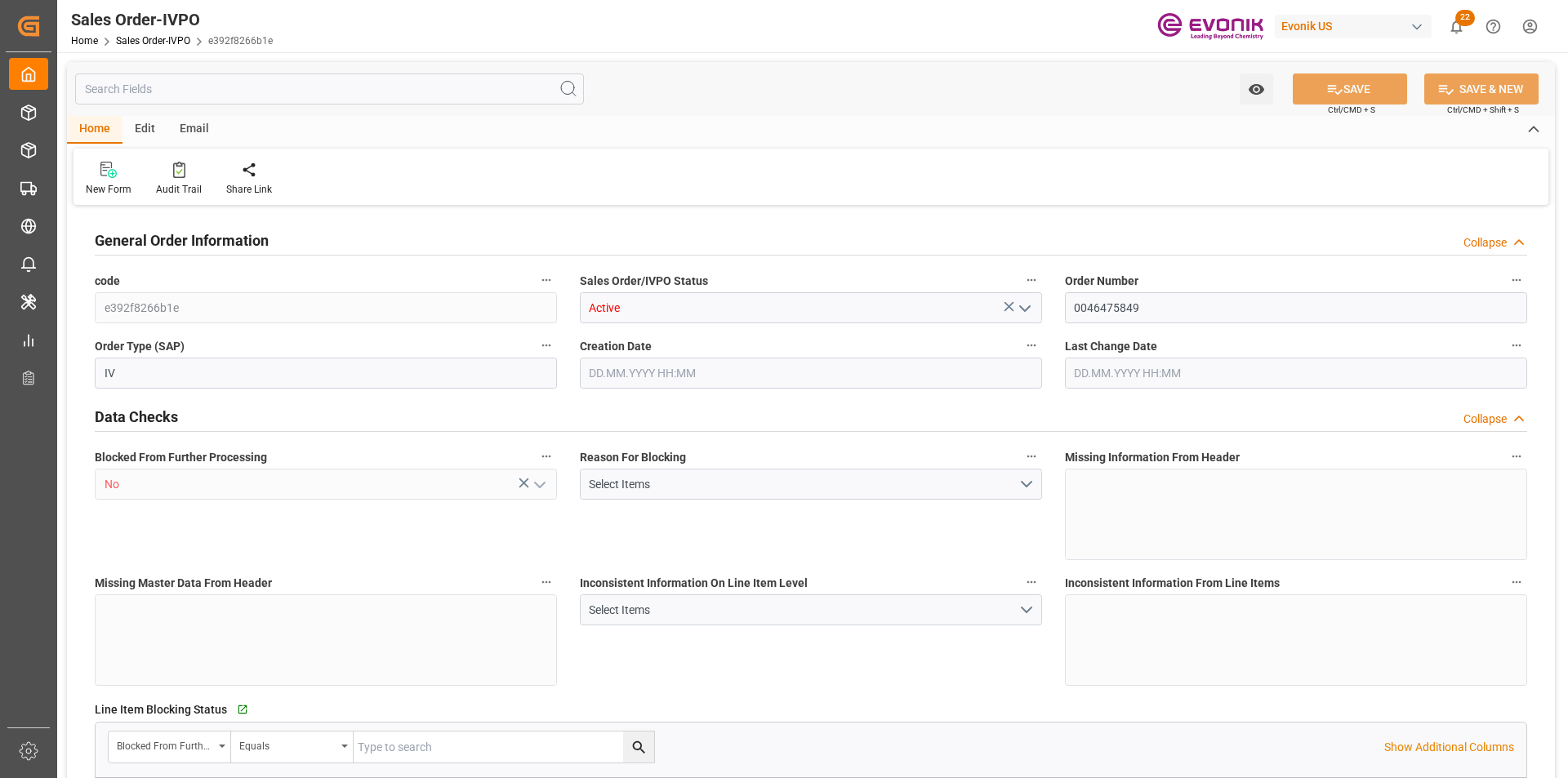
type input "1"
type input "18990"
type input "50.112"
type input "19000"
type input "60"
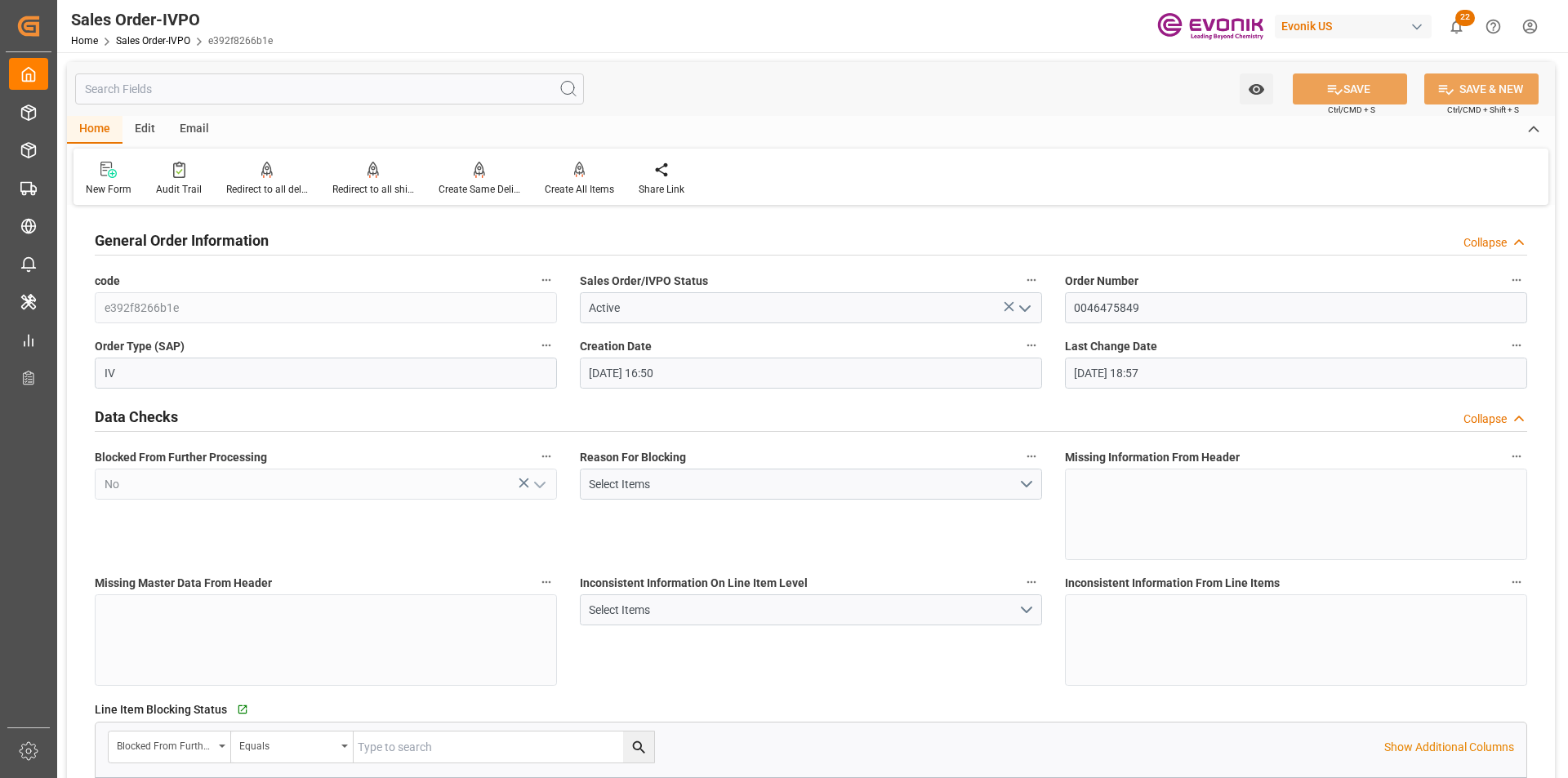
type input "[DATE] 16:50"
type input "[DATE] 18:57"
type input "[PERSON_NAME]@evonik.comTelephone: 49 2365 49 84486Fax No: N/A"
click at [351, 162] on div at bounding box center [374, 169] width 82 height 17
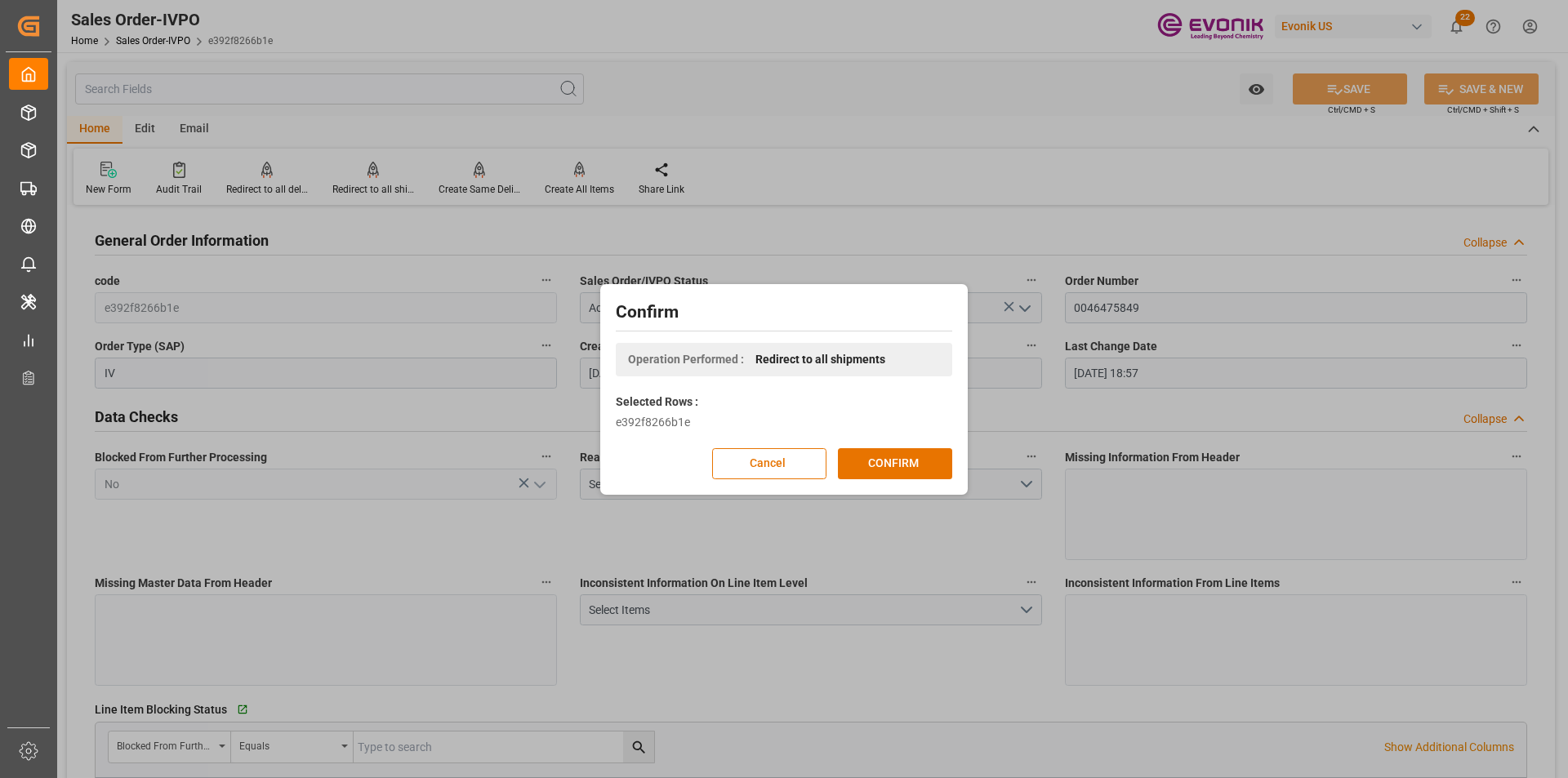
click at [373, 169] on div "Confirm Operation Performed : Redirect to all shipments Selected Rows : e392f82…" at bounding box center [784, 389] width 1568 height 778
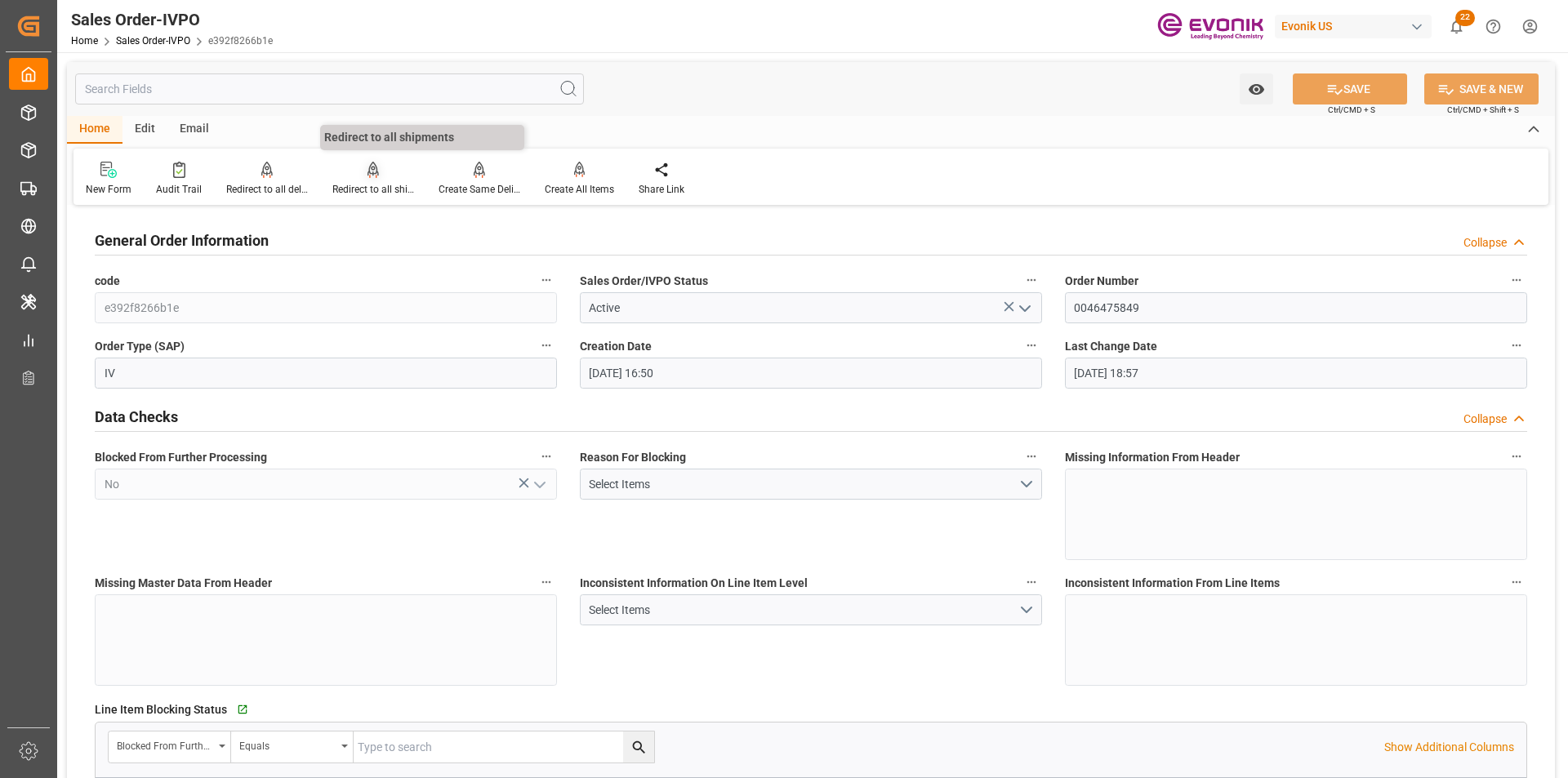
click at [359, 184] on div "Redirect to all shipments" at bounding box center [374, 189] width 82 height 15
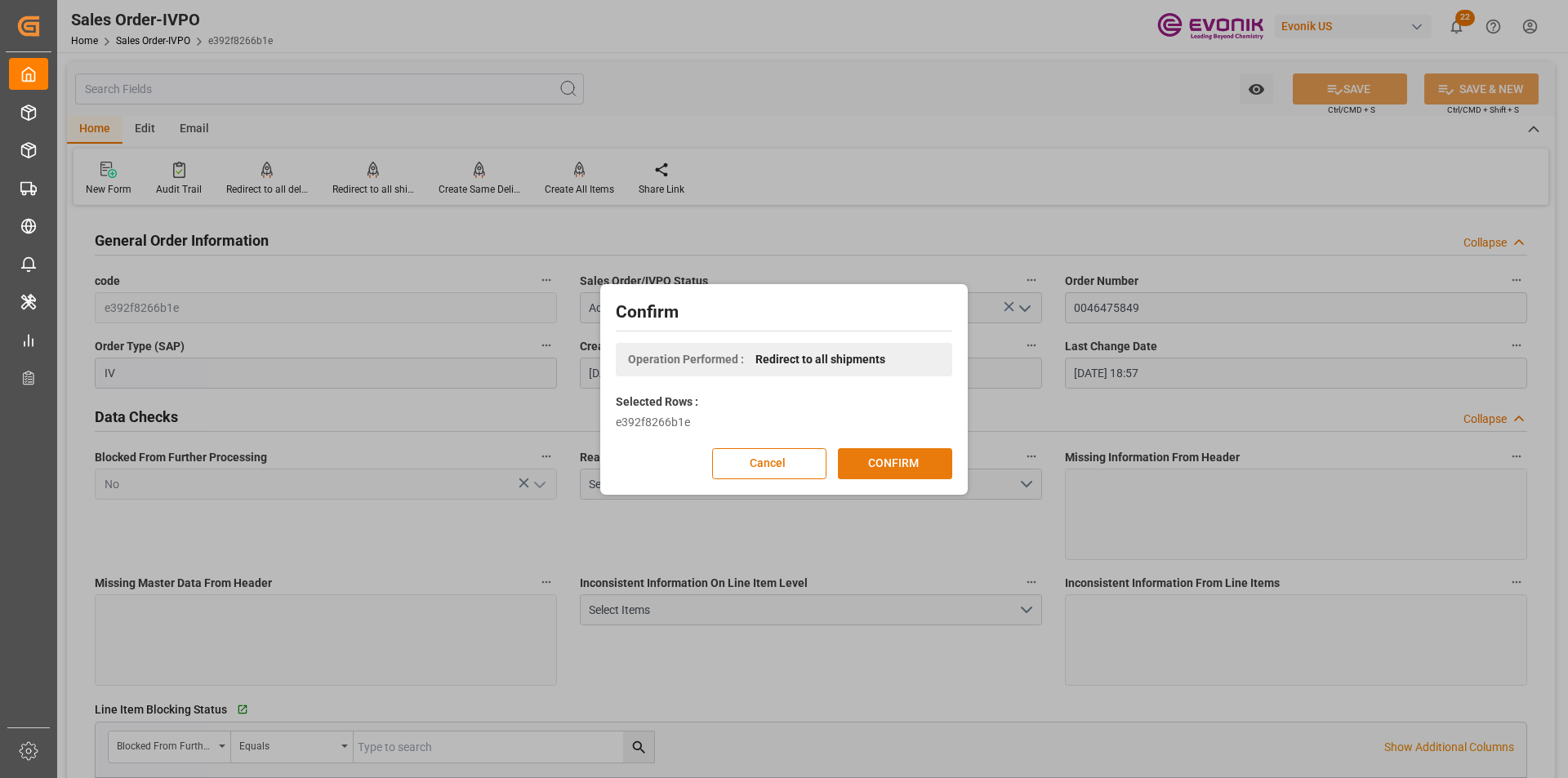
click at [899, 454] on button "CONFIRM" at bounding box center [895, 464] width 114 height 31
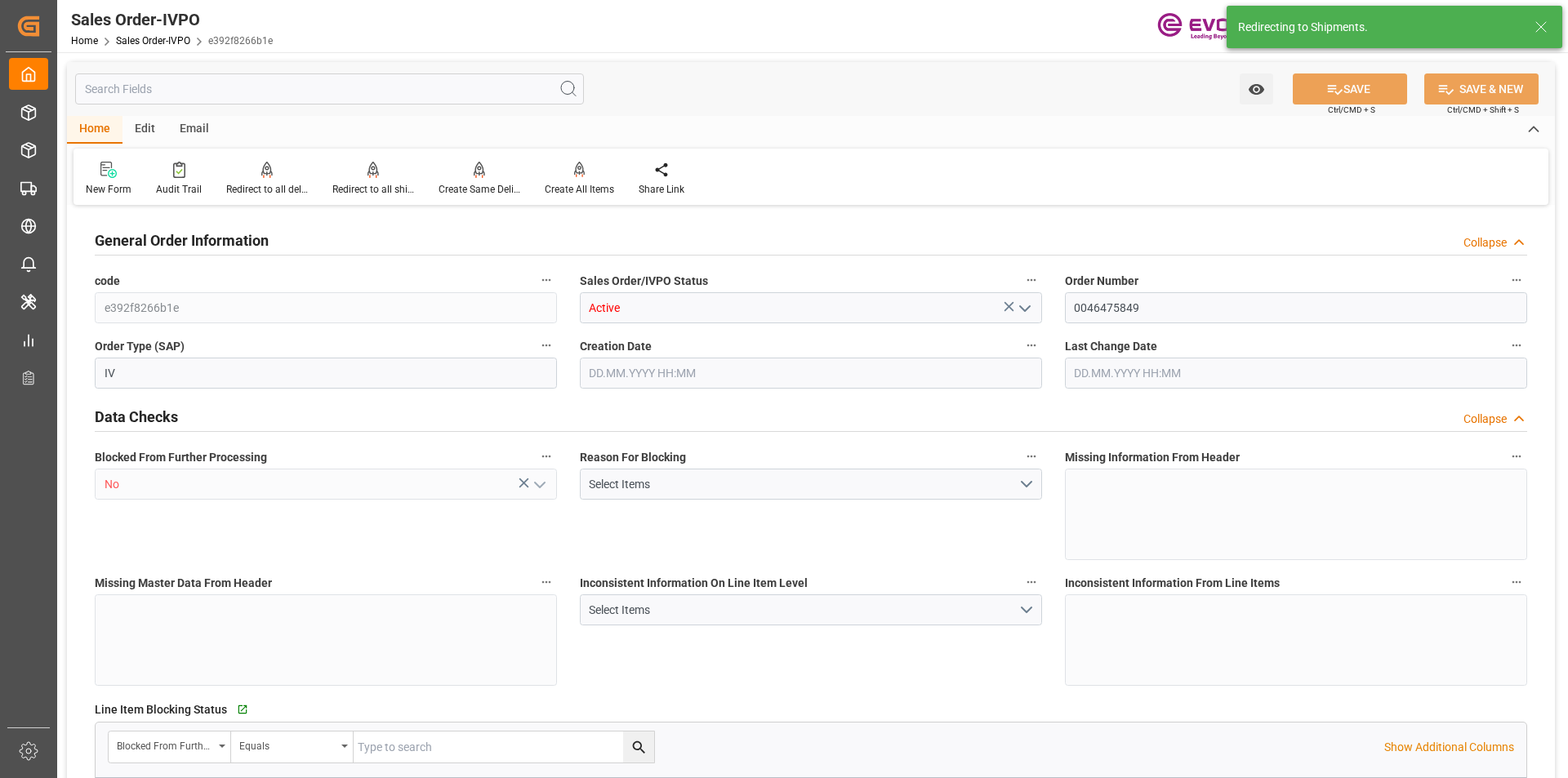
type input "NLRTM"
type input "[PERSON_NAME]@evonik.comTelephone: 49 2365 49 84486Fax No: N/A"
type input "0"
type input "1"
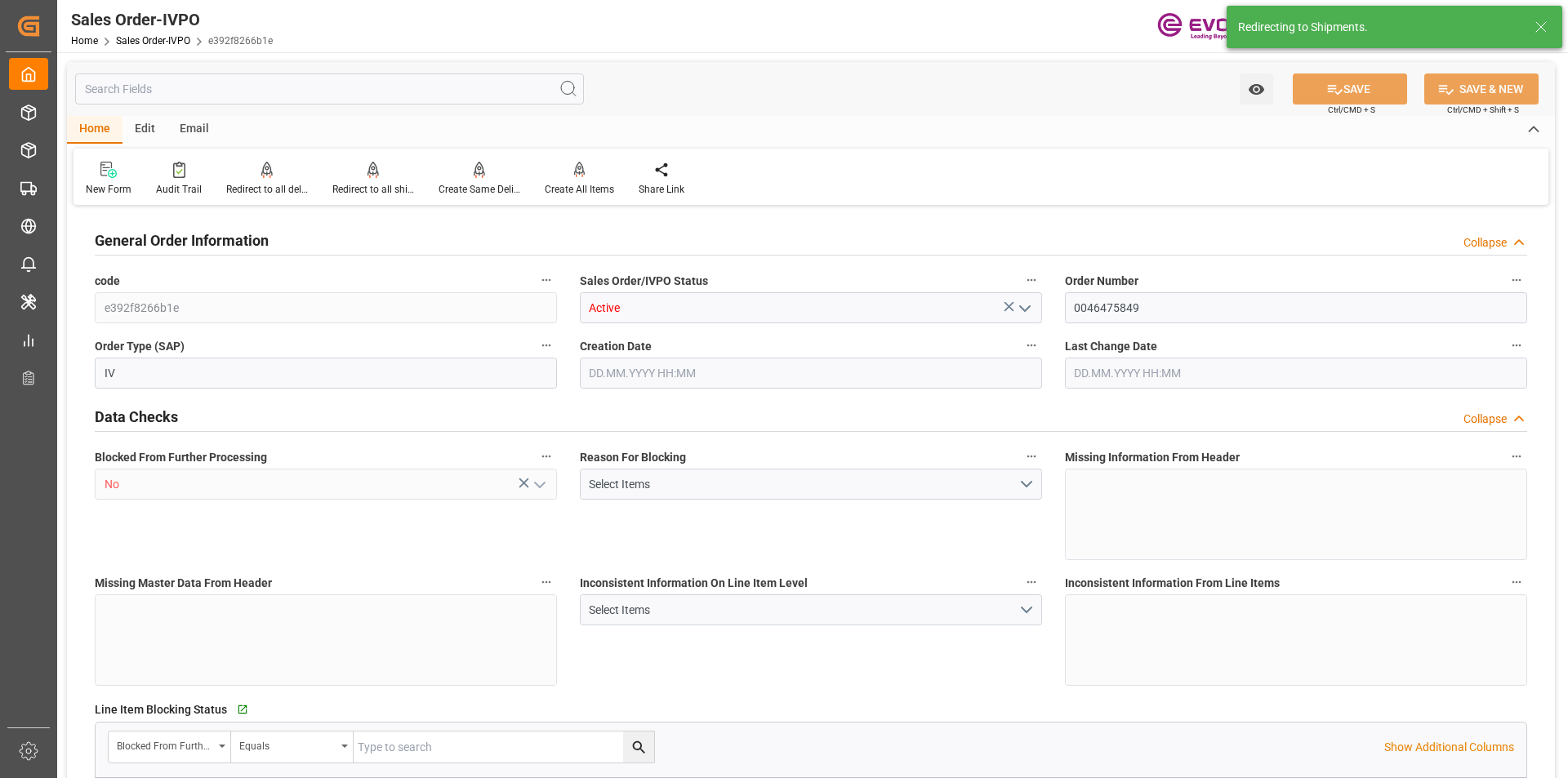
type input "1"
type input "18990"
type input "50.112"
type input "19000"
type input "60"
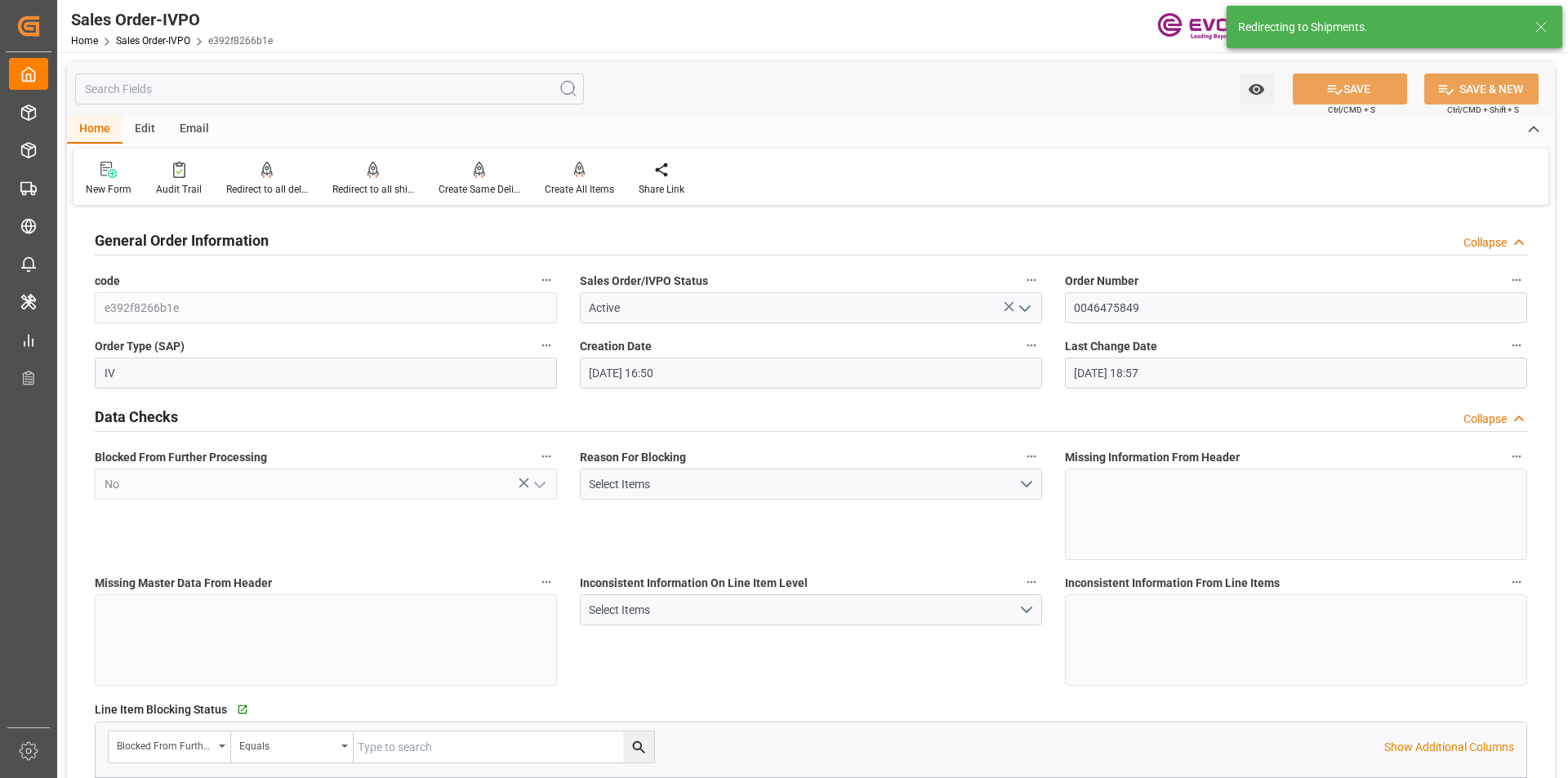
type input "01.10.2025 16:50"
type input "03.10.2025 18:57"
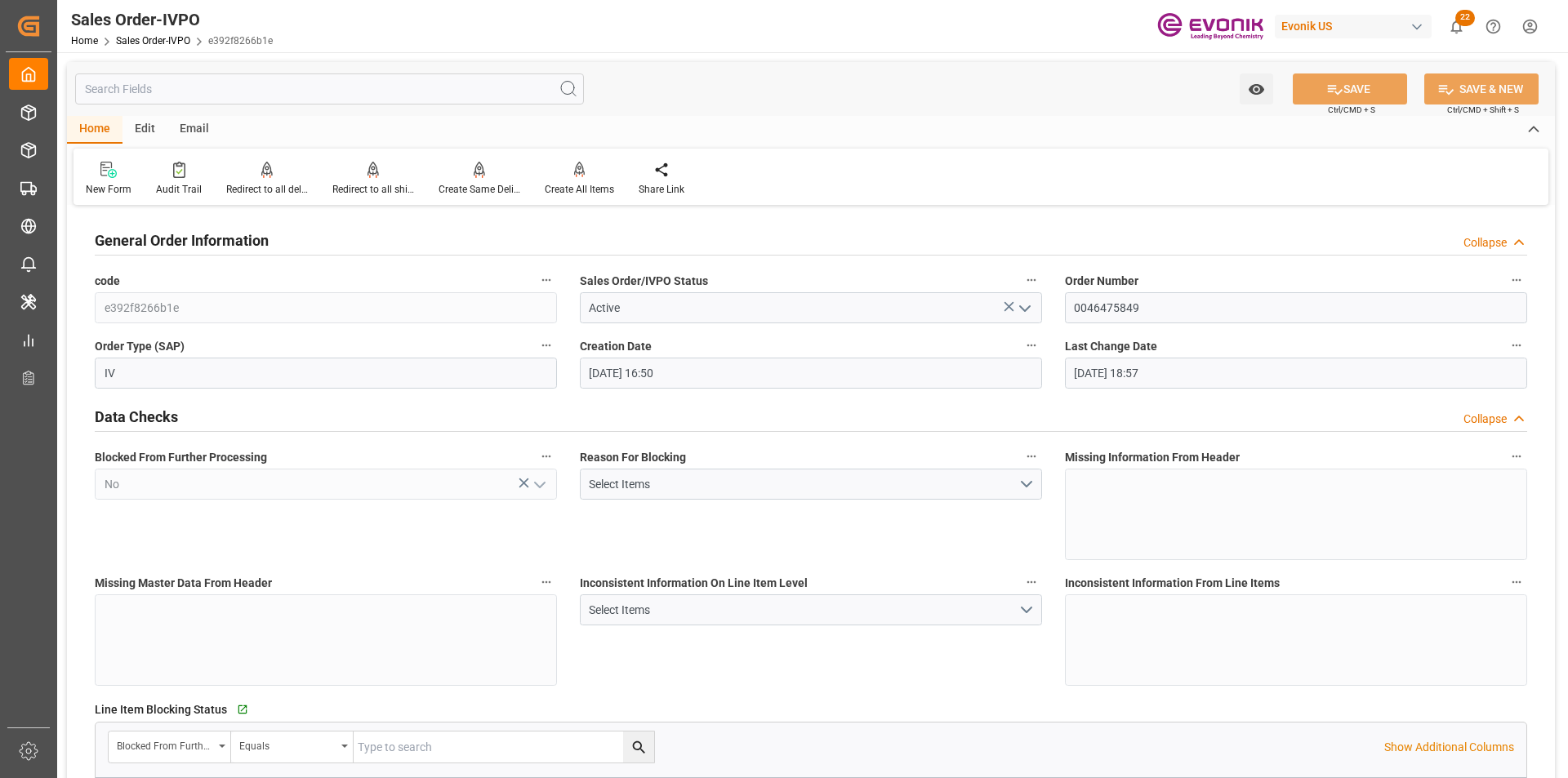
type input "Dennis Zimmermann@evonik.comTelephone: 49 2365 49 84486Fax No: N/A"
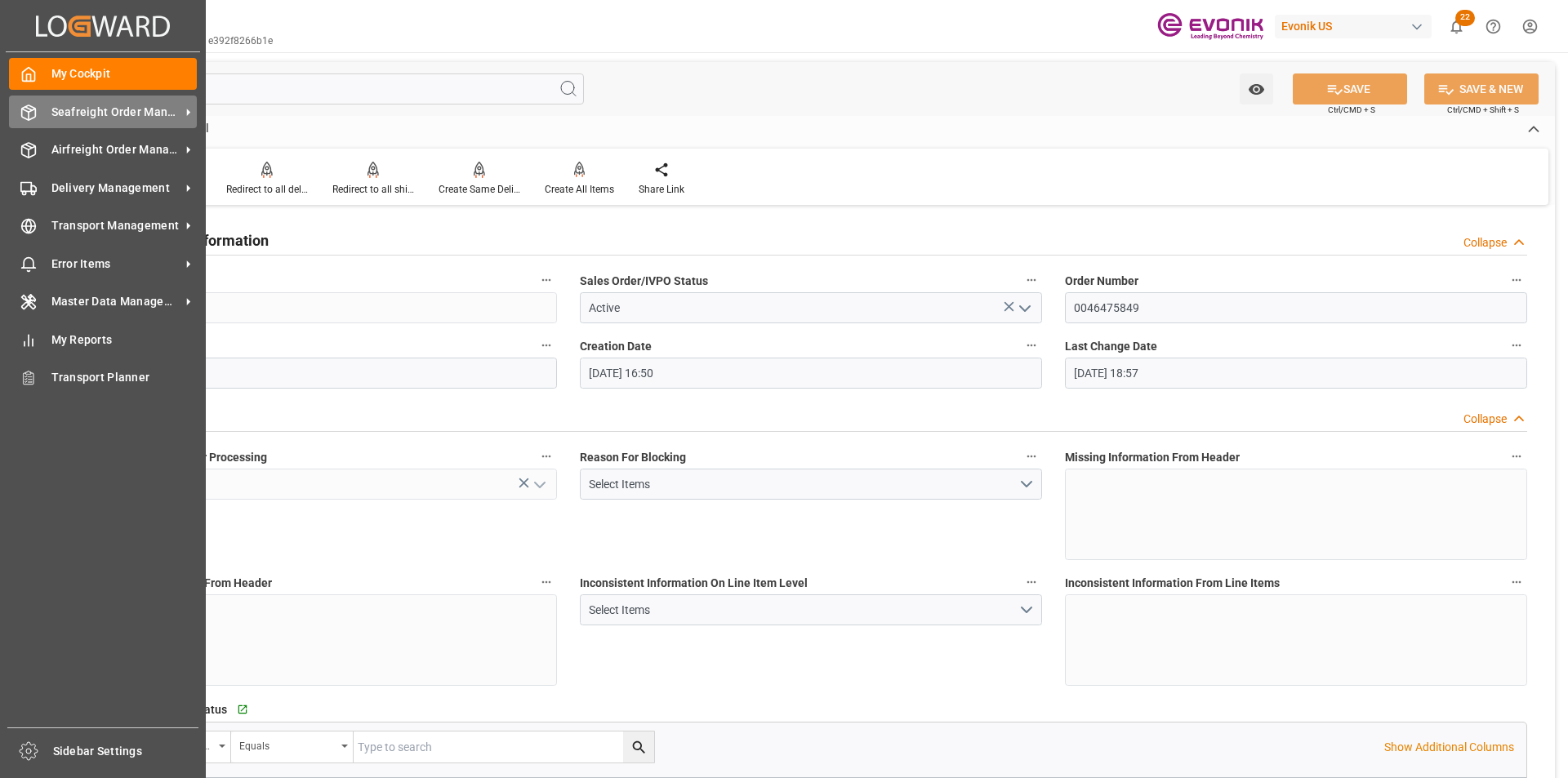
click at [44, 116] on div "Seafreight Order Management Seafreight Order Management" at bounding box center [103, 111] width 188 height 32
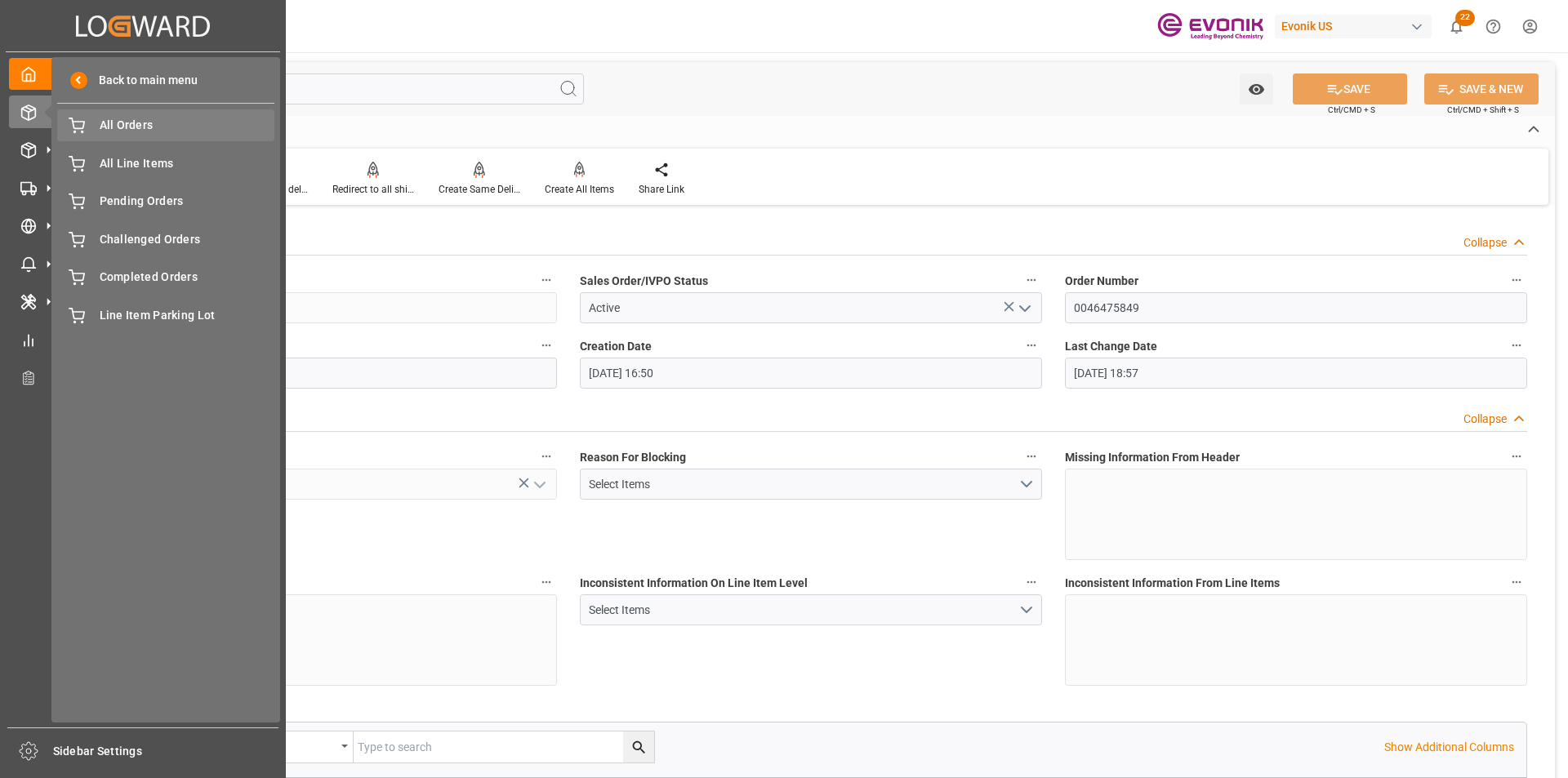
click at [149, 127] on span "All Orders" at bounding box center [187, 125] width 176 height 17
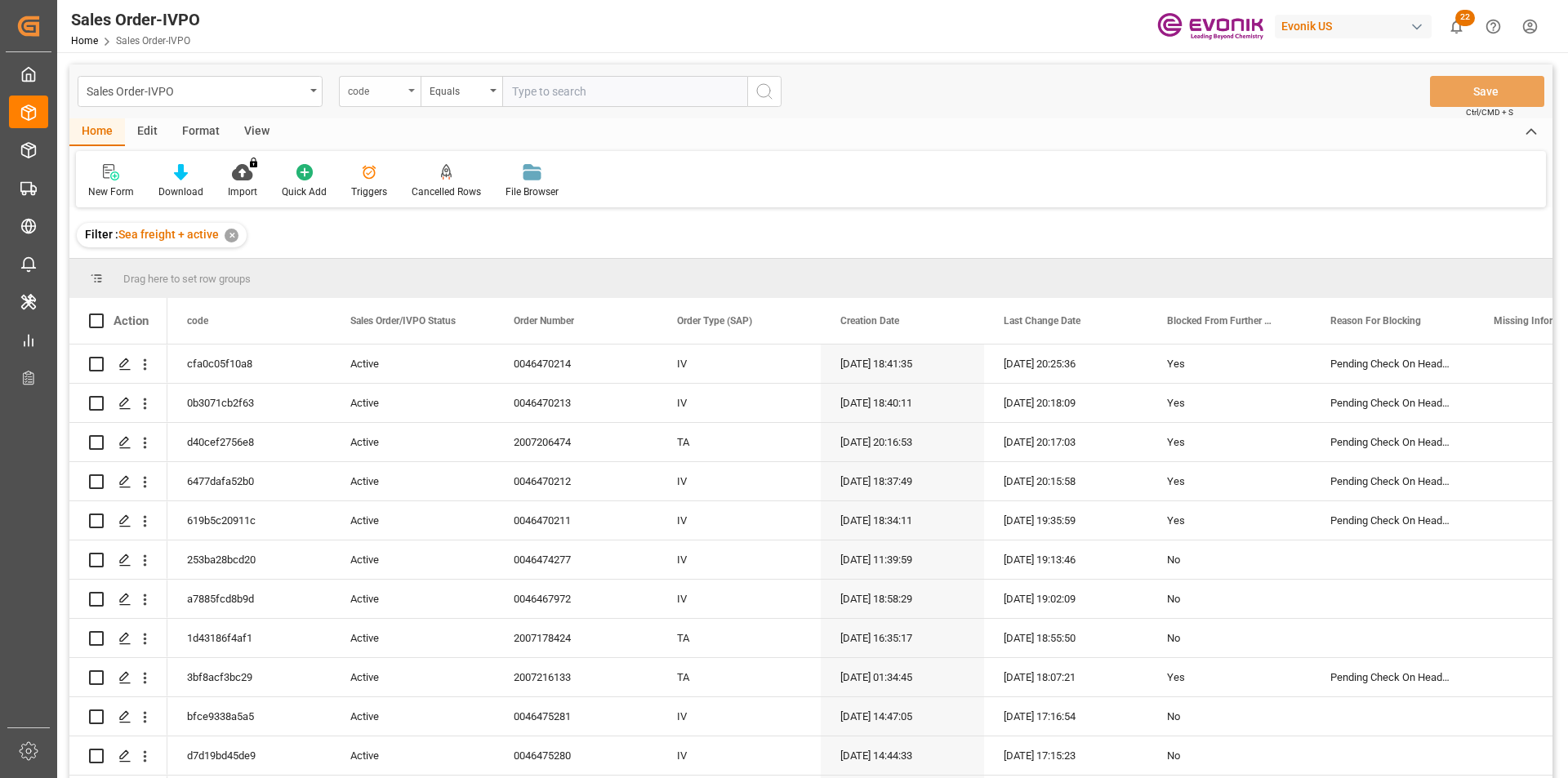
click at [397, 98] on div "code" at bounding box center [380, 91] width 82 height 31
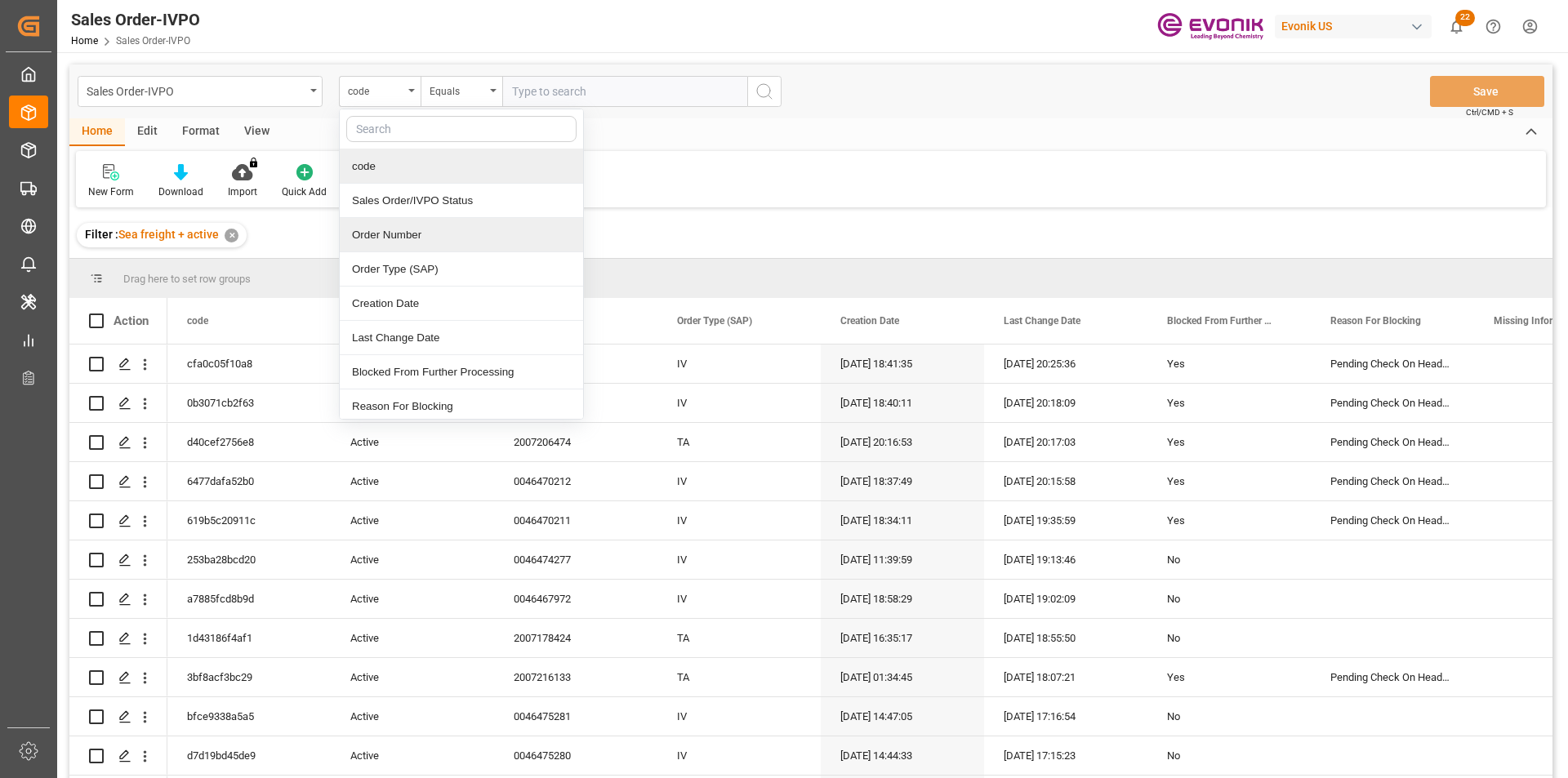
click at [390, 234] on div "Order Number" at bounding box center [461, 235] width 243 height 35
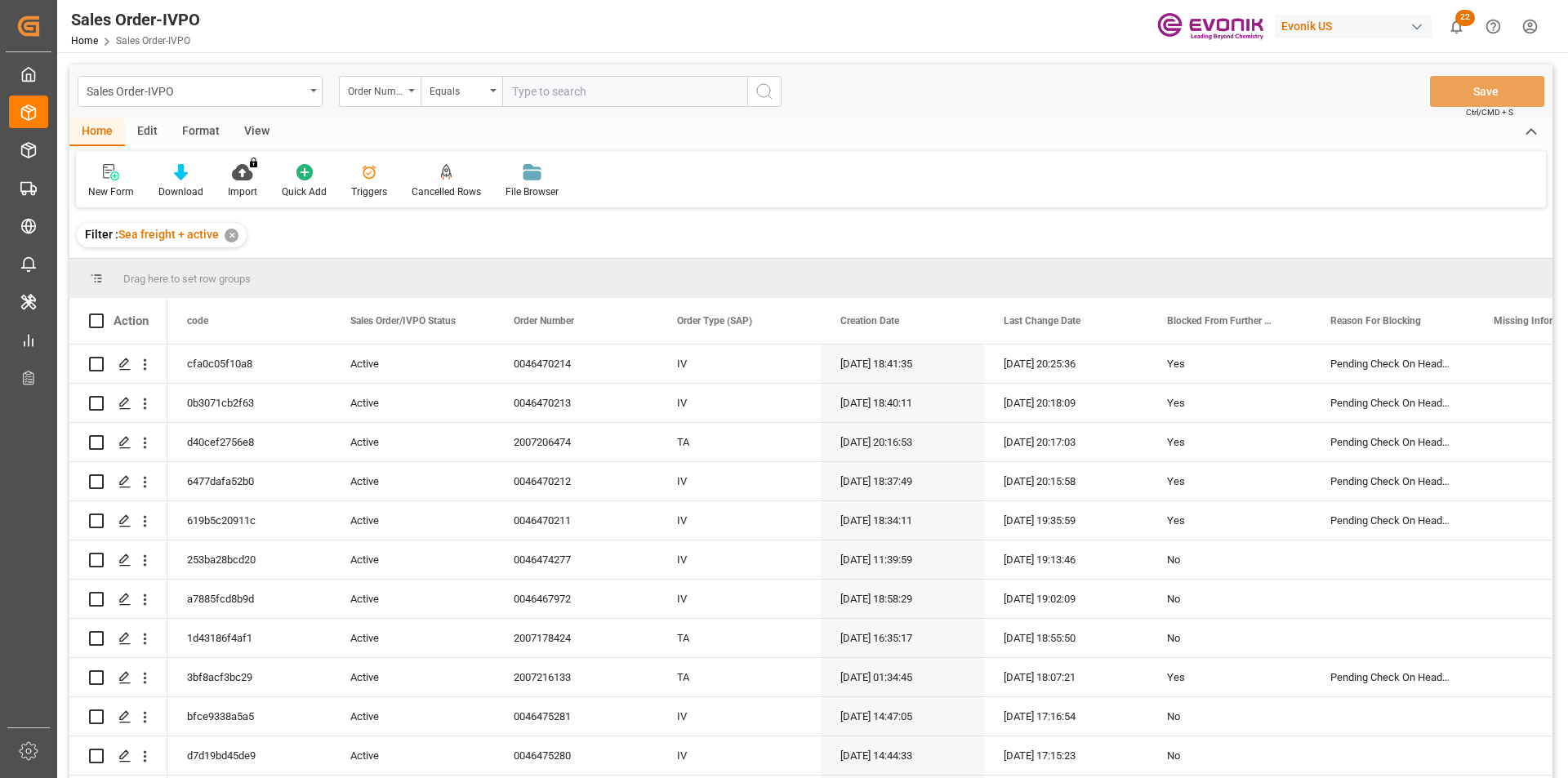
click at [586, 99] on input "text" at bounding box center [624, 91] width 245 height 31
paste input "0046476328"
type input "0046476328"
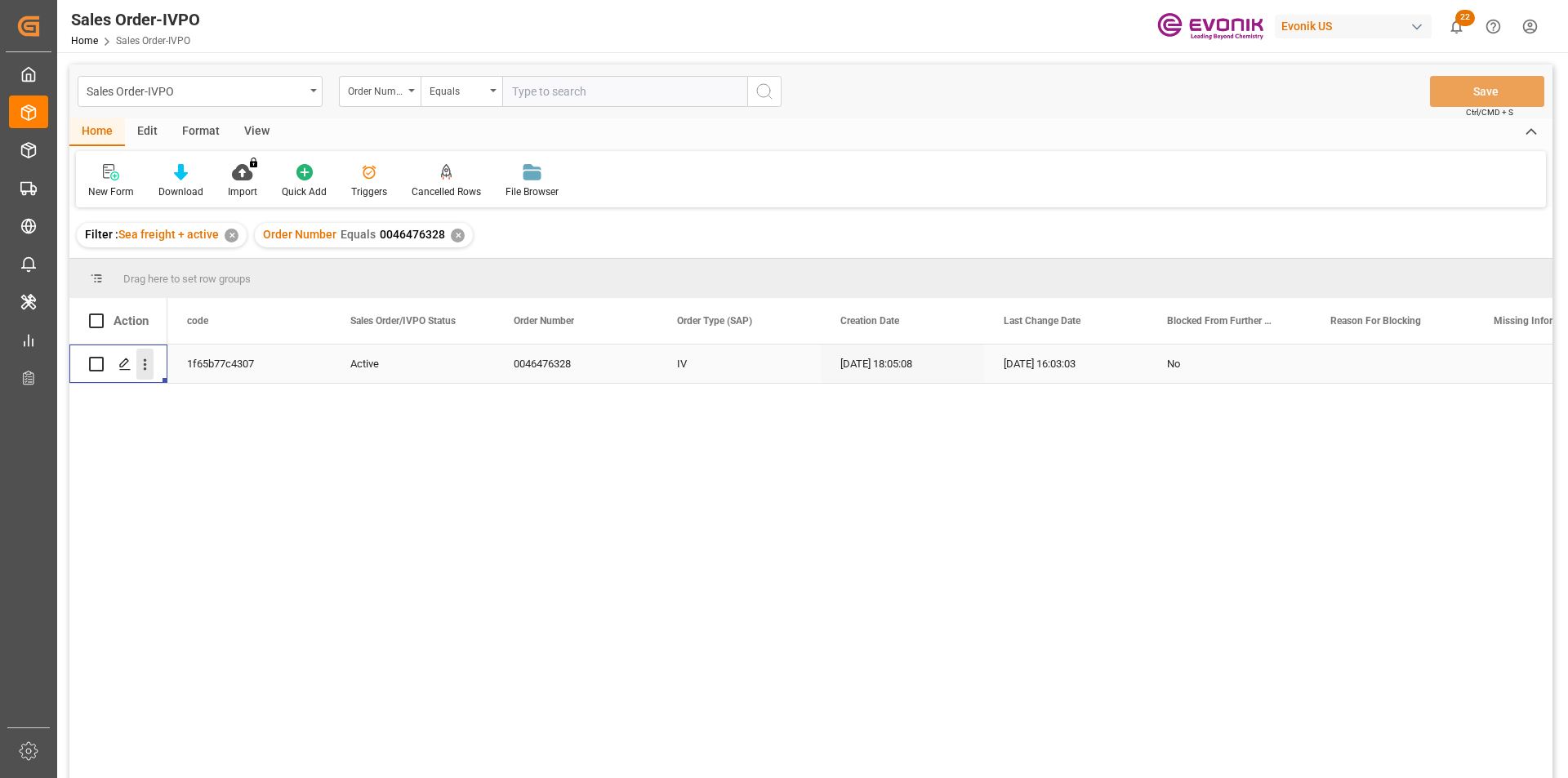
click at [148, 363] on icon "open menu" at bounding box center [145, 364] width 17 height 17
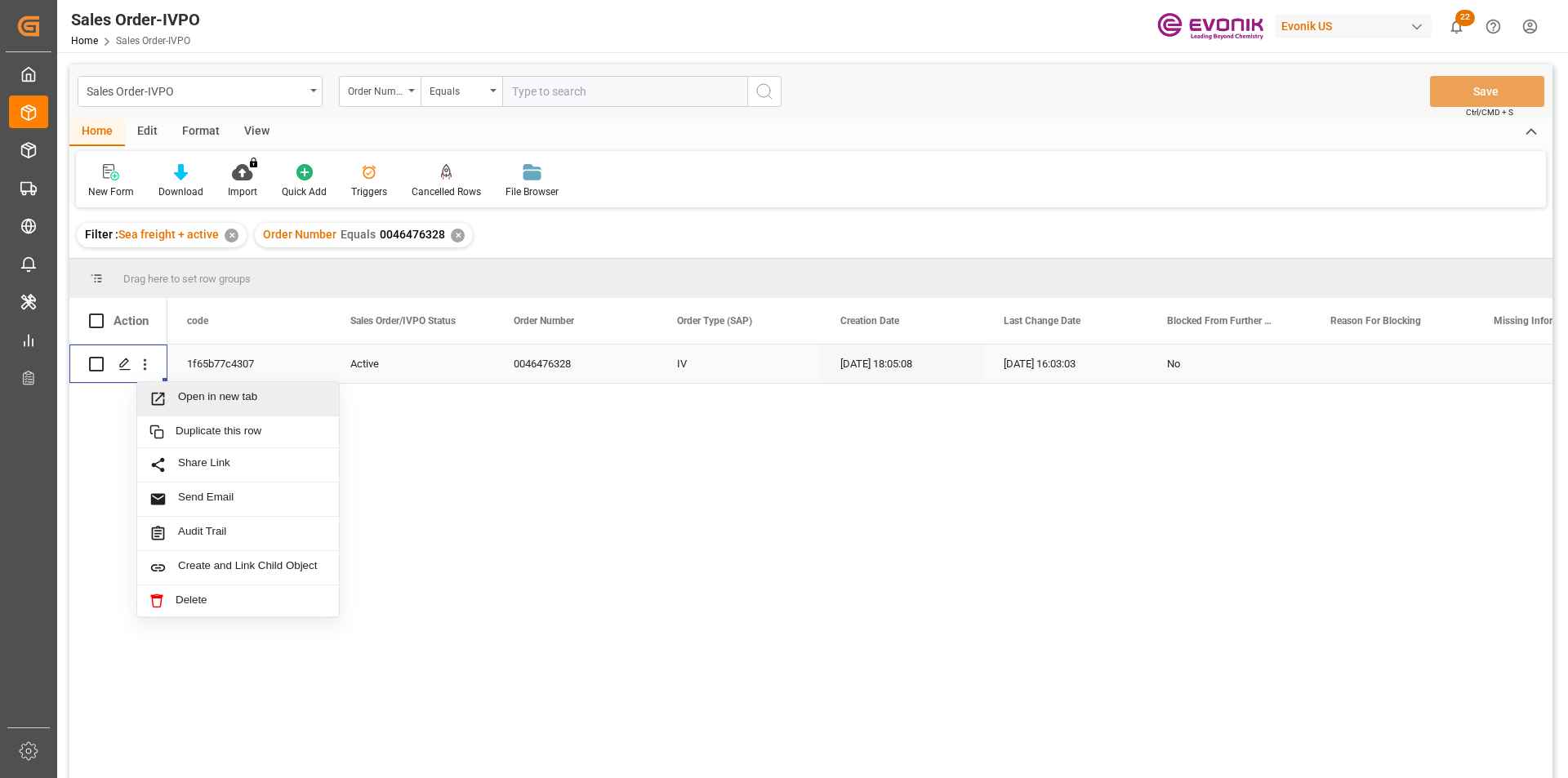
click at [235, 404] on span "Open in new tab" at bounding box center [251, 398] width 149 height 17
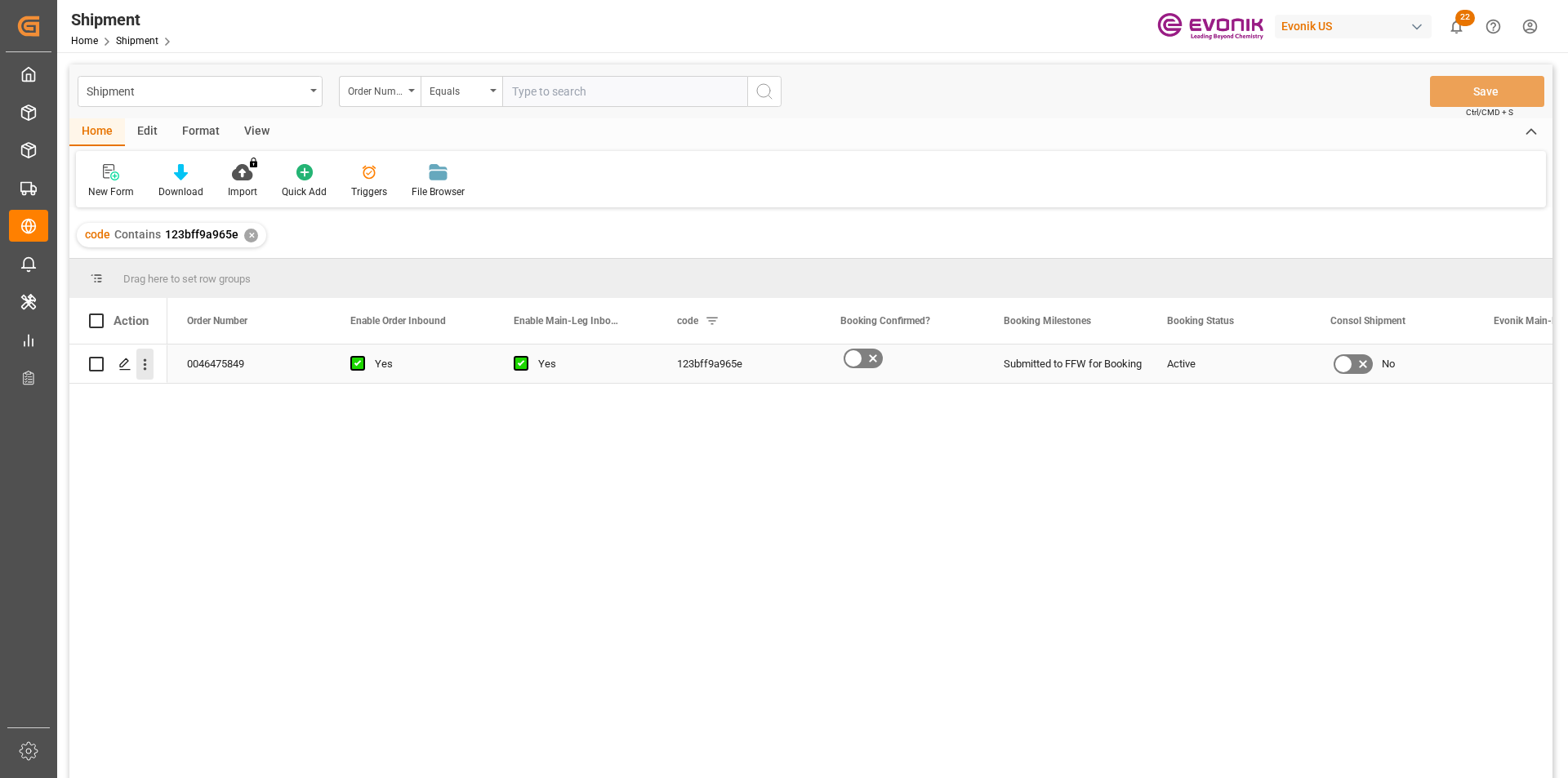
click at [140, 359] on icon "open menu" at bounding box center [145, 364] width 17 height 17
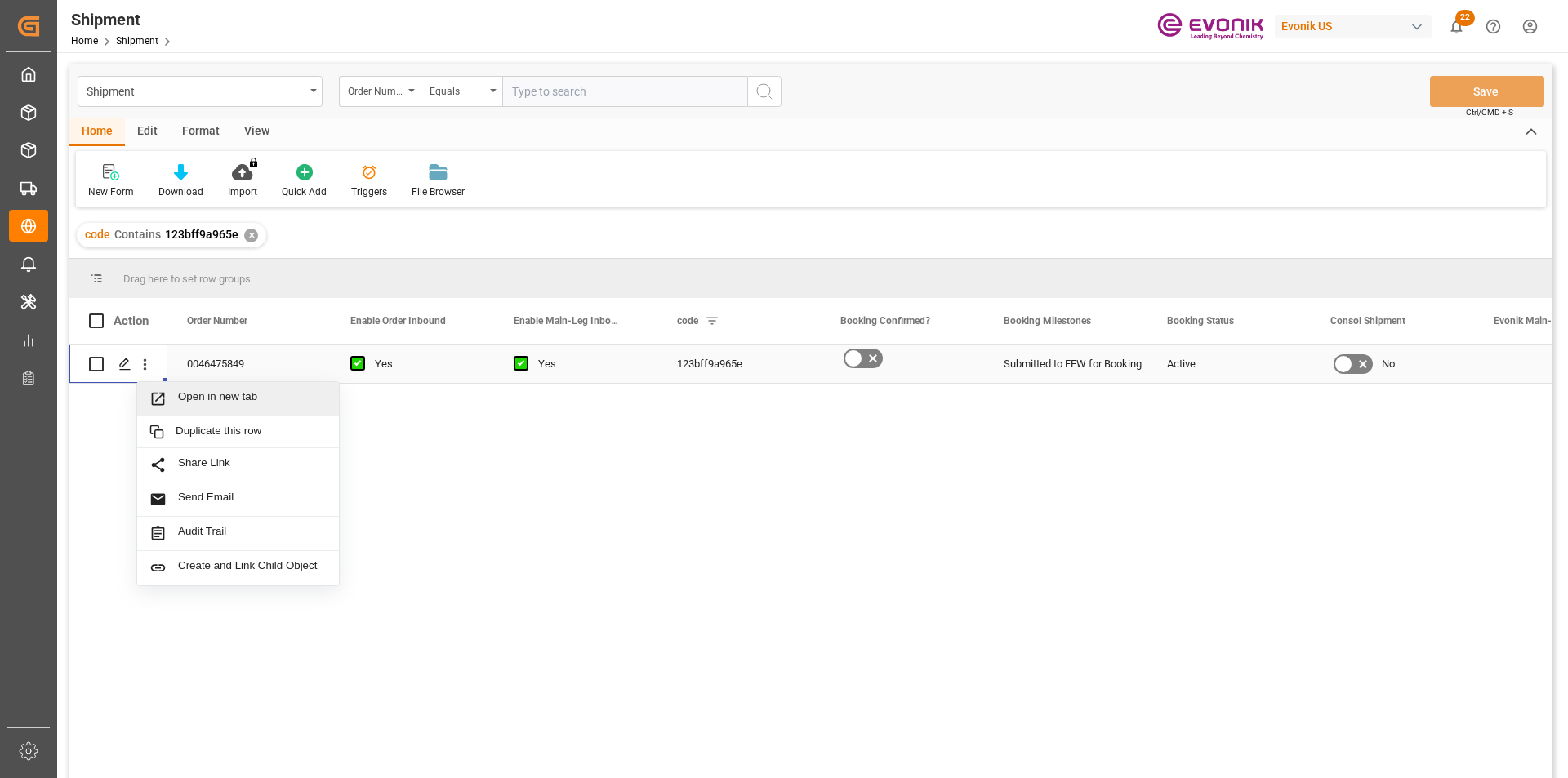
click at [251, 405] on span "Open in new tab" at bounding box center [251, 398] width 149 height 17
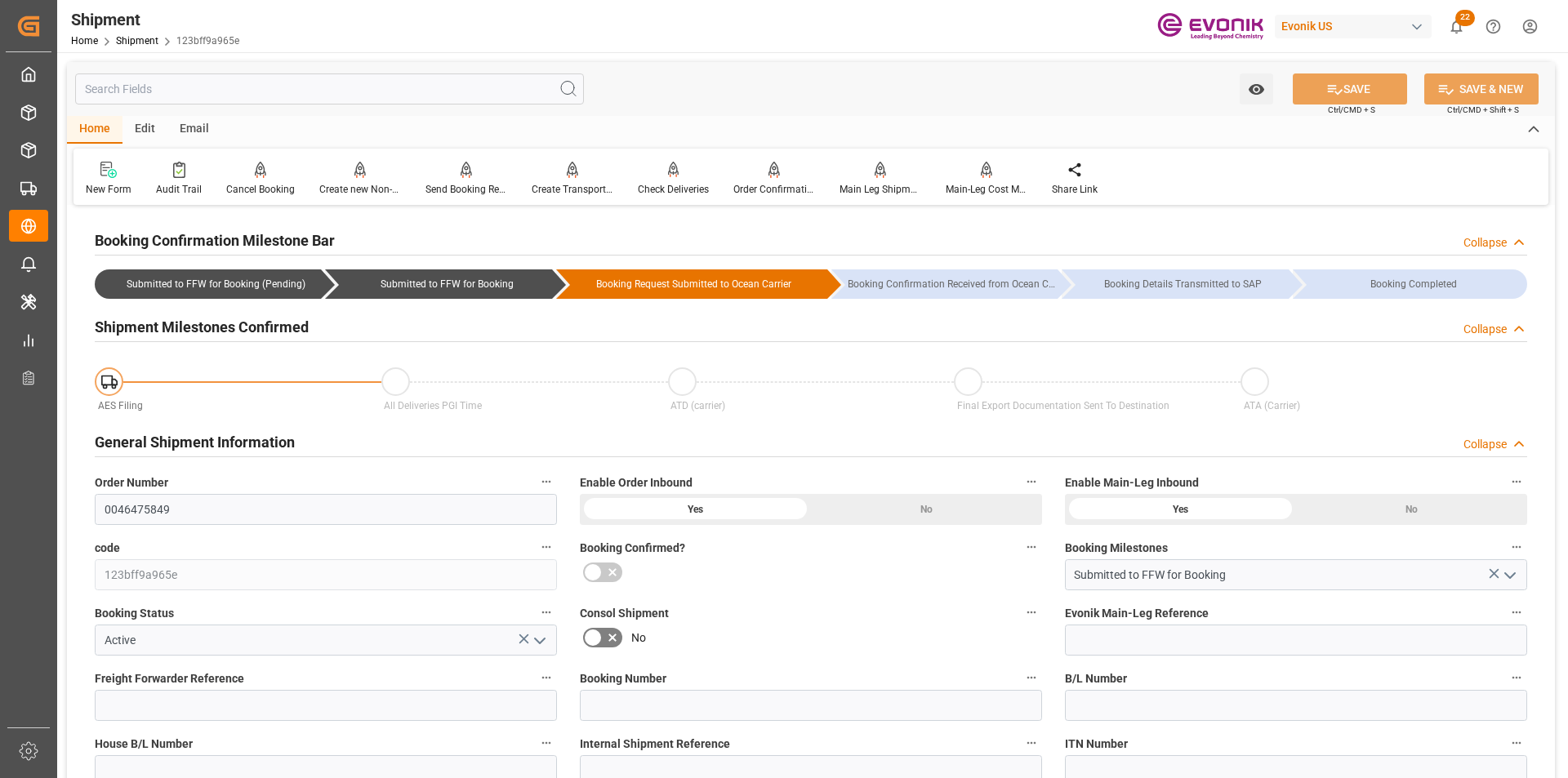
scroll to position [163, 0]
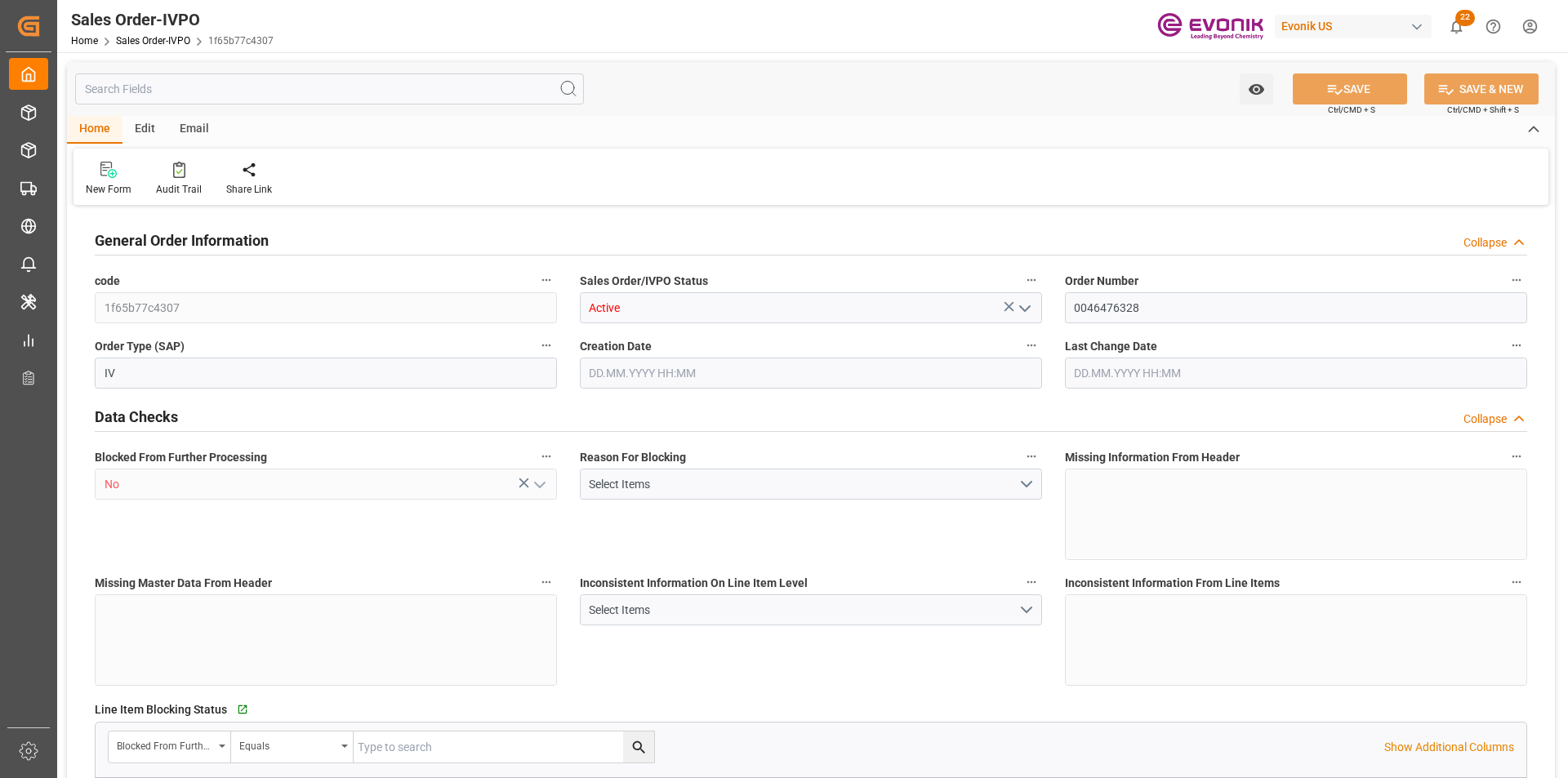
type input "BRSSZ"
type input "0"
type input "1"
type input "1283.744"
type input "06.10.2025 18:05"
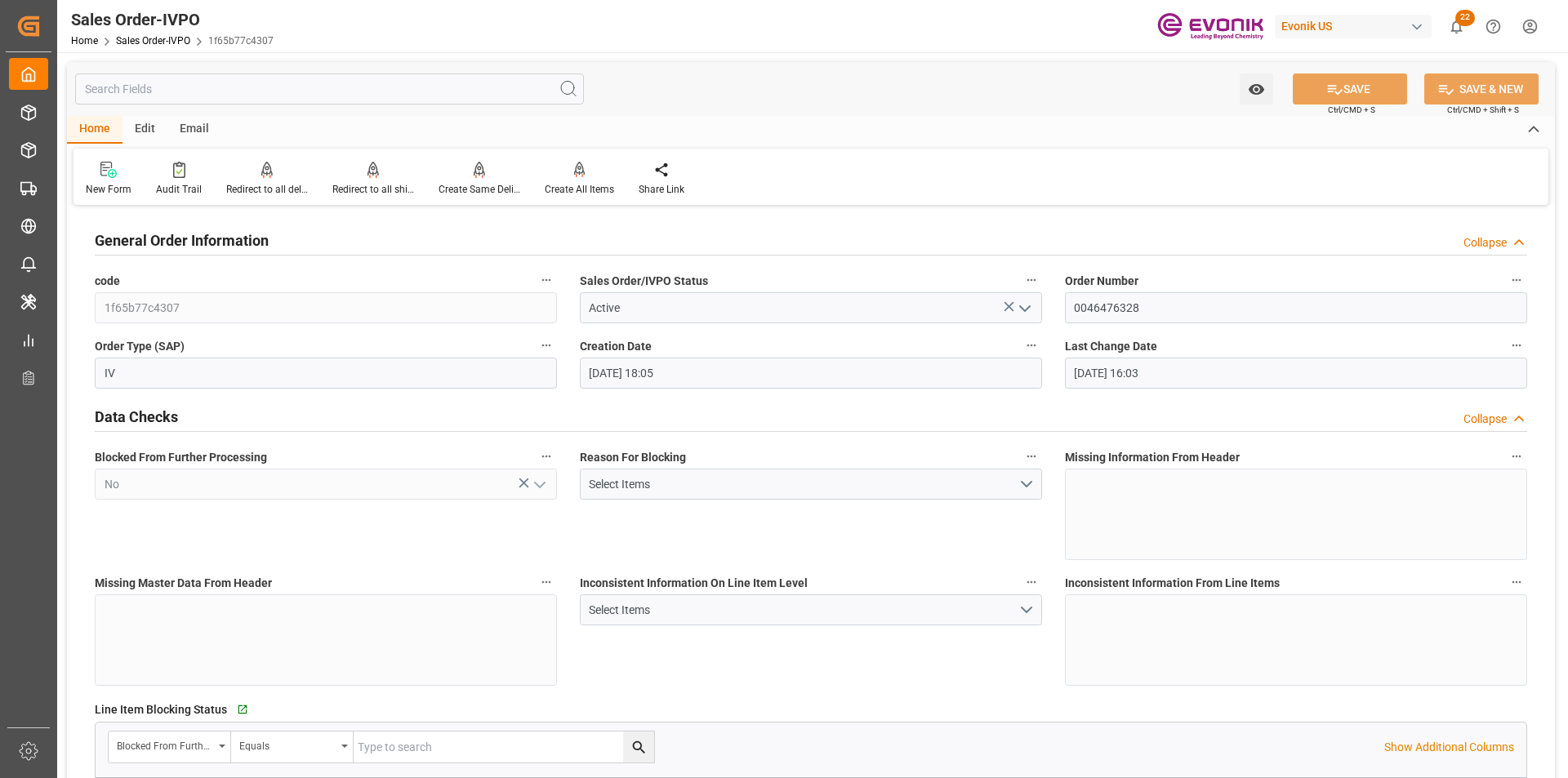
type input "07.10.2025 16:03"
click at [361, 186] on div "Redirect to all shipments" at bounding box center [374, 189] width 82 height 15
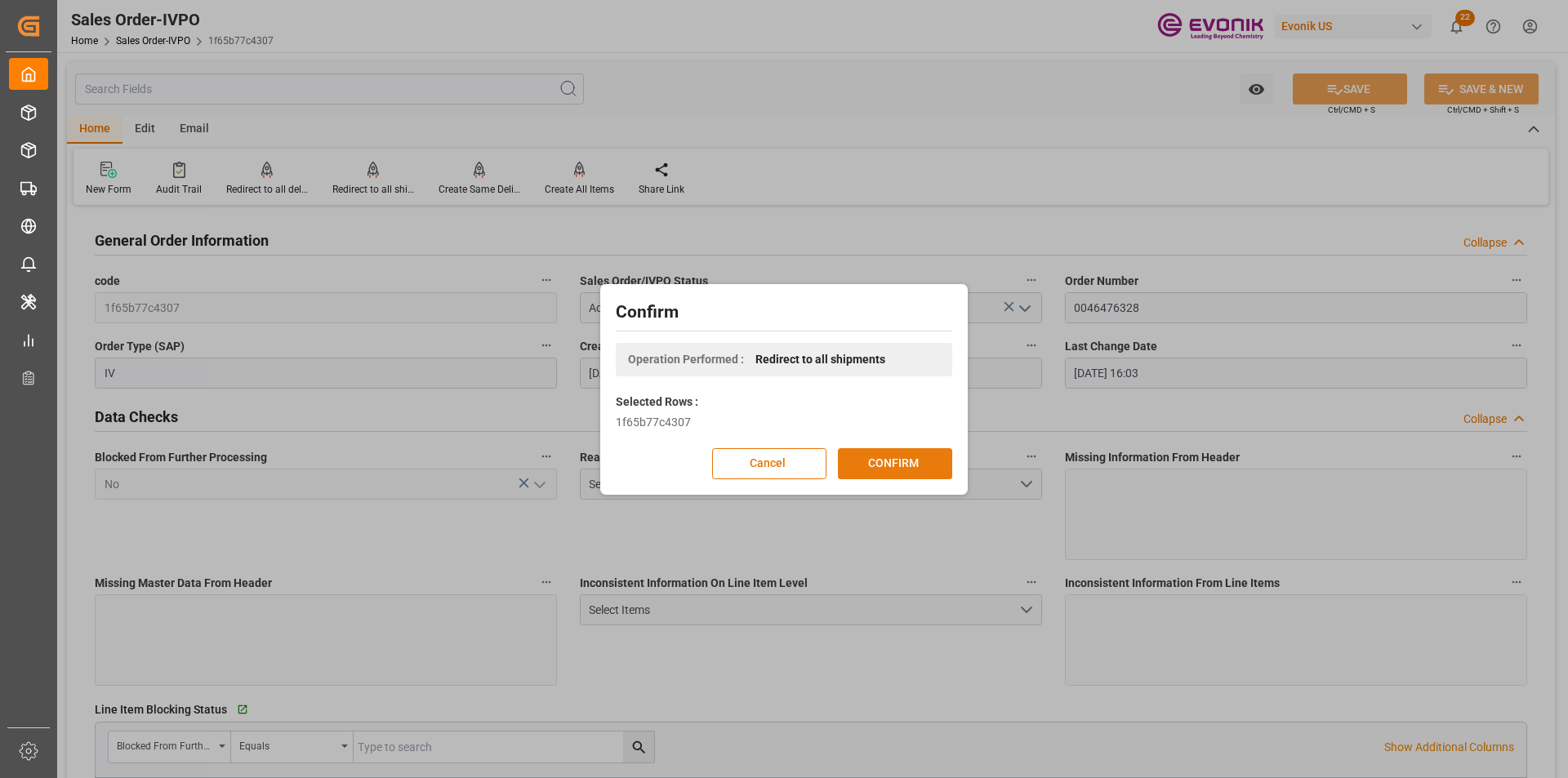
click at [928, 458] on button "CONFIRM" at bounding box center [895, 464] width 114 height 31
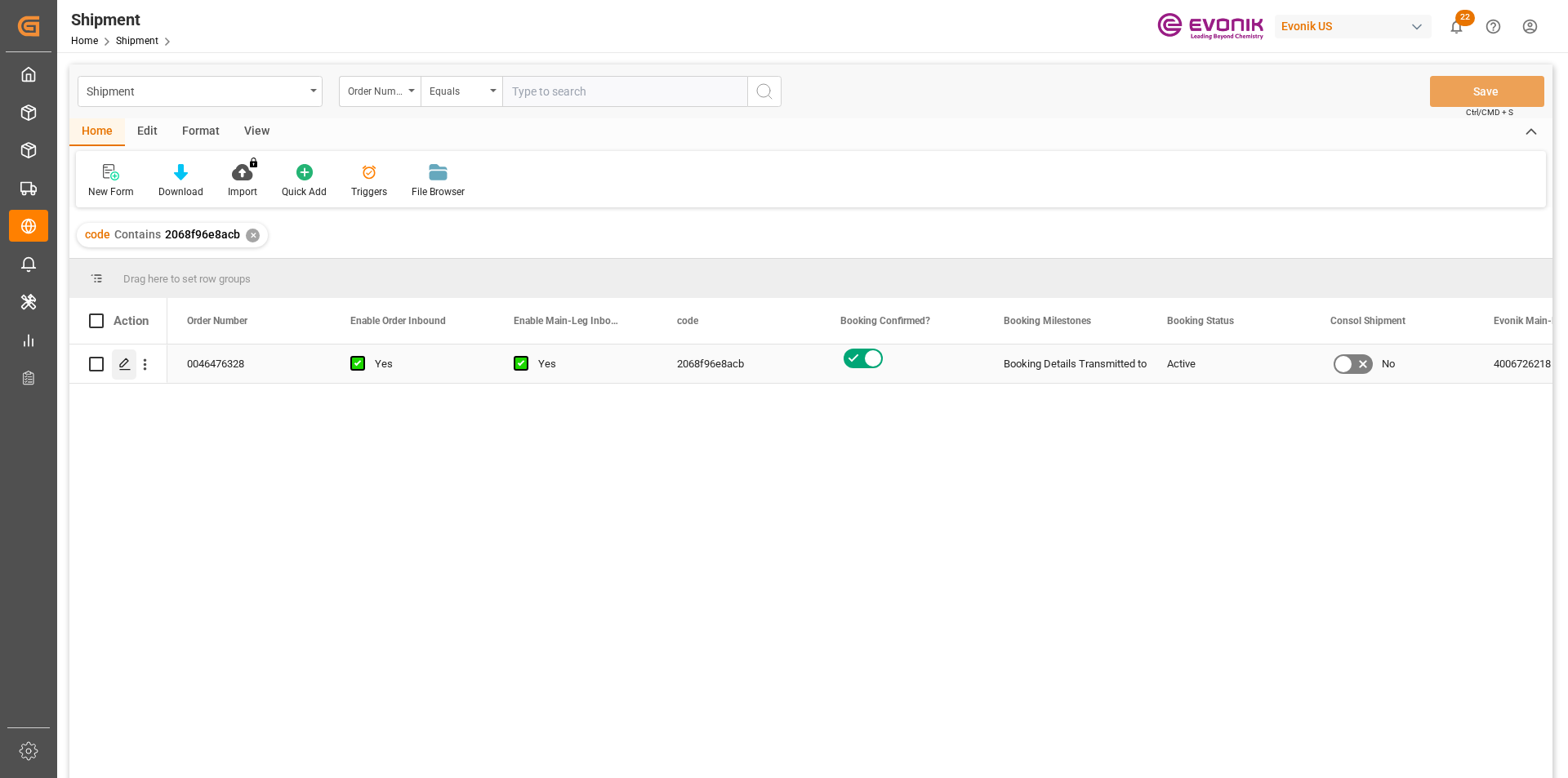
click at [128, 362] on polygon "Press SPACE to select this row." at bounding box center [124, 363] width 8 height 8
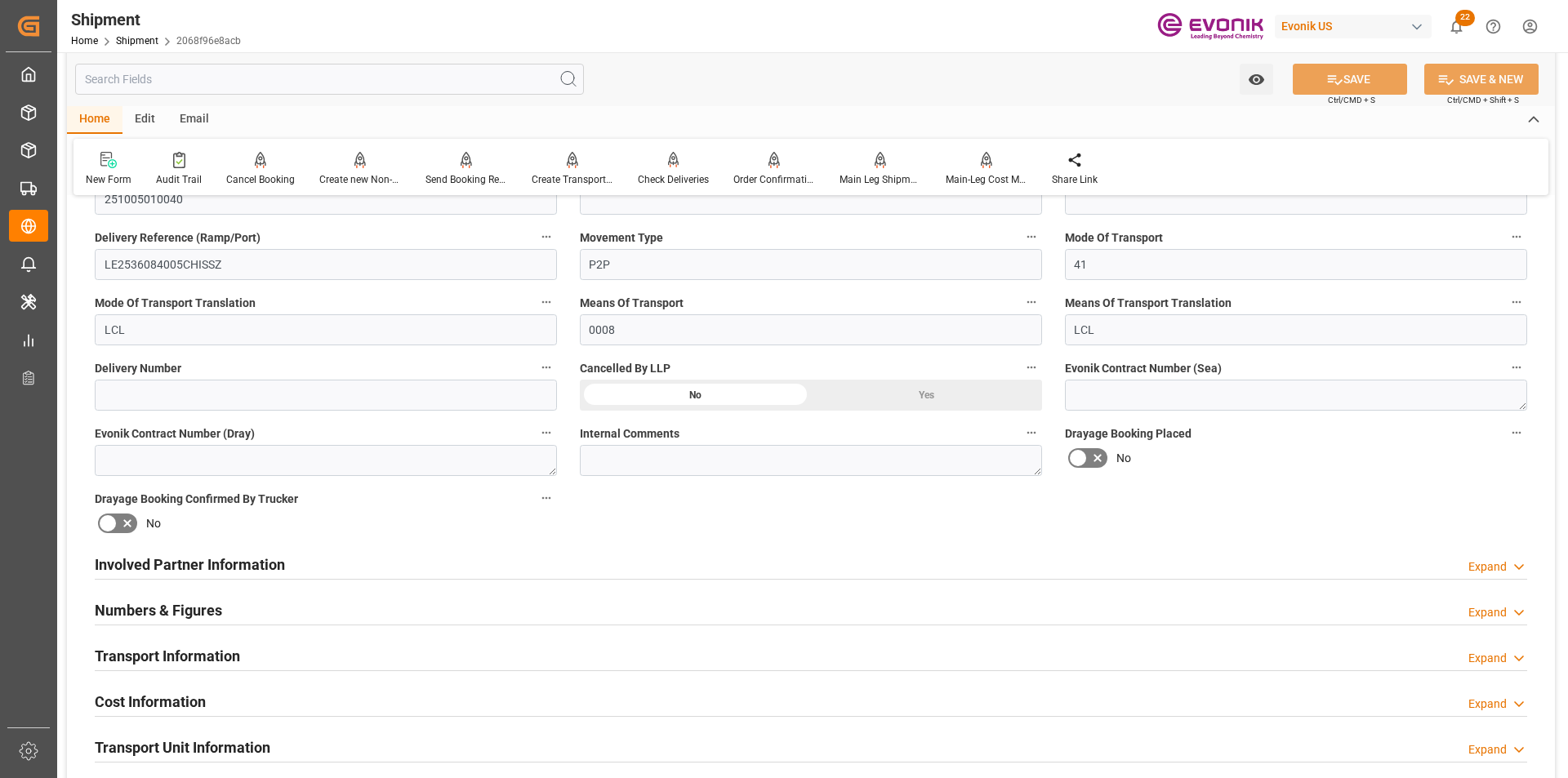
scroll to position [735, 0]
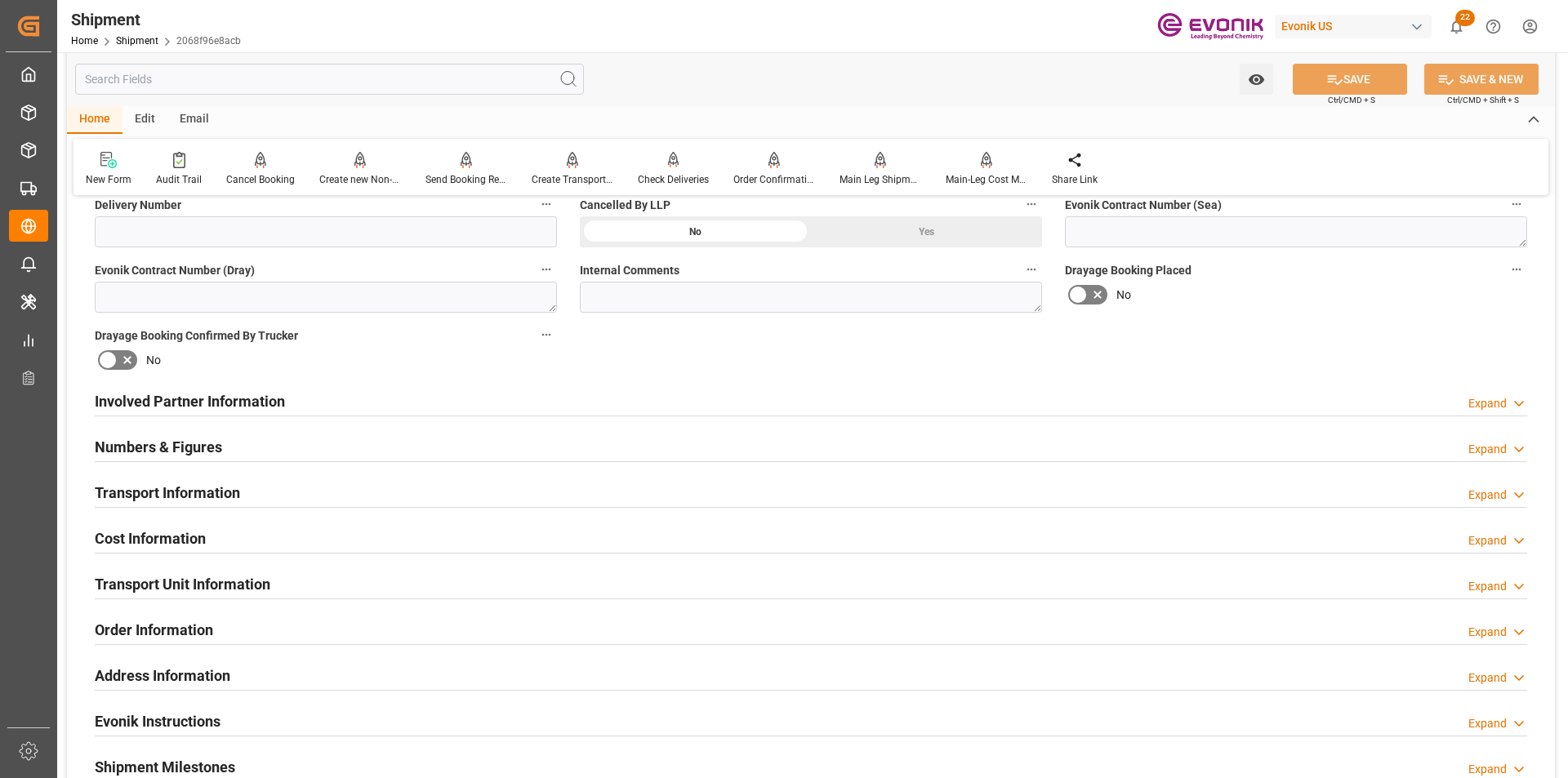
click at [346, 476] on div "Transport Information Expand" at bounding box center [811, 492] width 1432 height 31
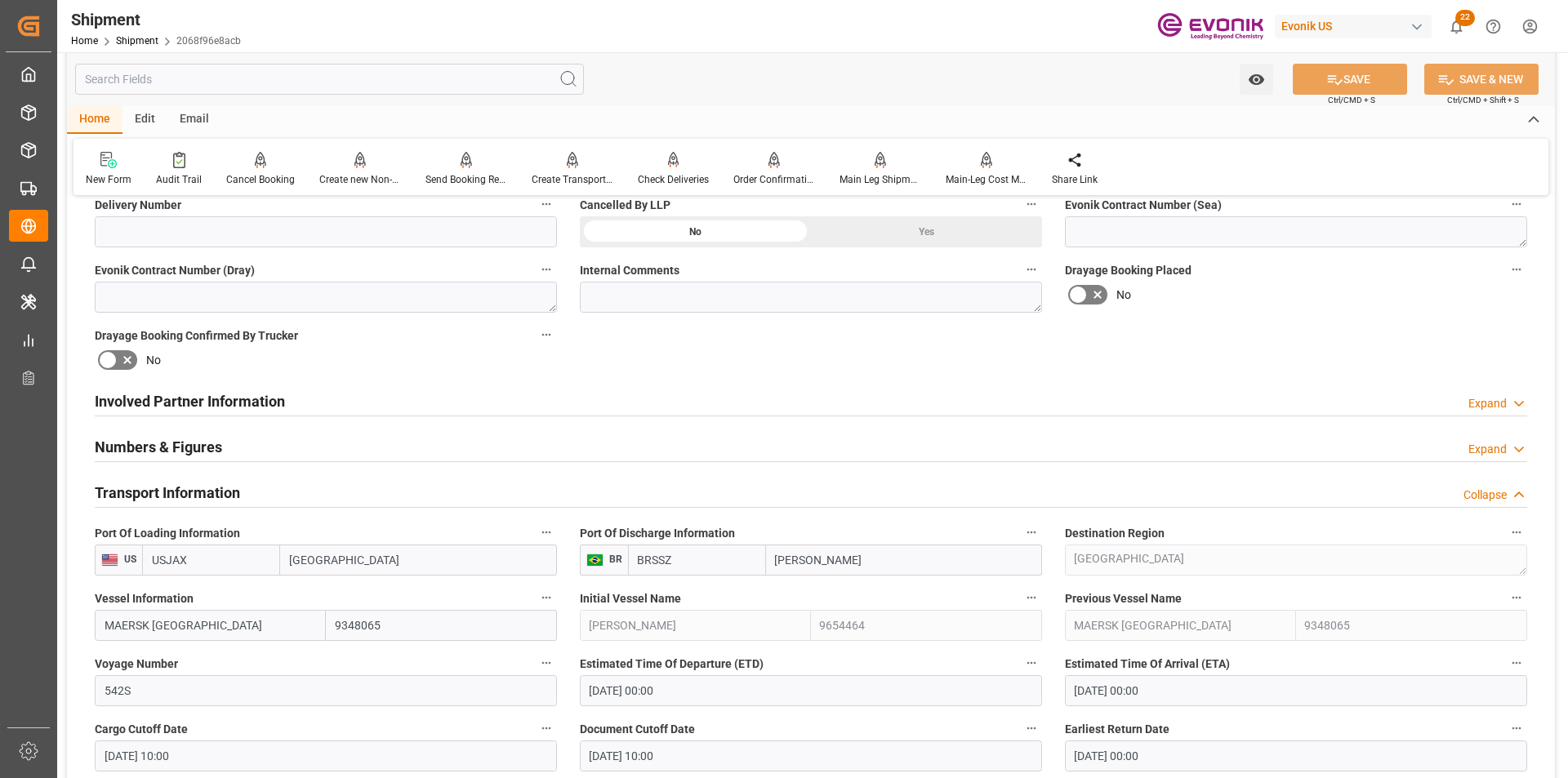
scroll to position [898, 0]
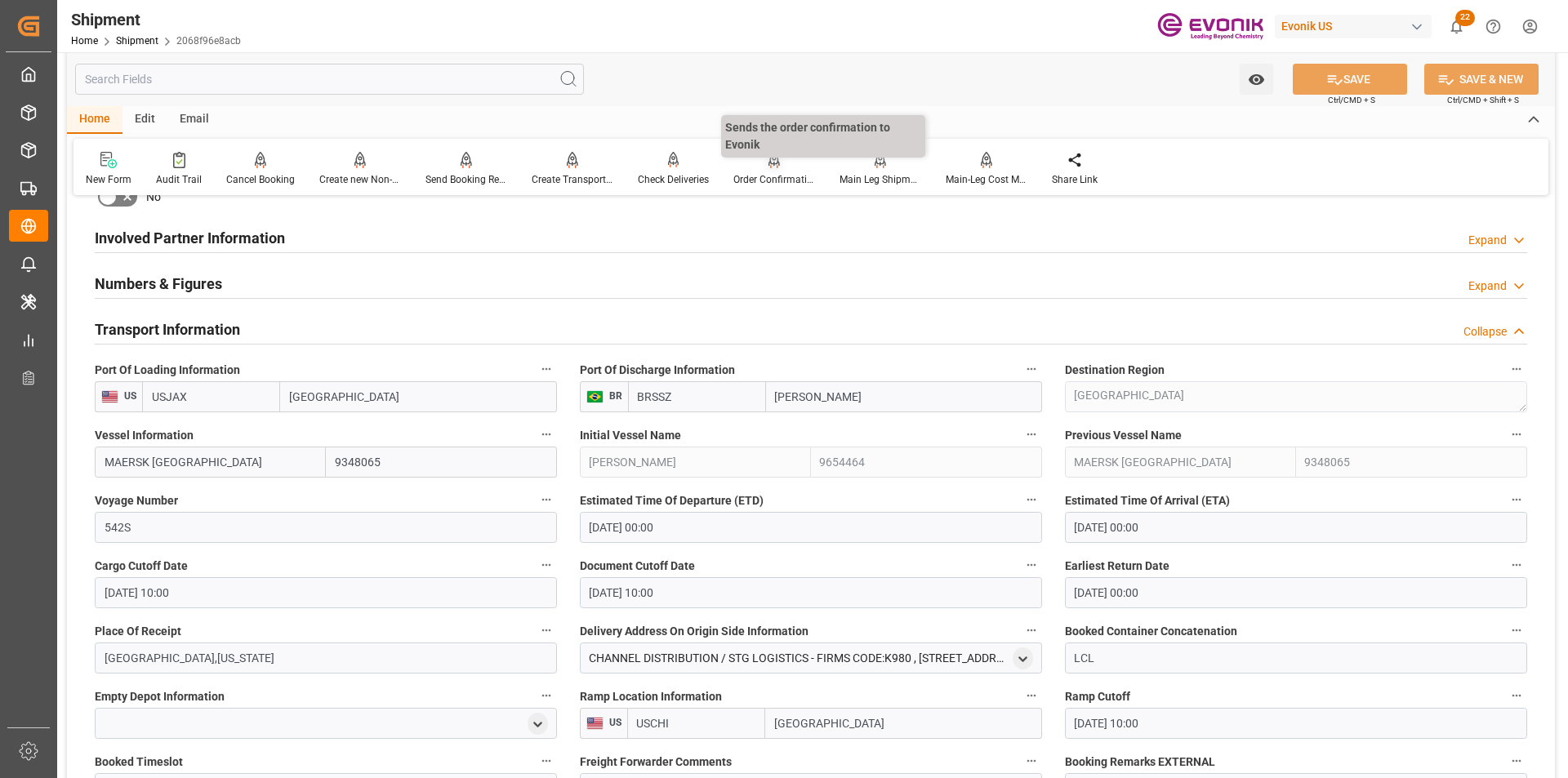
click at [770, 176] on div "Order Confirmation" at bounding box center [774, 179] width 82 height 15
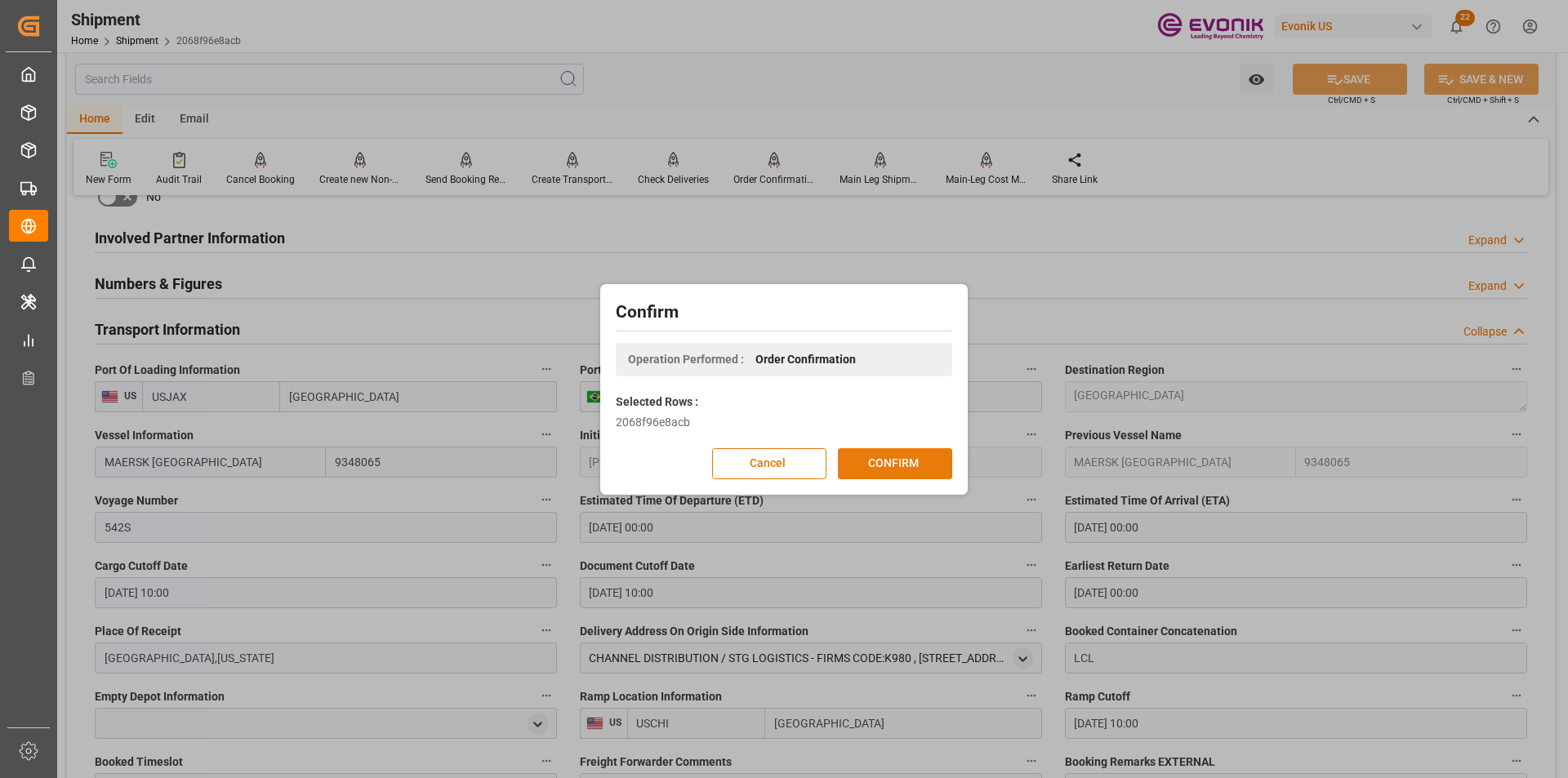
click at [908, 458] on button "CONFIRM" at bounding box center [895, 464] width 114 height 31
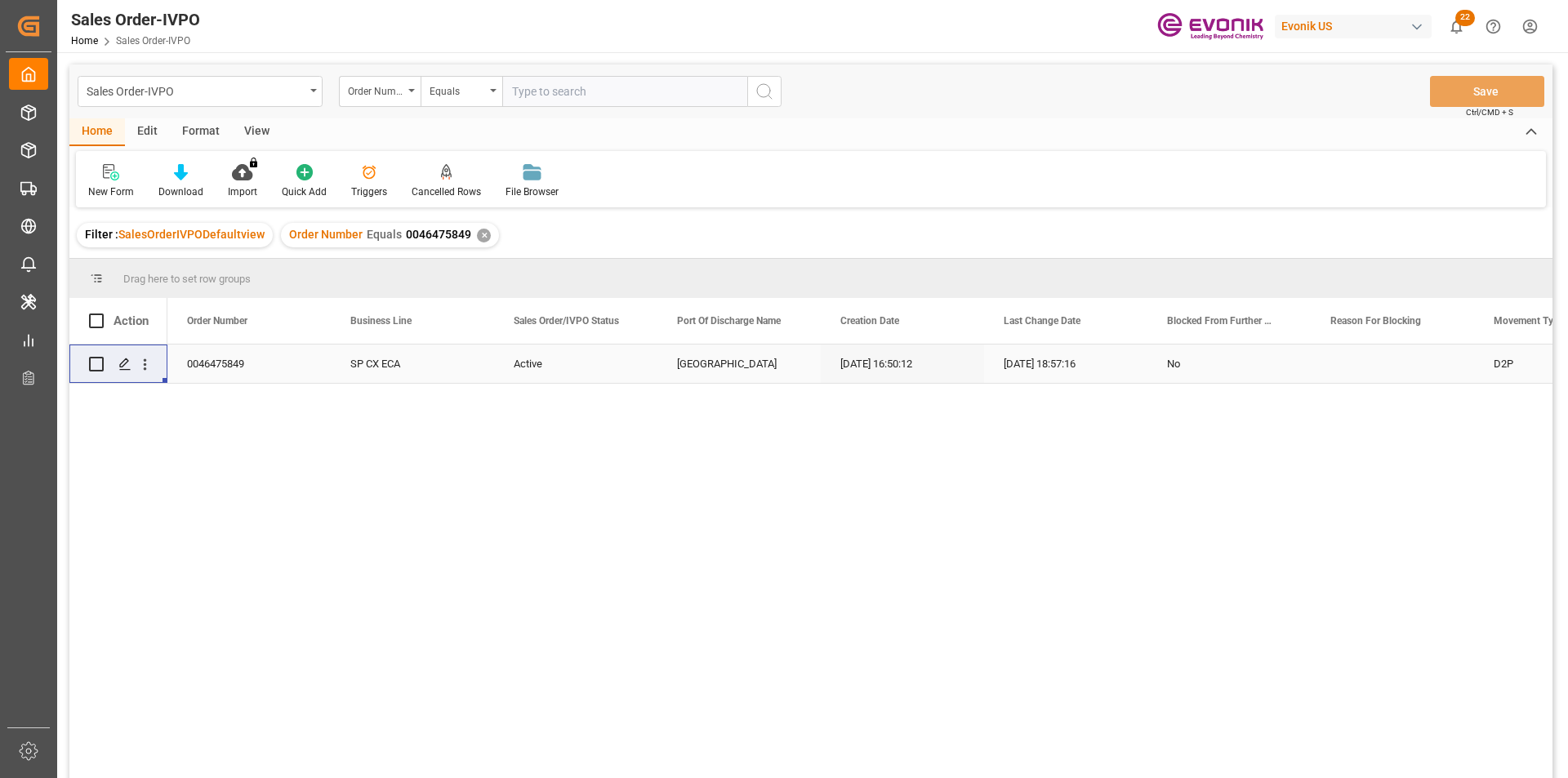
click at [482, 237] on div "✕" at bounding box center [483, 235] width 14 height 14
click at [456, 228] on div "Order Number Equals 2007139118 ✕" at bounding box center [364, 235] width 218 height 25
click at [451, 238] on div "✕" at bounding box center [457, 235] width 14 height 14
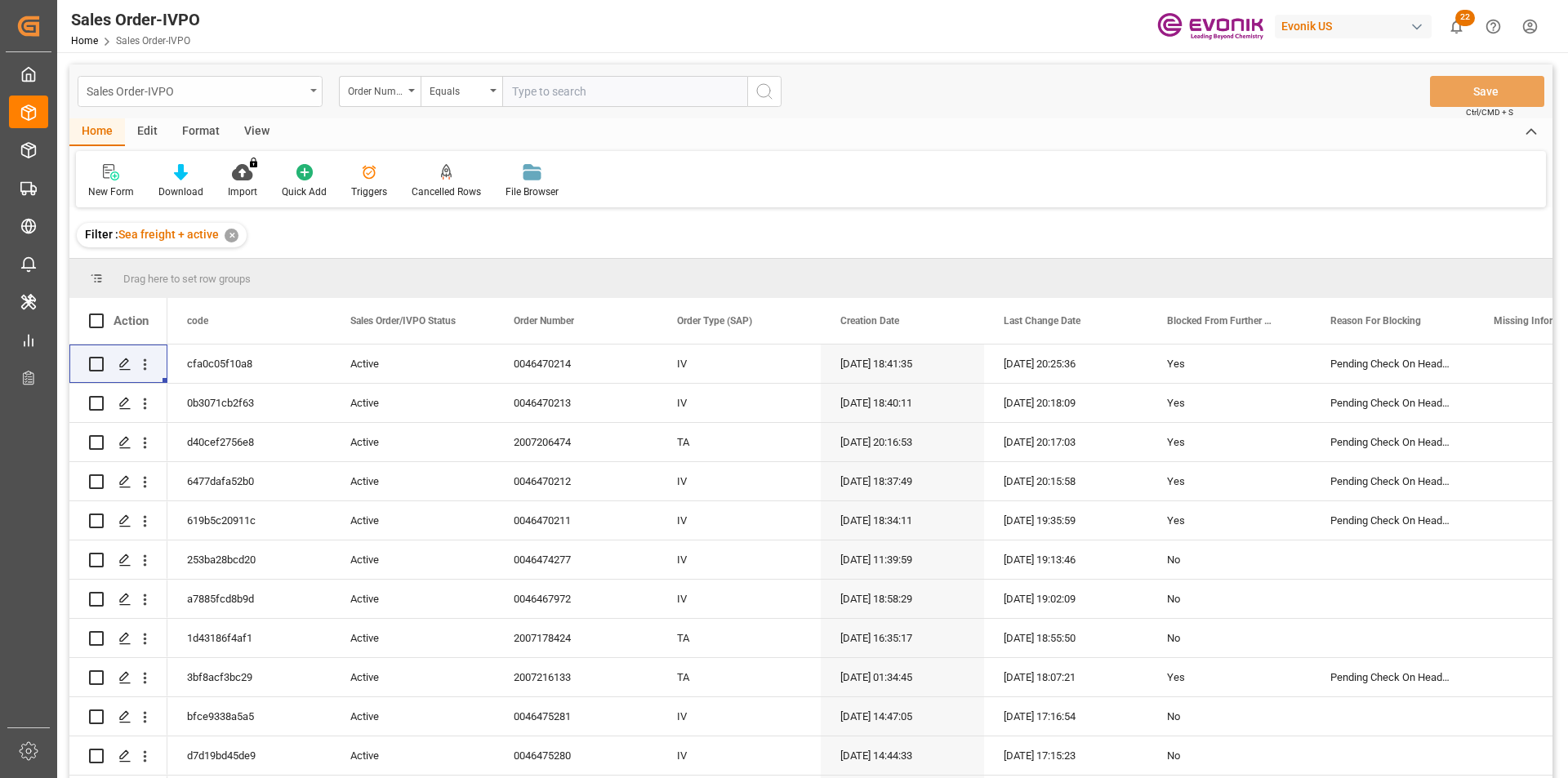
click at [200, 98] on div "Sales Order-IVPO" at bounding box center [195, 90] width 218 height 20
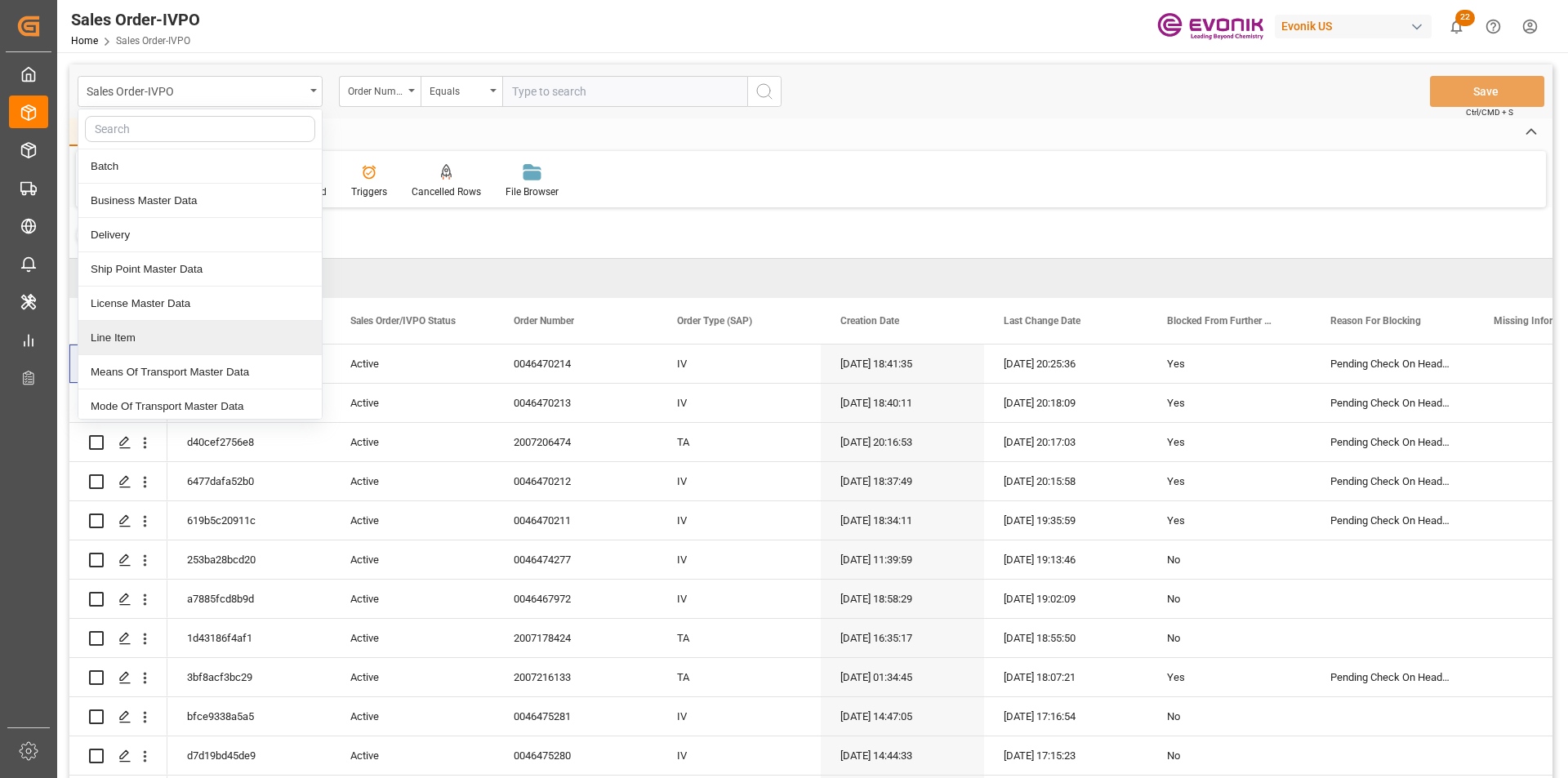
click at [162, 341] on div "Line Item" at bounding box center [200, 338] width 243 height 35
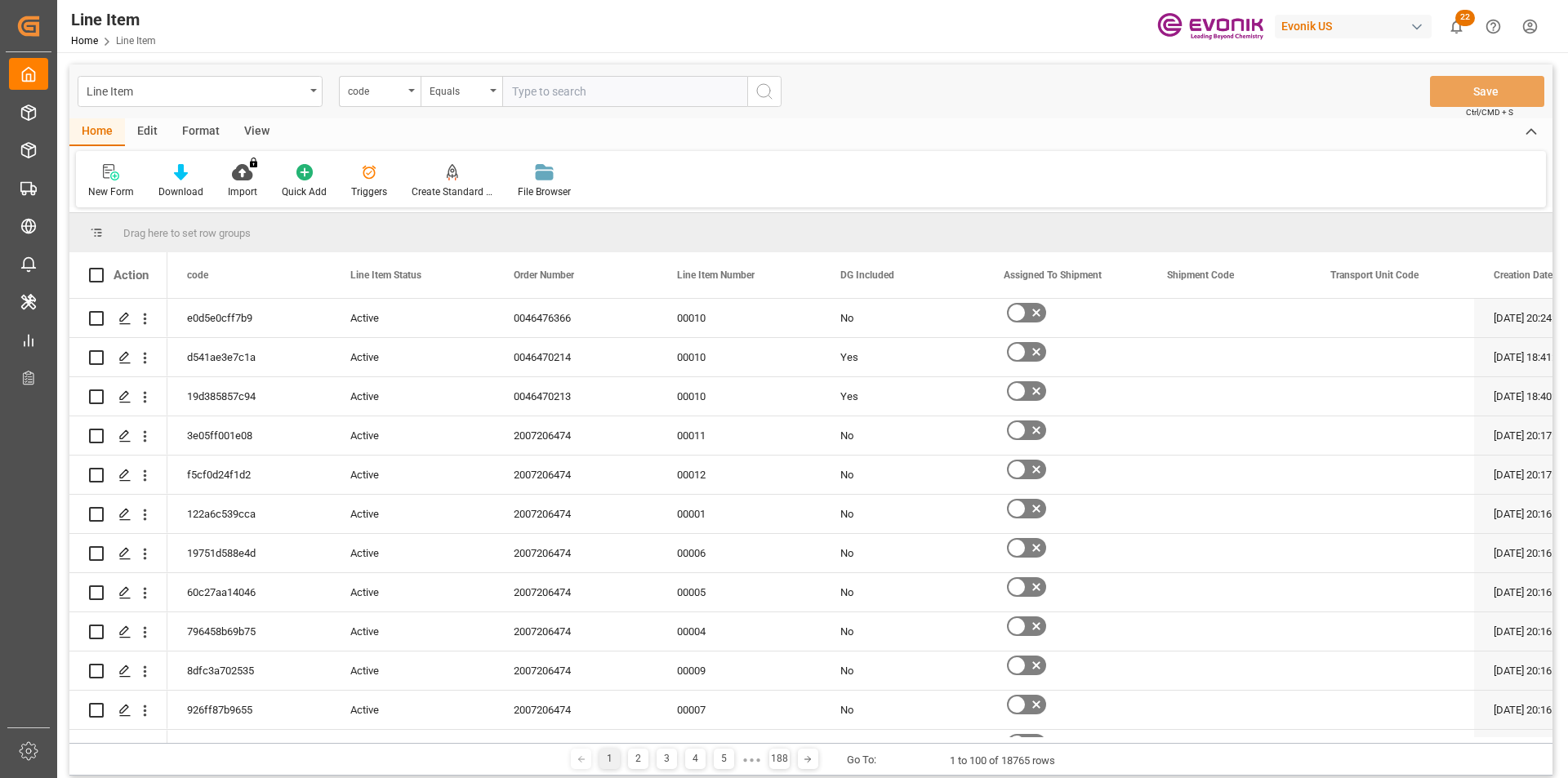
click at [387, 97] on div "code" at bounding box center [375, 89] width 56 height 19
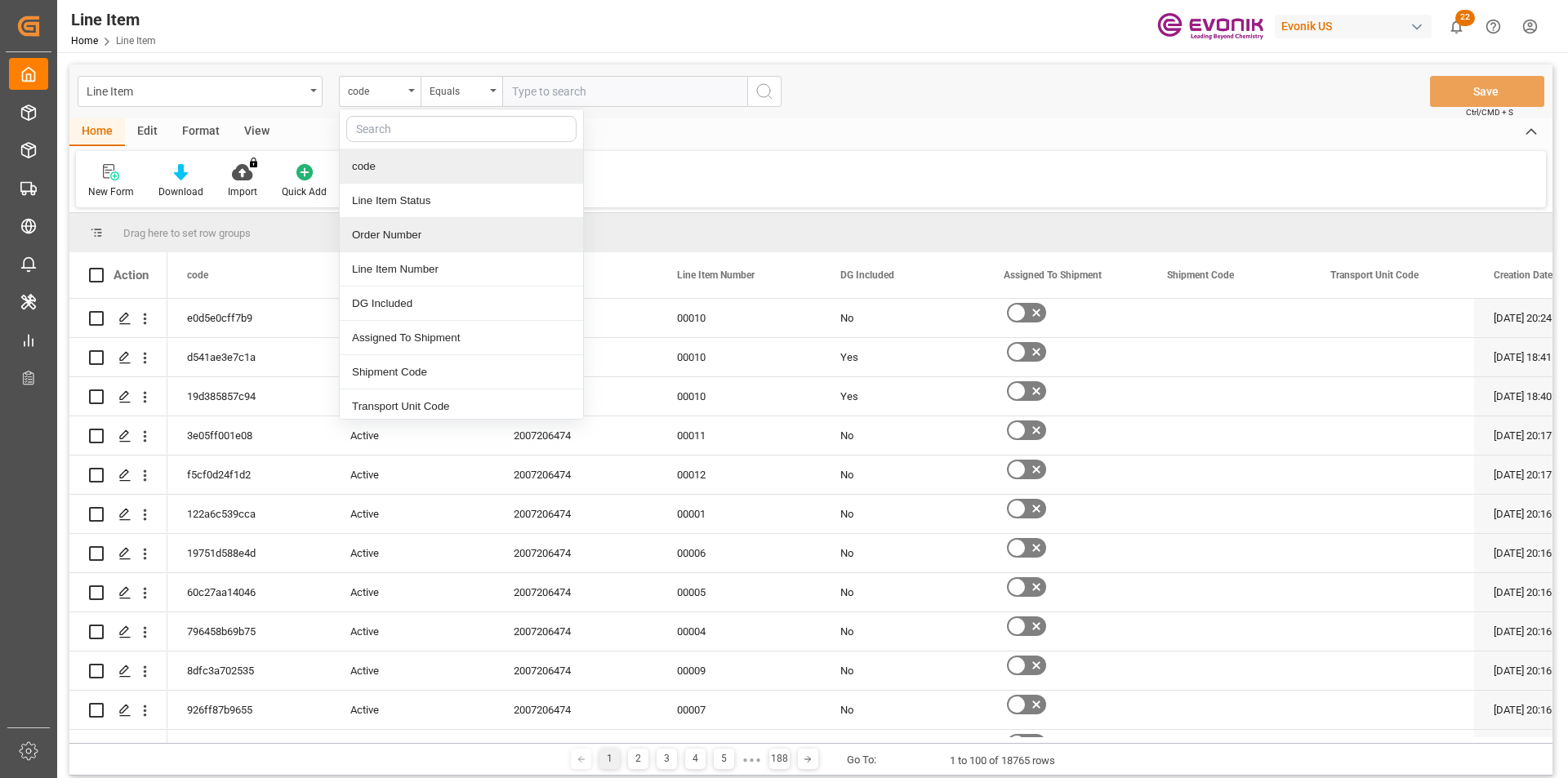
click at [407, 239] on div "Order Number" at bounding box center [461, 235] width 243 height 35
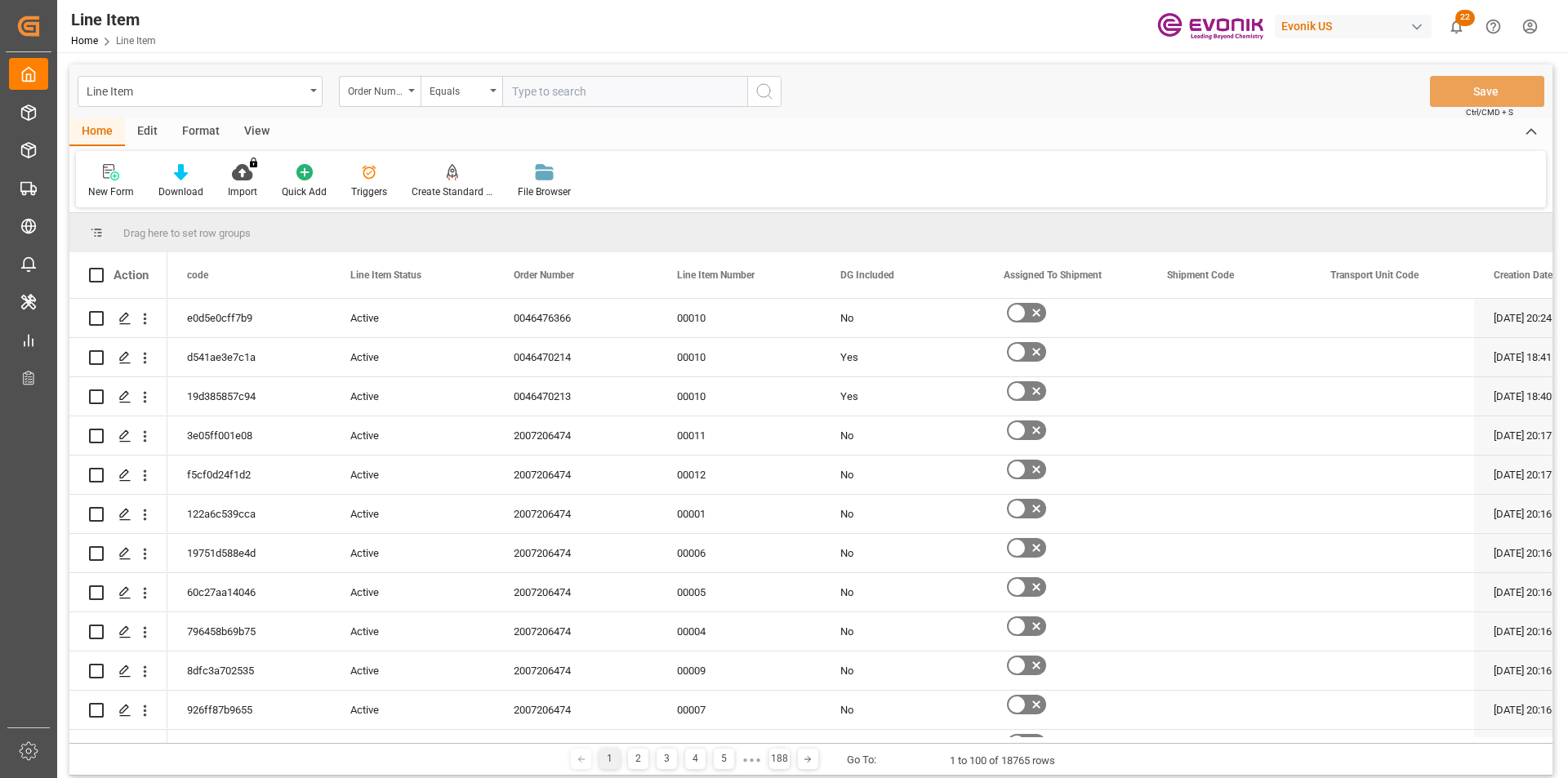
click at [587, 97] on input "text" at bounding box center [624, 91] width 245 height 31
paste input "0046474416"
type input "0046474416"
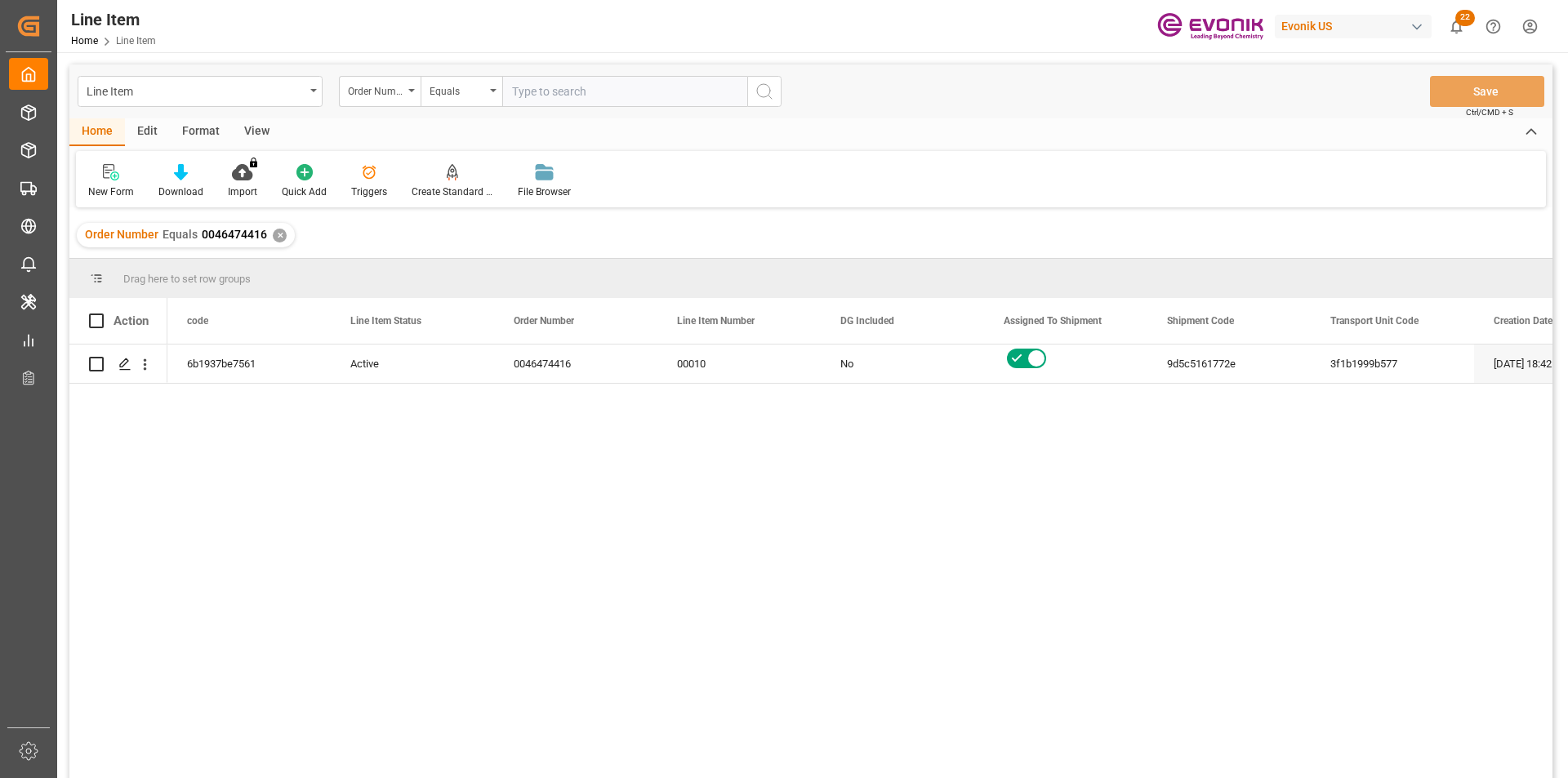
click at [261, 124] on div "View" at bounding box center [257, 132] width 50 height 27
click at [200, 181] on div "Standard Templates" at bounding box center [185, 180] width 107 height 36
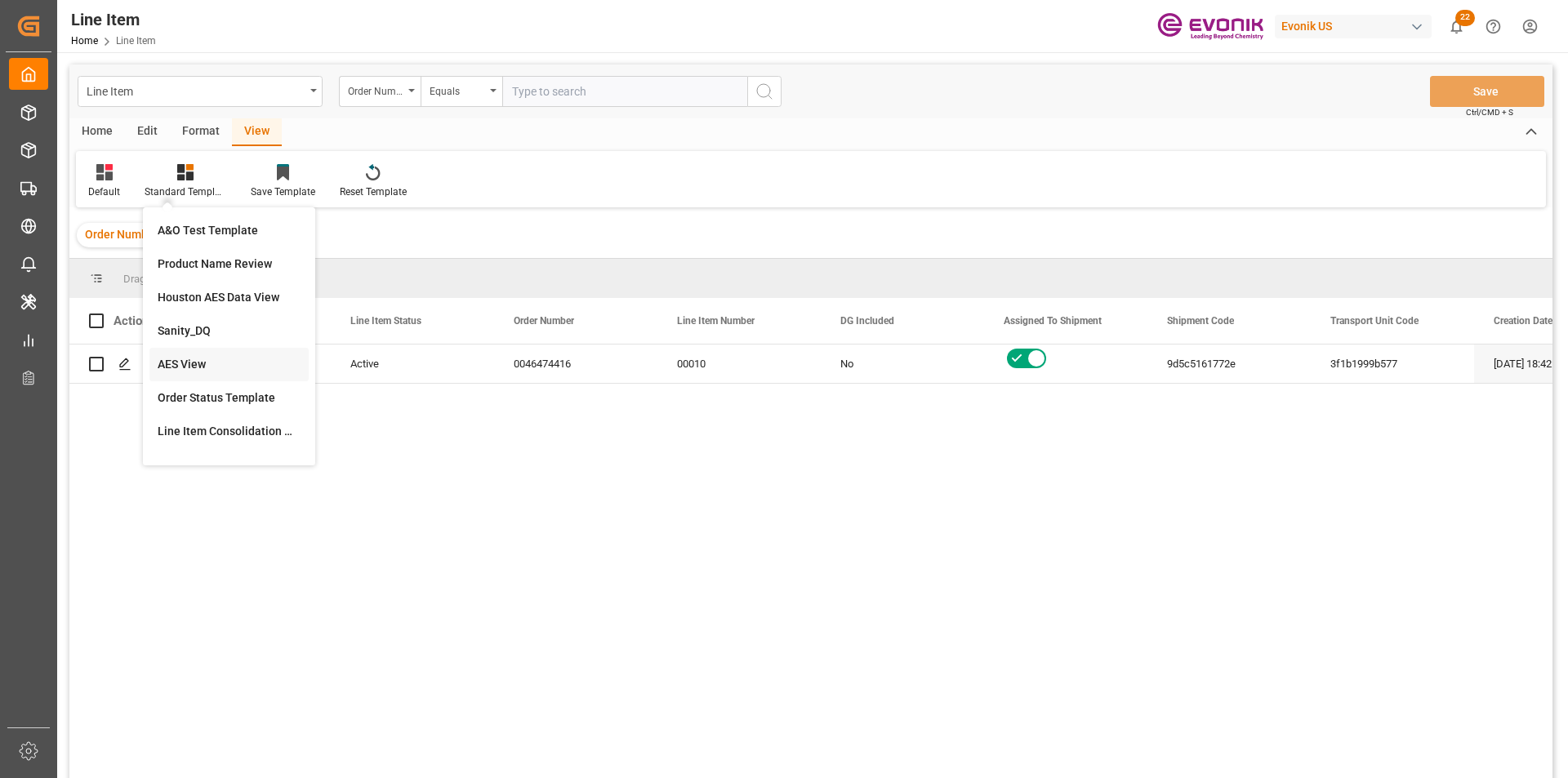
click at [209, 374] on div "AES View" at bounding box center [229, 364] width 143 height 17
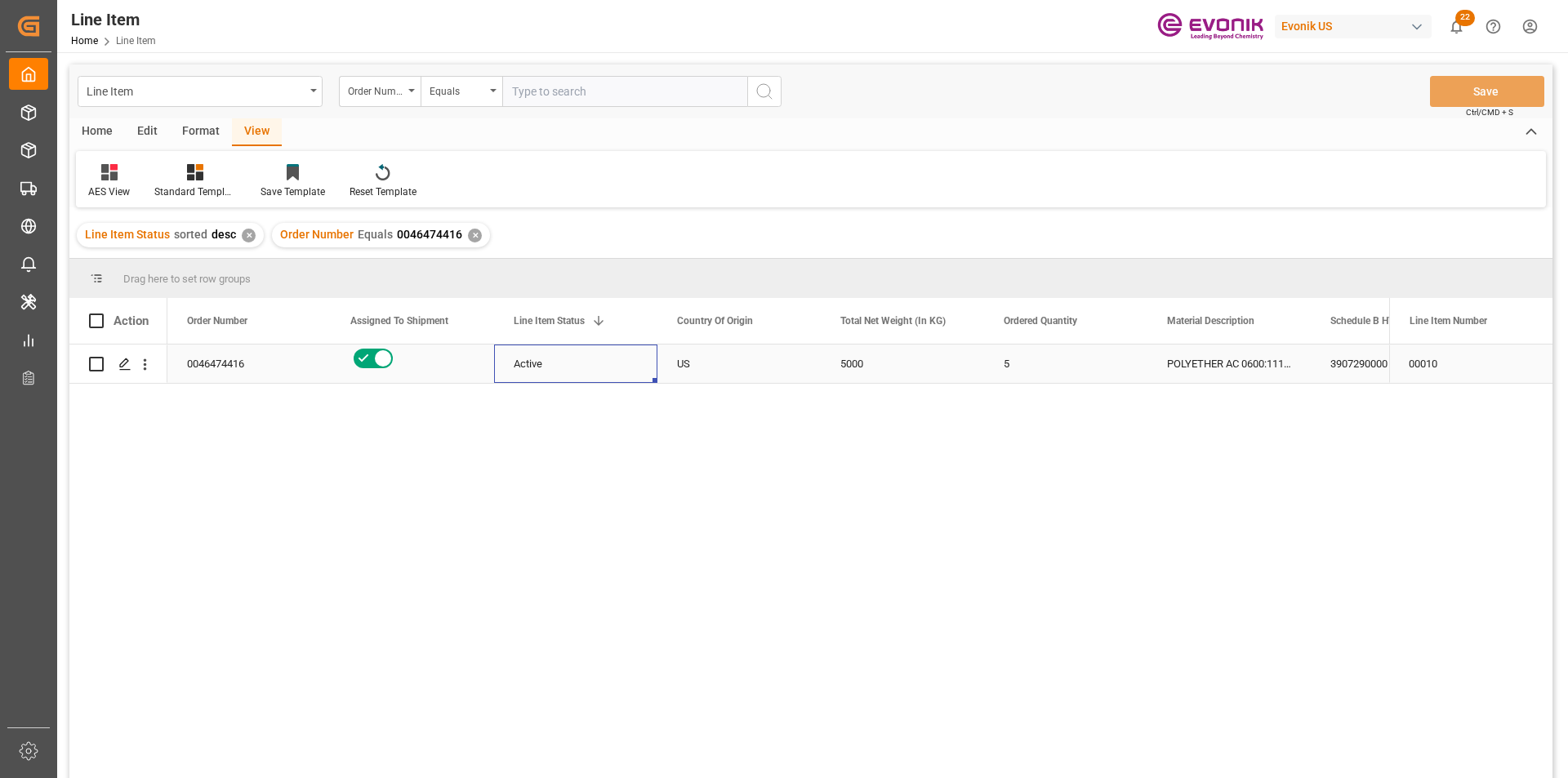
click at [560, 353] on div "Active" at bounding box center [576, 363] width 124 height 37
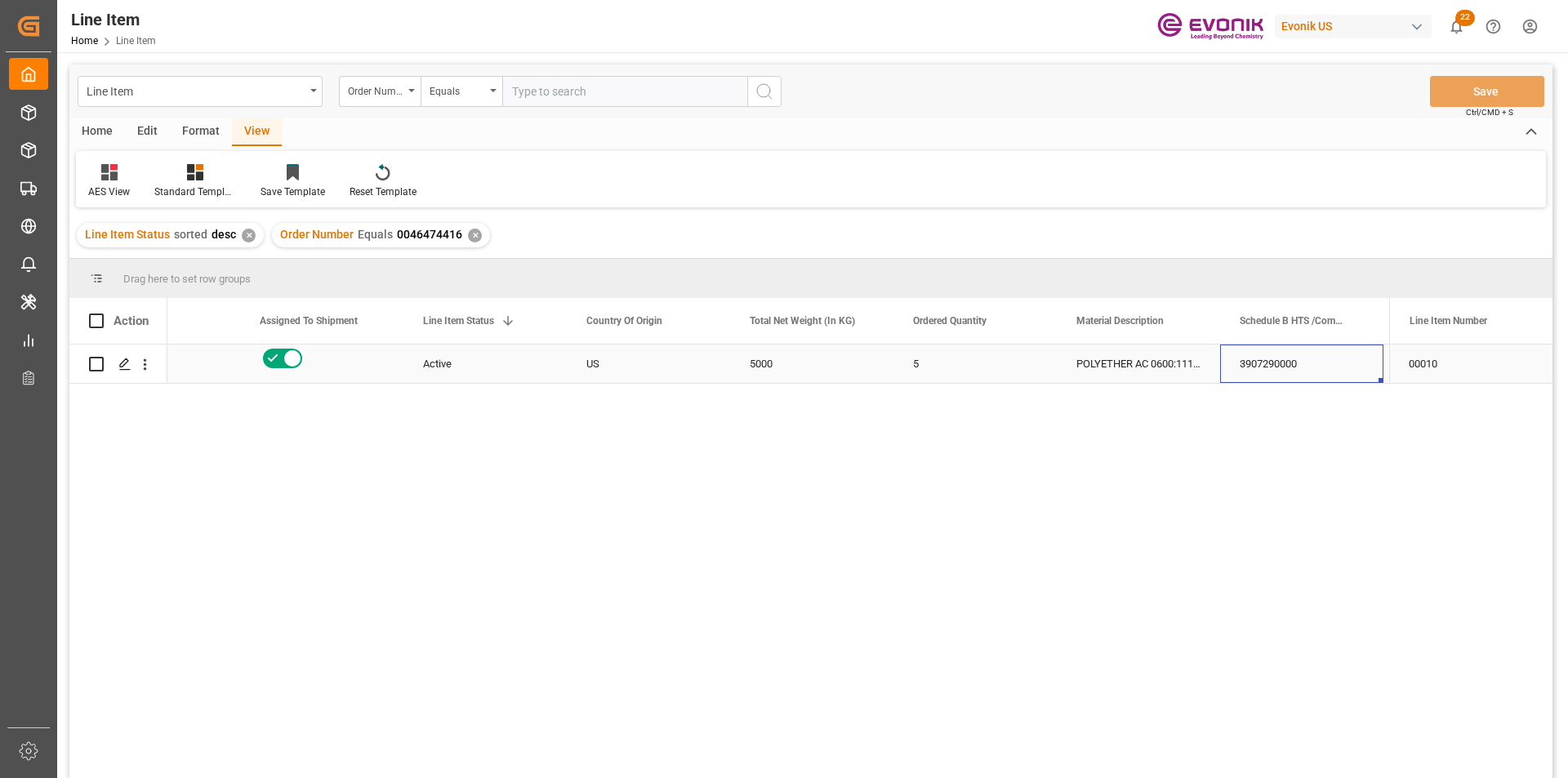
scroll to position [0, 254]
click at [600, 374] on div "5000" at bounding box center [648, 363] width 163 height 38
click at [442, 378] on div "US" at bounding box center [485, 363] width 163 height 38
click at [1104, 374] on div "19749.69" at bounding box center [1138, 363] width 163 height 38
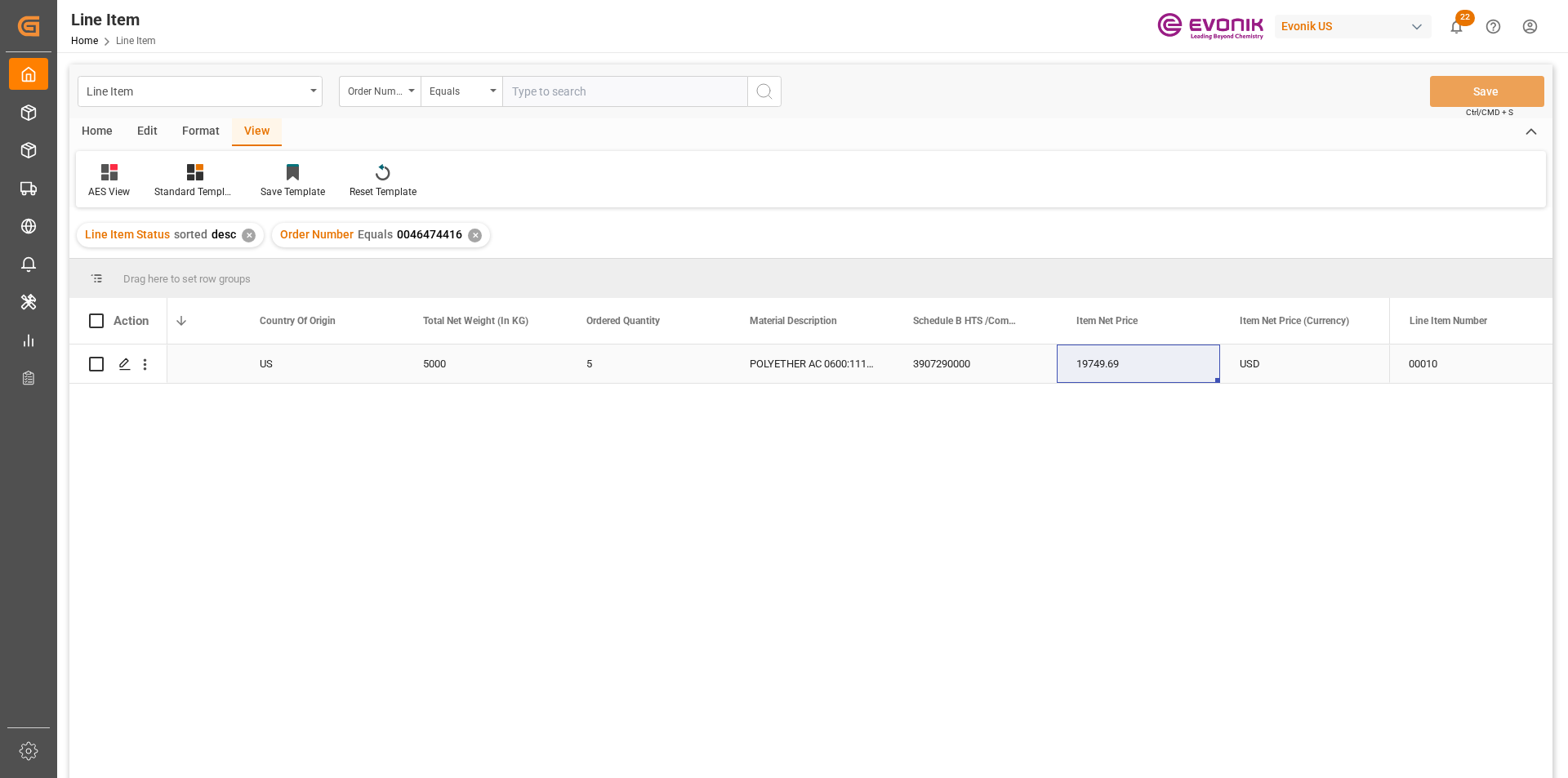
drag, startPoint x: 981, startPoint y: 366, endPoint x: 997, endPoint y: 365, distance: 16.0
click at [984, 366] on div "3907290000" at bounding box center [975, 363] width 163 height 38
click at [1107, 377] on div ""RESELLER"" at bounding box center [1138, 363] width 163 height 38
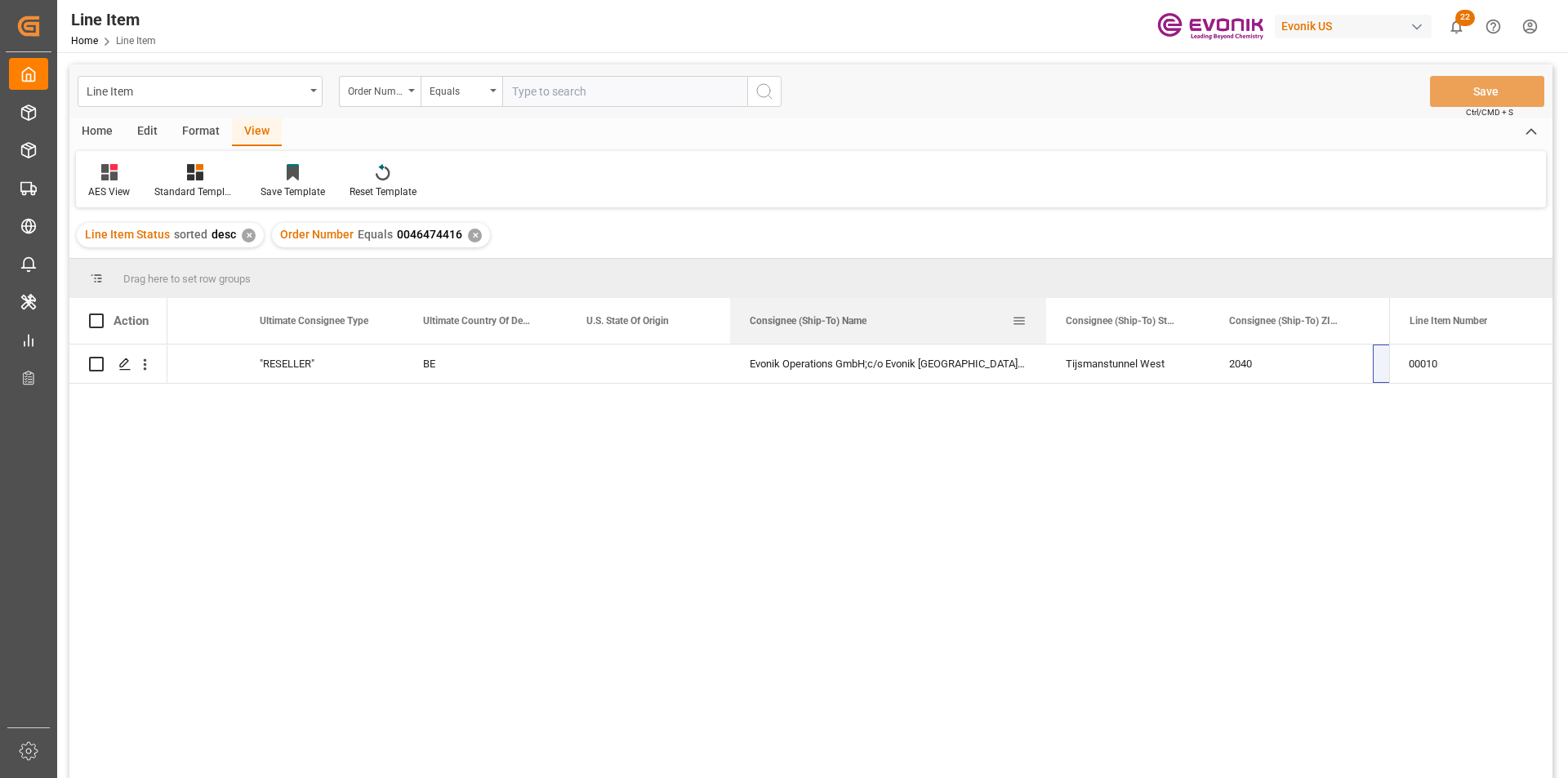
drag, startPoint x: 891, startPoint y: 322, endPoint x: 1044, endPoint y: 334, distance: 153.5
click at [1044, 334] on div at bounding box center [1046, 321] width 6 height 46
click at [1062, 366] on div "Tijsmanstunnel West" at bounding box center [1127, 363] width 163 height 38
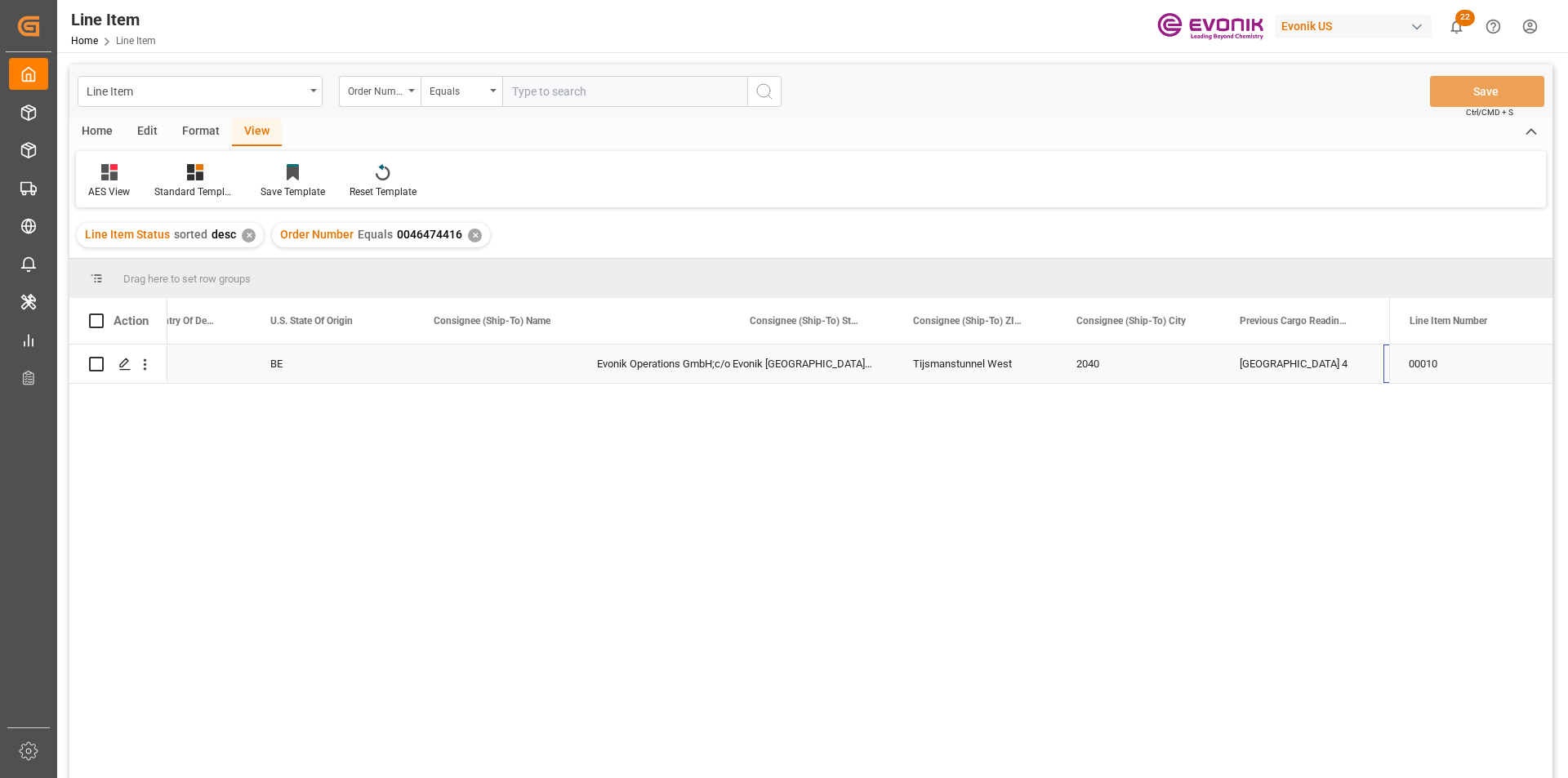
scroll to position [0, 2198]
click at [468, 233] on div "✕" at bounding box center [475, 235] width 14 height 14
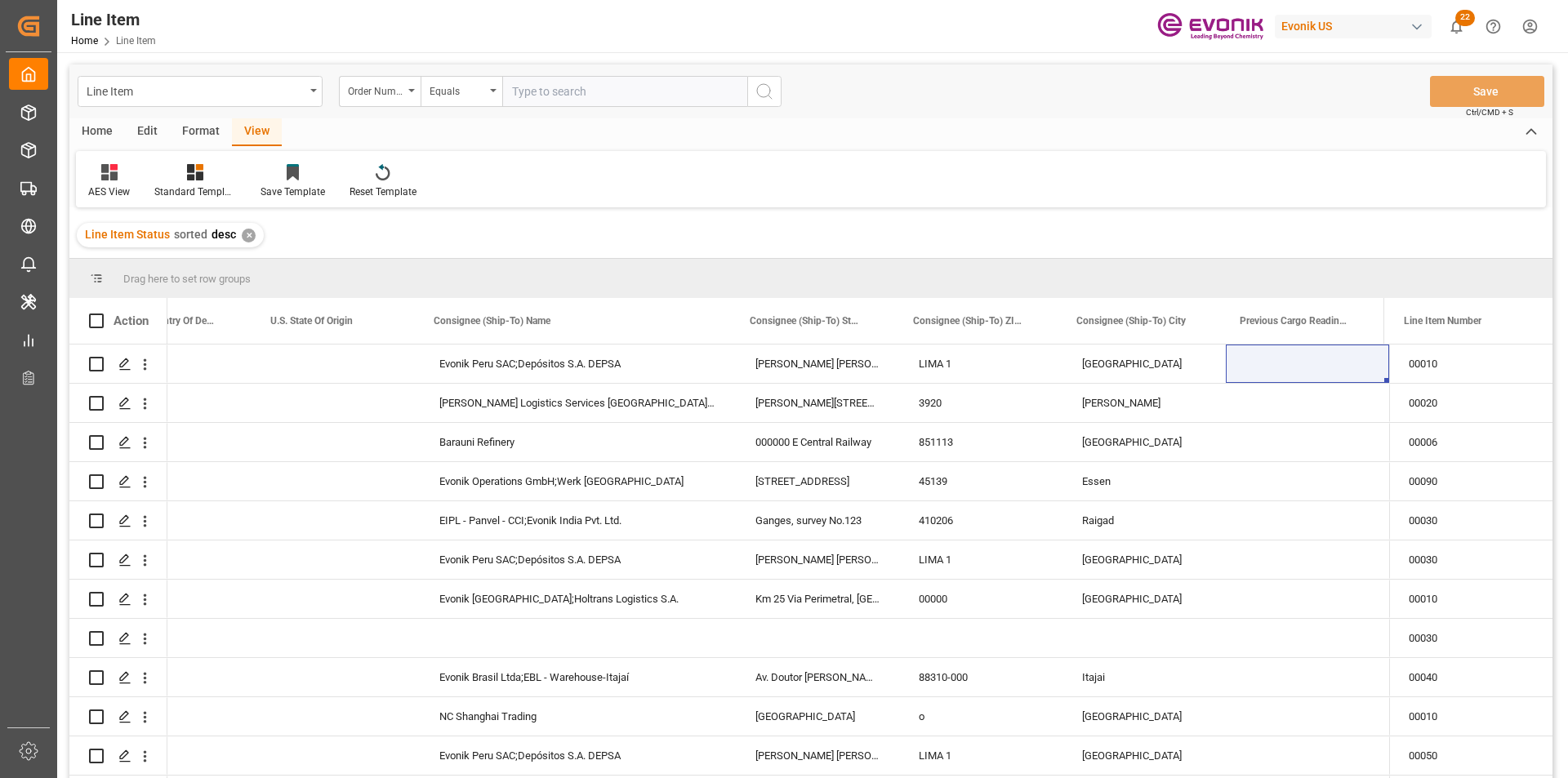
click at [587, 85] on input "text" at bounding box center [624, 91] width 245 height 31
paste input "0046474306"
type input "0046474306"
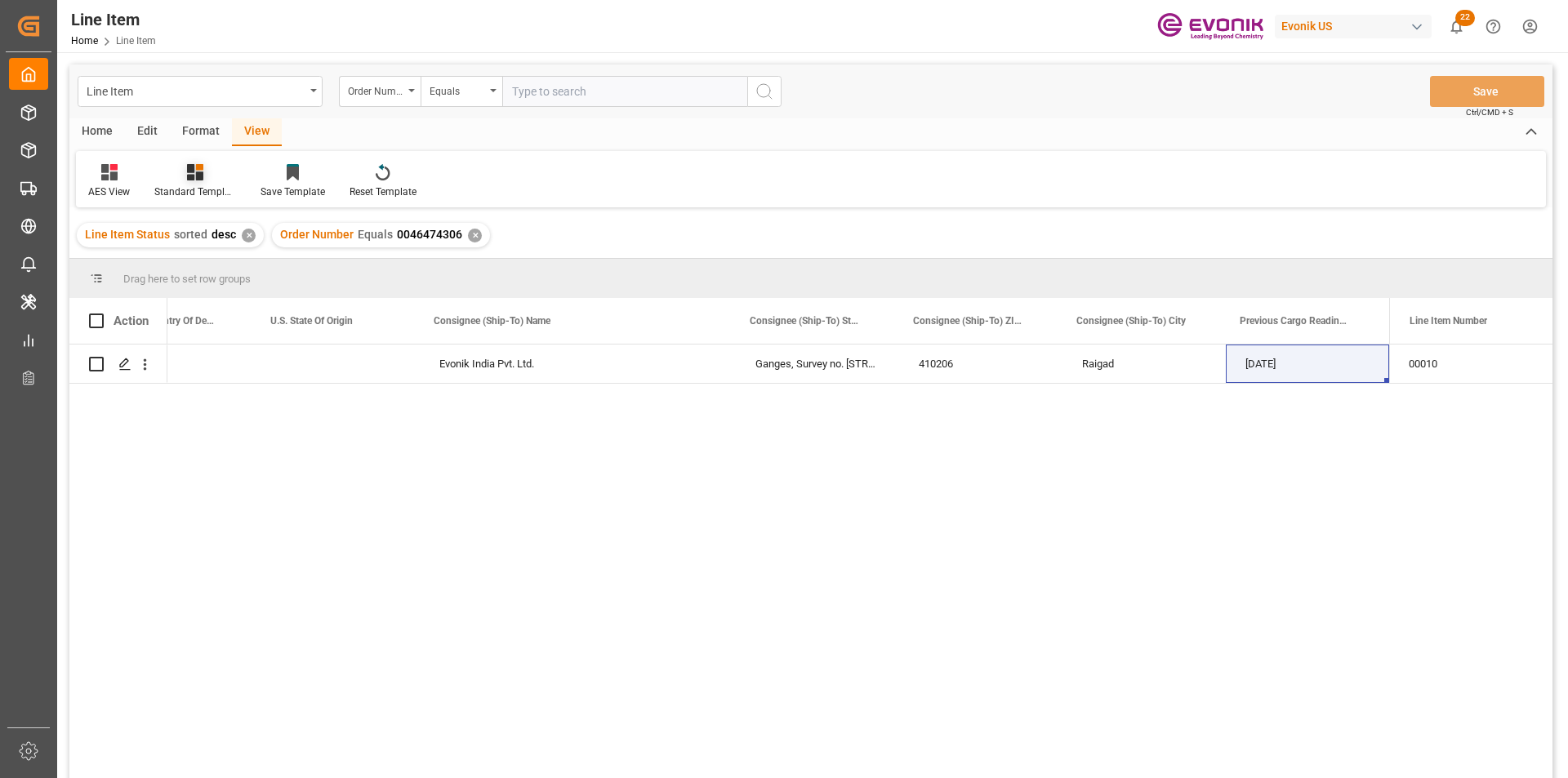
click at [201, 180] on icon at bounding box center [195, 172] width 16 height 16
click at [218, 364] on div "AES View" at bounding box center [239, 364] width 143 height 17
click at [470, 366] on div "Press SPACE to select this row." at bounding box center [490, 363] width 163 height 38
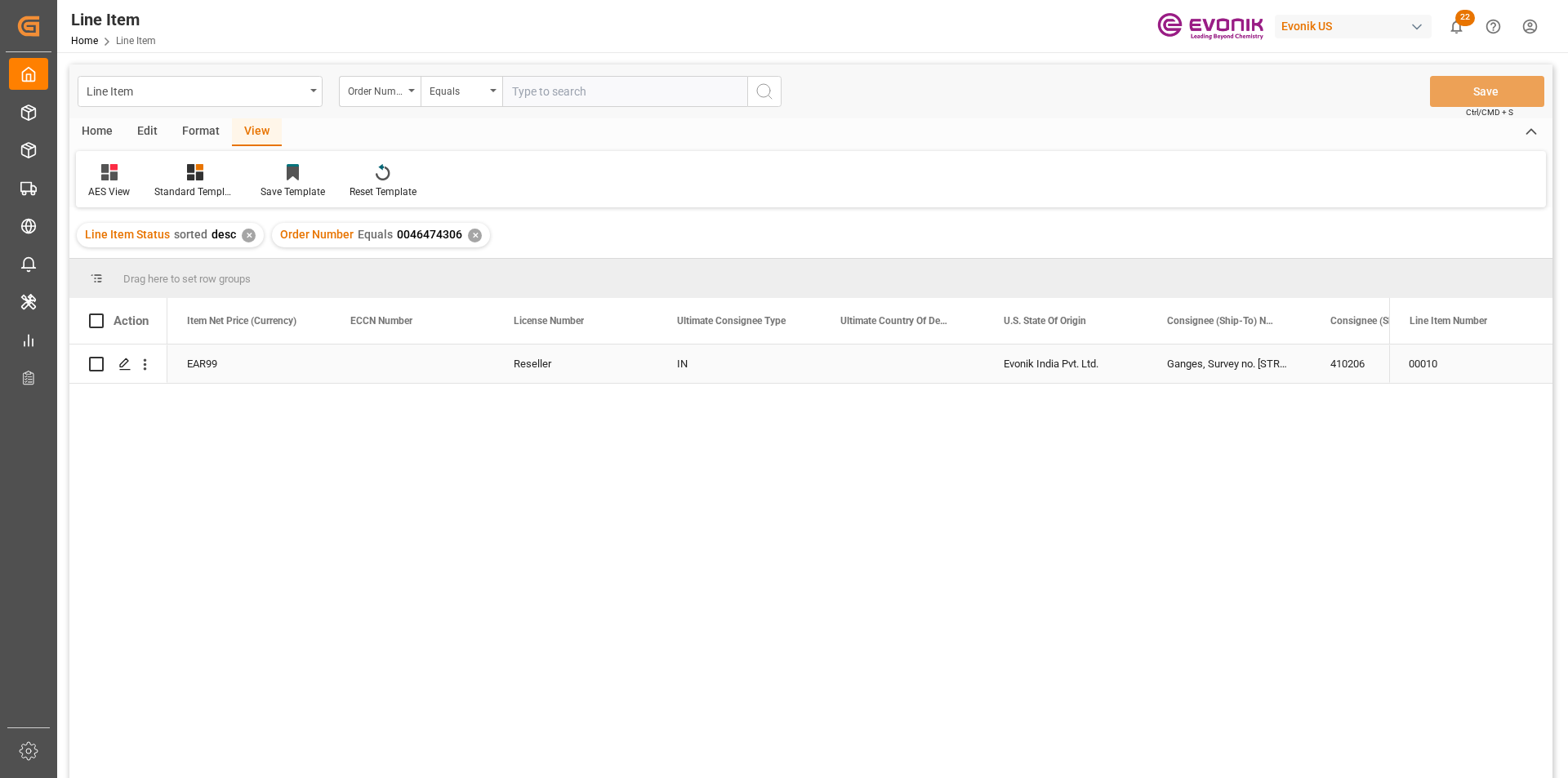
scroll to position [0, 1470]
click at [718, 353] on div "Reseller" at bounding box center [739, 363] width 163 height 38
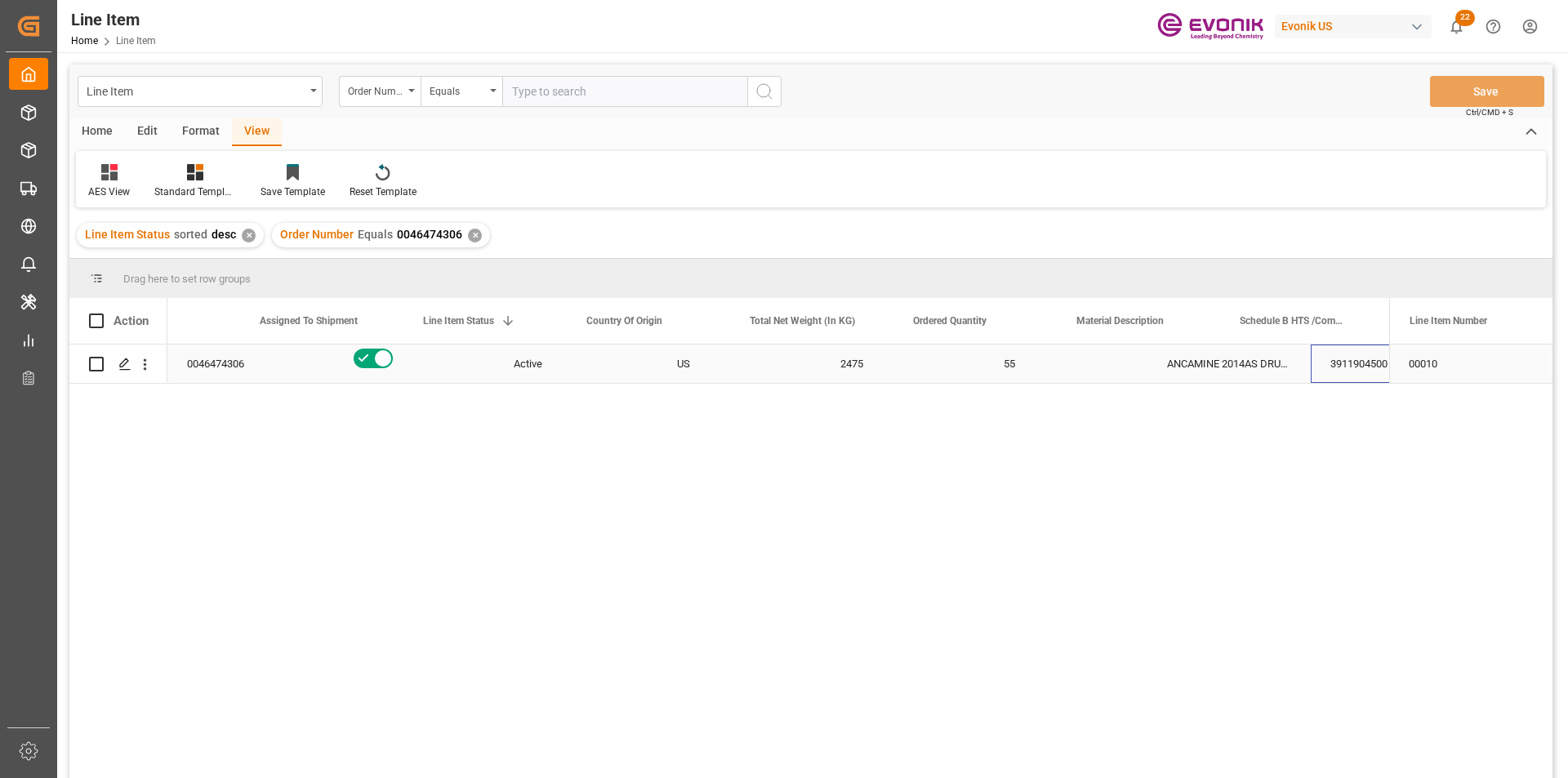
scroll to position [0, 254]
click at [616, 367] on div "2475" at bounding box center [648, 363] width 163 height 38
click at [1123, 355] on div "3911904500" at bounding box center [1138, 363] width 163 height 38
drag, startPoint x: 729, startPoint y: 356, endPoint x: 626, endPoint y: 355, distance: 103.0
click at [722, 356] on div "2475" at bounding box center [648, 363] width 163 height 38
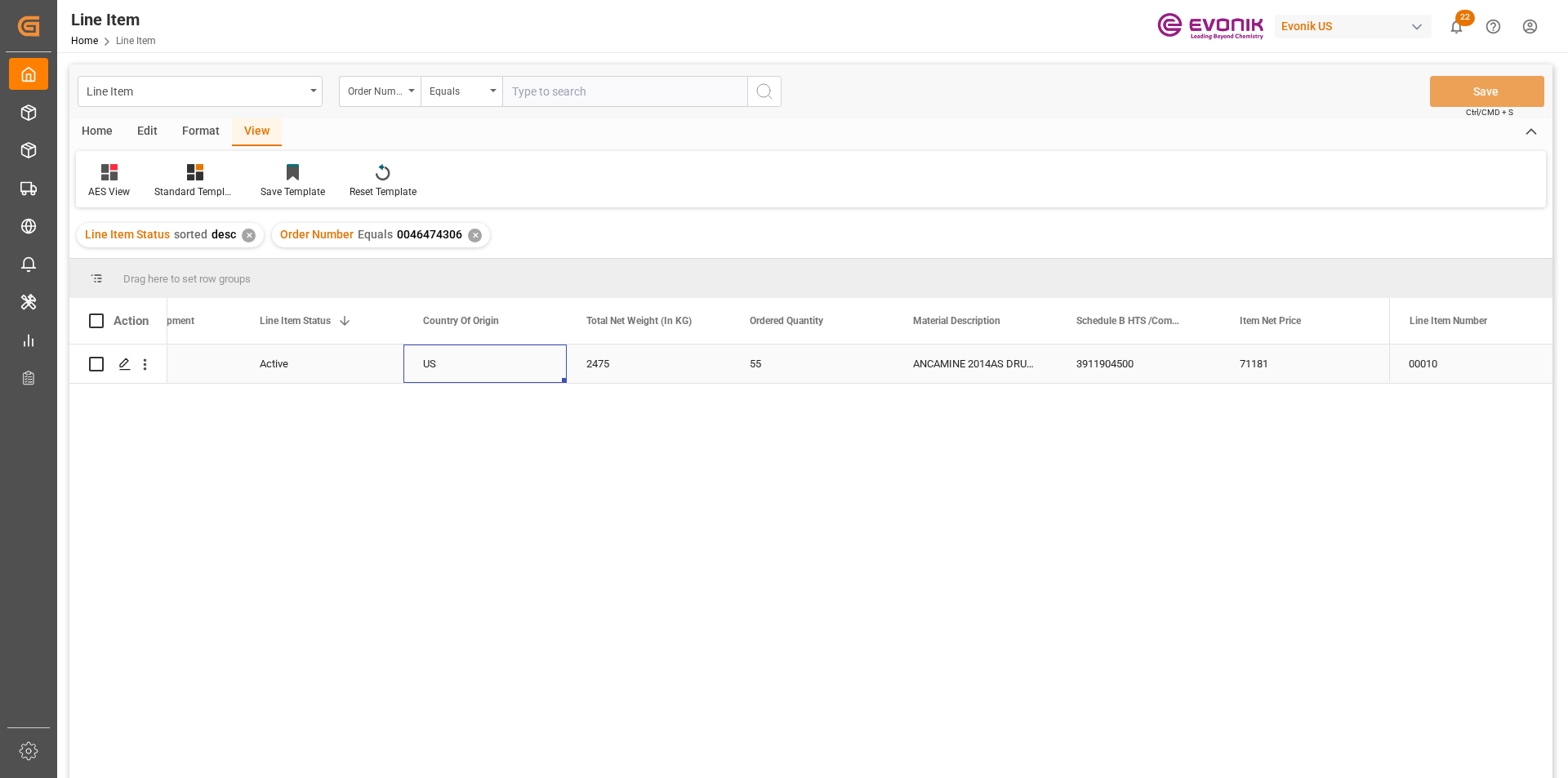
drag, startPoint x: 510, startPoint y: 355, endPoint x: 272, endPoint y: 363, distance: 238.1
click at [505, 358] on div "US" at bounding box center [485, 363] width 163 height 38
click at [266, 363] on div "Active" at bounding box center [322, 363] width 124 height 37
click at [593, 366] on div "2475" at bounding box center [648, 363] width 163 height 38
click at [1256, 366] on div "71181" at bounding box center [1301, 363] width 163 height 38
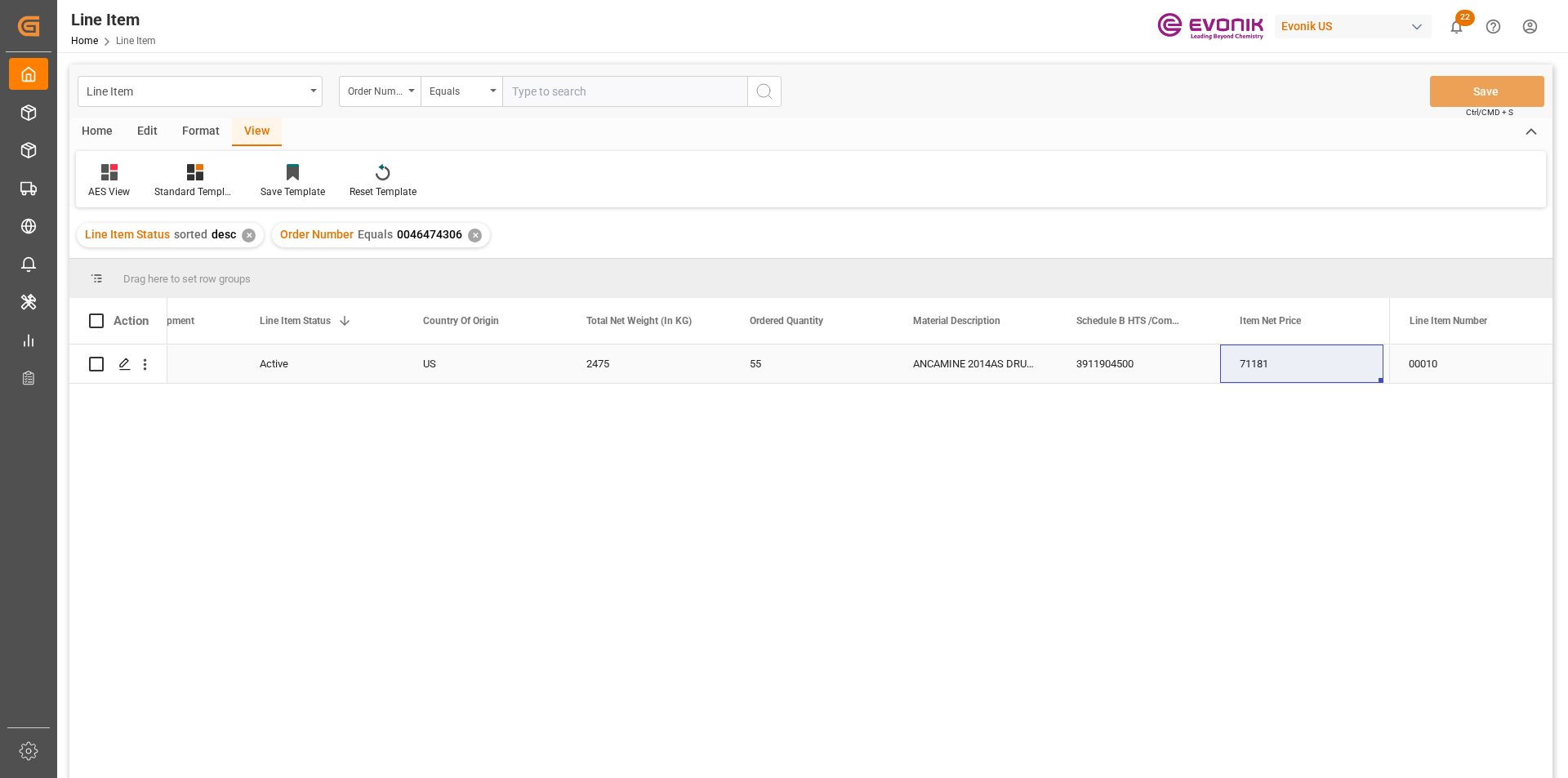
drag, startPoint x: 492, startPoint y: 352, endPoint x: 1032, endPoint y: 380, distance: 540.7
click at [497, 354] on div "US" at bounding box center [485, 363] width 163 height 38
click at [145, 364] on icon "open menu" at bounding box center [146, 364] width 4 height 12
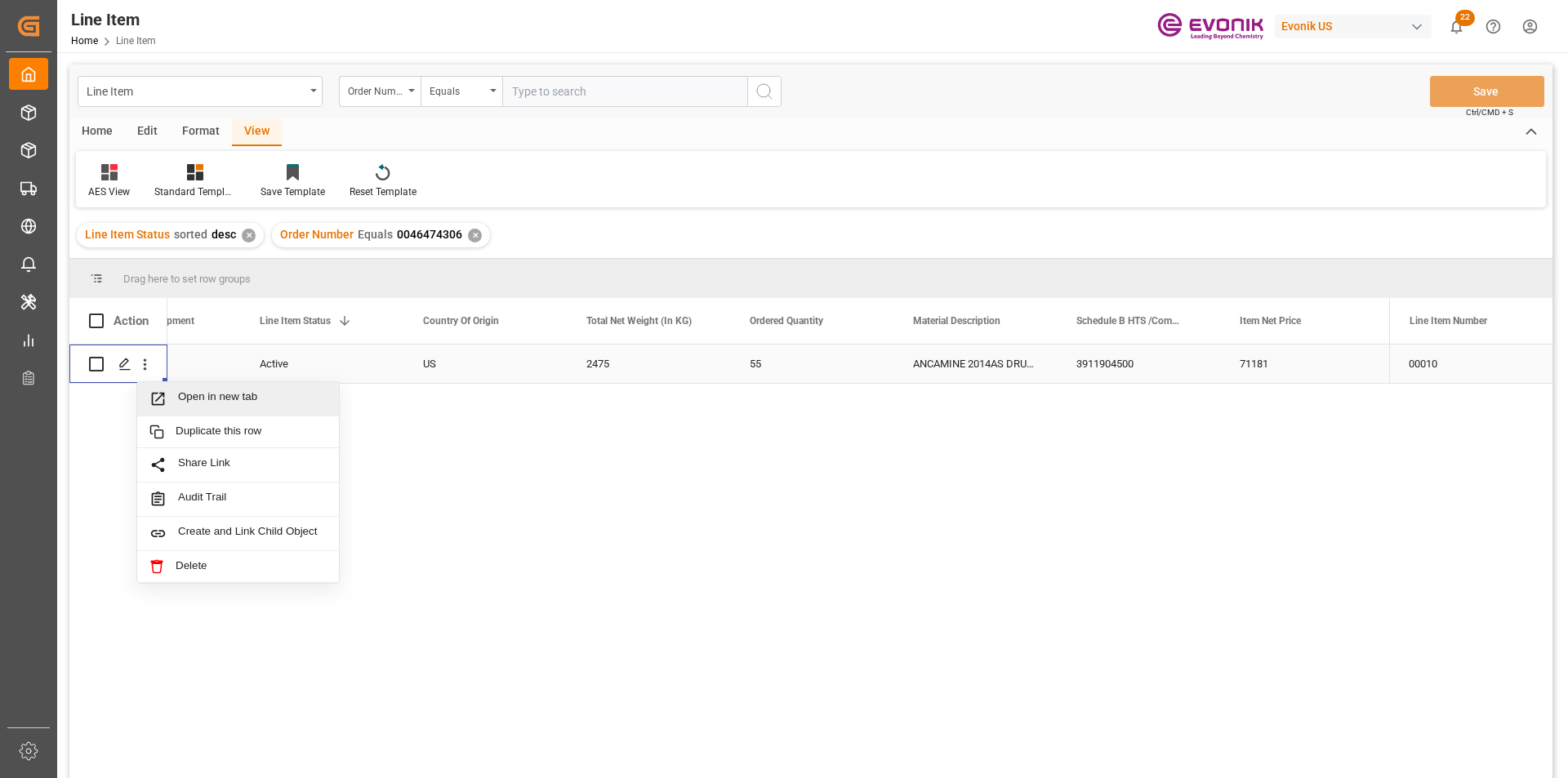
click at [259, 403] on span "Open in new tab" at bounding box center [251, 398] width 149 height 17
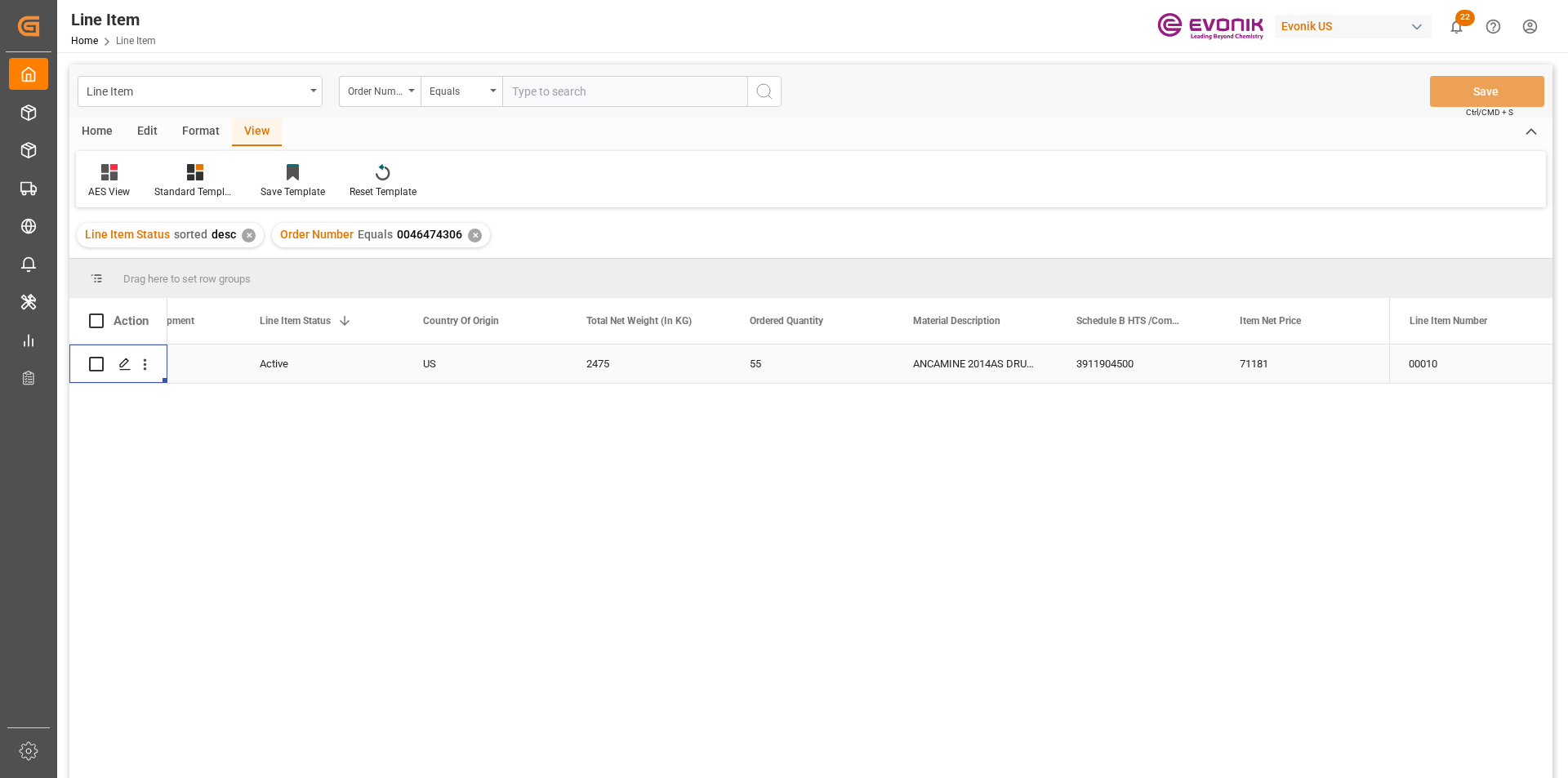
click at [471, 237] on div "✕" at bounding box center [475, 235] width 14 height 14
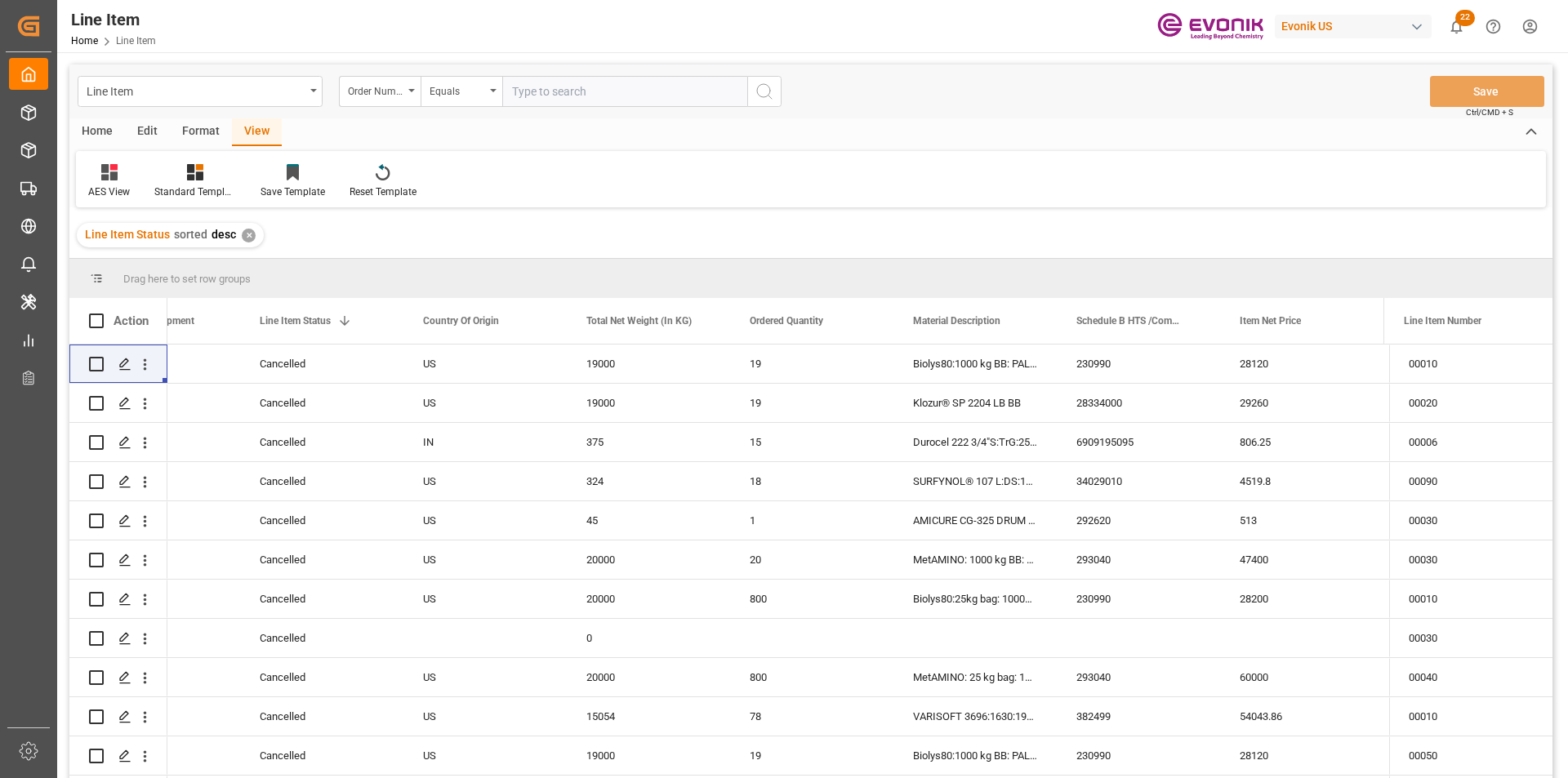
click at [518, 93] on input "text" at bounding box center [624, 91] width 245 height 31
paste input "0046474404"
type input "0046474404"
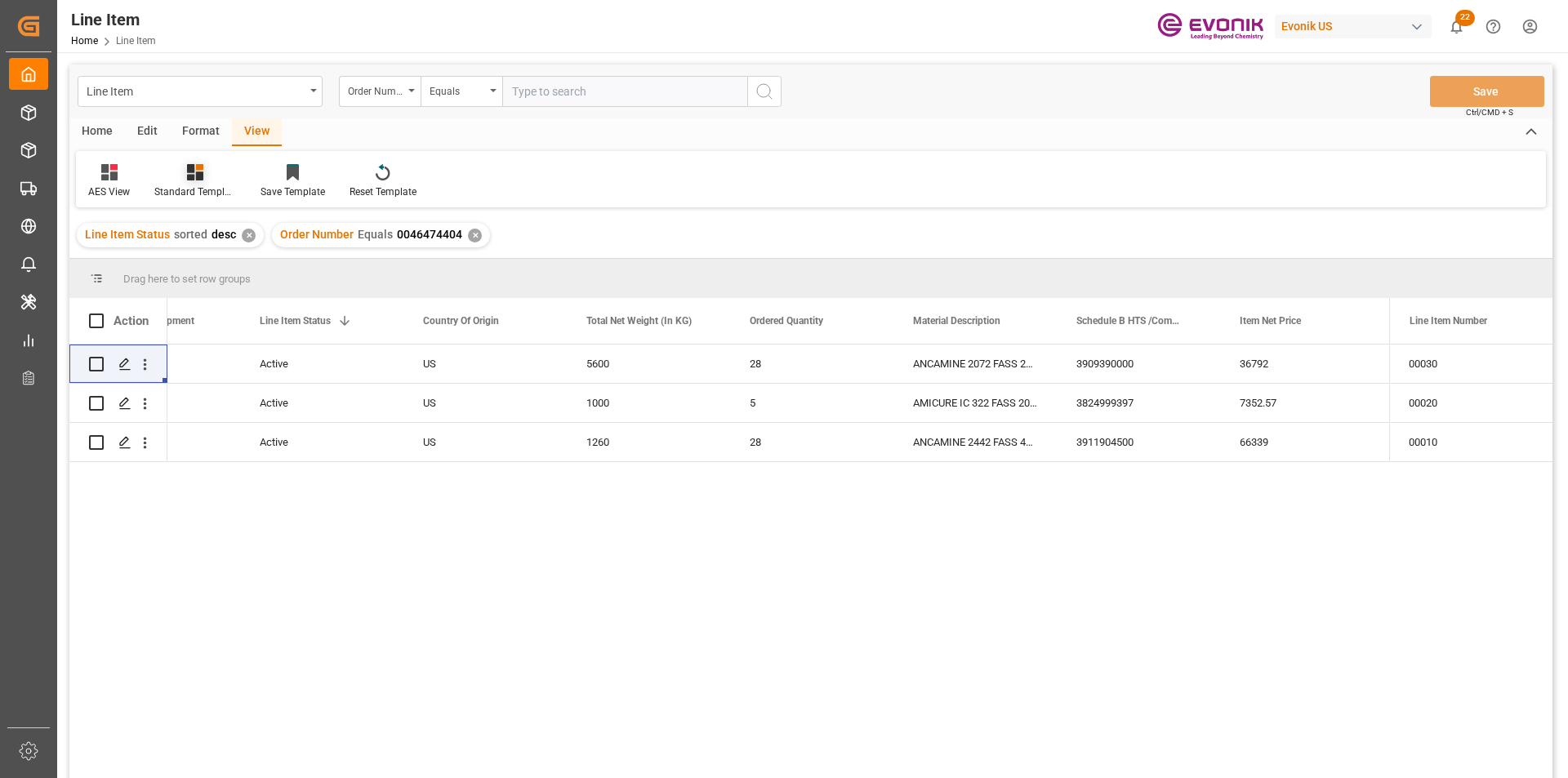
click at [205, 182] on div "Standard Templates" at bounding box center [195, 180] width 107 height 36
click at [230, 363] on div "AES View" at bounding box center [239, 364] width 143 height 17
click at [200, 183] on div "Standard Templates" at bounding box center [195, 180] width 107 height 36
click at [212, 363] on div "AES View" at bounding box center [239, 364] width 143 height 17
click at [502, 403] on div "US" at bounding box center [485, 403] width 163 height 38
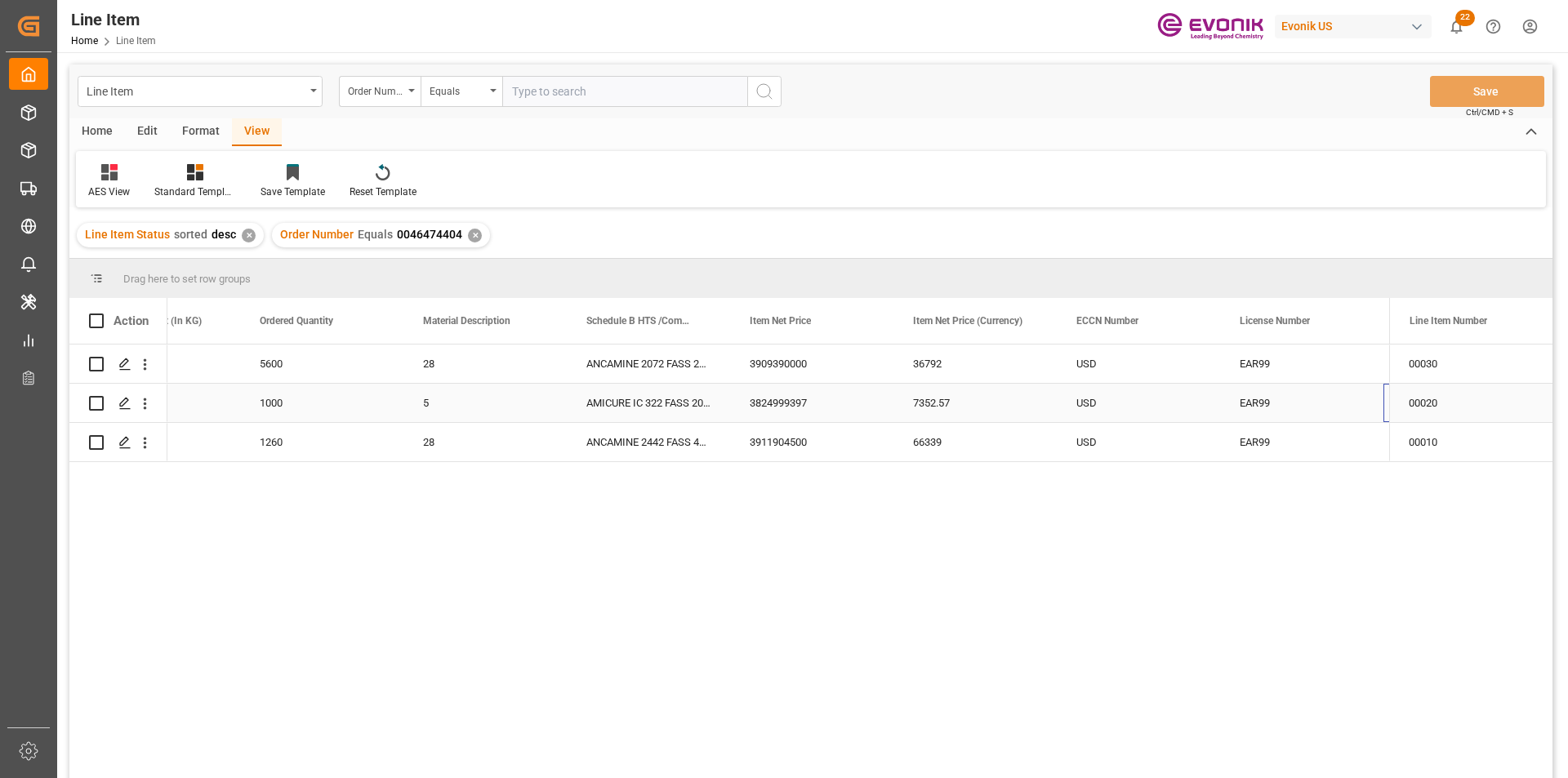
scroll to position [0, 744]
click at [446, 362] on div "ANCAMINE 2072 FASS 200KG" at bounding box center [485, 363] width 163 height 38
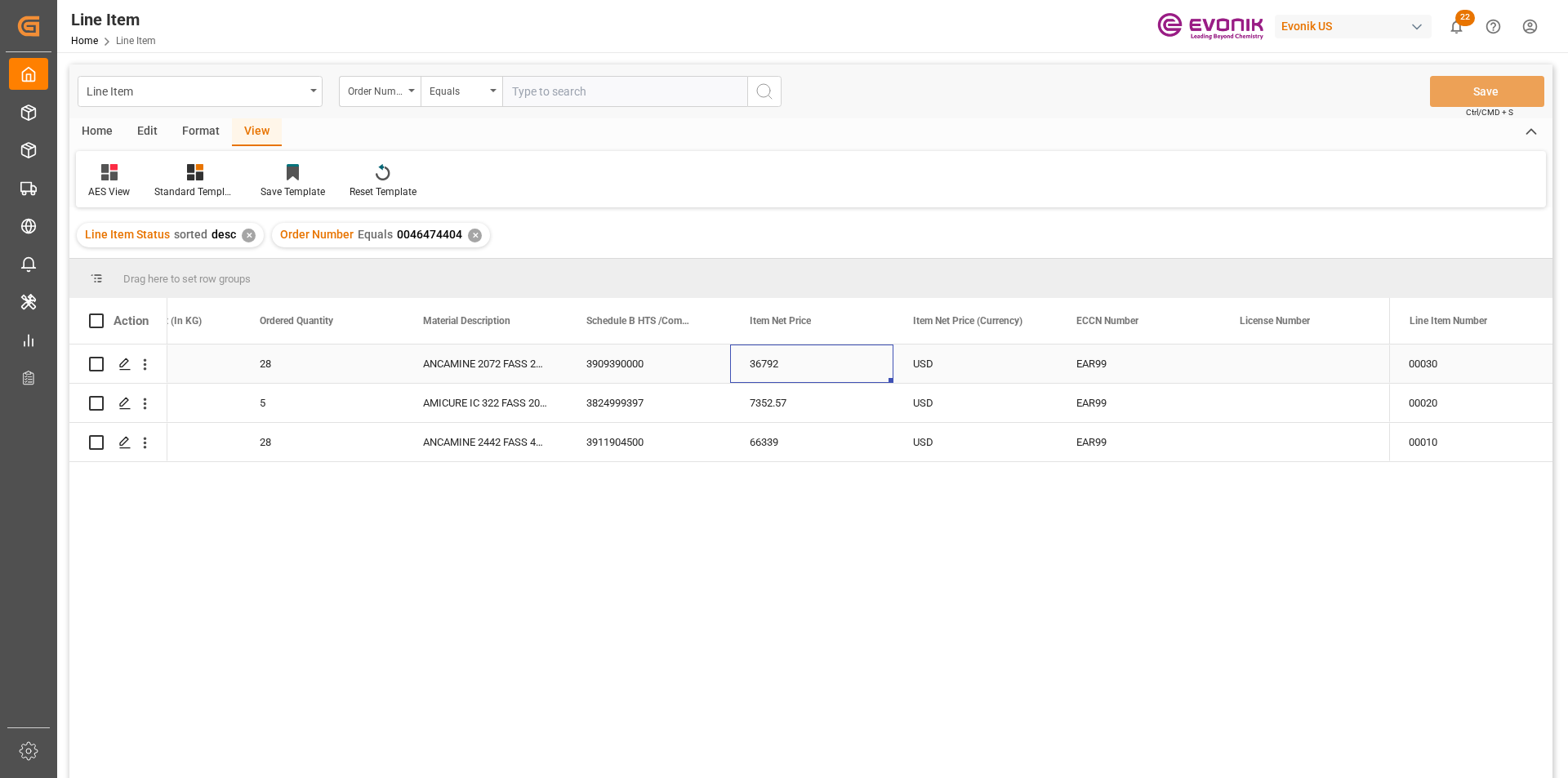
click at [767, 361] on div "36792" at bounding box center [811, 363] width 163 height 38
click at [620, 374] on div "3909390000" at bounding box center [648, 363] width 163 height 38
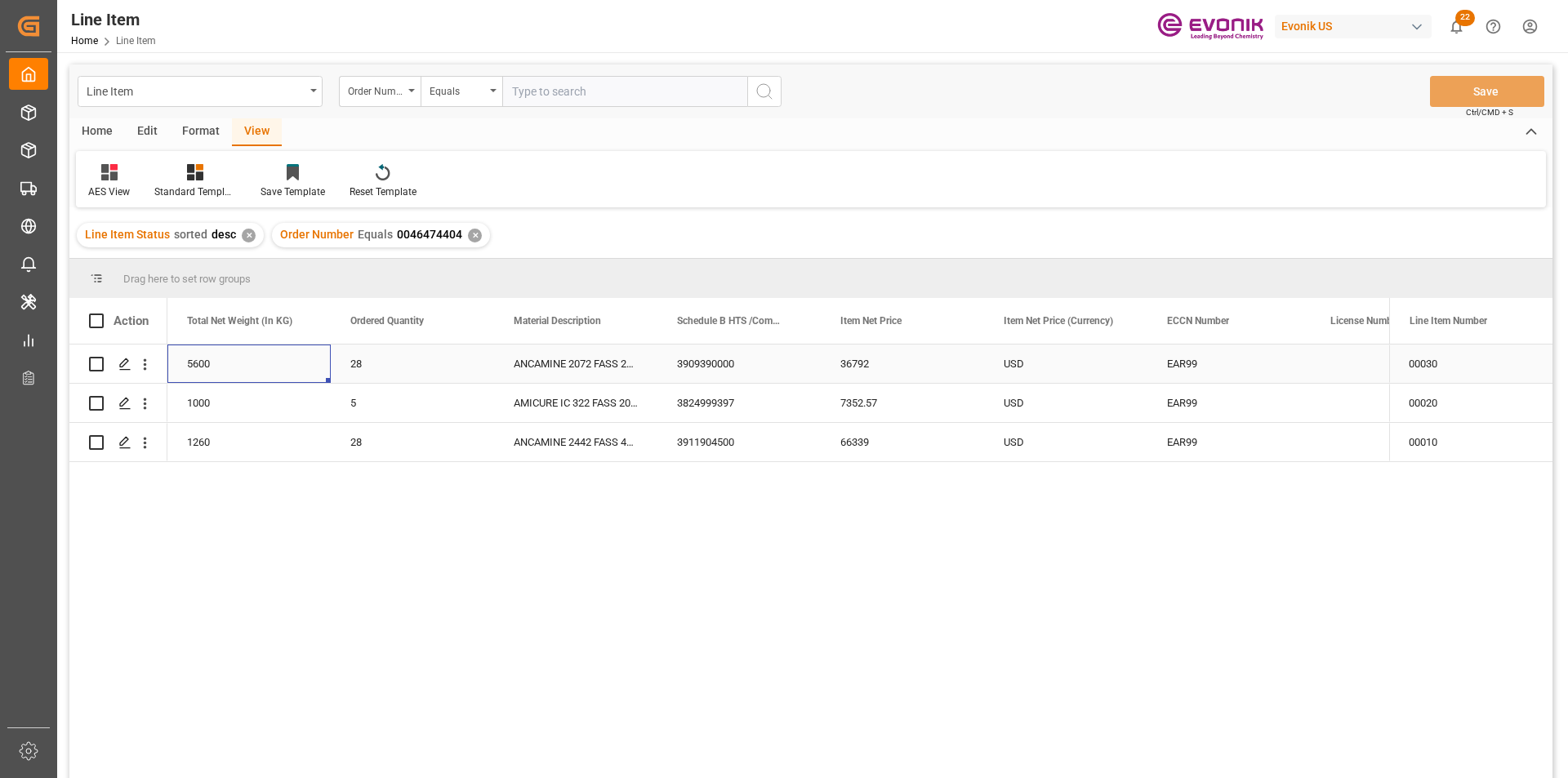
scroll to position [0, 490]
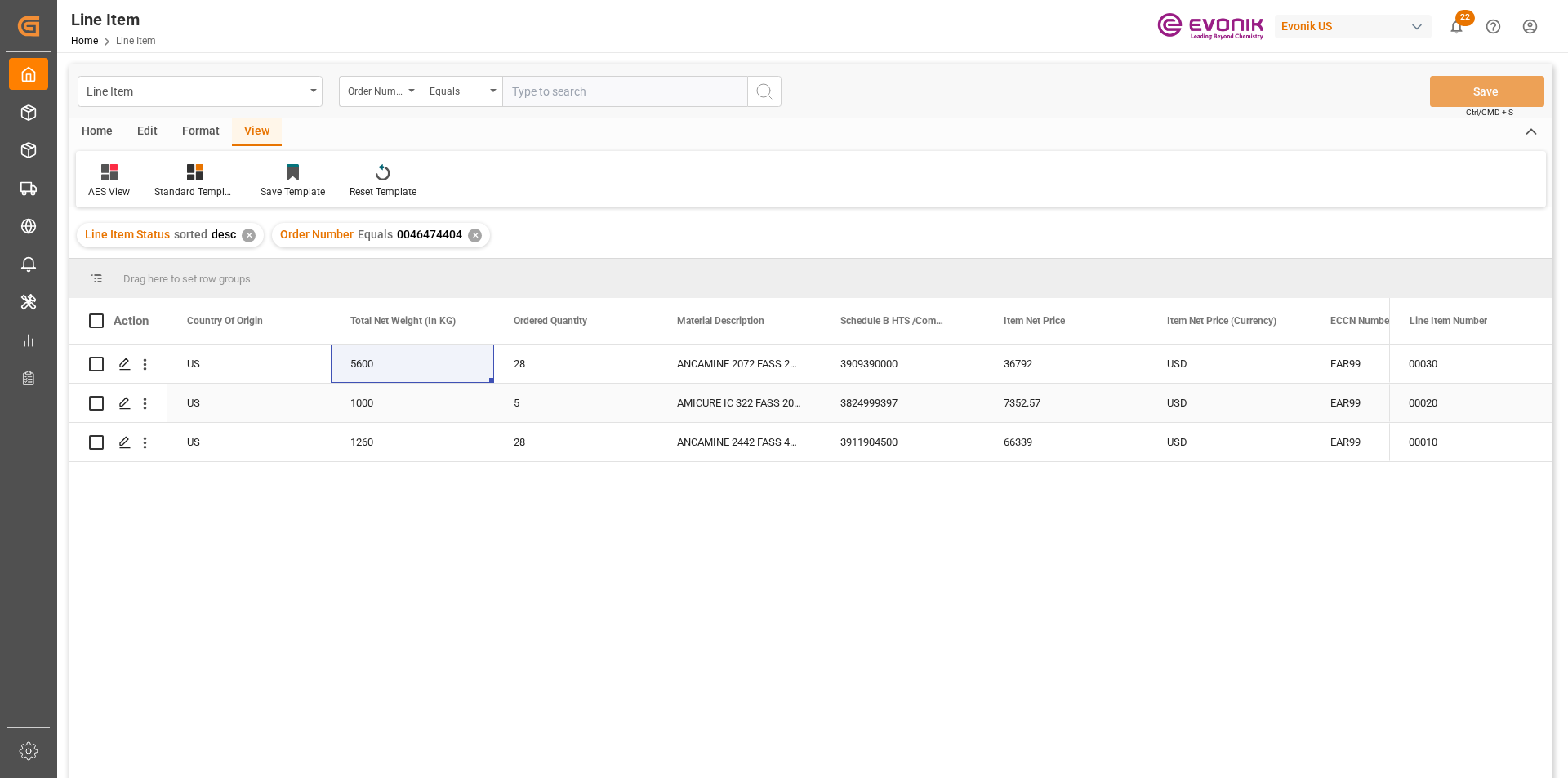
click at [1057, 404] on div "7352.57" at bounding box center [1065, 403] width 163 height 38
click at [376, 410] on div "1000" at bounding box center [412, 403] width 163 height 38
click at [422, 435] on div "1260" at bounding box center [412, 442] width 163 height 38
click at [1025, 449] on div "66339" at bounding box center [1065, 442] width 163 height 38
click at [1250, 401] on div "USD" at bounding box center [1228, 403] width 163 height 38
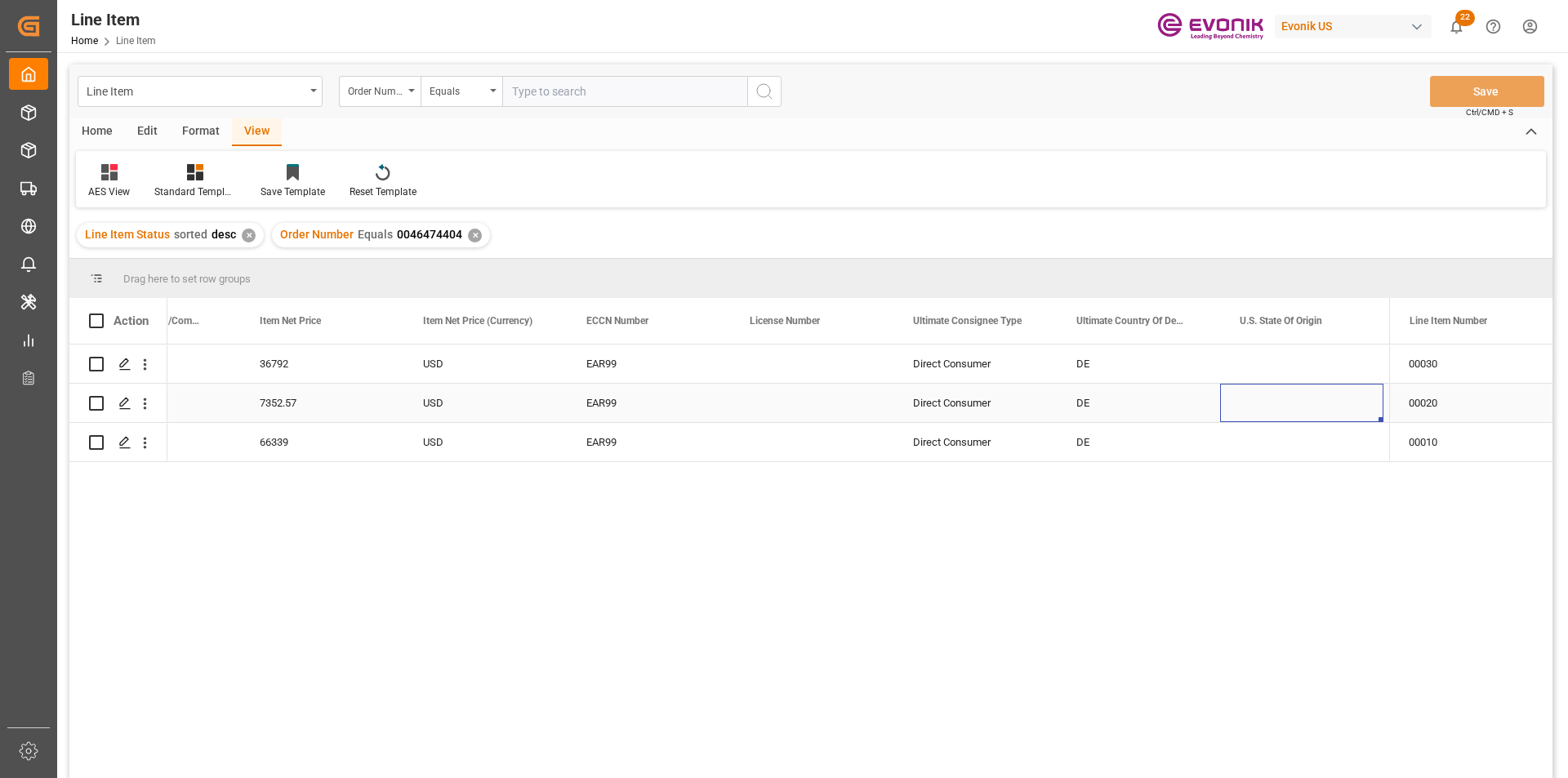
scroll to position [0, 1398]
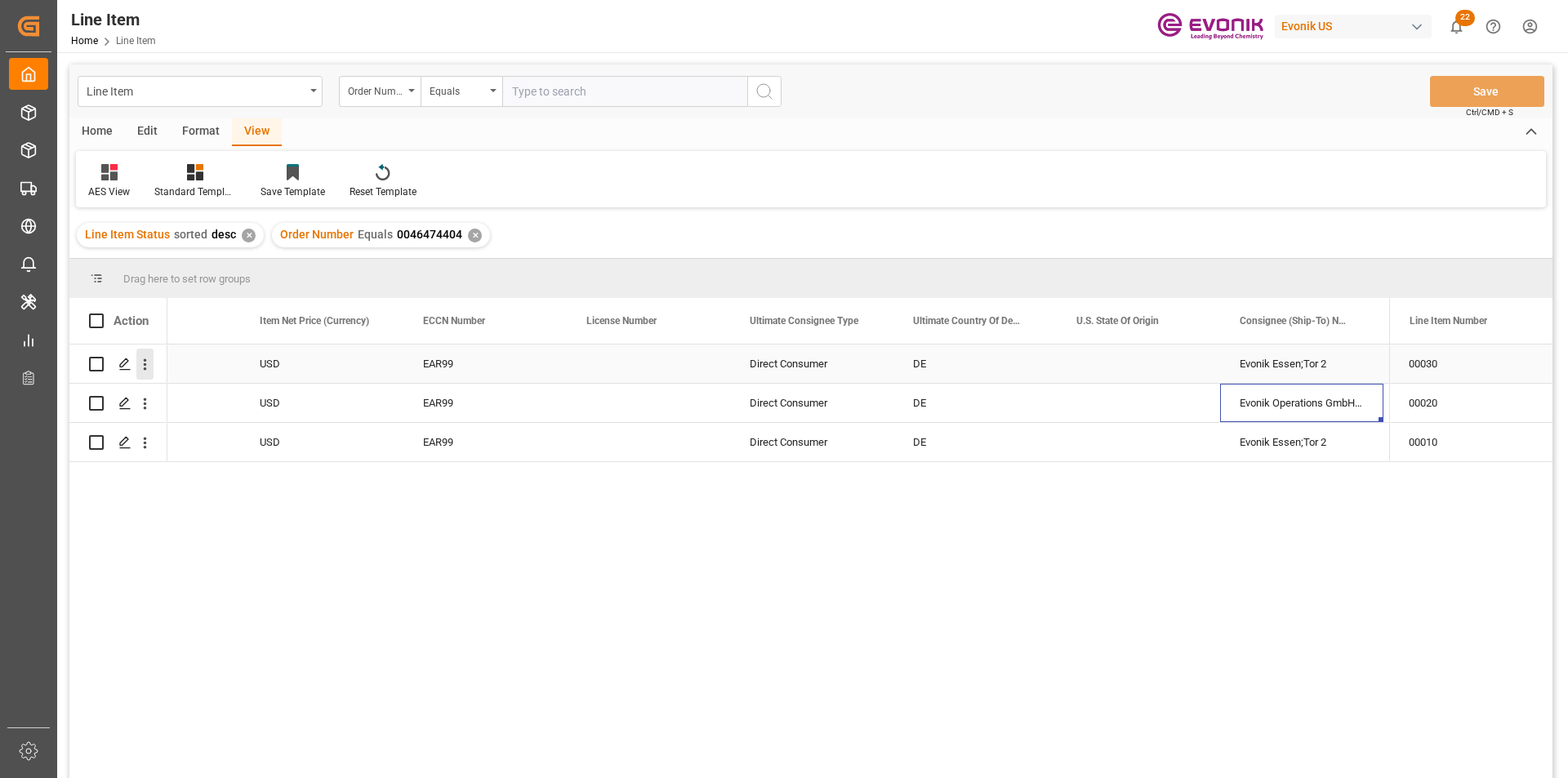
click at [152, 365] on icon "open menu" at bounding box center [145, 364] width 17 height 17
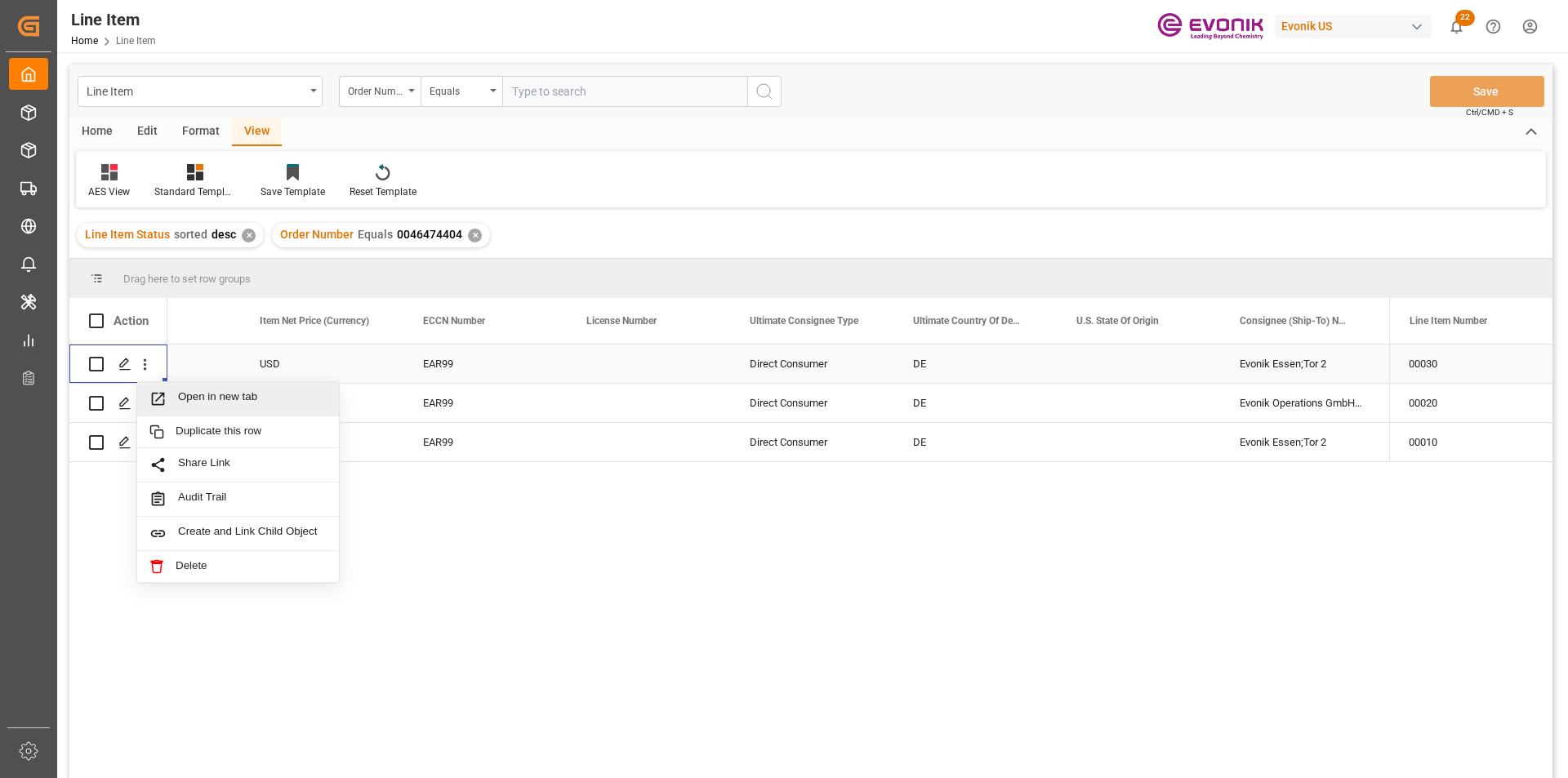
click at [217, 396] on span "Open in new tab" at bounding box center [251, 398] width 149 height 17
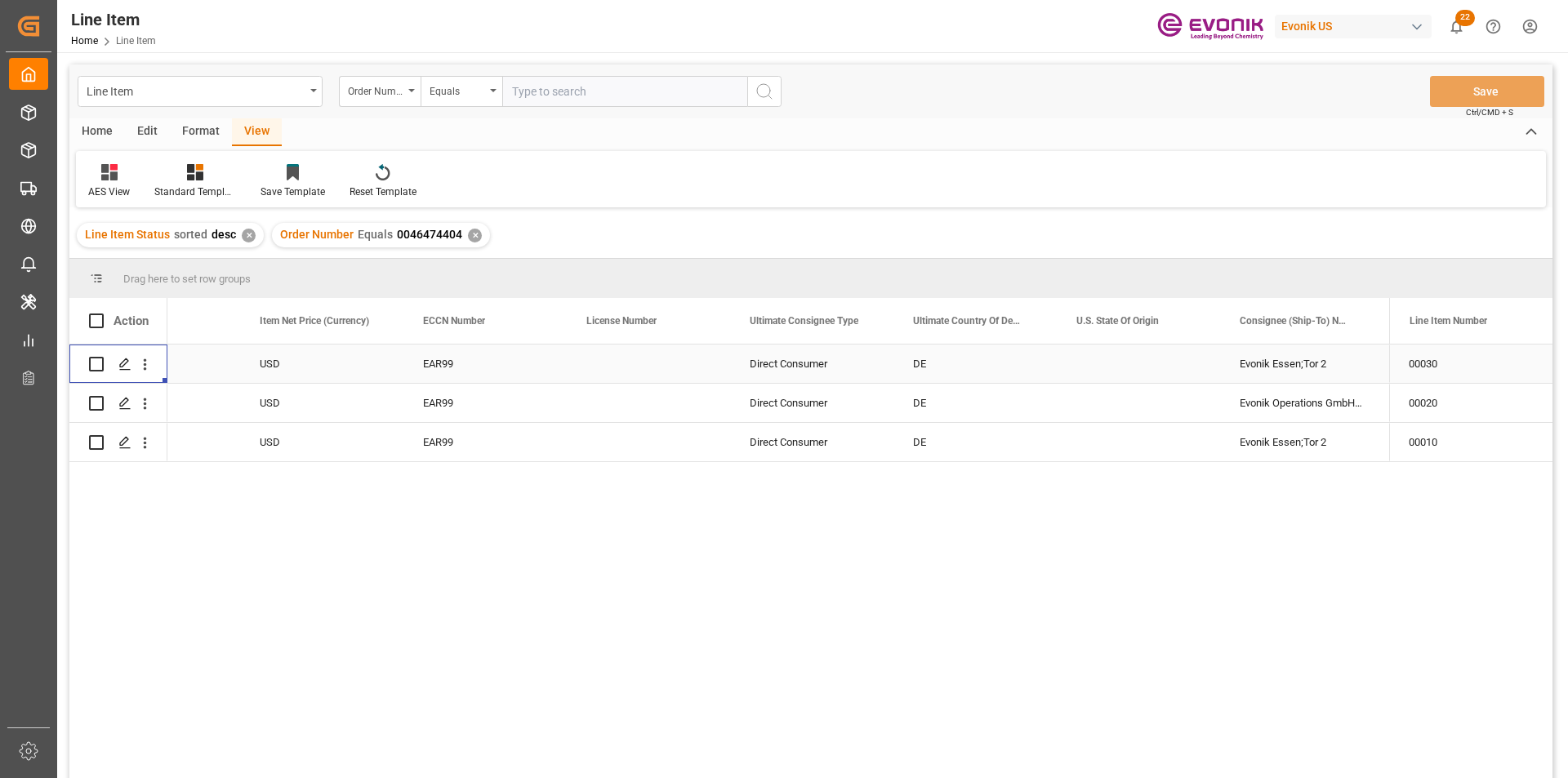
click at [473, 230] on div "✕" at bounding box center [475, 235] width 14 height 14
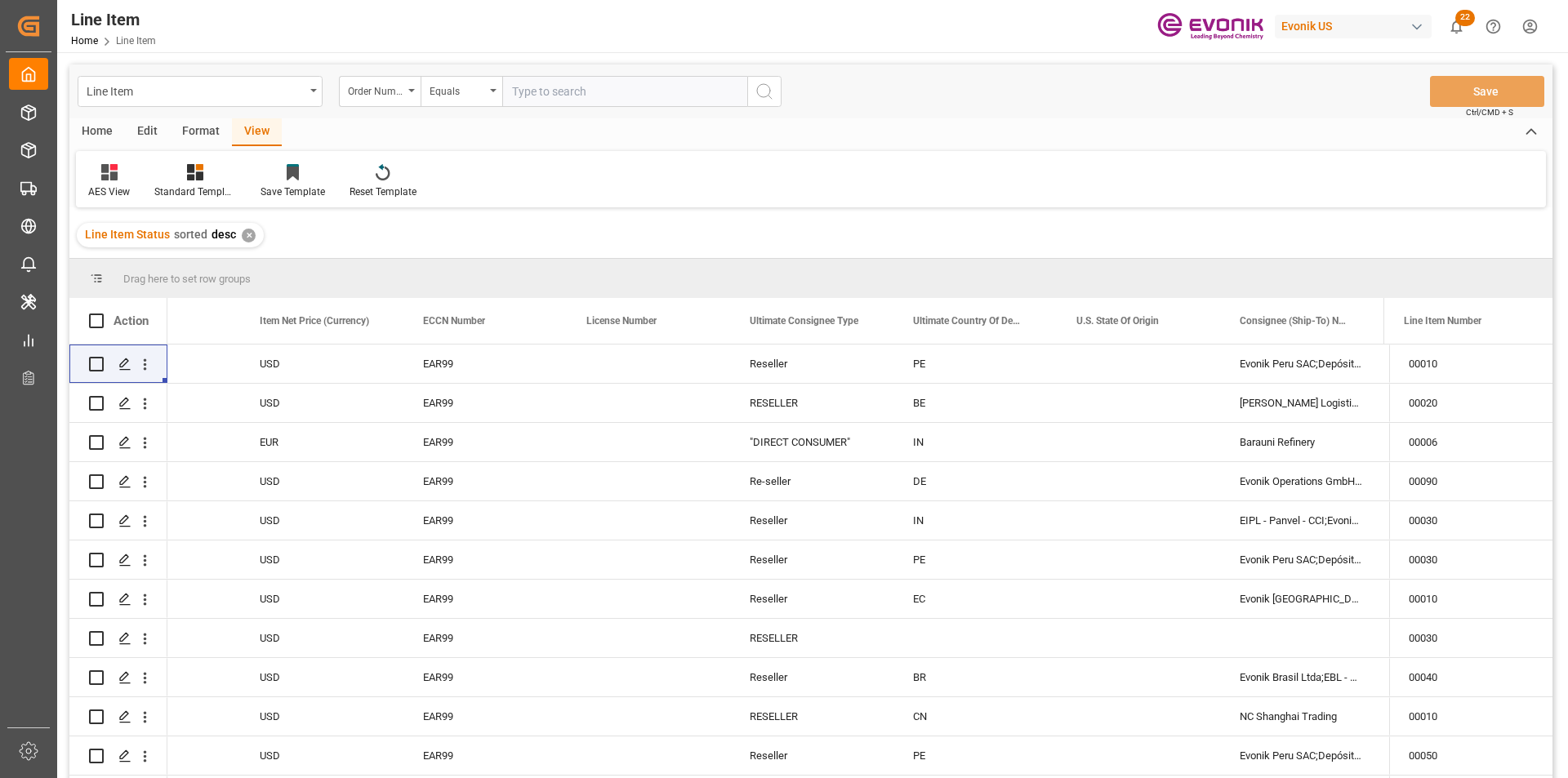
click at [589, 90] on input "text" at bounding box center [624, 91] width 245 height 31
paste input "0046474118"
type input "0046474118"
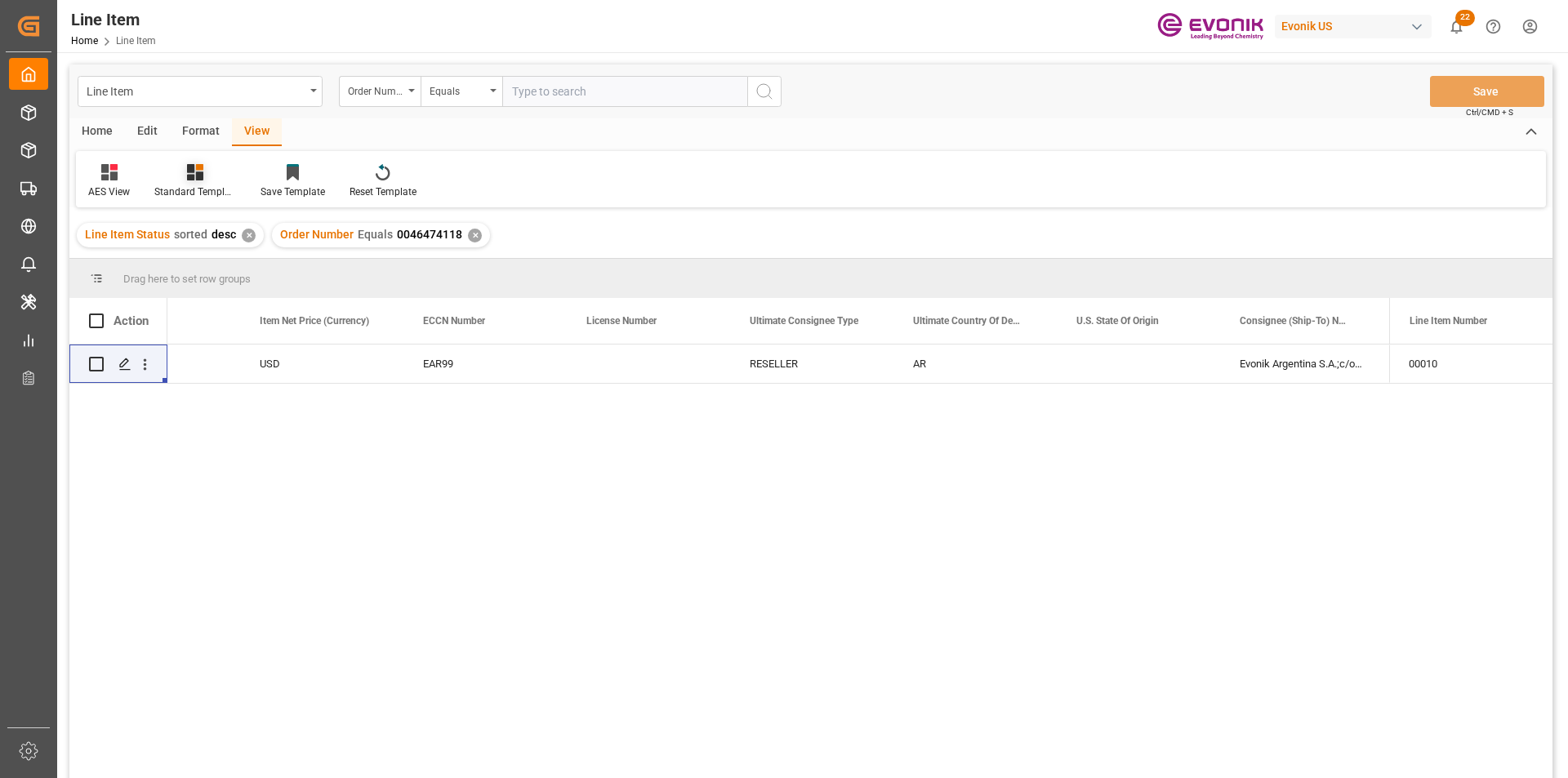
click at [195, 178] on icon at bounding box center [195, 172] width 16 height 16
click at [242, 366] on div "AES View" at bounding box center [239, 364] width 143 height 17
click at [405, 365] on div "EAR99" at bounding box center [485, 363] width 163 height 38
click at [843, 381] on div "RESELLER" at bounding box center [811, 363] width 163 height 38
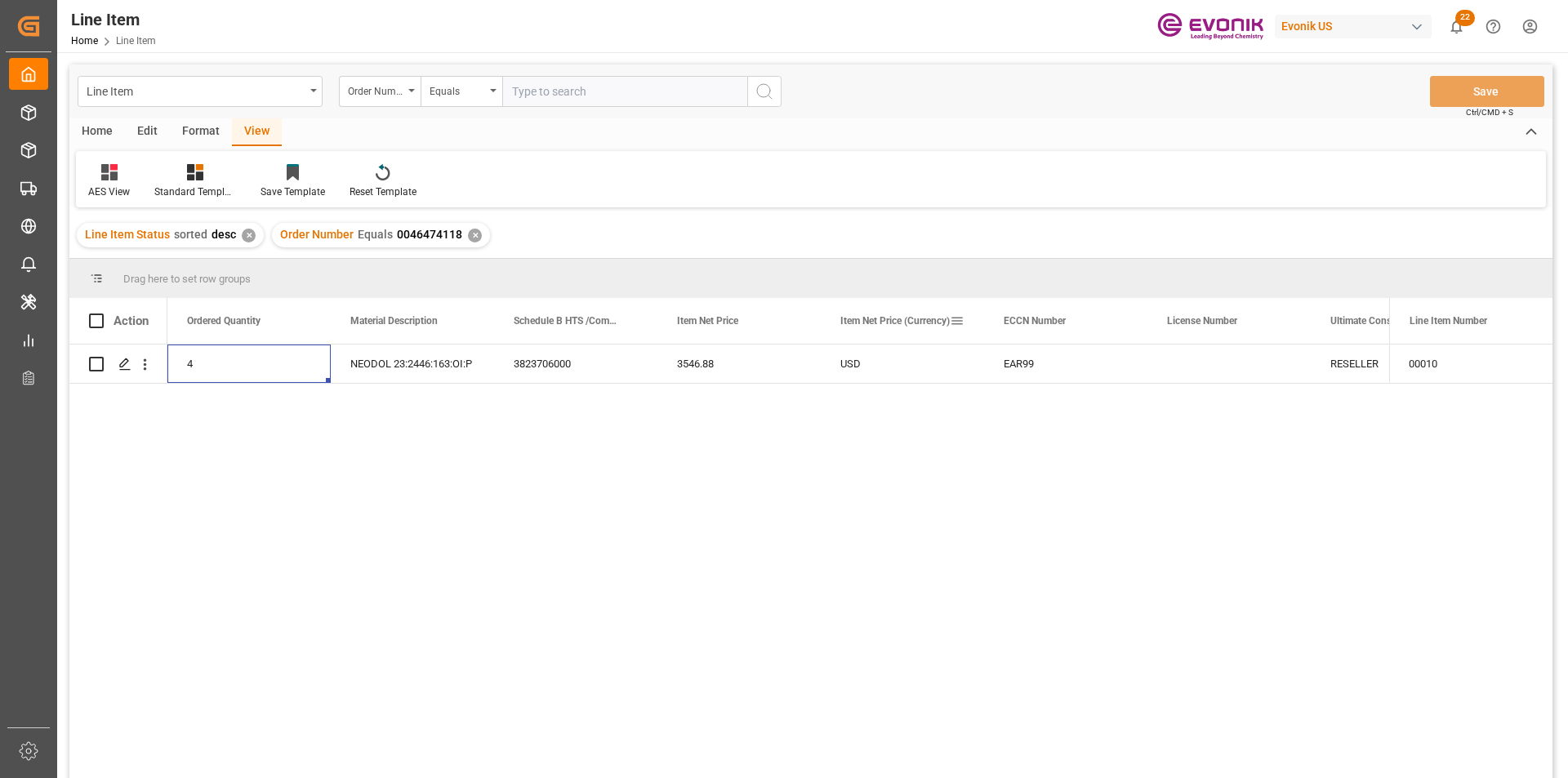
scroll to position [0, 653]
click at [231, 369] on div "652" at bounding box center [249, 363] width 163 height 38
click at [834, 364] on div "3546.88" at bounding box center [902, 363] width 163 height 38
click at [1214, 364] on div "EAR99" at bounding box center [1229, 363] width 124 height 37
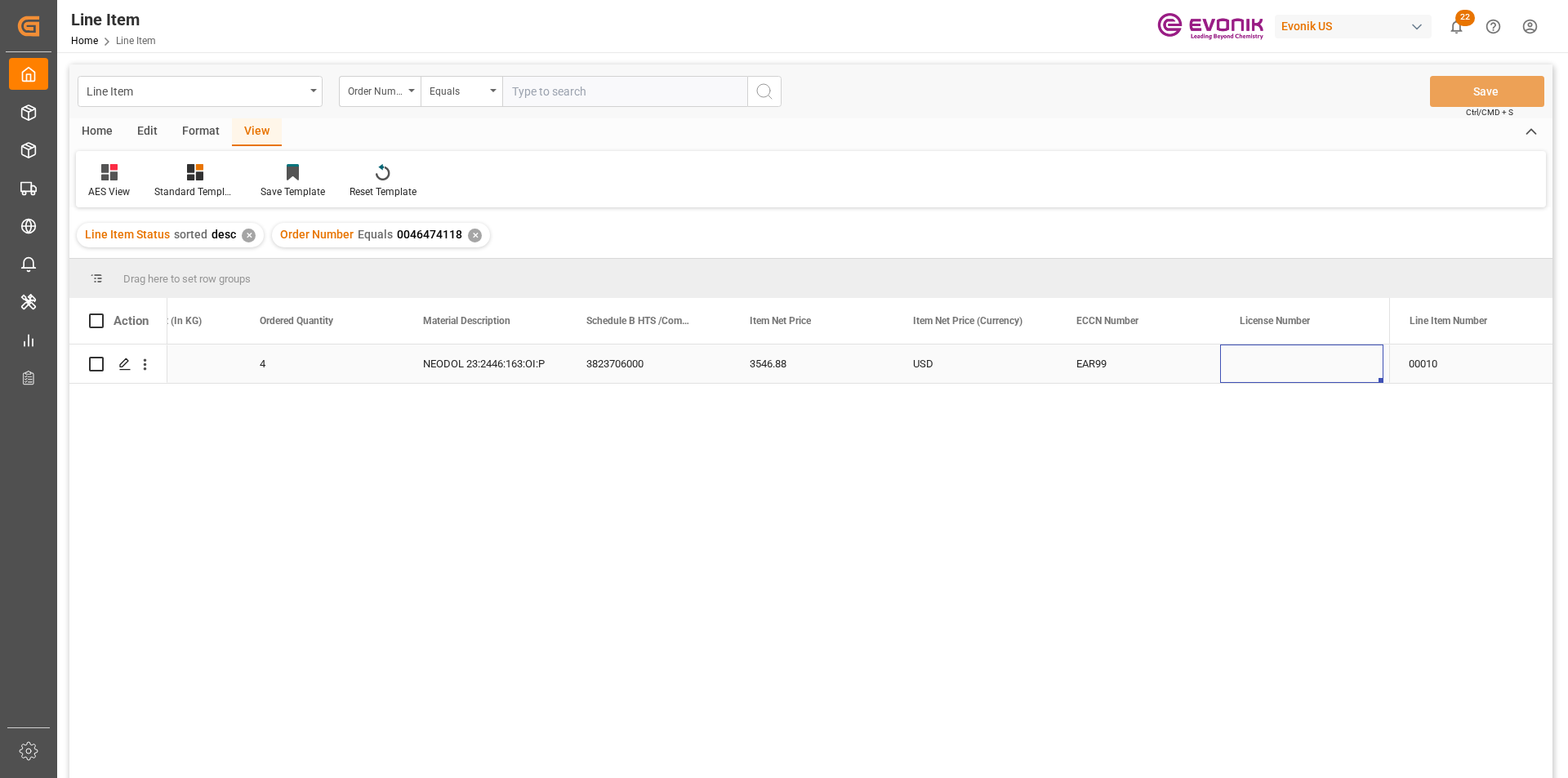
scroll to position [0, 1071]
click at [1036, 363] on div "Press SPACE to select this row." at bounding box center [975, 363] width 163 height 38
click at [471, 234] on div "✕" at bounding box center [475, 235] width 14 height 14
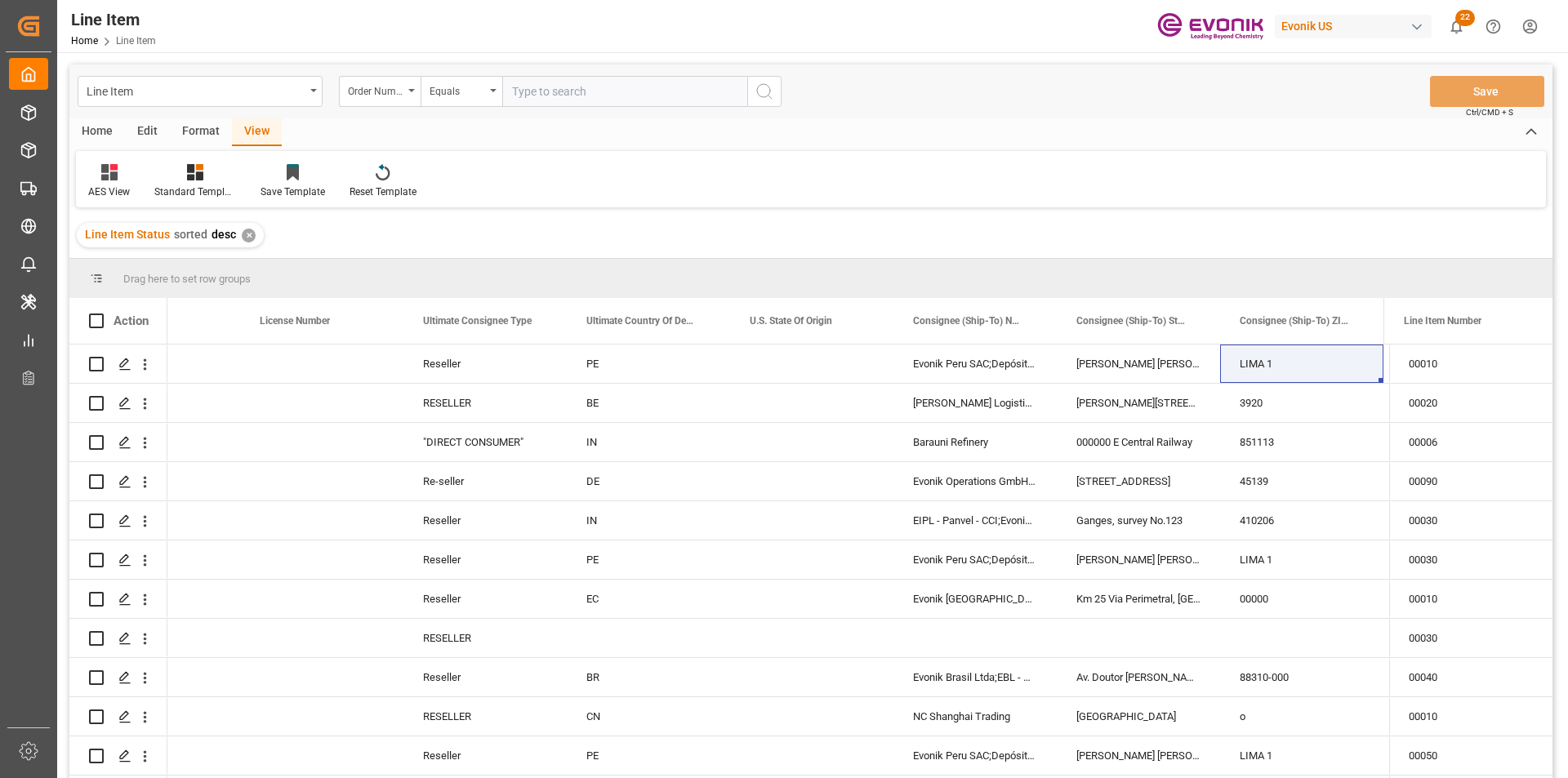
click at [532, 97] on input "text" at bounding box center [624, 91] width 245 height 31
paste input "2007188845"
type input "2007188845"
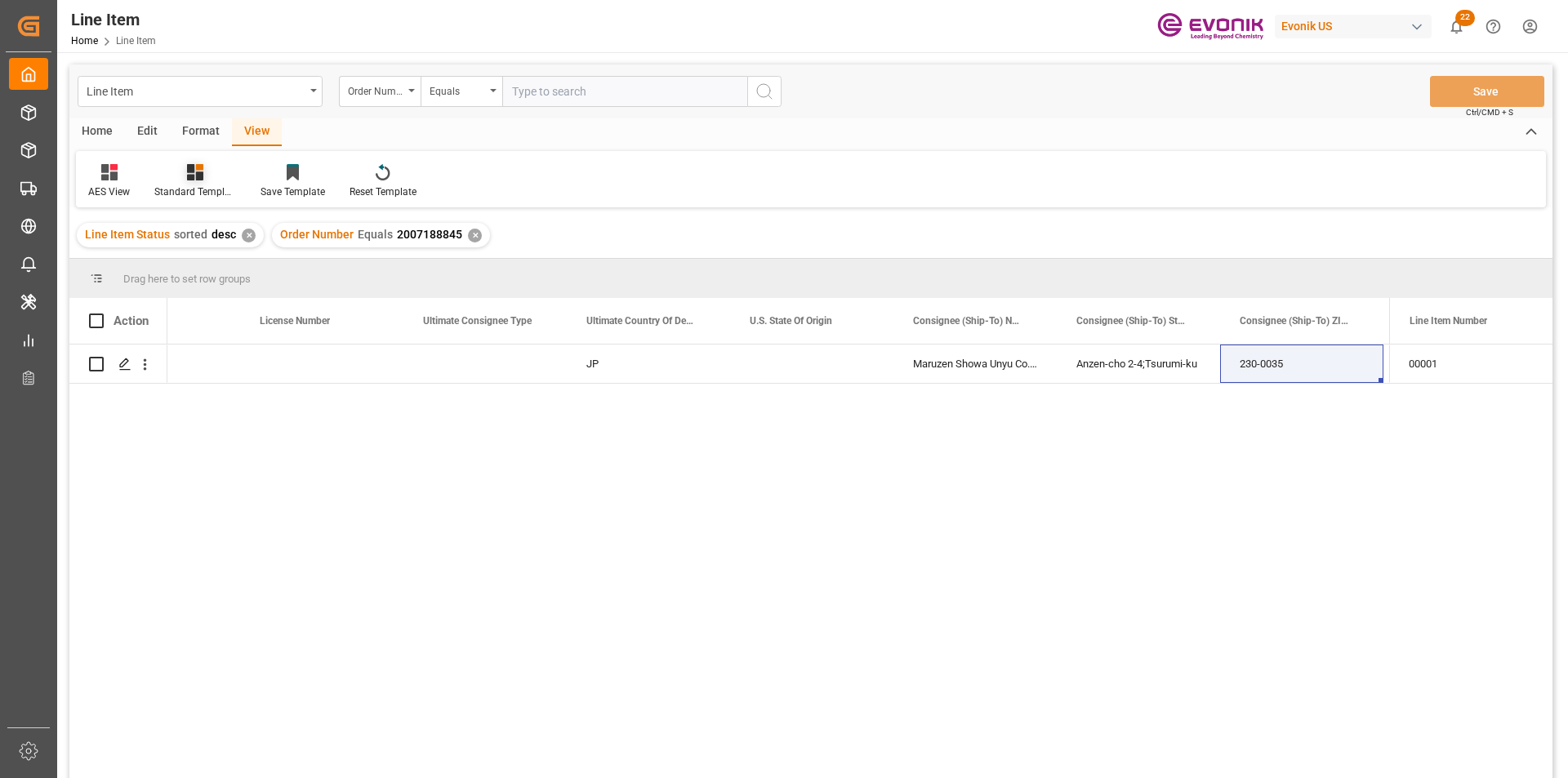
click at [179, 178] on div at bounding box center [195, 171] width 82 height 17
click at [210, 363] on div "AES View" at bounding box center [239, 364] width 143 height 17
click at [487, 355] on div "Press SPACE to select this row." at bounding box center [485, 363] width 163 height 38
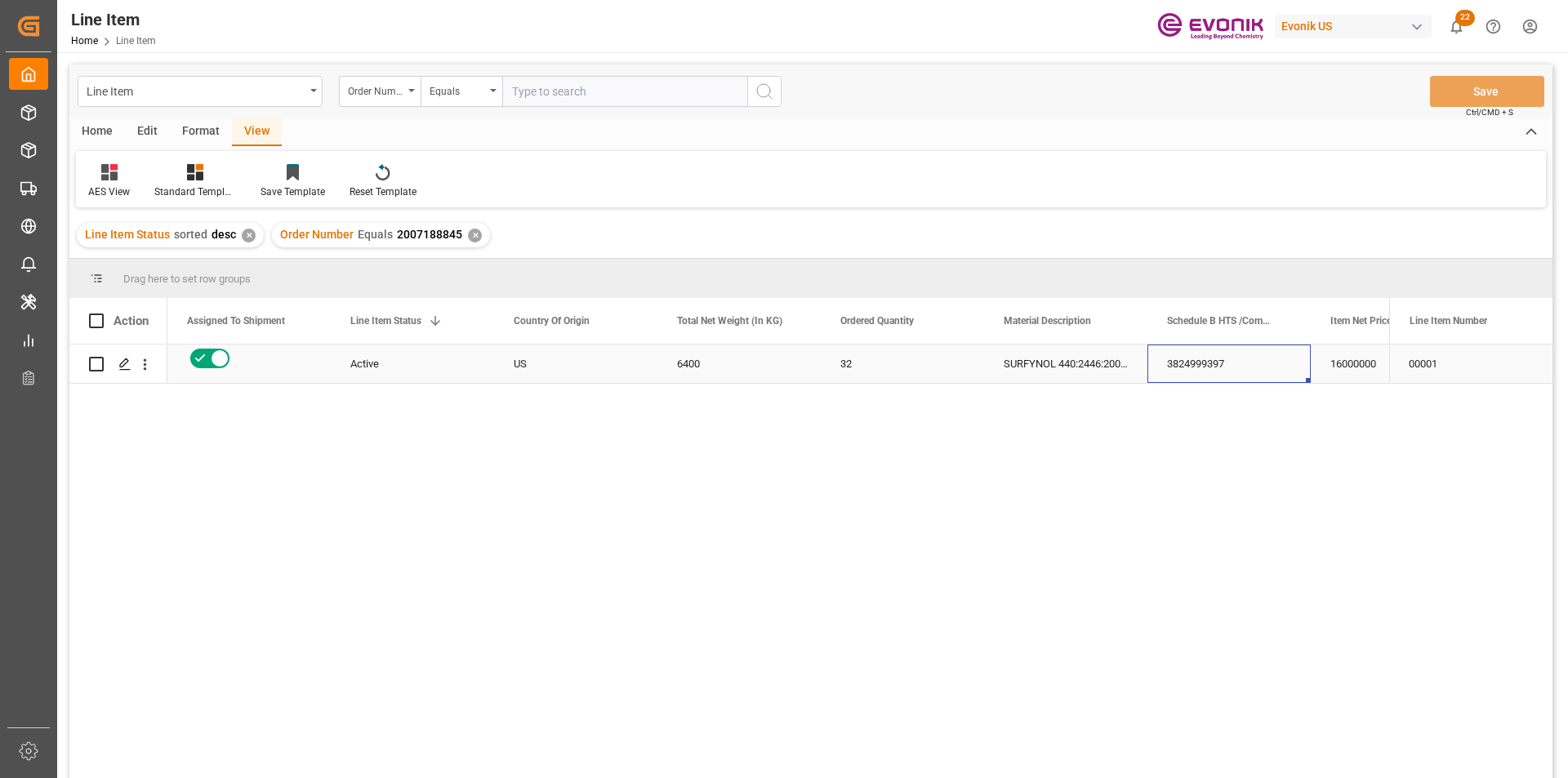
scroll to position [0, 254]
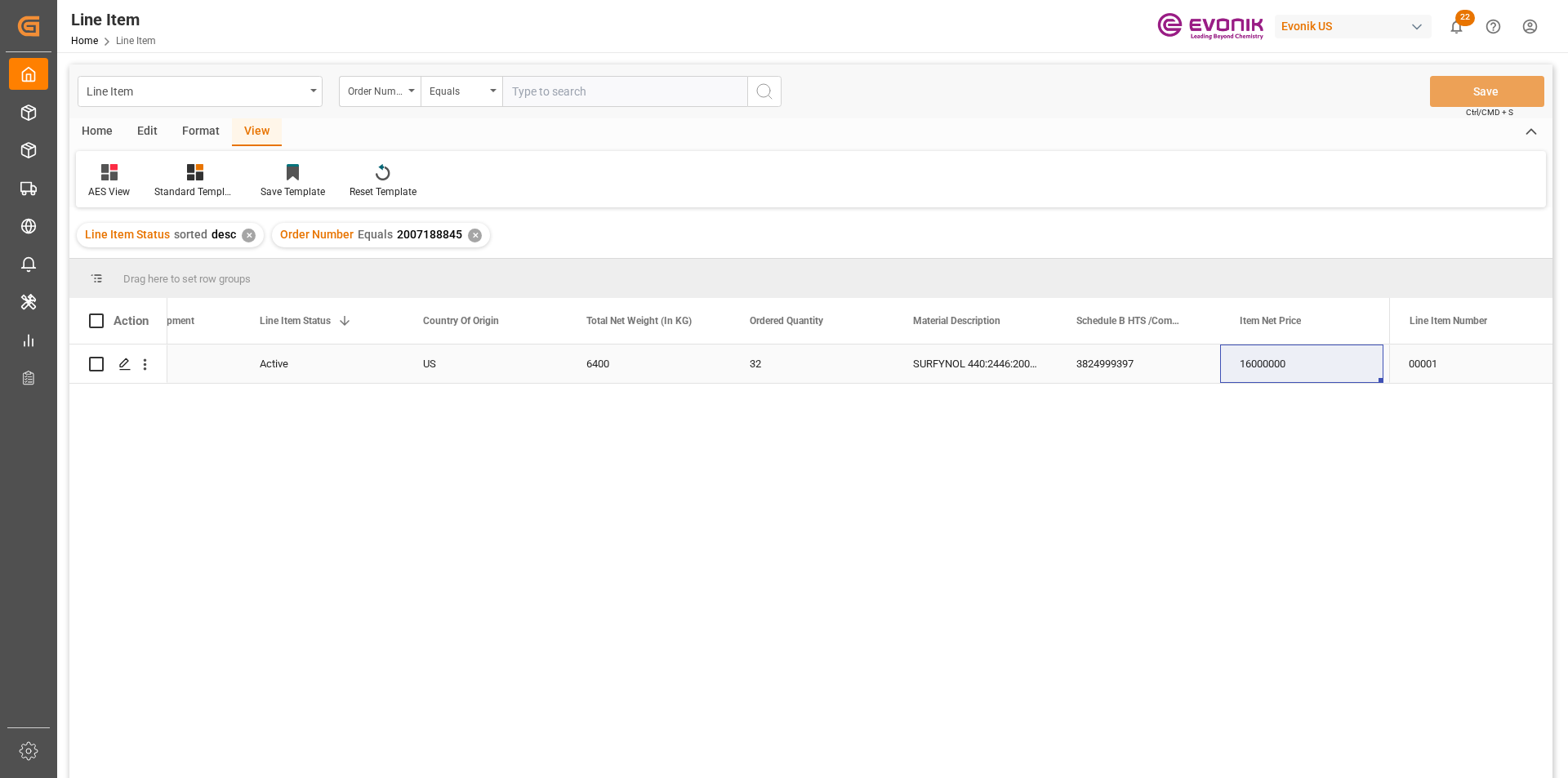
click at [1070, 359] on div "3824999397" at bounding box center [1138, 363] width 163 height 38
click at [659, 358] on div "6400" at bounding box center [648, 363] width 163 height 38
drag, startPoint x: 435, startPoint y: 362, endPoint x: 750, endPoint y: 375, distance: 315.3
click at [453, 367] on div "US" at bounding box center [485, 363] width 163 height 38
click at [935, 366] on div "SURFYNOL 440:2446:200:OI:AP" at bounding box center [975, 363] width 163 height 38
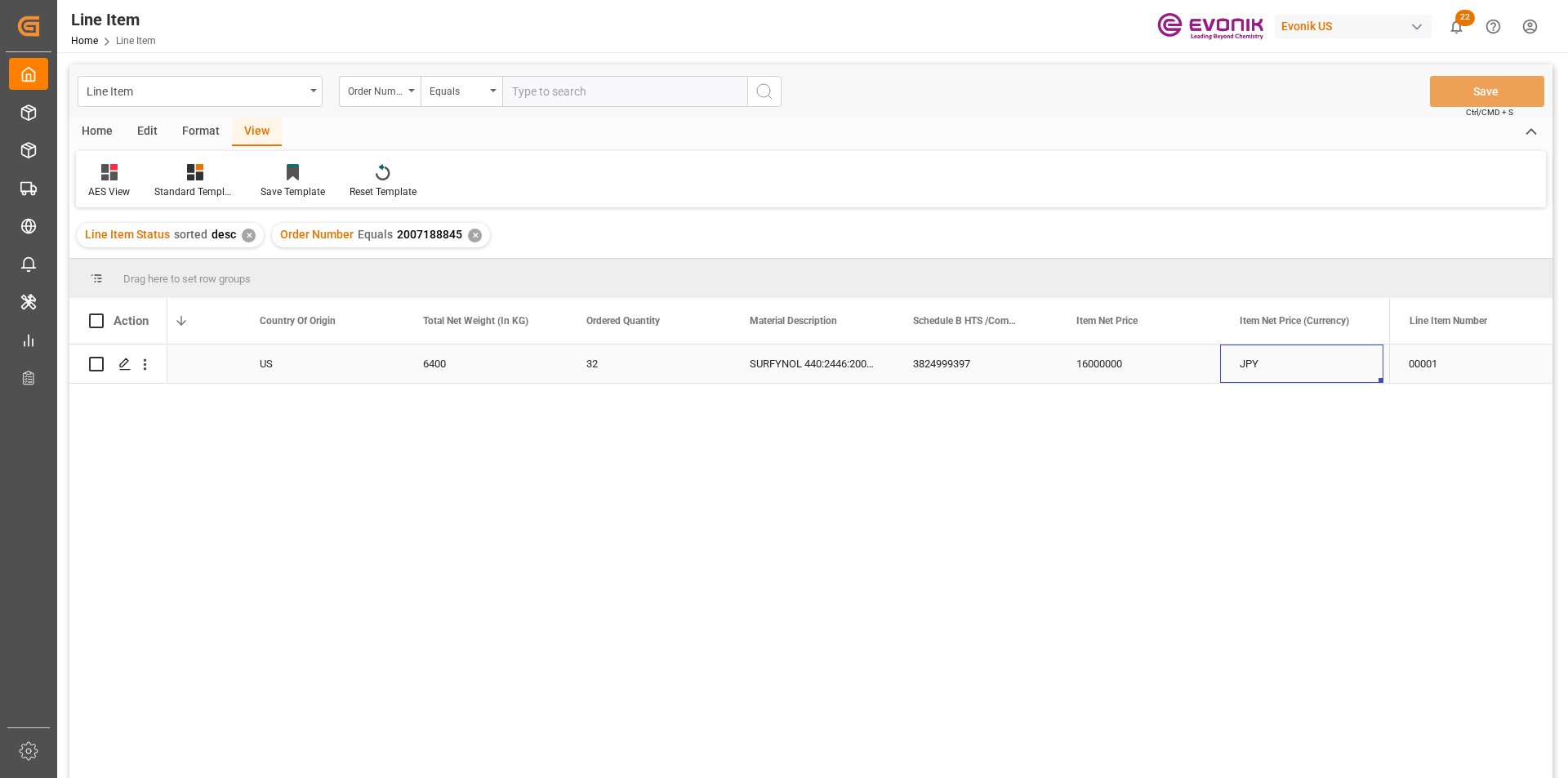
scroll to position [0, 580]
click at [935, 366] on div "16000000" at bounding box center [975, 363] width 163 height 38
click at [337, 364] on div "6400" at bounding box center [322, 363] width 163 height 38
click at [917, 363] on div "16000000" at bounding box center [975, 363] width 163 height 38
click at [149, 358] on icon "open menu" at bounding box center [145, 364] width 17 height 17
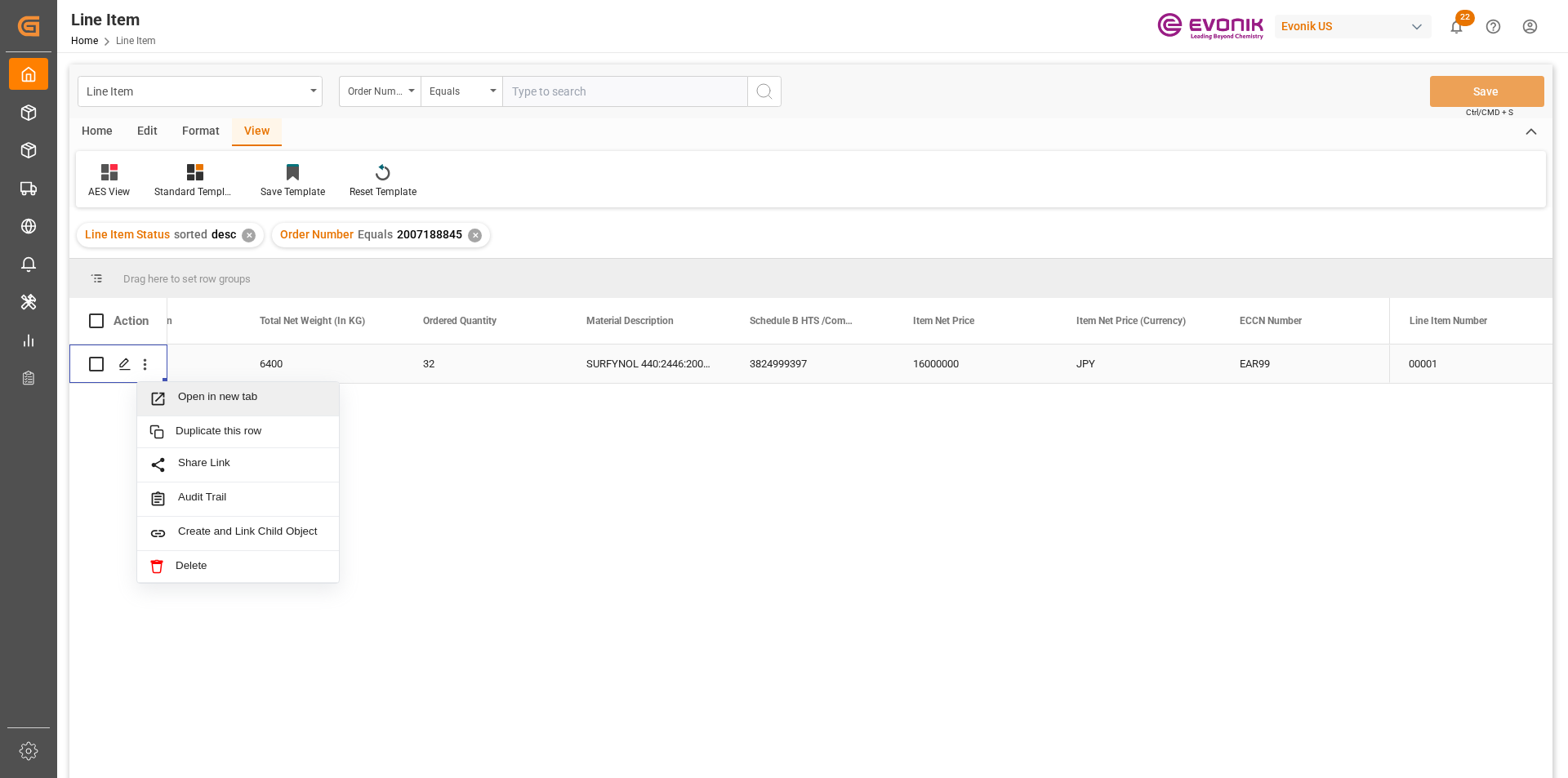
click at [226, 393] on span "Open in new tab" at bounding box center [251, 398] width 149 height 17
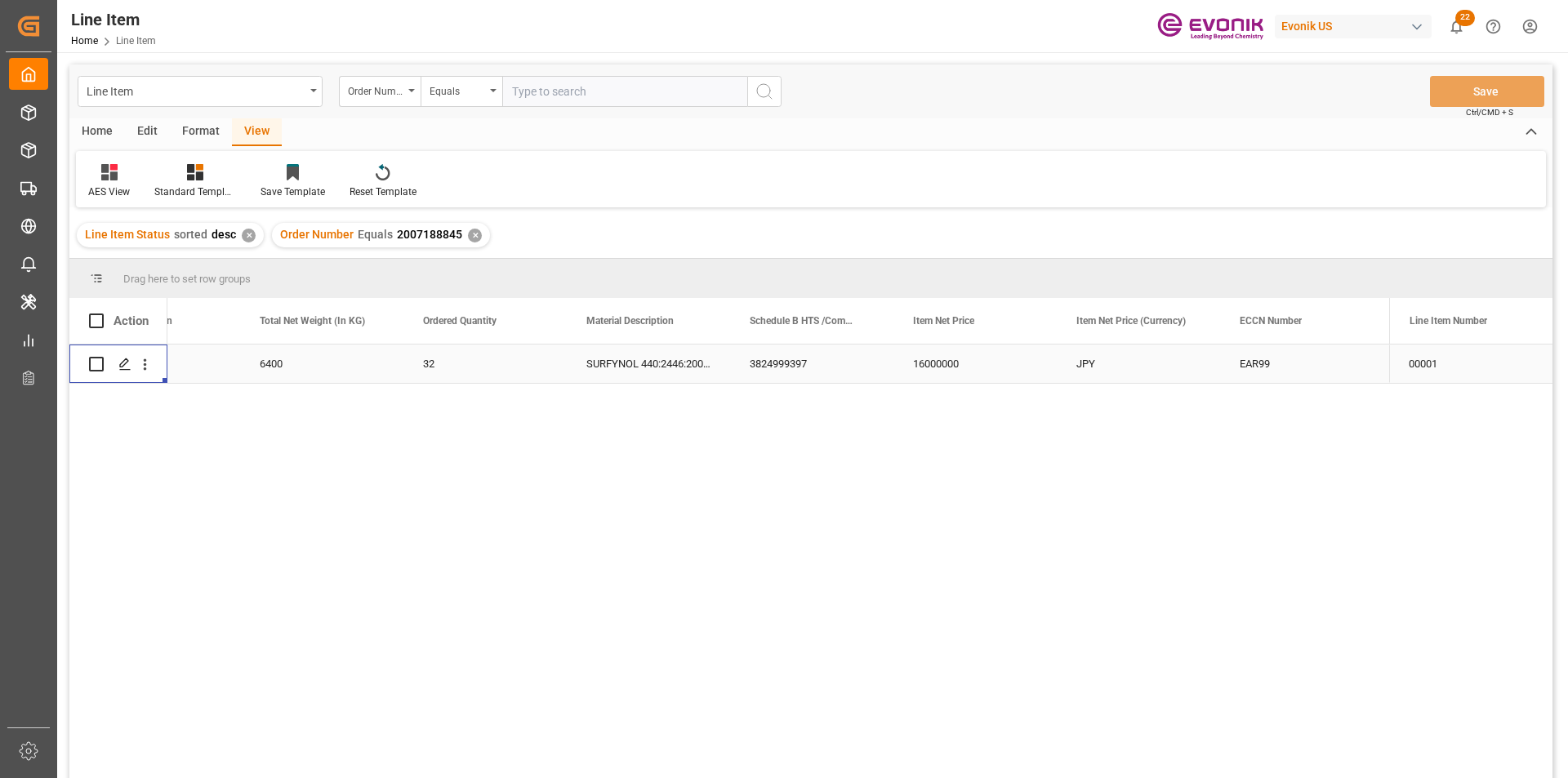
click at [884, 367] on div "3824999397" at bounding box center [811, 363] width 163 height 38
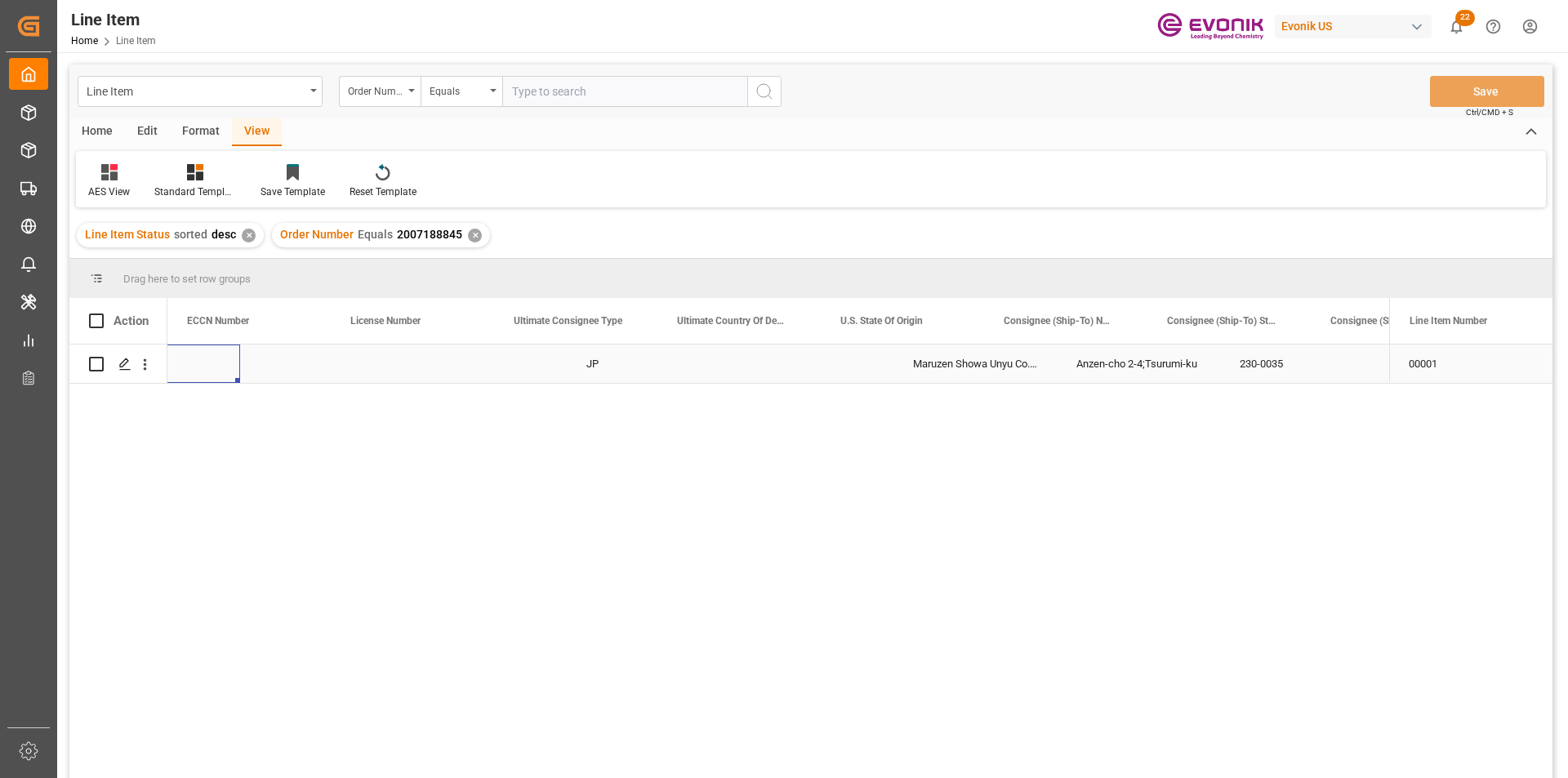
scroll to position [0, 1634]
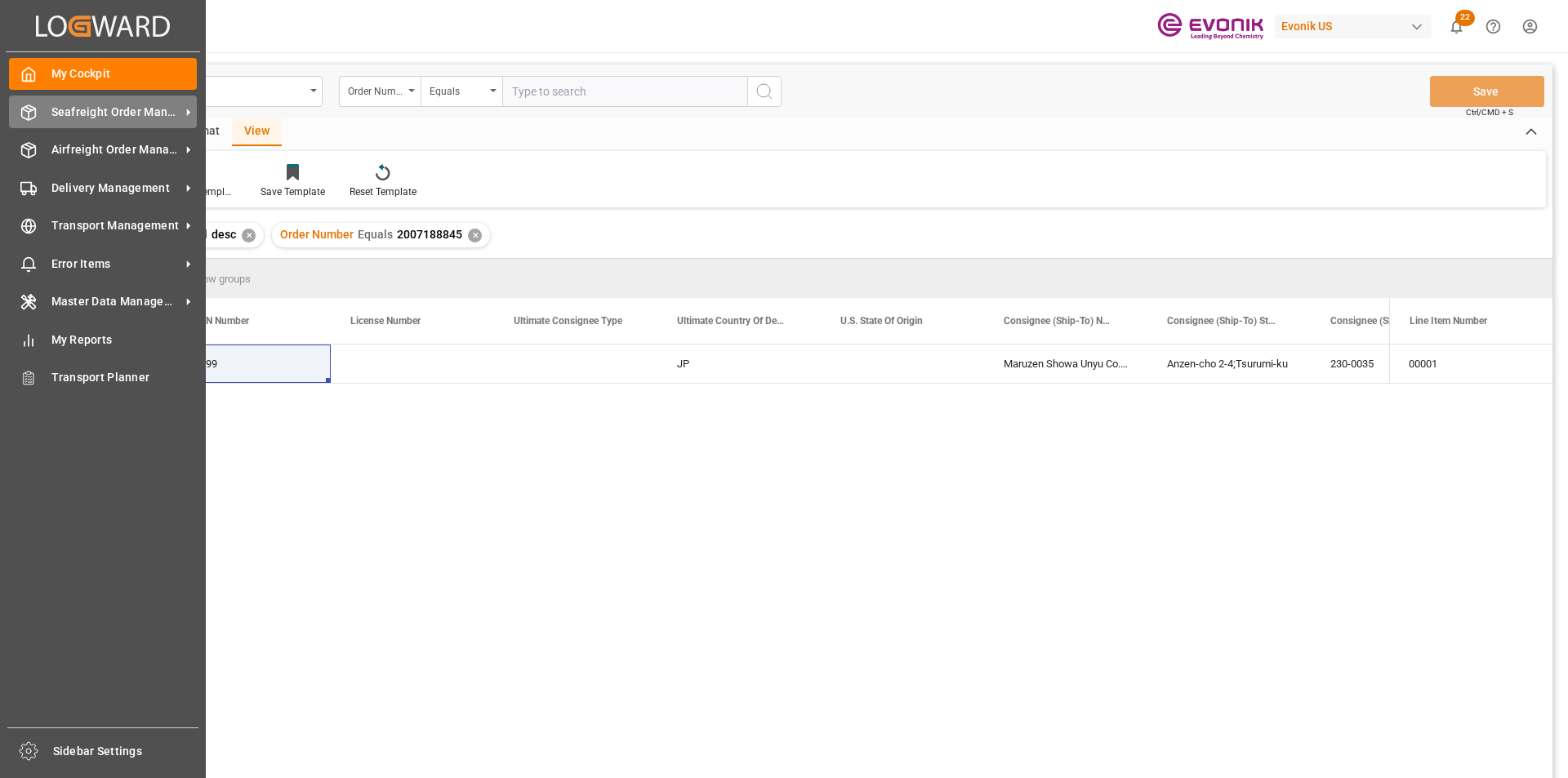
click at [79, 108] on span "Seafreight Order Management" at bounding box center [116, 112] width 129 height 17
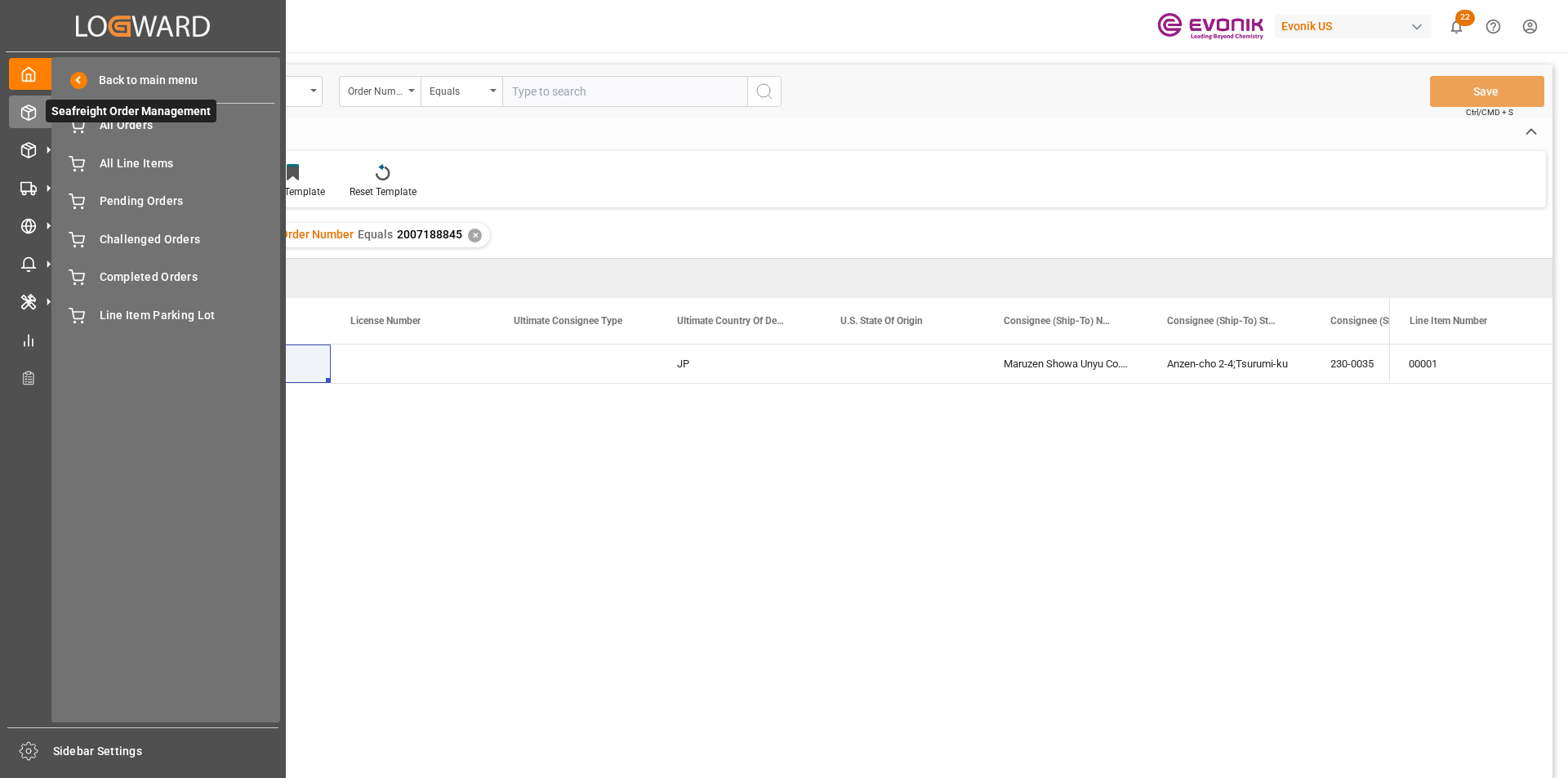
click at [126, 119] on span "Seafreight Order Management" at bounding box center [130, 110] width 170 height 23
click at [113, 124] on span "All Orders" at bounding box center [187, 125] width 176 height 17
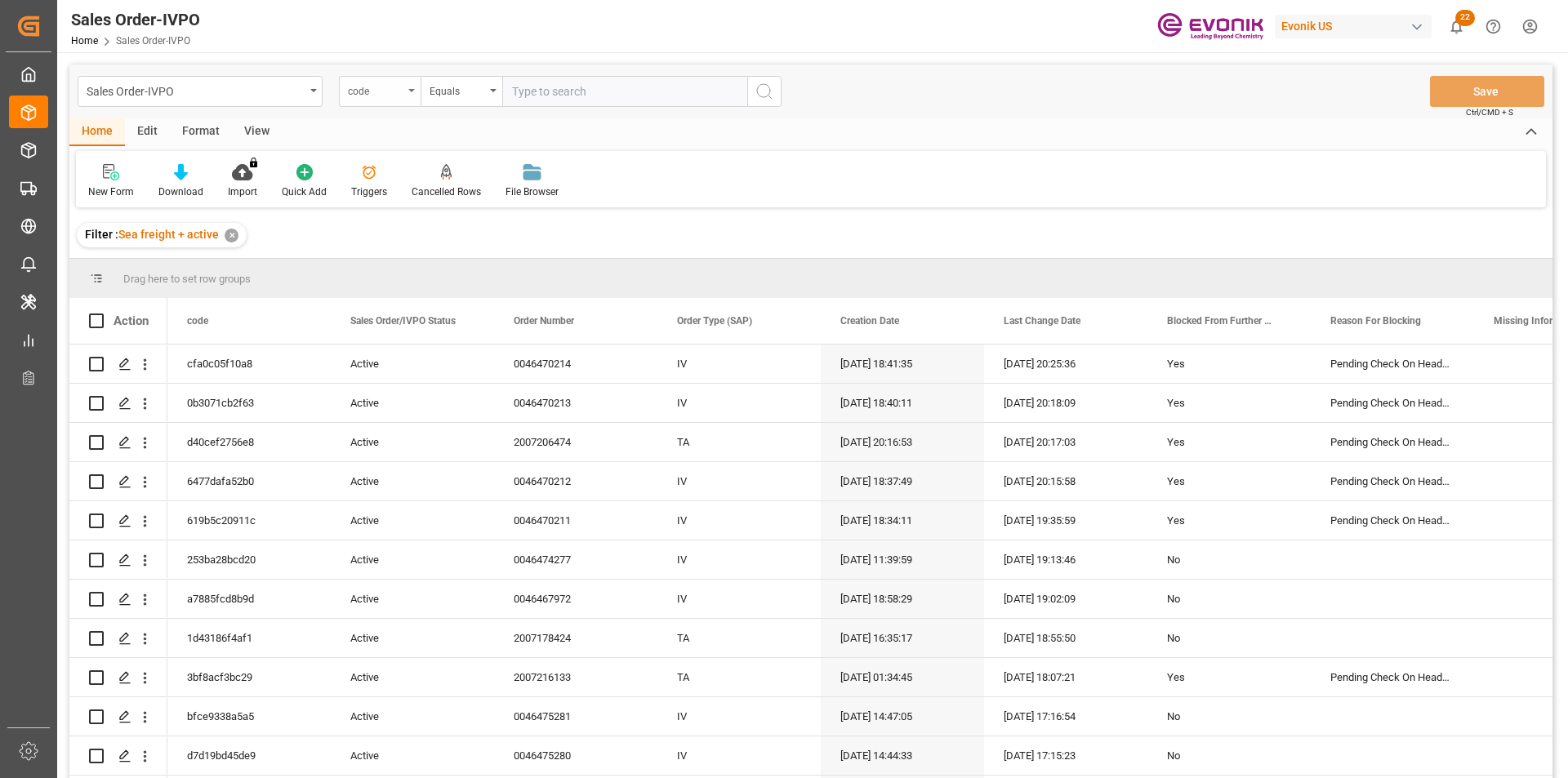
click at [382, 81] on div "code" at bounding box center [375, 89] width 56 height 19
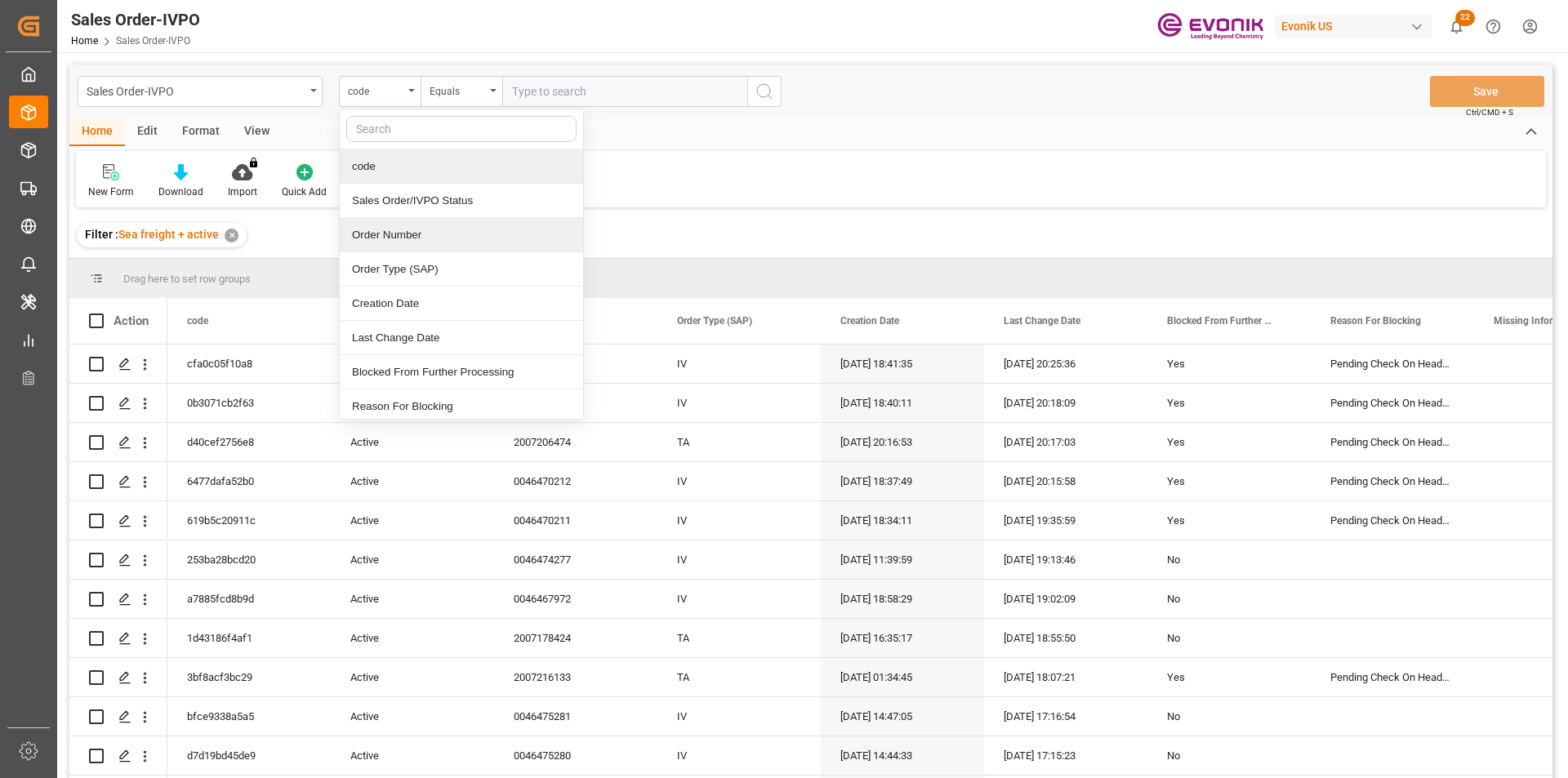
click at [395, 227] on div "Order Number" at bounding box center [461, 235] width 243 height 35
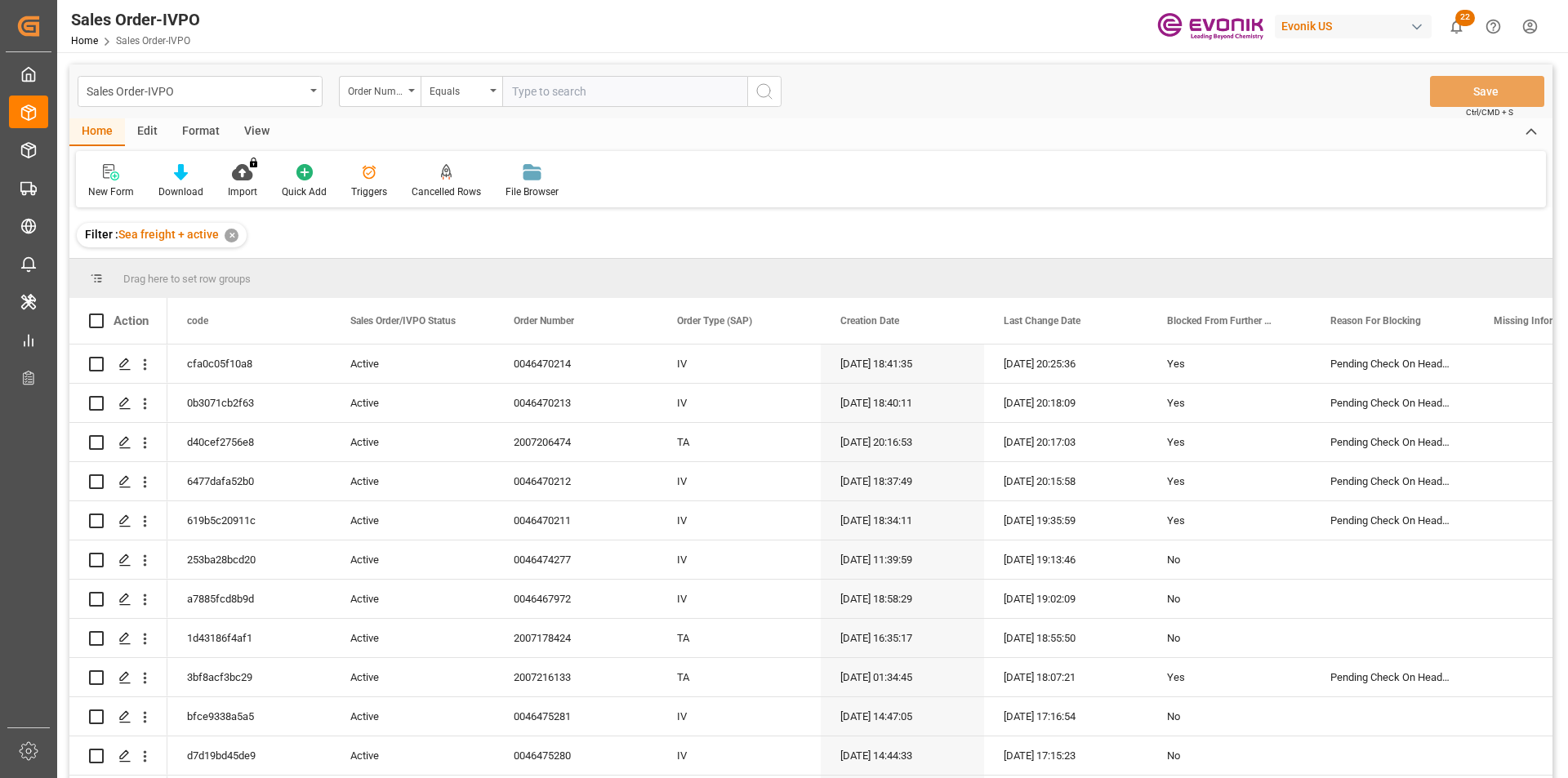
click at [538, 90] on input "text" at bounding box center [624, 91] width 245 height 31
paste input "2007188845"
type input "2007188845"
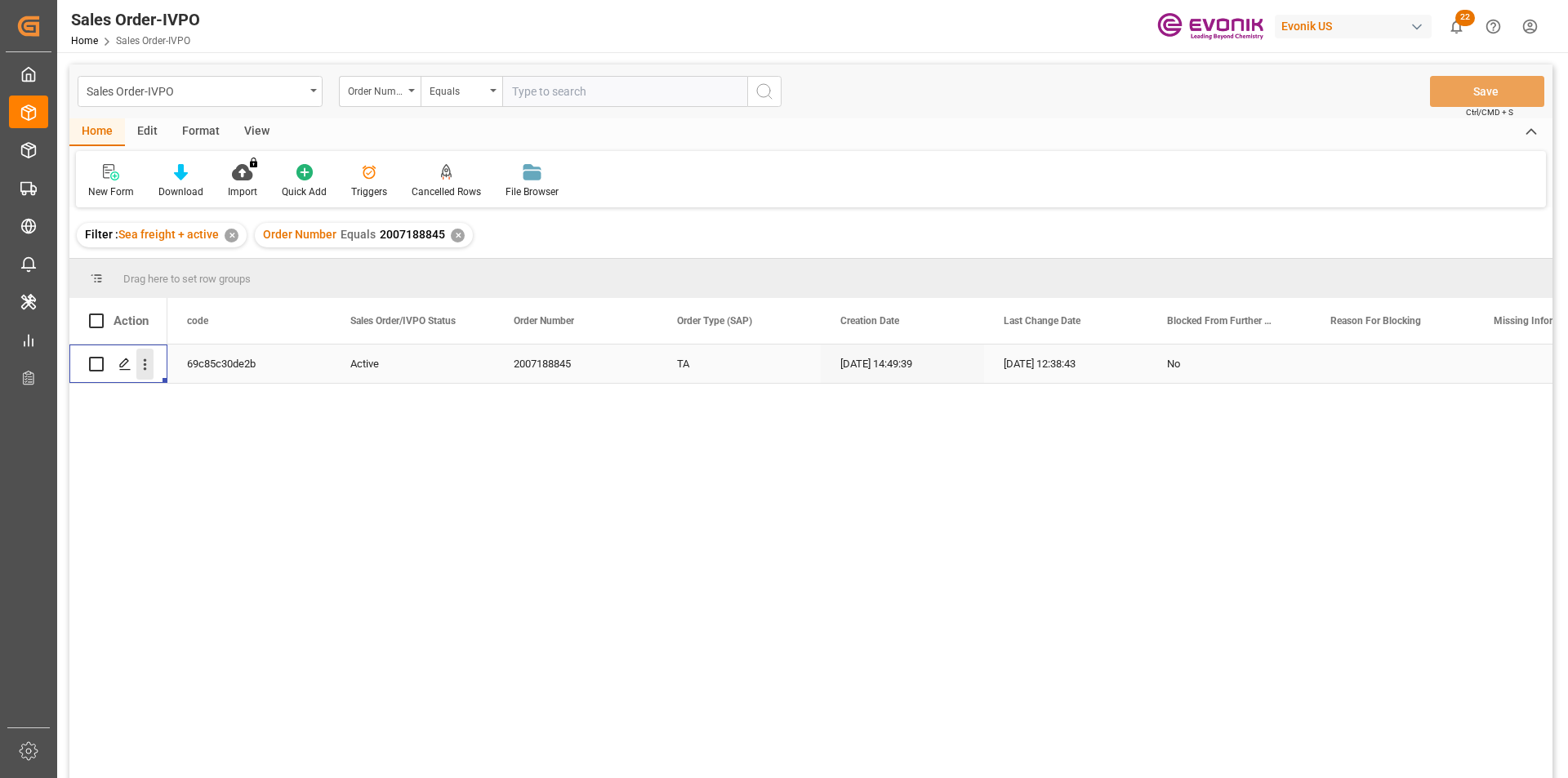
click at [150, 363] on icon "open menu" at bounding box center [145, 364] width 17 height 17
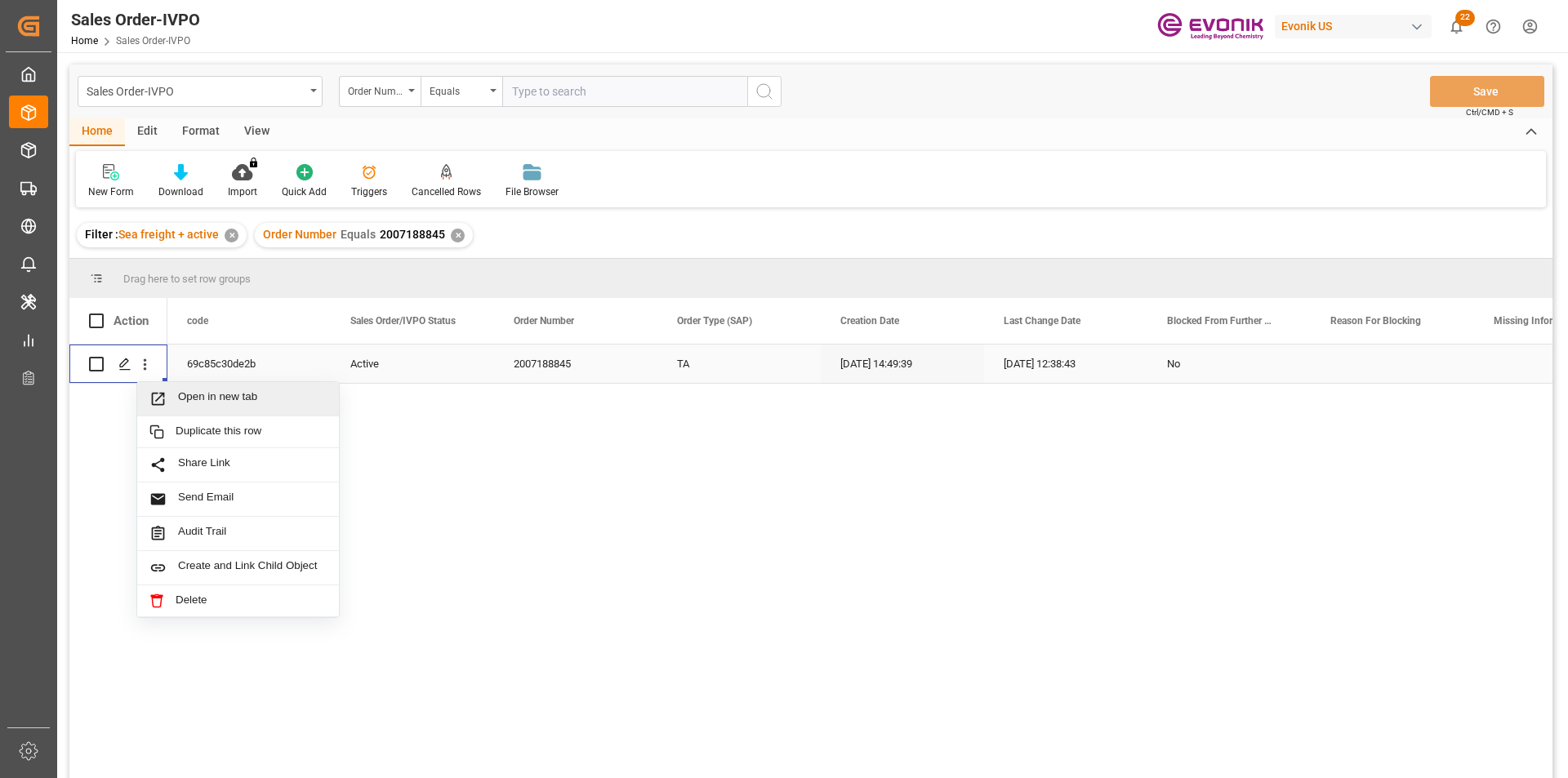
click at [231, 390] on span "Open in new tab" at bounding box center [251, 398] width 149 height 17
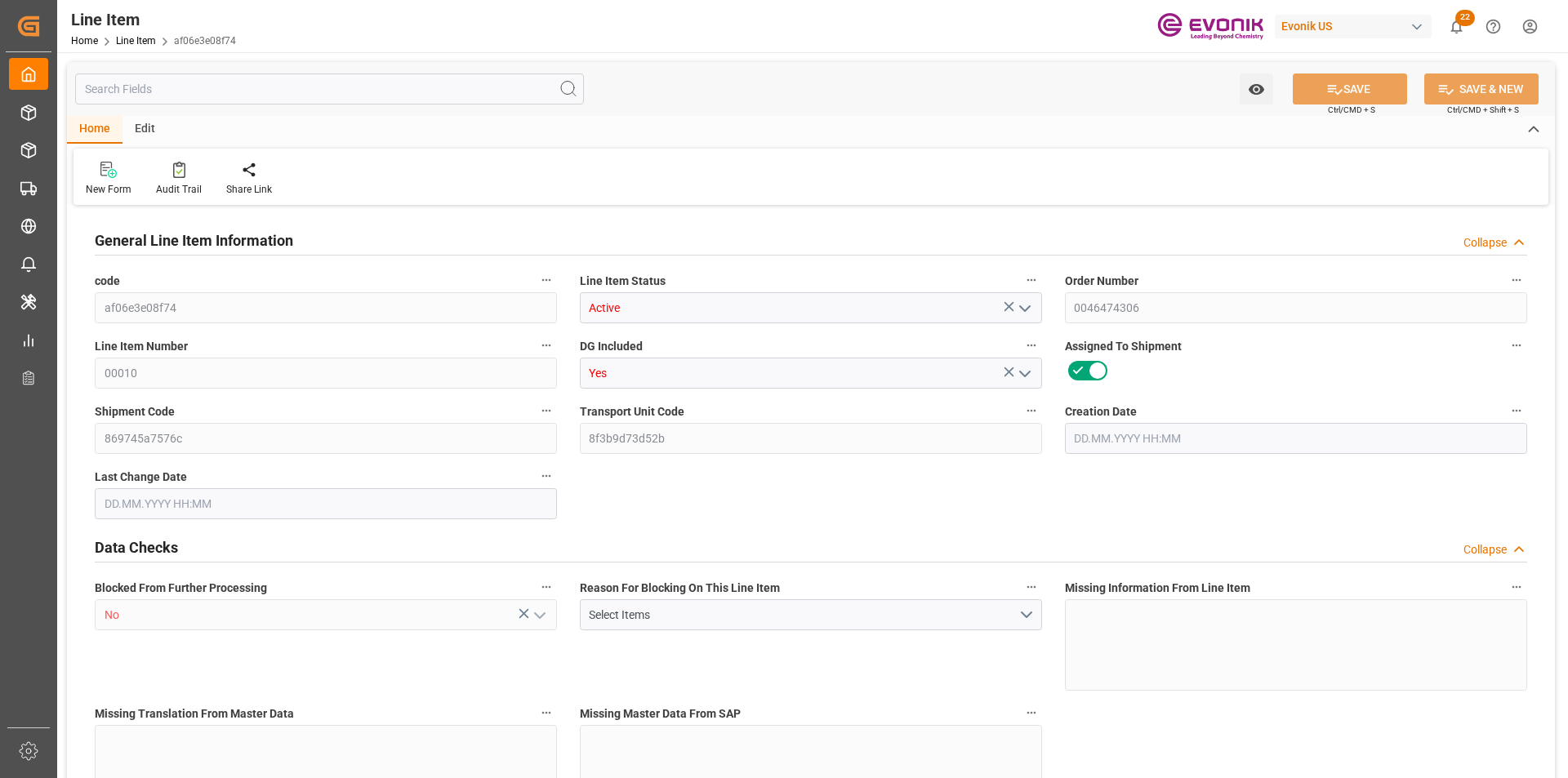
type input "14"
type input "2777.5"
type input "2475"
type input "14.1169"
type input "55"
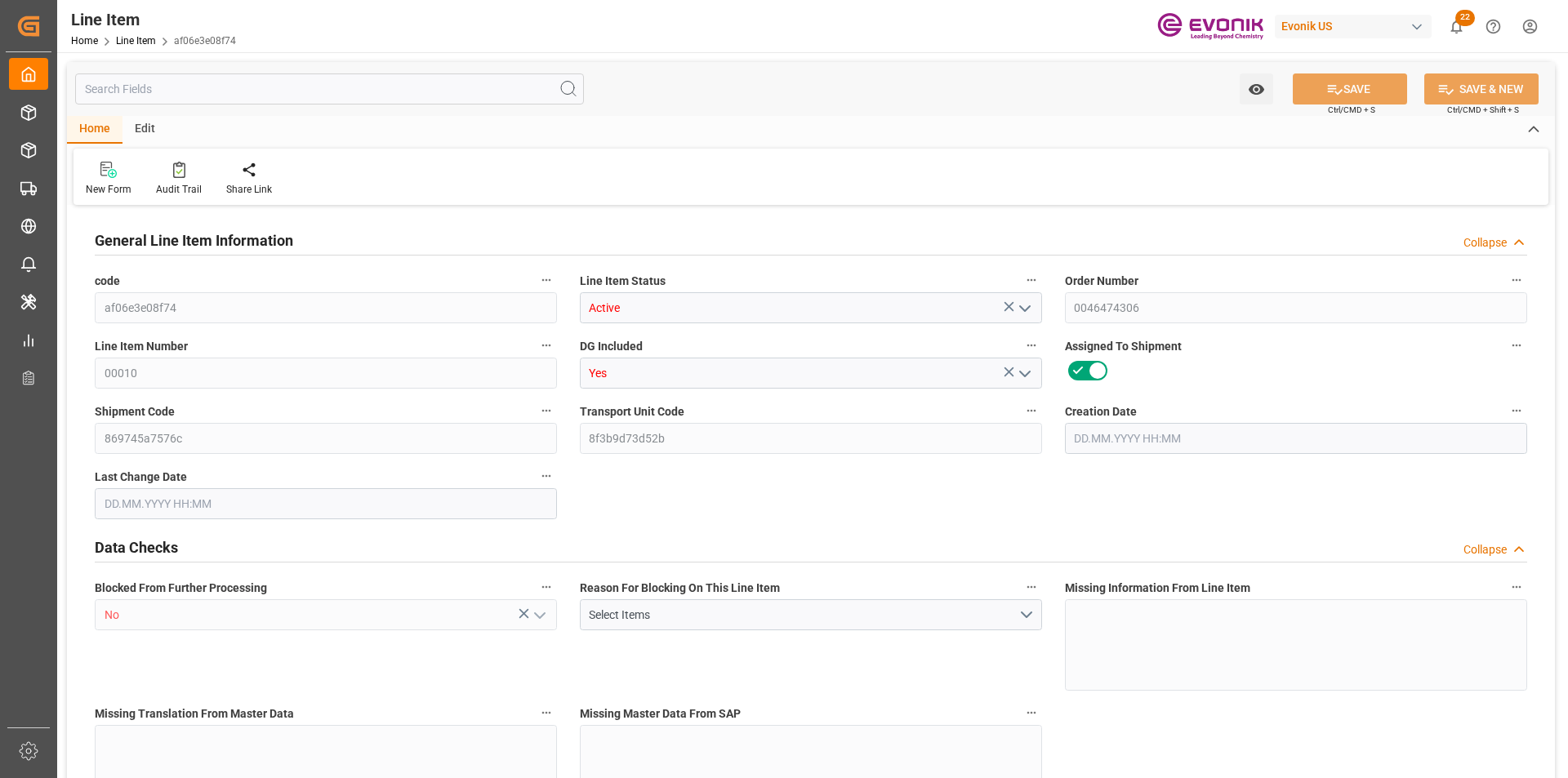
type input "71181"
type input "55"
type input "2777.5"
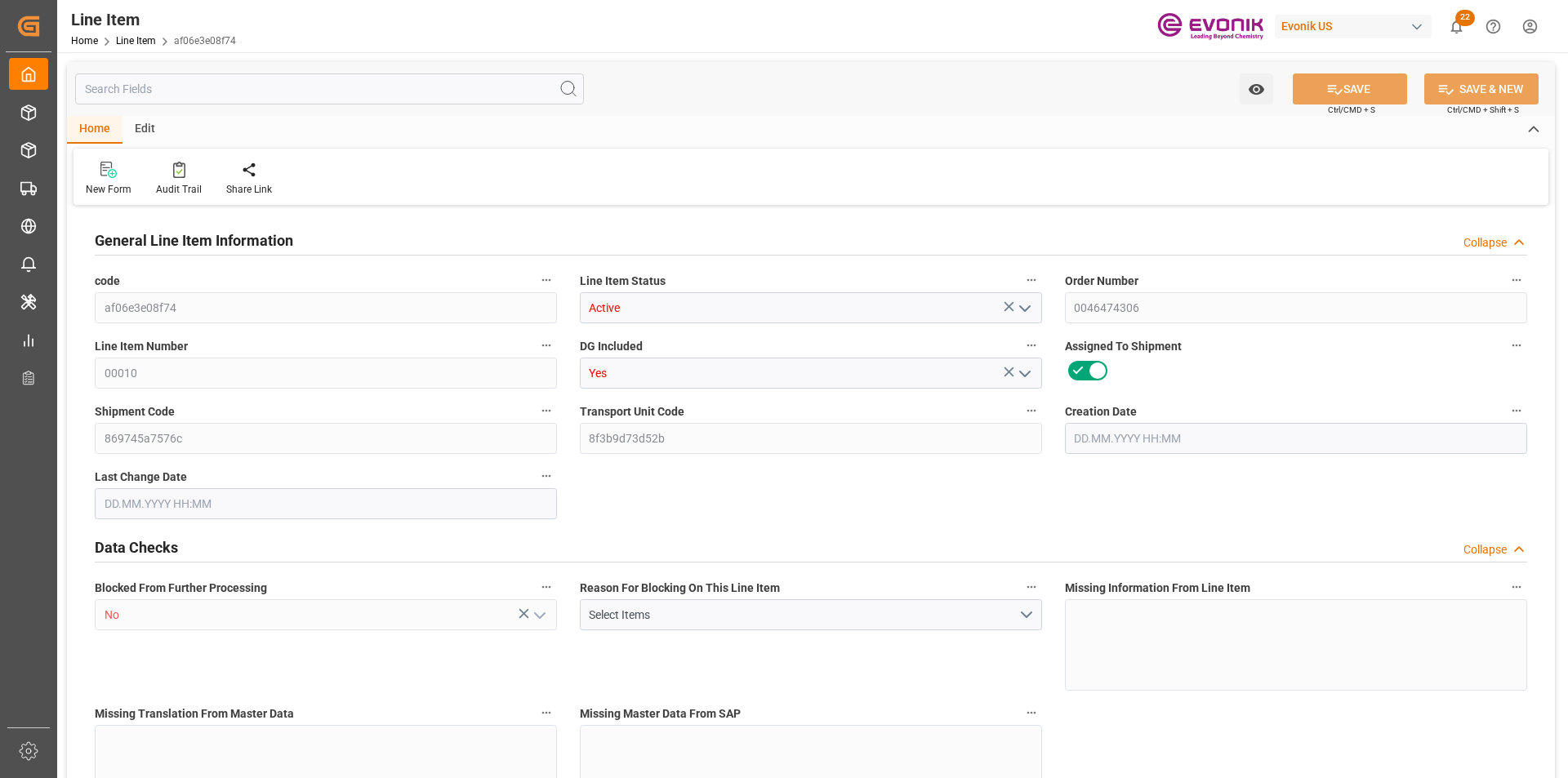
type input "3057.5"
type input "2475"
type input "14.1169"
type input "14116.905"
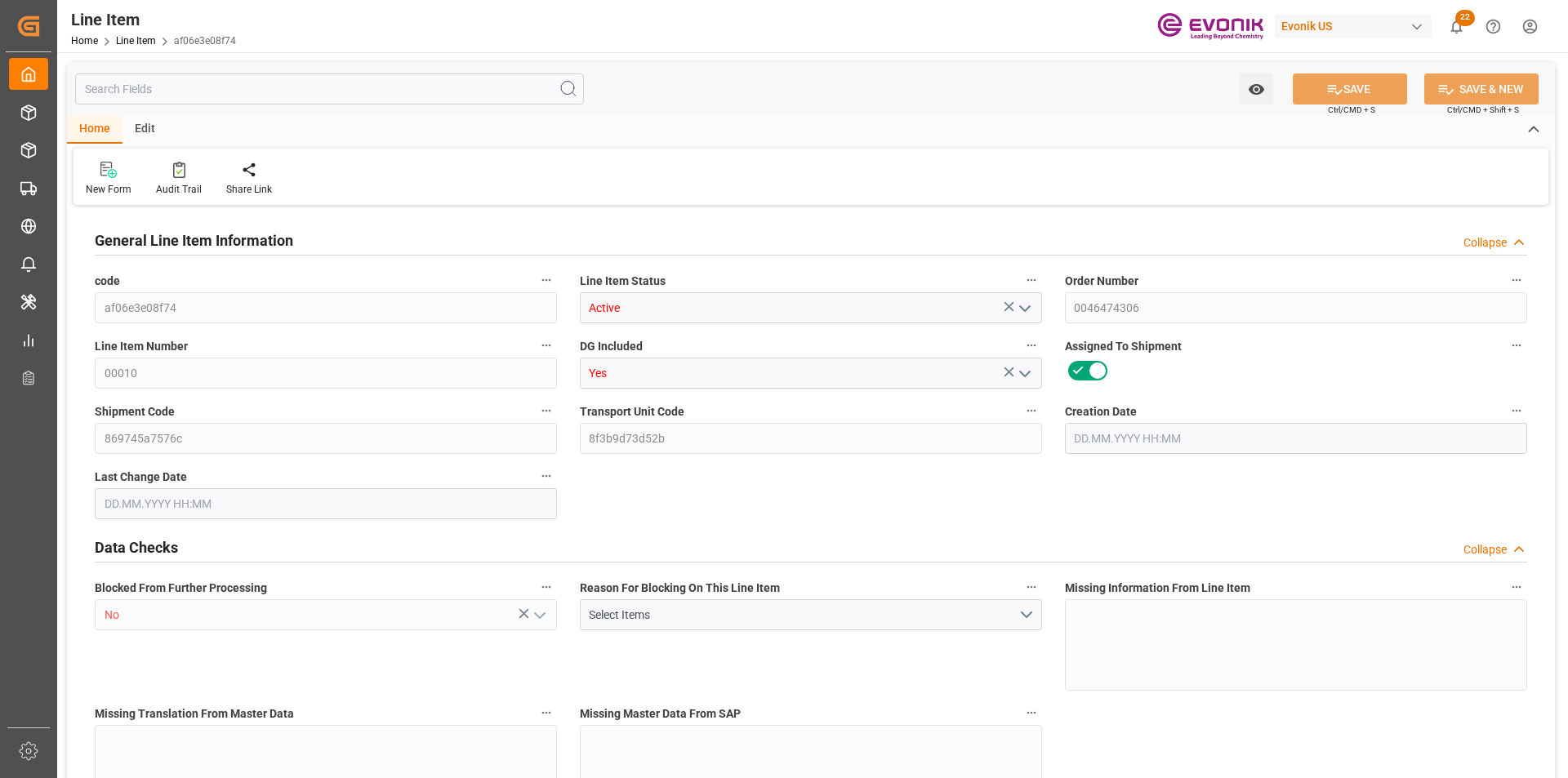
type input "55"
type input "2777.5"
type input "2475"
type input "14.1169"
type input "[DATE] 18:52"
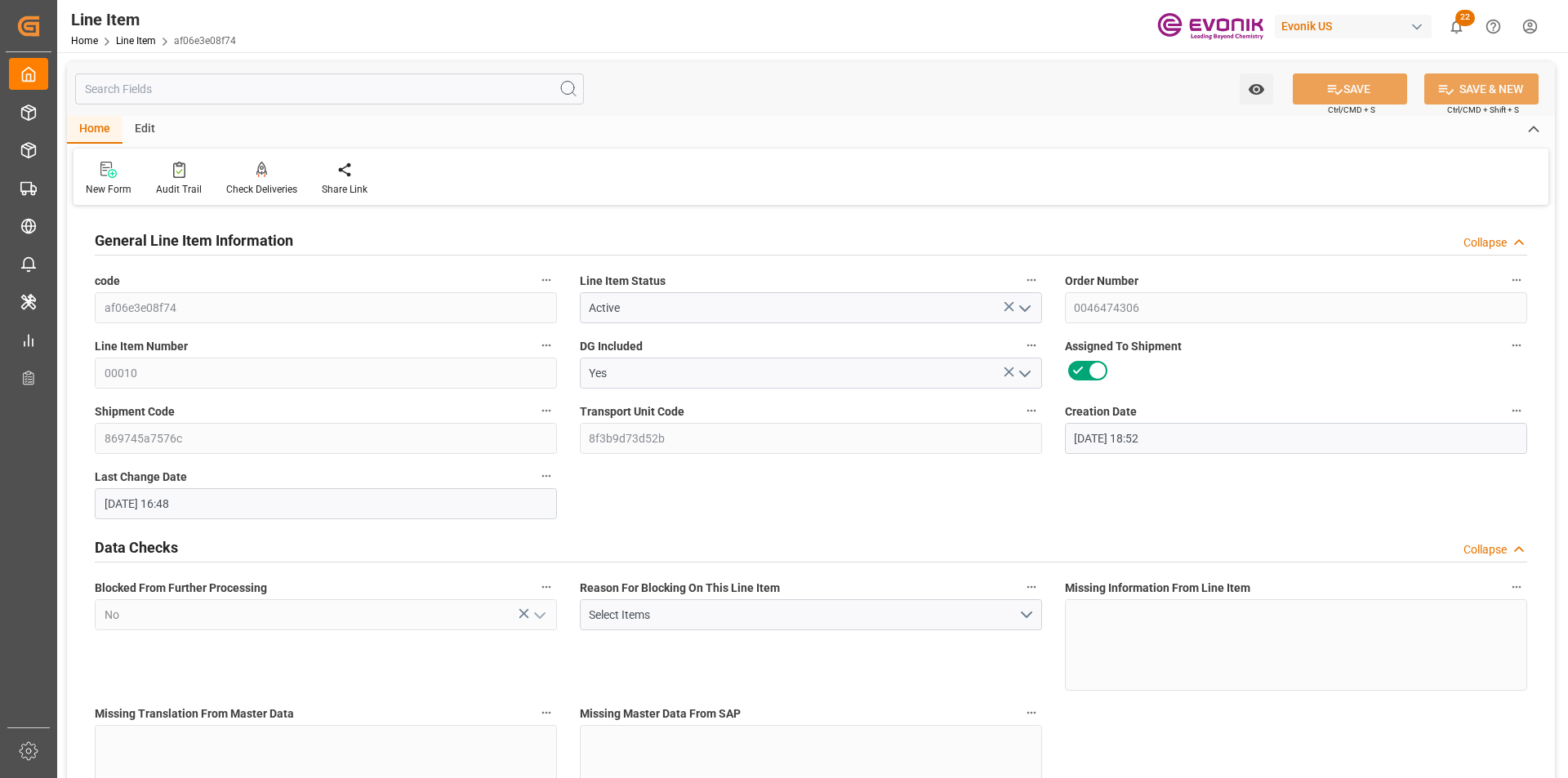
type input "[DATE] 16:48"
type input "[DATE]"
type input "09.10.2025"
type input "06.10.2025"
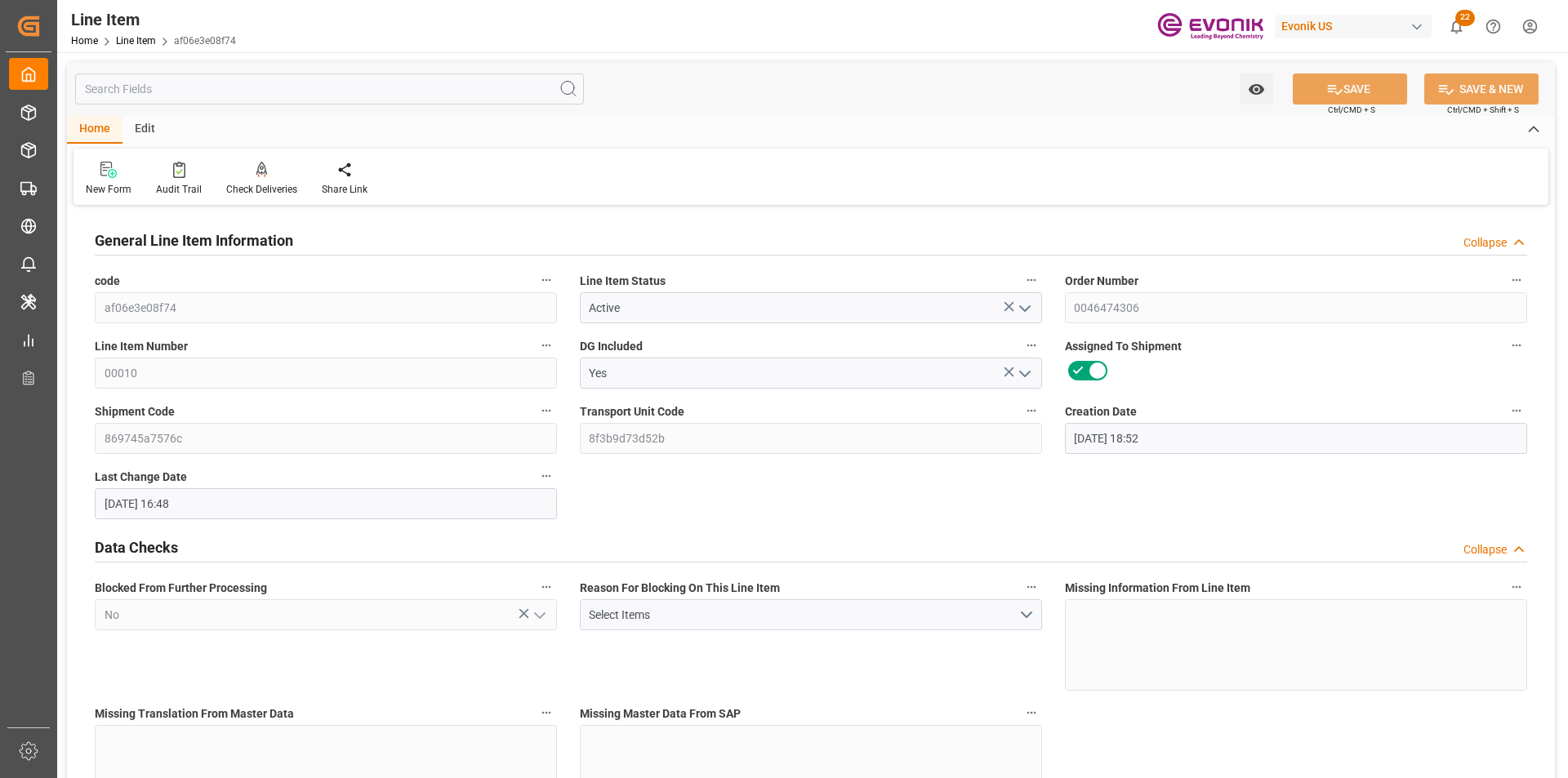
click at [178, 85] on input "text" at bounding box center [329, 89] width 508 height 31
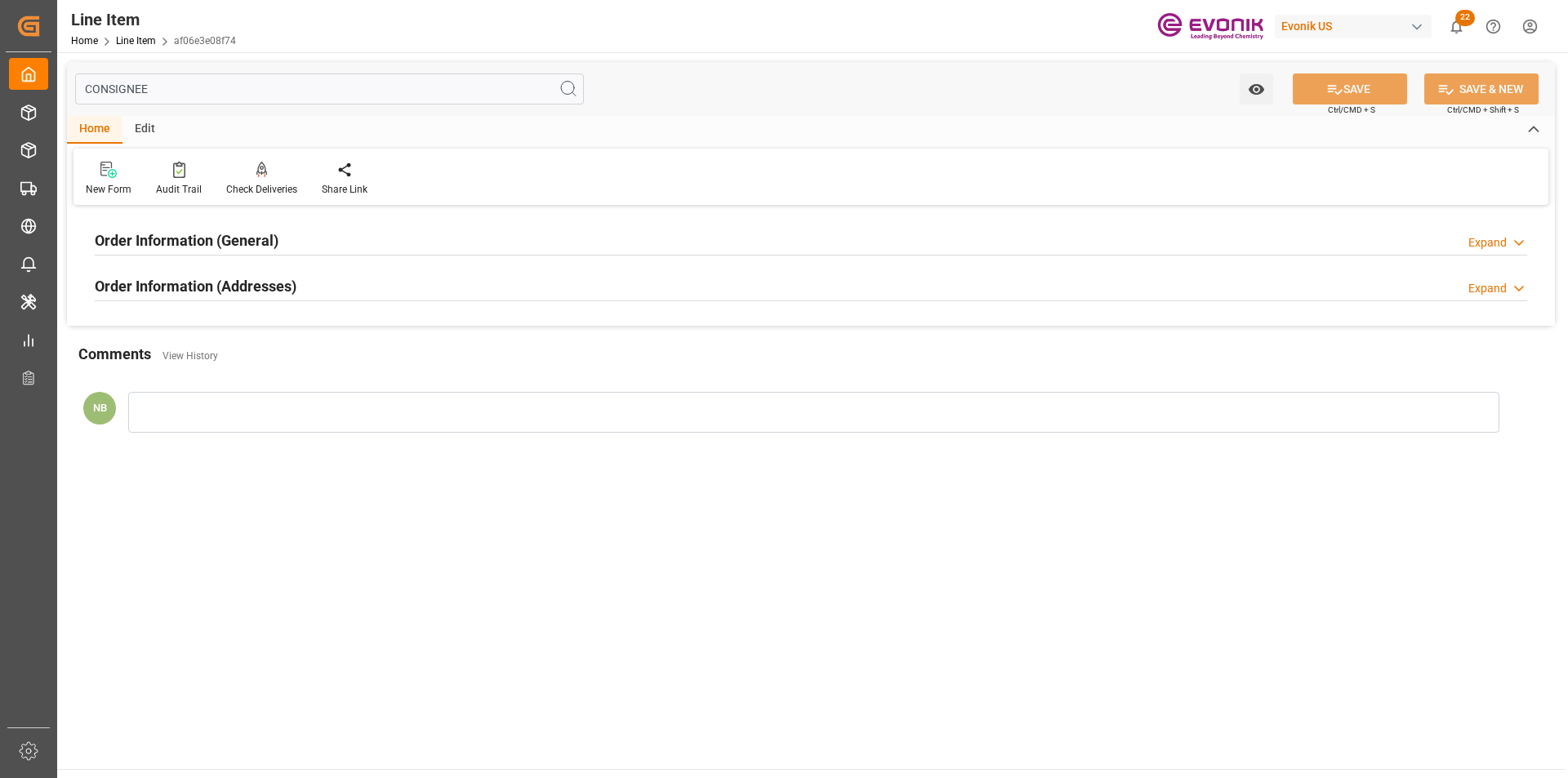
type input "CONSIGNEE"
click at [263, 285] on h2 "Order Information (Addresses)" at bounding box center [195, 286] width 201 height 22
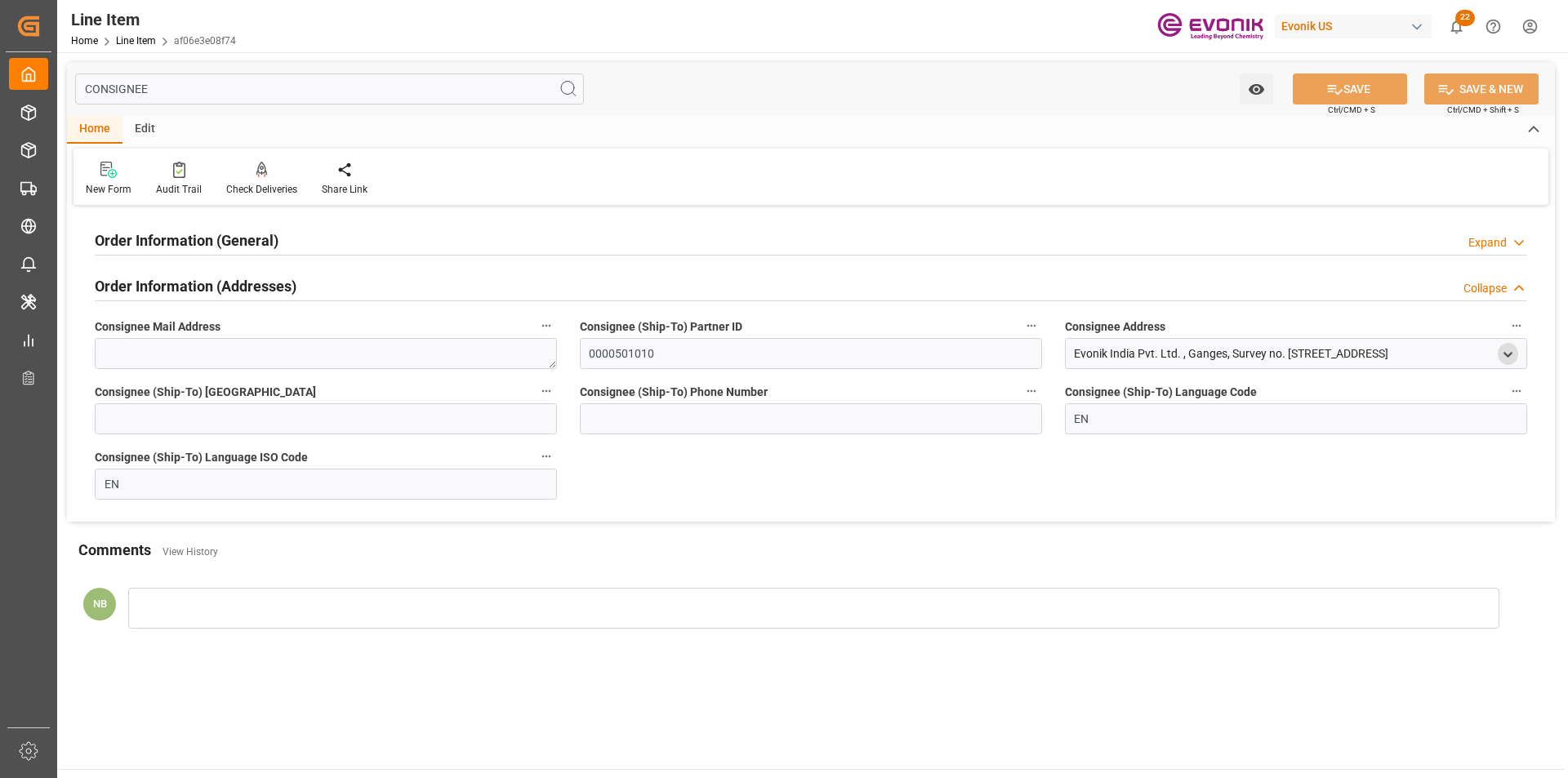
click at [1505, 350] on icon "open menu" at bounding box center [1507, 354] width 14 height 14
click at [365, 241] on div "Order Information (General) Expand" at bounding box center [811, 240] width 1432 height 31
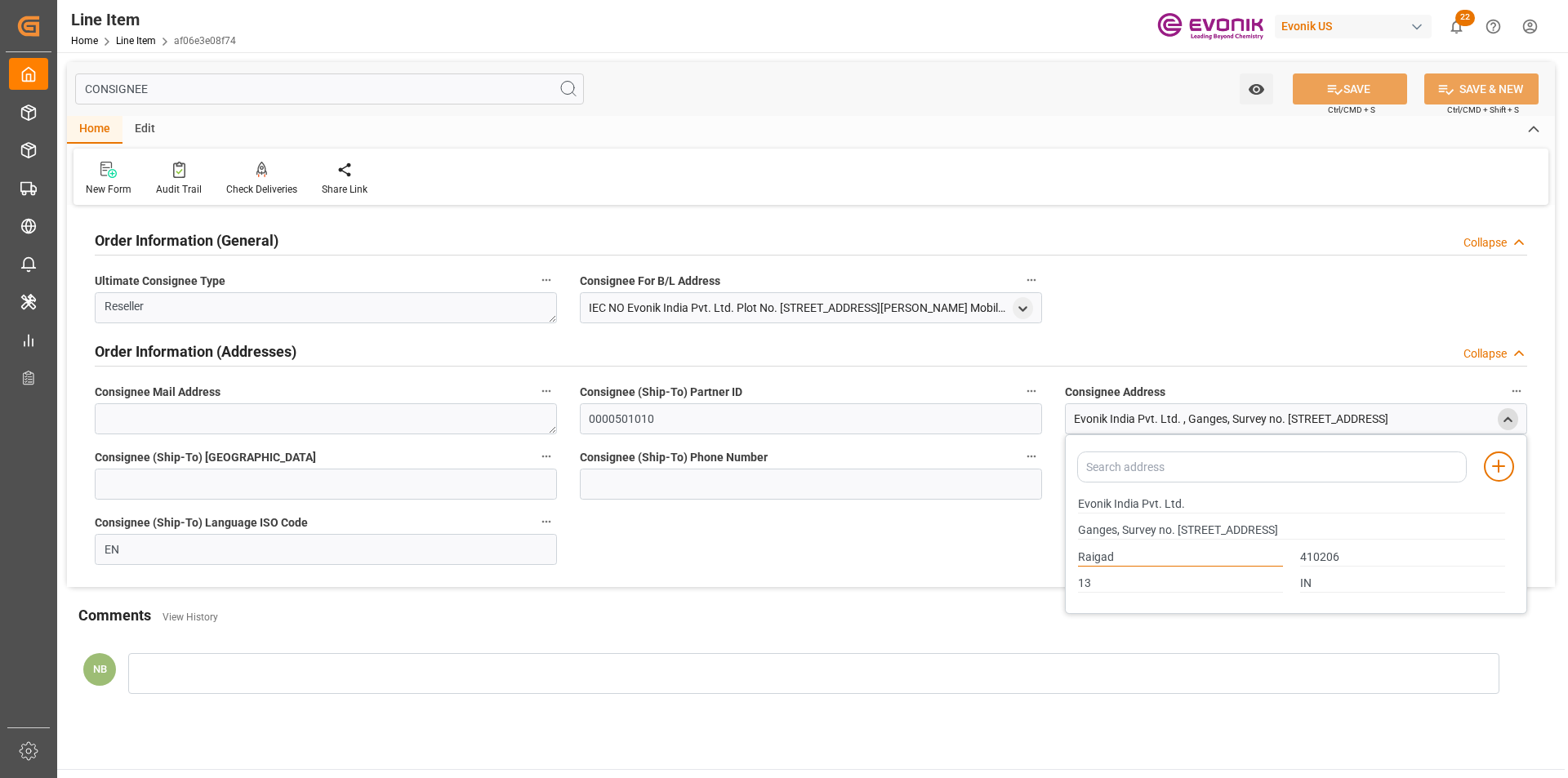
click at [1102, 553] on input "Raigad" at bounding box center [1180, 558] width 205 height 18
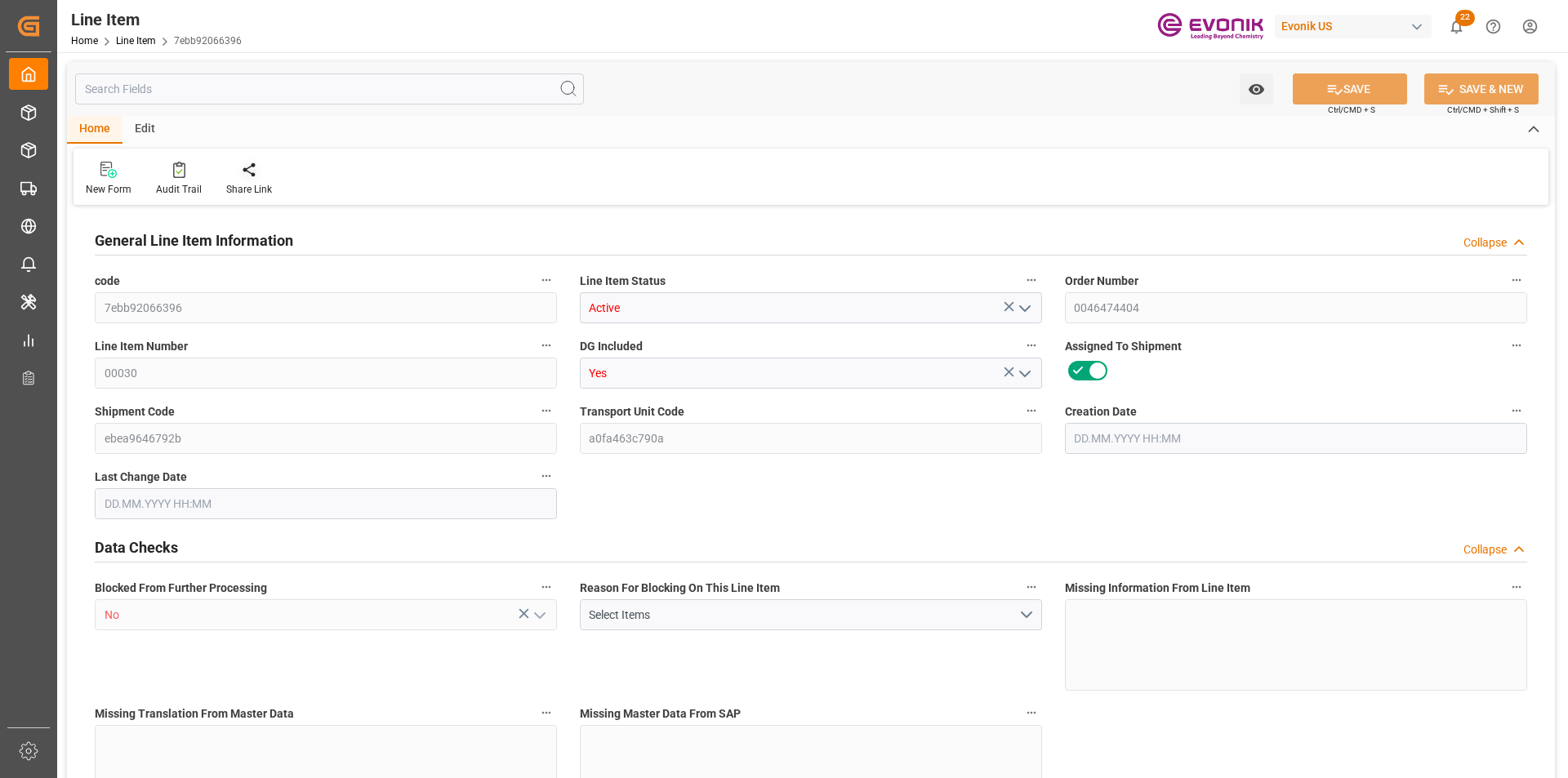
type input "7"
type input "6070.4"
type input "5600"
type input "8.0237"
type input "28"
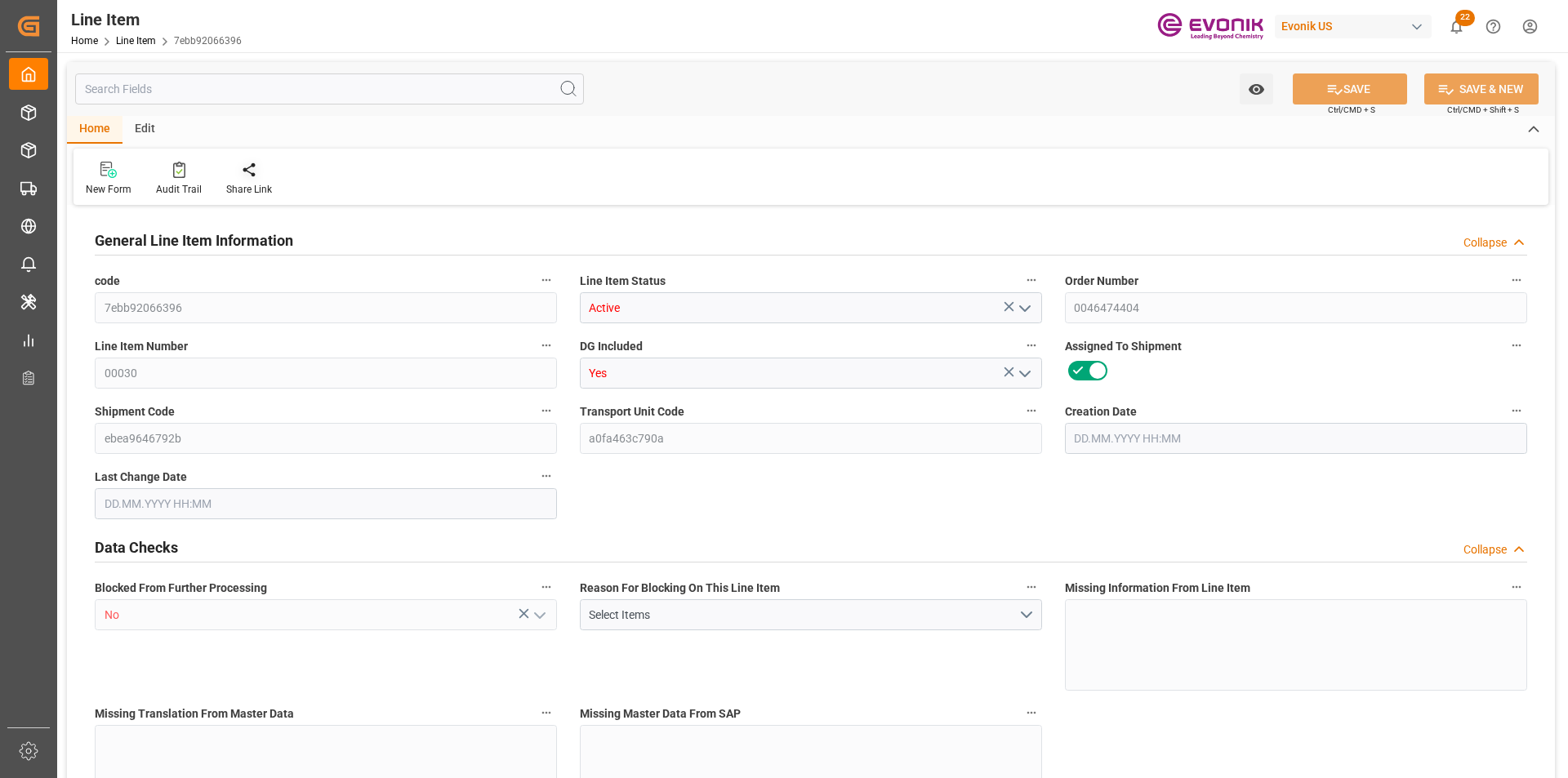
type input "36792"
type input "28"
type input "6070.4"
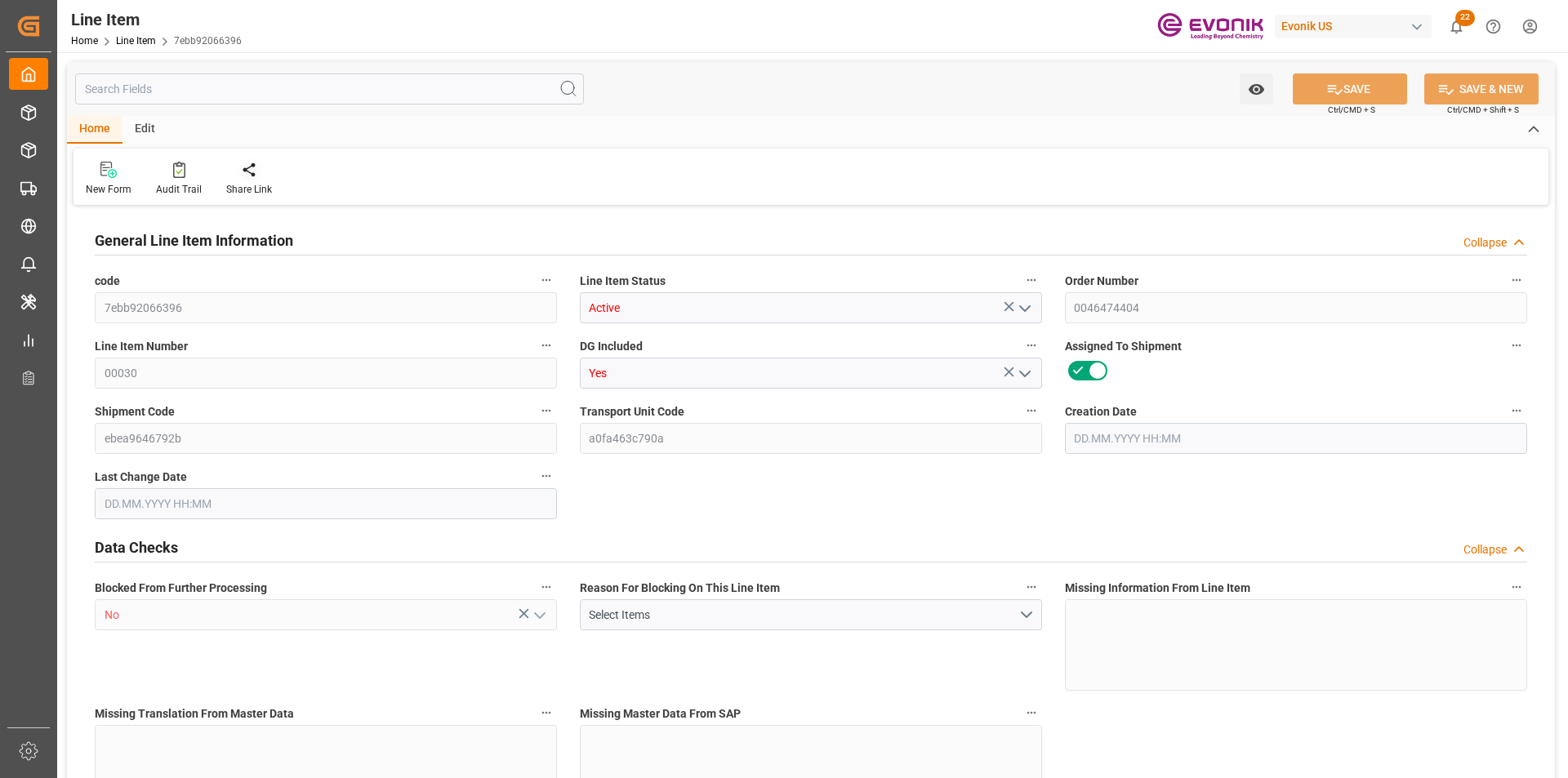
type input "6210.4"
type input "5600"
type input "8.0237"
type input "8023.736"
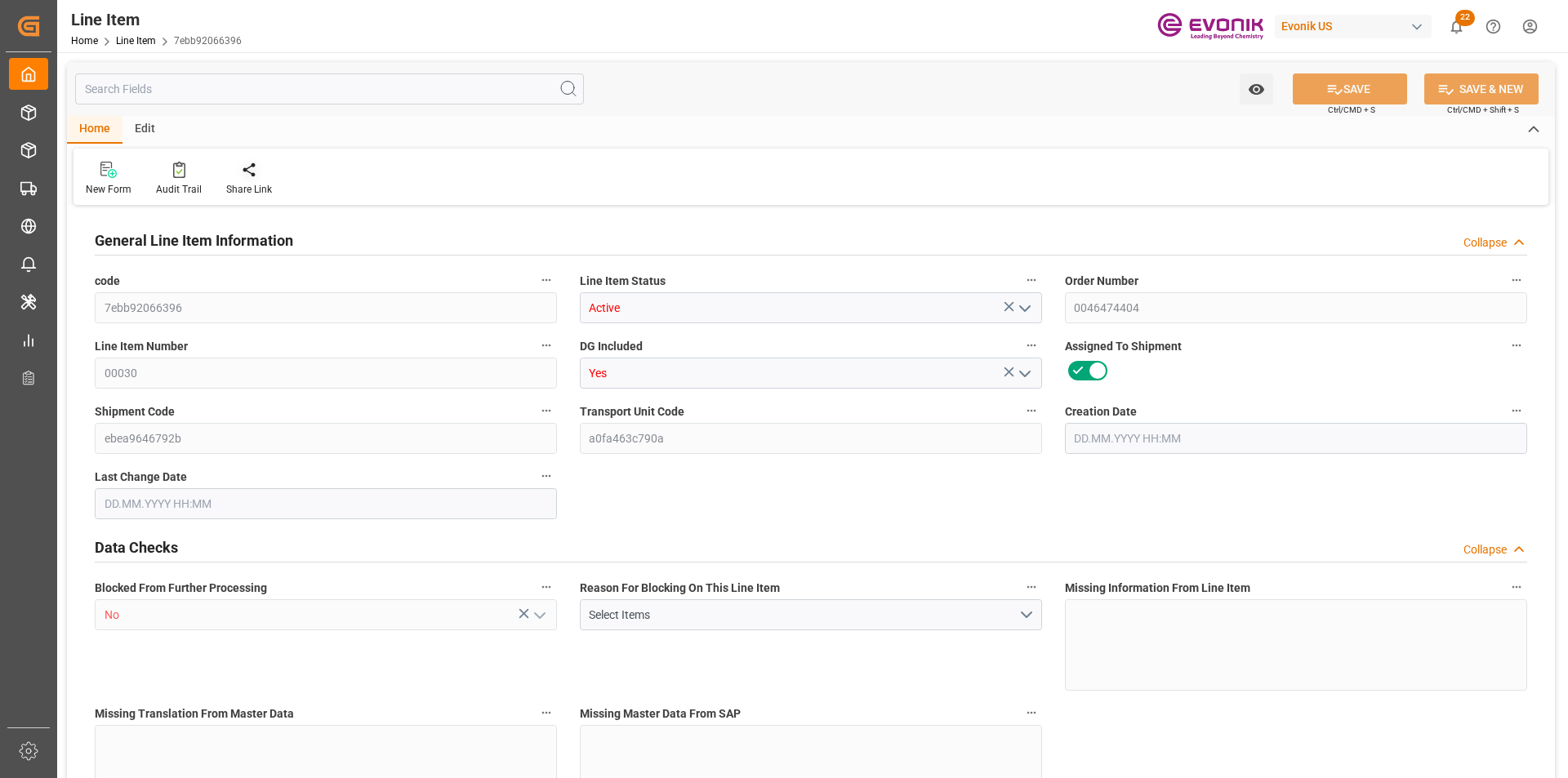
type input "28"
type input "6070.4"
type input "5600"
type input "8.0237"
type input "25.09.2025 16:04"
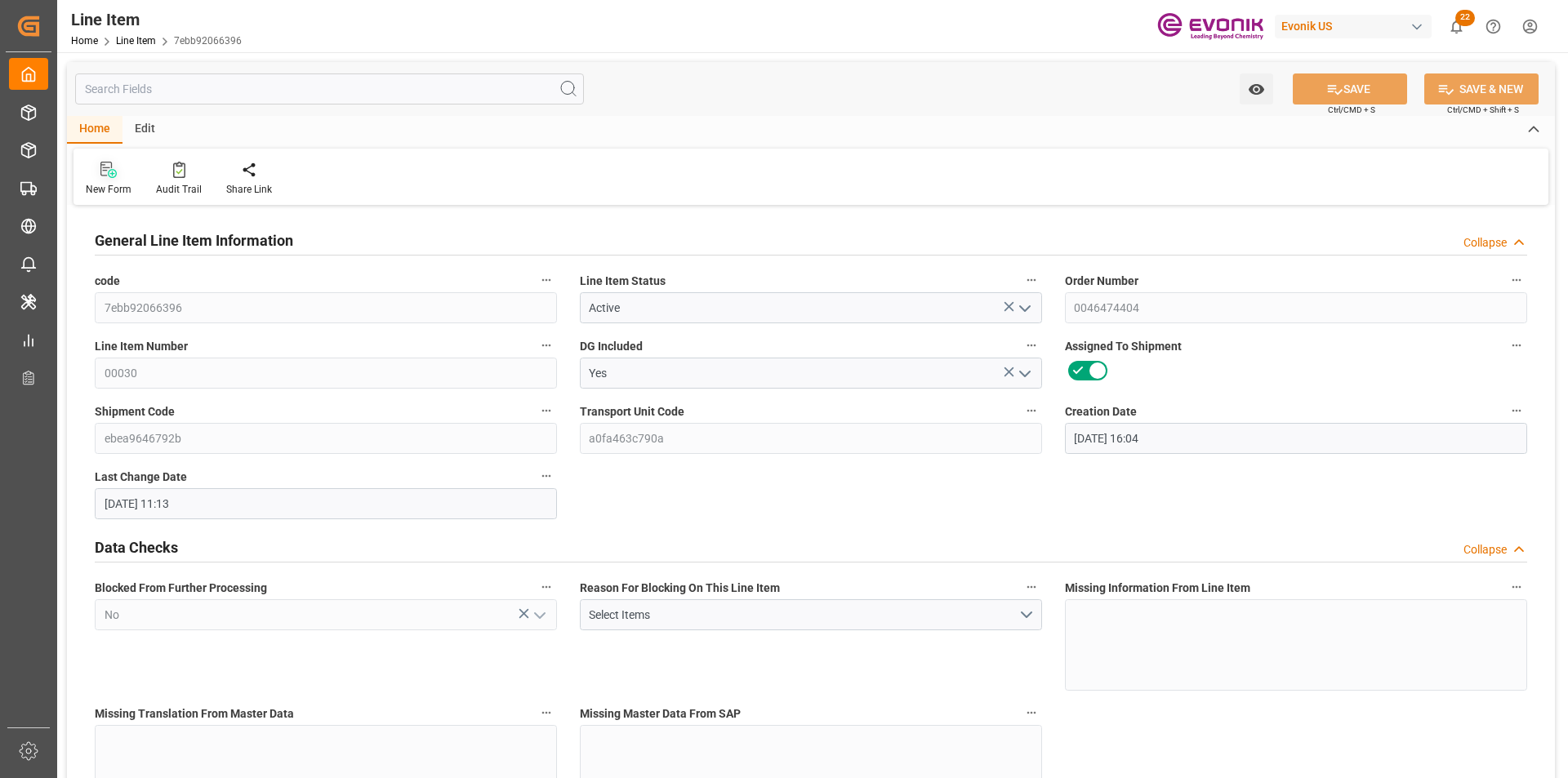
type input "01.10.2025 11:13"
type input "11.11.2025"
type input "14.10.2025"
type input "08.10.2025"
type input "07.10.2025"
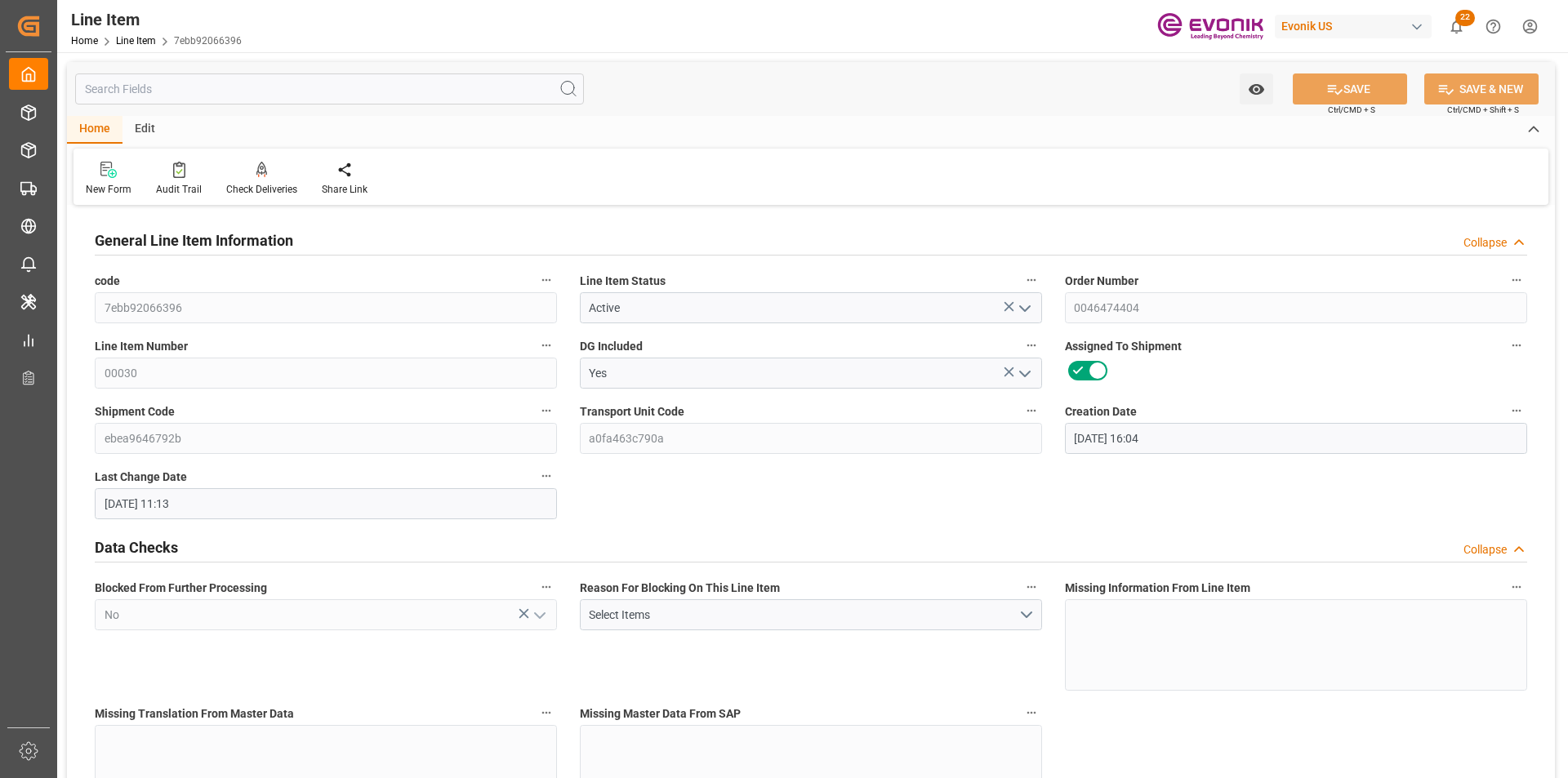
click at [166, 87] on input "text" at bounding box center [329, 89] width 508 height 31
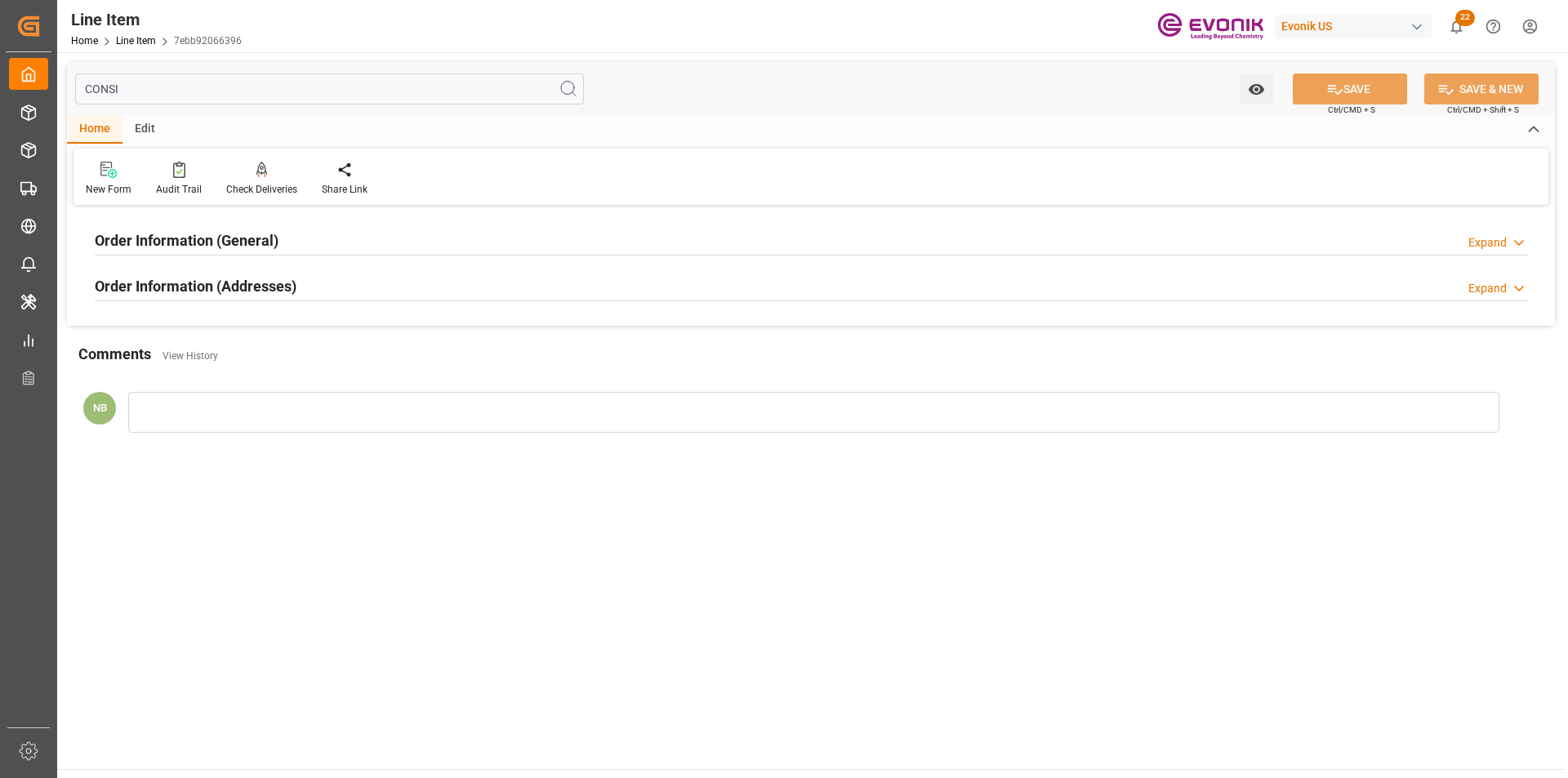
type input "CONSI"
click at [248, 288] on h2 "Order Information (Addresses)" at bounding box center [195, 286] width 201 height 22
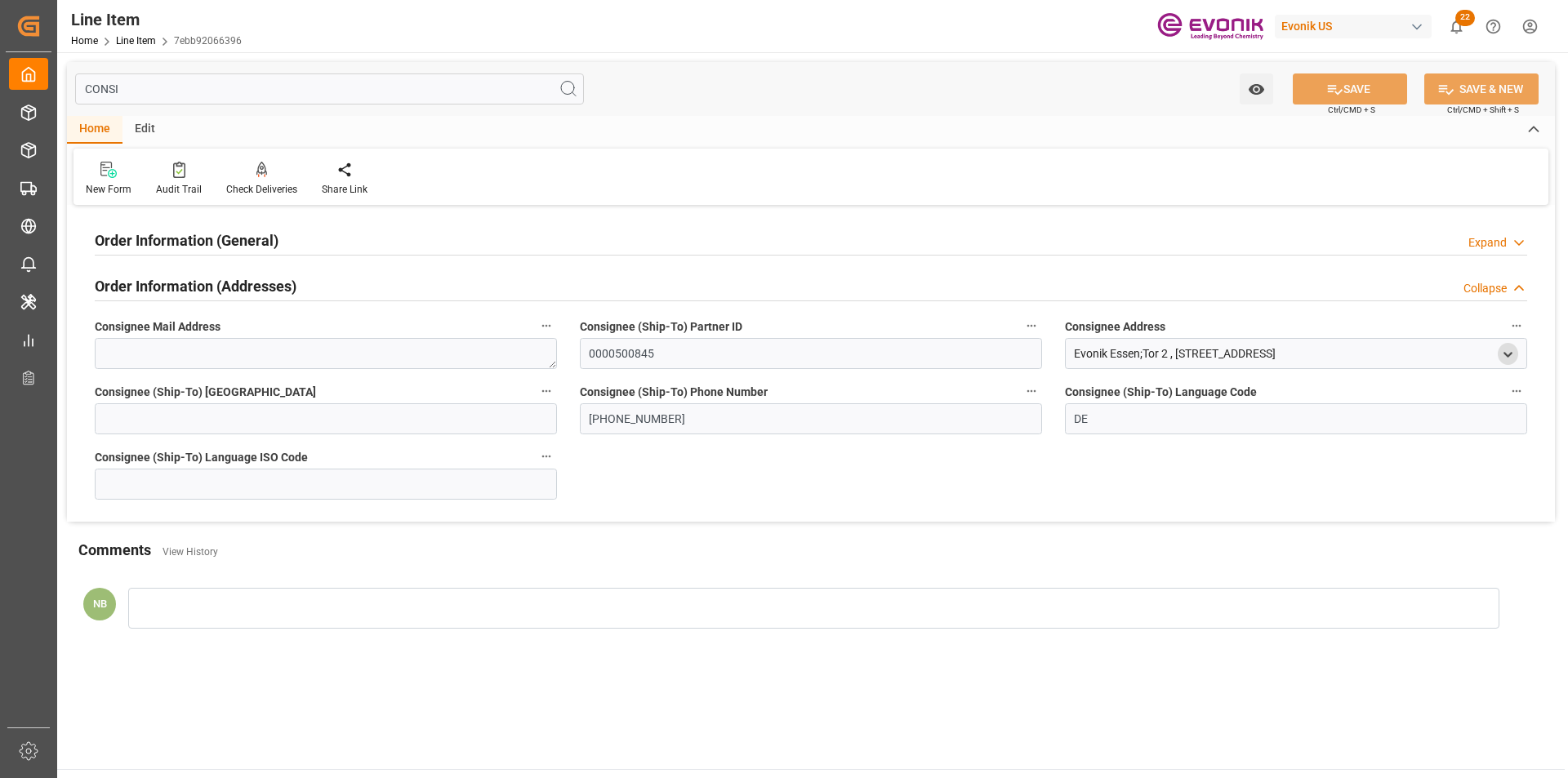
click at [1503, 355] on icon "open menu" at bounding box center [1507, 354] width 14 height 14
click at [333, 241] on div "Order Information (General) Expand" at bounding box center [811, 240] width 1432 height 31
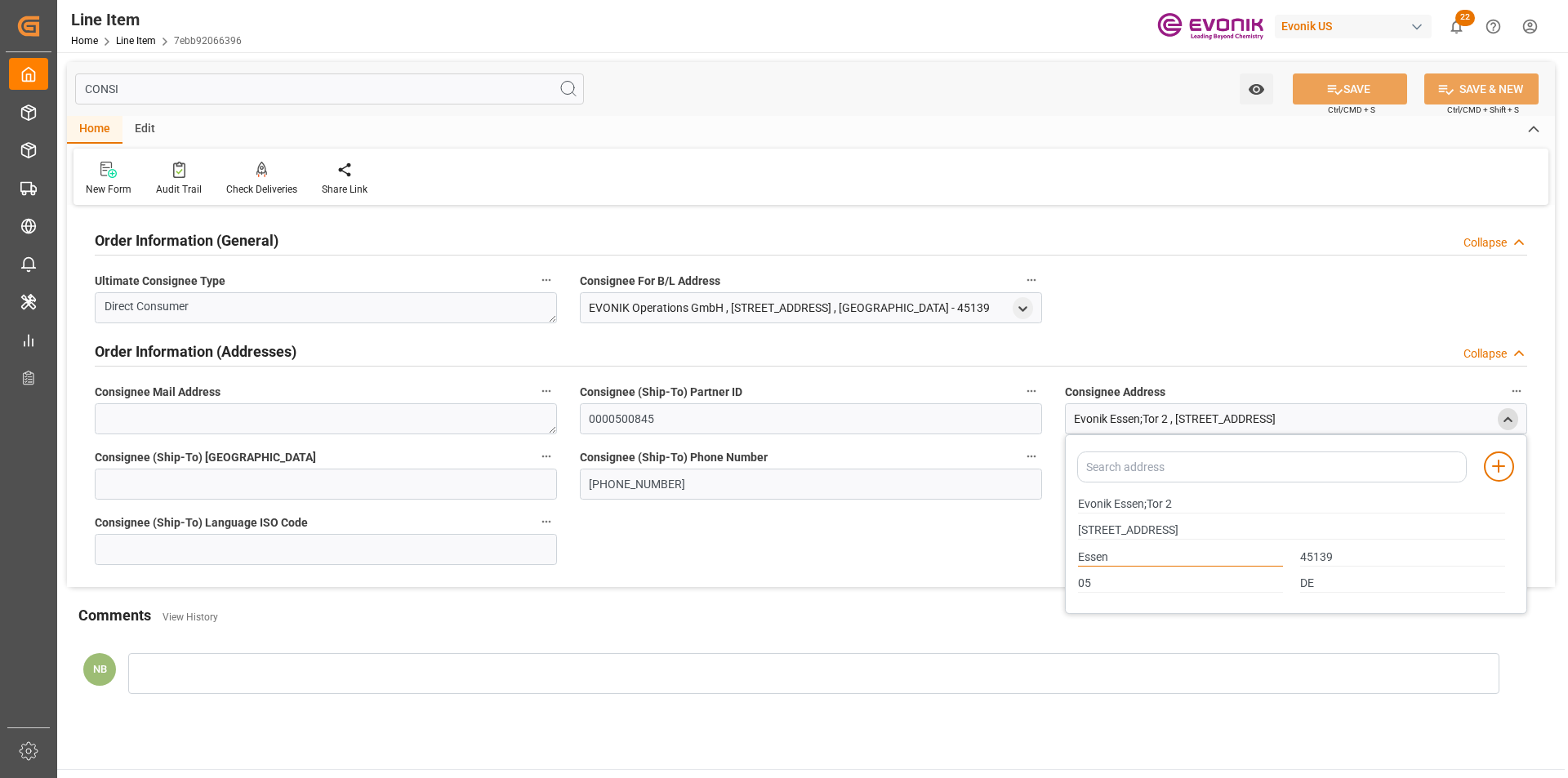
click at [1090, 552] on input "Essen" at bounding box center [1180, 558] width 205 height 18
click at [1307, 553] on input "45139" at bounding box center [1402, 558] width 205 height 18
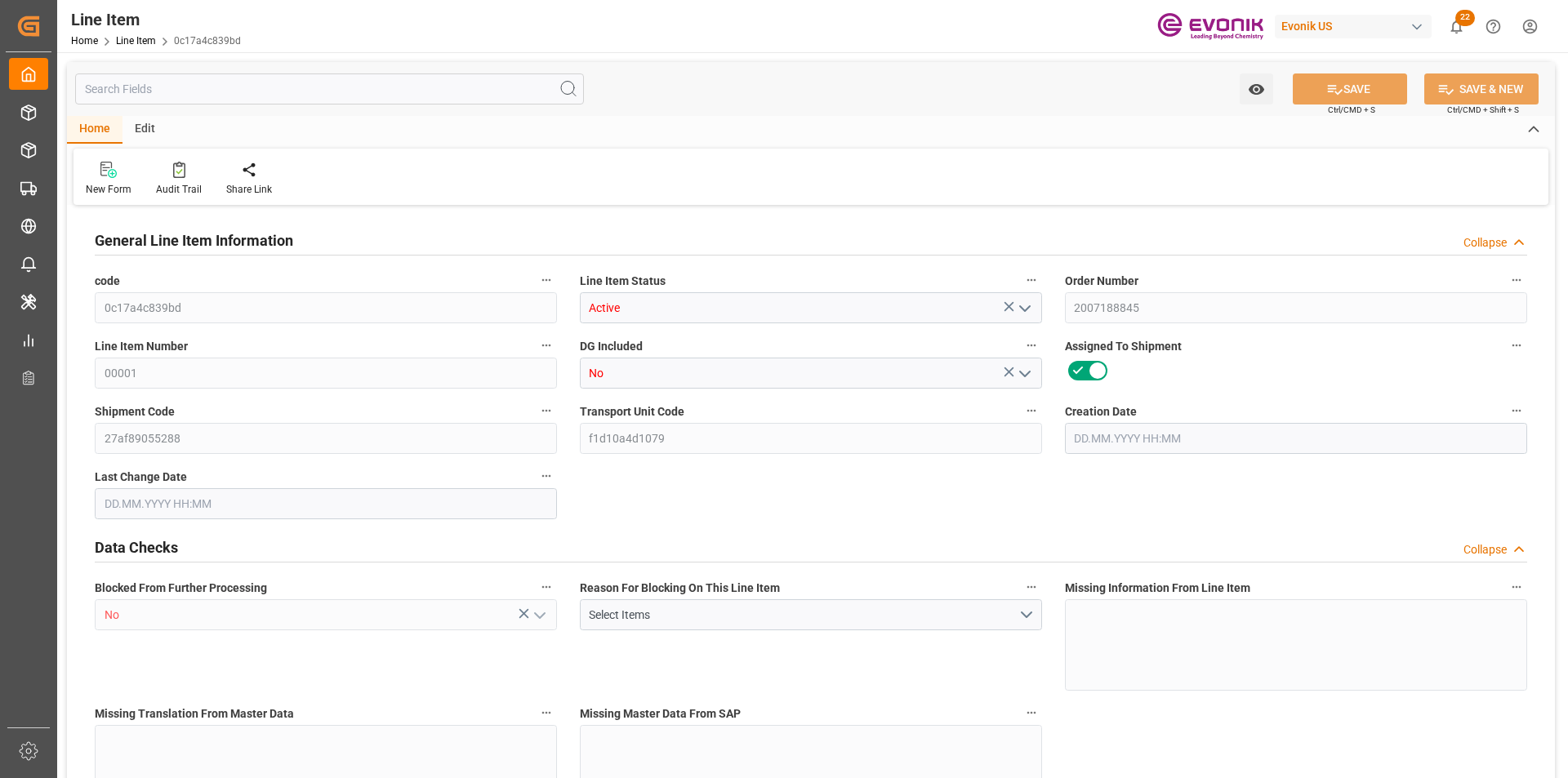
type input "8"
type input "6915.2"
type input "6400"
type input "9.1908"
type input "32"
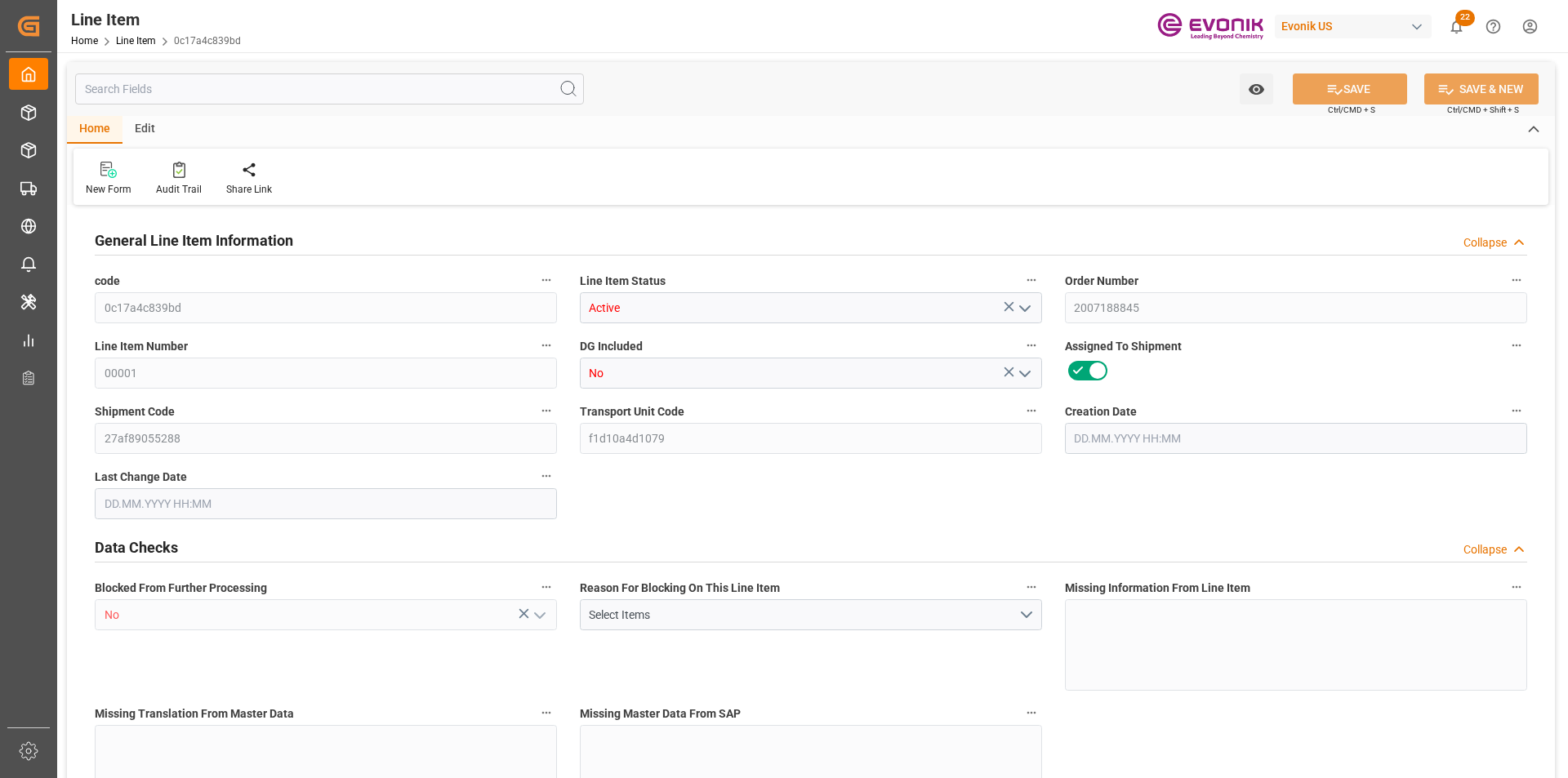
type input "16000000"
type input "32"
type input "6400"
type input "6915.2"
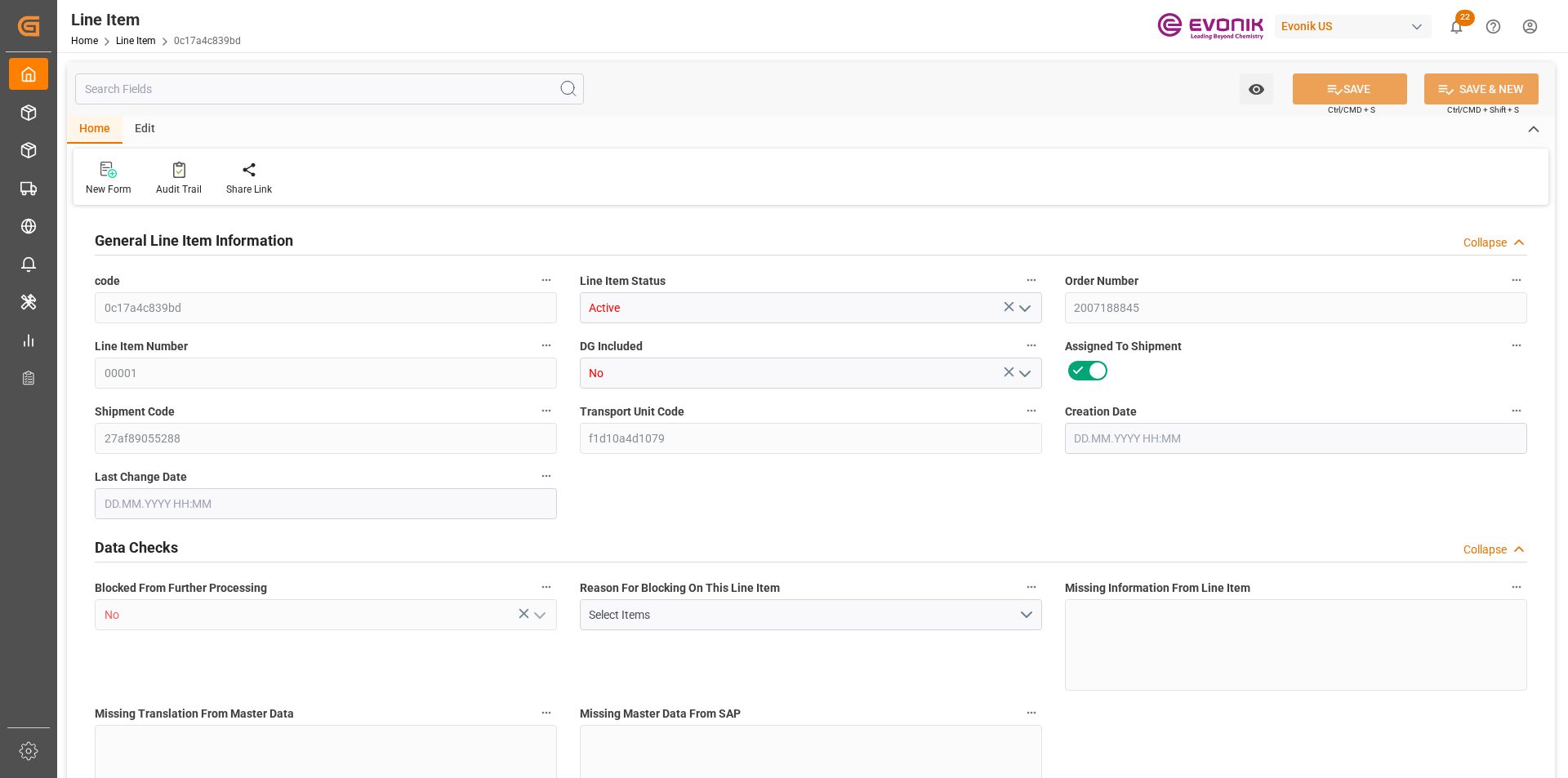
type input "7075.2"
type input "6400"
type input "9.1908"
type input "9190.784"
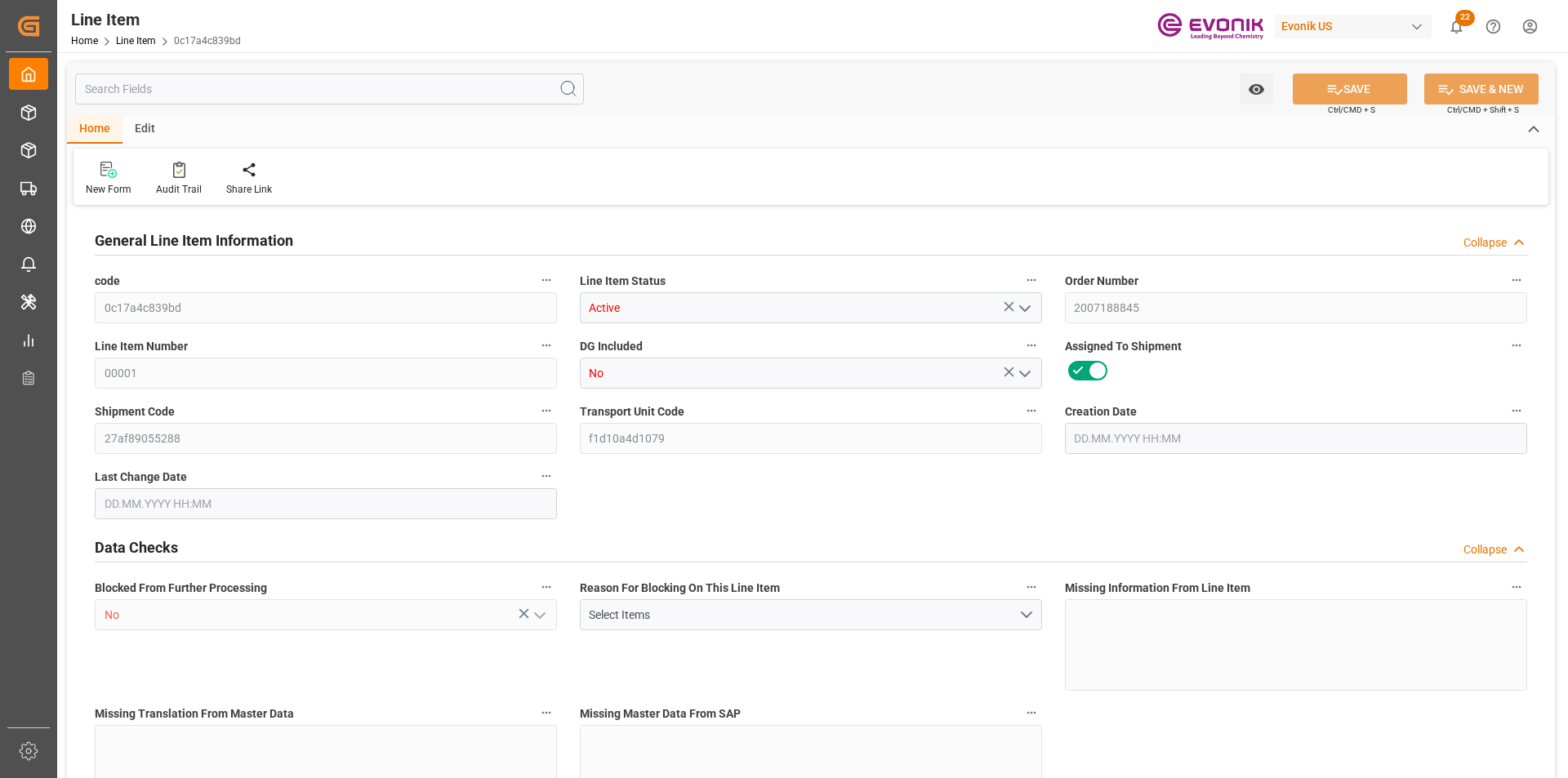
type input "32"
type input "6915.2"
type input "6400"
type input "9.1908"
type input "[DATE] 14:49"
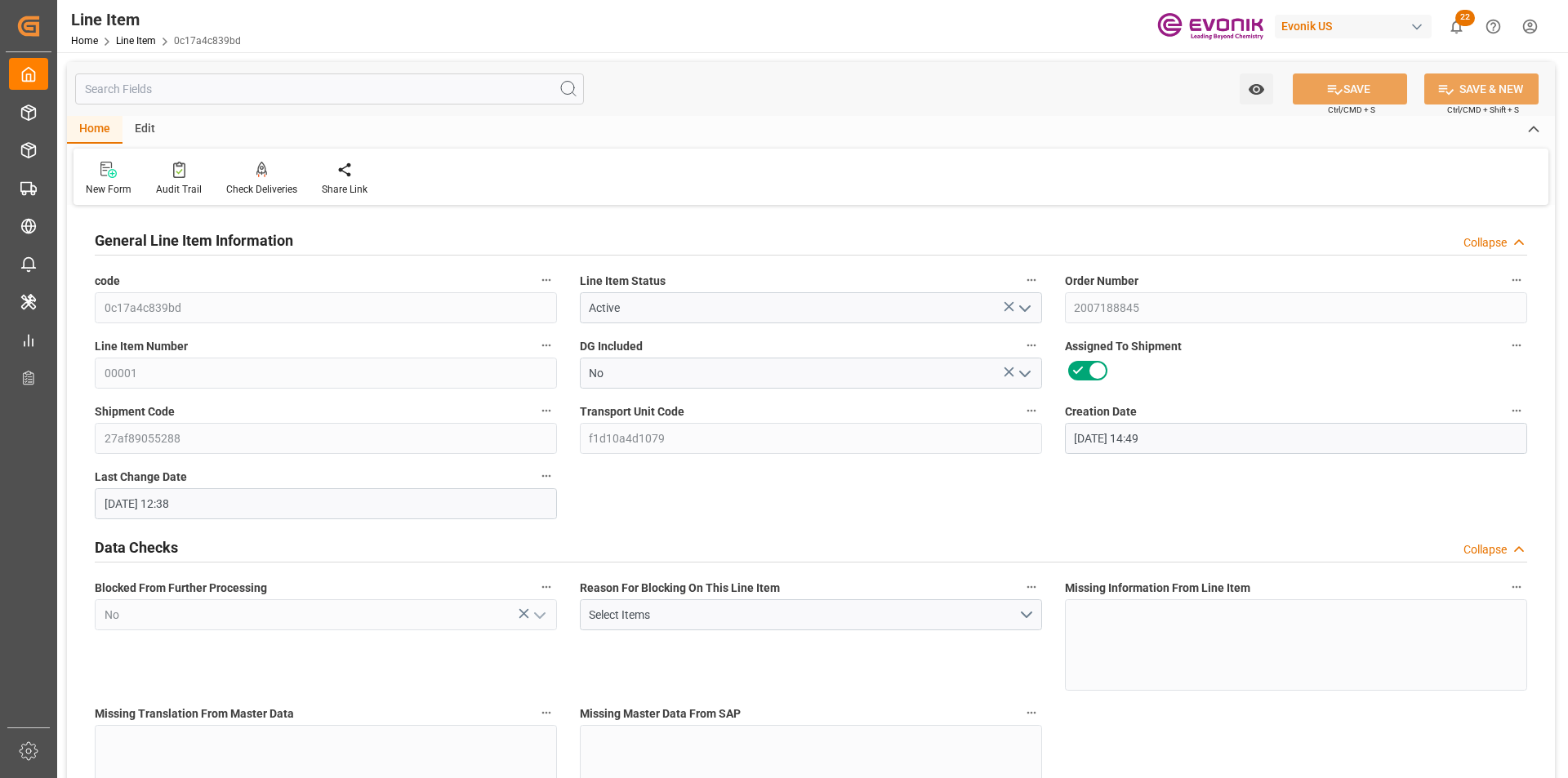
type input "[DATE] 12:38"
type input "12.12.2025"
type input "13.10.2025"
type input "06.10.2025"
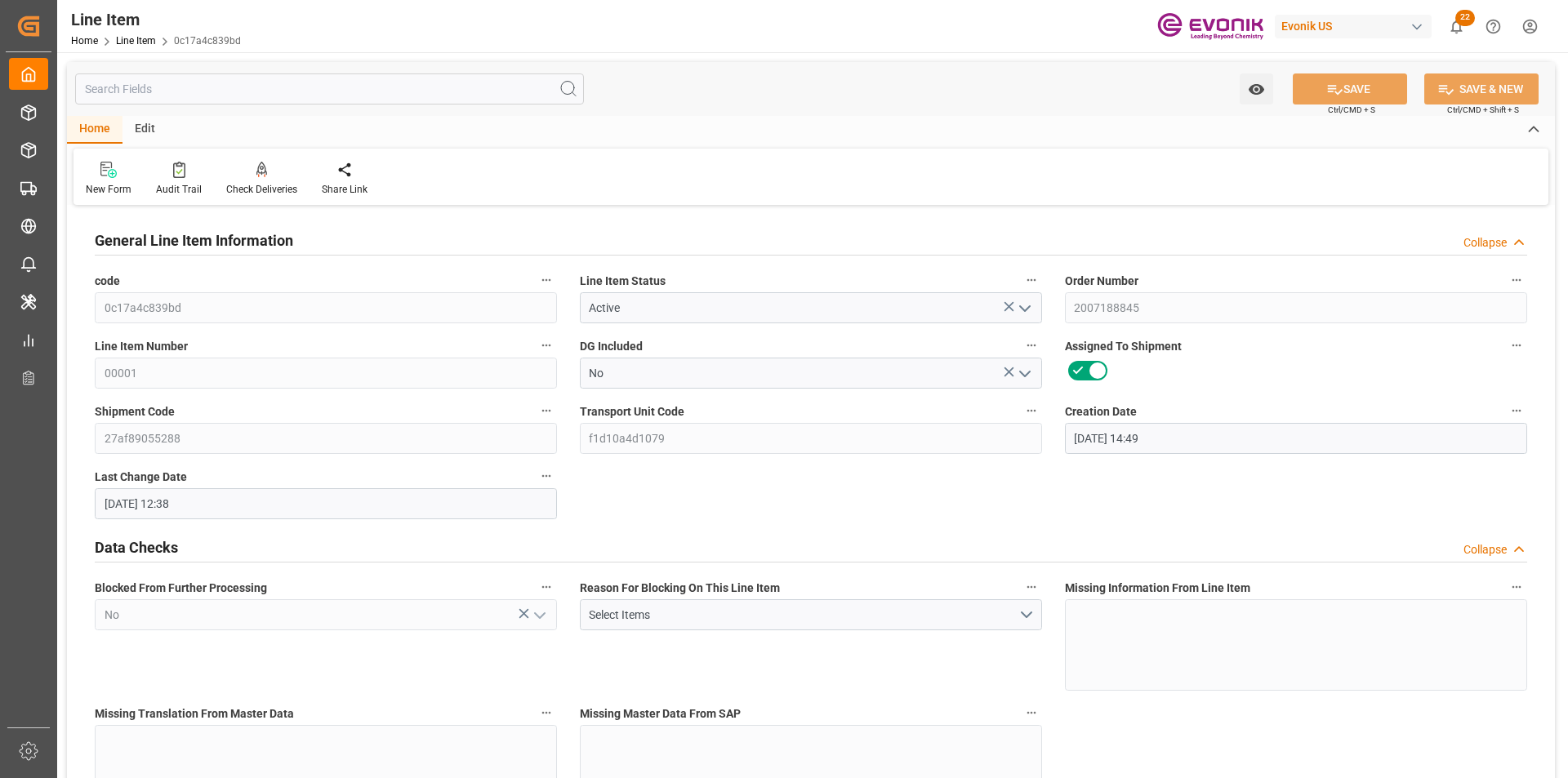
click at [160, 87] on input "text" at bounding box center [329, 89] width 508 height 31
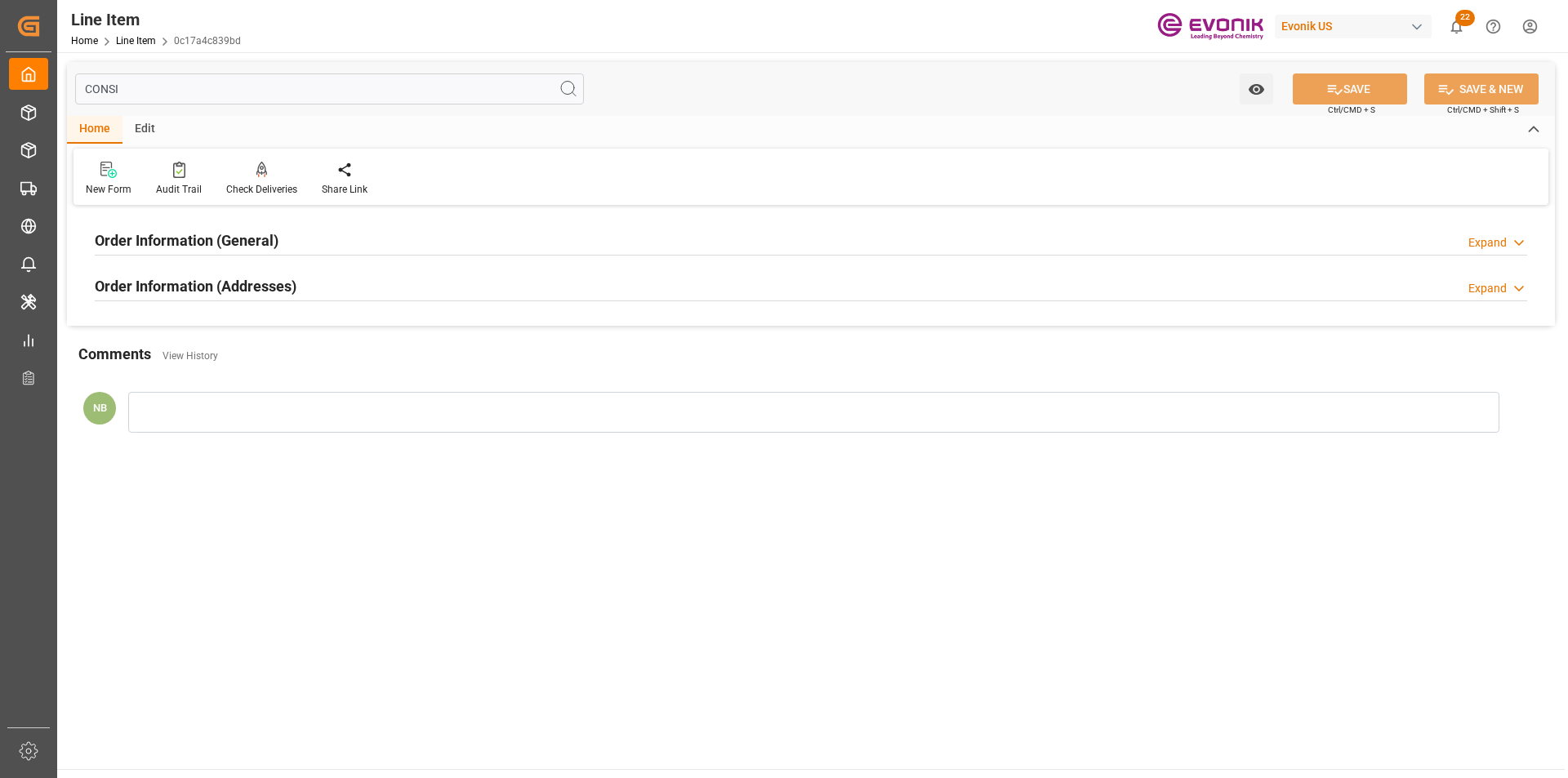
type input "CONSI"
click at [312, 237] on div "Order Information (General) Expand" at bounding box center [811, 240] width 1432 height 31
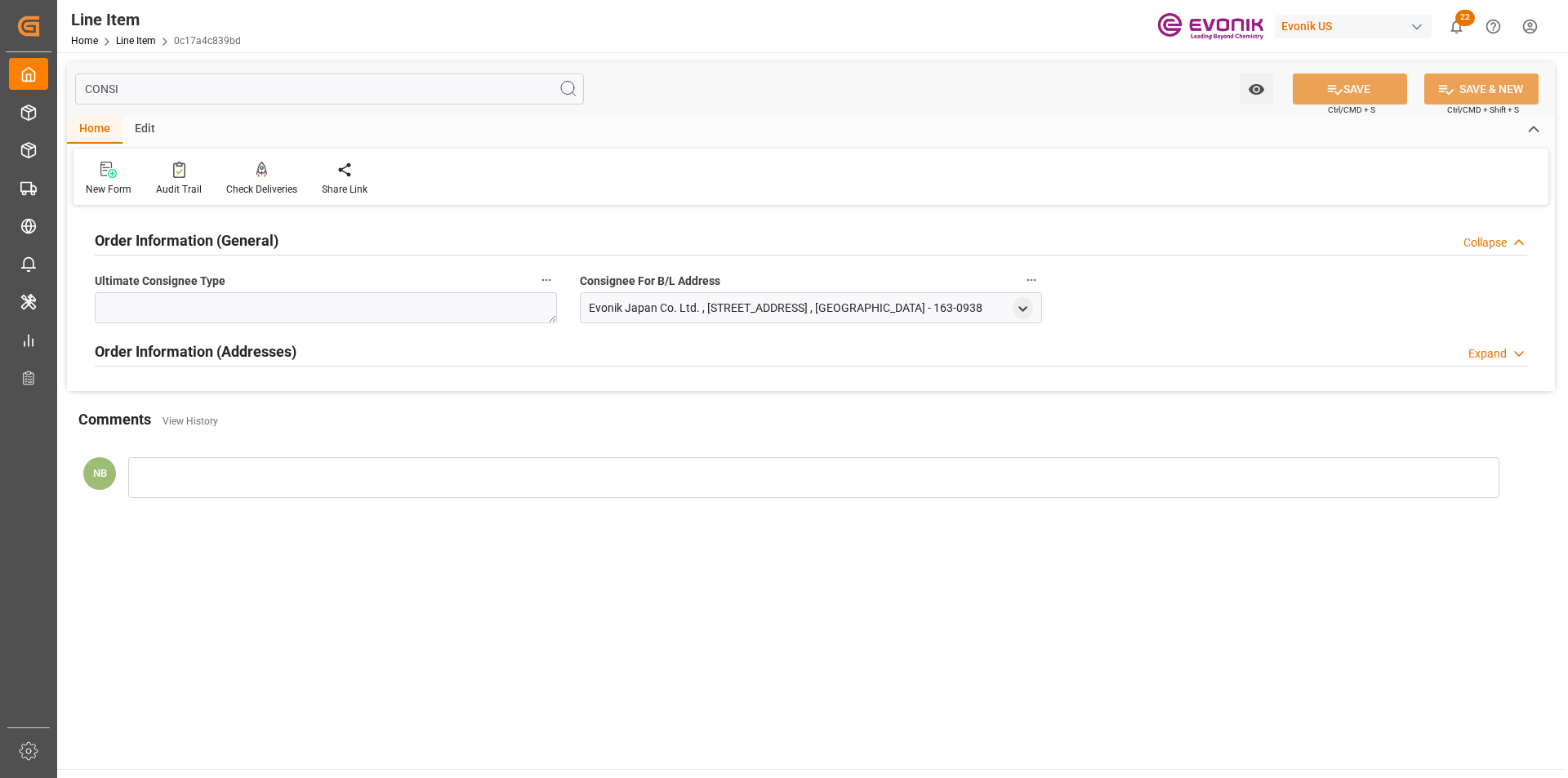
click at [267, 352] on h2 "Order Information (Addresses)" at bounding box center [195, 352] width 201 height 22
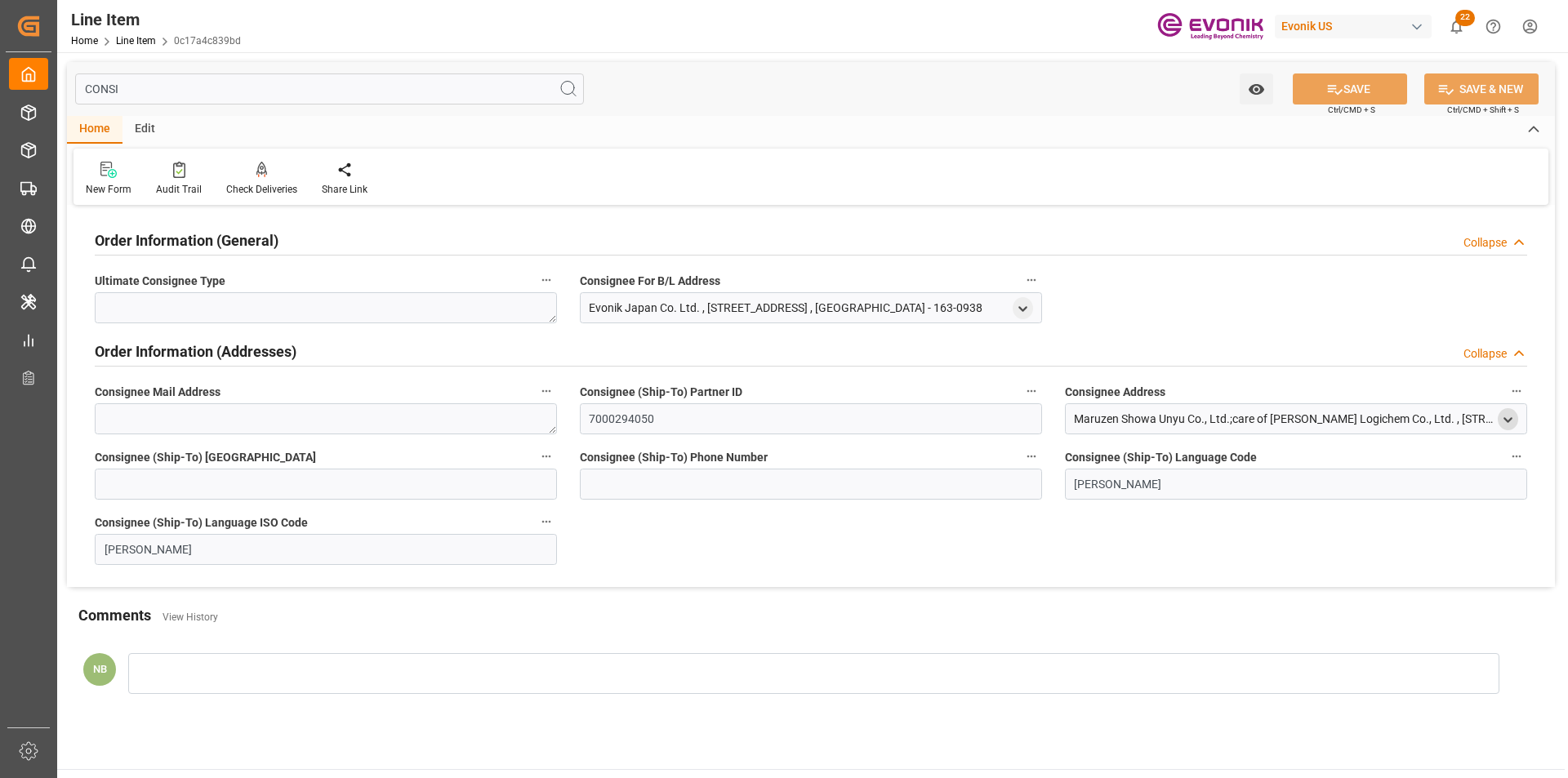
click at [1501, 419] on icon "open menu" at bounding box center [1507, 420] width 14 height 14
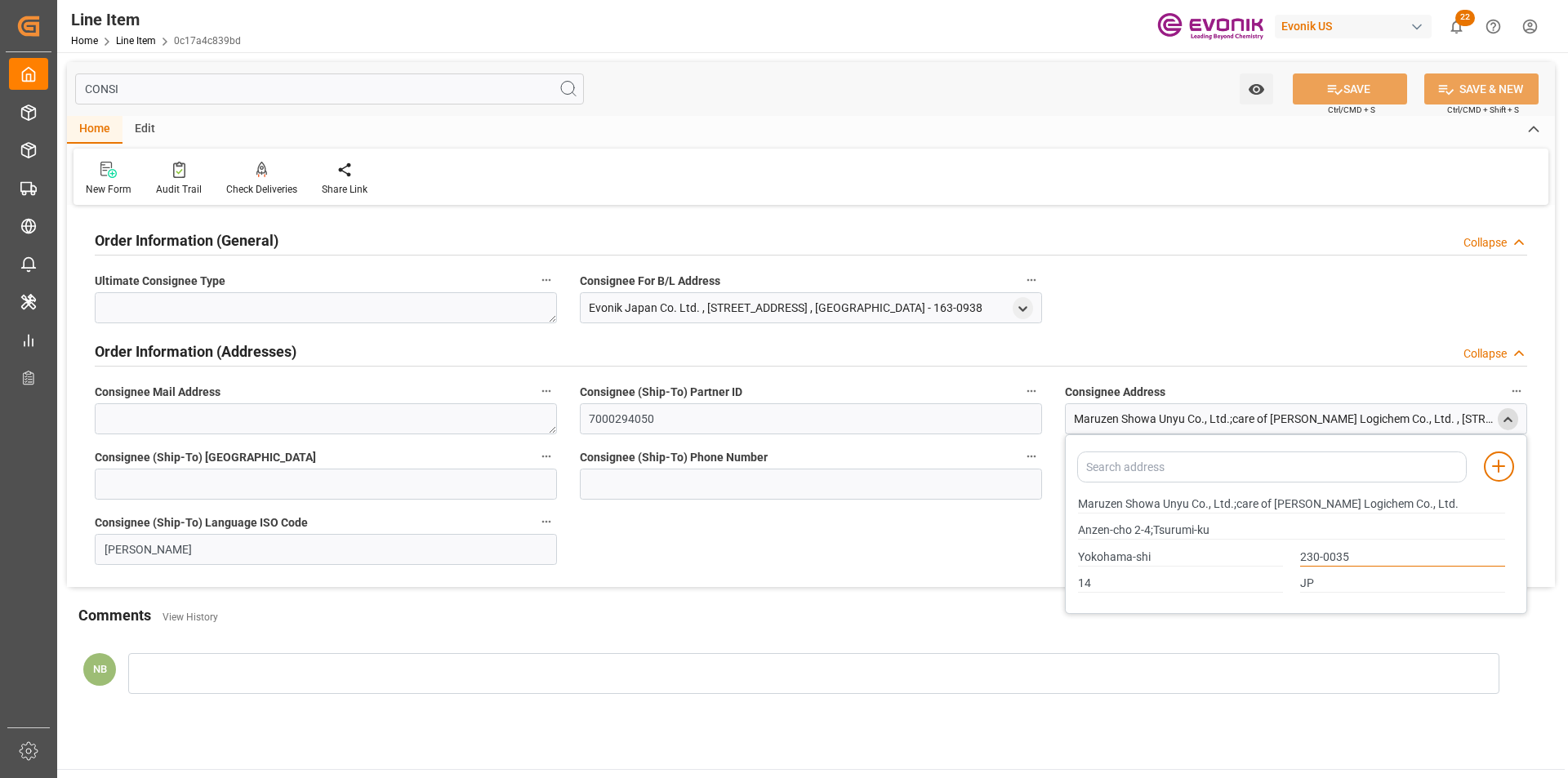
drag, startPoint x: 1380, startPoint y: 558, endPoint x: 1138, endPoint y: 539, distance: 242.7
click at [1132, 539] on div "Maruzen Showa Unyu Co., Ltd.;care of Uyeno Logichem Co., Ltd. Anzen-cho 2-4;Tsu…" at bounding box center [1292, 544] width 445 height 107
click at [1116, 558] on input "Yokohama-shi" at bounding box center [1180, 558] width 205 height 18
drag, startPoint x: 194, startPoint y: 70, endPoint x: 167, endPoint y: 78, distance: 28.2
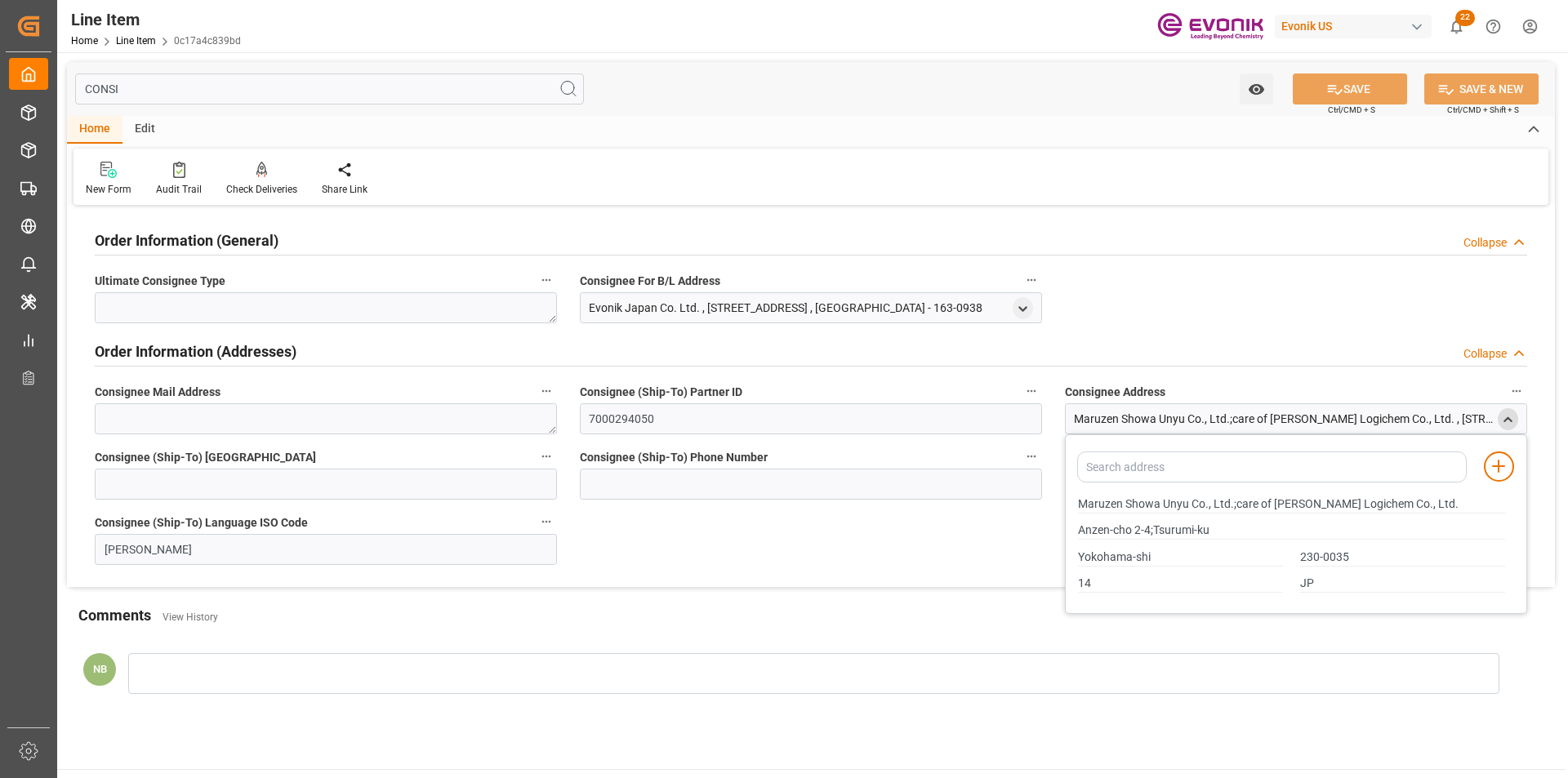
click at [193, 70] on div "CONSI Watch Option SAVE Ctrl/CMD + S SAVE & NEW Ctrl/CMD + Shift + S" at bounding box center [810, 88] width 1488 height 54
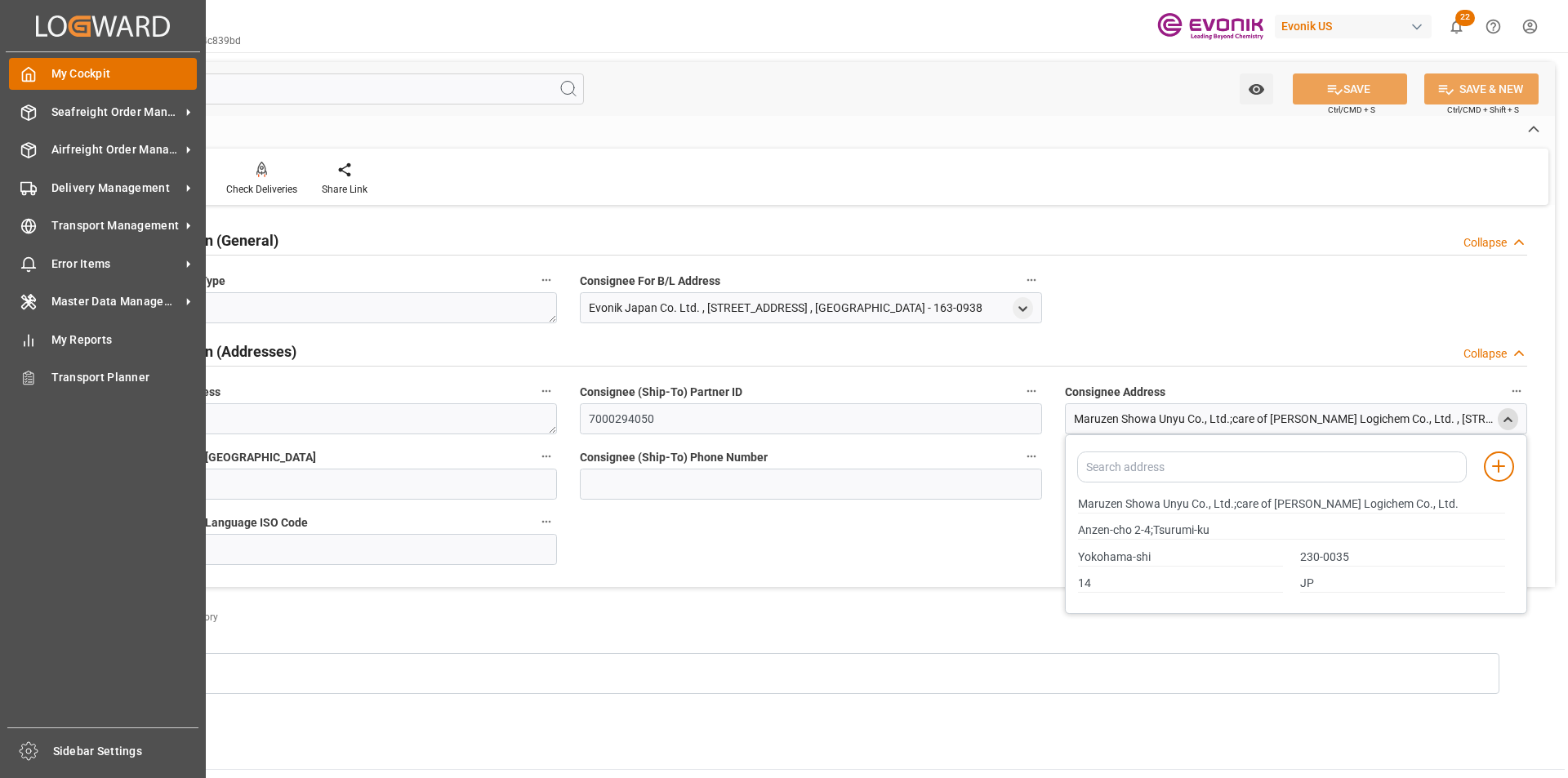
drag, startPoint x: 138, startPoint y: 83, endPoint x: 38, endPoint y: 76, distance: 100.2
click at [38, 76] on div "Created by potrace 1.15, written by Peter Selinger 2001-2017 Created by potrace…" at bounding box center [784, 389] width 1568 height 778
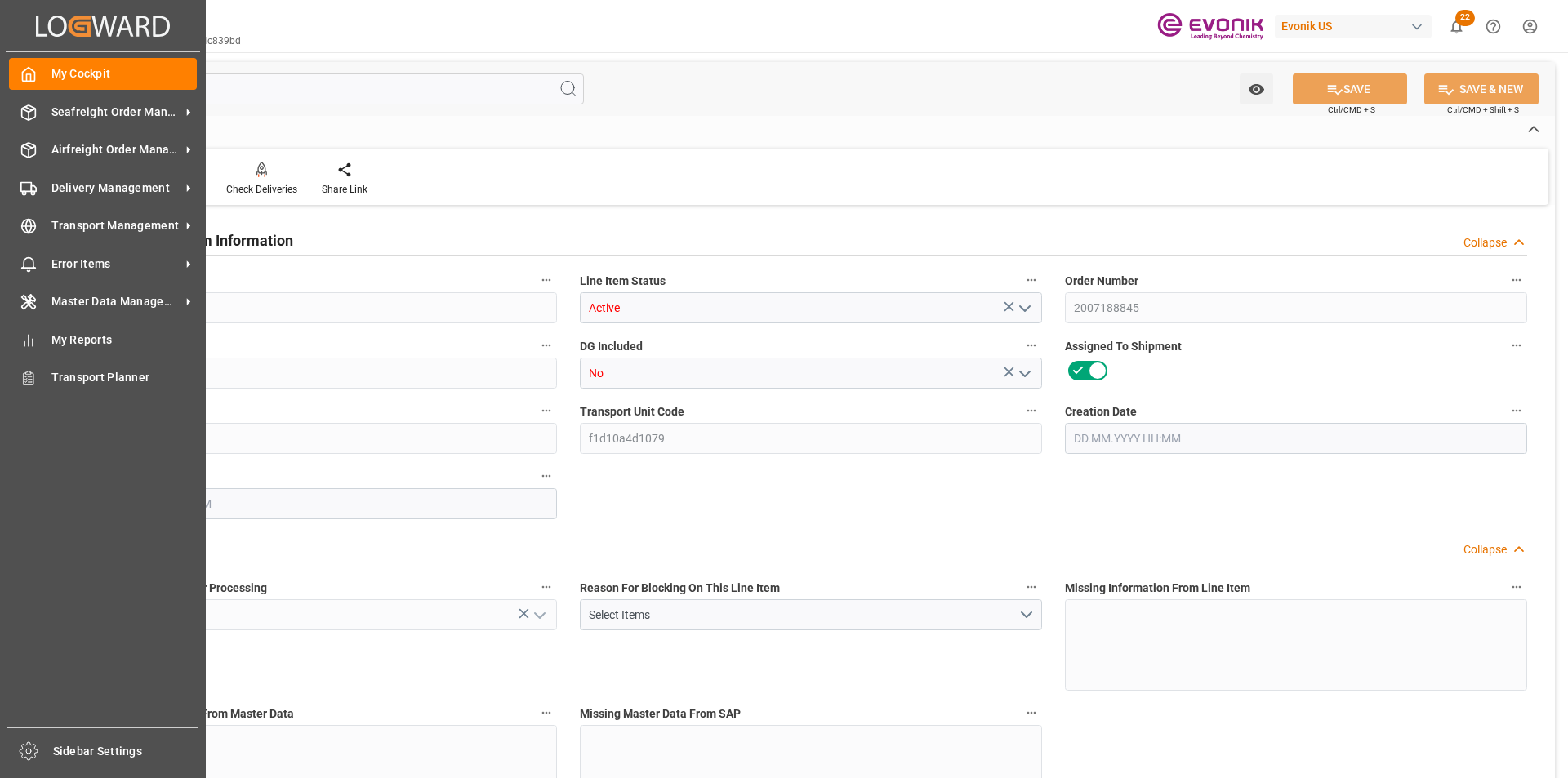
type input "0c17a4c839bd"
type input "Active"
type input "2007188845"
type input "00001"
type input "No"
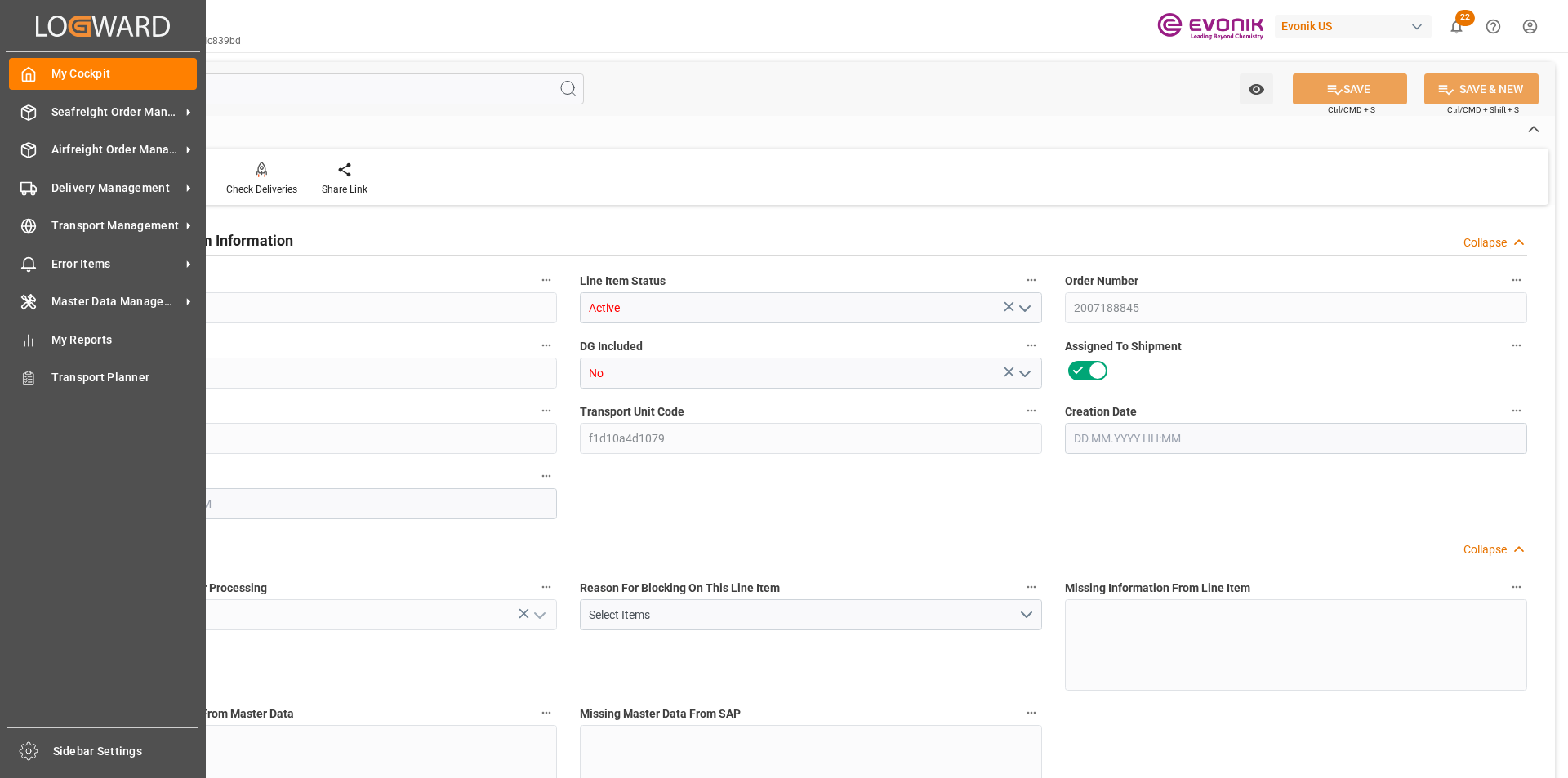
type input "27af89055288"
type input "f1d10a4d1079"
type input "No"
type input "DR"
type input "Yes"
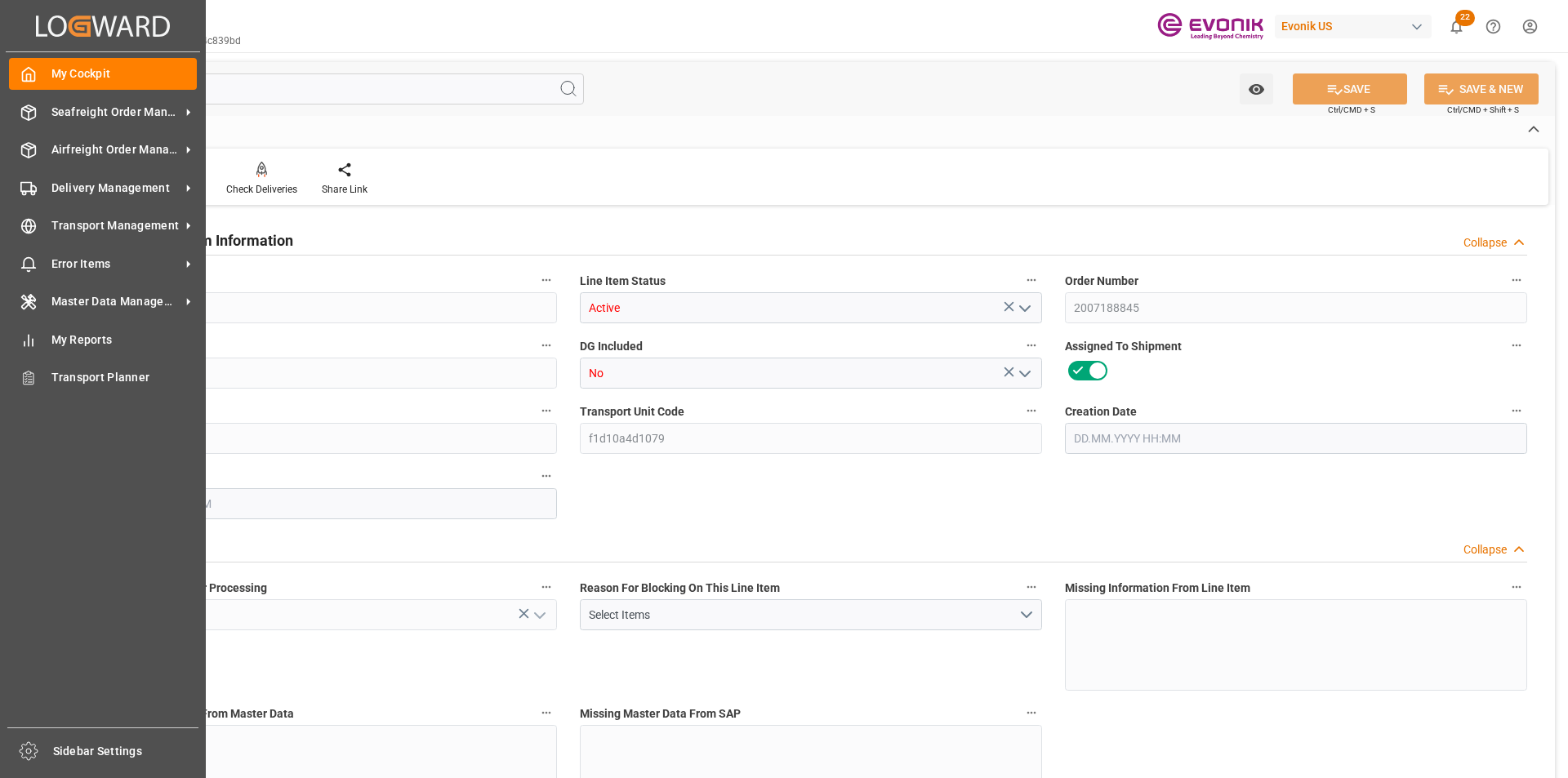
type input "99135290"
type textarea "SURFYNOL 440:2446:200:OI:AP"
type input "JPY"
type input "PACK"
type input "3824999397"
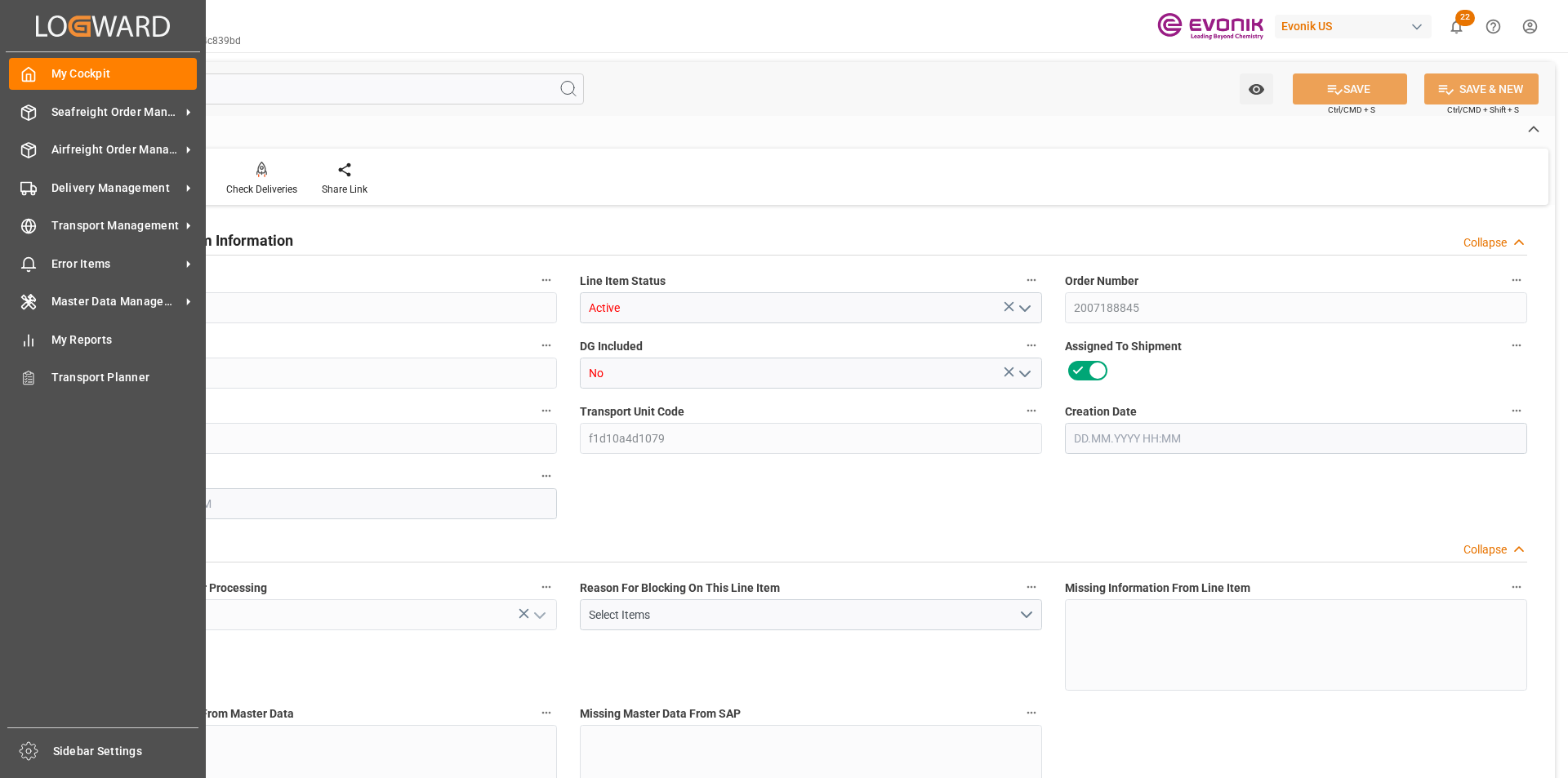
type input "EAR99"
type input "US"
type input "DR"
type input "KGM"
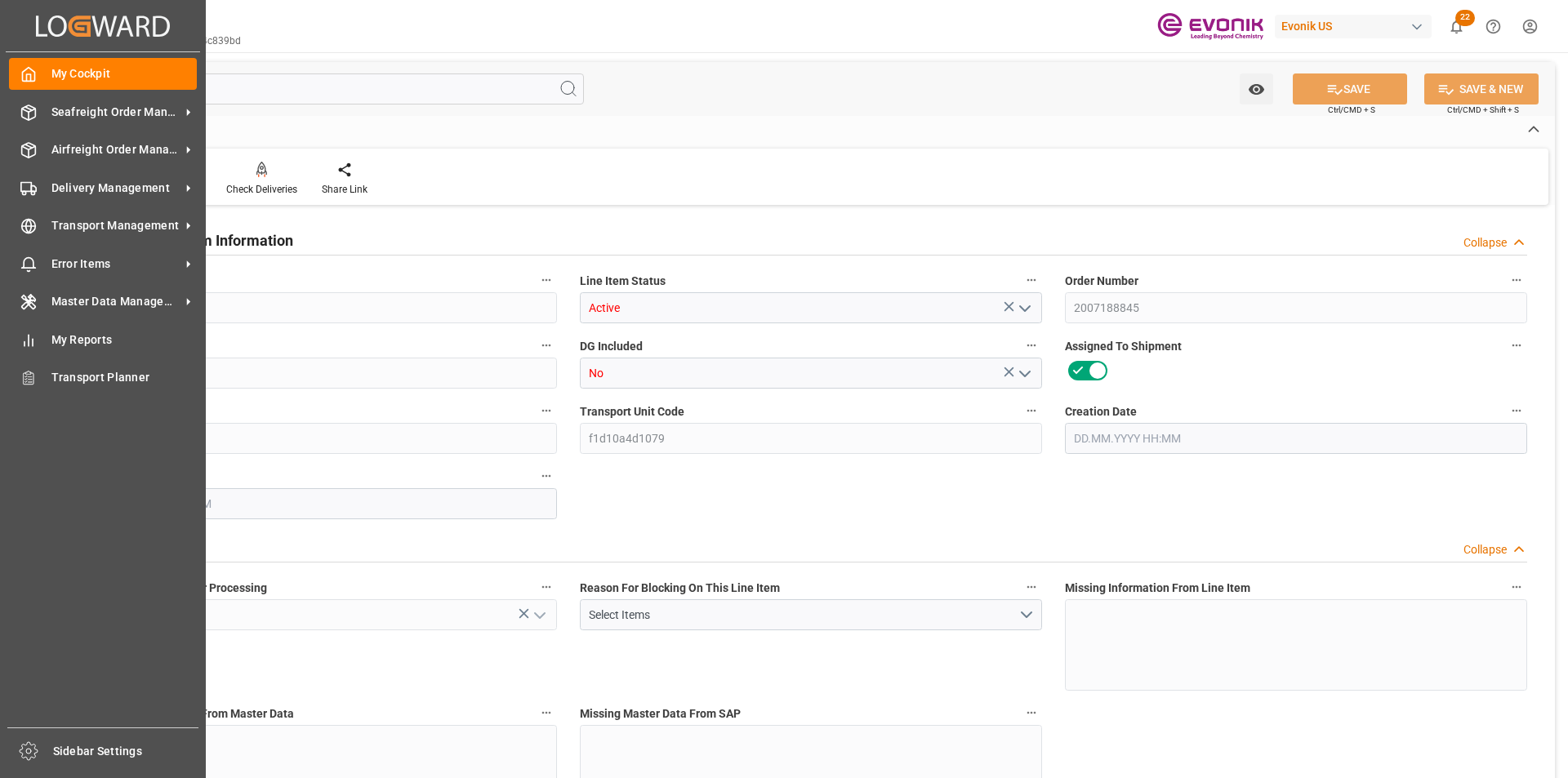
type textarea "KGM"
type input "KGM"
type textarea "KGM"
type input "M3"
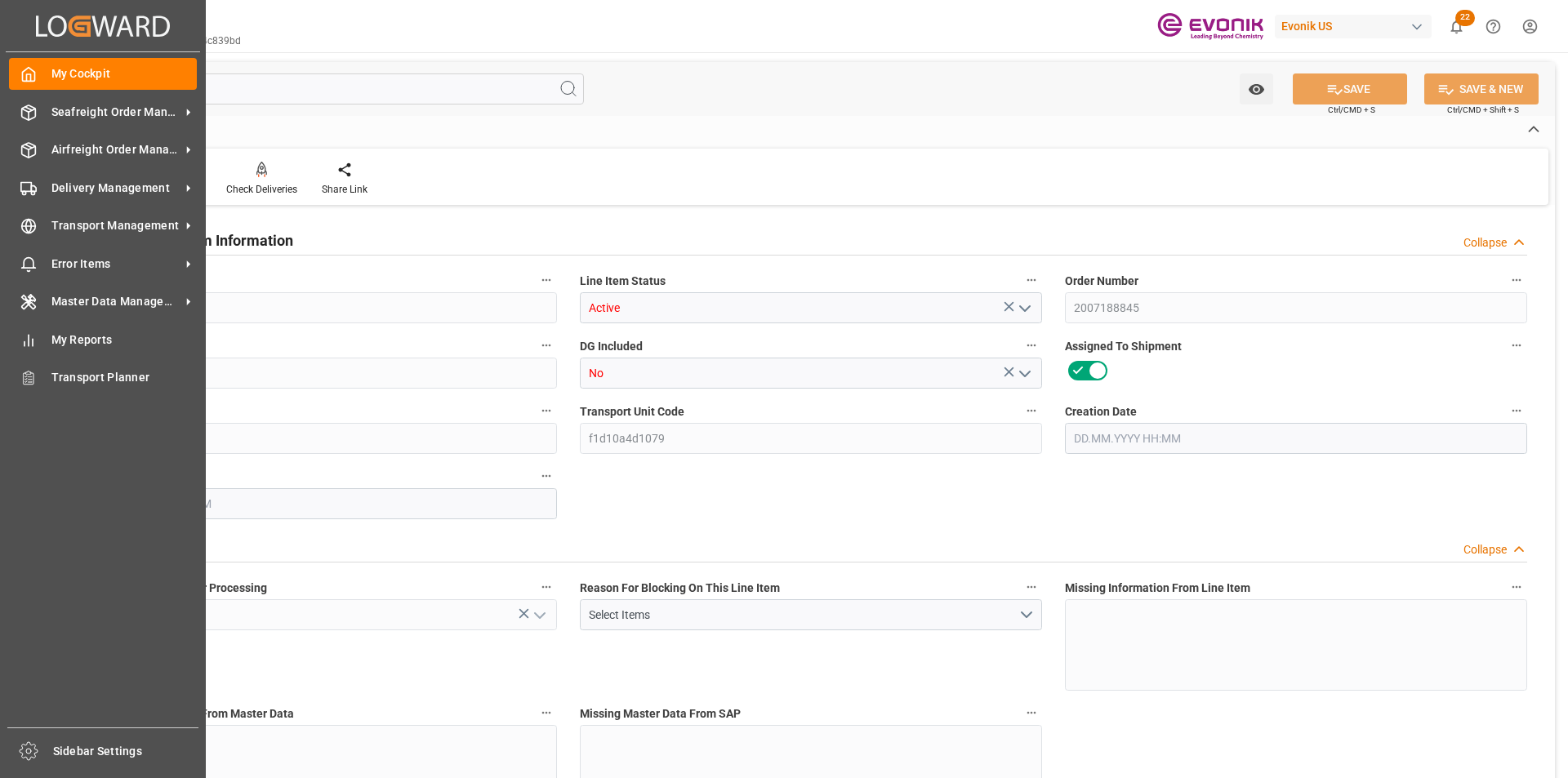
type textarea "DMQ"
type input "M3"
type input "DR"
type input "KGM"
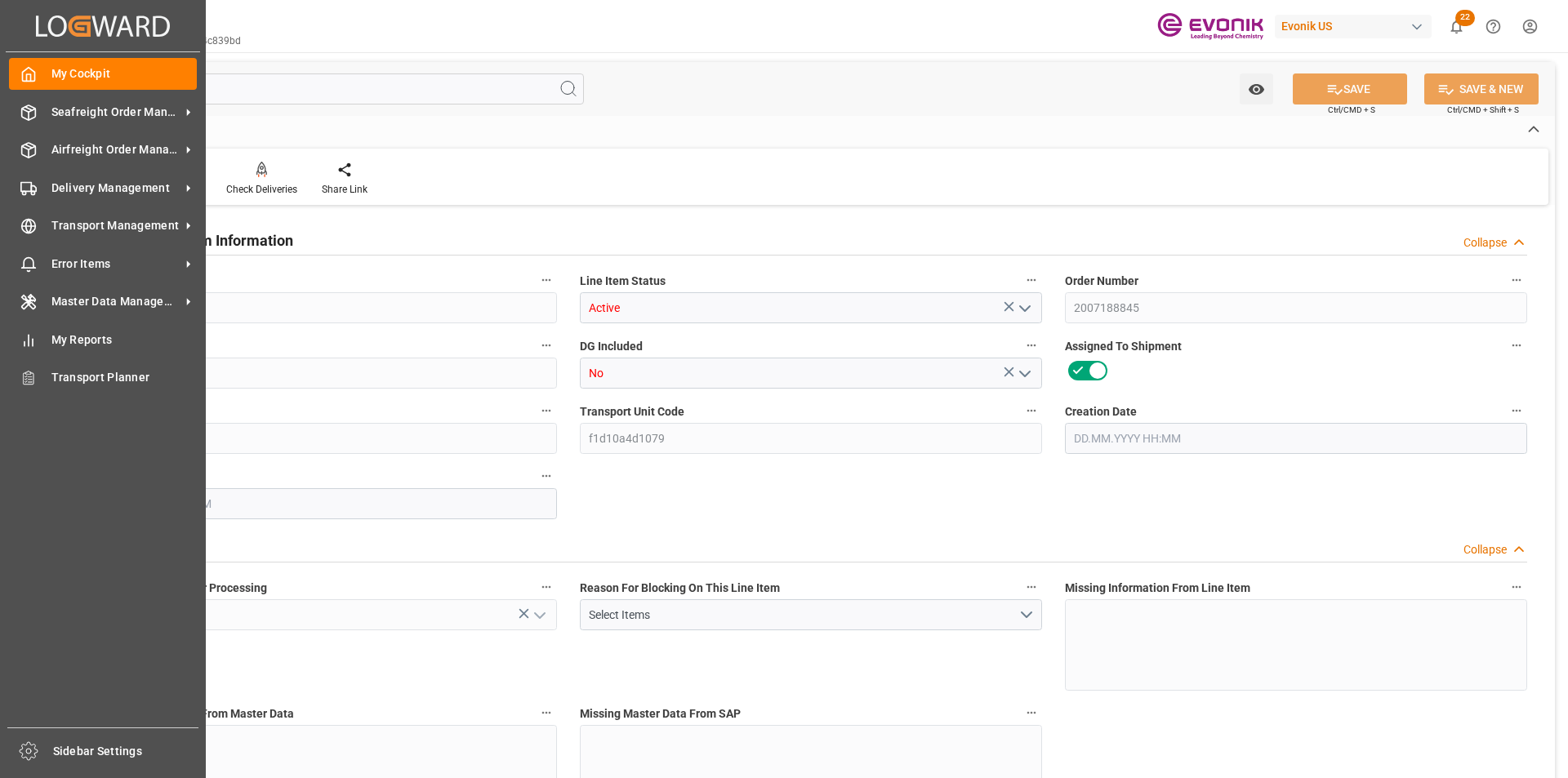
type input "M3"
type input "8"
type input "6915.2"
type input "6400"
type input "9.1908"
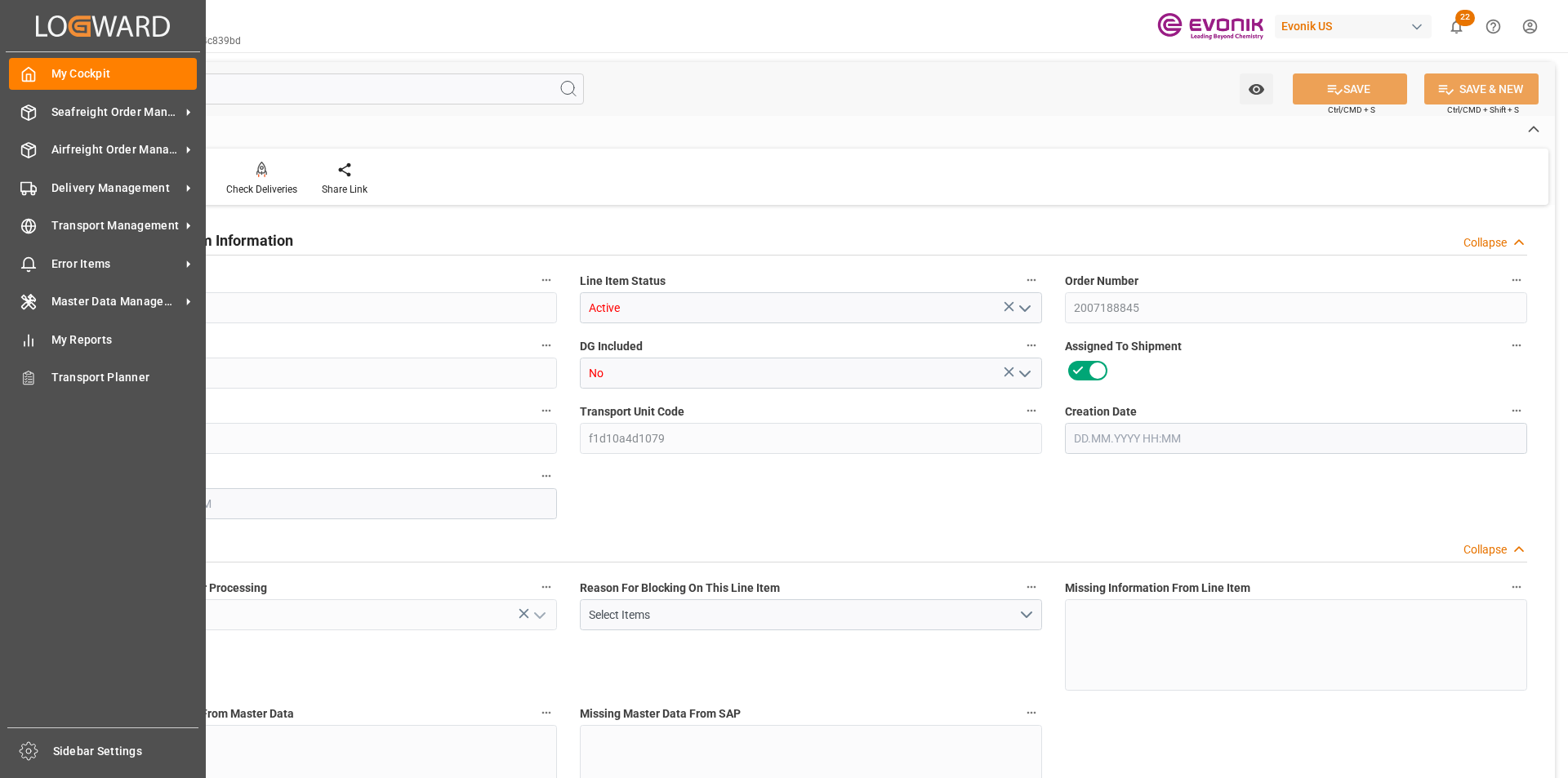
type input "32"
type input "16000000"
type input "32"
type input "6400"
type input "6915.2"
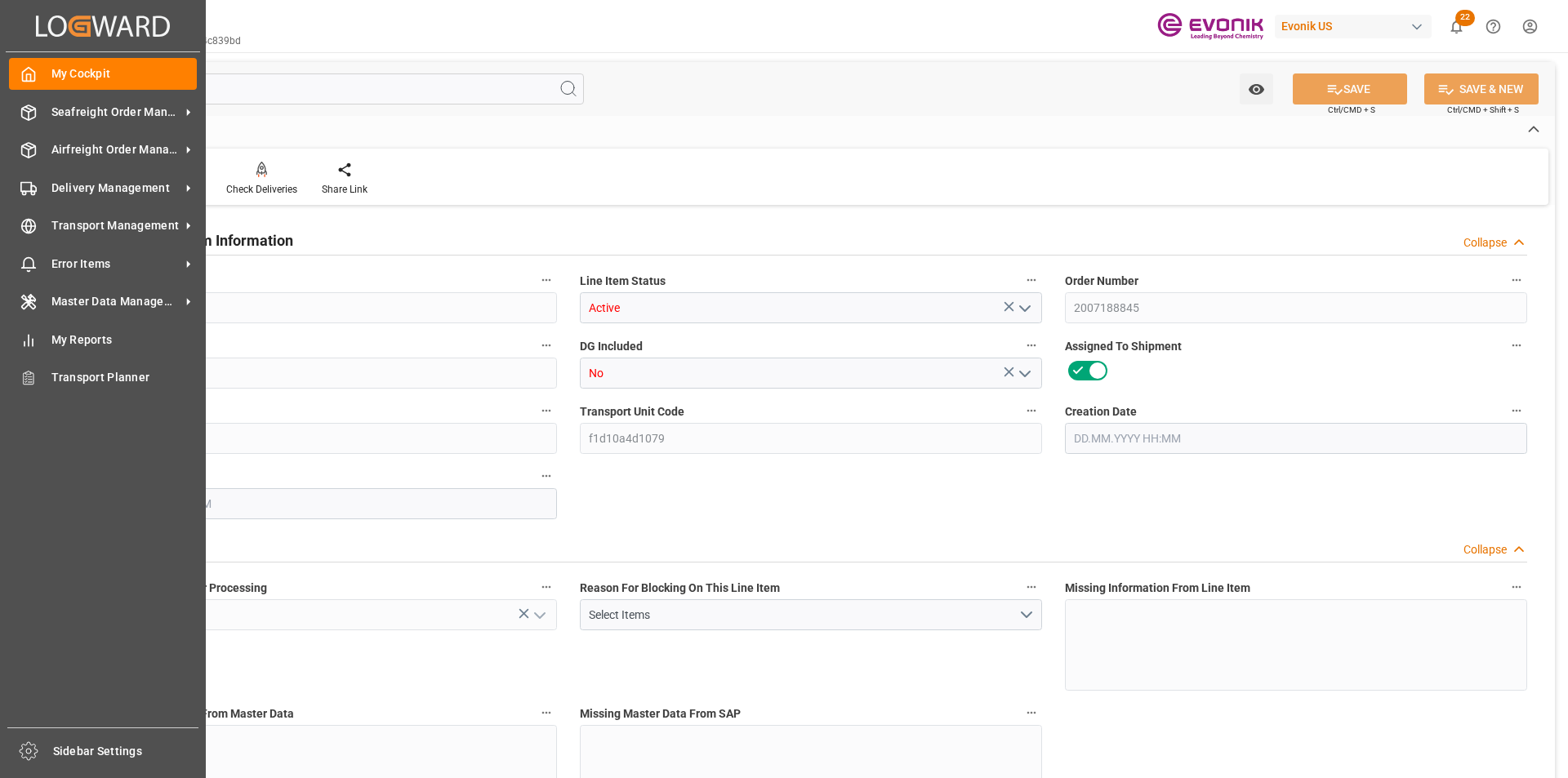
type input "6915.2"
type input "7075.2"
type input "6400"
type input "9.1908"
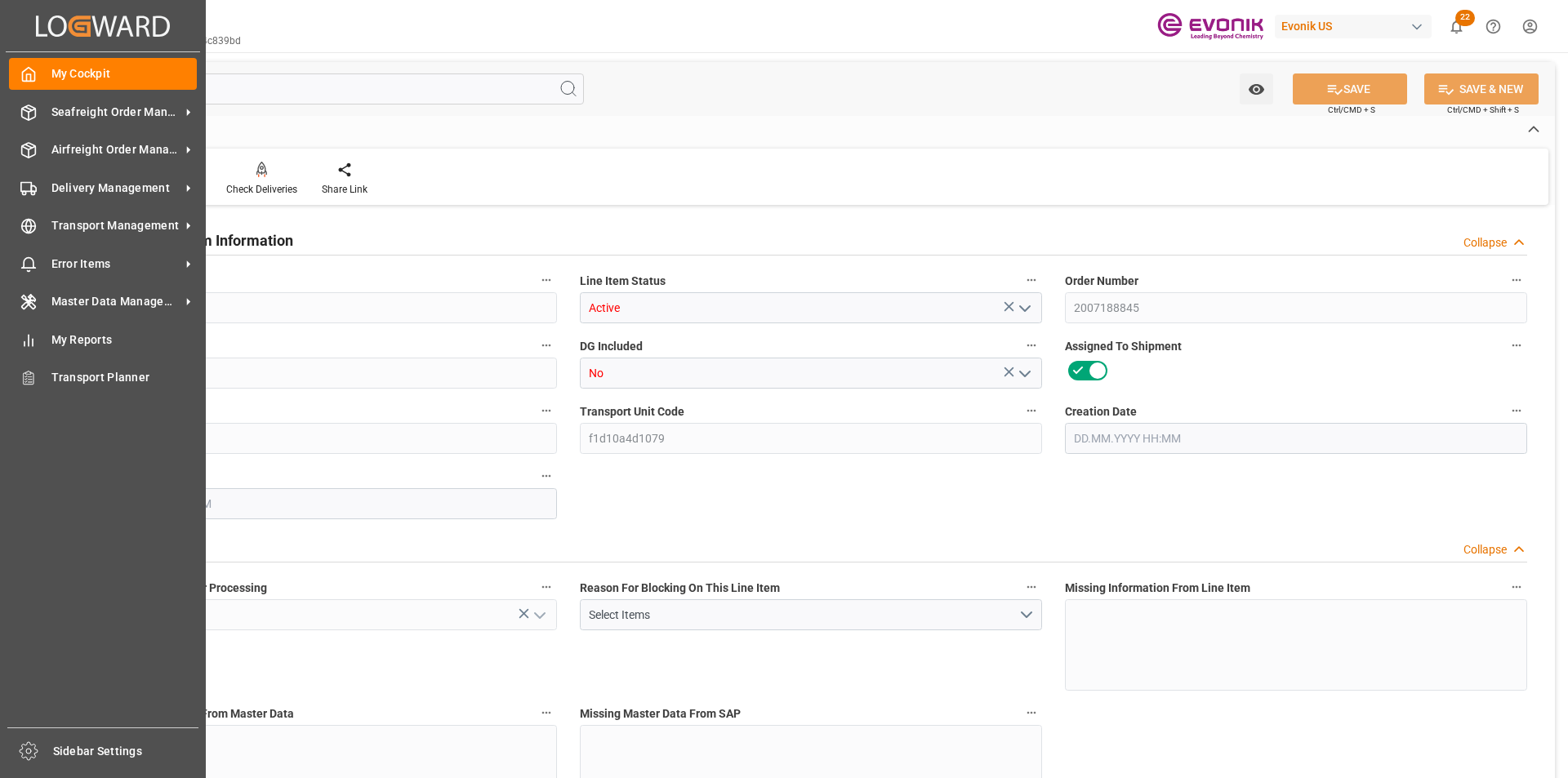
type input "9190.784"
type input "32"
type input "6915.2"
type input "6400"
type input "9.1908"
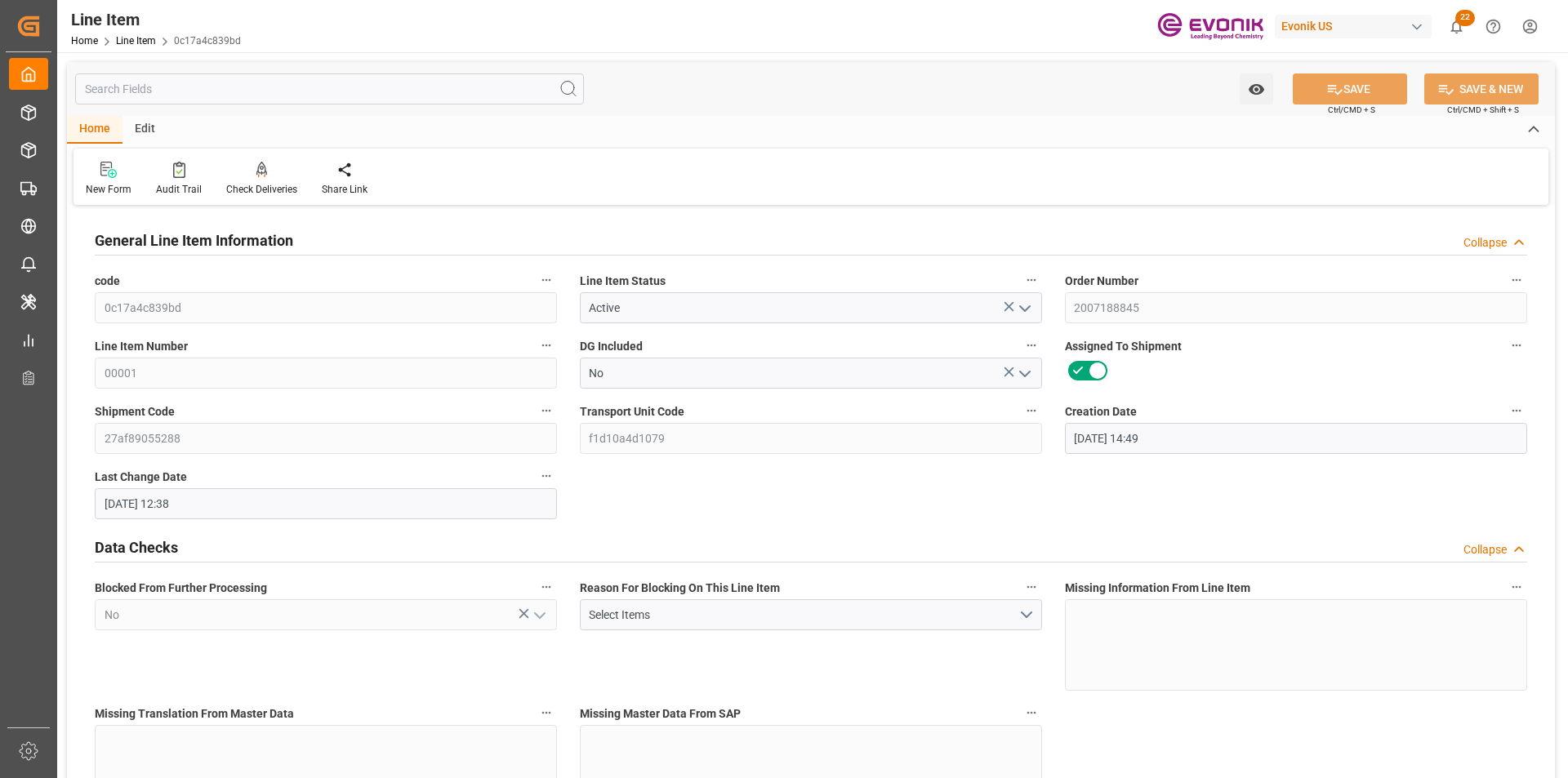
type input "[DATE] 14:49"
type input "[DATE] 12:38"
type input "12.12.2025"
type input "13.10.2025"
type input "06.10.2025"
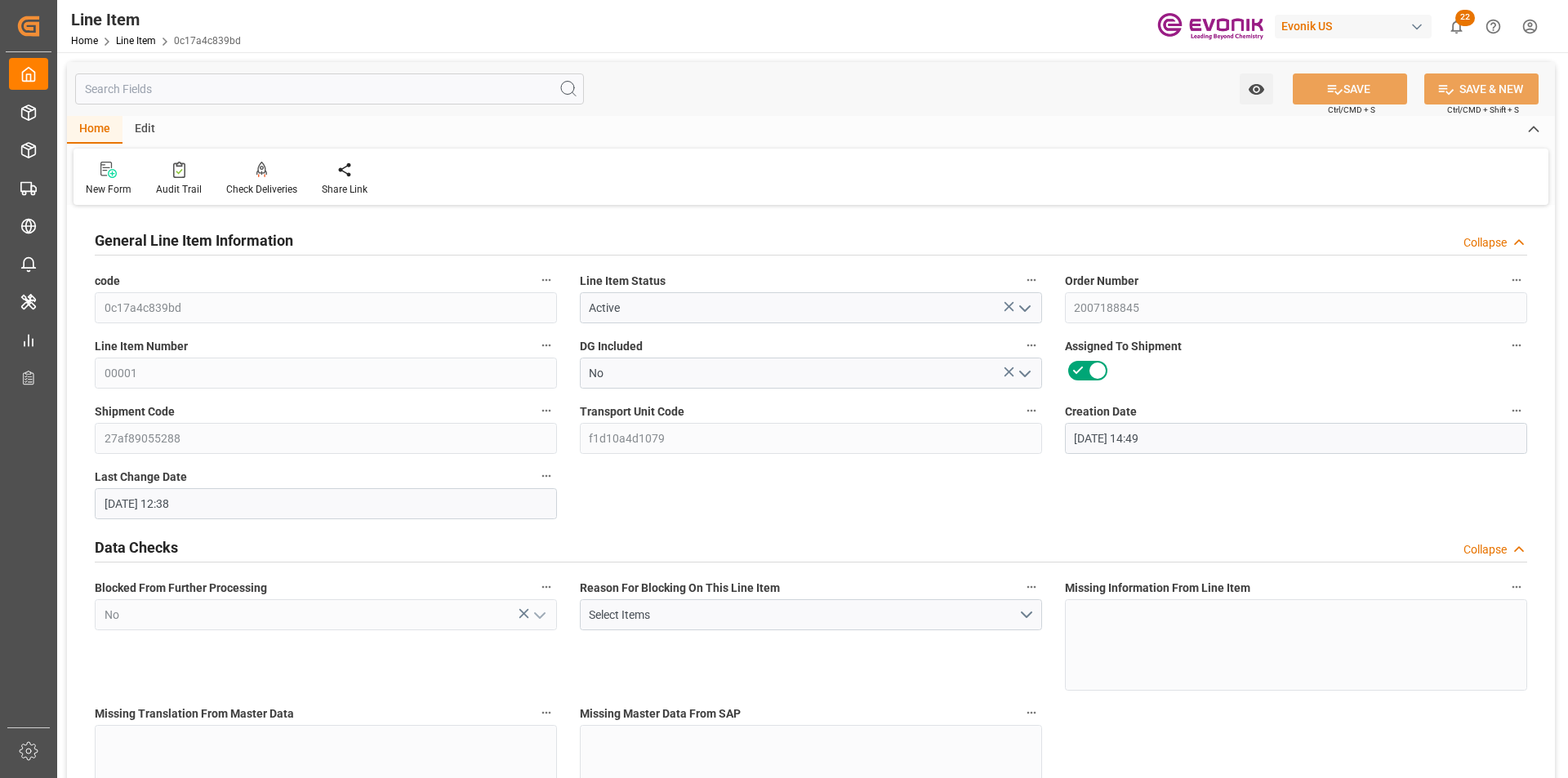
type input "06.10.2025"
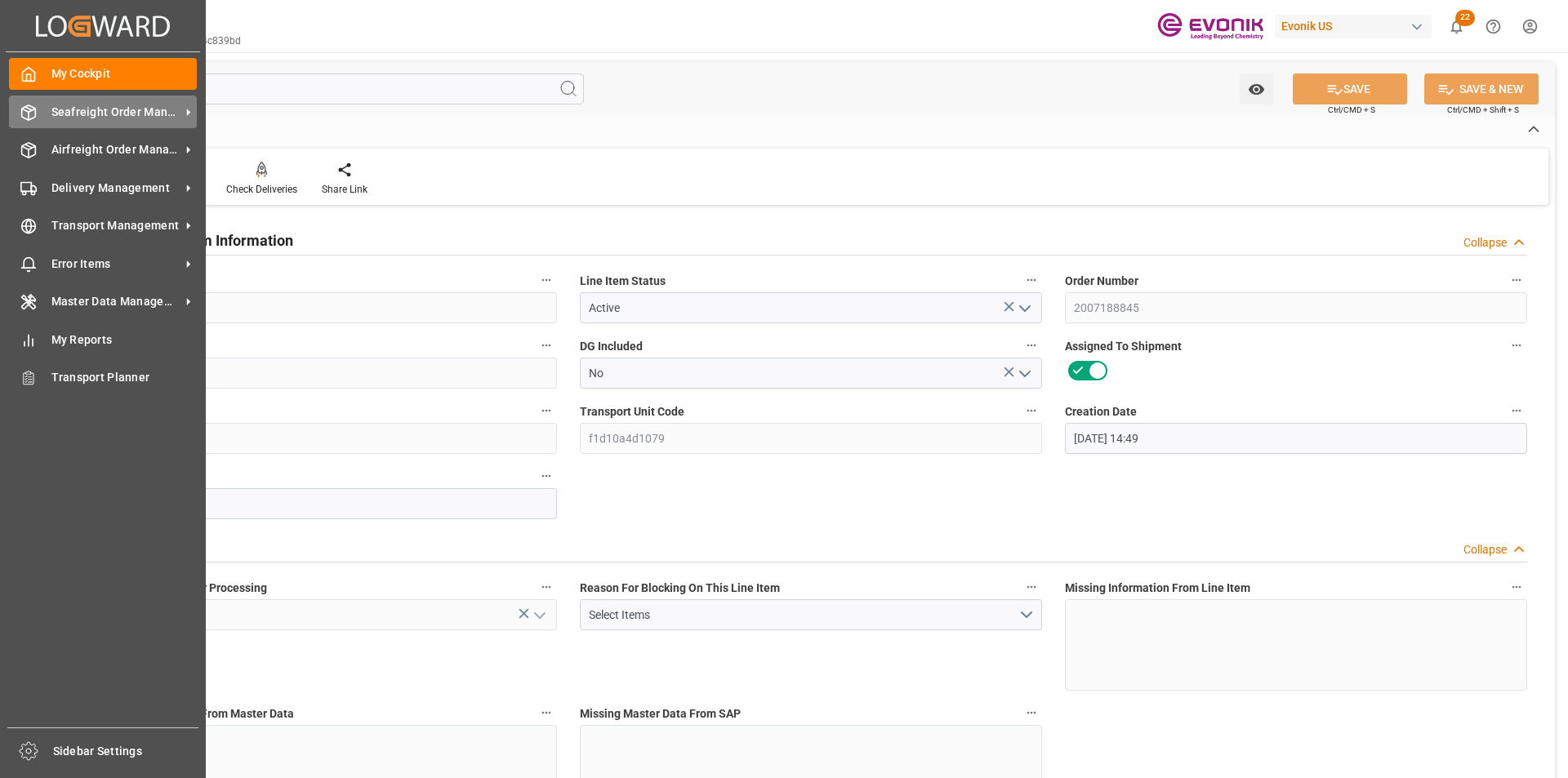
click at [102, 107] on span "Seafreight Order Management" at bounding box center [116, 112] width 129 height 17
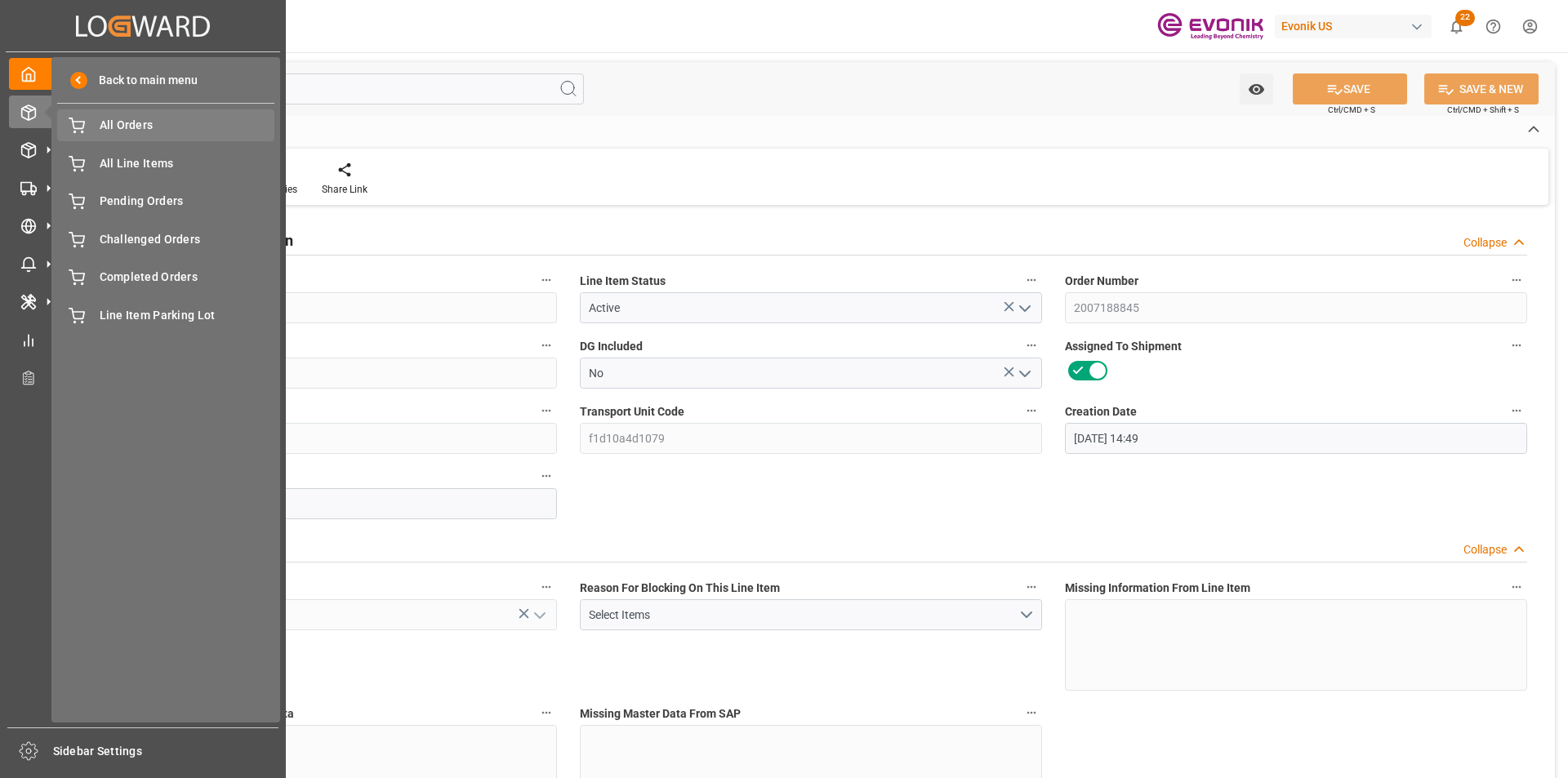
click at [130, 128] on span "All Orders" at bounding box center [187, 125] width 176 height 17
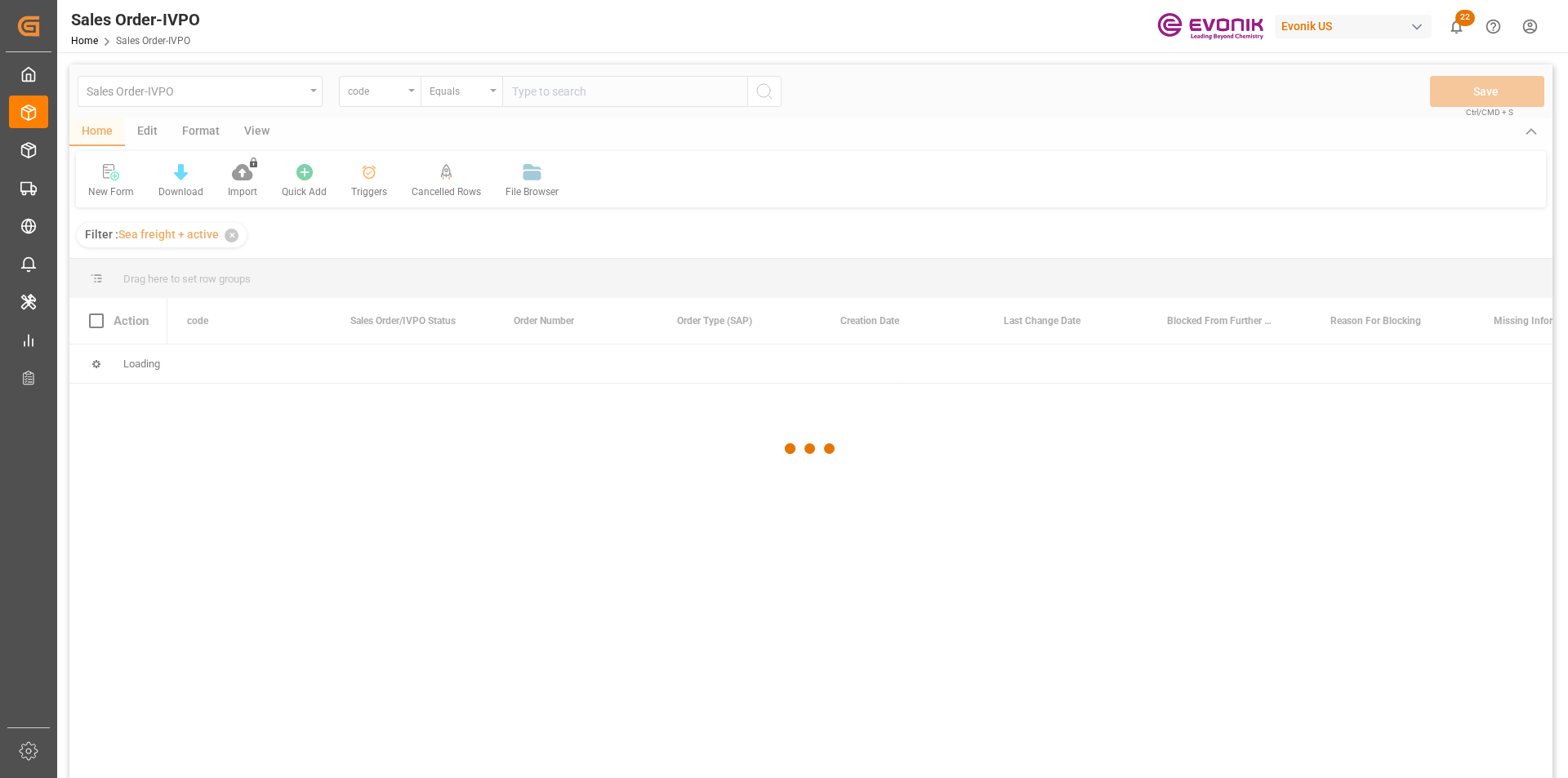
click at [292, 92] on div at bounding box center [811, 448] width 1483 height 768
click at [313, 94] on div at bounding box center [811, 448] width 1483 height 768
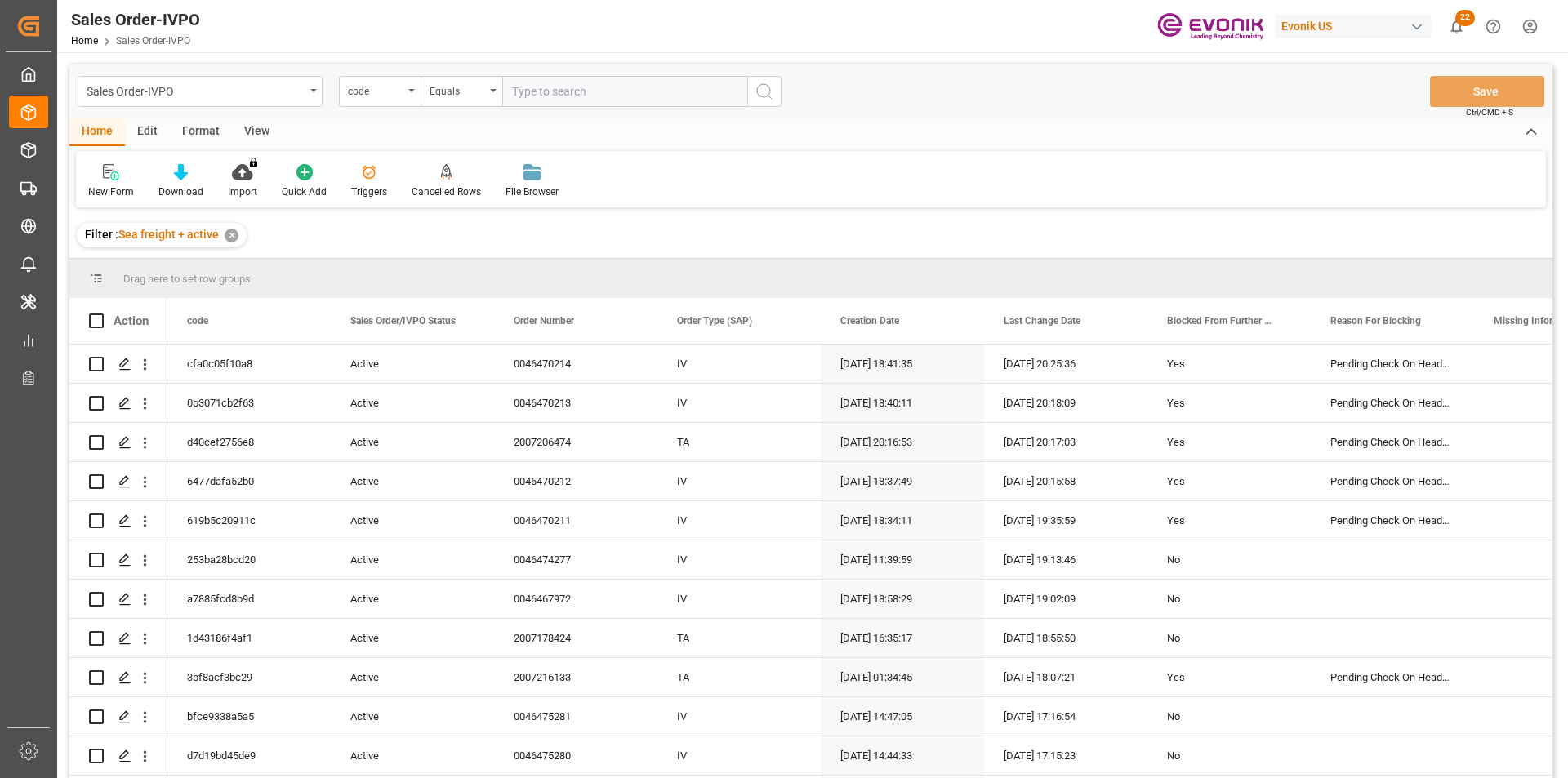
click at [312, 94] on div "Sales Order-IVPO" at bounding box center [200, 91] width 245 height 31
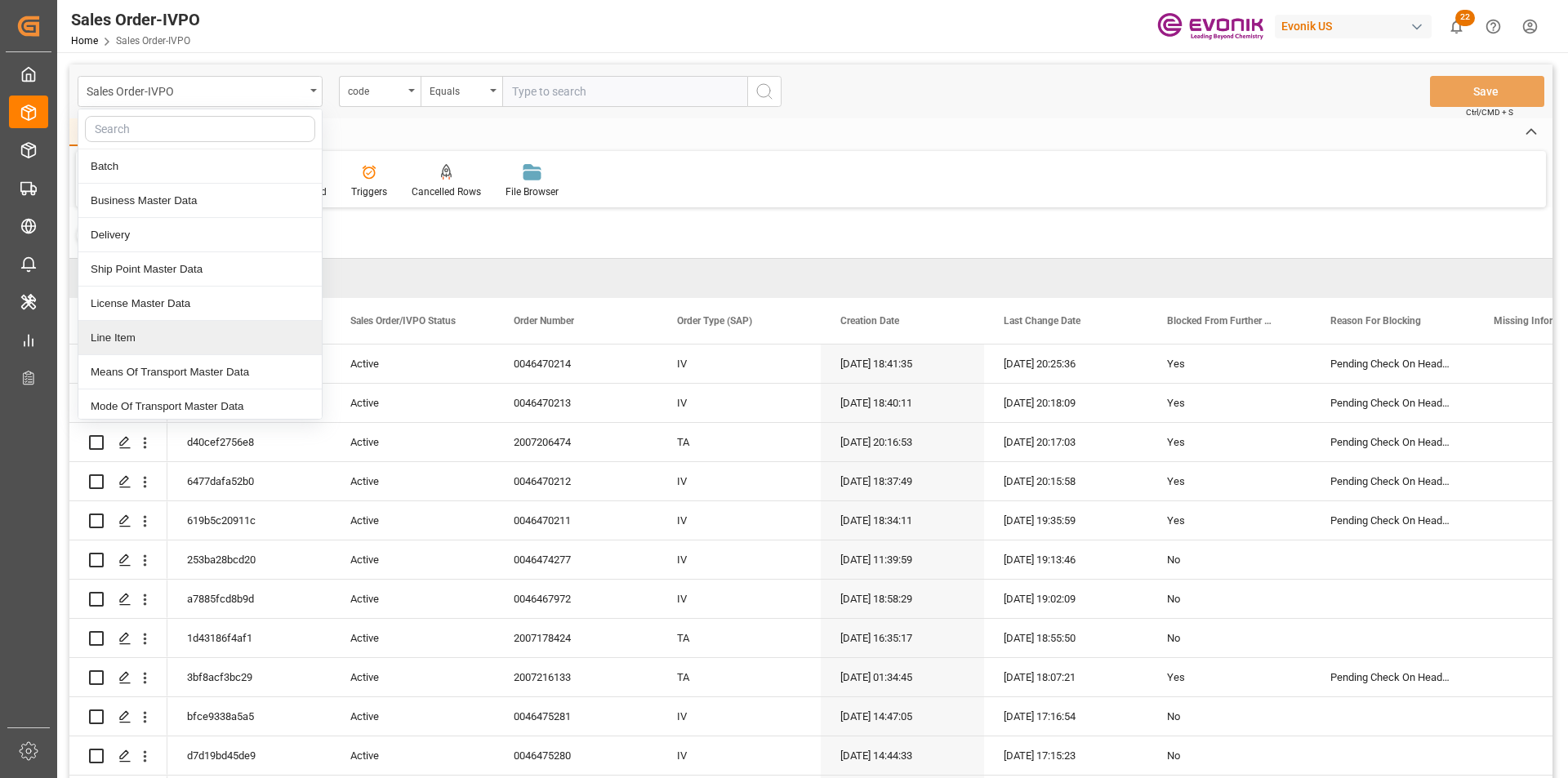
click at [149, 348] on div "Line Item" at bounding box center [200, 338] width 243 height 35
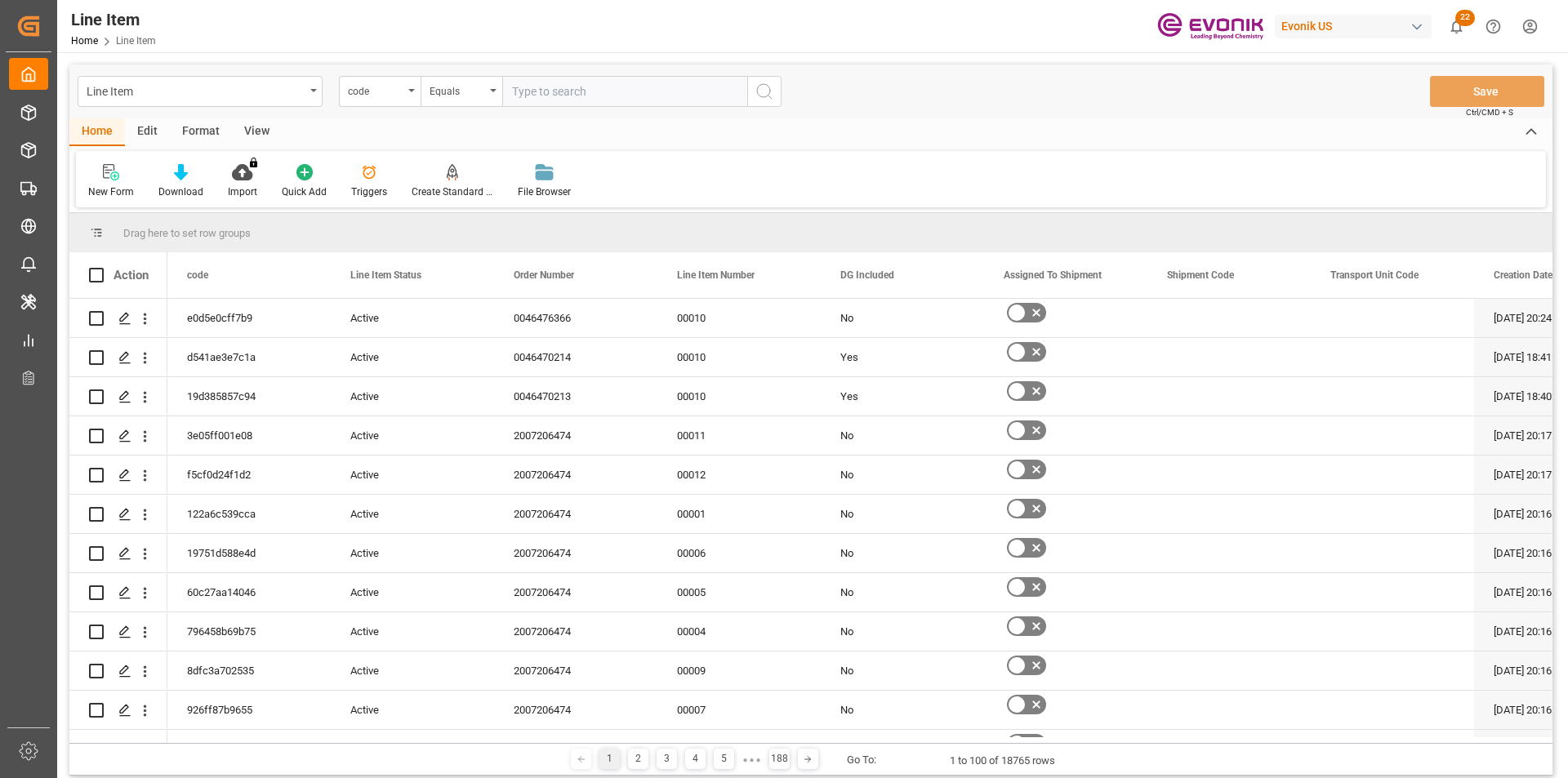
click at [407, 94] on div "code" at bounding box center [380, 91] width 82 height 31
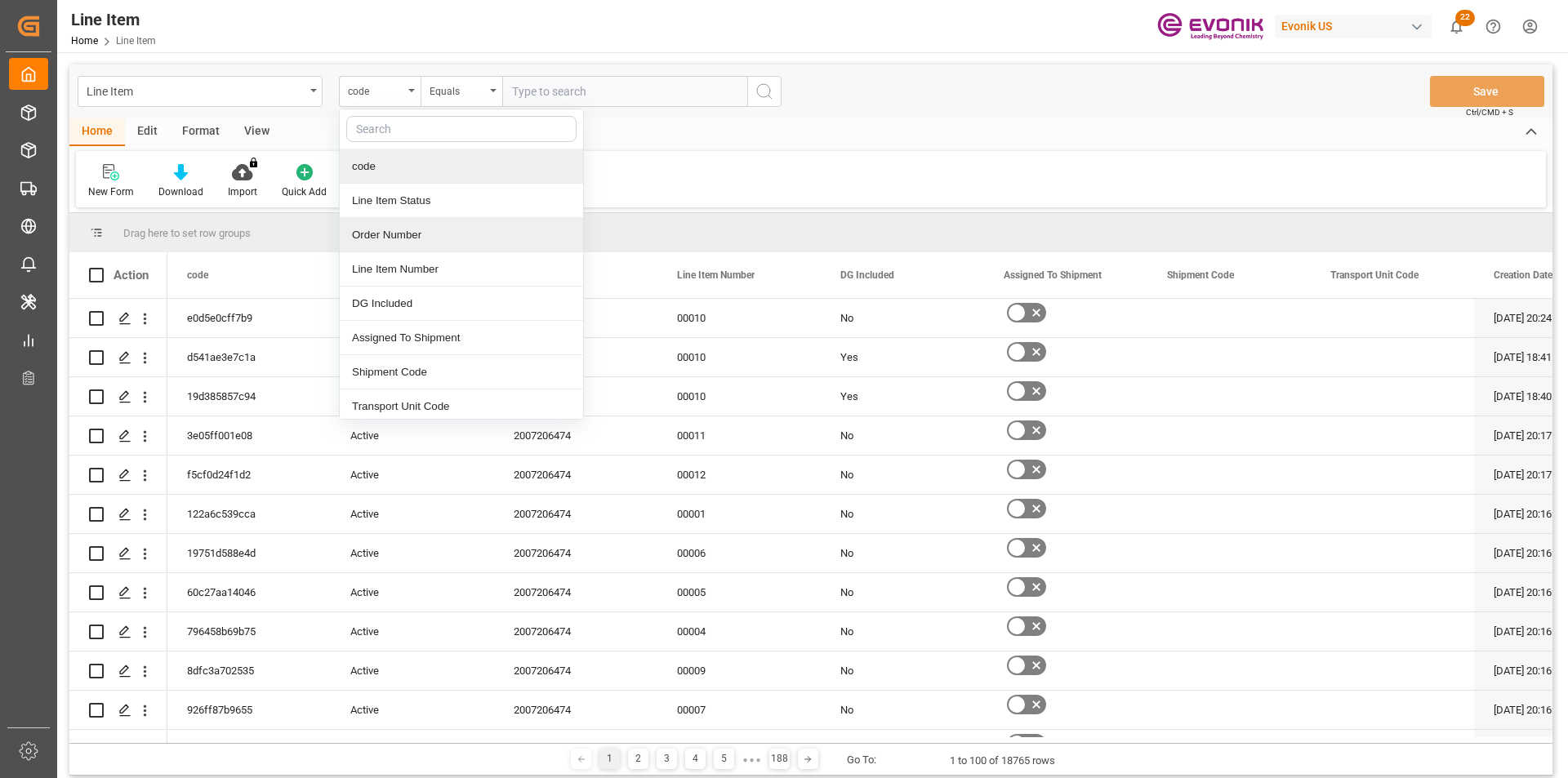
click at [408, 224] on div "Order Number" at bounding box center [461, 235] width 243 height 35
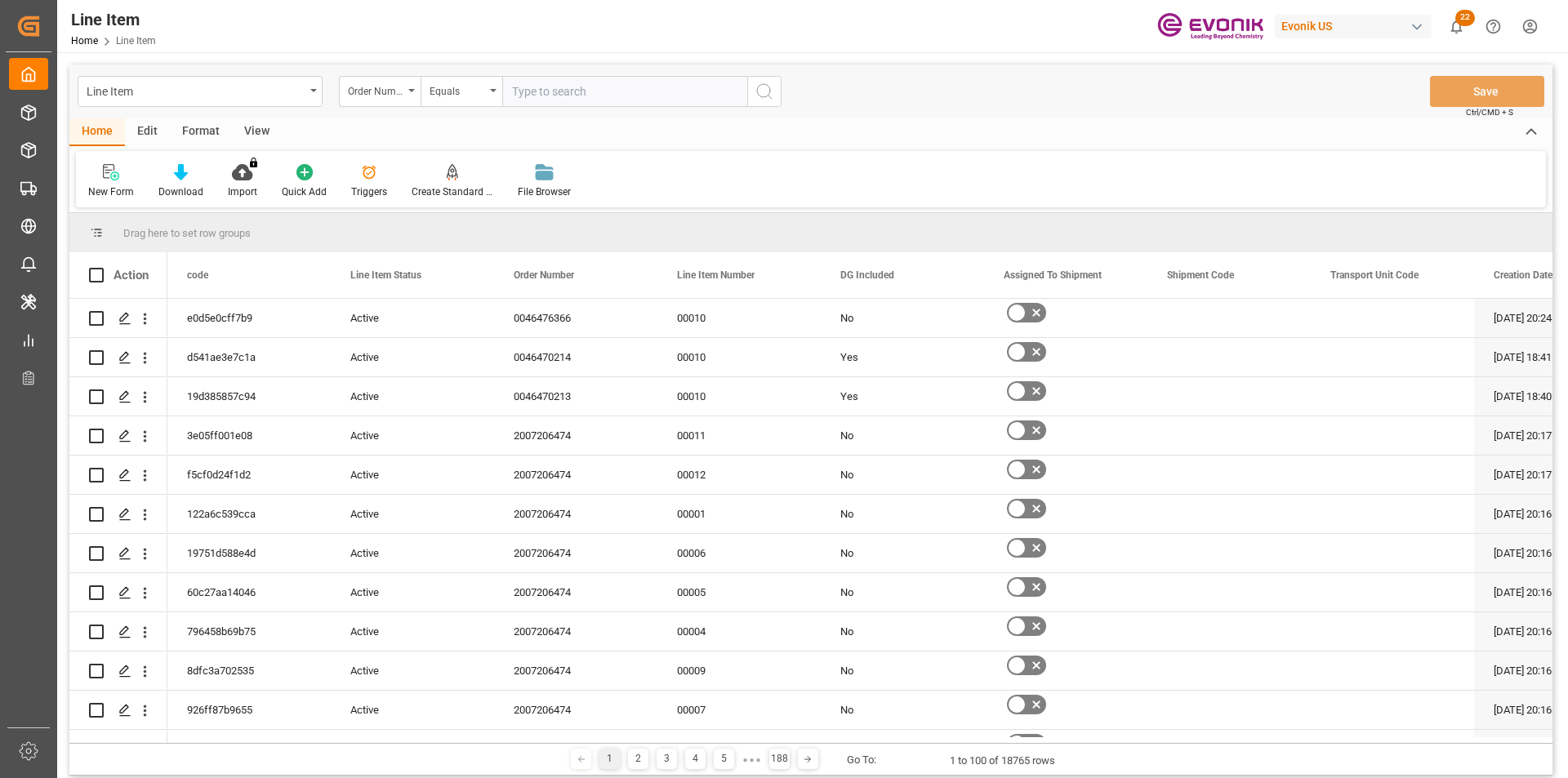
click at [581, 107] on div "Line Item Order Number Equals Save Ctrl/CMD + S" at bounding box center [811, 91] width 1483 height 54
click at [578, 96] on input "text" at bounding box center [624, 91] width 245 height 31
paste input "2007166553"
type input "2007166553"
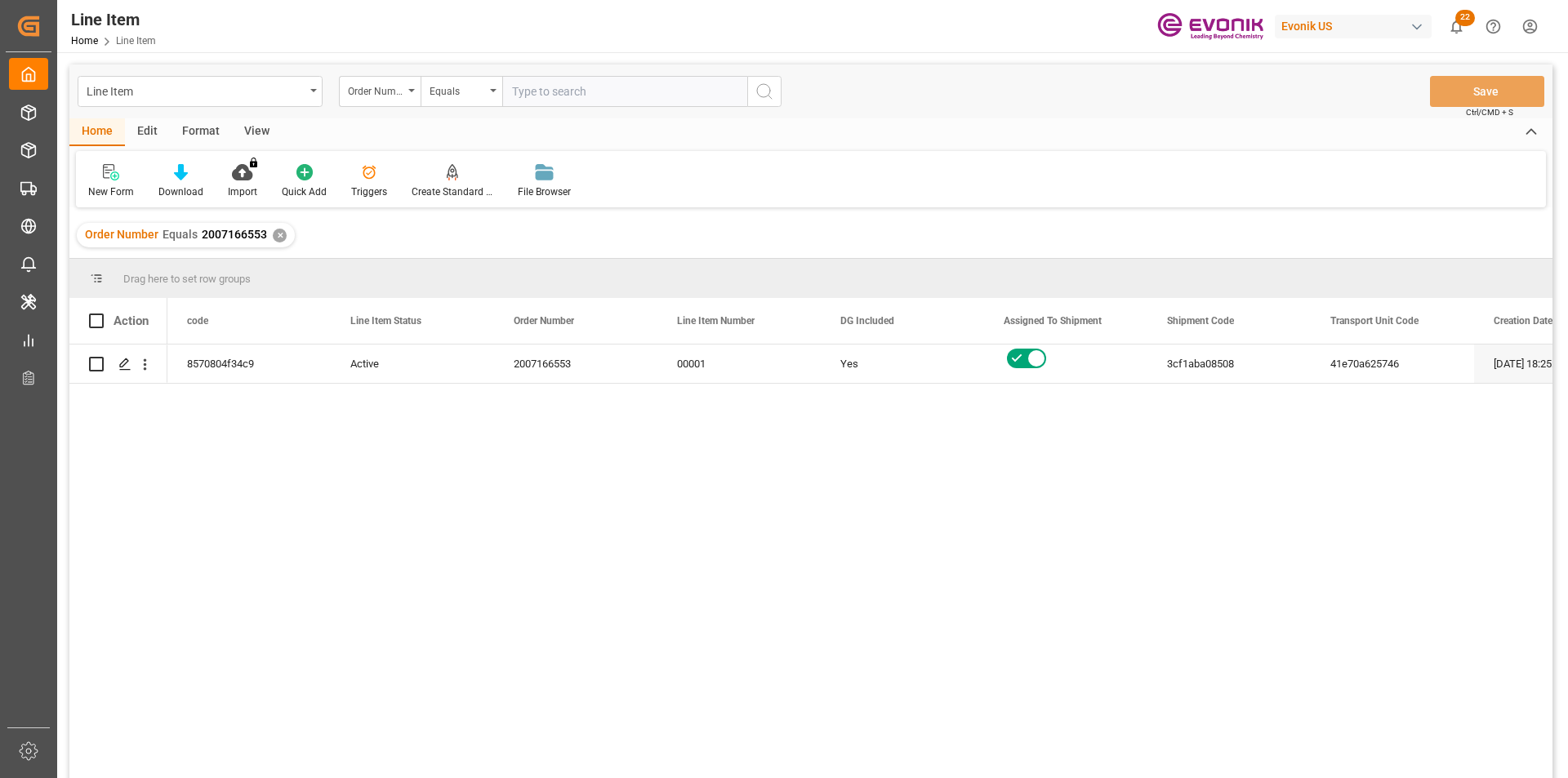
click at [197, 136] on div "Format" at bounding box center [200, 132] width 62 height 27
click at [251, 138] on div "View" at bounding box center [257, 132] width 50 height 27
click at [178, 178] on icon at bounding box center [186, 172] width 16 height 16
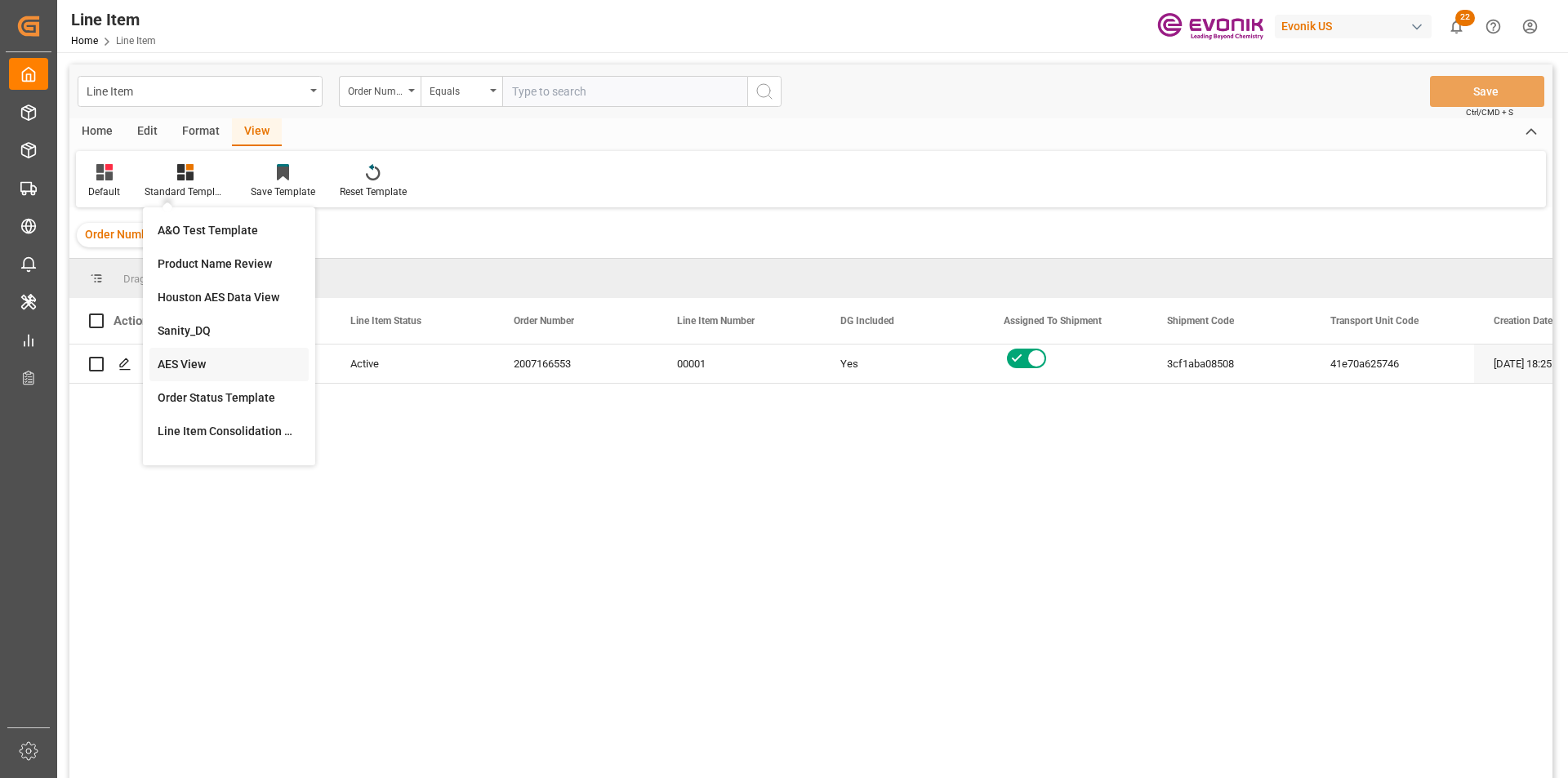
click at [201, 368] on div "AES View" at bounding box center [229, 364] width 143 height 17
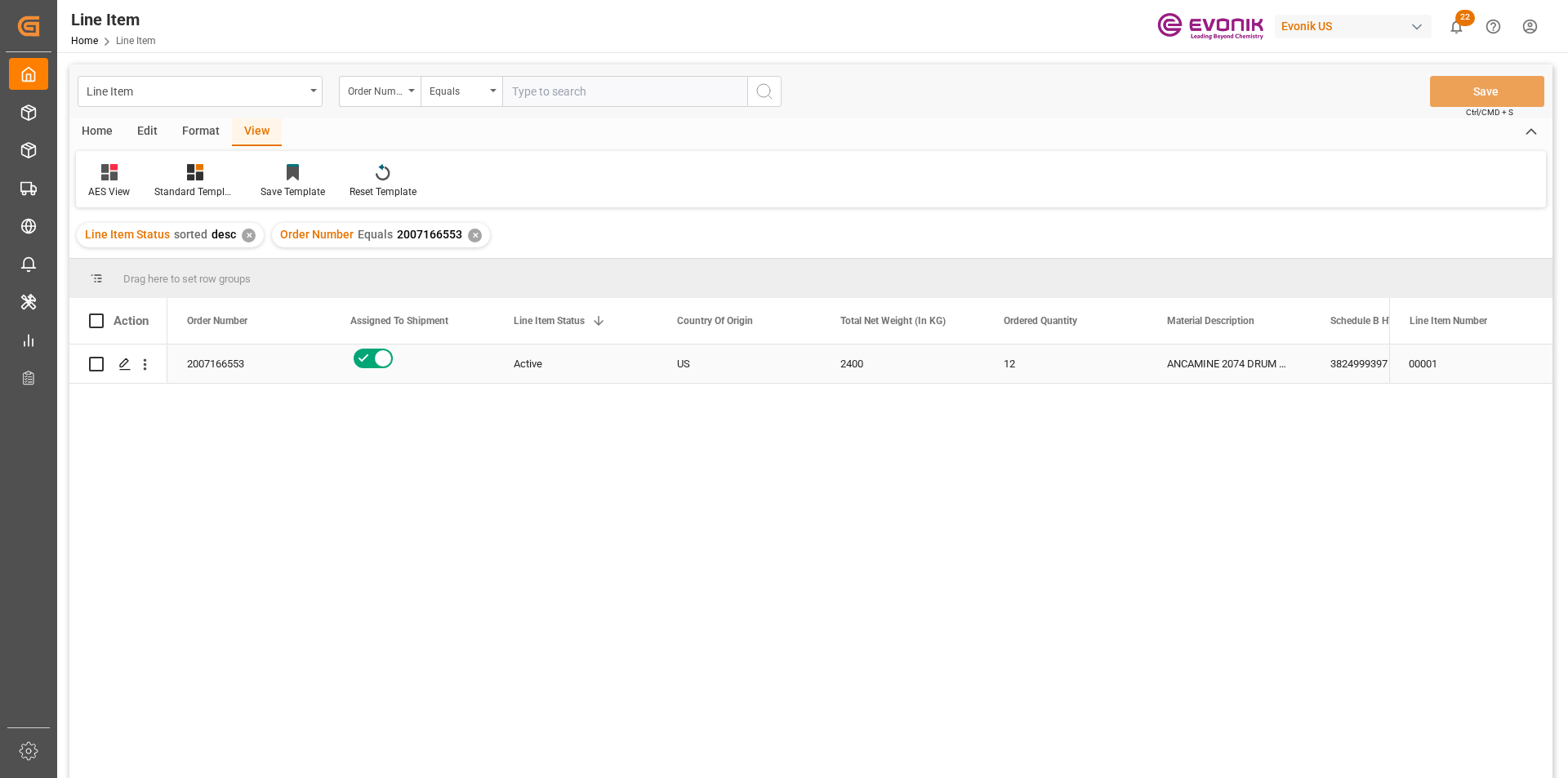
click at [575, 372] on div "Active" at bounding box center [576, 363] width 124 height 37
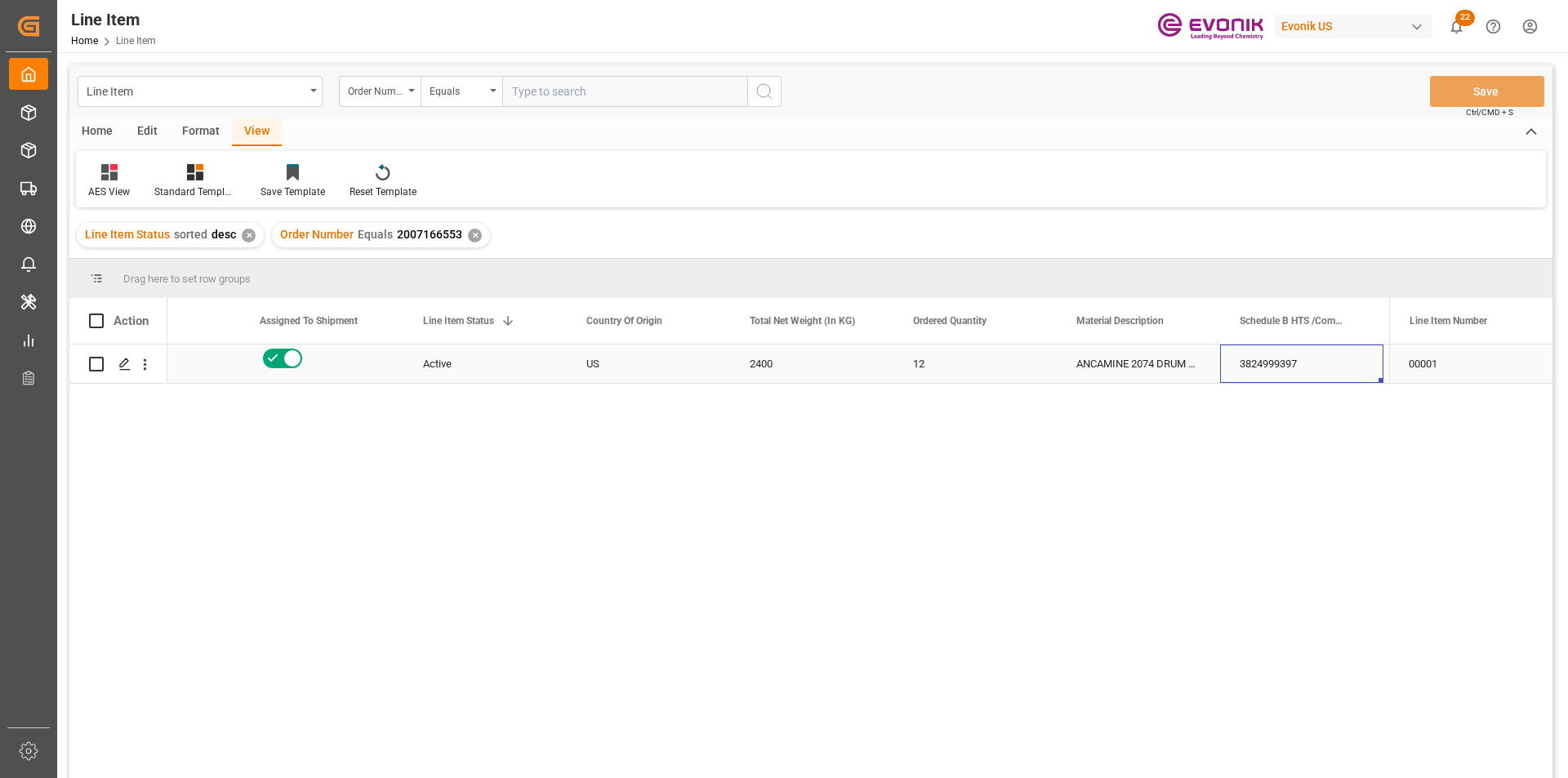
scroll to position [0, 254]
click at [1286, 363] on div "22320" at bounding box center [1301, 363] width 163 height 38
drag, startPoint x: 609, startPoint y: 363, endPoint x: 646, endPoint y: 364, distance: 37.0
click at [610, 361] on div "2400" at bounding box center [648, 363] width 163 height 38
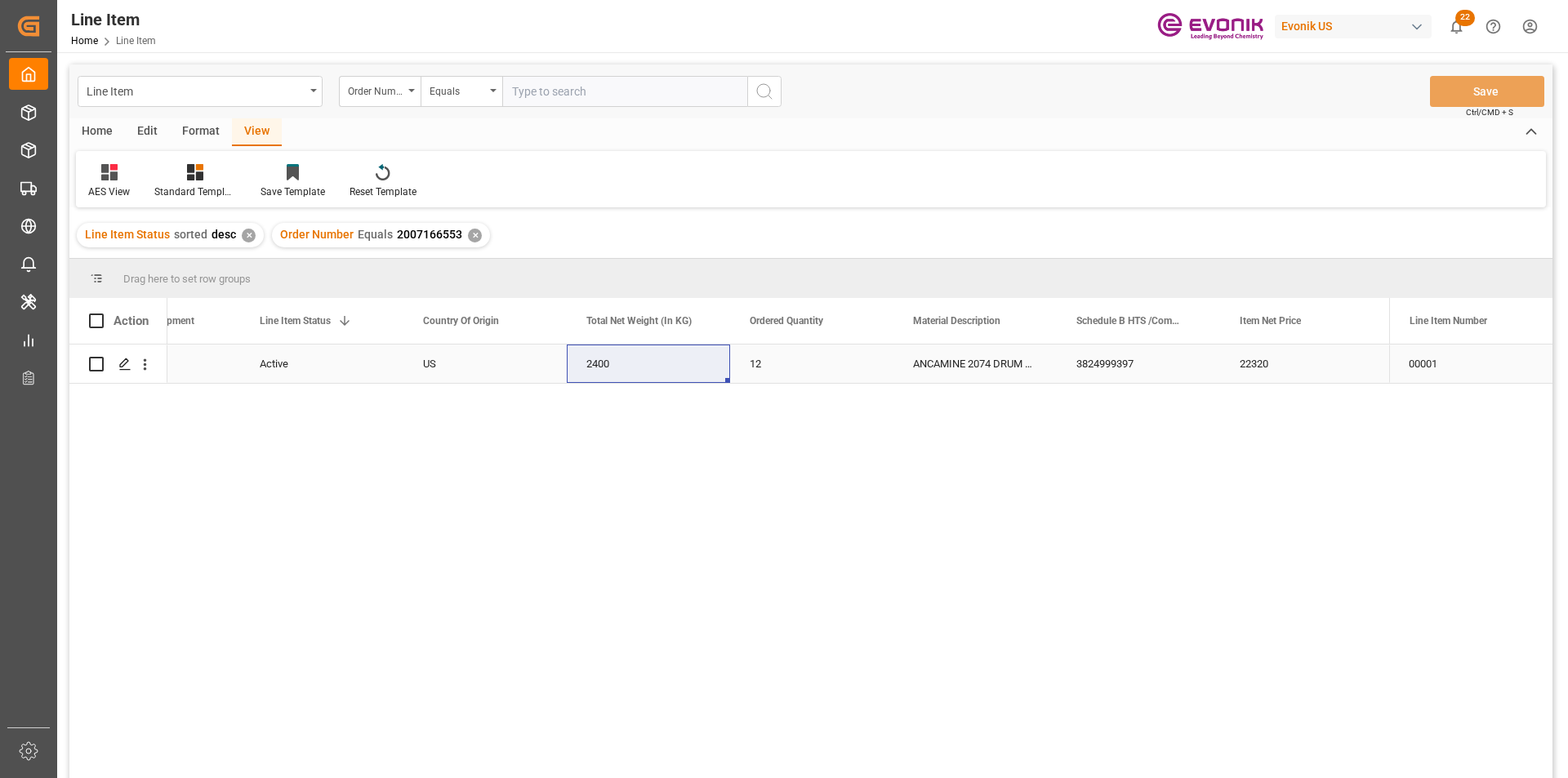
click at [282, 352] on div "Active" at bounding box center [322, 363] width 124 height 37
click at [1141, 352] on div "3824999397" at bounding box center [1138, 363] width 163 height 38
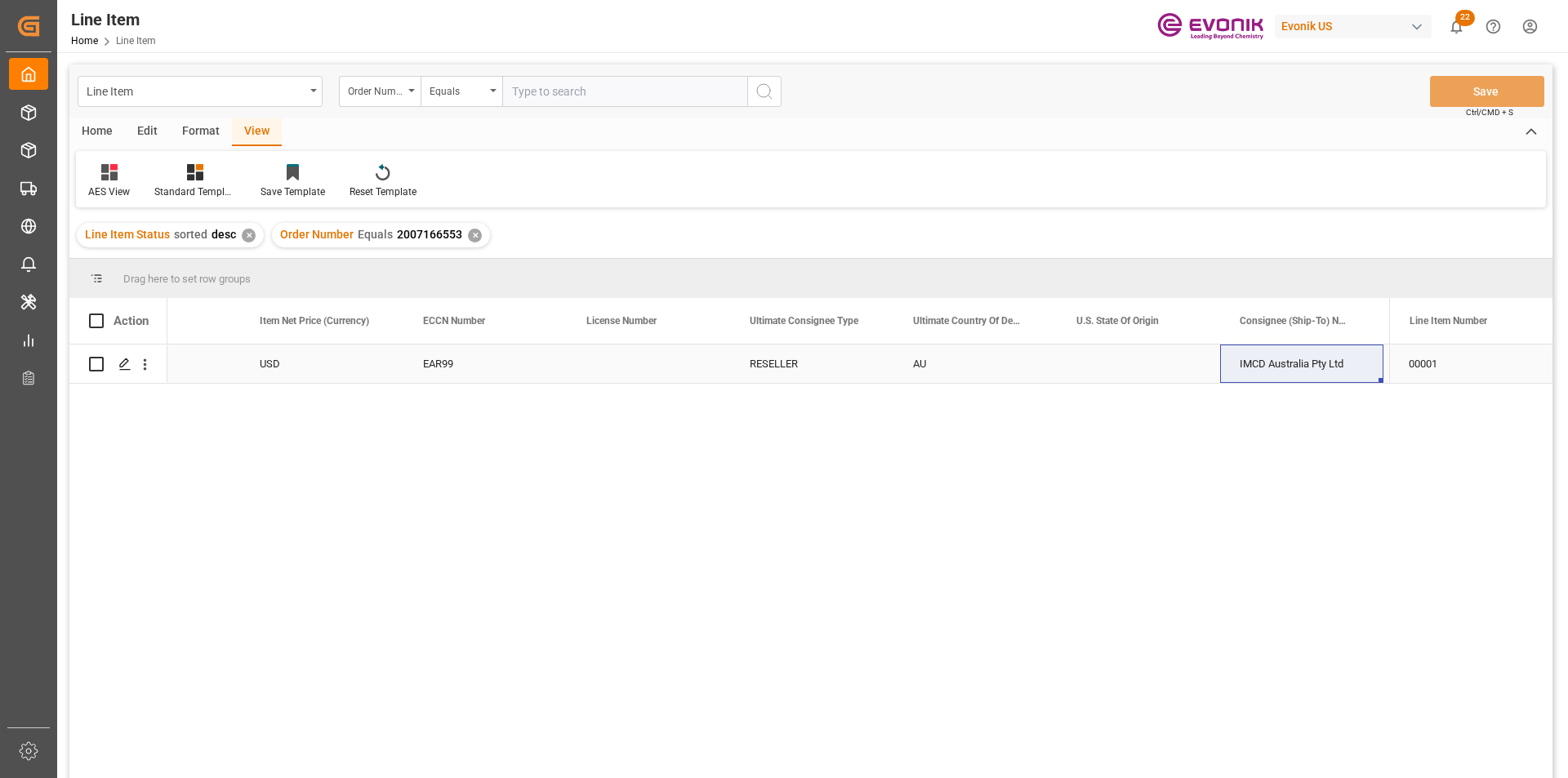
click at [1135, 358] on div "Press SPACE to select this row." at bounding box center [1138, 363] width 163 height 38
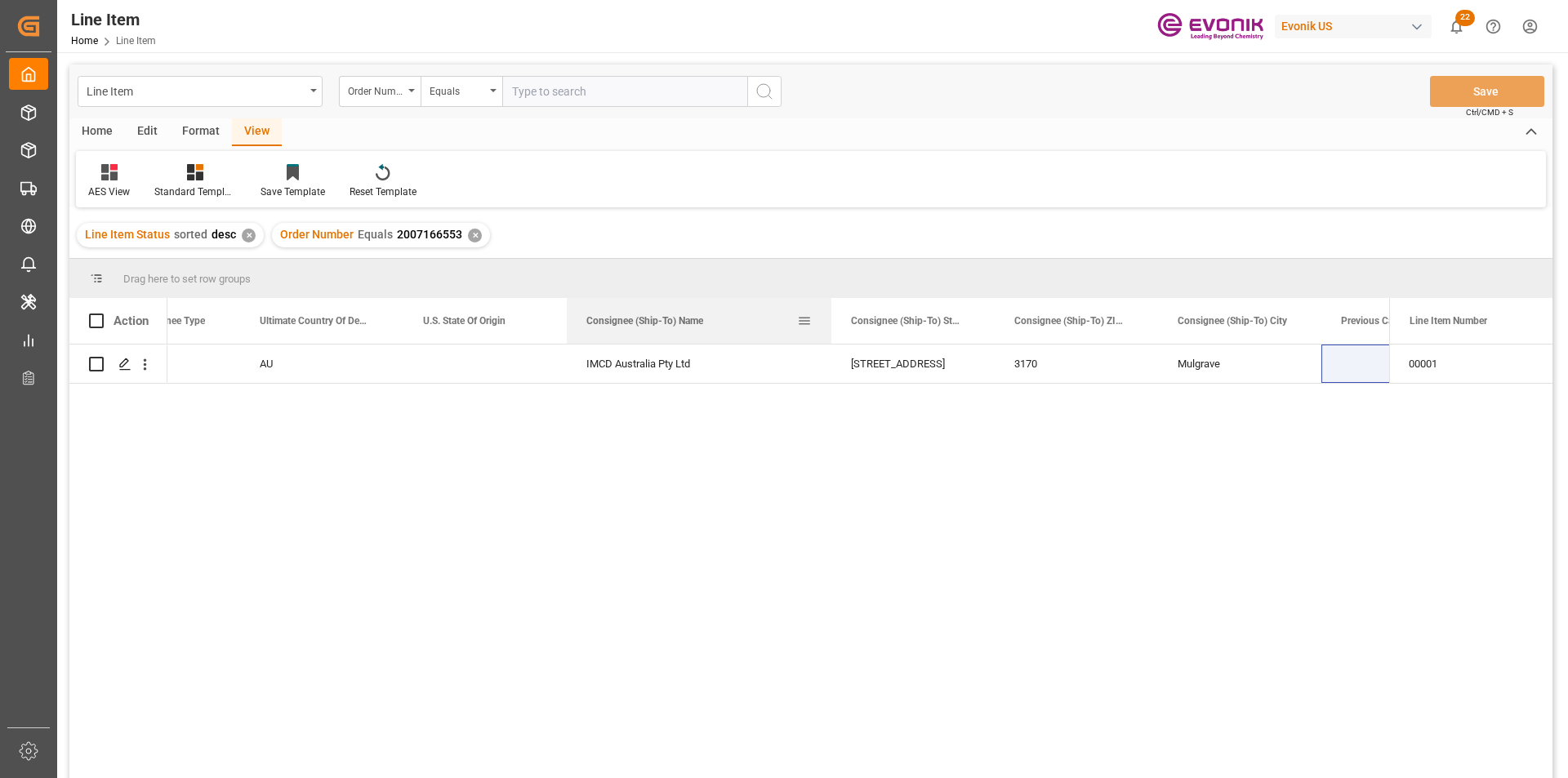
drag, startPoint x: 729, startPoint y: 325, endPoint x: 831, endPoint y: 324, distance: 102.0
click at [831, 324] on div at bounding box center [831, 321] width 6 height 46
click at [891, 360] on div "352 Wellington Rd;1st Floor" at bounding box center [914, 363] width 163 height 38
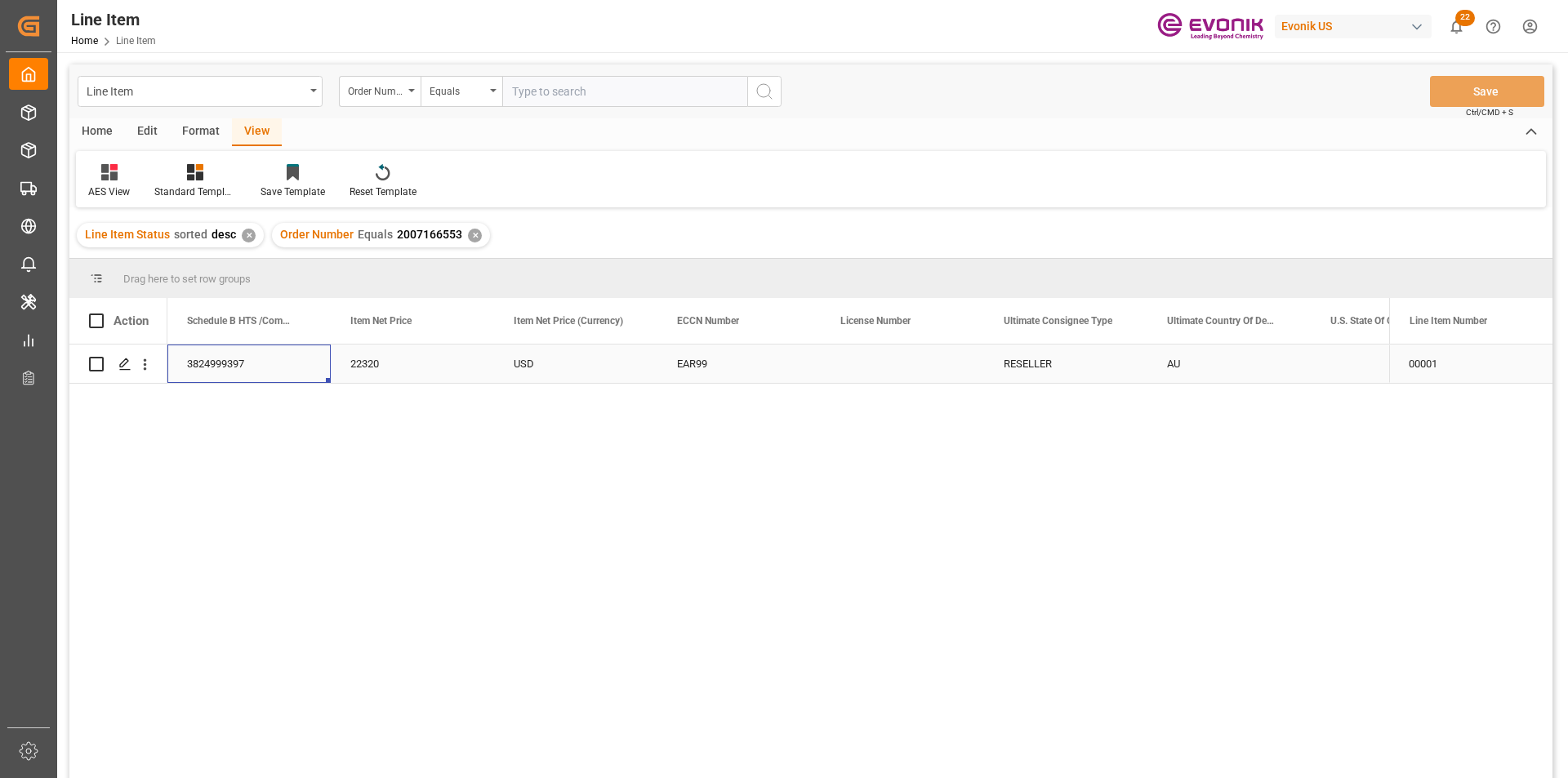
scroll to position [0, 980]
click at [674, 370] on div "USD" at bounding box center [739, 363] width 163 height 38
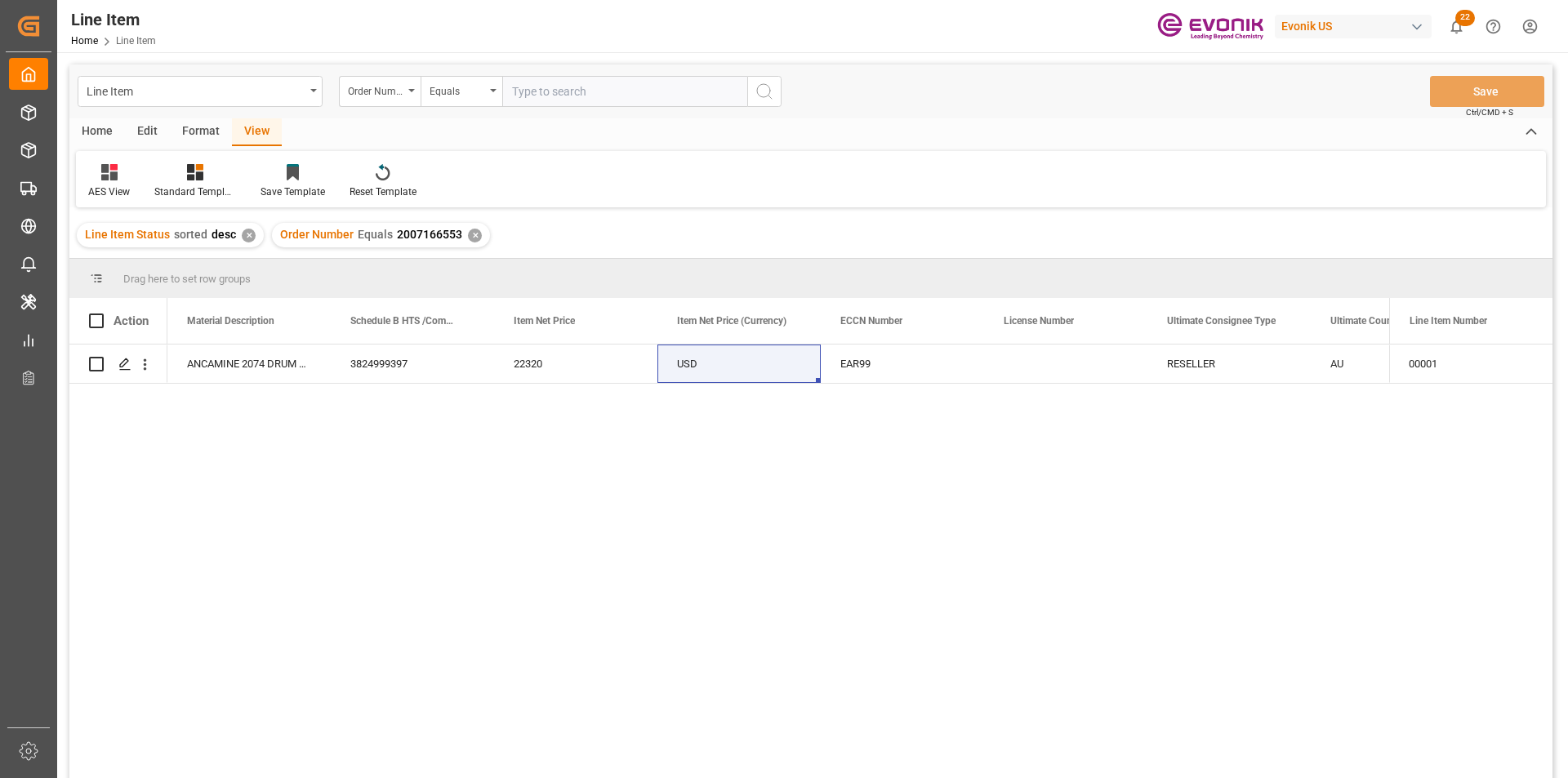
click at [468, 238] on div "✕" at bounding box center [475, 235] width 14 height 14
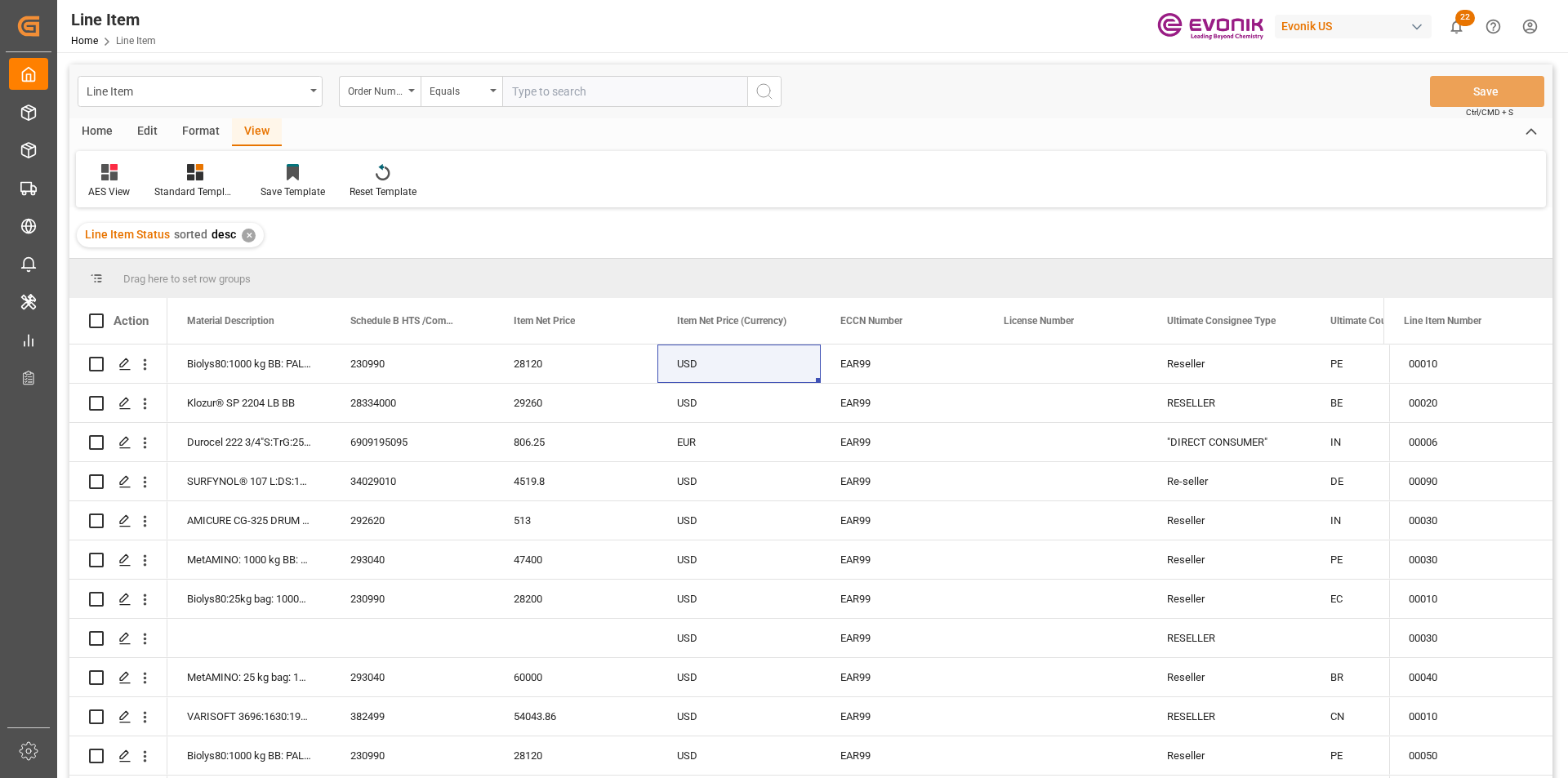
click at [550, 94] on input "text" at bounding box center [624, 91] width 245 height 31
paste input "2007188845"
type input "2007188845"
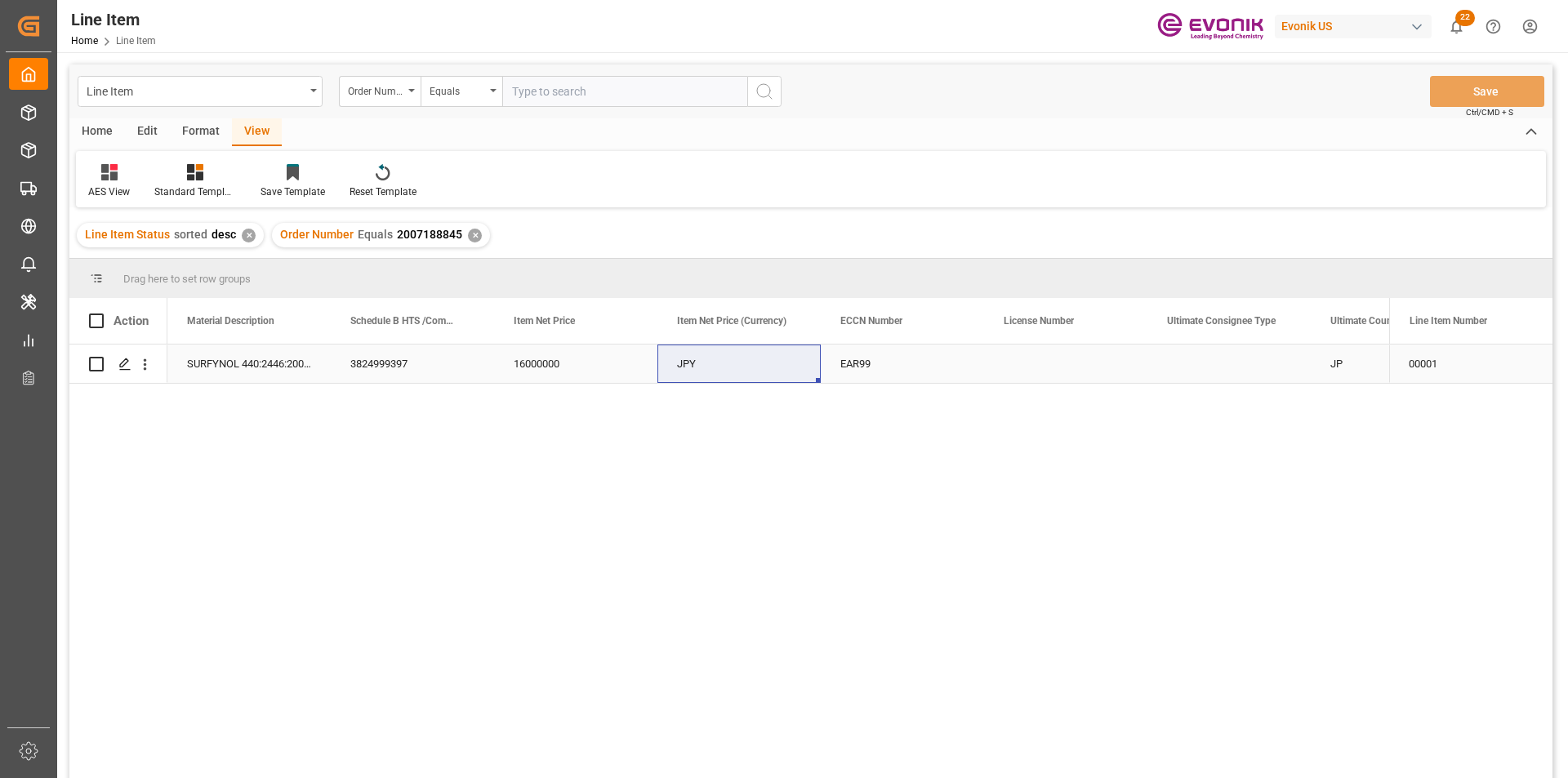
click at [548, 359] on div "16000000" at bounding box center [575, 363] width 163 height 38
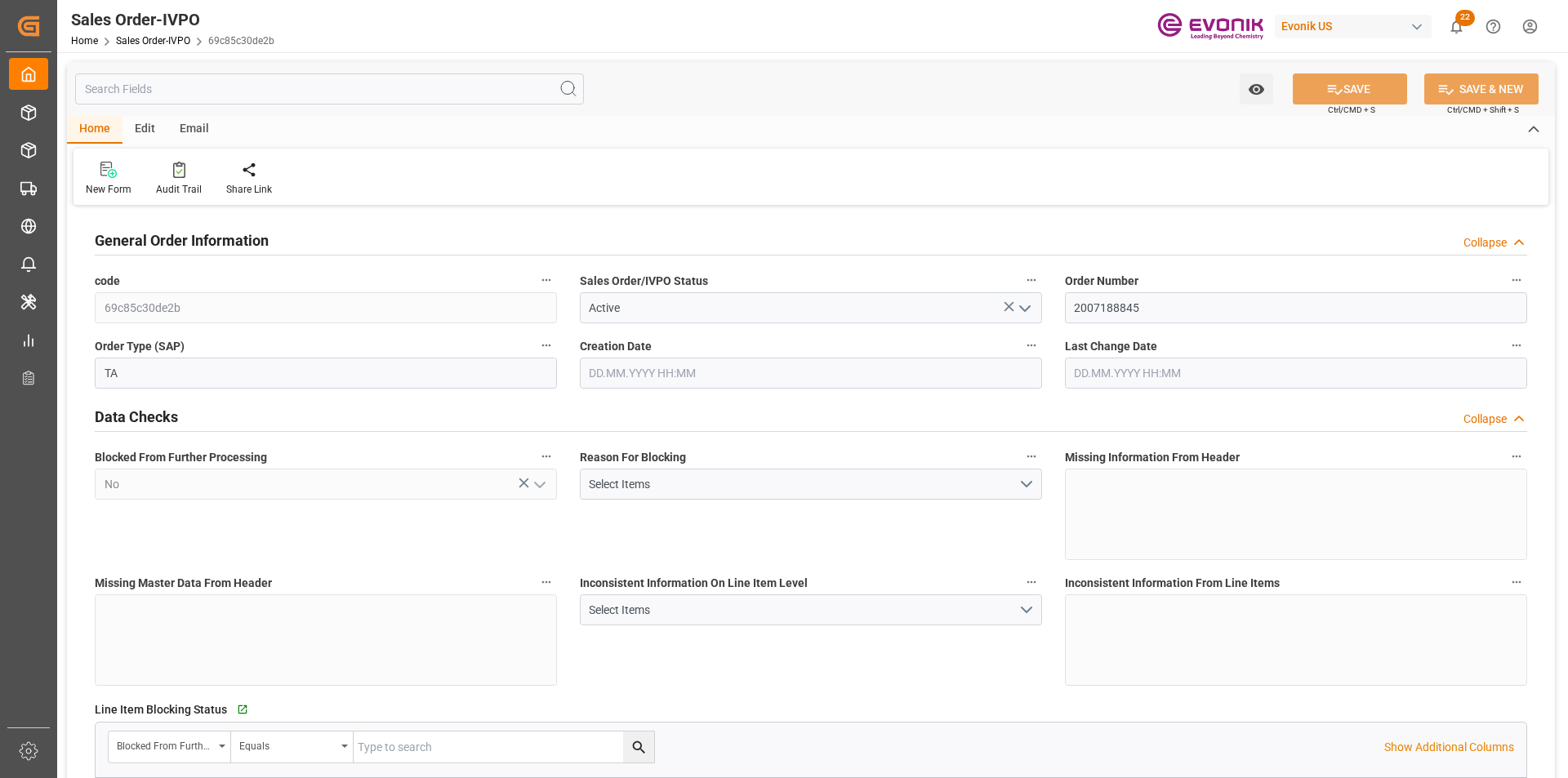
type input "JPYOK"
type input "0"
type input "1"
type input "7075.2"
type input "[DATE] 14:49"
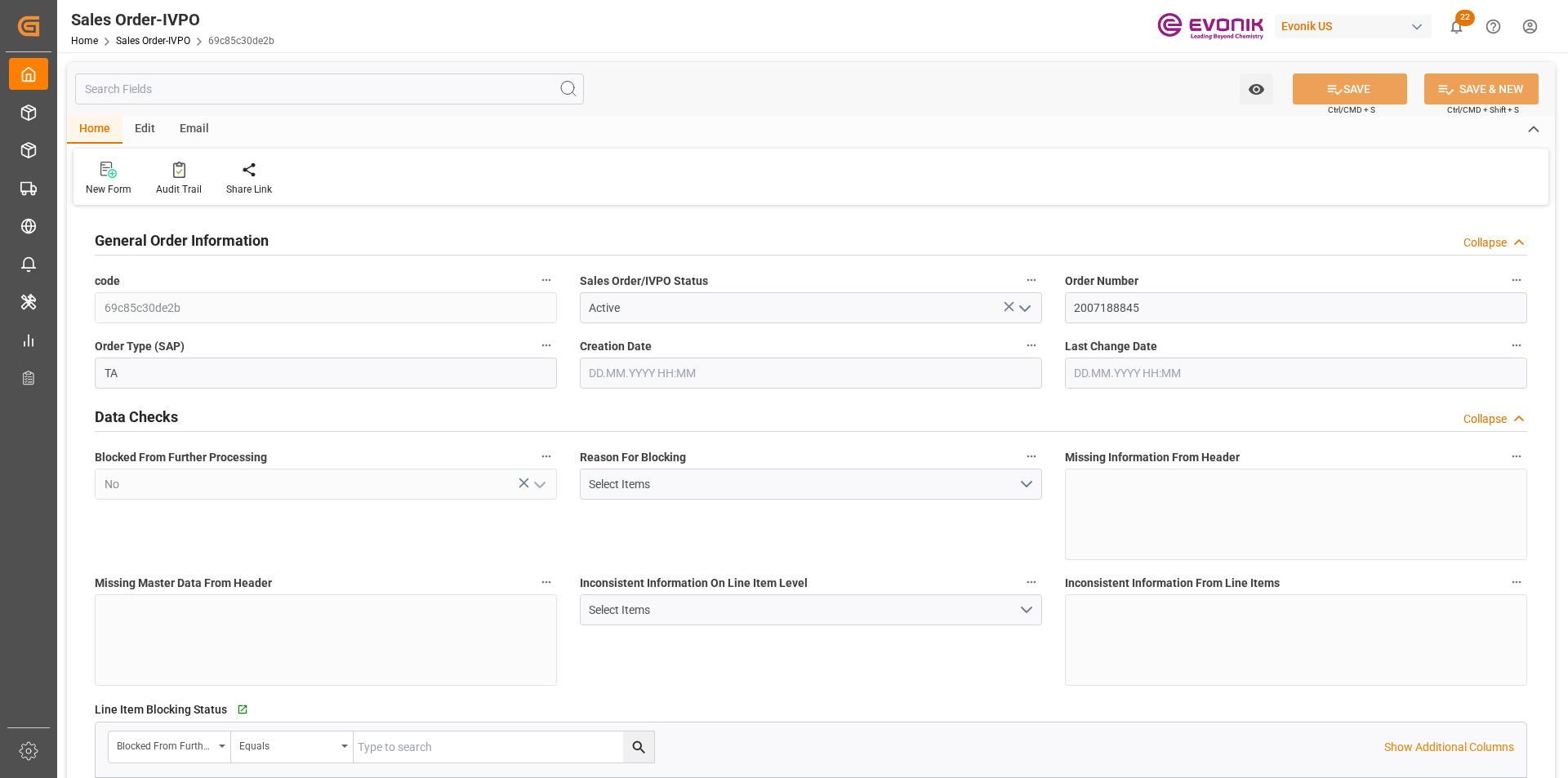
type input "[DATE] 12:38"
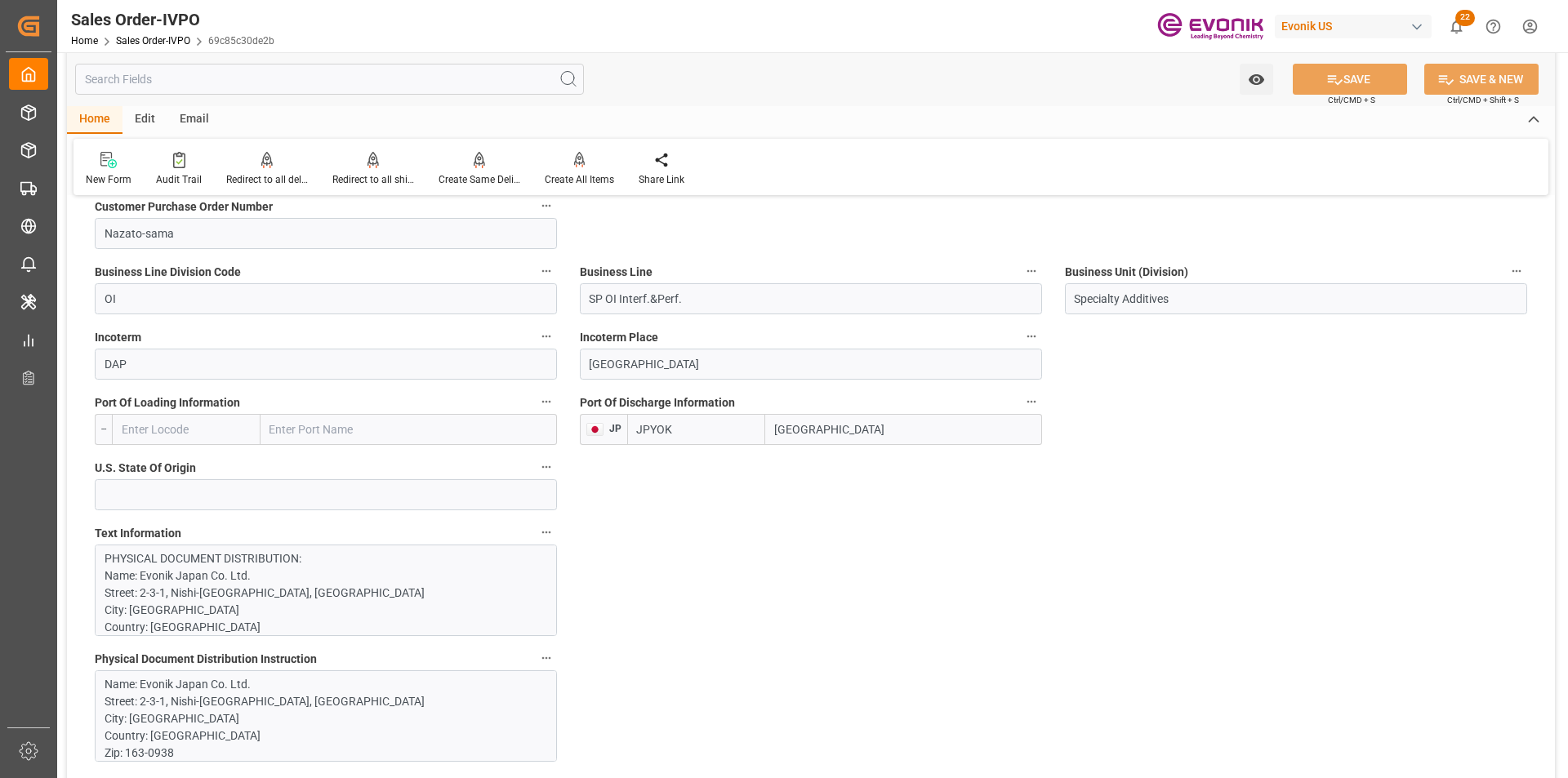
scroll to position [1143, 0]
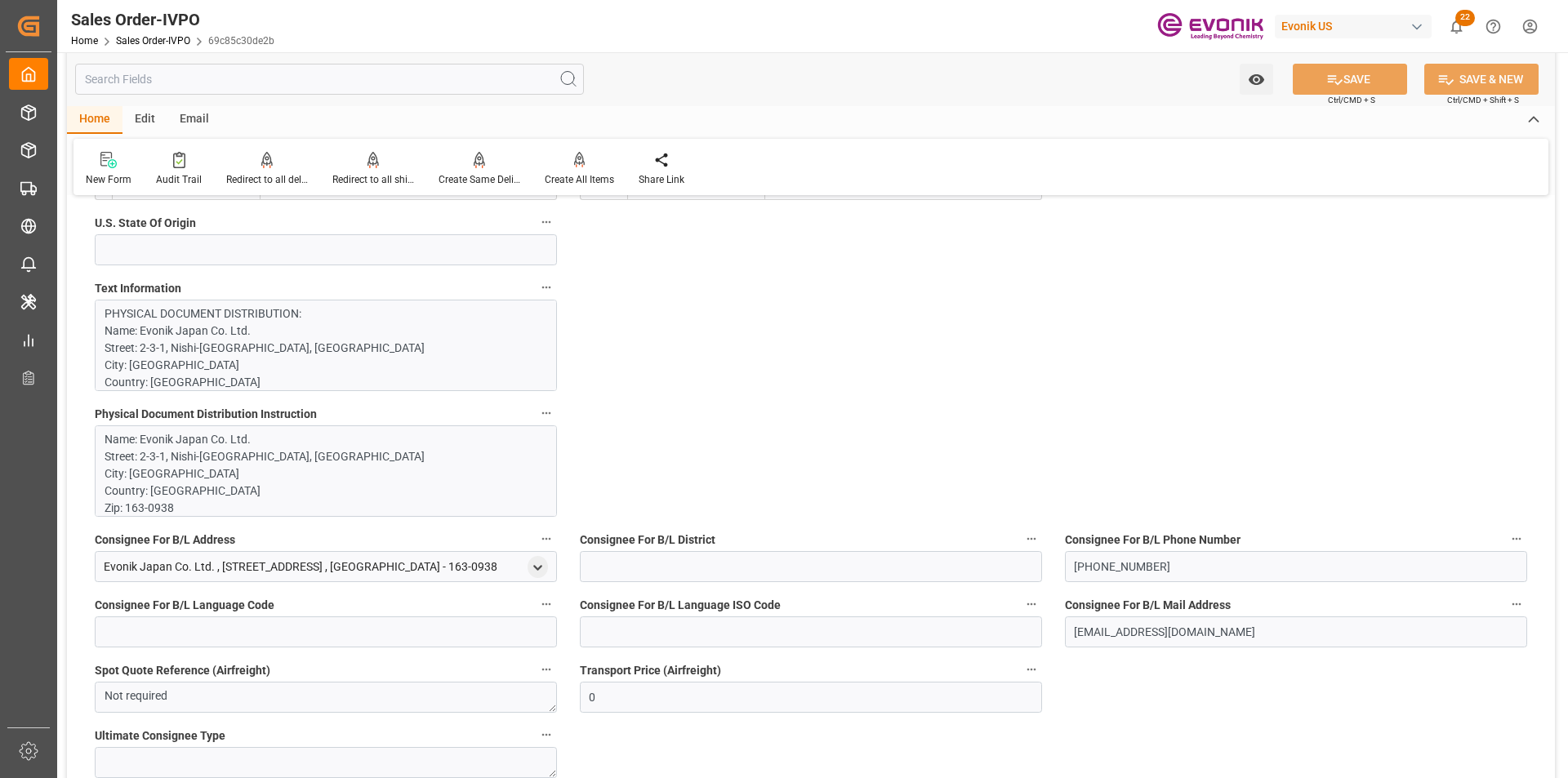
click at [327, 362] on p "PHYSICAL DOCUMENT DISTRIBUTION: Name: Evonik Japan Co. Ltd. Street: 2-3-1, Nish…" at bounding box center [320, 691] width 430 height 772
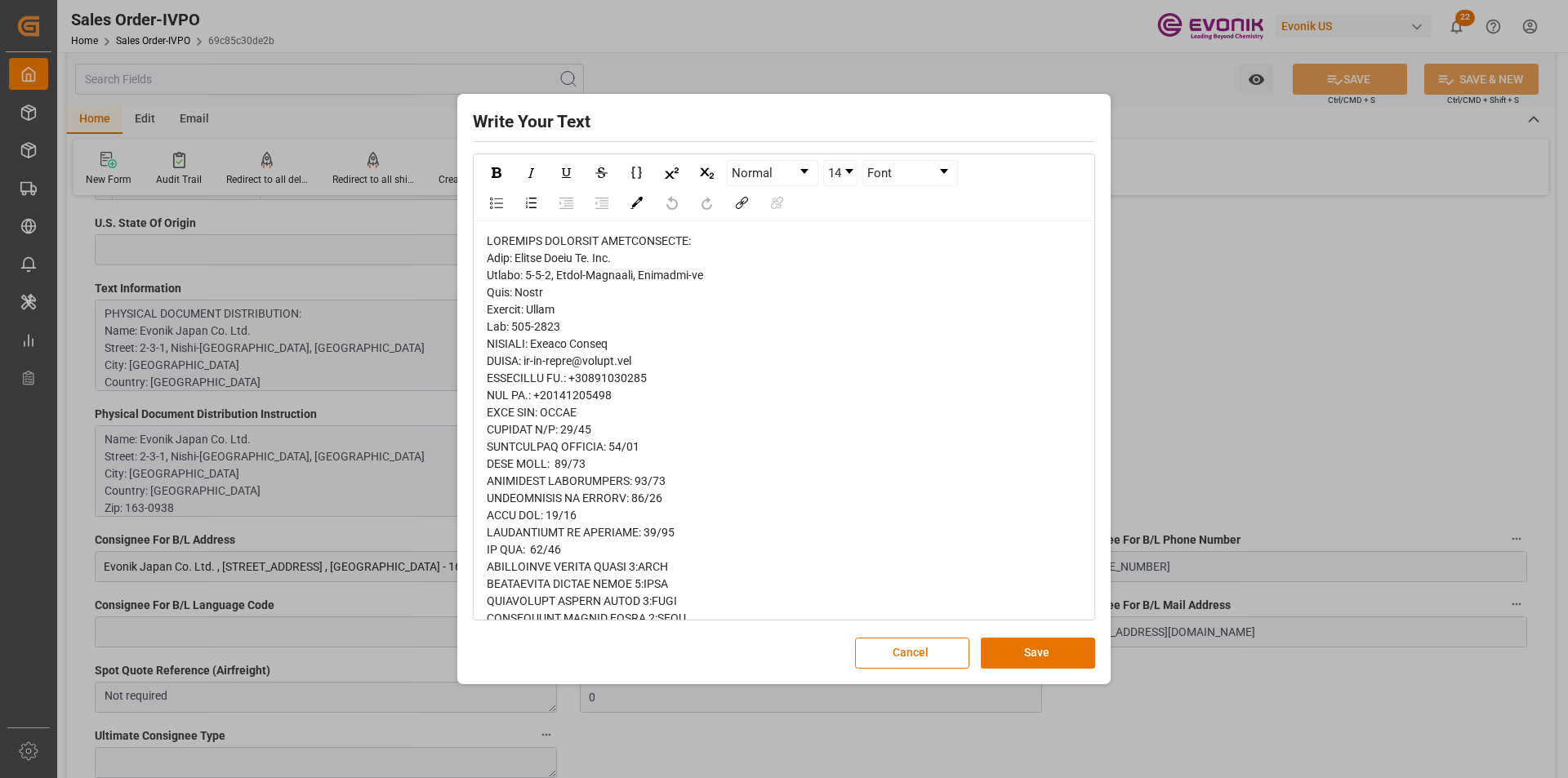
click at [711, 447] on div "rdw-editor" at bounding box center [784, 618] width 595 height 772
click at [532, 293] on span "rdw-editor" at bounding box center [635, 618] width 297 height 768
copy span "[GEOGRAPHIC_DATA]"
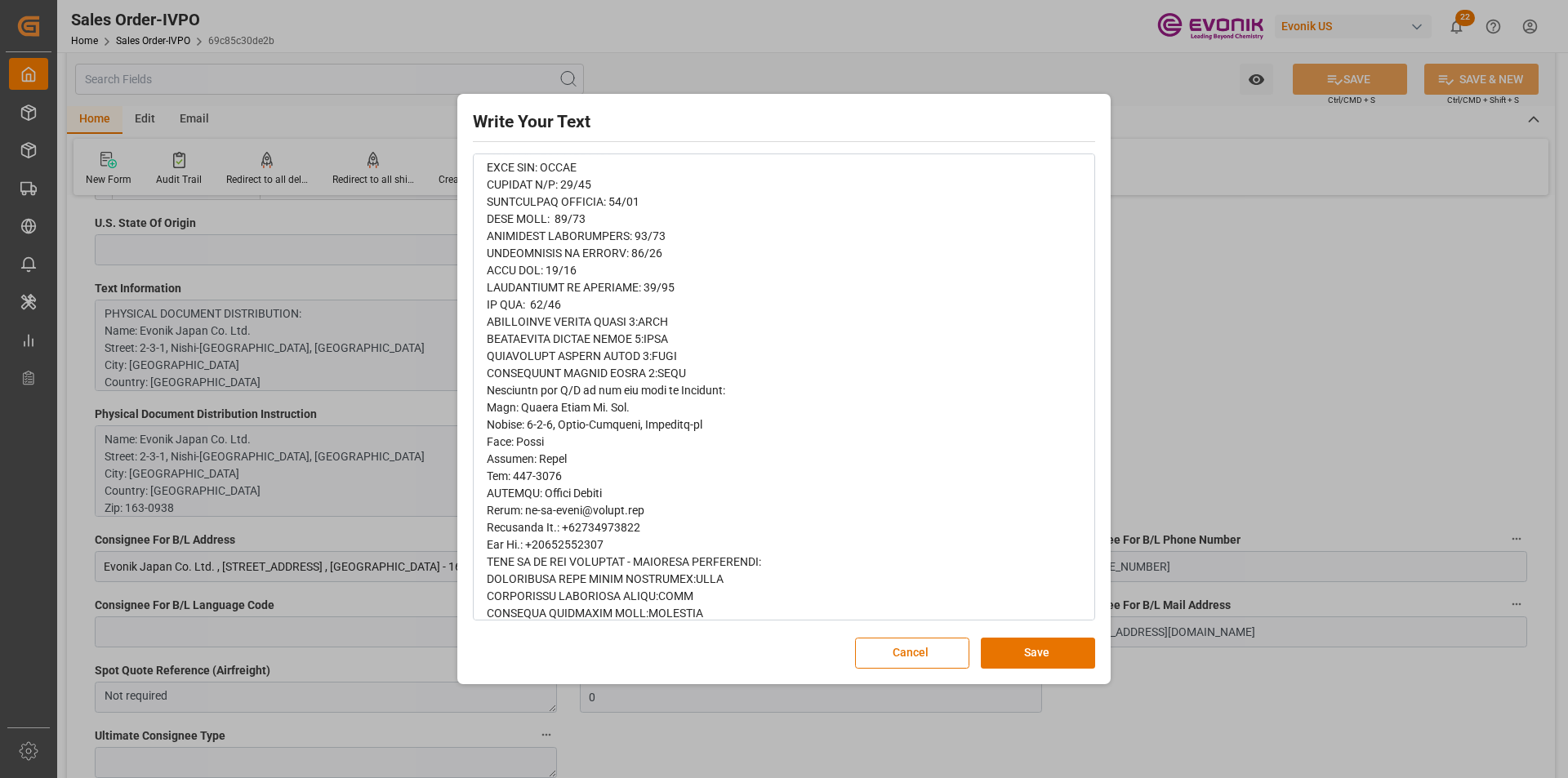
scroll to position [327, 0]
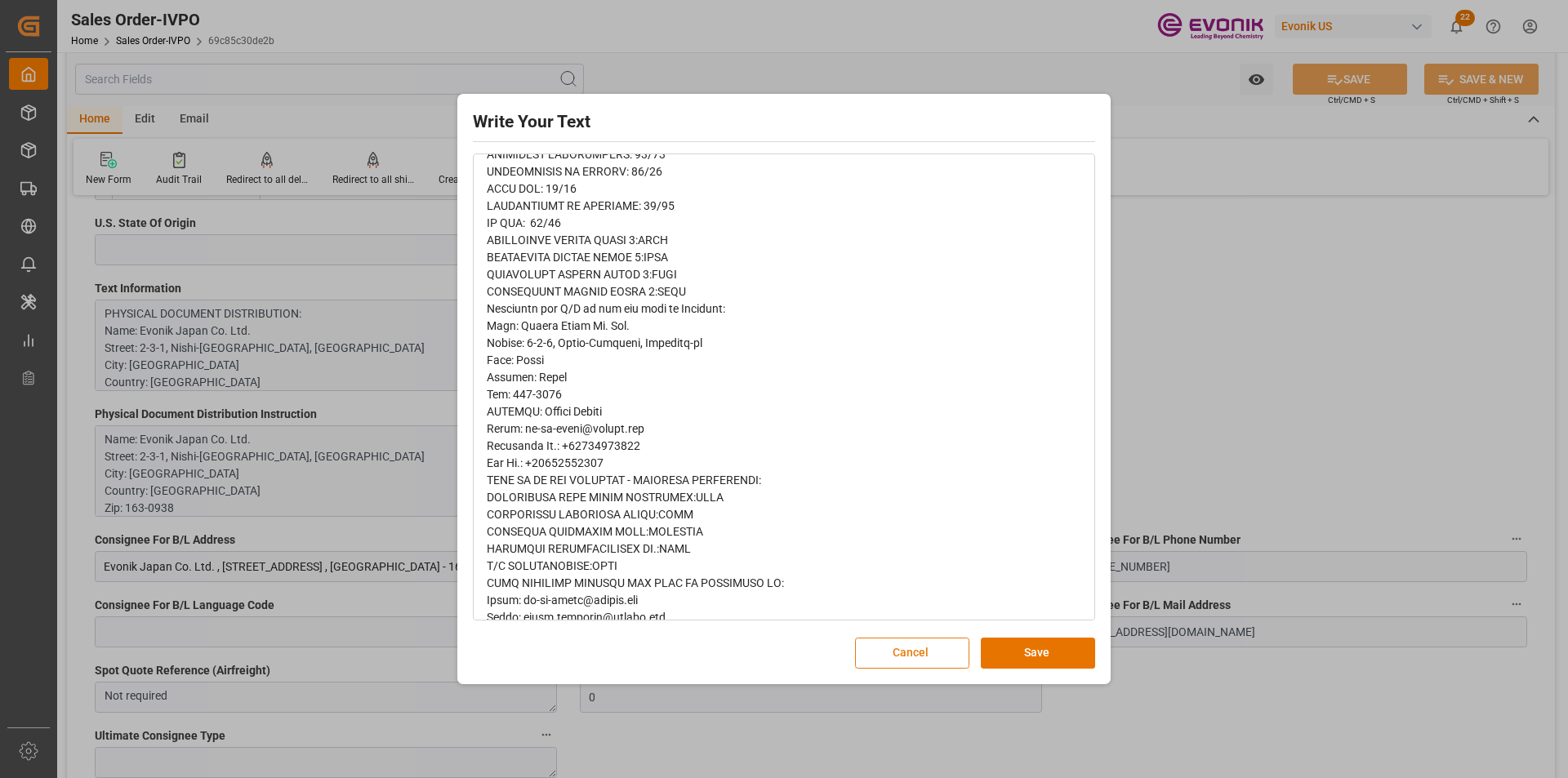
click at [936, 650] on button "Cancel" at bounding box center [911, 653] width 114 height 31
